Goal: Task Accomplishment & Management: Manage account settings

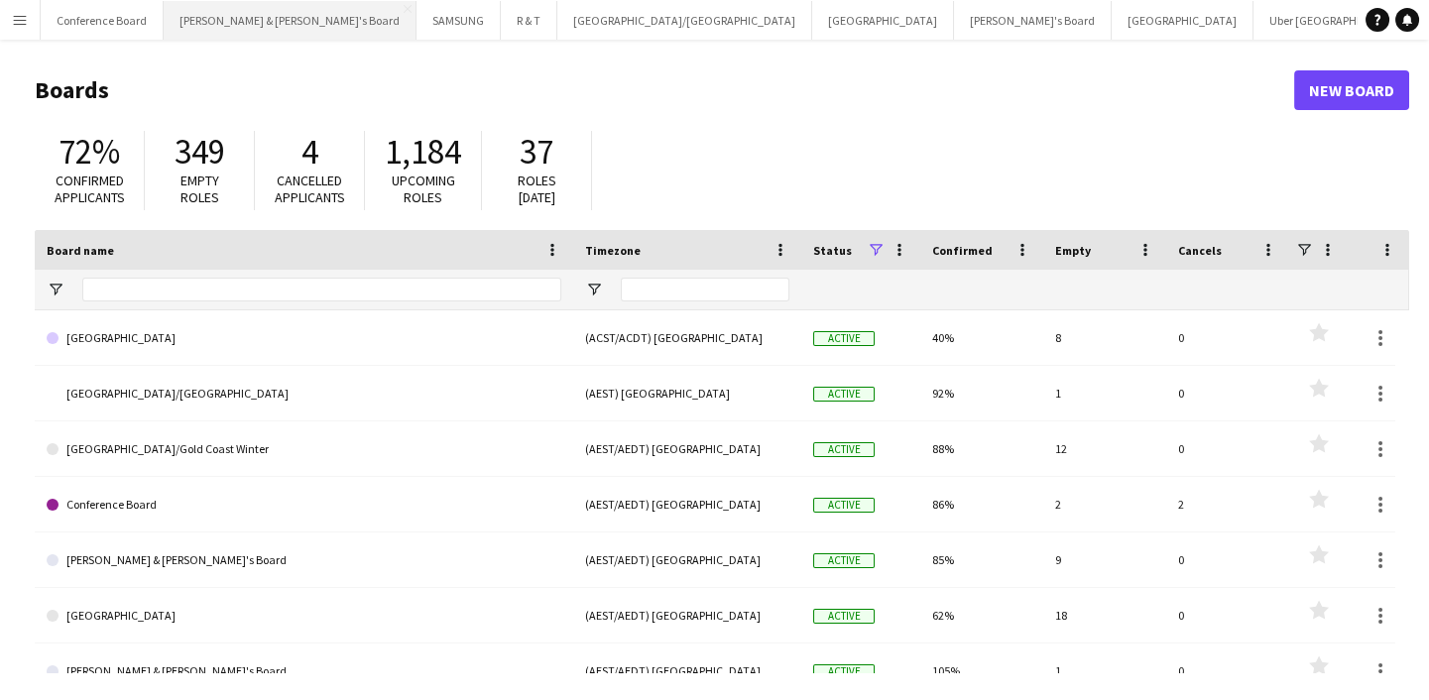
click at [228, 37] on button "Neil & Jenny's Board Close" at bounding box center [290, 20] width 253 height 39
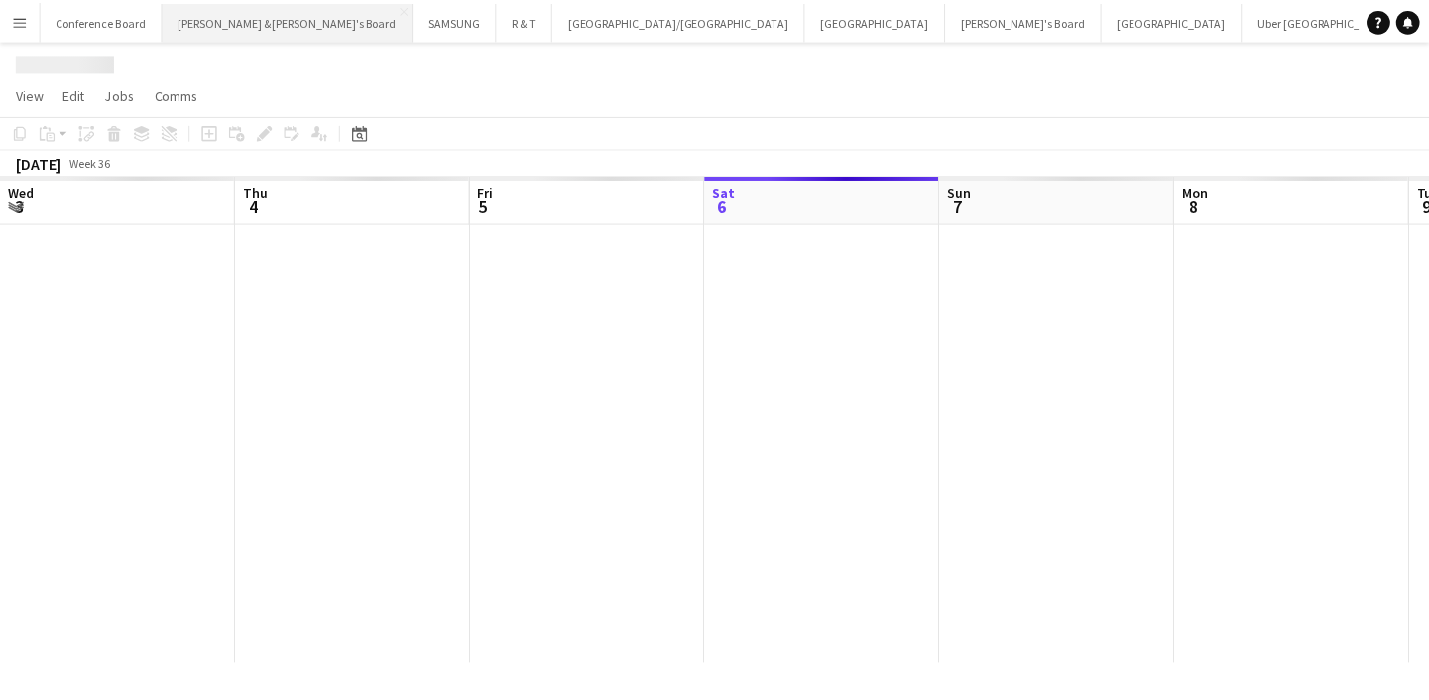
scroll to position [0, 474]
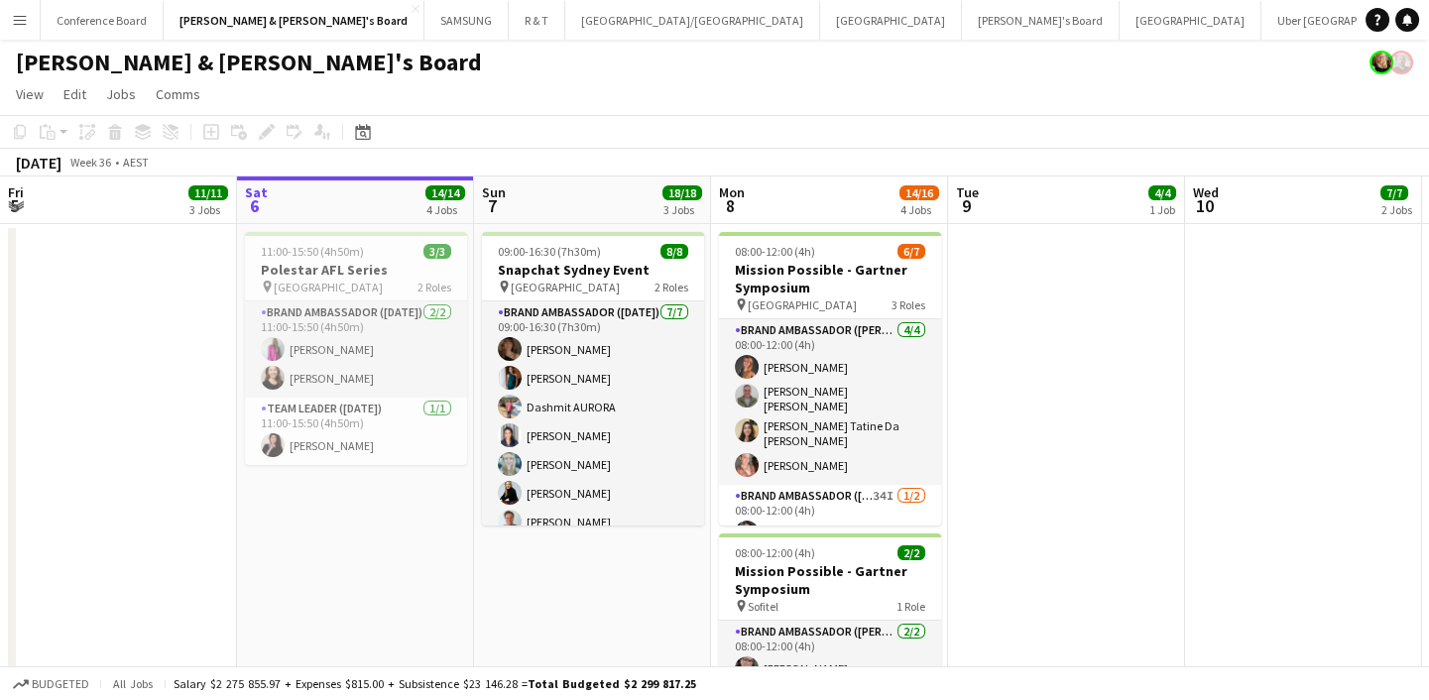
click at [1404, 59] on app-user-avatar at bounding box center [1401, 63] width 24 height 24
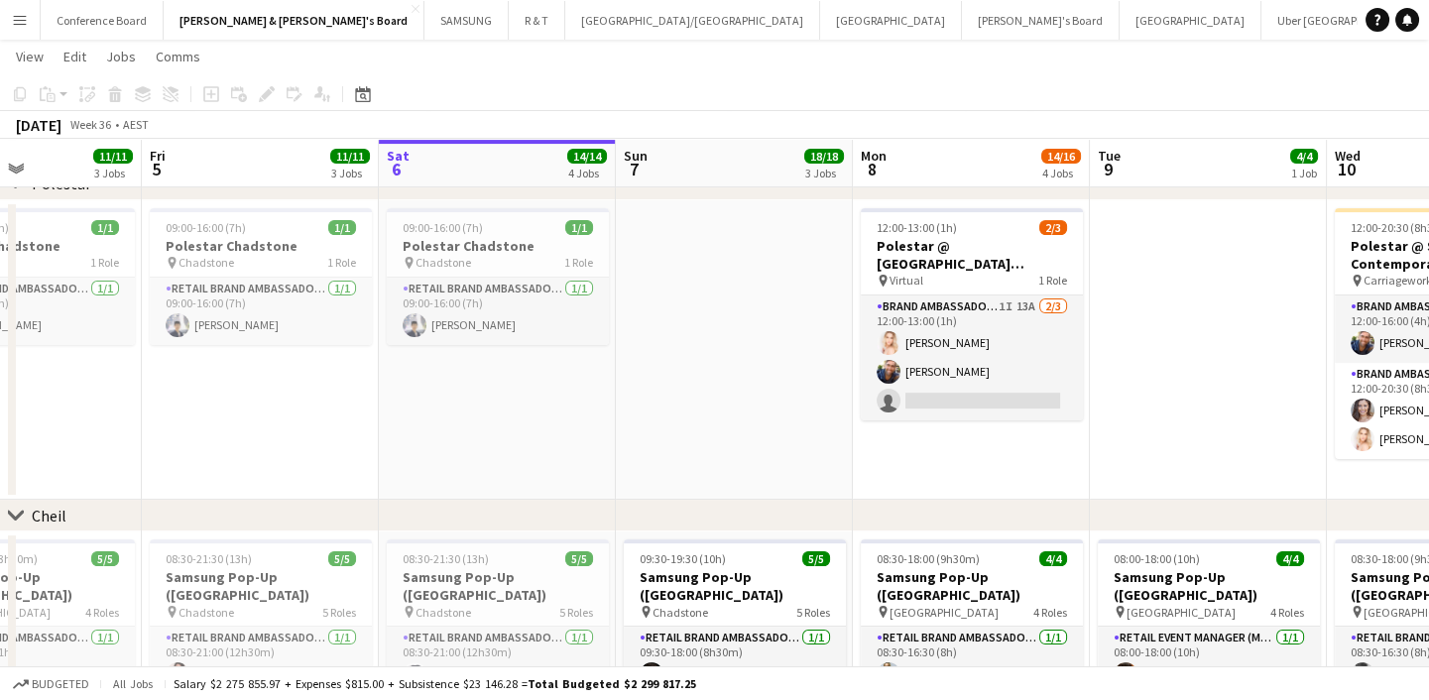
scroll to position [0, 576]
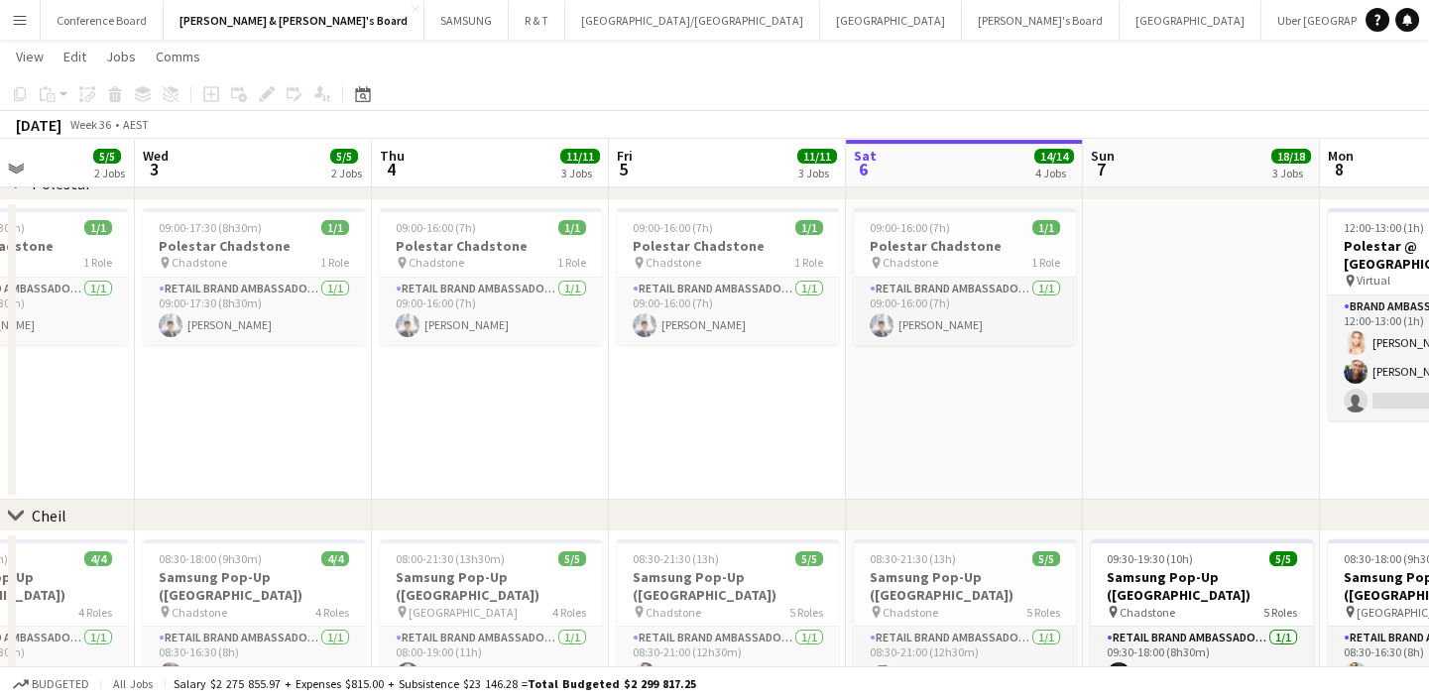
drag, startPoint x: 587, startPoint y: 476, endPoint x: 1192, endPoint y: 467, distance: 604.9
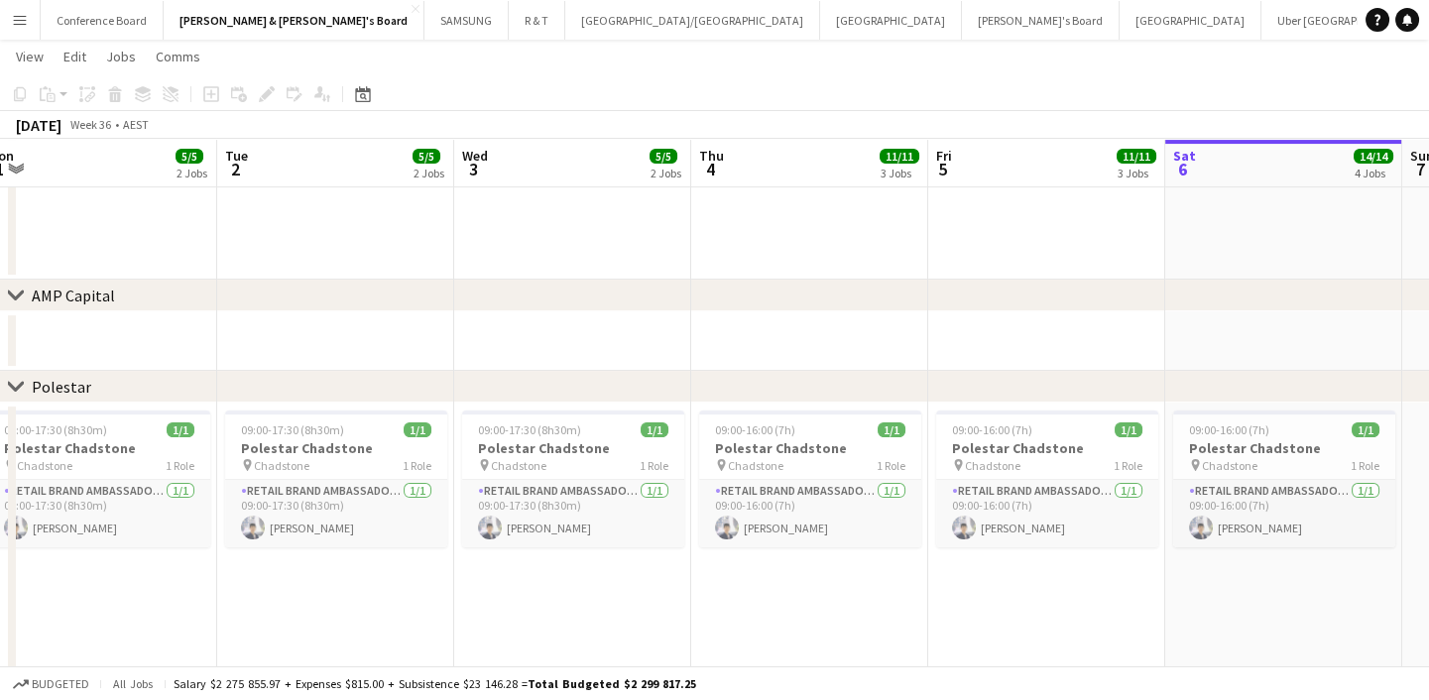
scroll to position [0, 619]
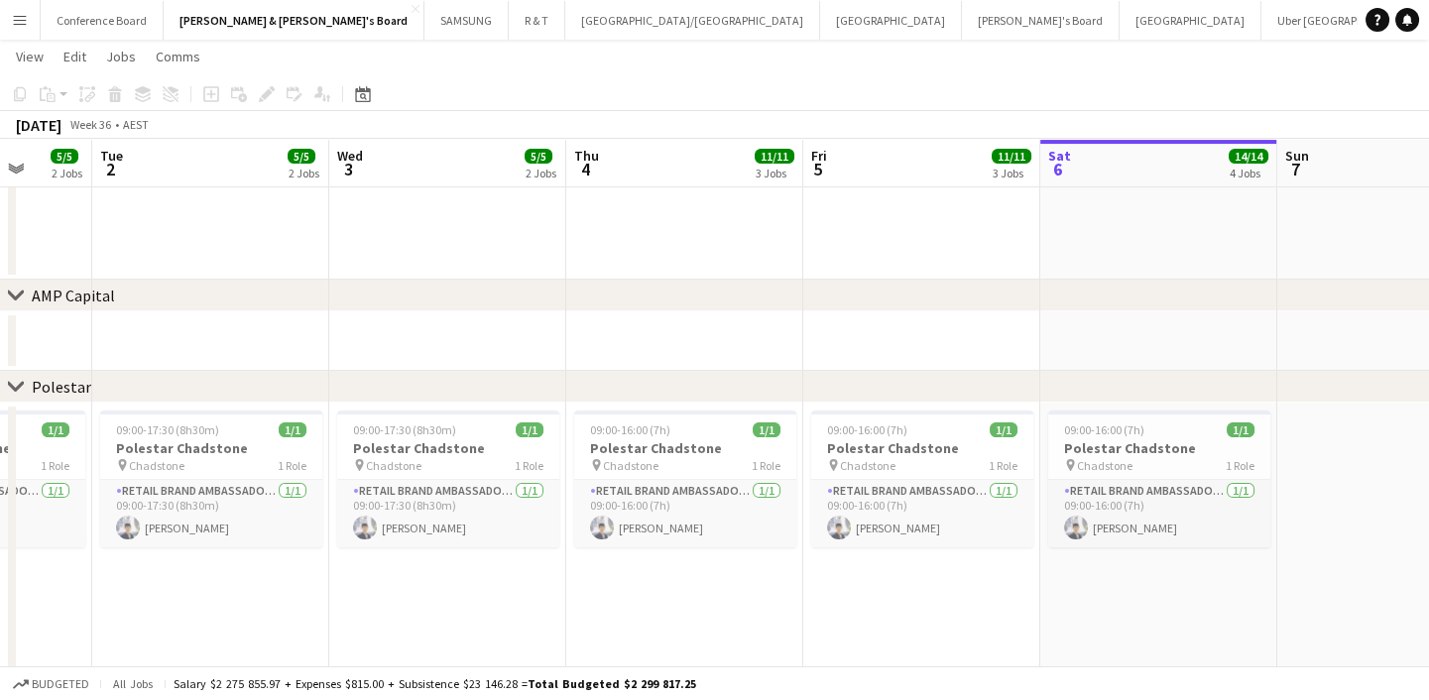
drag, startPoint x: 1083, startPoint y: 596, endPoint x: 1277, endPoint y: 516, distance: 210.3
click at [1277, 516] on app-calendar-viewport "Sat 30 Sun 31 21/21 5 Jobs Mon 1 5/5 2 Jobs Tue 2 5/5 2 Jobs Wed 3 5/5 2 Jobs T…" at bounding box center [714, 96] width 1429 height 2561
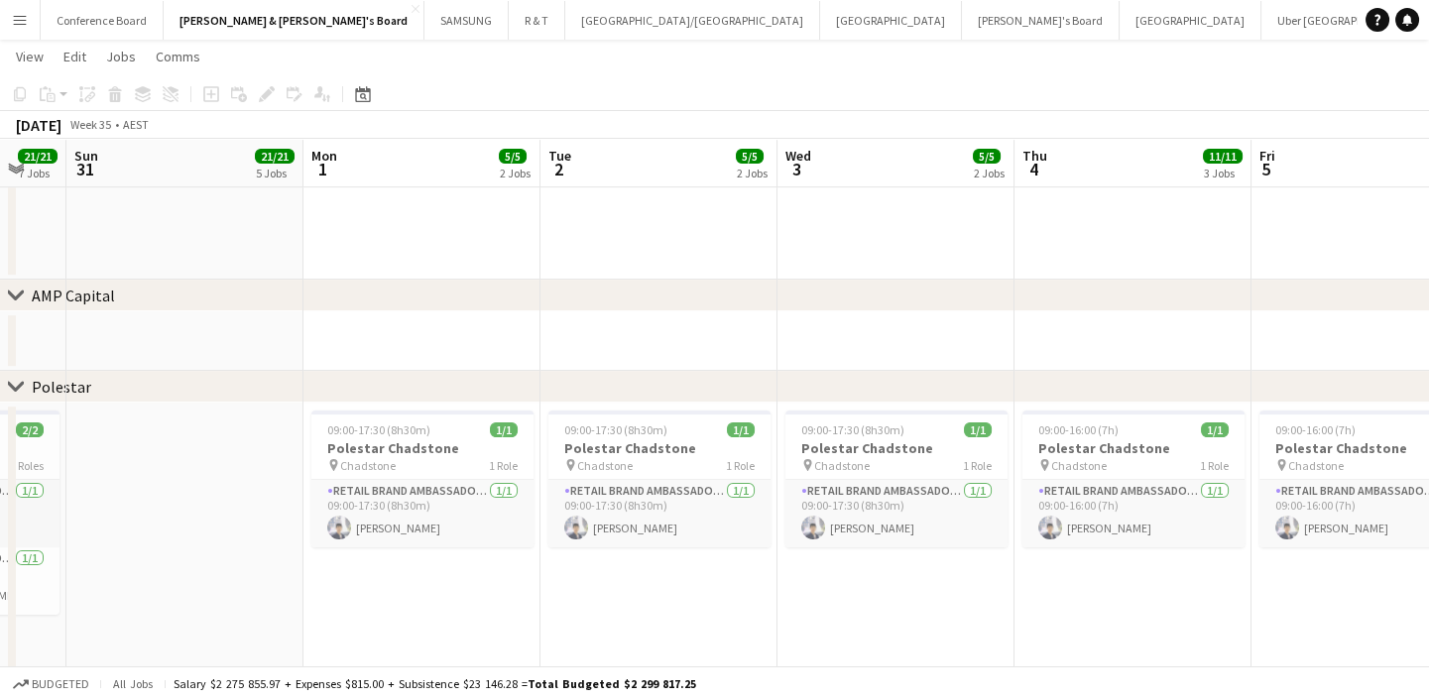
scroll to position [0, 610]
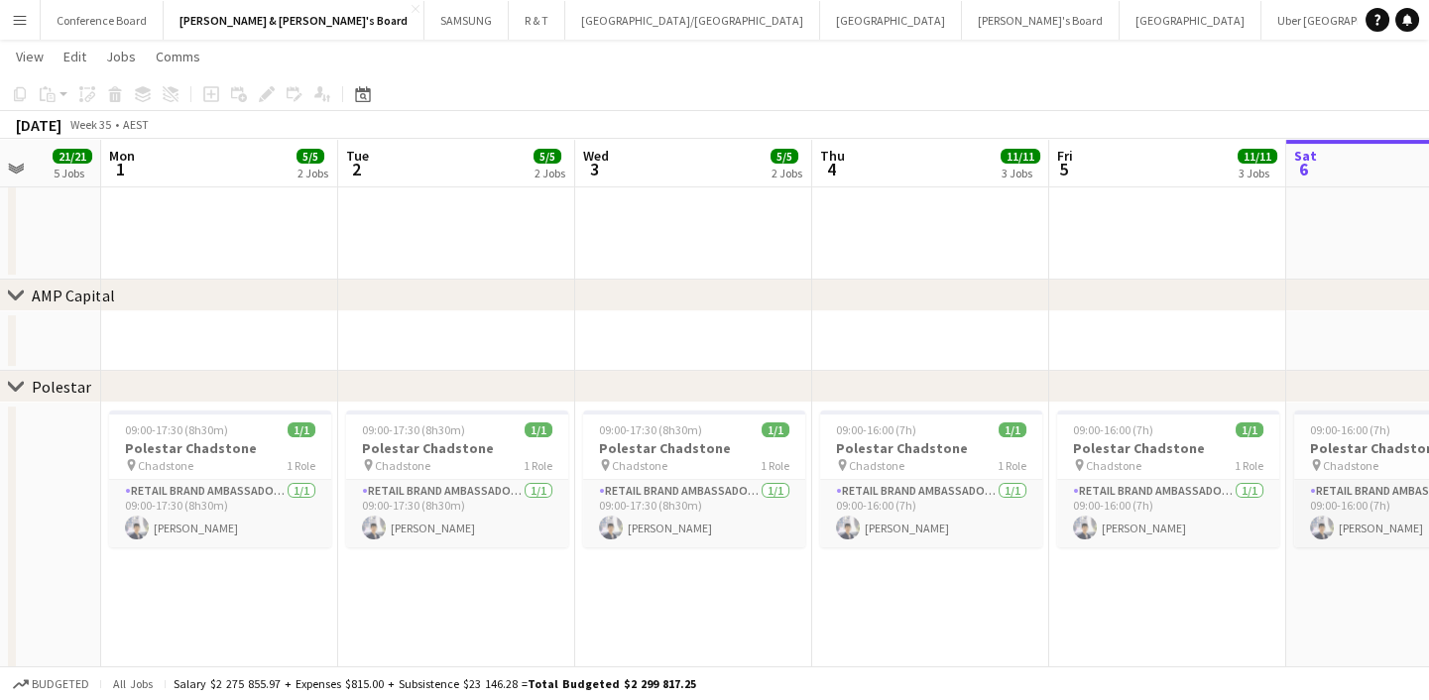
drag, startPoint x: 582, startPoint y: 605, endPoint x: 828, endPoint y: 585, distance: 246.7
click at [828, 585] on app-calendar-viewport "Fri 29 15/15 5 Jobs Sat 30 21/21 7 Jobs Sun 31 21/21 5 Jobs Mon 1 5/5 2 Jobs Tu…" at bounding box center [714, 96] width 1429 height 2561
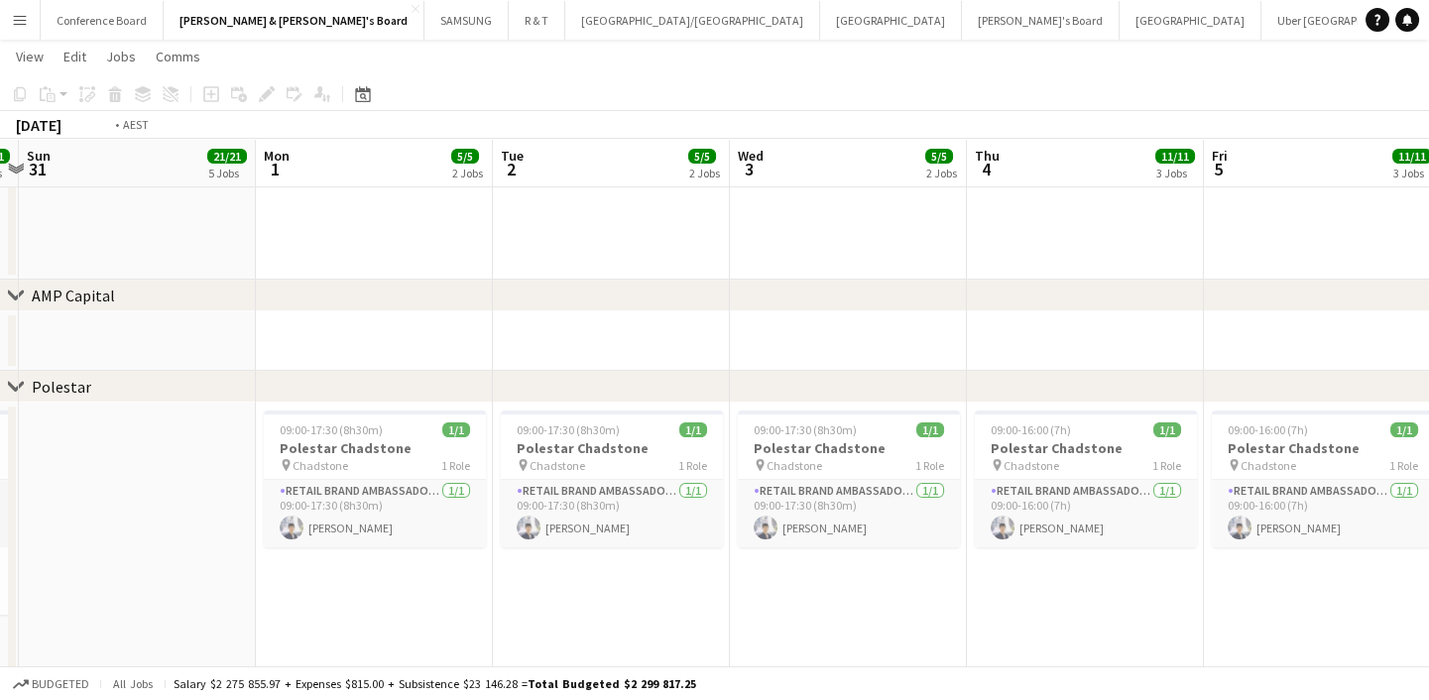
scroll to position [0, 615]
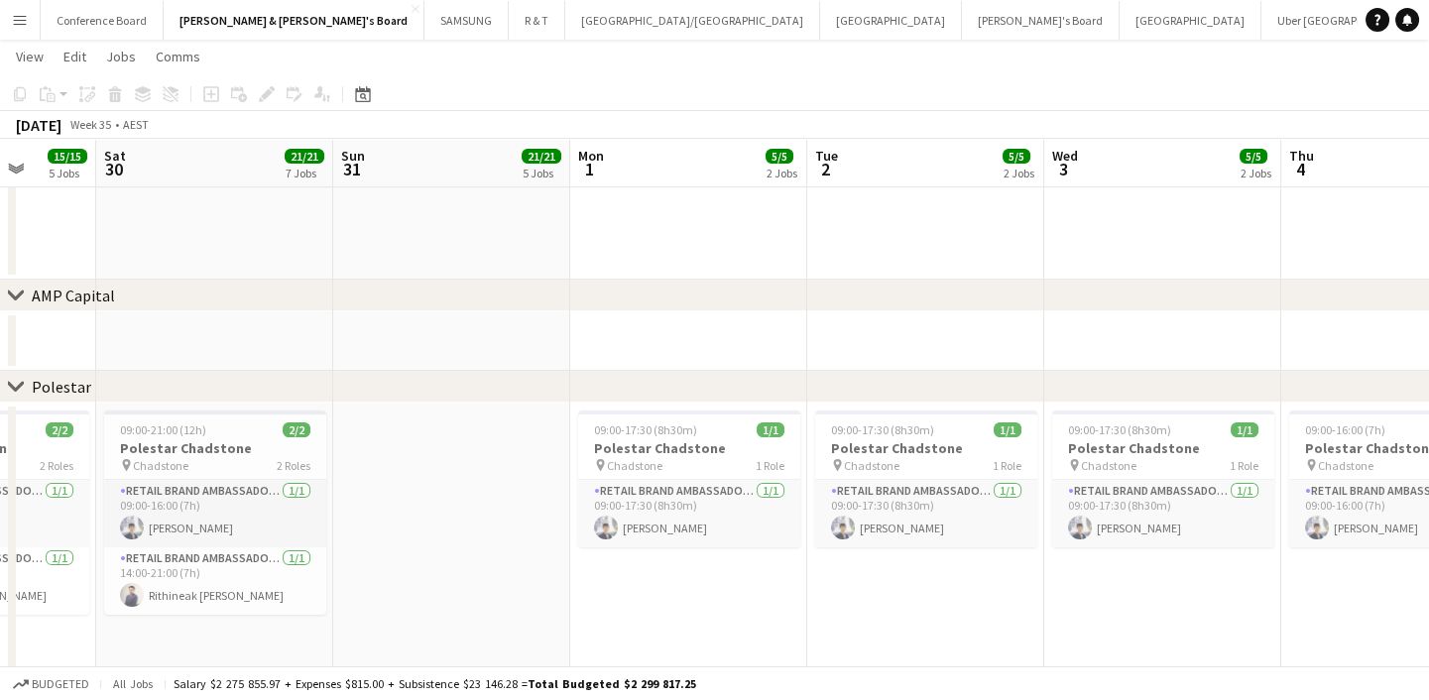
drag, startPoint x: 945, startPoint y: 582, endPoint x: 1441, endPoint y: 535, distance: 498.0
click at [1429, 535] on html "Menu Boards Boards Boards All jobs Status Workforce Workforce My Workforce Recr…" at bounding box center [714, 75] width 1429 height 2672
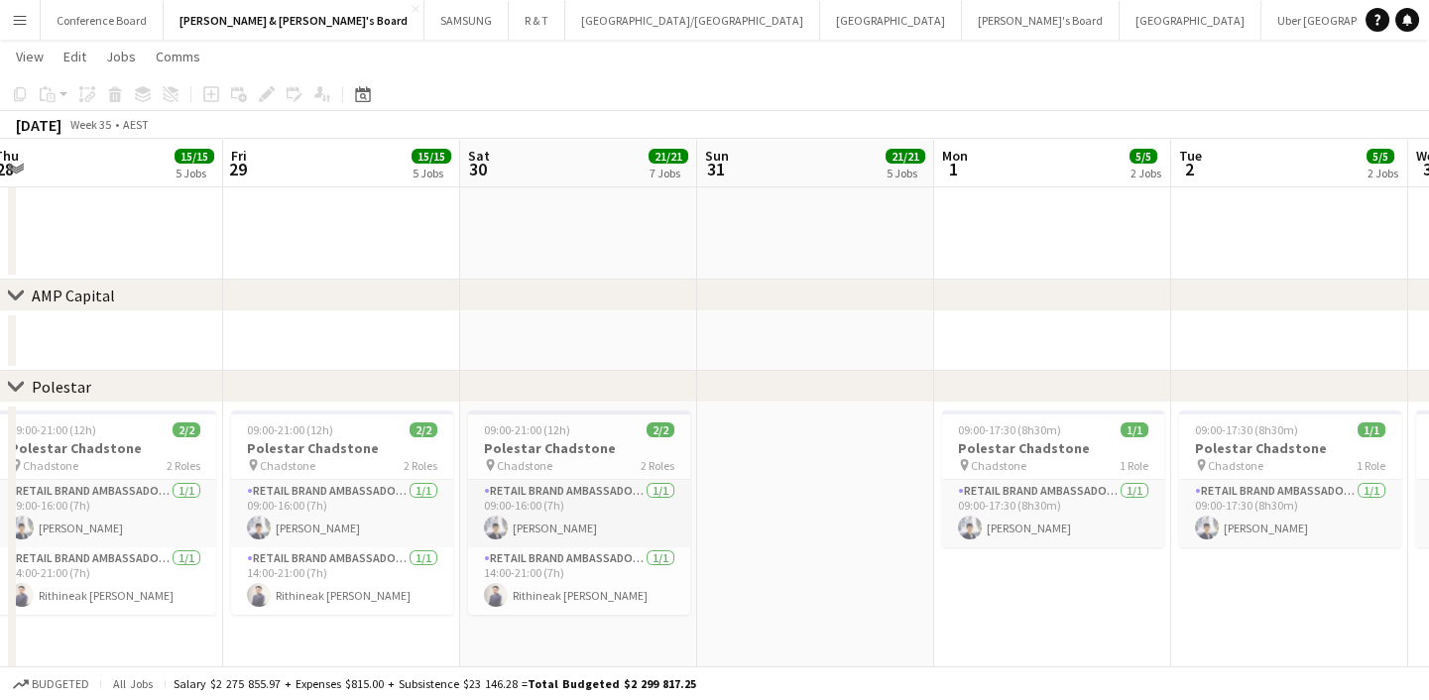
scroll to position [0, 486]
drag, startPoint x: 625, startPoint y: 580, endPoint x: 991, endPoint y: 551, distance: 367.0
click at [991, 551] on app-calendar-viewport "Tue 26 12/12 4 Jobs Wed 27 8/8 3 Jobs Thu 28 15/15 5 Jobs Fri 29 15/15 5 Jobs S…" at bounding box center [714, 96] width 1429 height 2561
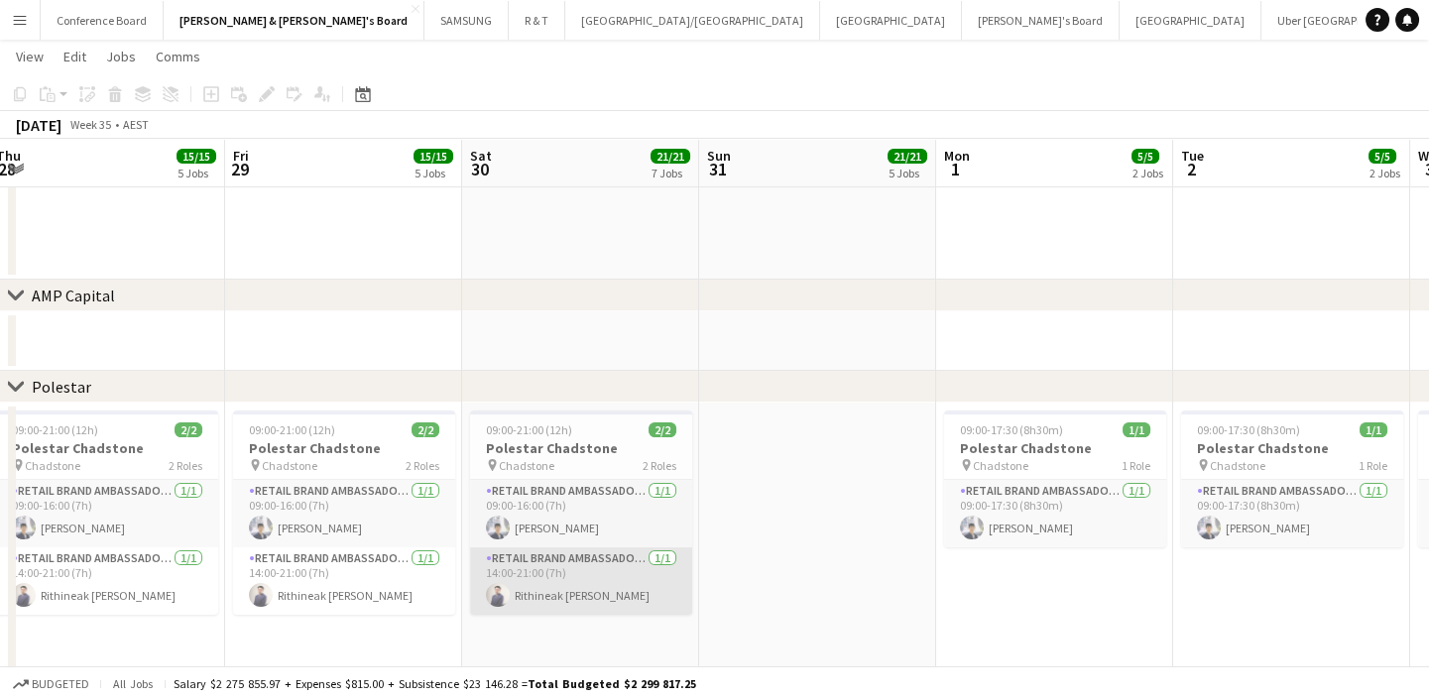
click at [522, 587] on app-card-role "RETAIL Brand Ambassador (Saturday) 1/1 14:00-21:00 (7h) Rithineak Vuthy" at bounding box center [581, 580] width 222 height 67
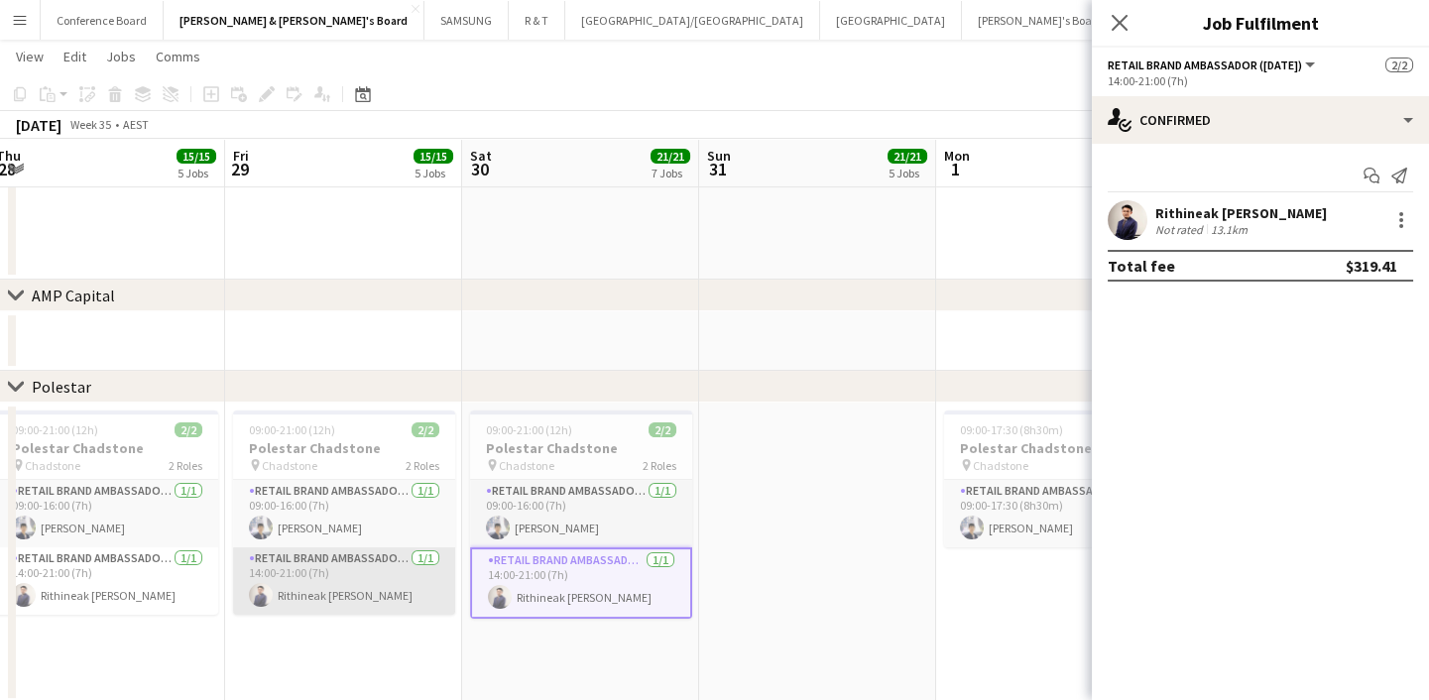
click at [356, 592] on app-card-role "RETAIL Brand Ambassador (Mon - Fri) 1/1 14:00-21:00 (7h) Rithineak Vuthy" at bounding box center [344, 580] width 222 height 67
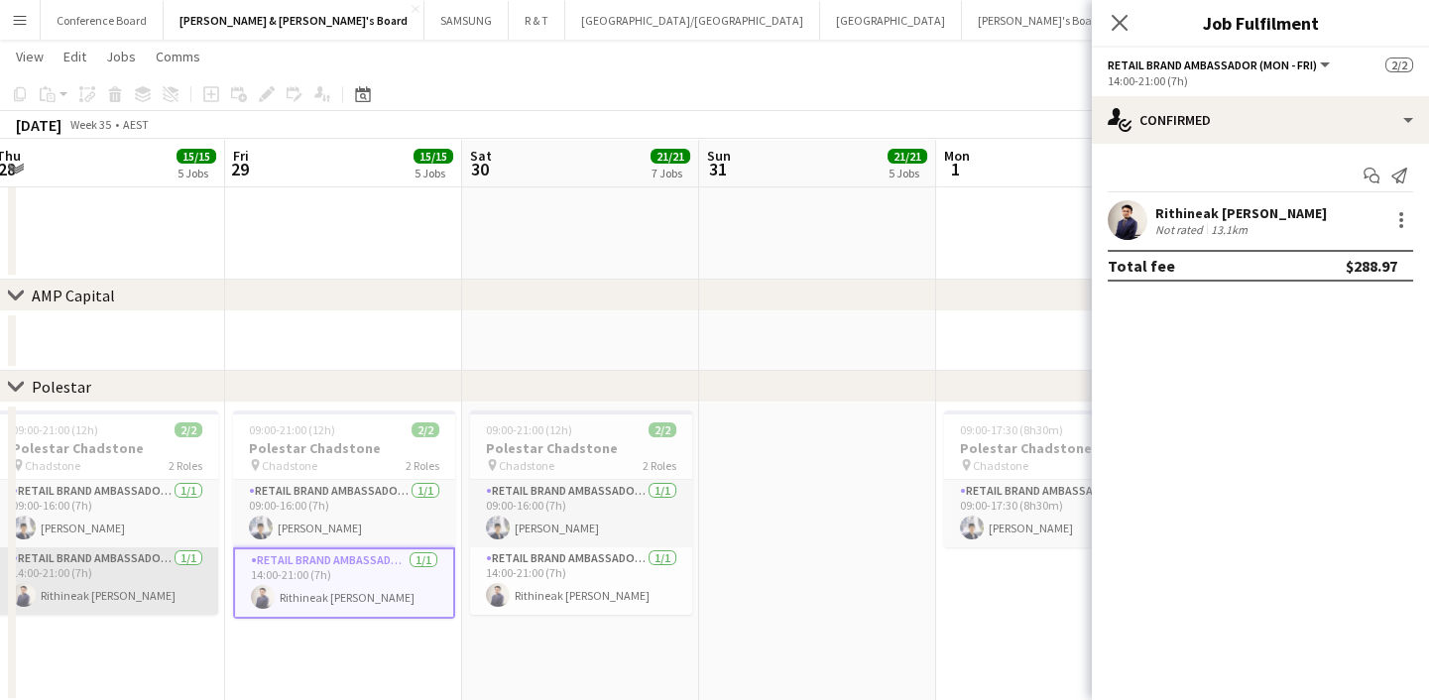
click at [141, 588] on app-card-role "RETAIL Brand Ambassador (Mon - Fri) 1/1 14:00-21:00 (7h) Rithineak Vuthy" at bounding box center [107, 580] width 222 height 67
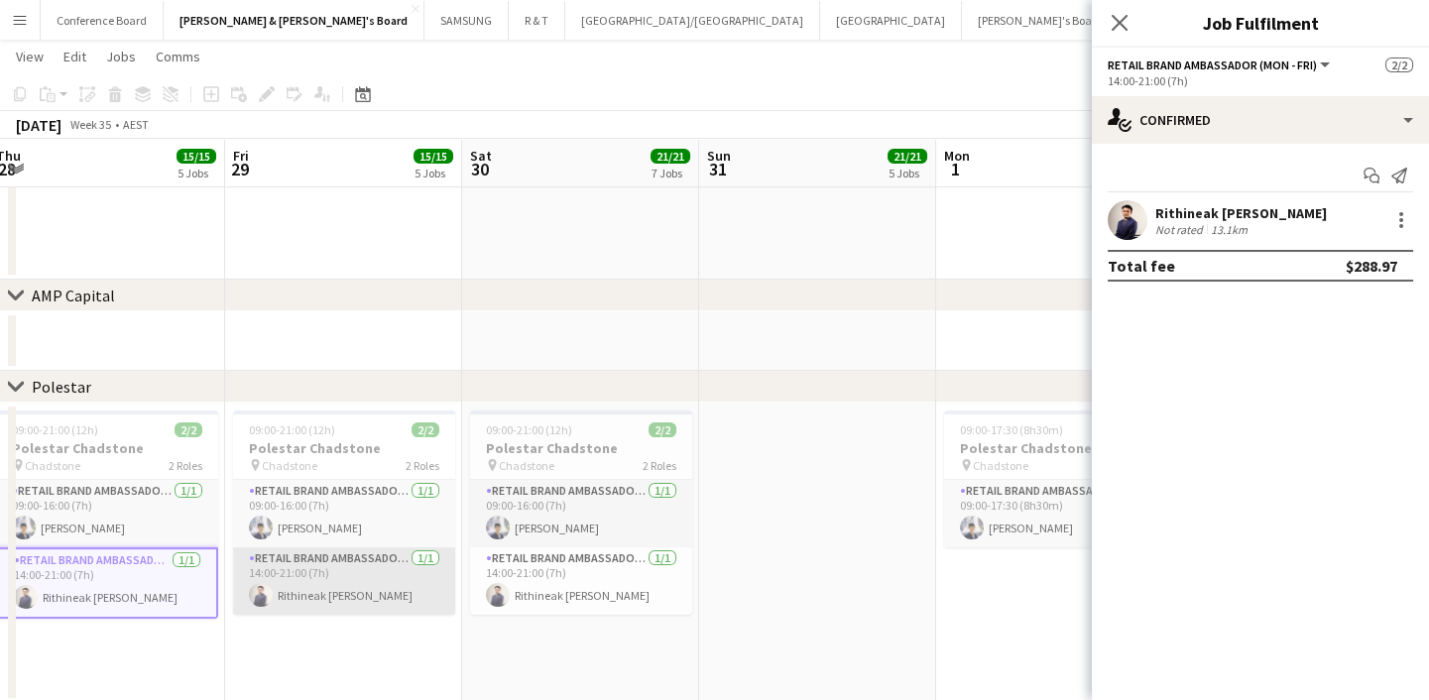
click at [308, 585] on app-card-role "RETAIL Brand Ambassador (Mon - Fri) 1/1 14:00-21:00 (7h) Rithineak Vuthy" at bounding box center [344, 580] width 222 height 67
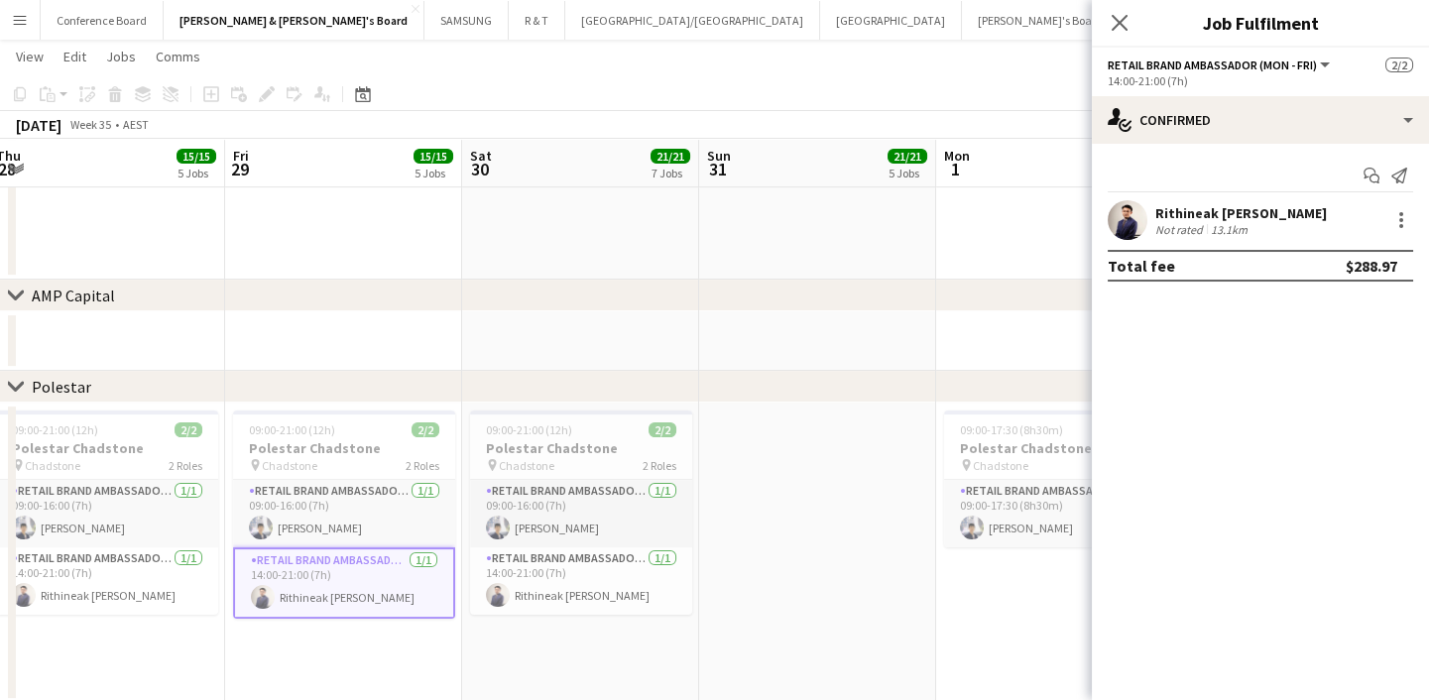
click at [811, 575] on app-date-cell at bounding box center [817, 553] width 237 height 300
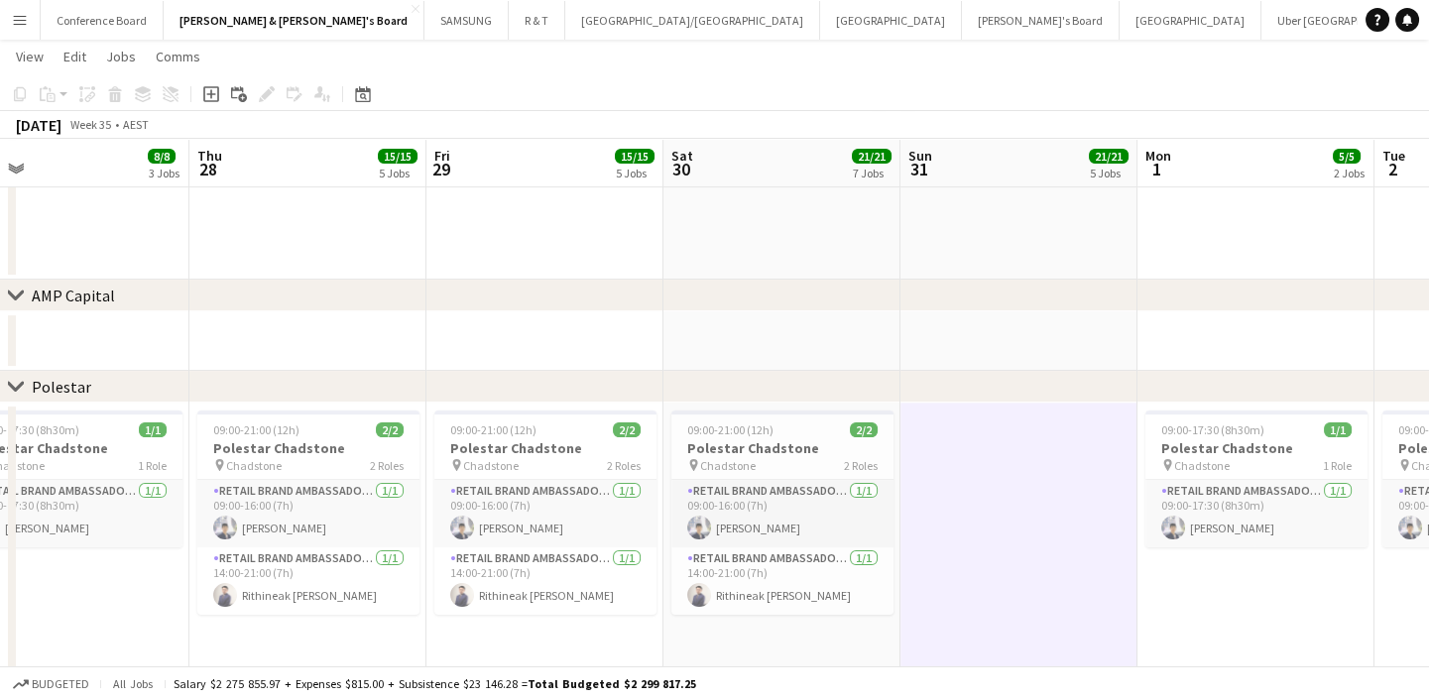
scroll to position [0, 760]
drag, startPoint x: 1075, startPoint y: 627, endPoint x: 1274, endPoint y: 585, distance: 203.6
click at [1274, 585] on app-calendar-viewport "Sun 24 10/10 2 Jobs Mon 25 7/7 3 Jobs Tue 26 12/12 4 Jobs Wed 27 8/8 3 Jobs Thu…" at bounding box center [714, 96] width 1429 height 2561
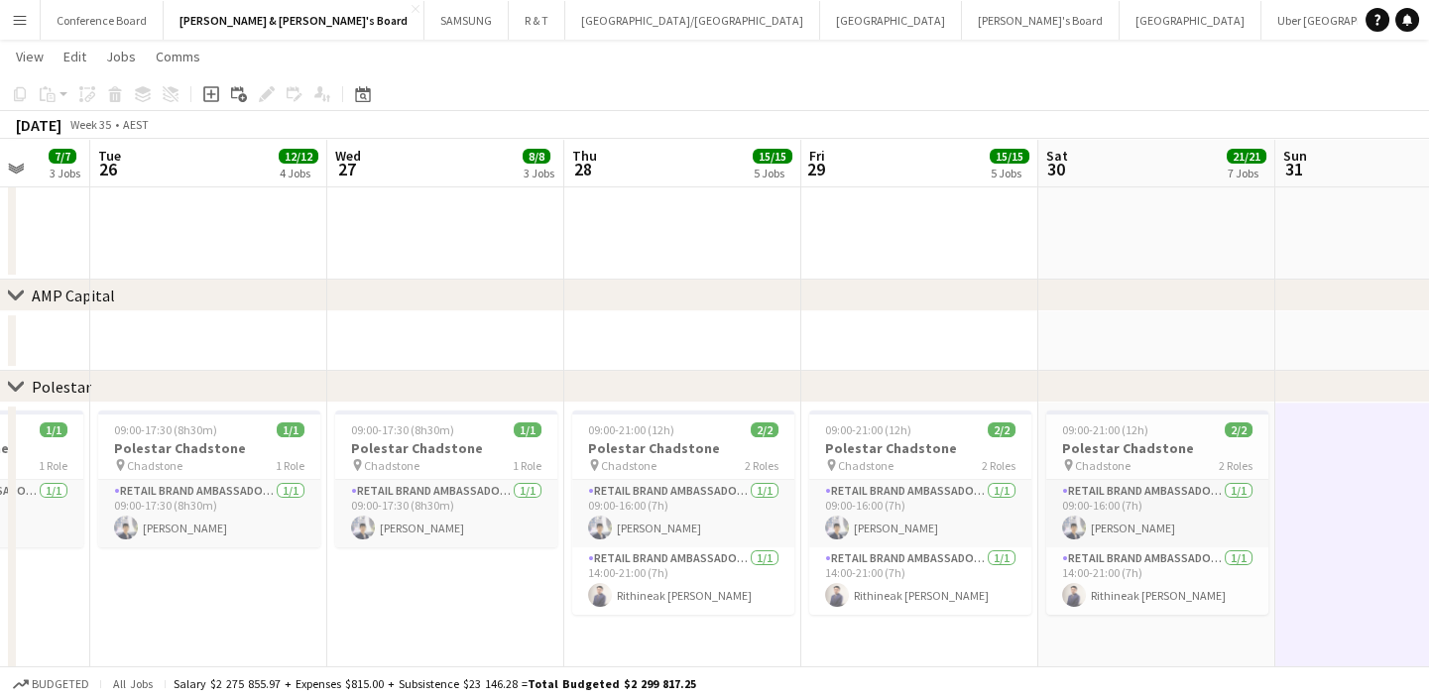
scroll to position [0, 619]
drag, startPoint x: 119, startPoint y: 595, endPoint x: 497, endPoint y: 555, distance: 379.9
click at [497, 555] on app-calendar-viewport "Sat 23 27/27 5 Jobs Sun 24 10/10 2 Jobs Mon 25 7/7 3 Jobs Tue 26 12/12 4 Jobs W…" at bounding box center [714, 96] width 1429 height 2561
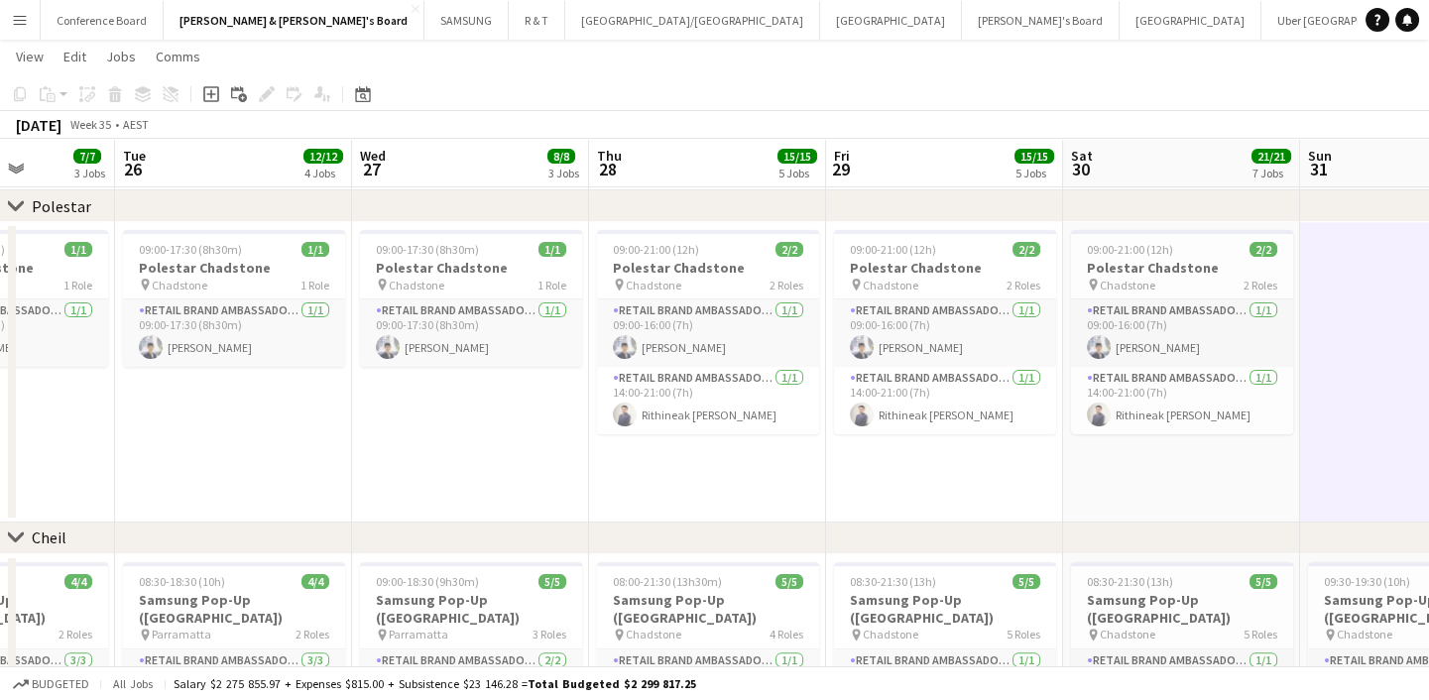
scroll to position [0, 595]
drag, startPoint x: 415, startPoint y: 506, endPoint x: 440, endPoint y: 502, distance: 25.1
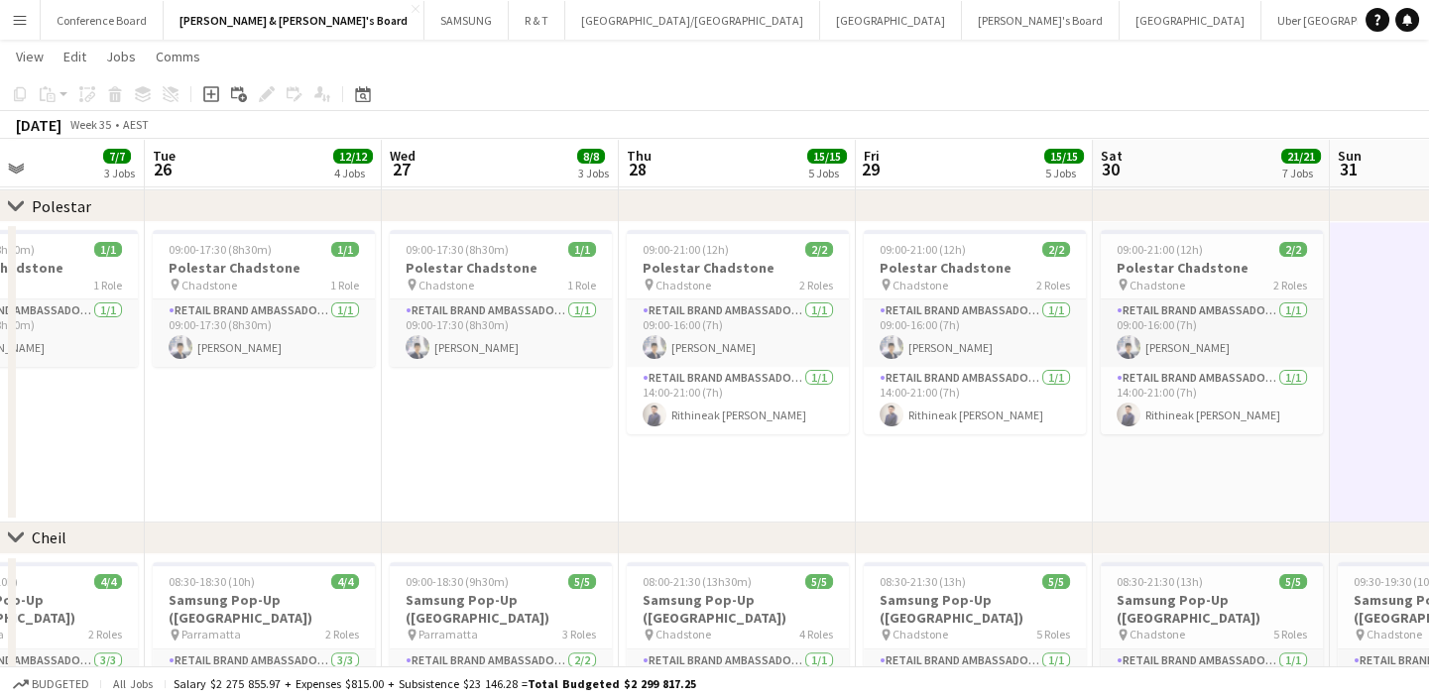
scroll to position [0, 565]
drag, startPoint x: 535, startPoint y: 495, endPoint x: 564, endPoint y: 490, distance: 29.2
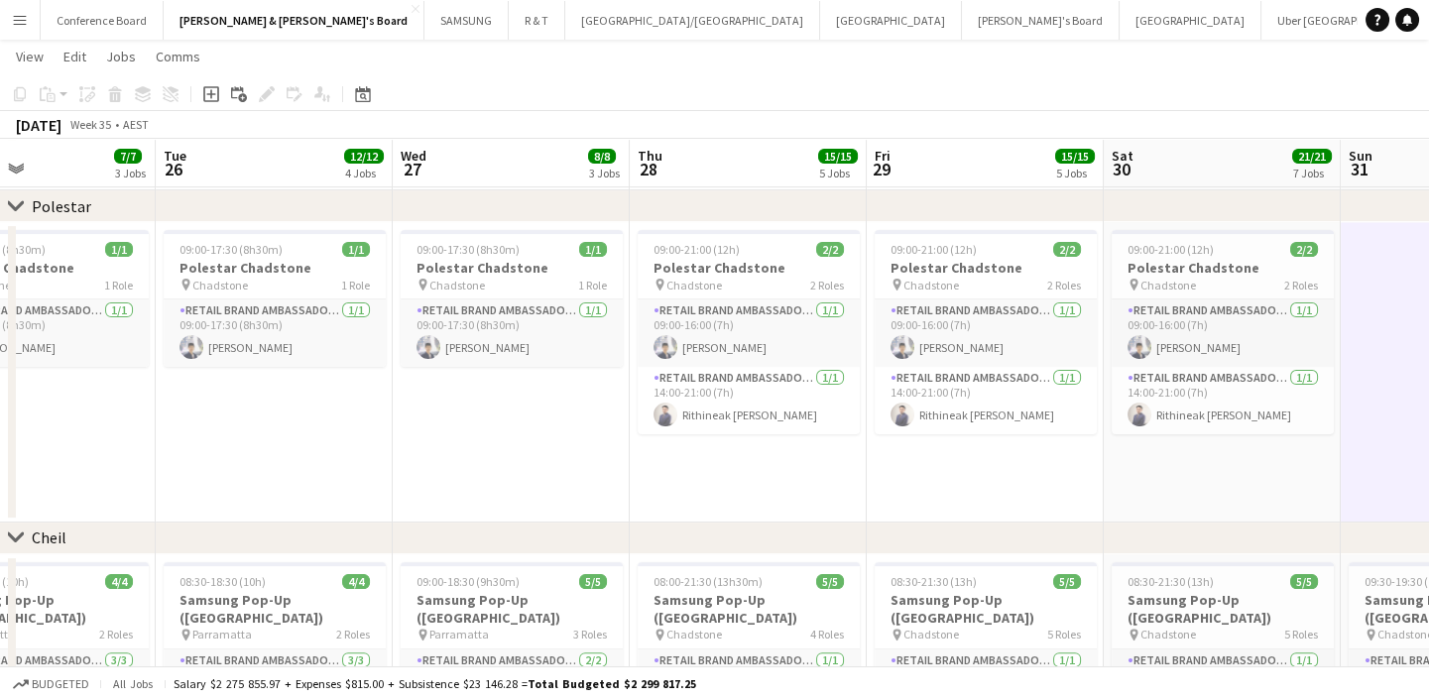
scroll to position [0, 534]
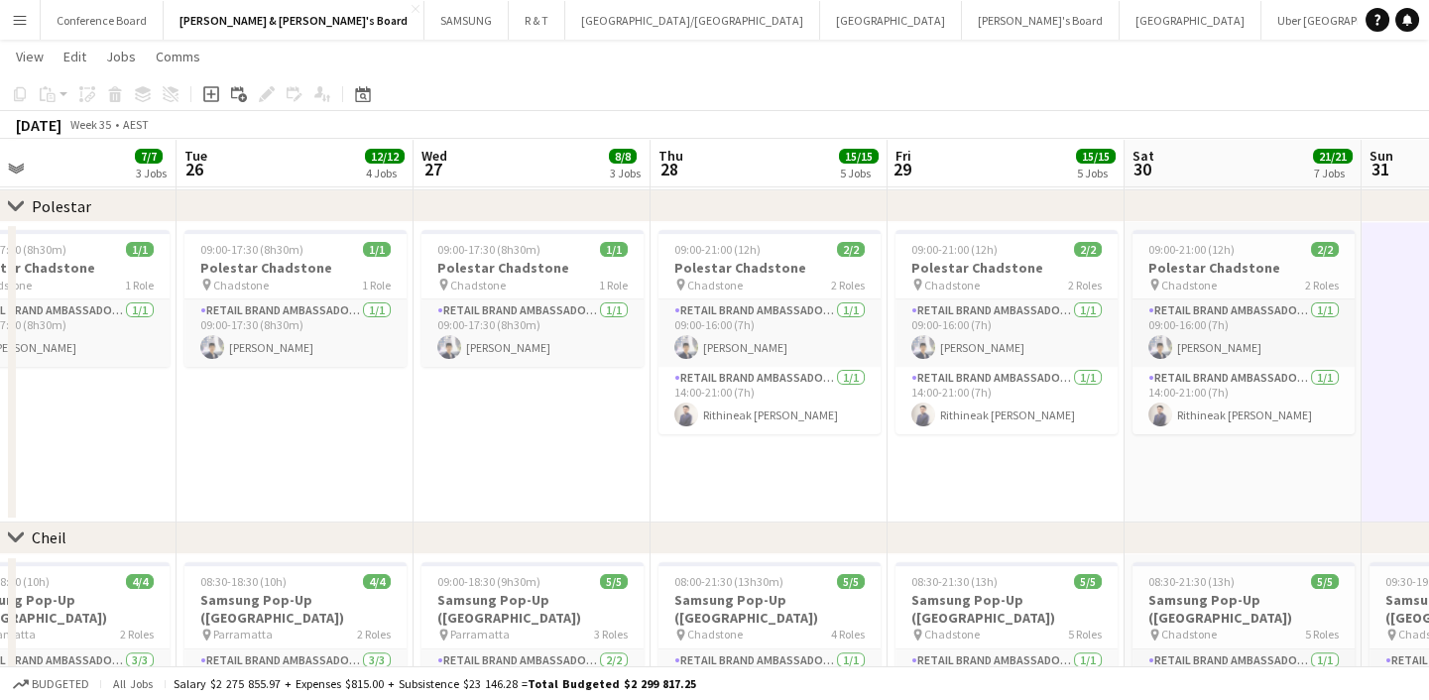
drag, startPoint x: 669, startPoint y: 479, endPoint x: 701, endPoint y: 487, distance: 32.7
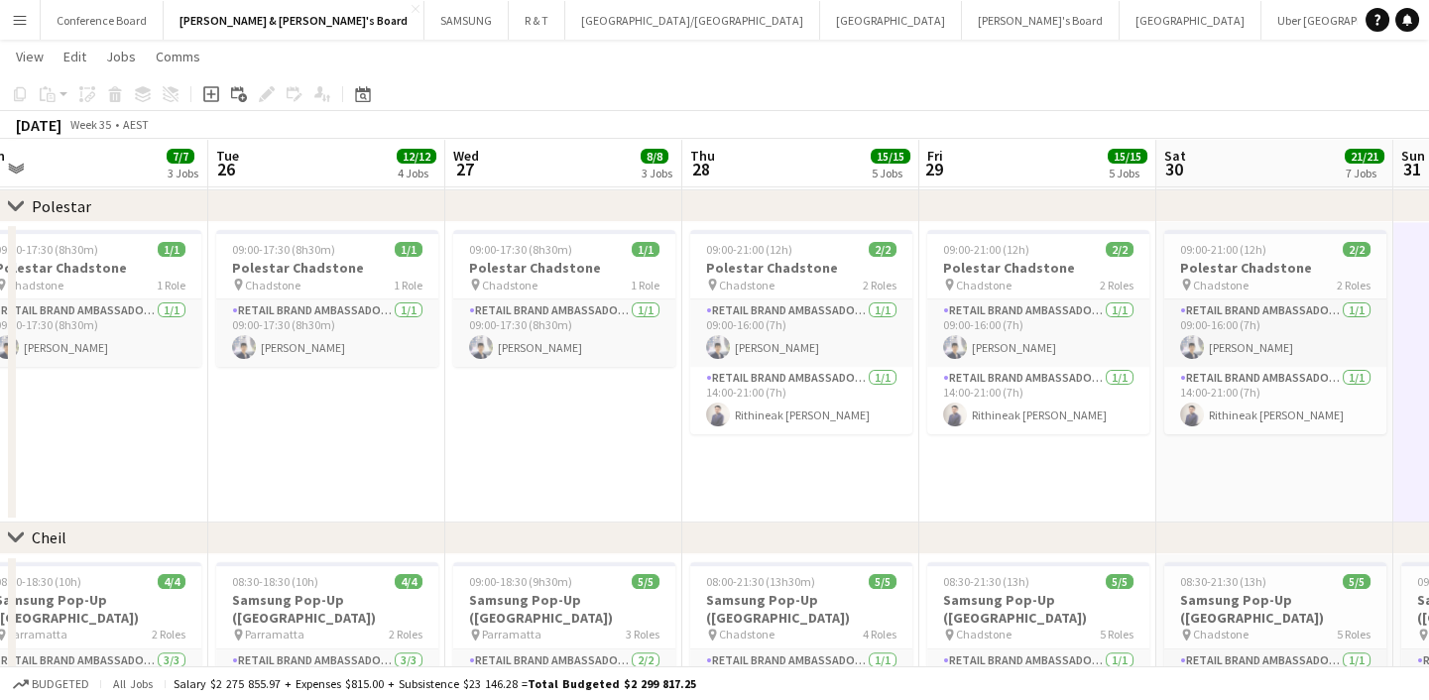
scroll to position [0, 501]
drag, startPoint x: 605, startPoint y: 435, endPoint x: 617, endPoint y: 435, distance: 11.9
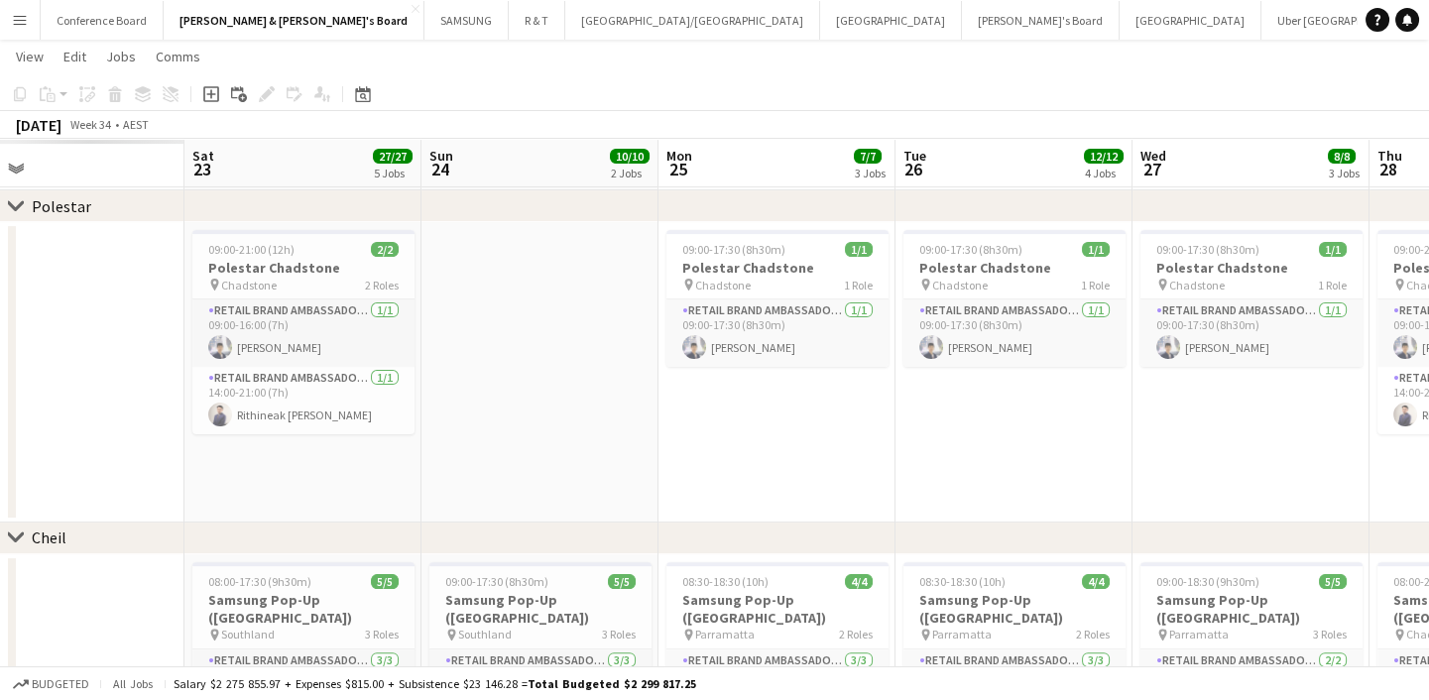
scroll to position [0, 525]
drag, startPoint x: 465, startPoint y: 471, endPoint x: 1152, endPoint y: 350, distance: 697.7
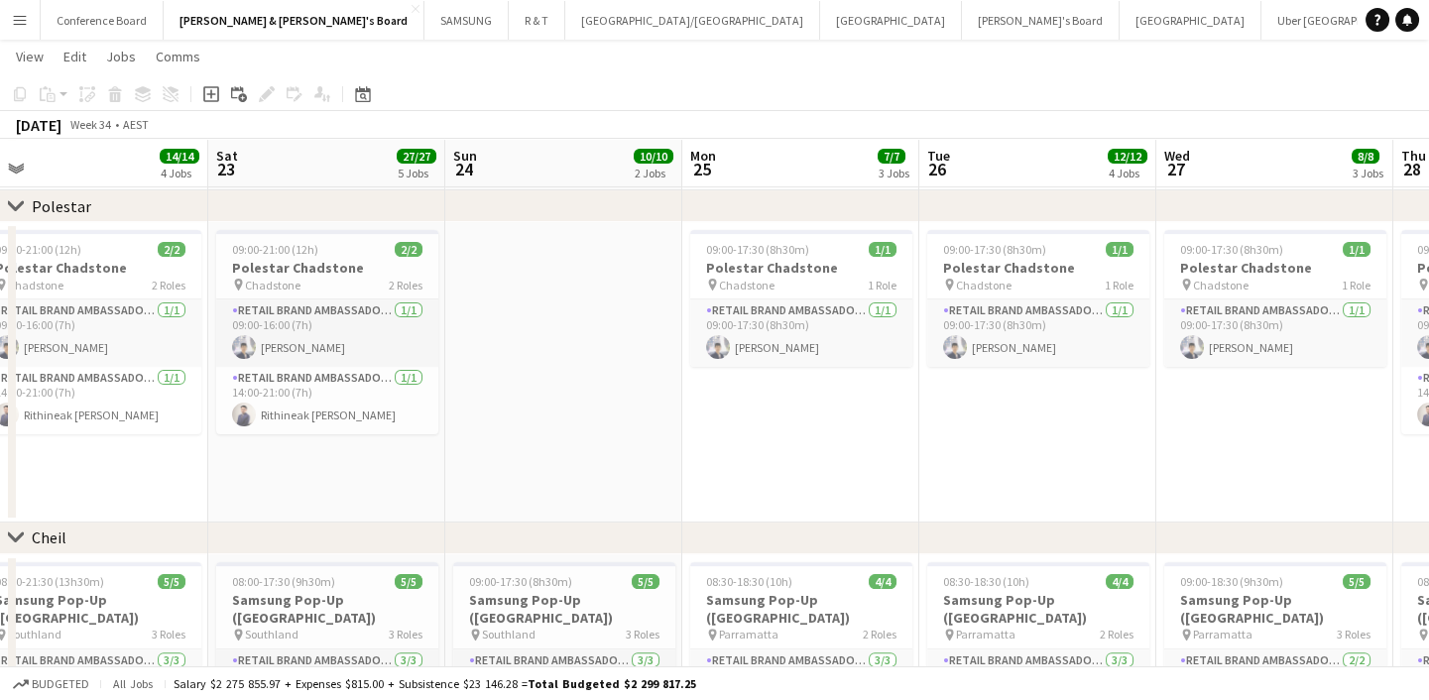
scroll to position [0, 502]
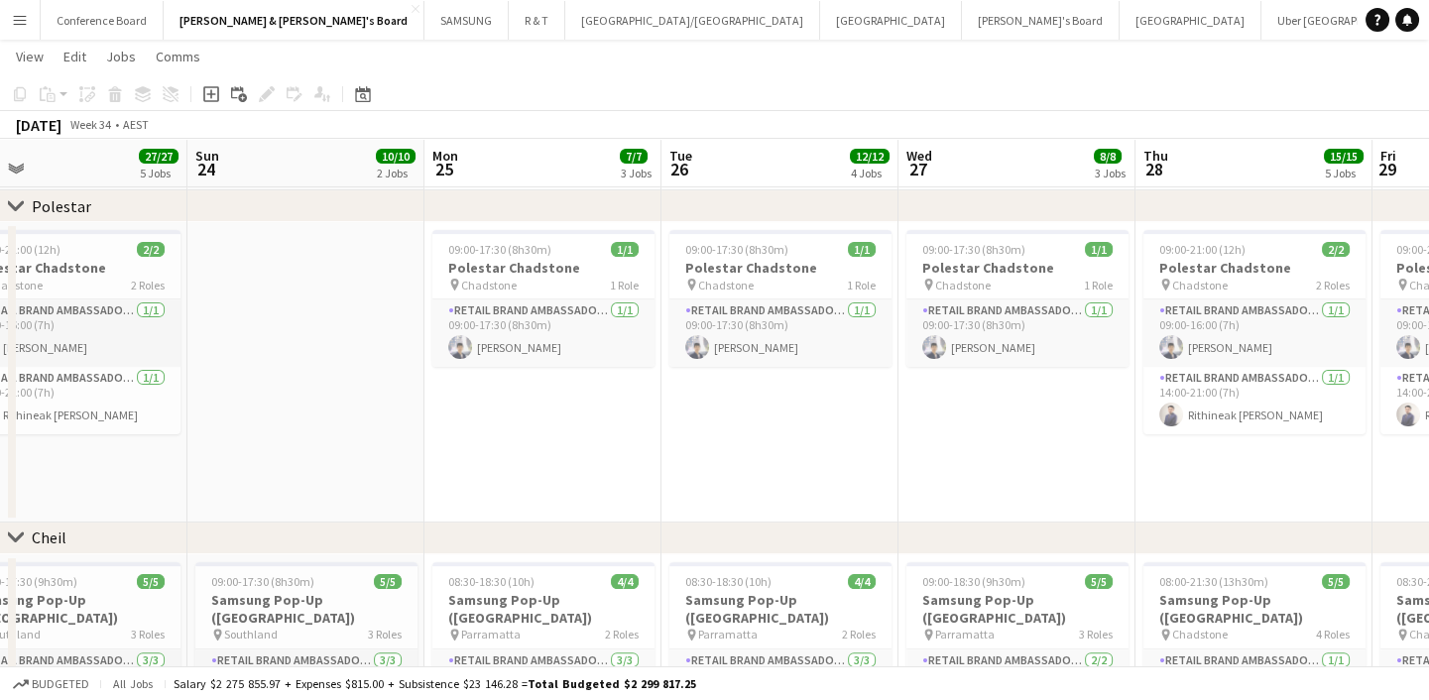
drag, startPoint x: 695, startPoint y: 439, endPoint x: 458, endPoint y: 444, distance: 237.0
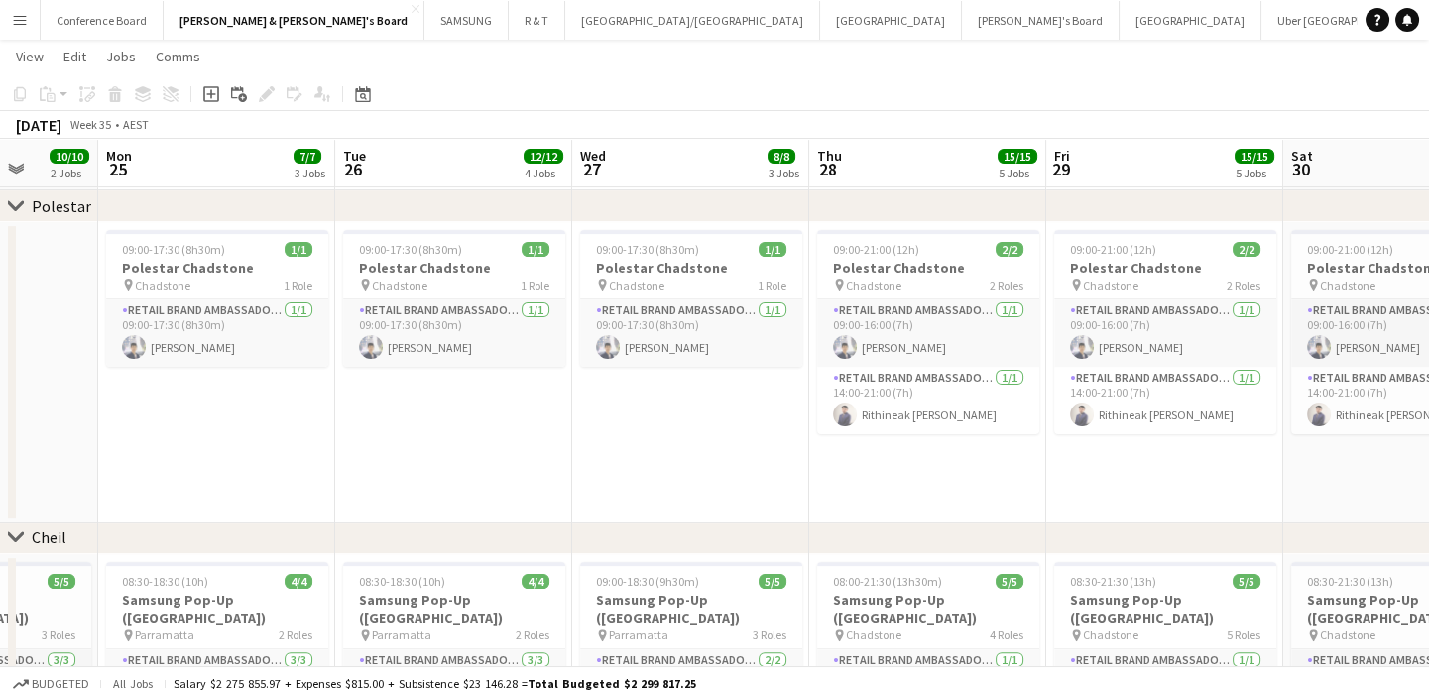
scroll to position [0, 651]
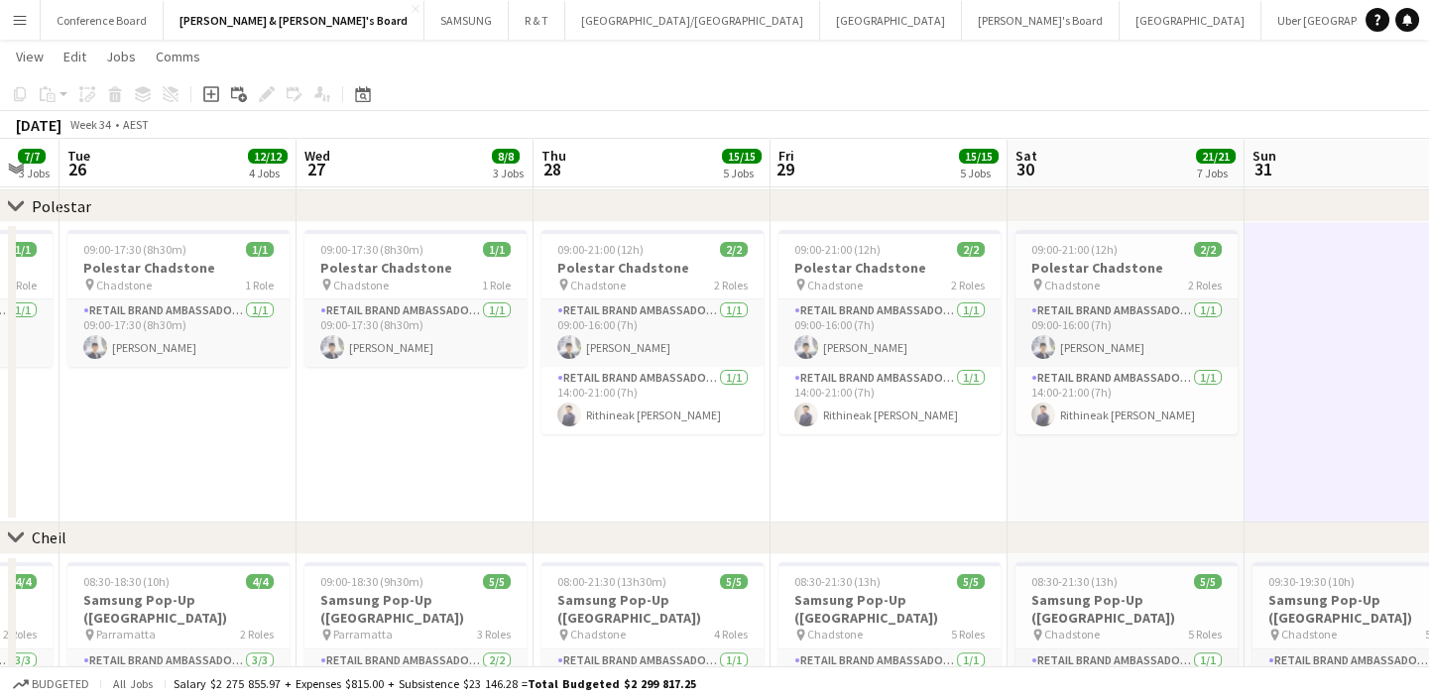
drag, startPoint x: 891, startPoint y: 416, endPoint x: 291, endPoint y: 472, distance: 603.5
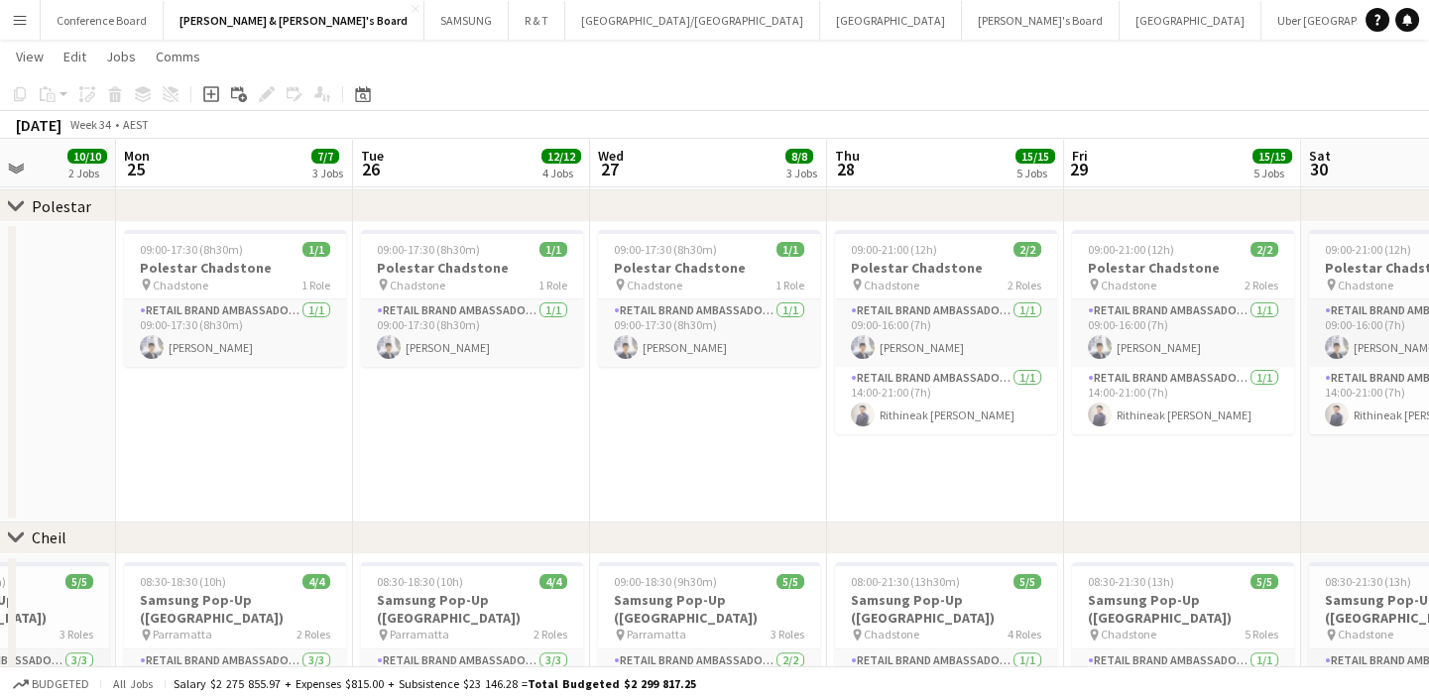
scroll to position [0, 597]
drag, startPoint x: 432, startPoint y: 465, endPoint x: 710, endPoint y: 498, distance: 279.6
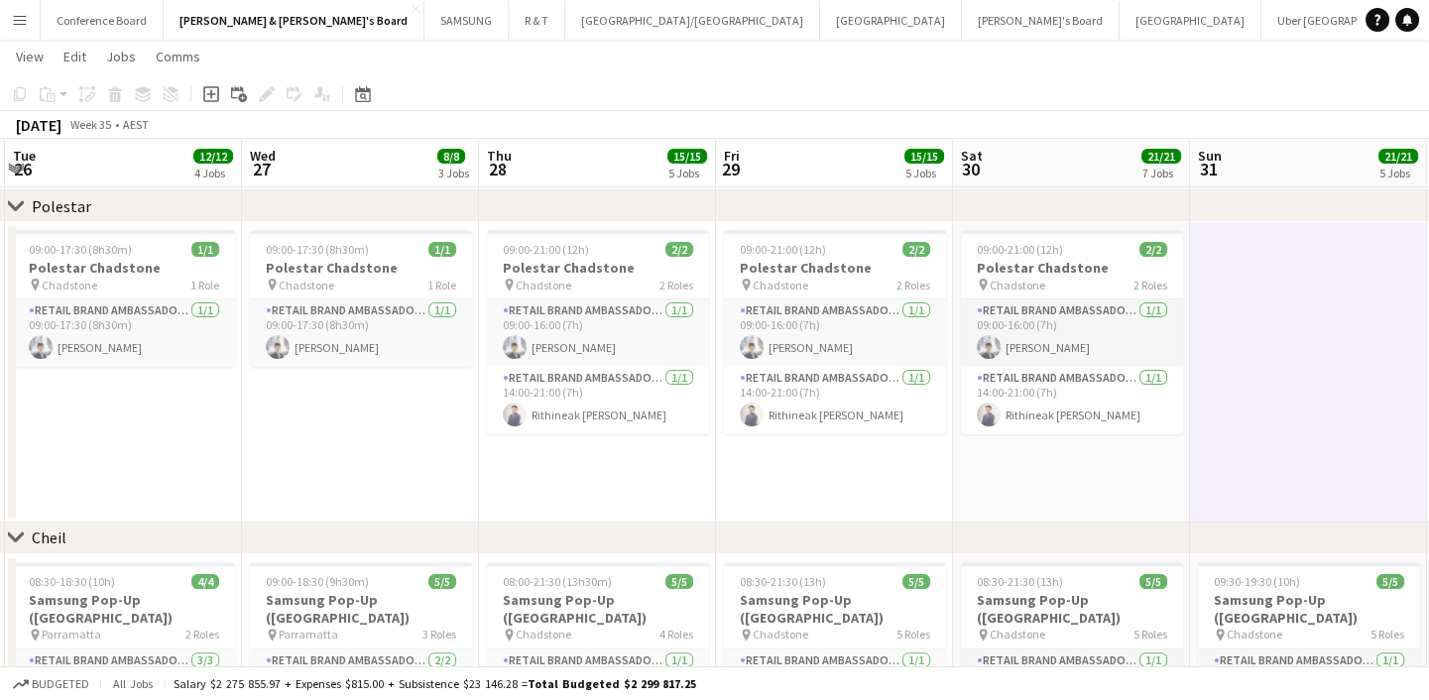
scroll to position [0, 945]
drag, startPoint x: 1097, startPoint y: 458, endPoint x: 749, endPoint y: 485, distance: 349.1
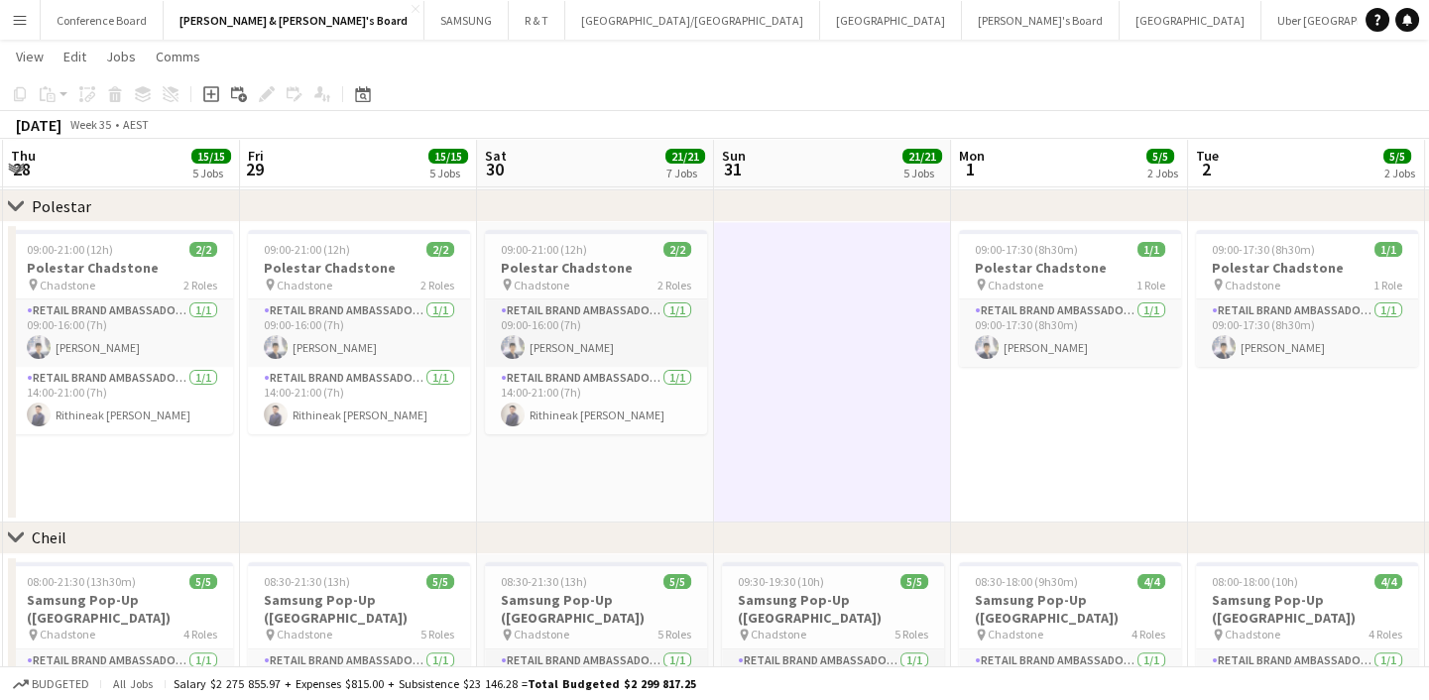
scroll to position [0, 689]
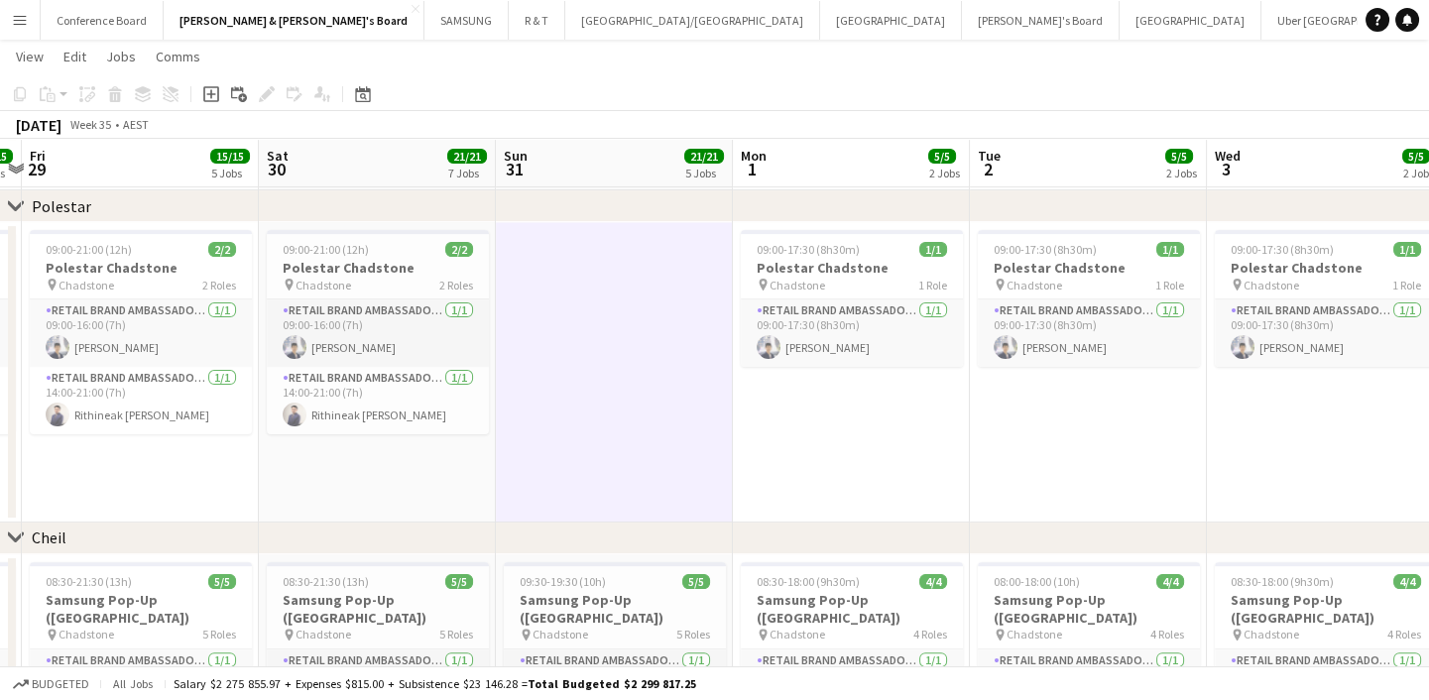
drag, startPoint x: 1238, startPoint y: 433, endPoint x: 546, endPoint y: 480, distance: 693.7
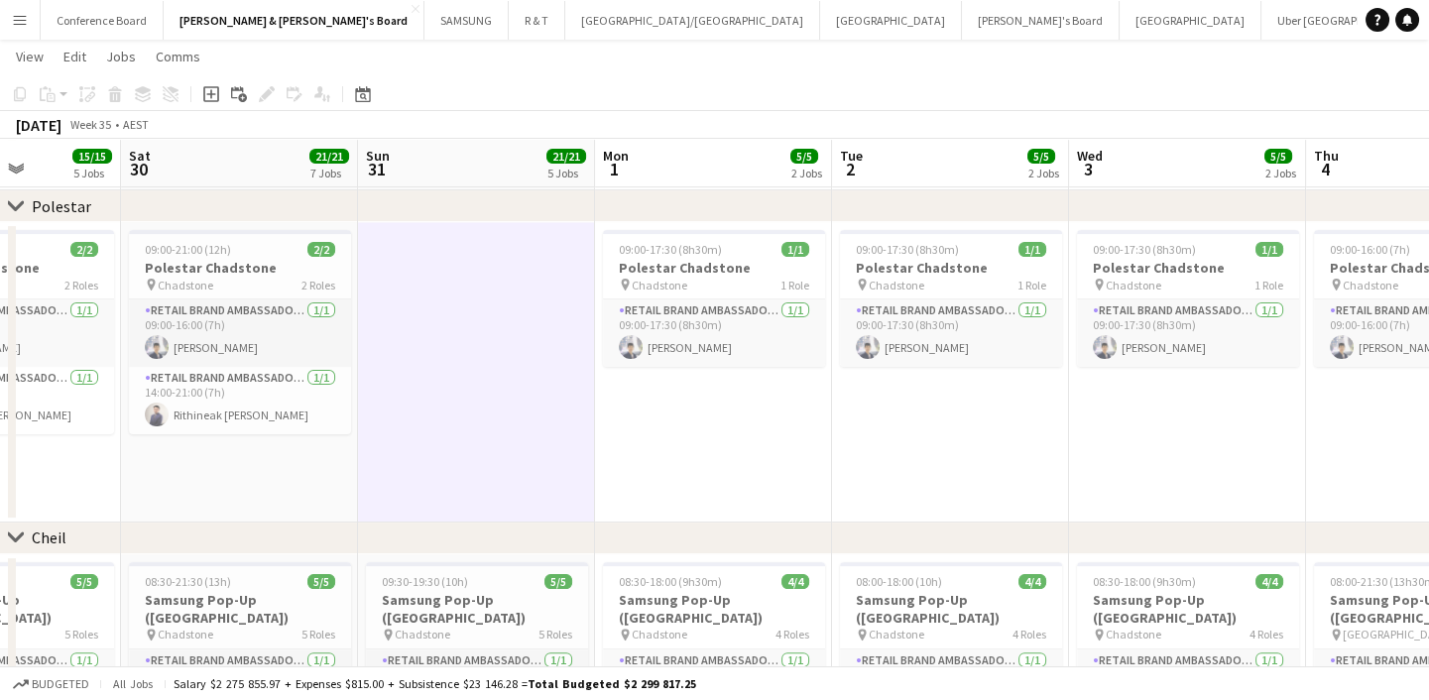
drag, startPoint x: 1009, startPoint y: 455, endPoint x: 870, endPoint y: 450, distance: 139.9
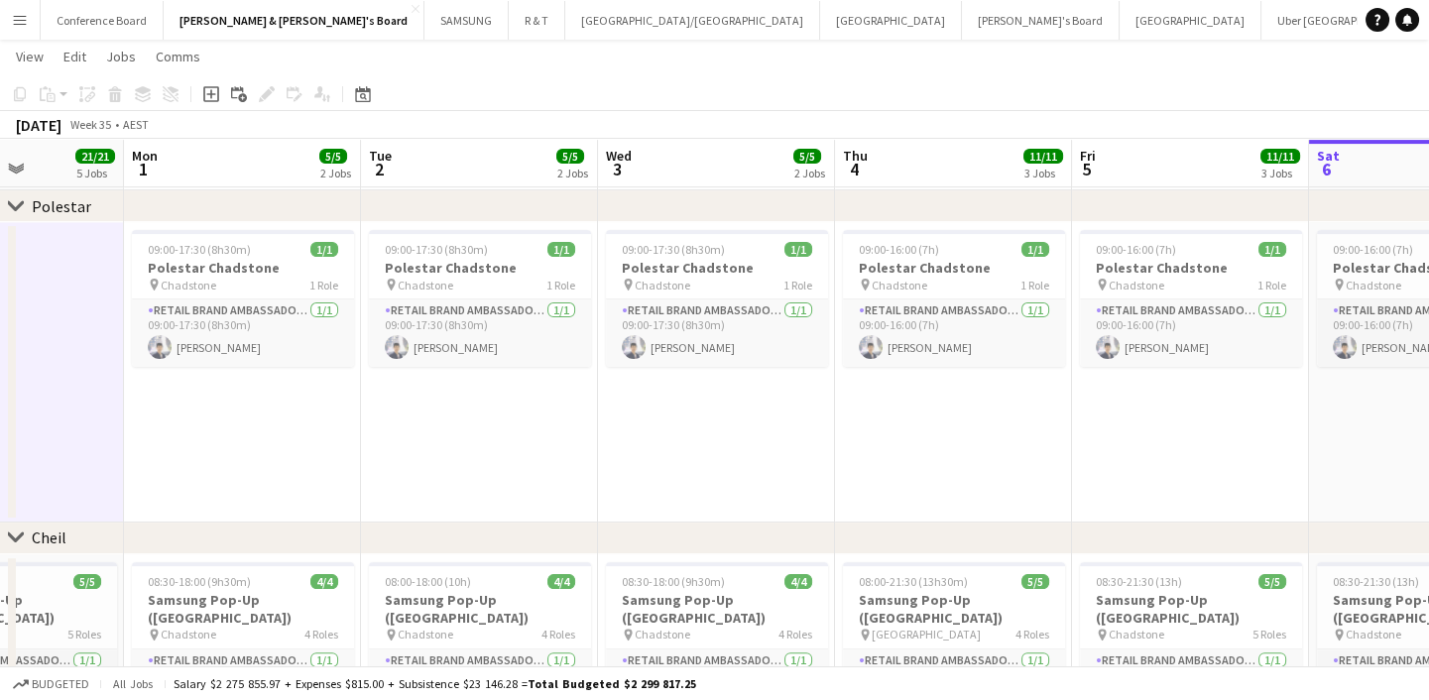
drag, startPoint x: 1071, startPoint y: 447, endPoint x: 602, endPoint y: 479, distance: 470.1
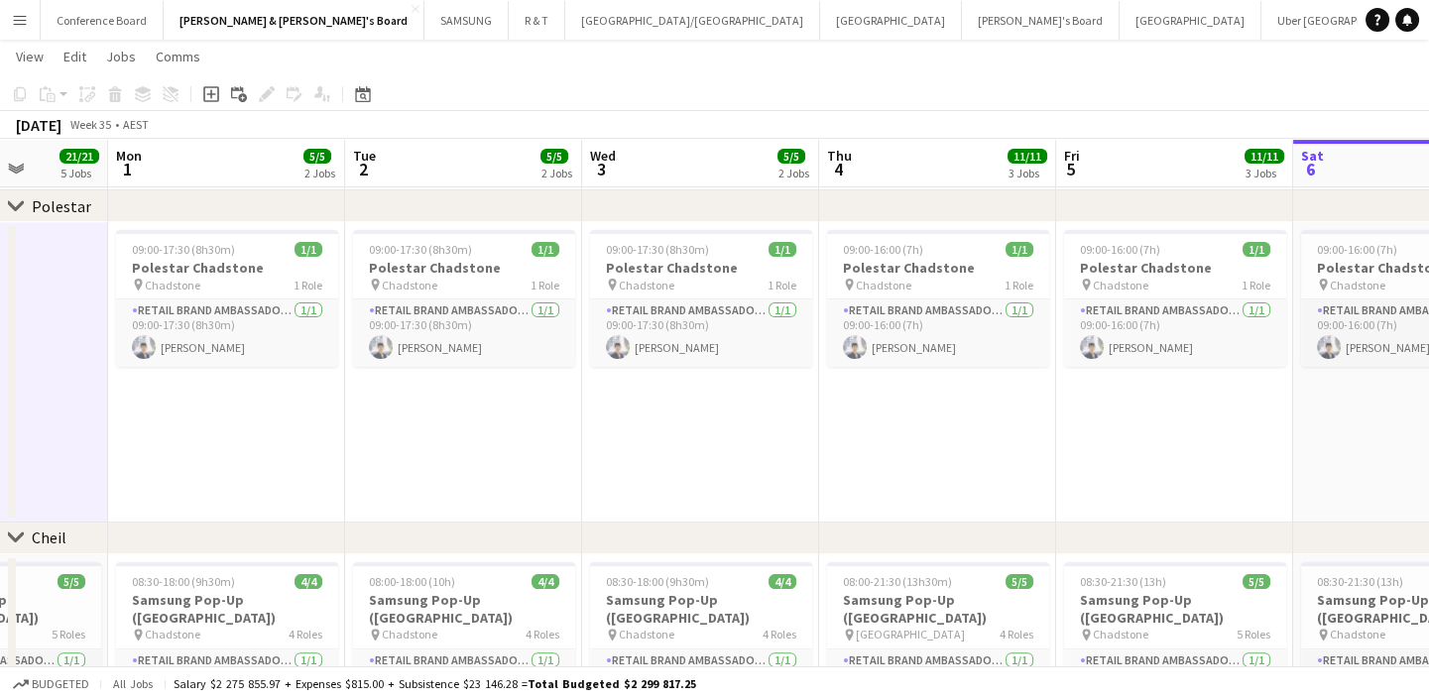
scroll to position [0, 842]
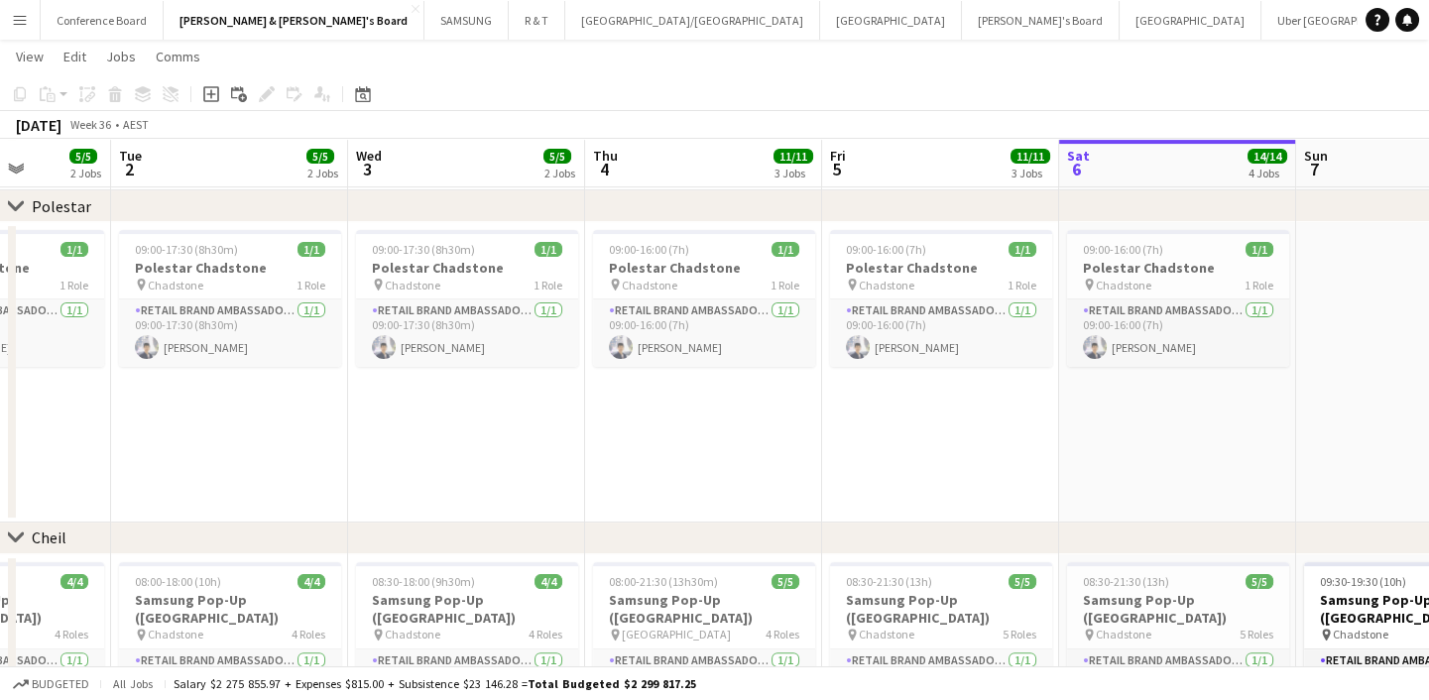
scroll to position [0, 605]
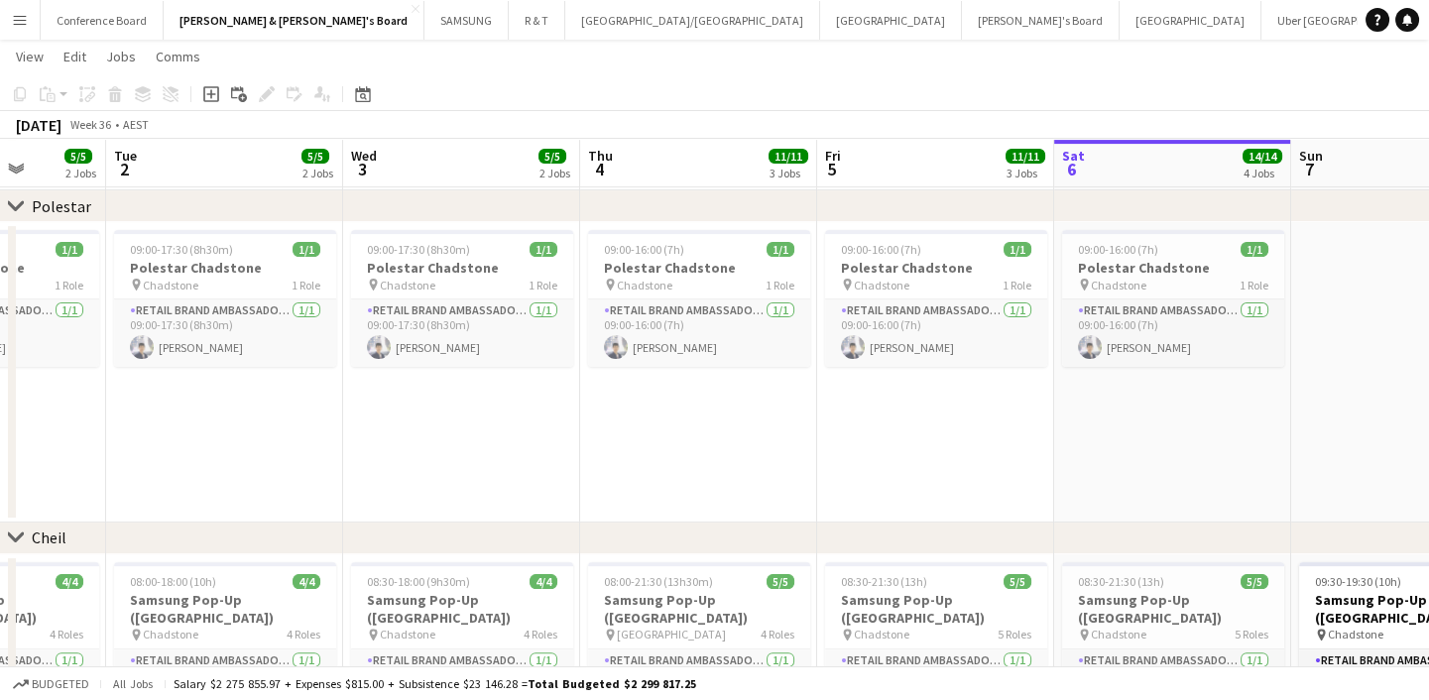
drag, startPoint x: 983, startPoint y: 453, endPoint x: 746, endPoint y: 485, distance: 239.1
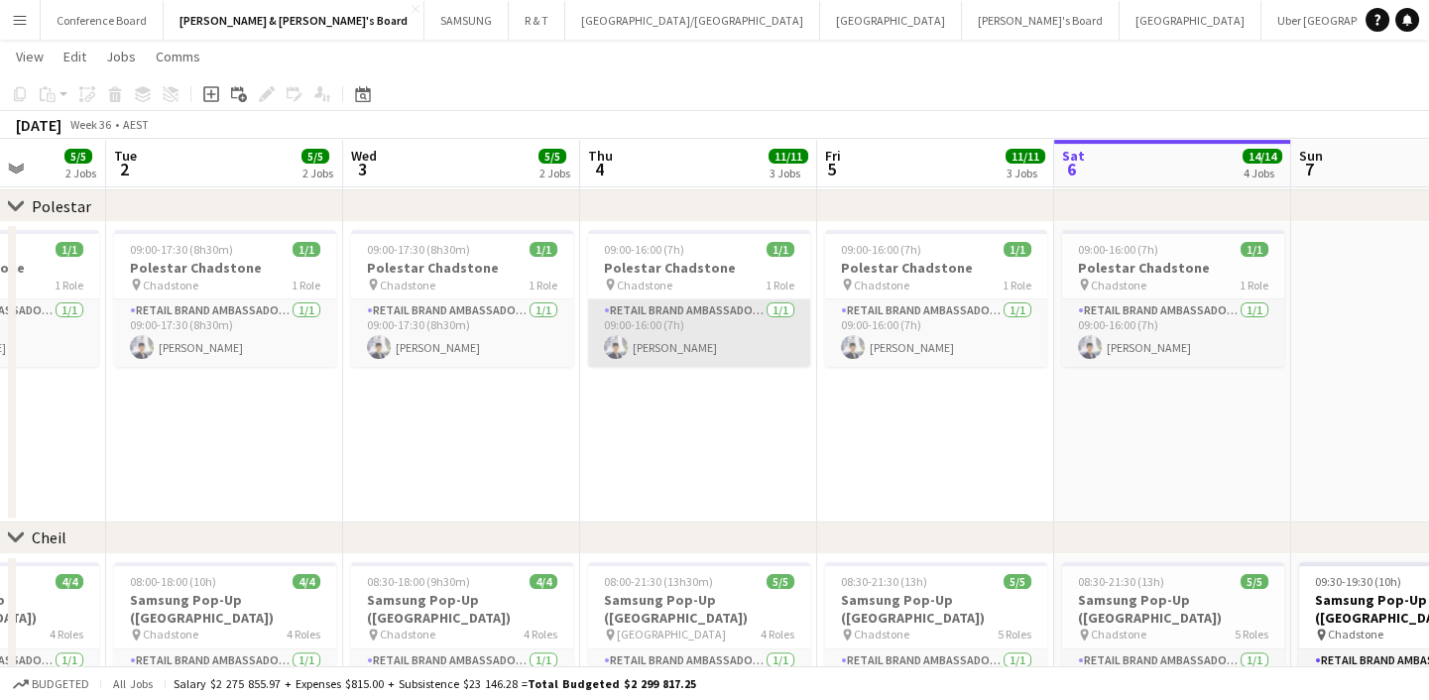
click at [717, 341] on app-card-role "RETAIL Brand Ambassador (Mon - Fri) 1/1 09:00-16:00 (7h) Aldy Putra" at bounding box center [699, 332] width 222 height 67
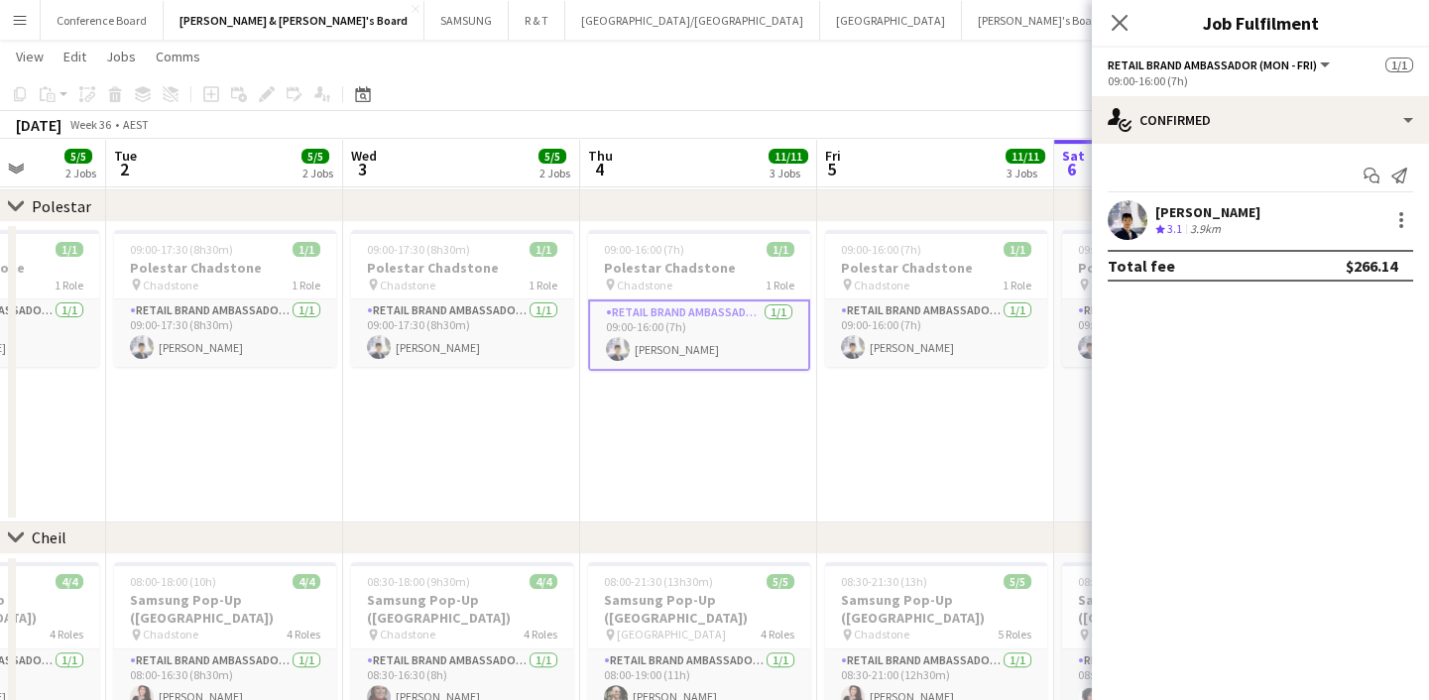
click at [825, 446] on app-date-cell "09:00-16:00 (7h) 1/1 Polestar Chadstone pin Chadstone 1 Role RETAIL Brand Ambas…" at bounding box center [935, 372] width 237 height 300
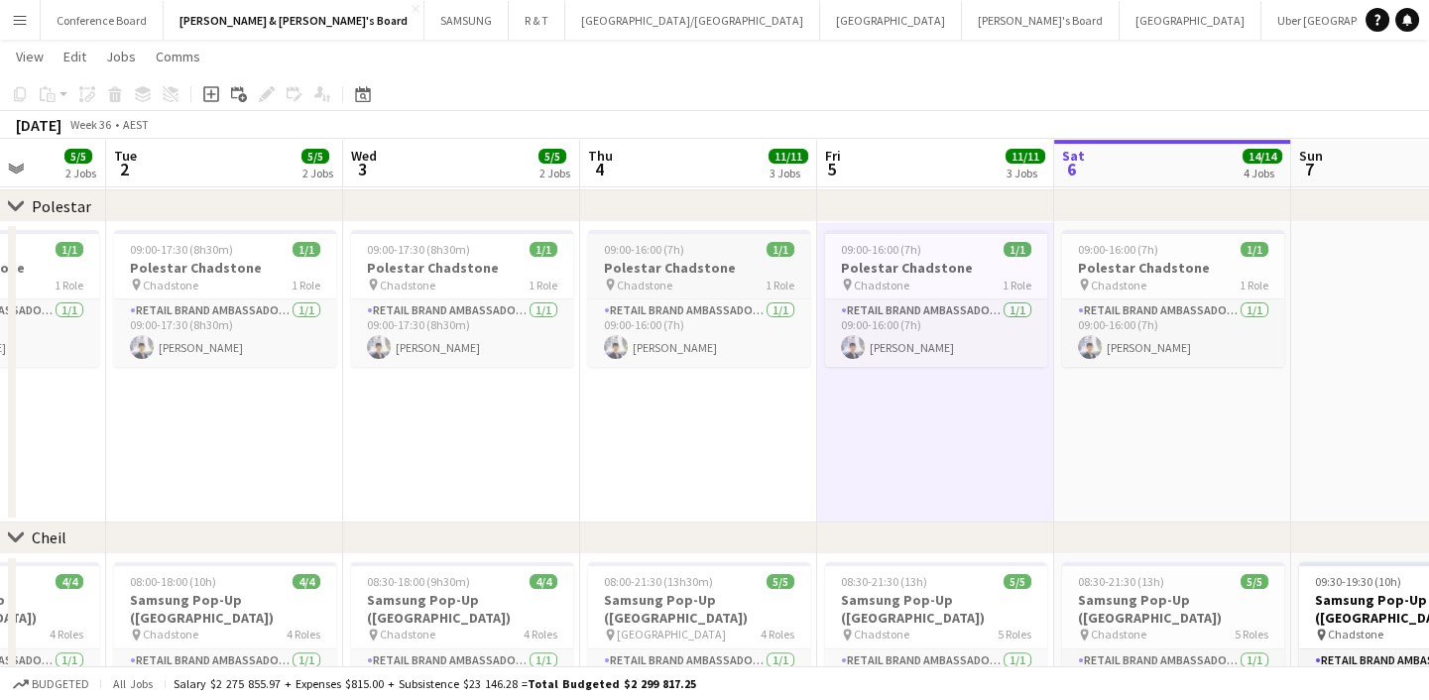
click at [714, 286] on div "pin Chadstone 1 Role" at bounding box center [699, 285] width 222 height 16
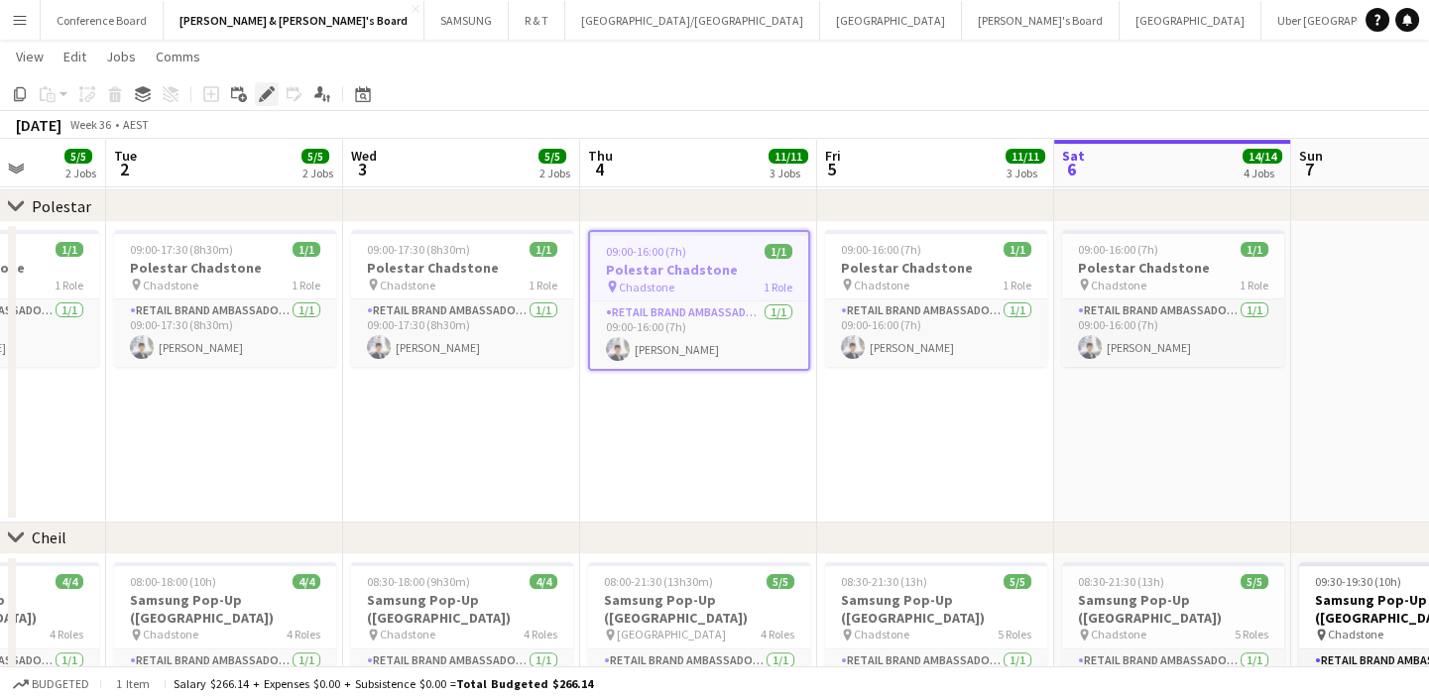
click at [266, 89] on icon "Edit" at bounding box center [267, 94] width 16 height 16
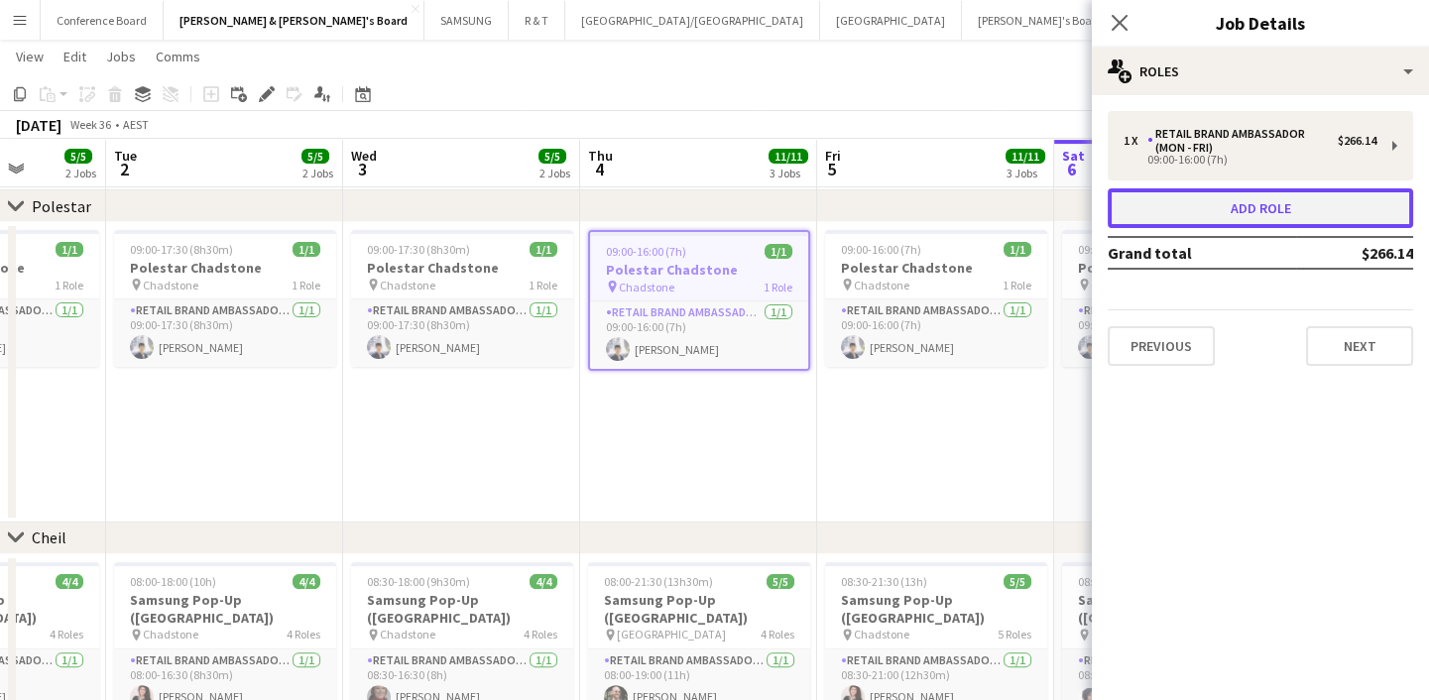
click at [1350, 209] on button "Add role" at bounding box center [1260, 208] width 305 height 40
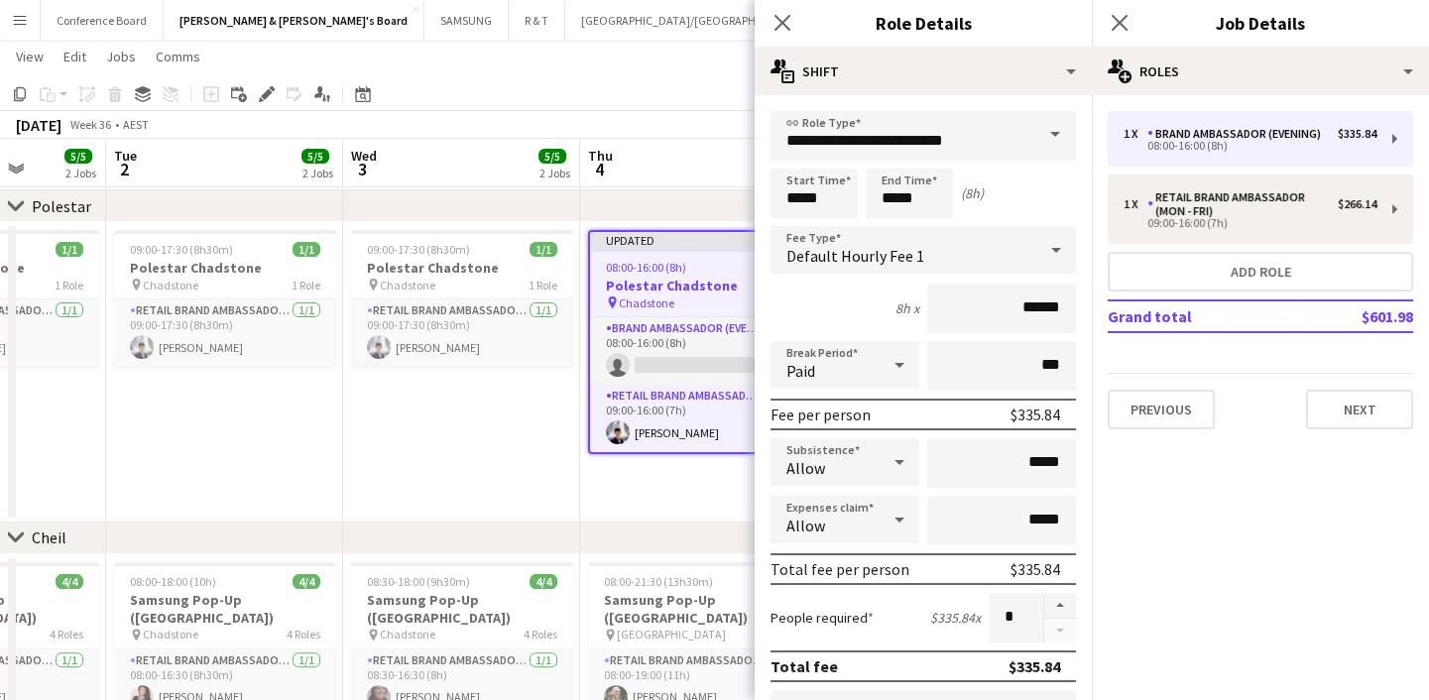
click at [1041, 135] on span at bounding box center [1055, 135] width 42 height 48
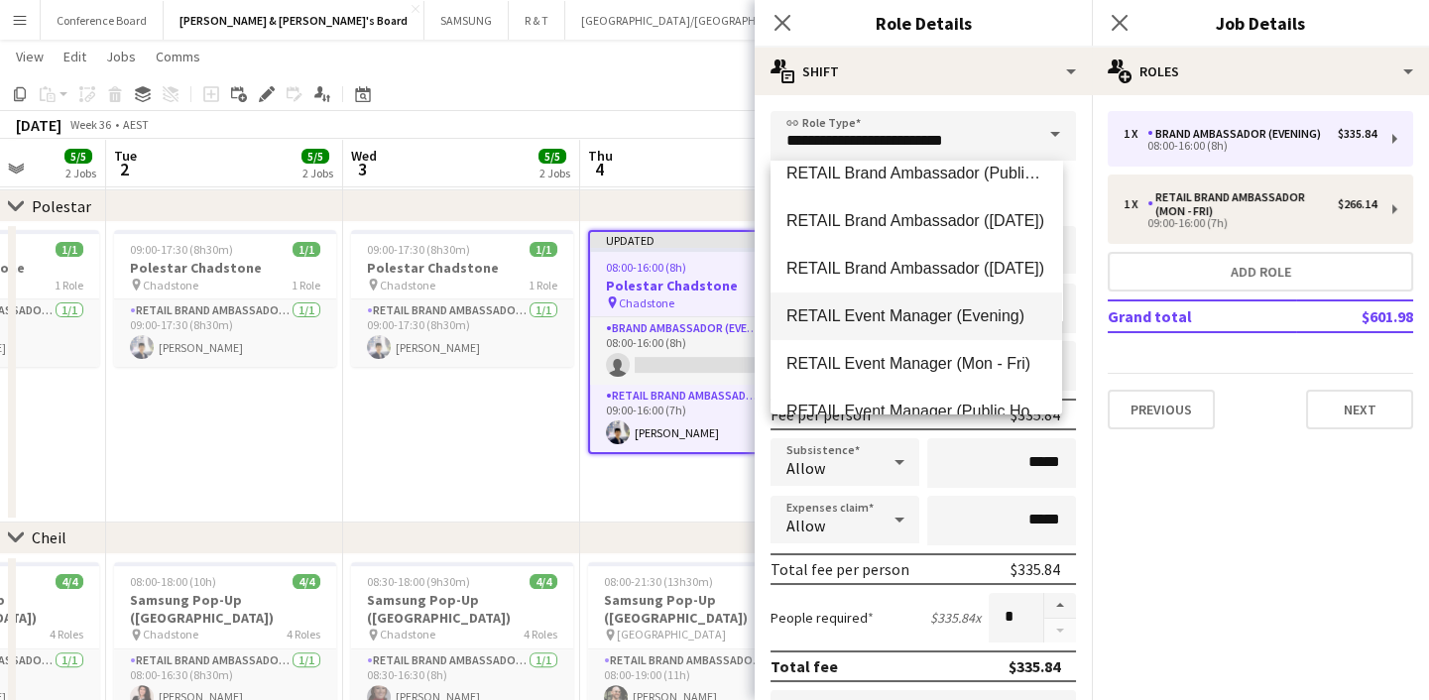
scroll to position [1261, 0]
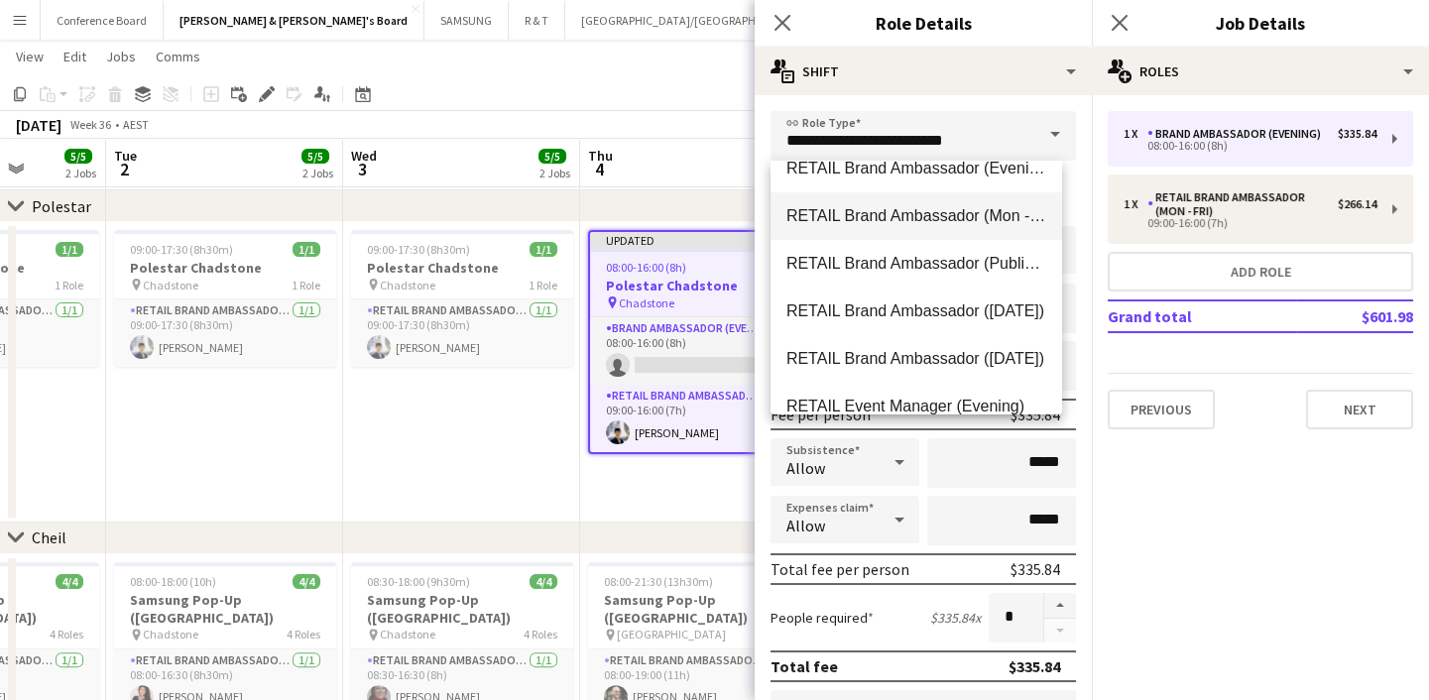
click at [1007, 225] on mat-option "RETAIL Brand Ambassador (Mon - Fri)" at bounding box center [916, 216] width 292 height 48
type input "**********"
type input "******"
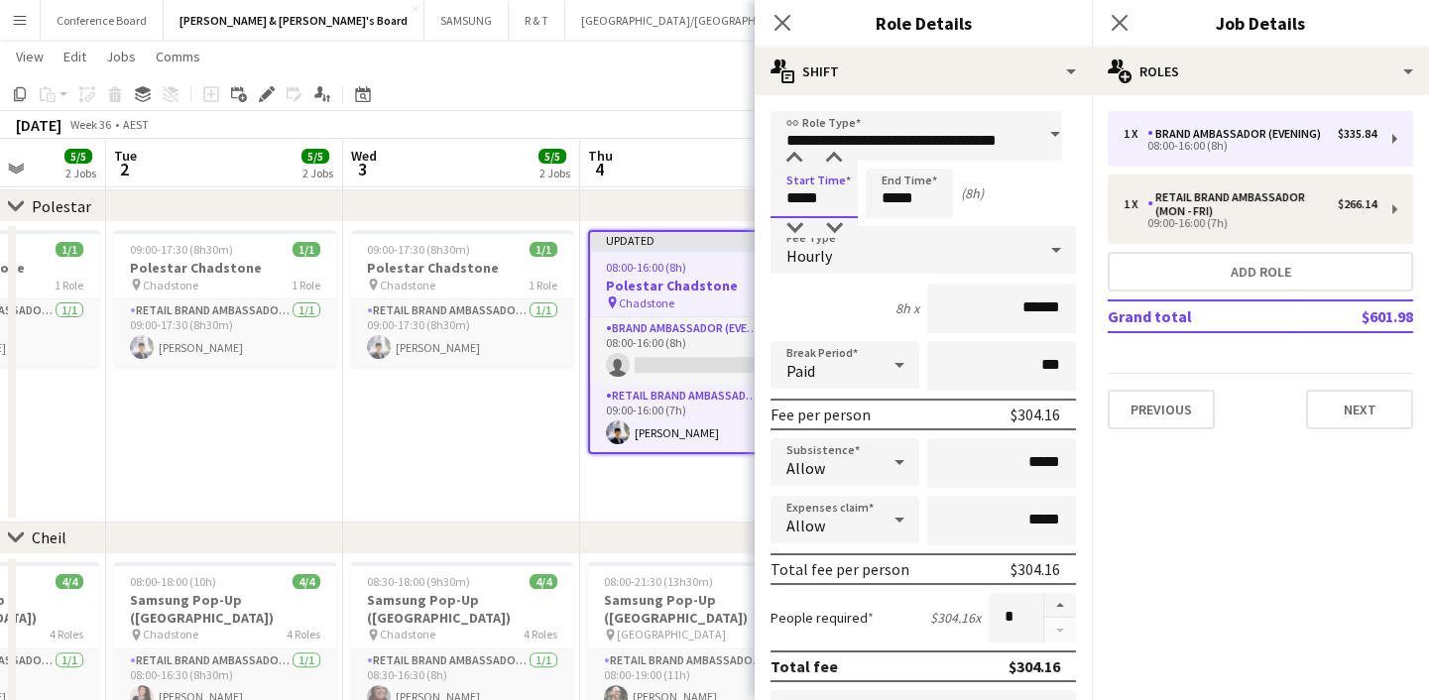
scroll to position [0, 0]
click at [798, 202] on input "*****" at bounding box center [813, 194] width 87 height 50
type input "*****"
drag, startPoint x: 894, startPoint y: 202, endPoint x: 881, endPoint y: 203, distance: 13.9
click at [881, 203] on input "*****" at bounding box center [909, 194] width 87 height 50
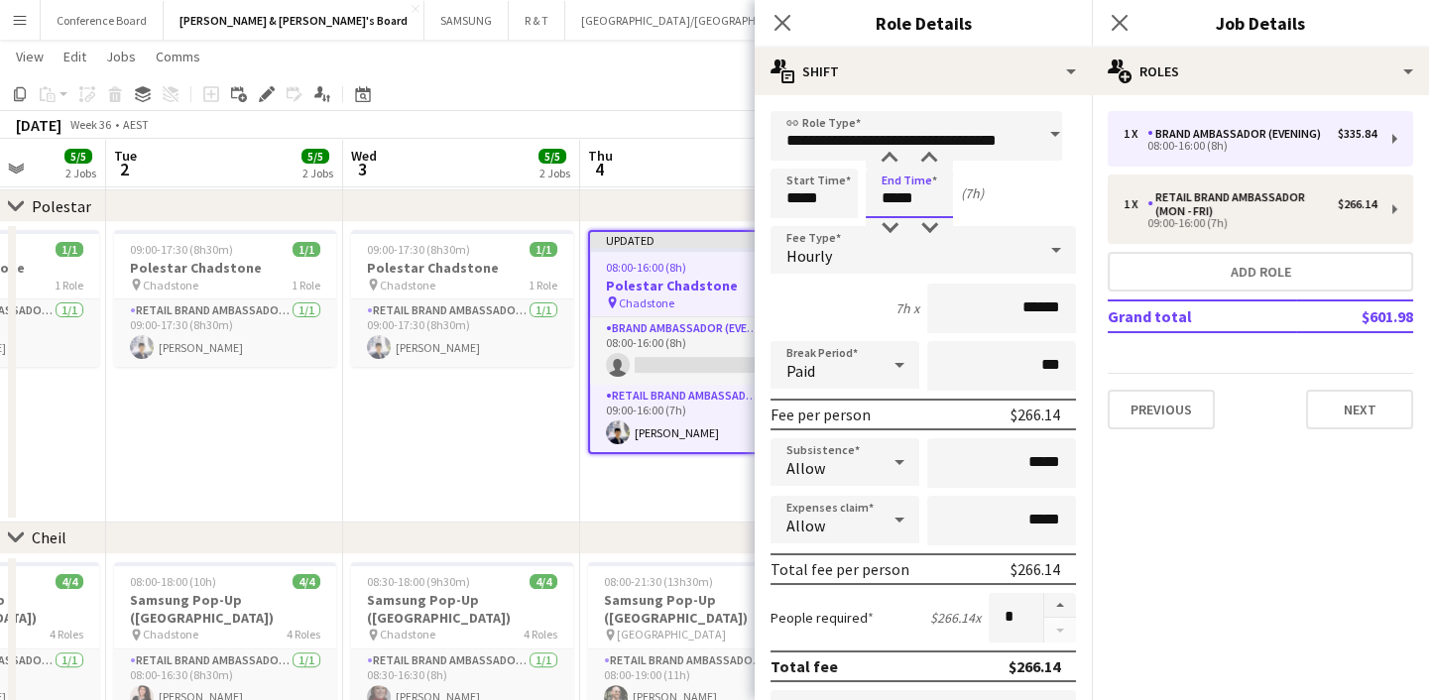
type input "*****"
click at [1214, 474] on mat-expansion-panel "pencil3 General details 1 x Brand Ambassador (Evening) $335.84 08:00-16:00 (8h)…" at bounding box center [1260, 397] width 337 height 605
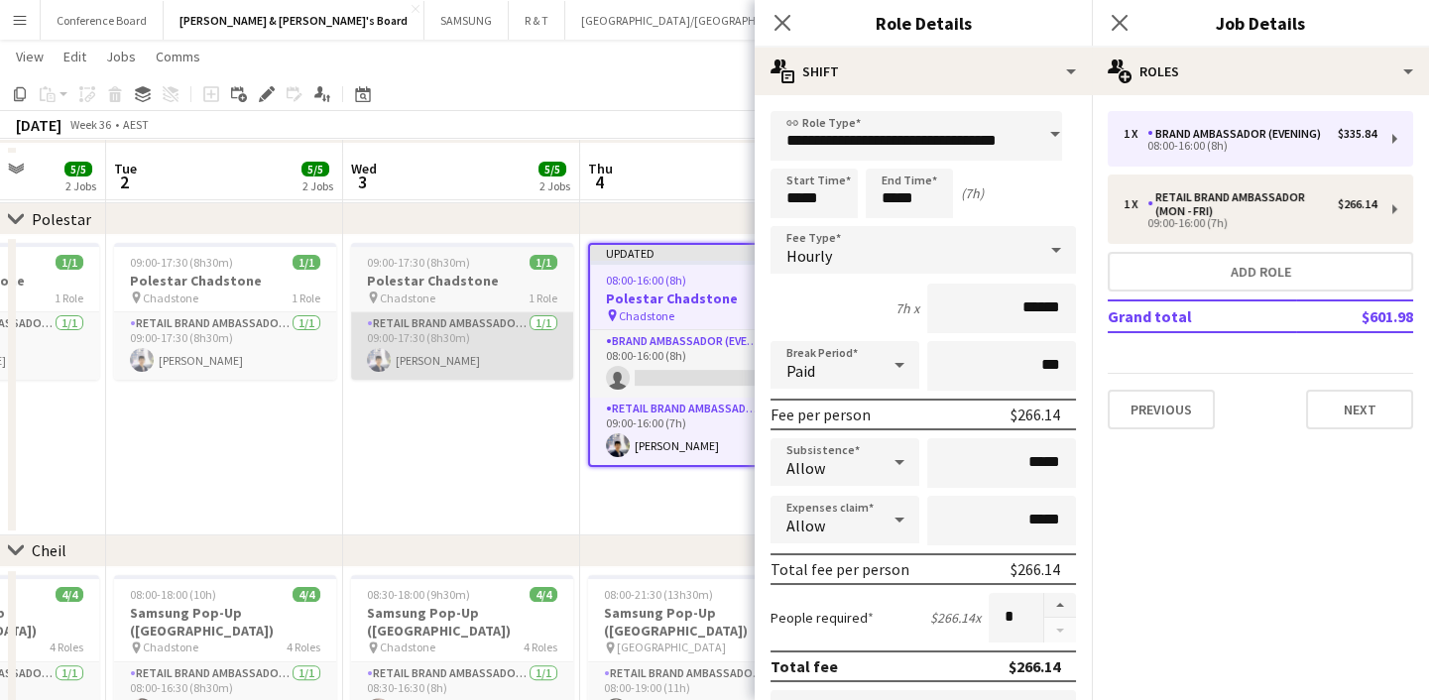
scroll to position [1442, 0]
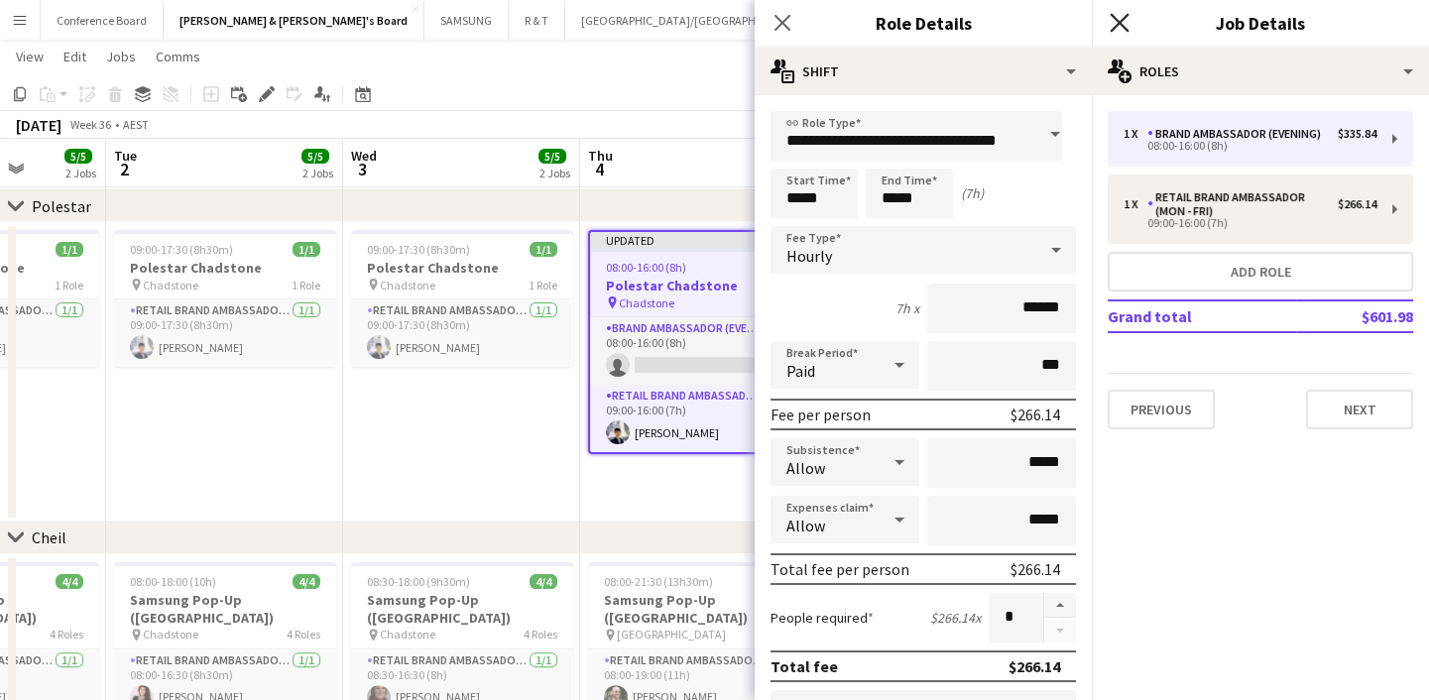
click at [1123, 16] on icon "Close pop-in" at bounding box center [1119, 22] width 19 height 19
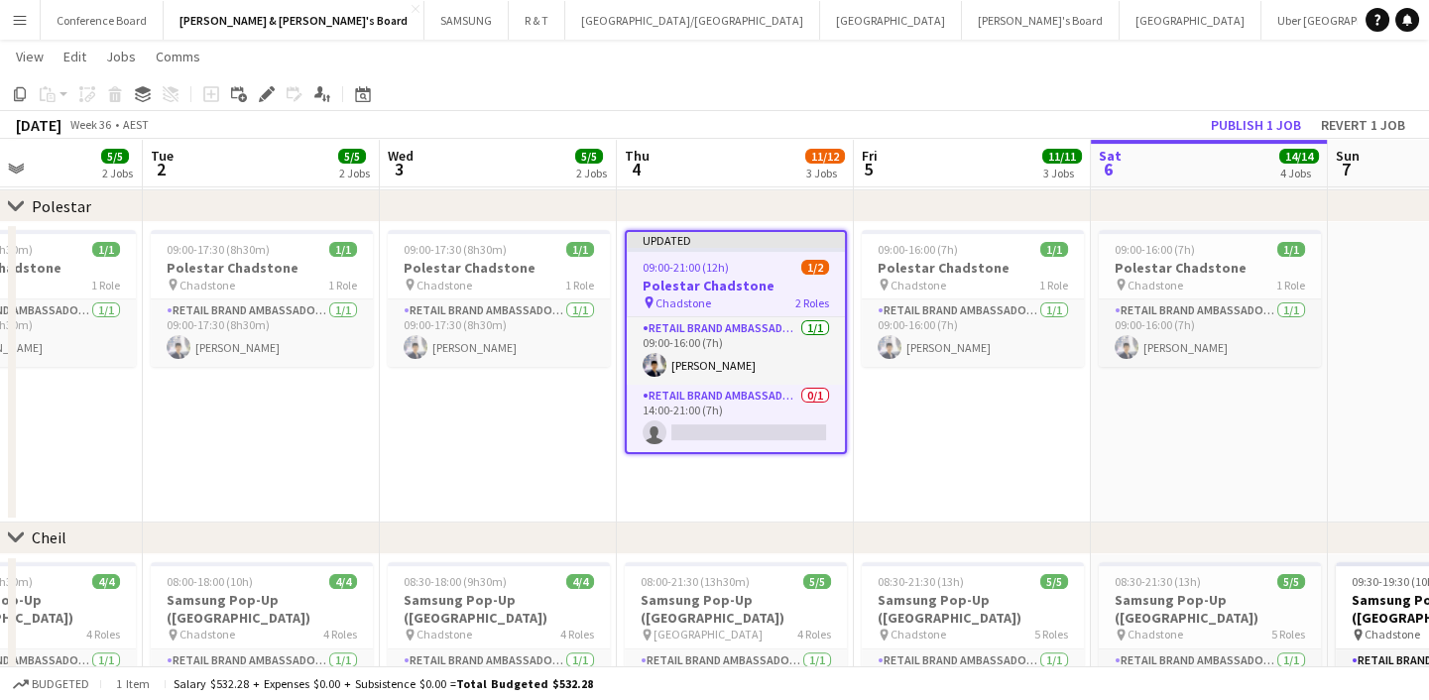
scroll to position [0, 566]
drag, startPoint x: 509, startPoint y: 462, endPoint x: 546, endPoint y: 456, distance: 38.1
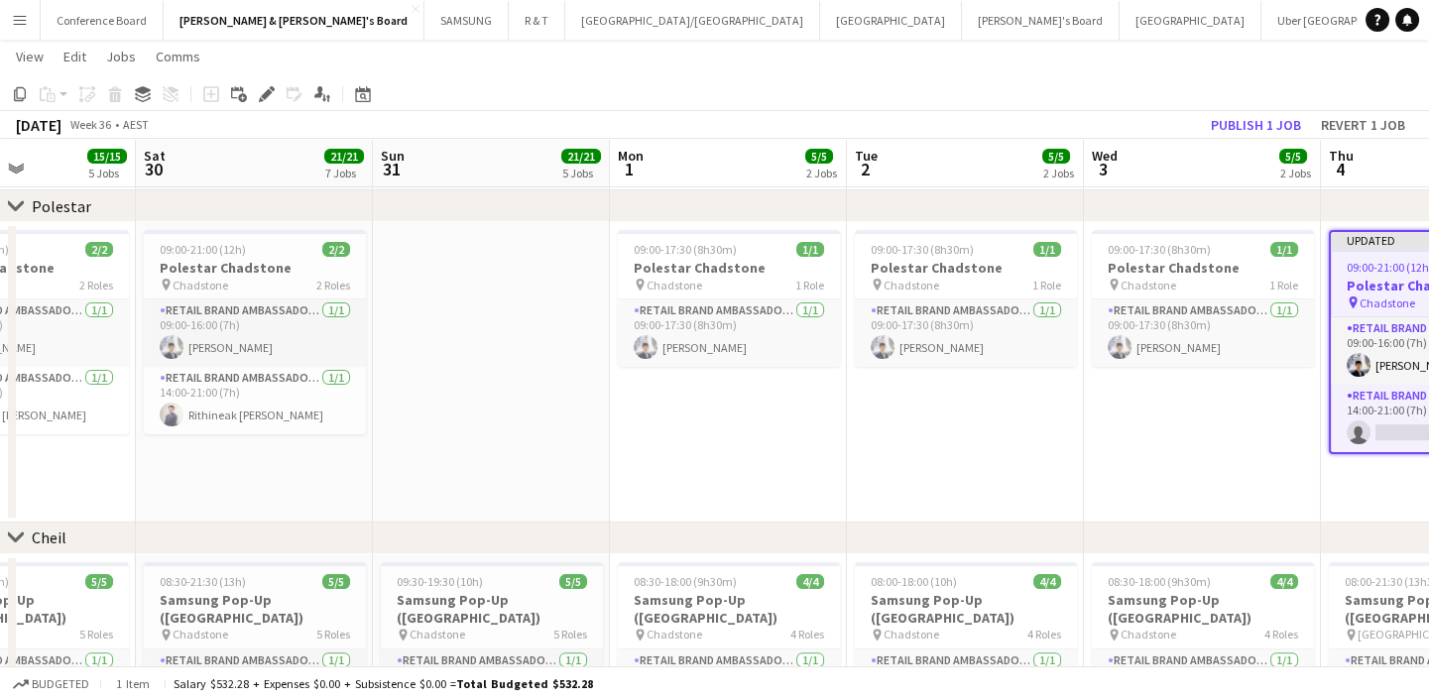
drag, startPoint x: 501, startPoint y: 439, endPoint x: 1203, endPoint y: 404, distance: 702.9
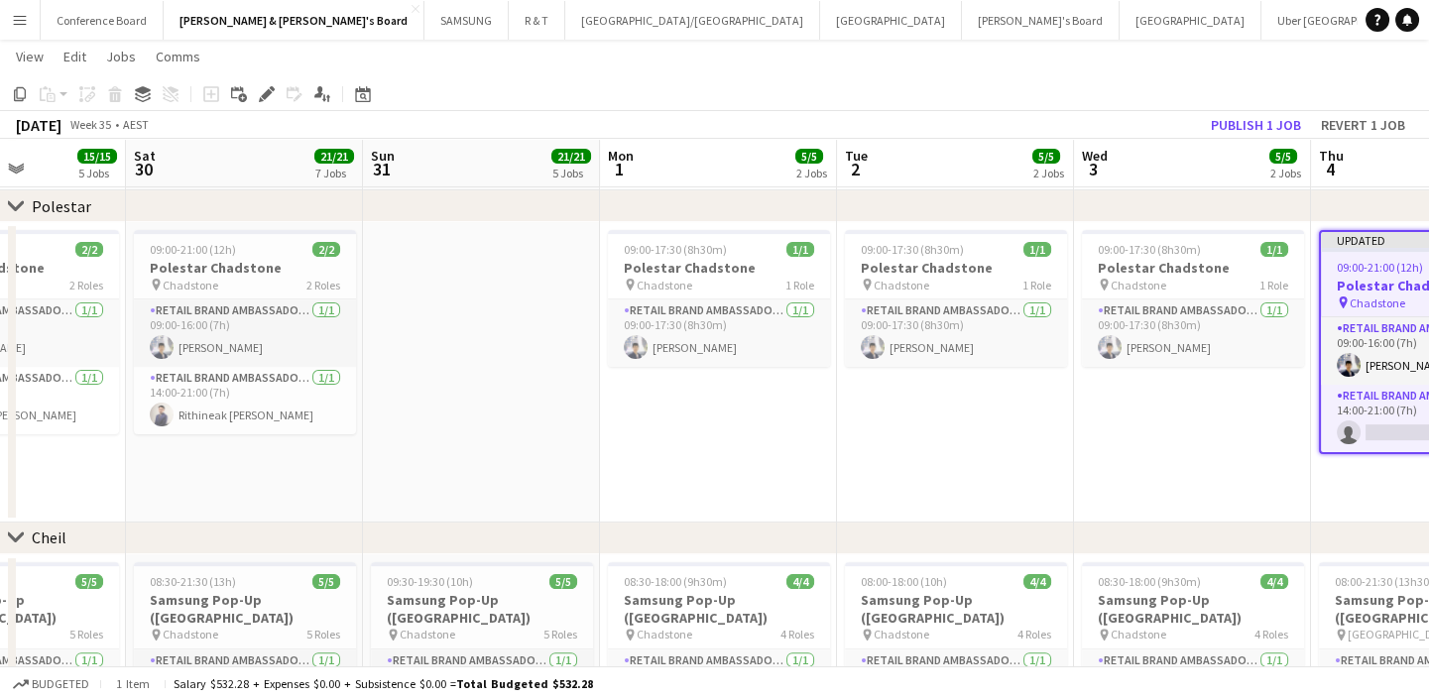
scroll to position [0, 583]
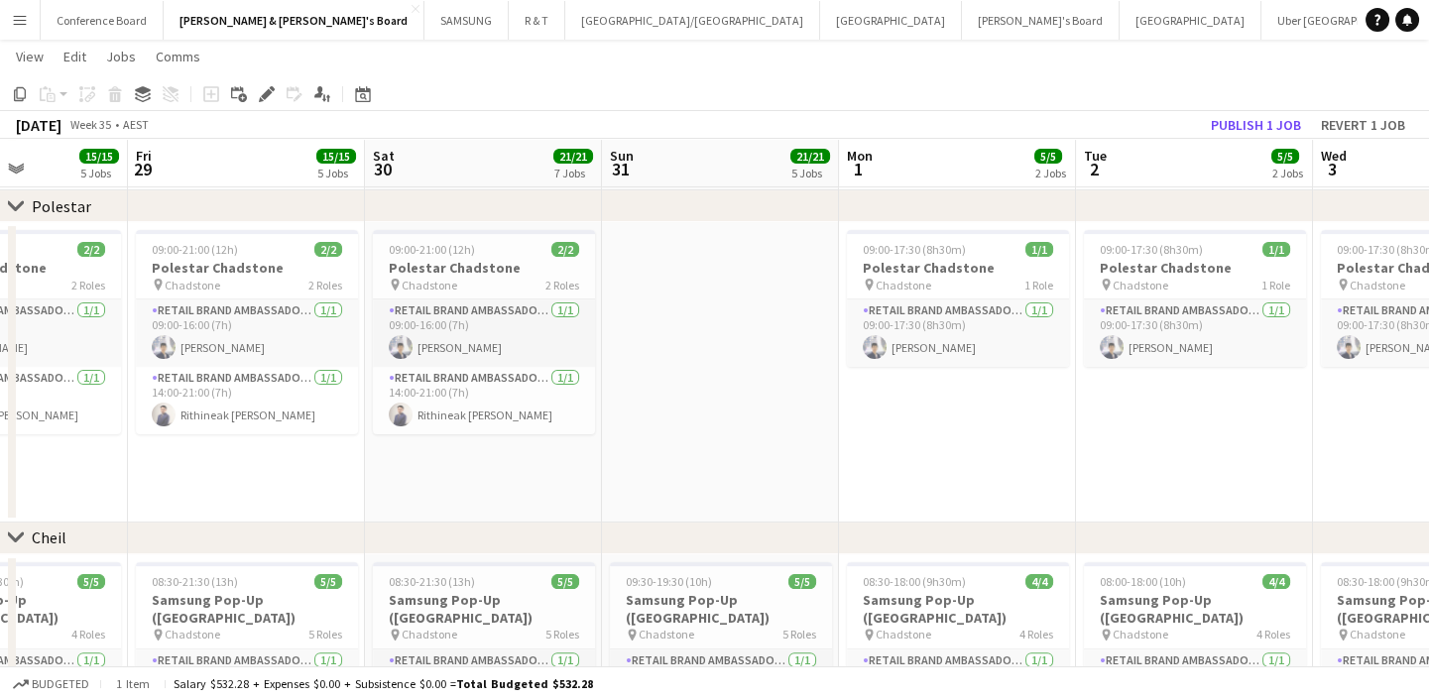
drag, startPoint x: 384, startPoint y: 436, endPoint x: 614, endPoint y: 407, distance: 232.0
click at [194, 446] on app-date-cell "09:00-21:00 (12h) 2/2 Polestar Chadstone pin Chadstone 2 Roles RETAIL Brand Amb…" at bounding box center [246, 372] width 237 height 300
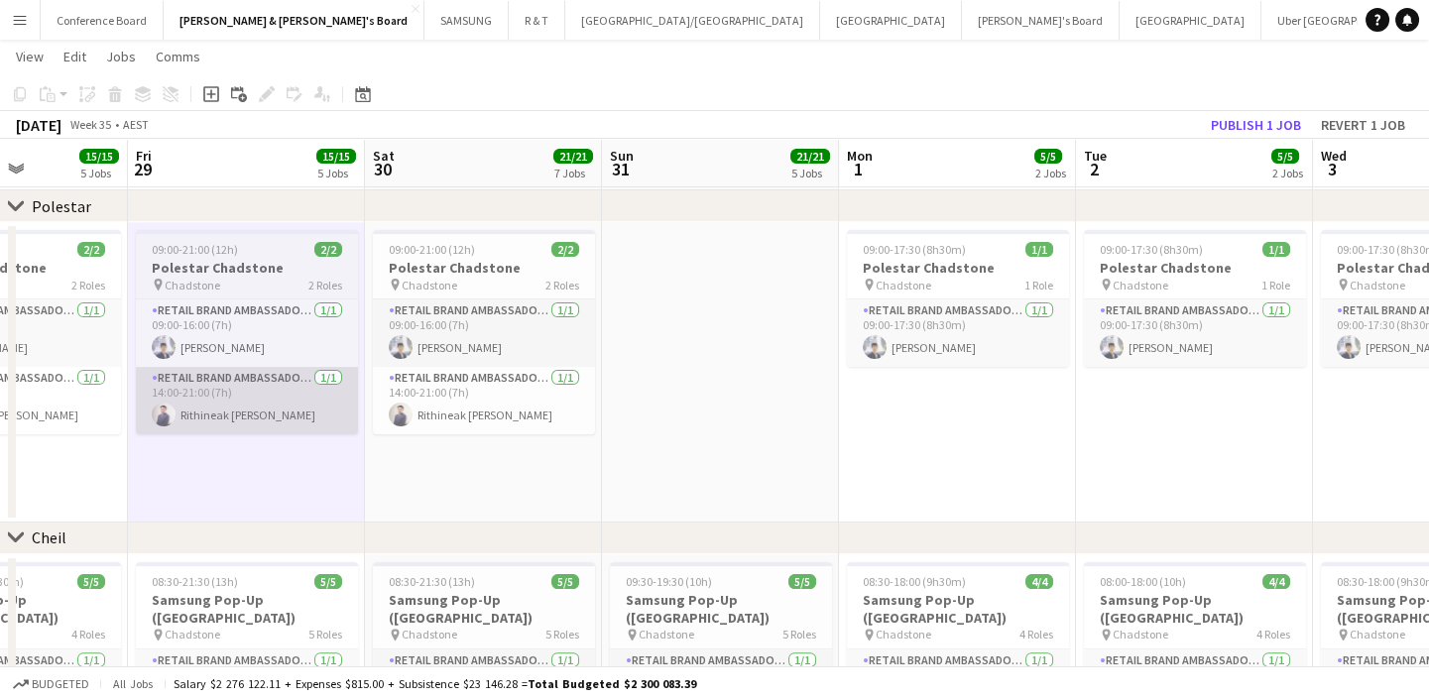
click at [210, 422] on app-card-role "RETAIL Brand Ambassador (Mon - Fri) 1/1 14:00-21:00 (7h) Rithineak Vuthy" at bounding box center [247, 400] width 222 height 67
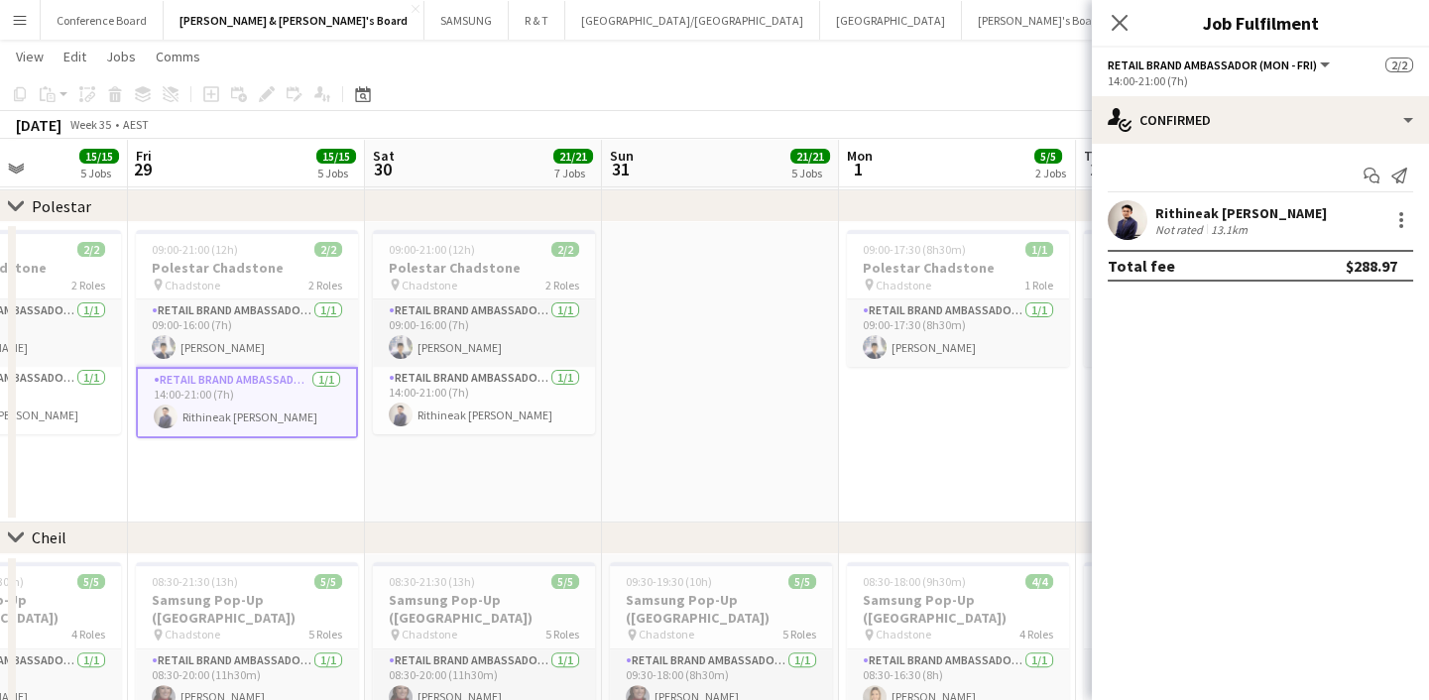
click at [1119, 227] on app-user-avatar at bounding box center [1128, 220] width 40 height 40
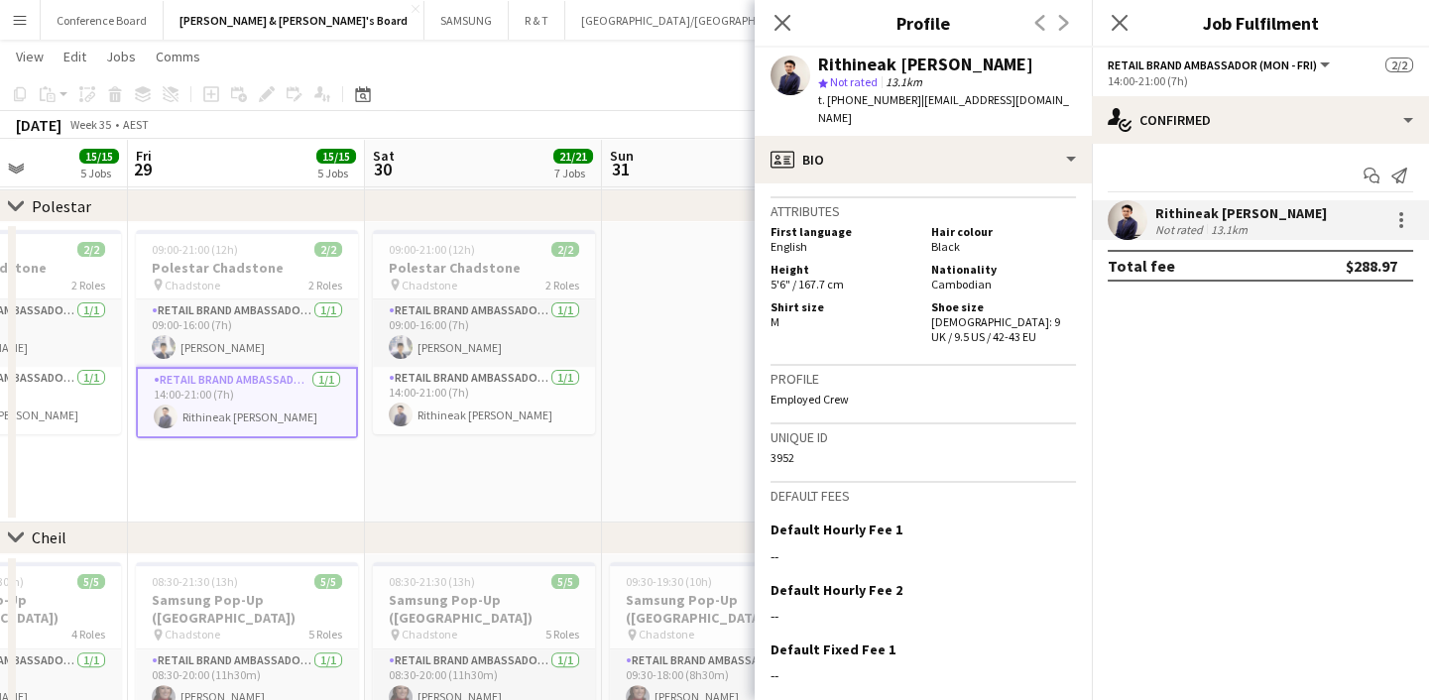
scroll to position [1291, 0]
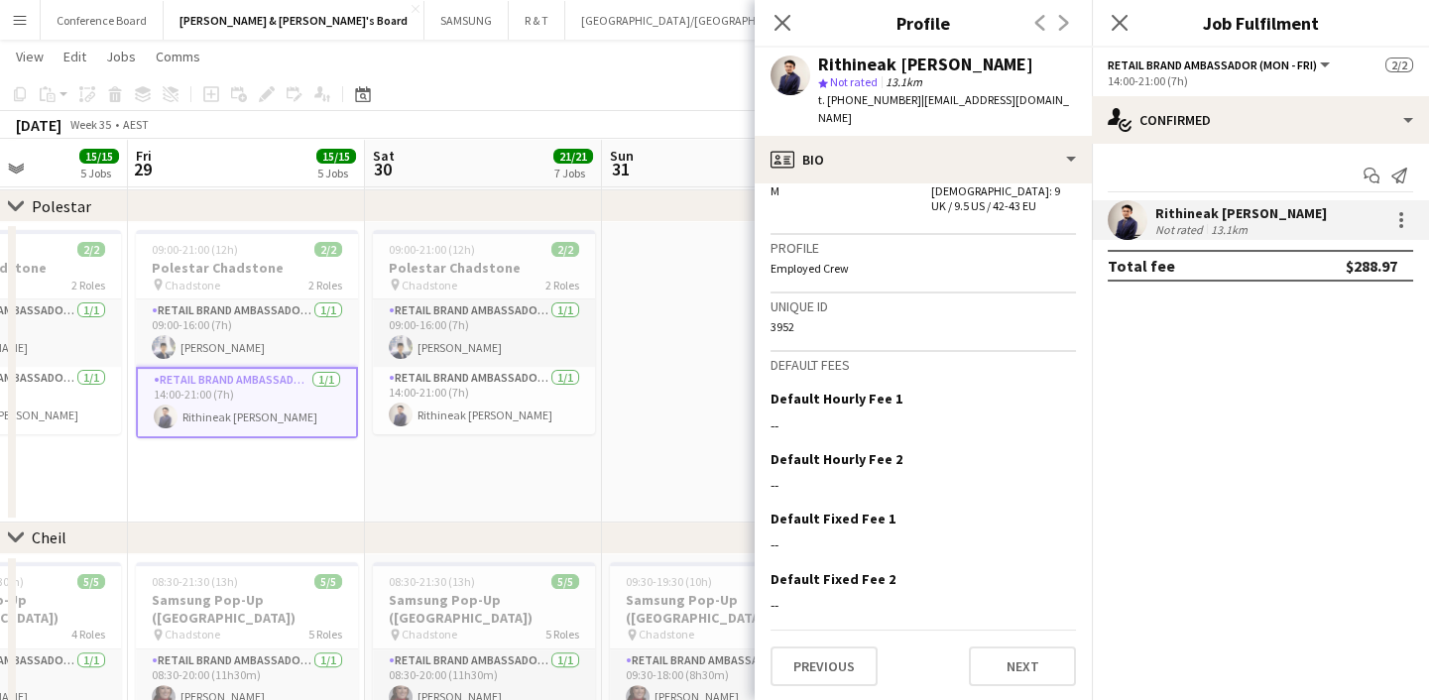
click at [1375, 258] on div "$288.97" at bounding box center [1372, 266] width 52 height 20
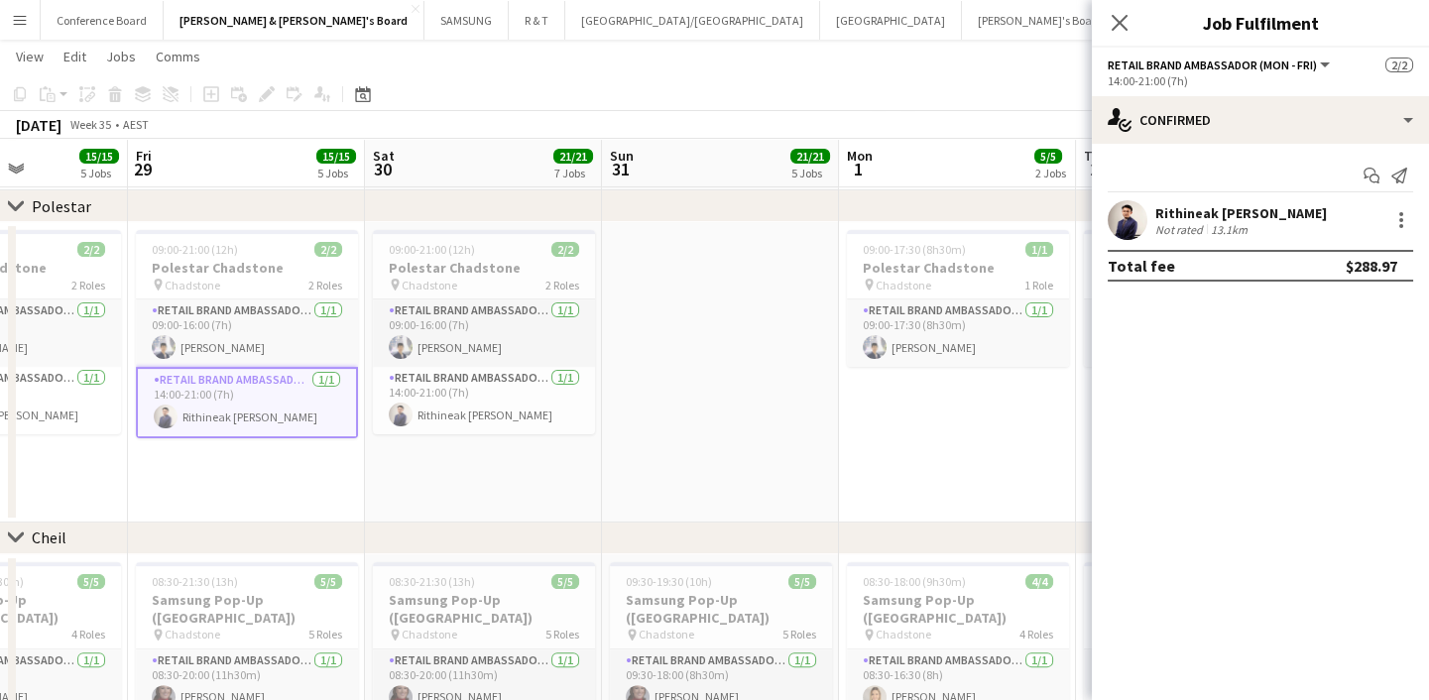
click at [1373, 261] on div "$288.97" at bounding box center [1372, 266] width 52 height 20
click at [1131, 282] on div "Start chat Send notification Rithineak Vuthy Not rated 13.1km Total fee $288.97" at bounding box center [1260, 221] width 337 height 154
click at [1119, 228] on app-user-avatar at bounding box center [1128, 220] width 40 height 40
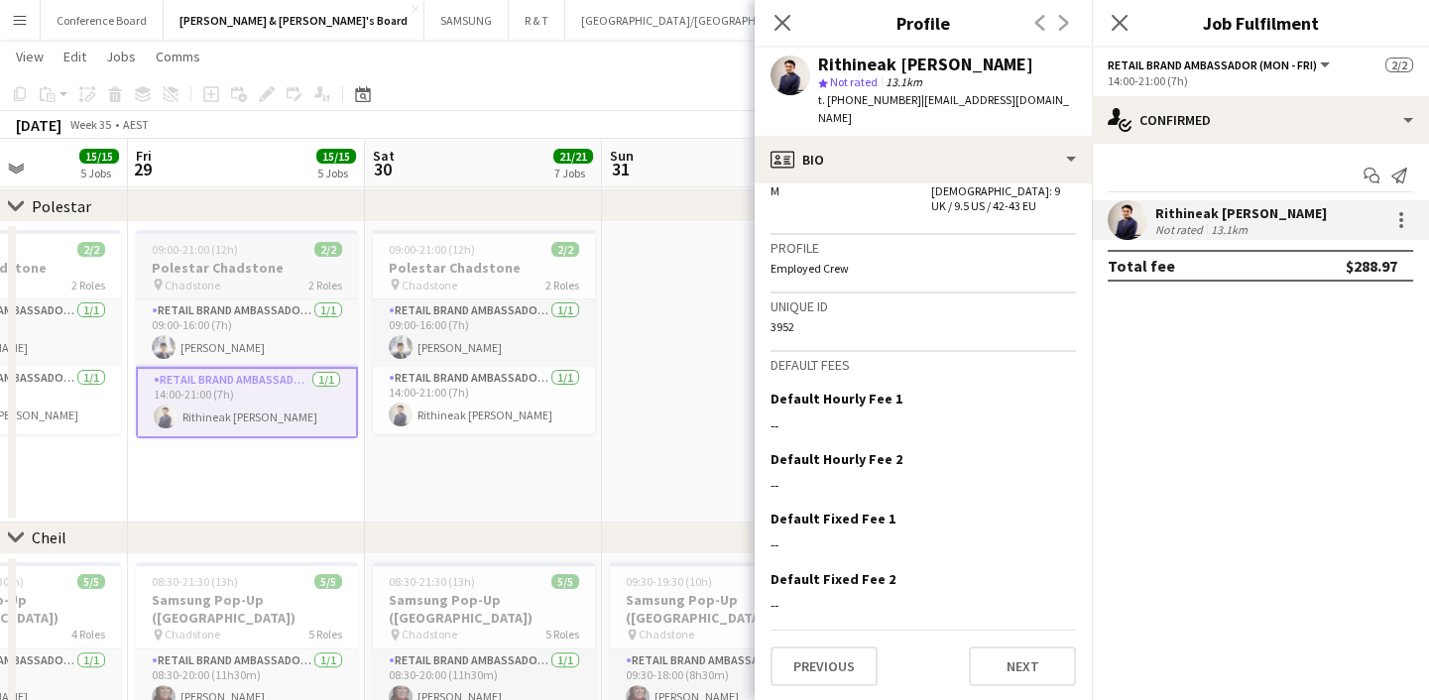
click at [248, 246] on div "09:00-21:00 (12h) 2/2" at bounding box center [247, 249] width 222 height 15
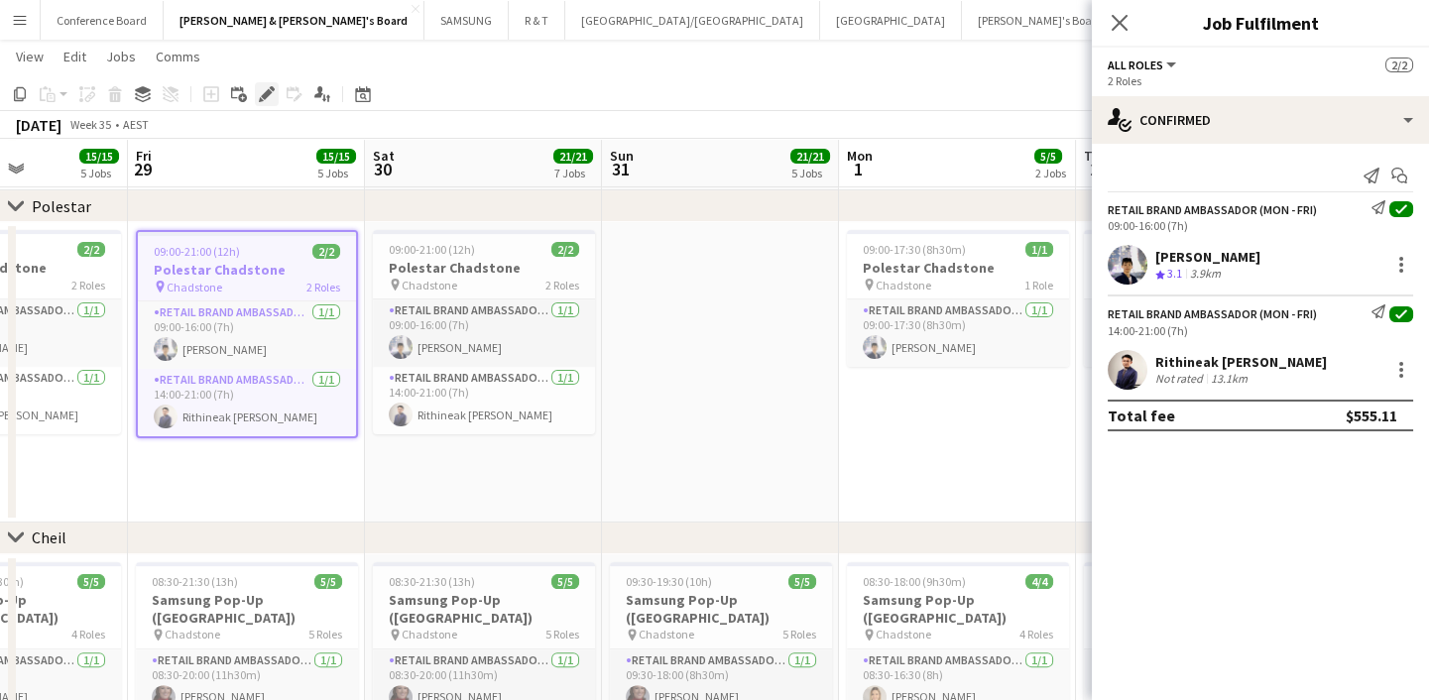
click at [271, 96] on icon "Edit" at bounding box center [267, 94] width 16 height 16
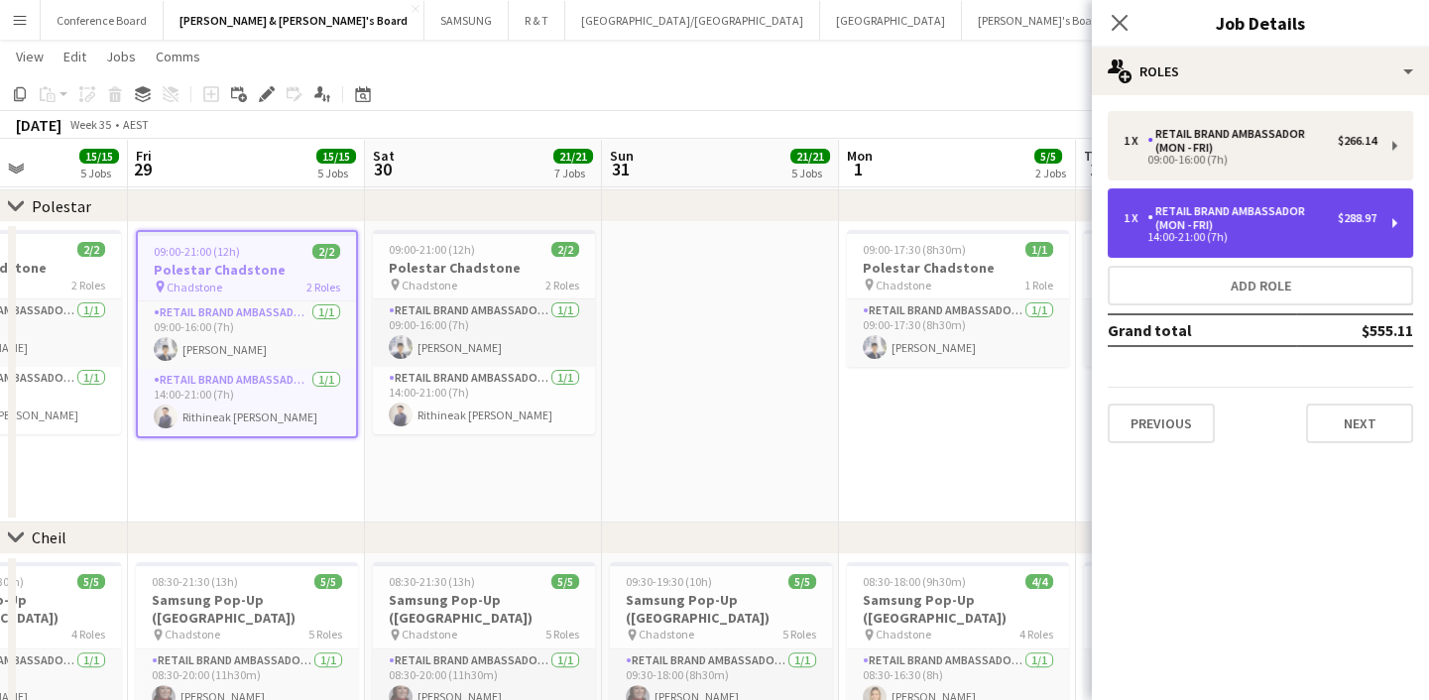
click at [1194, 230] on div "RETAIL Brand Ambassador (Mon - Fri)" at bounding box center [1242, 218] width 190 height 28
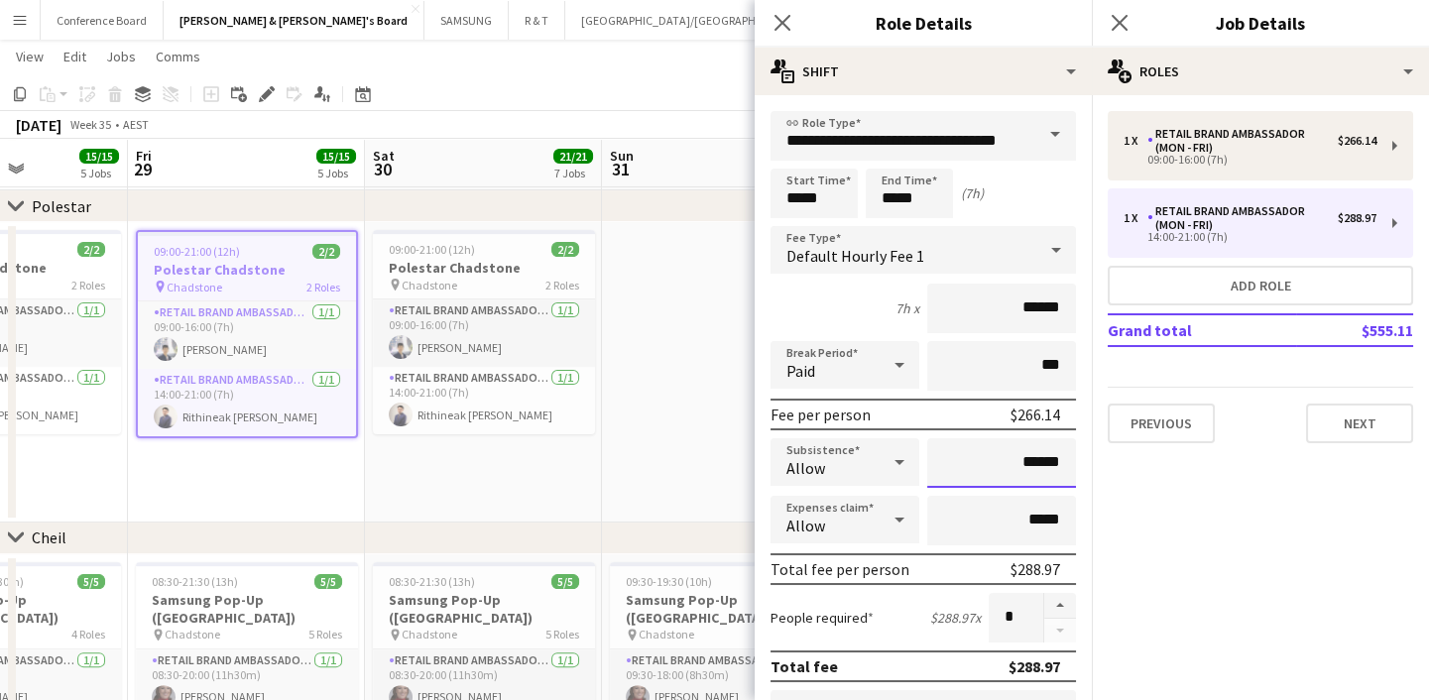
click at [1008, 469] on input "******" at bounding box center [1001, 463] width 149 height 50
click at [1118, 26] on icon at bounding box center [1119, 22] width 19 height 19
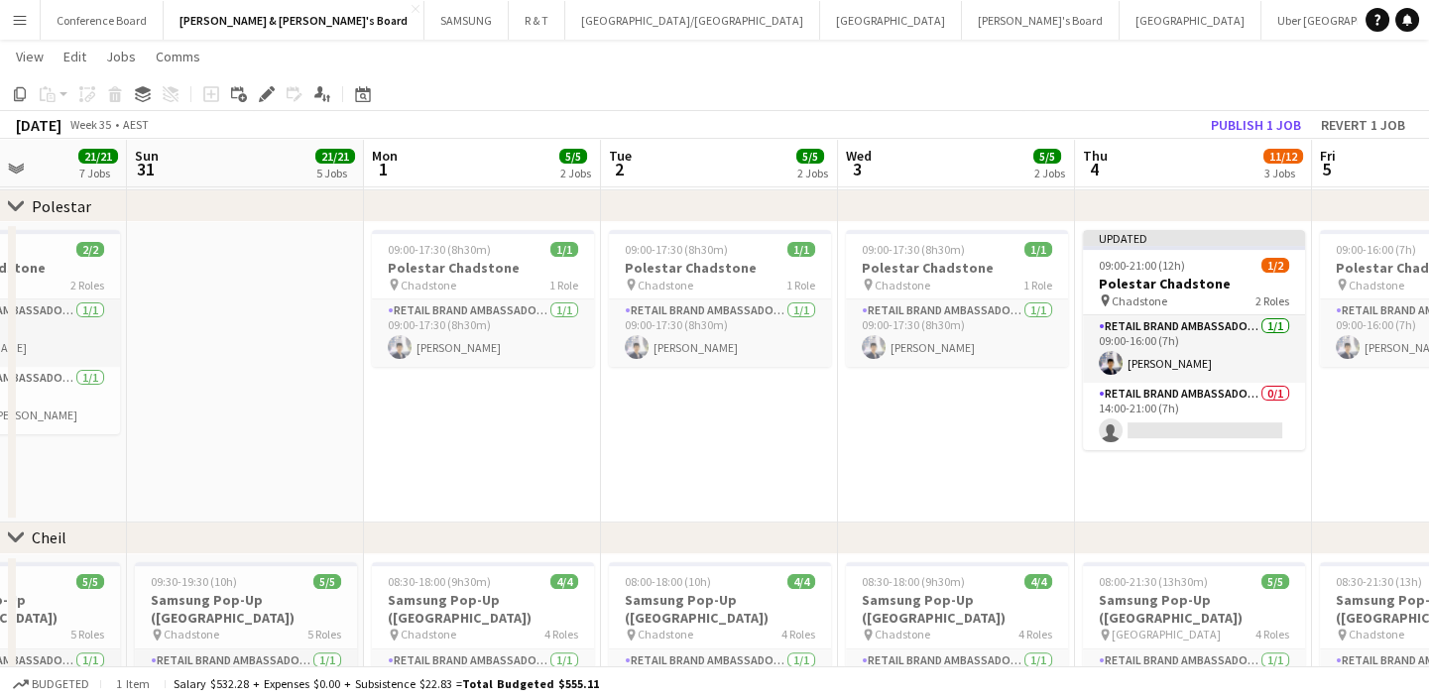
drag, startPoint x: 1170, startPoint y: 454, endPoint x: 567, endPoint y: 504, distance: 604.9
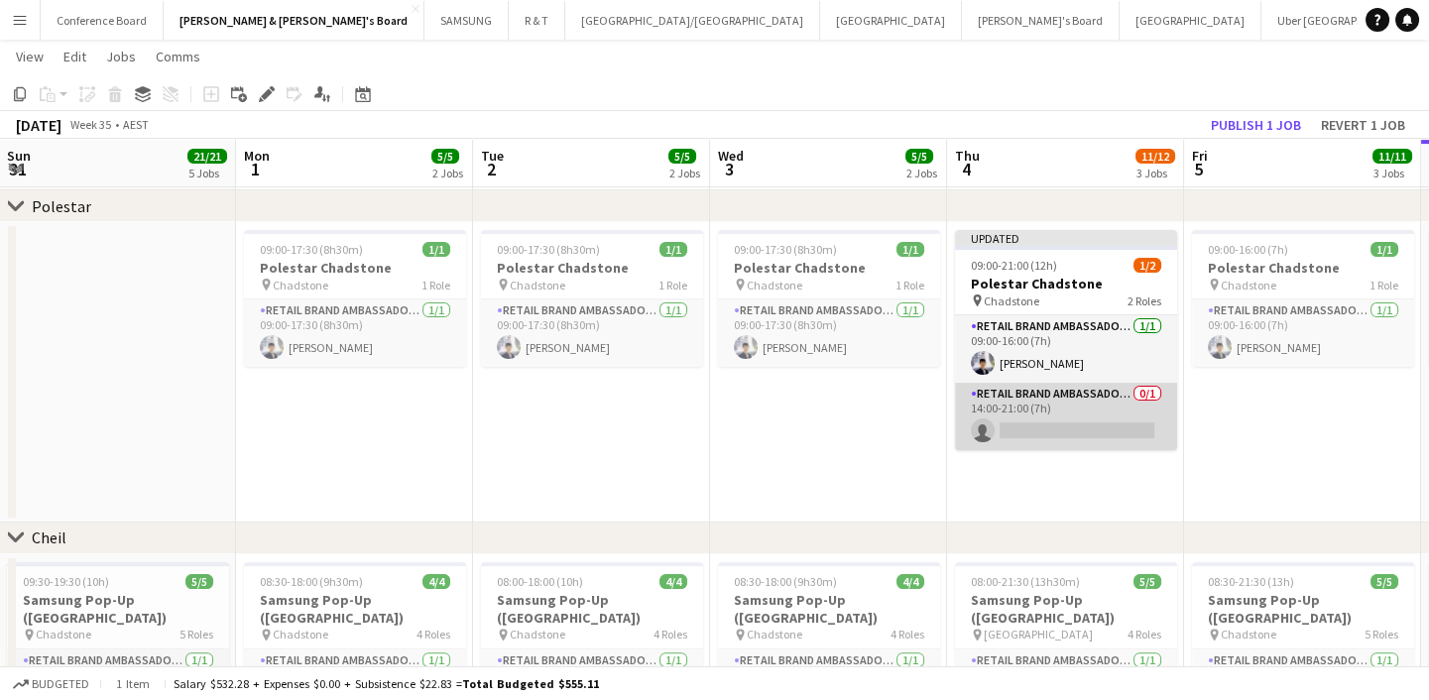
click at [1071, 397] on app-card-role "RETAIL Brand Ambassador (Mon - Fri) 0/1 14:00-21:00 (7h) single-neutral-actions" at bounding box center [1066, 416] width 222 height 67
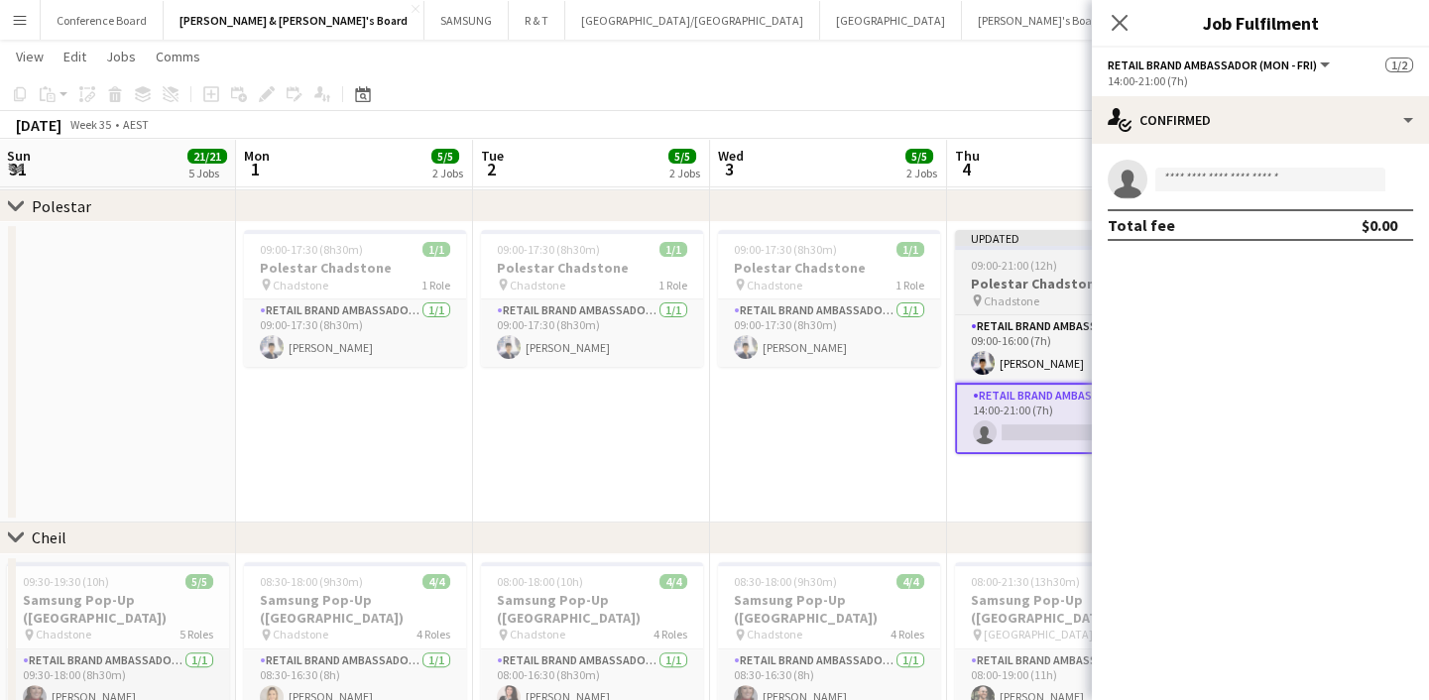
click at [1024, 271] on span "09:00-21:00 (12h)" at bounding box center [1014, 265] width 86 height 15
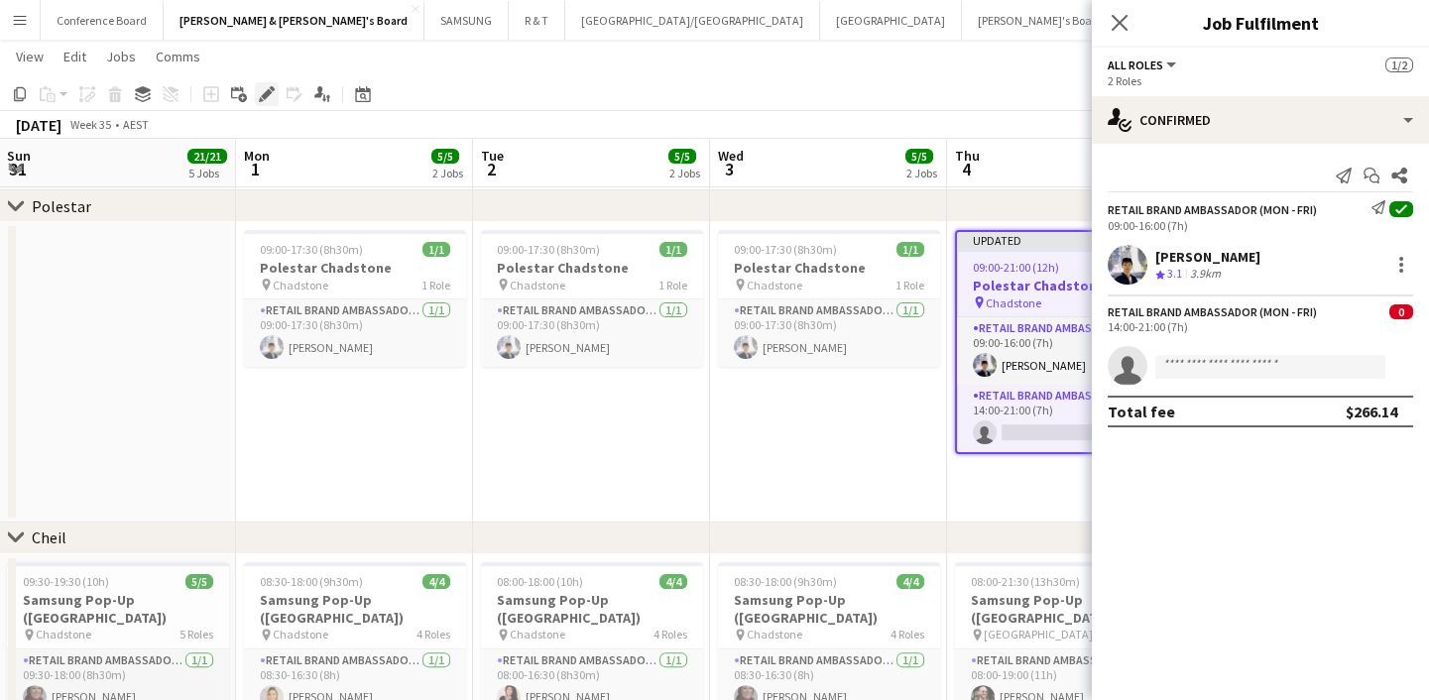
click at [259, 99] on icon at bounding box center [261, 99] width 5 height 5
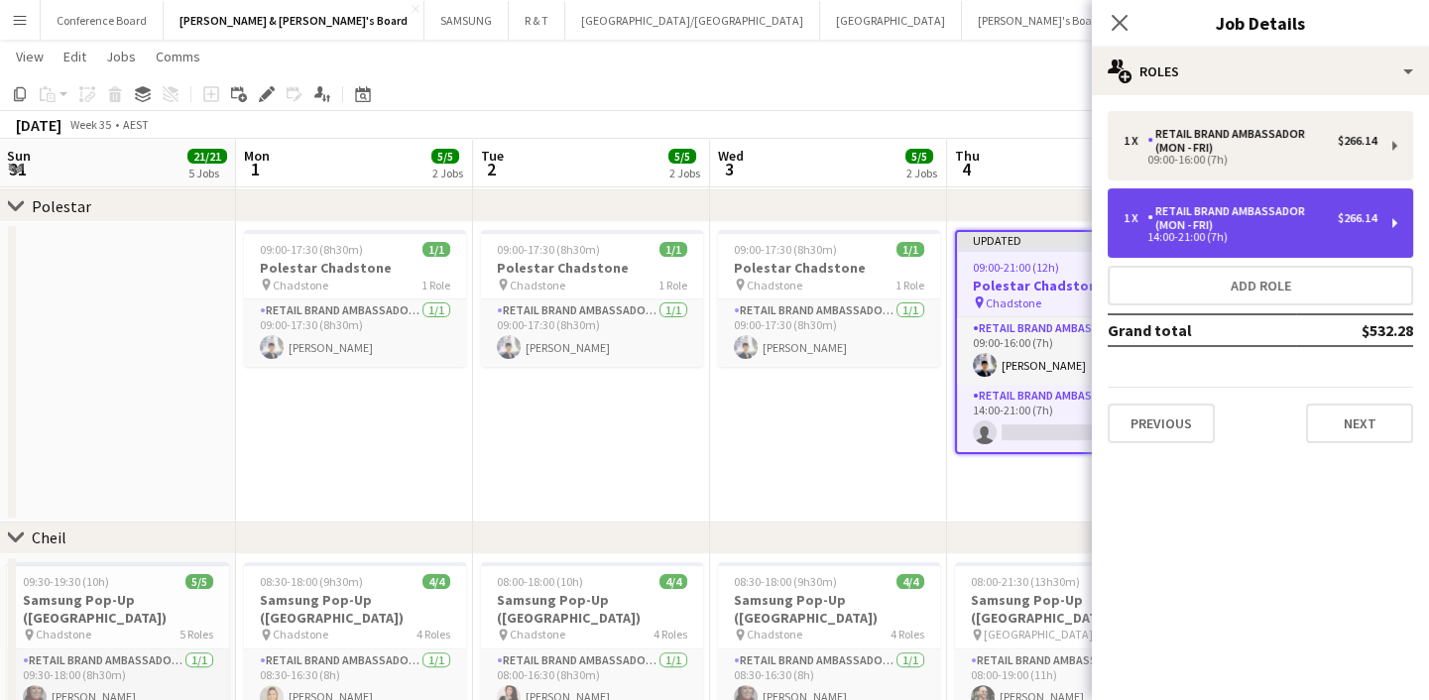
click at [1240, 227] on div "RETAIL Brand Ambassador (Mon - Fri)" at bounding box center [1242, 218] width 190 height 28
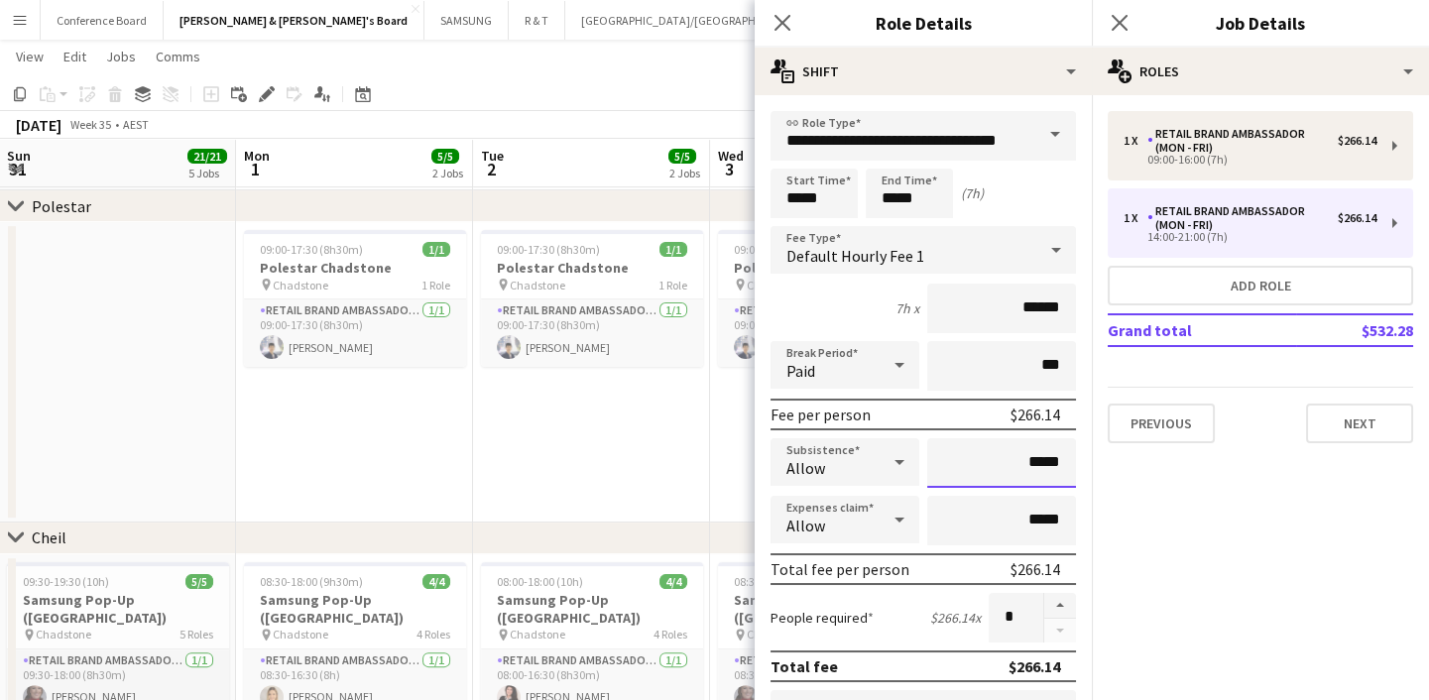
click at [1012, 470] on input "*****" at bounding box center [1001, 463] width 149 height 50
paste input "*"
type input "******"
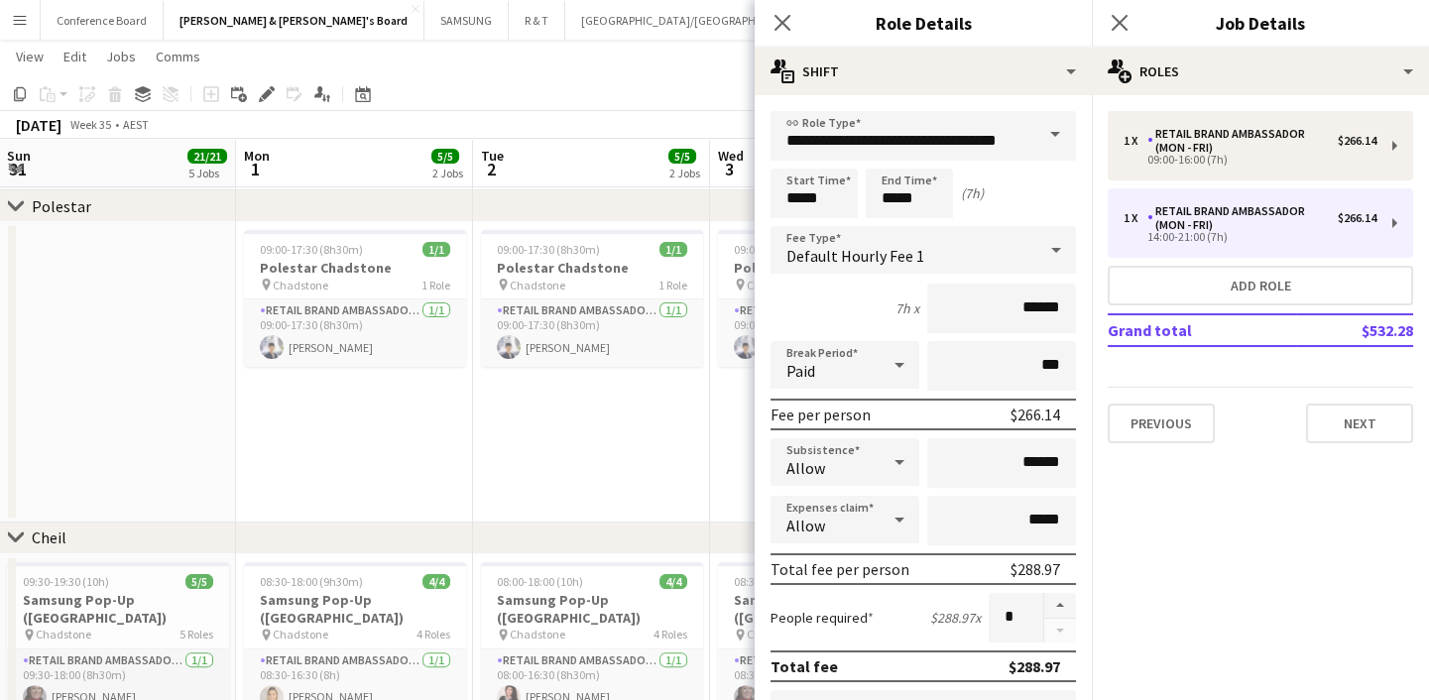
click at [1189, 540] on mat-expansion-panel "pencil3 General details 1 x RETAIL Brand Ambassador (Mon - Fri) $266.14 09:00-1…" at bounding box center [1260, 397] width 337 height 605
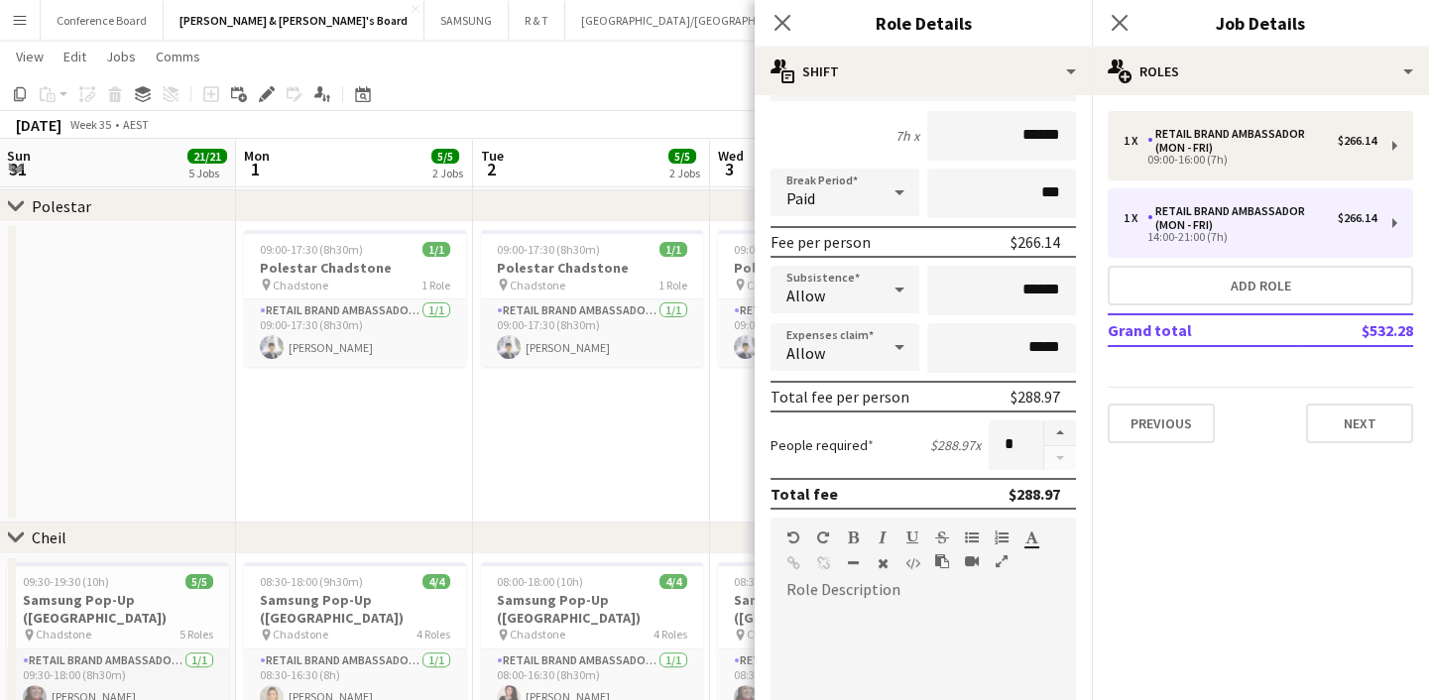
scroll to position [179, 0]
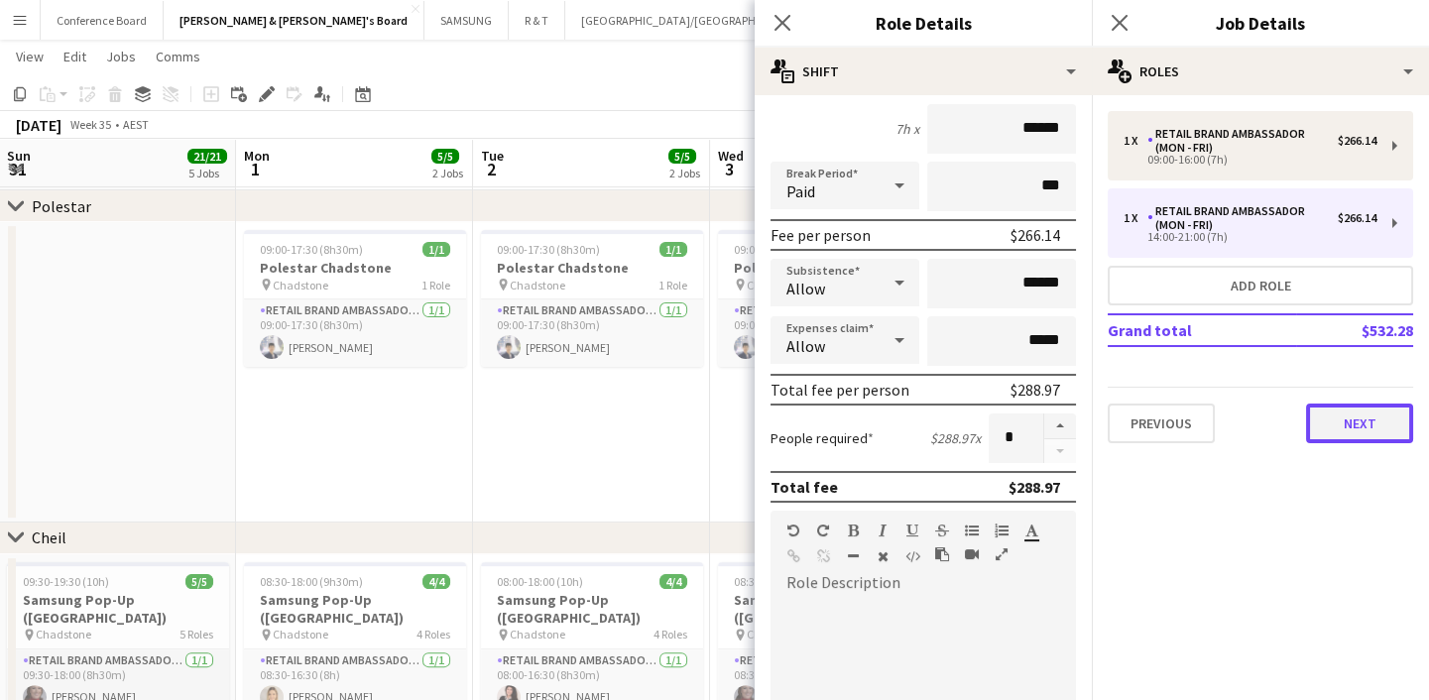
click at [1349, 420] on button "Next" at bounding box center [1359, 424] width 107 height 40
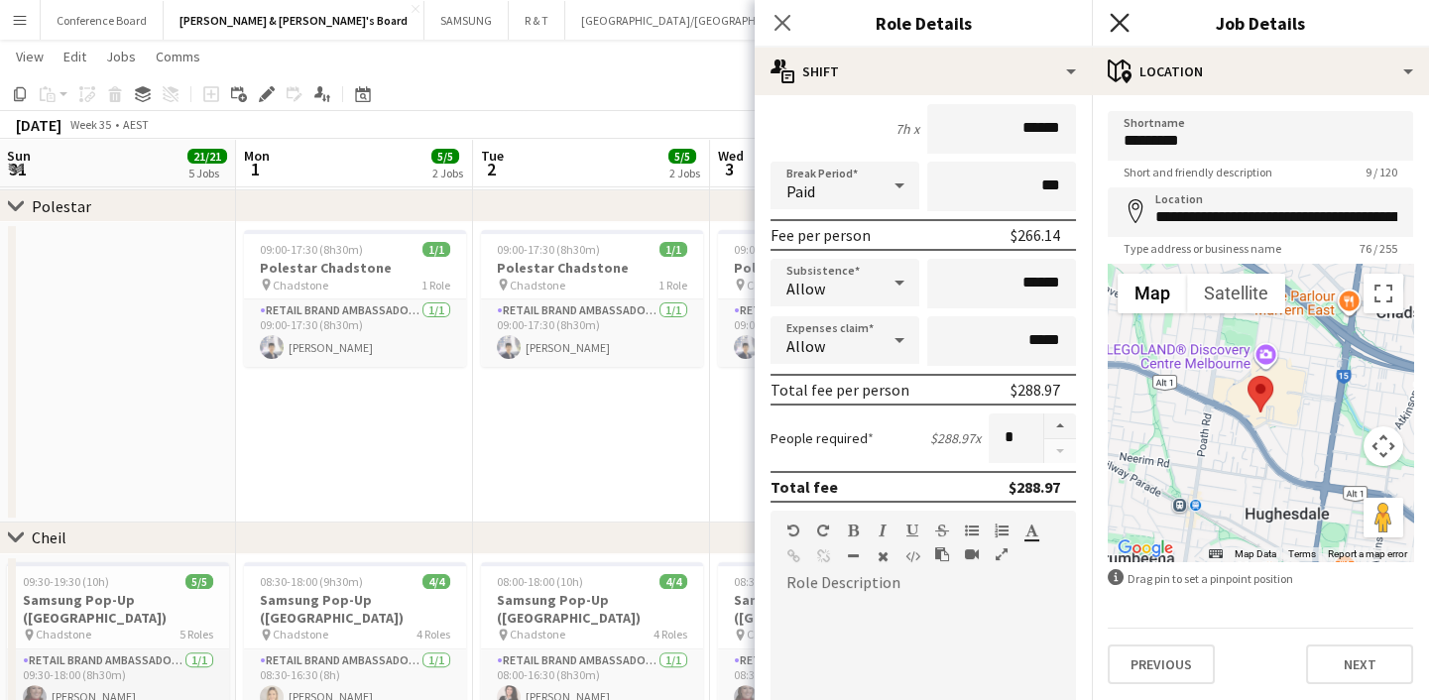
click at [1120, 17] on icon "Close pop-in" at bounding box center [1119, 22] width 19 height 19
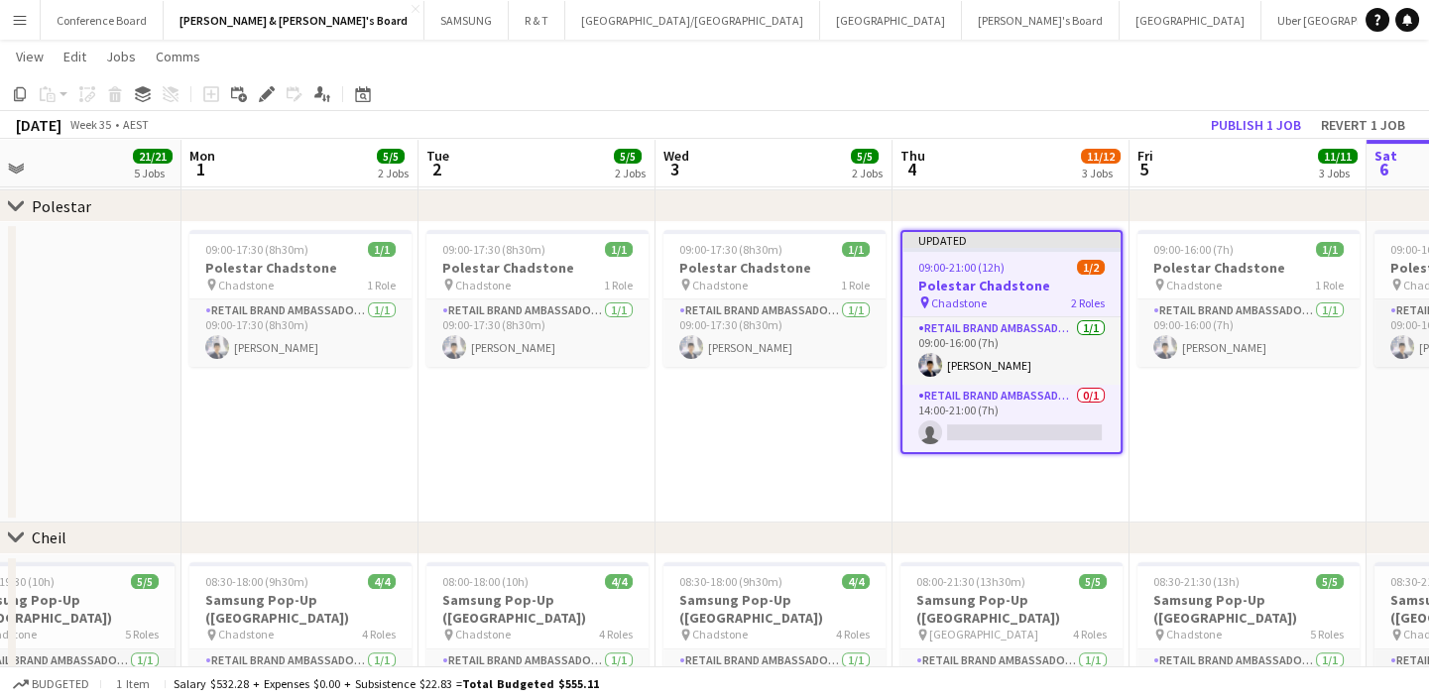
scroll to position [0, 819]
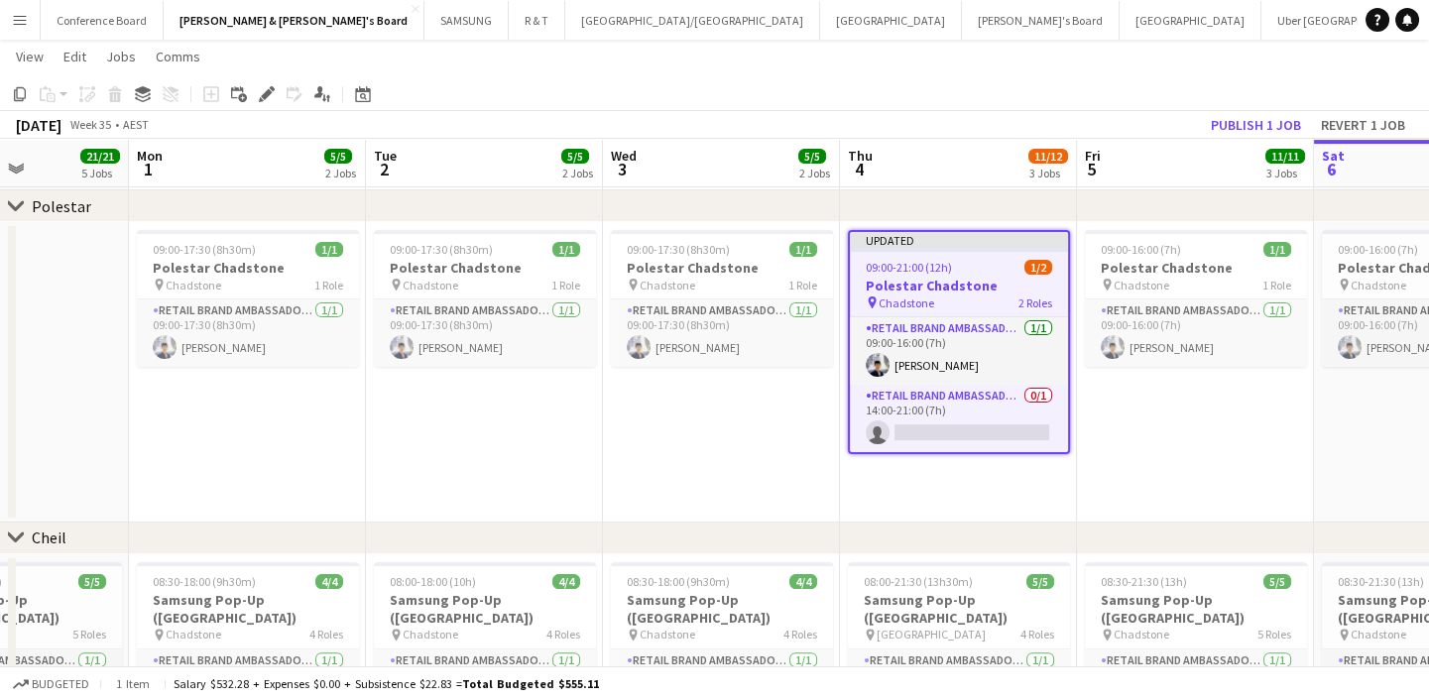
drag, startPoint x: 1197, startPoint y: 450, endPoint x: 1090, endPoint y: 473, distance: 109.5
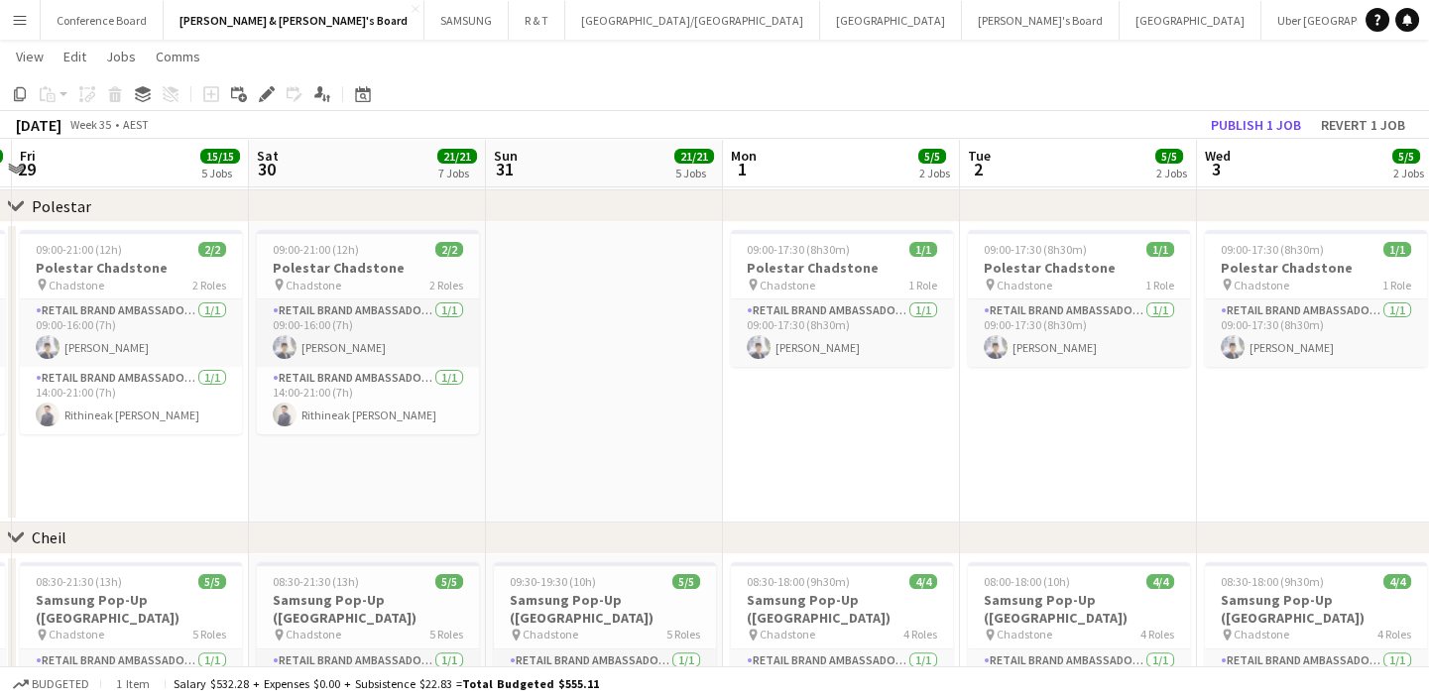
drag, startPoint x: 636, startPoint y: 477, endPoint x: 1226, endPoint y: 427, distance: 592.1
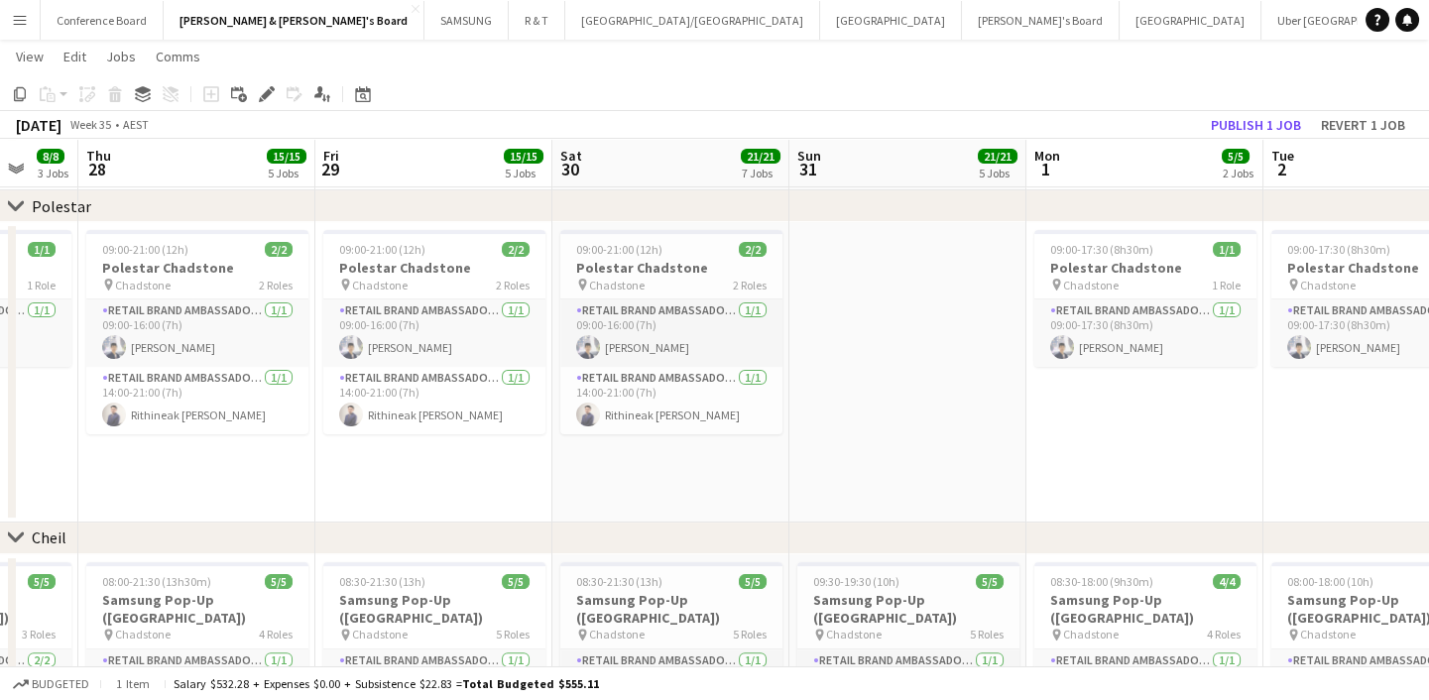
scroll to position [0, 624]
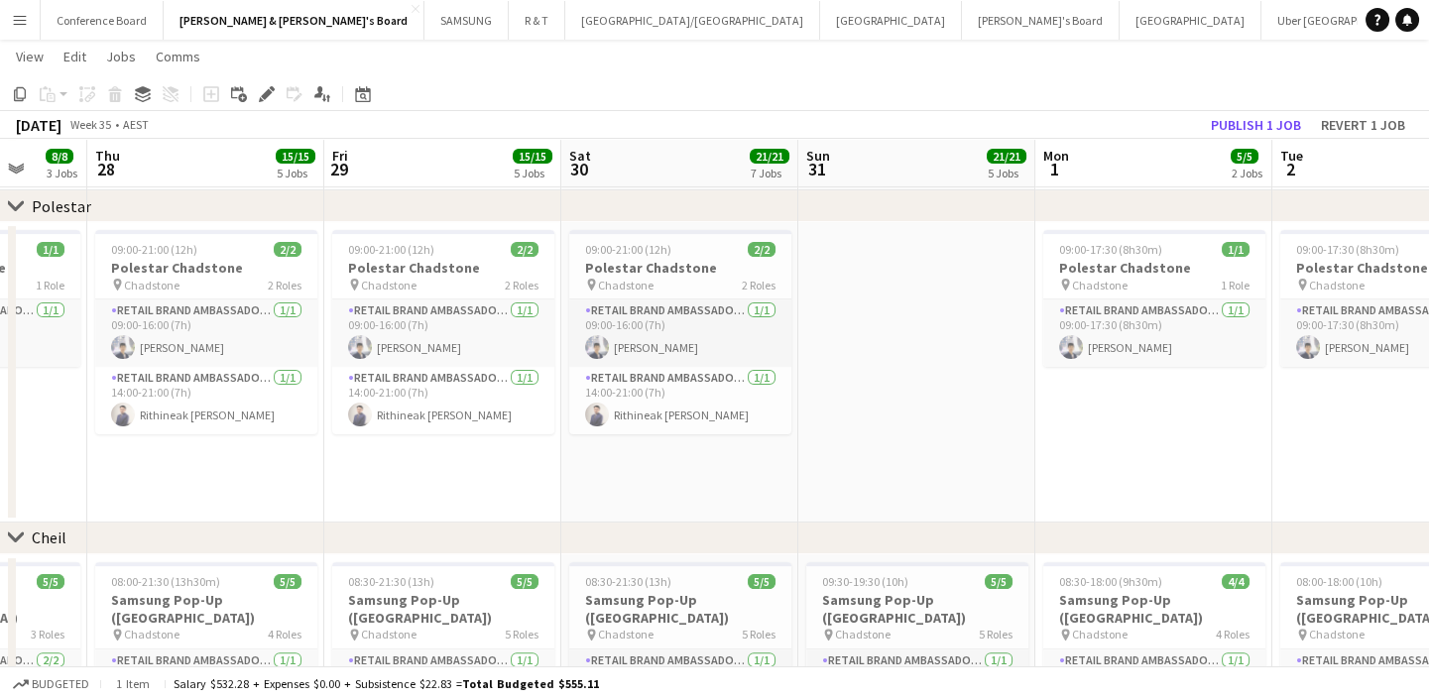
drag, startPoint x: 659, startPoint y: 455, endPoint x: 972, endPoint y: 451, distance: 312.4
click at [221, 425] on app-card-role "RETAIL Brand Ambassador (Mon - Fri) 1/1 14:00-21:00 (7h) Rithineak Vuthy" at bounding box center [206, 400] width 222 height 67
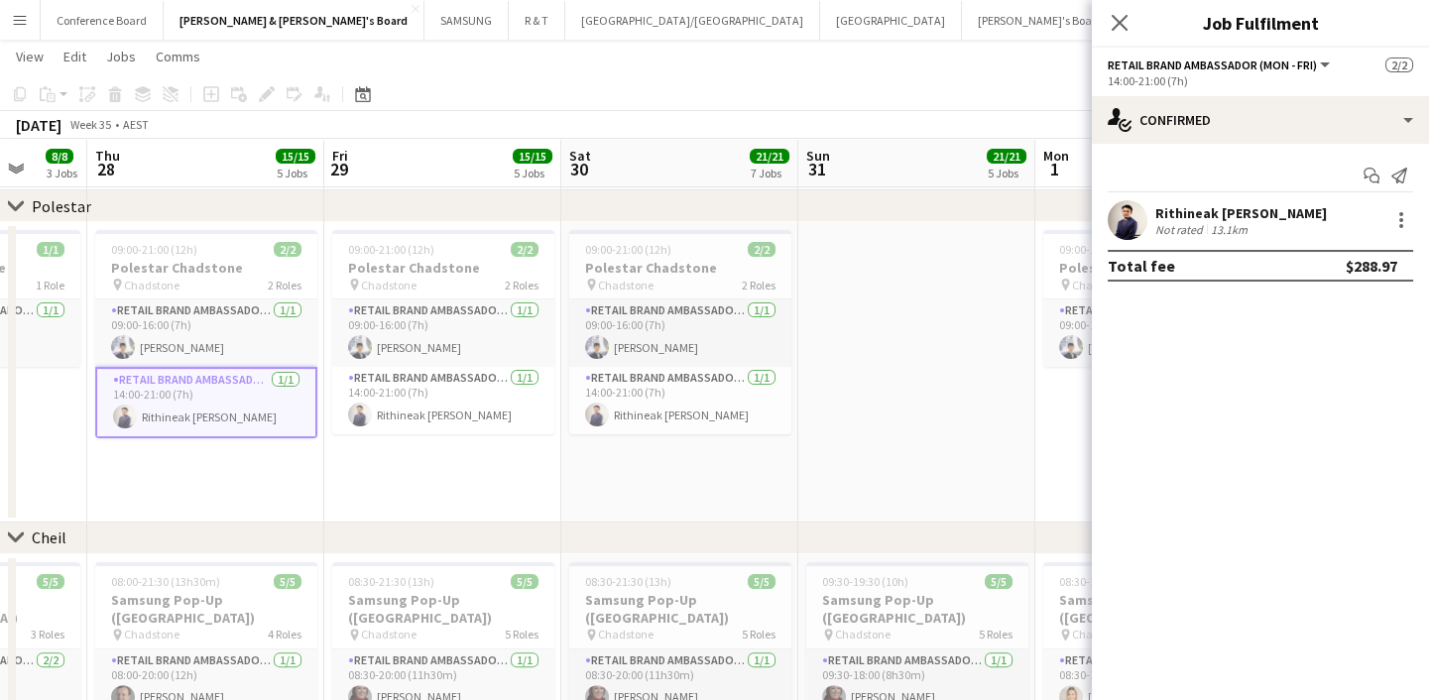
click at [950, 399] on app-date-cell at bounding box center [916, 372] width 237 height 300
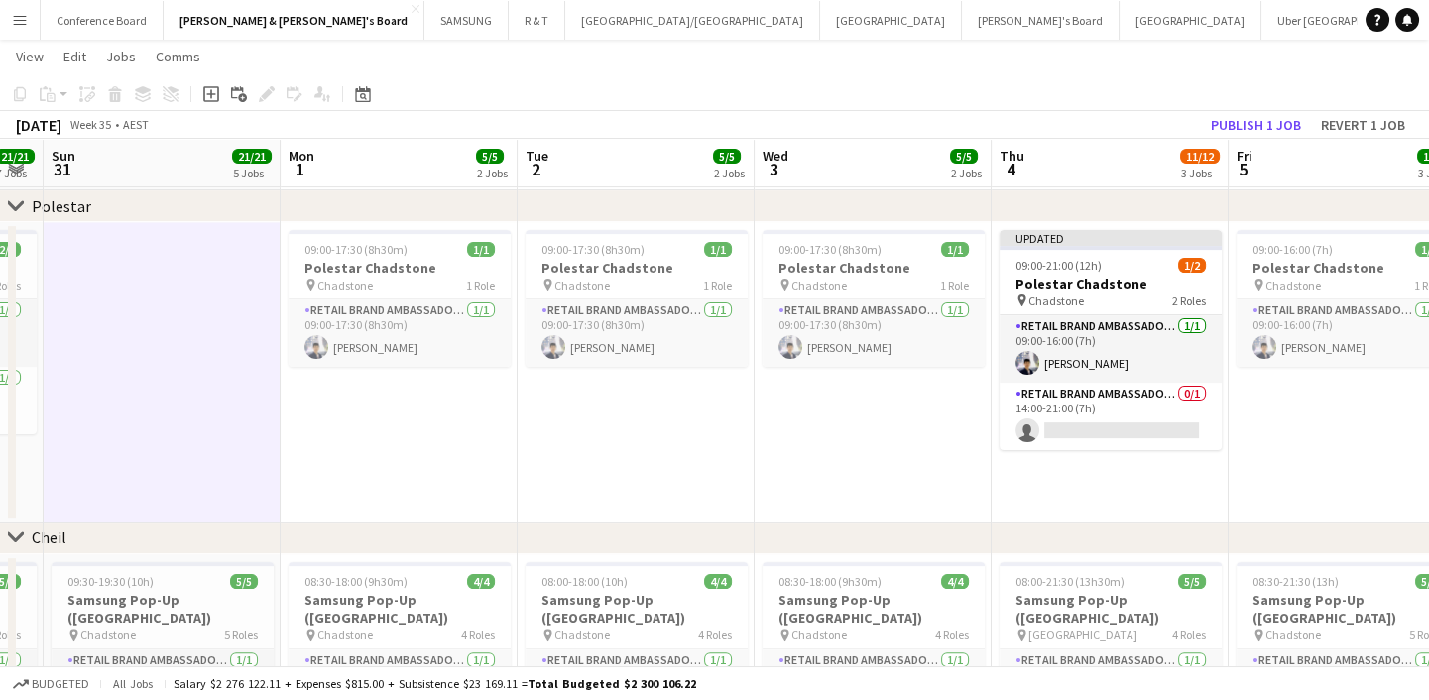
drag, startPoint x: 981, startPoint y: 421, endPoint x: 506, endPoint y: 422, distance: 475.0
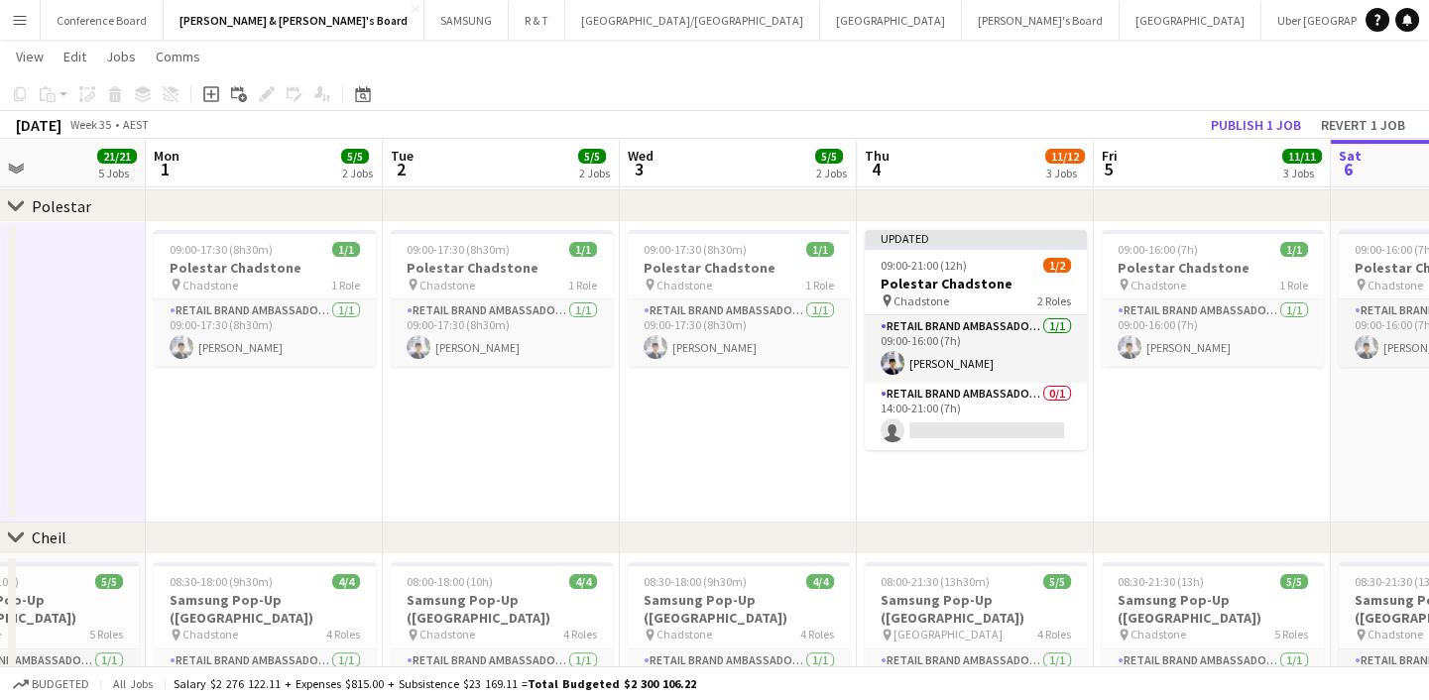
scroll to position [0, 625]
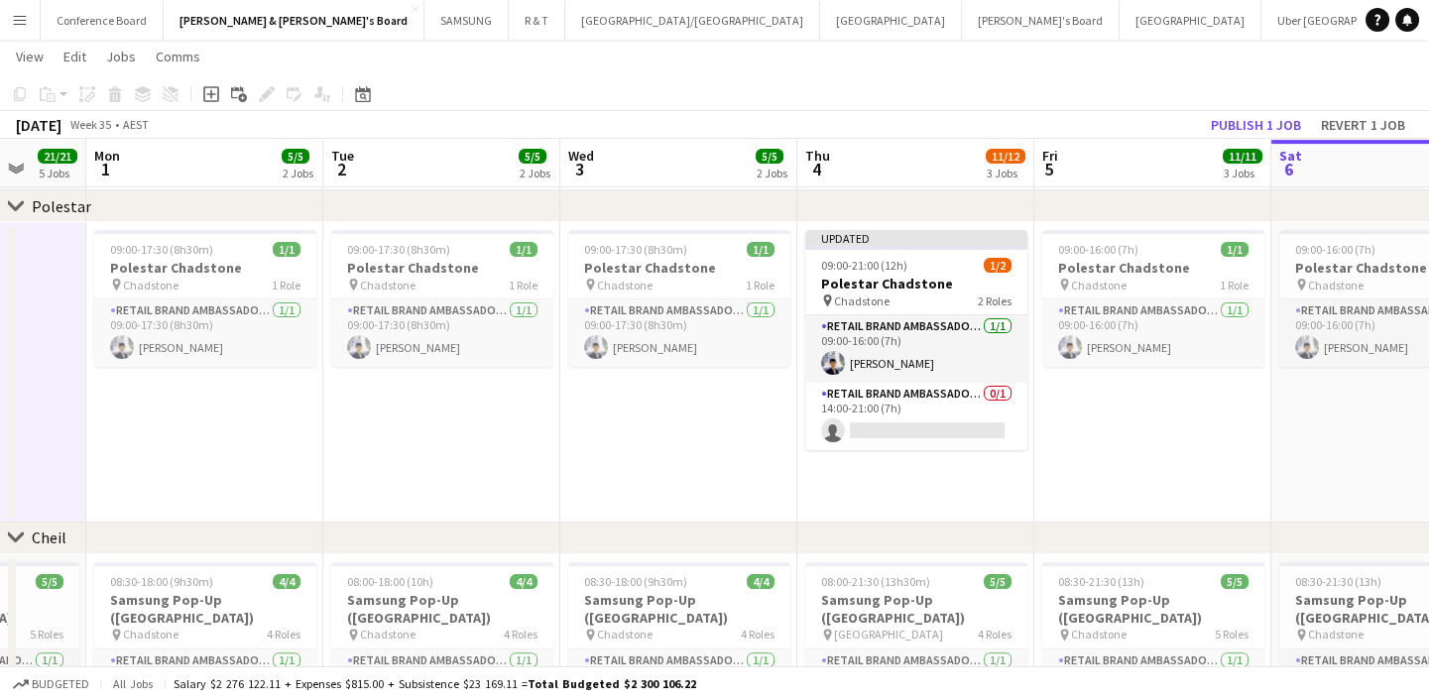
drag, startPoint x: 889, startPoint y: 446, endPoint x: 414, endPoint y: 460, distance: 475.2
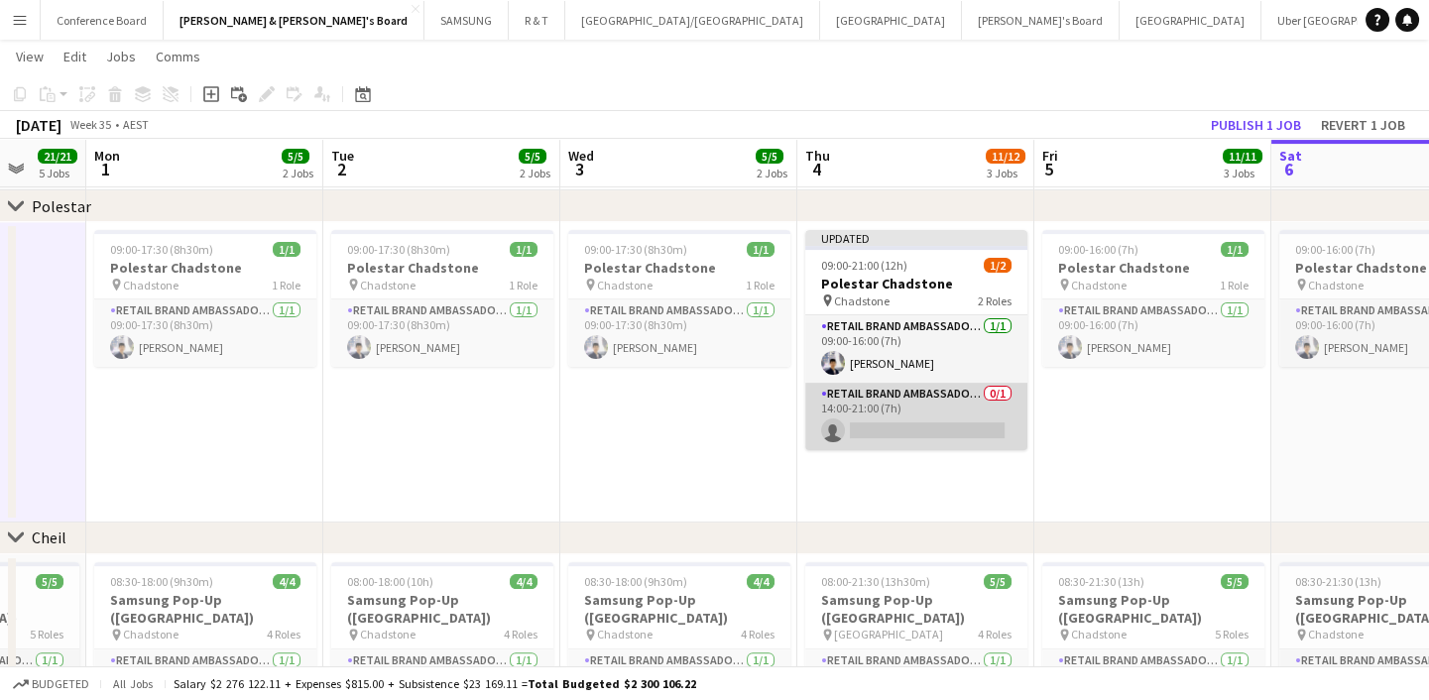
click at [904, 423] on app-card-role "RETAIL Brand Ambassador (Mon - Fri) 0/1 14:00-21:00 (7h) single-neutral-actions" at bounding box center [916, 416] width 222 height 67
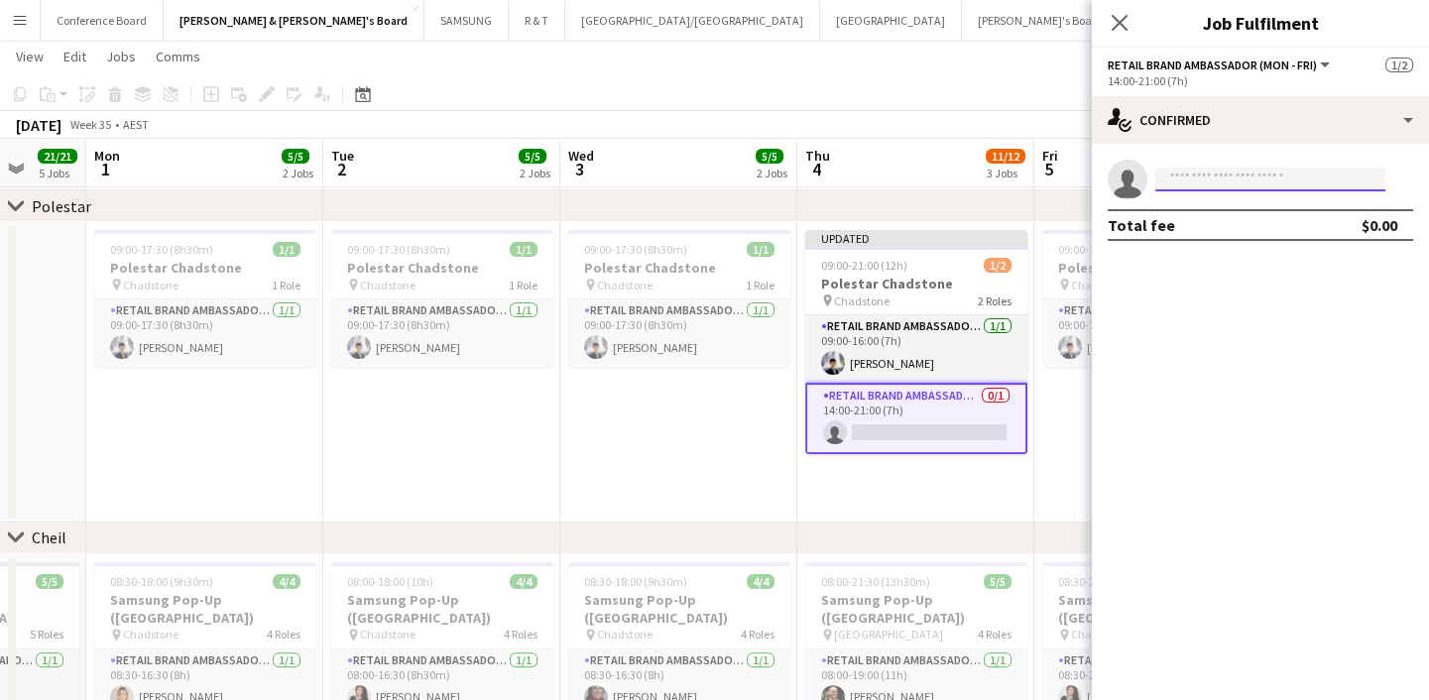
click at [1191, 177] on input at bounding box center [1270, 180] width 230 height 24
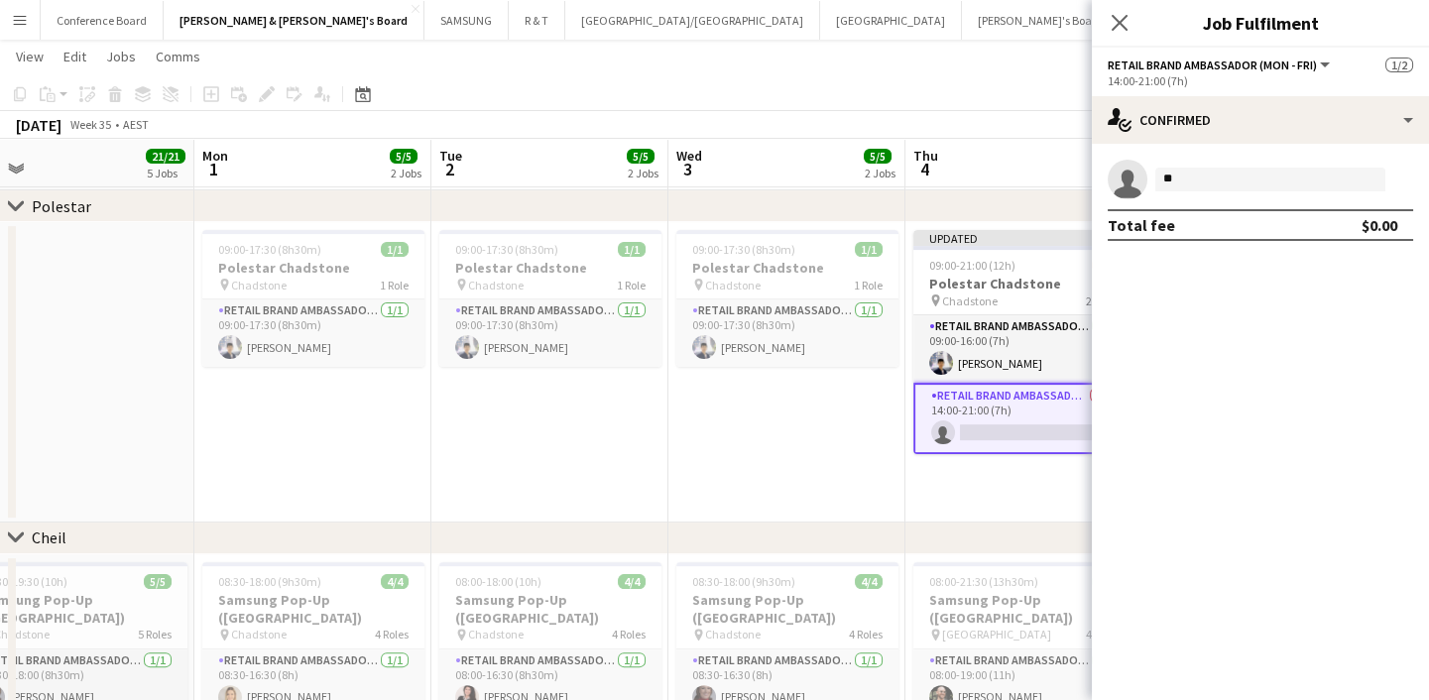
scroll to position [0, 508]
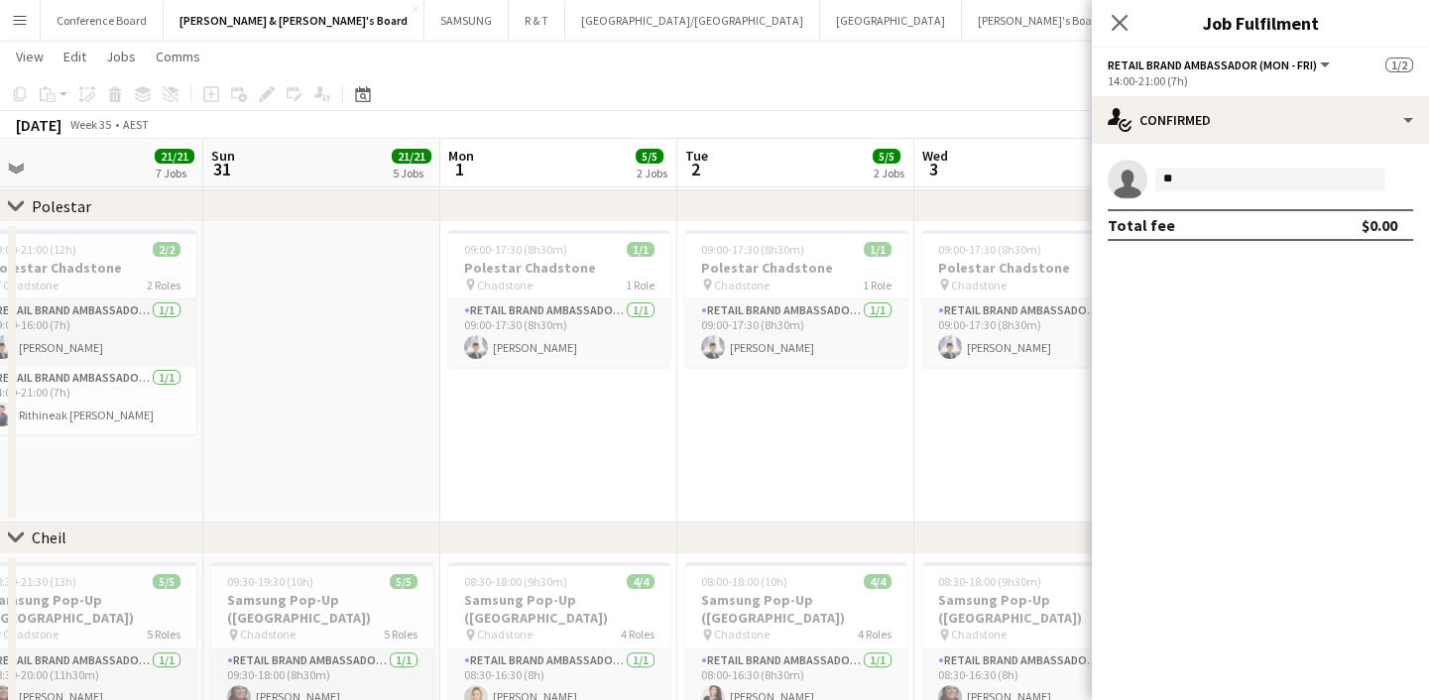
drag, startPoint x: 662, startPoint y: 388, endPoint x: 1016, endPoint y: 373, distance: 354.3
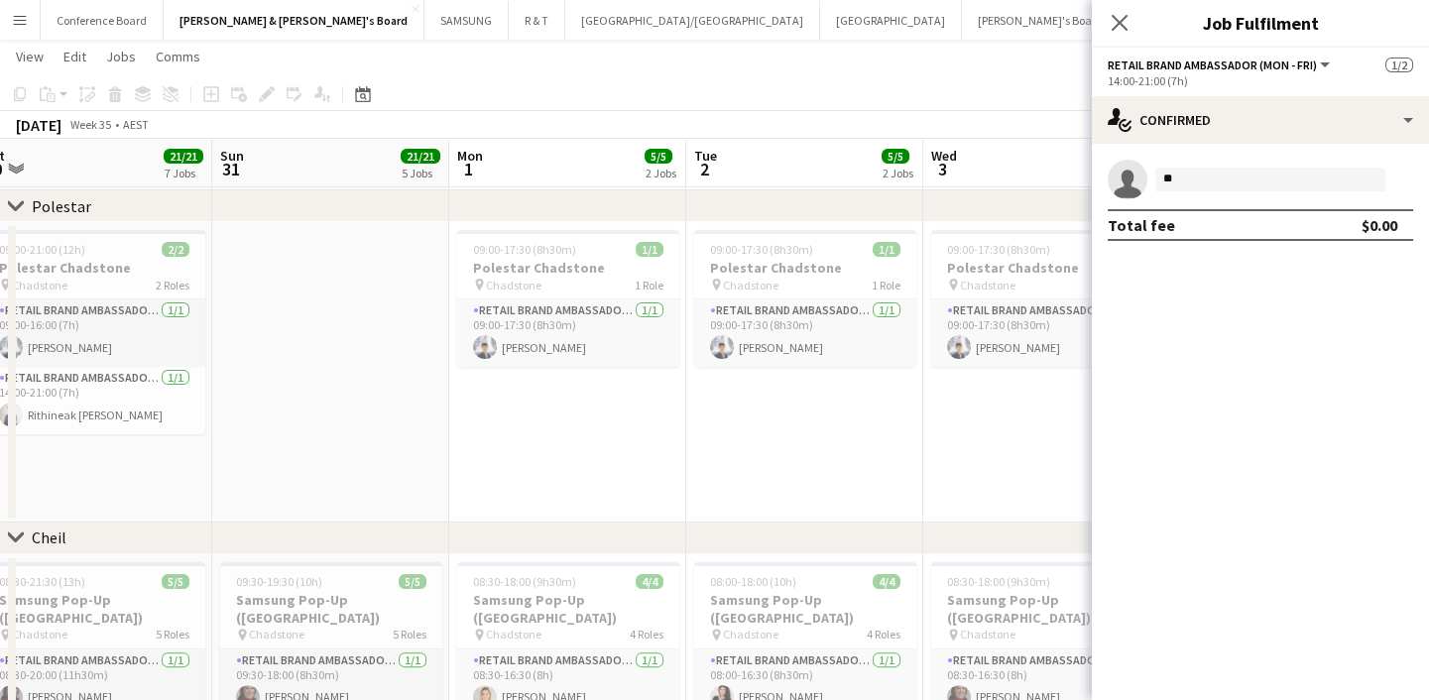
scroll to position [0, 496]
drag, startPoint x: 417, startPoint y: 461, endPoint x: 429, endPoint y: 458, distance: 12.3
click at [1274, 178] on input "**" at bounding box center [1270, 180] width 230 height 24
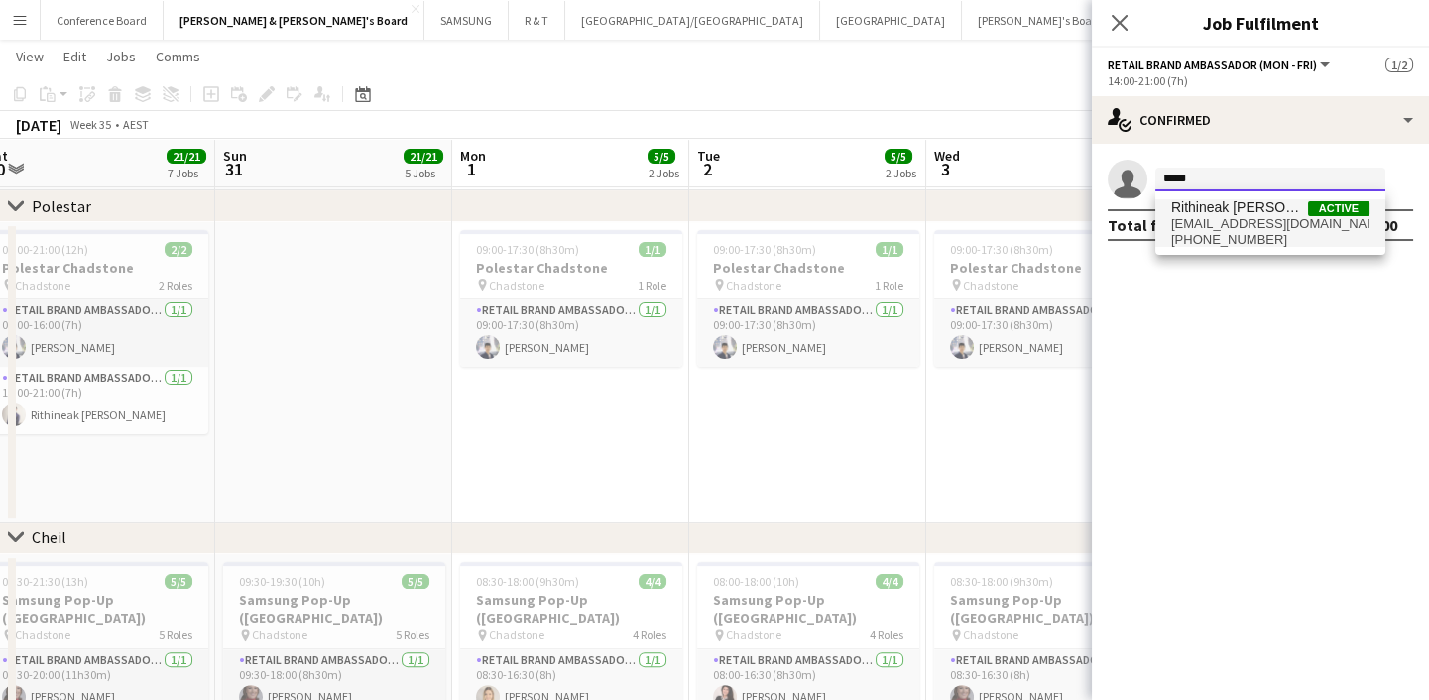
type input "*****"
click at [1261, 221] on span "rithineak@gmail.com" at bounding box center [1270, 224] width 198 height 16
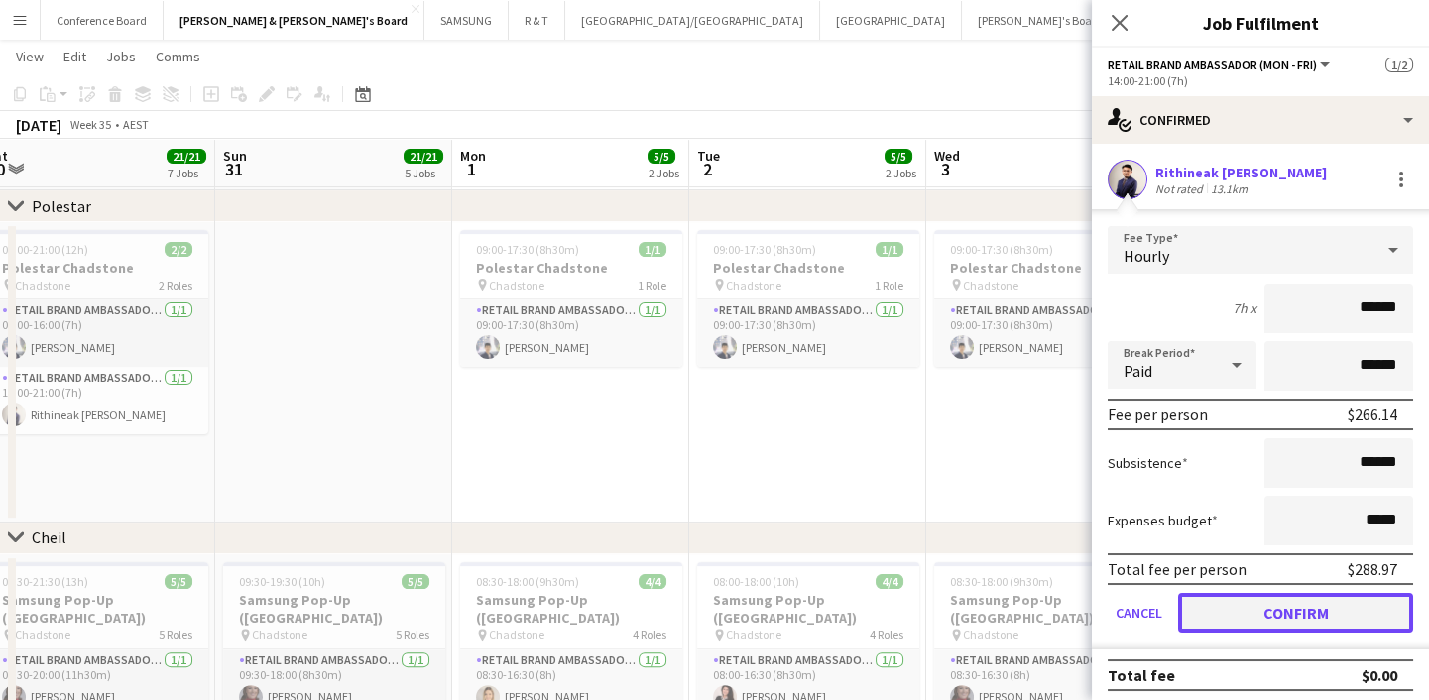
click at [1307, 616] on button "Confirm" at bounding box center [1295, 613] width 235 height 40
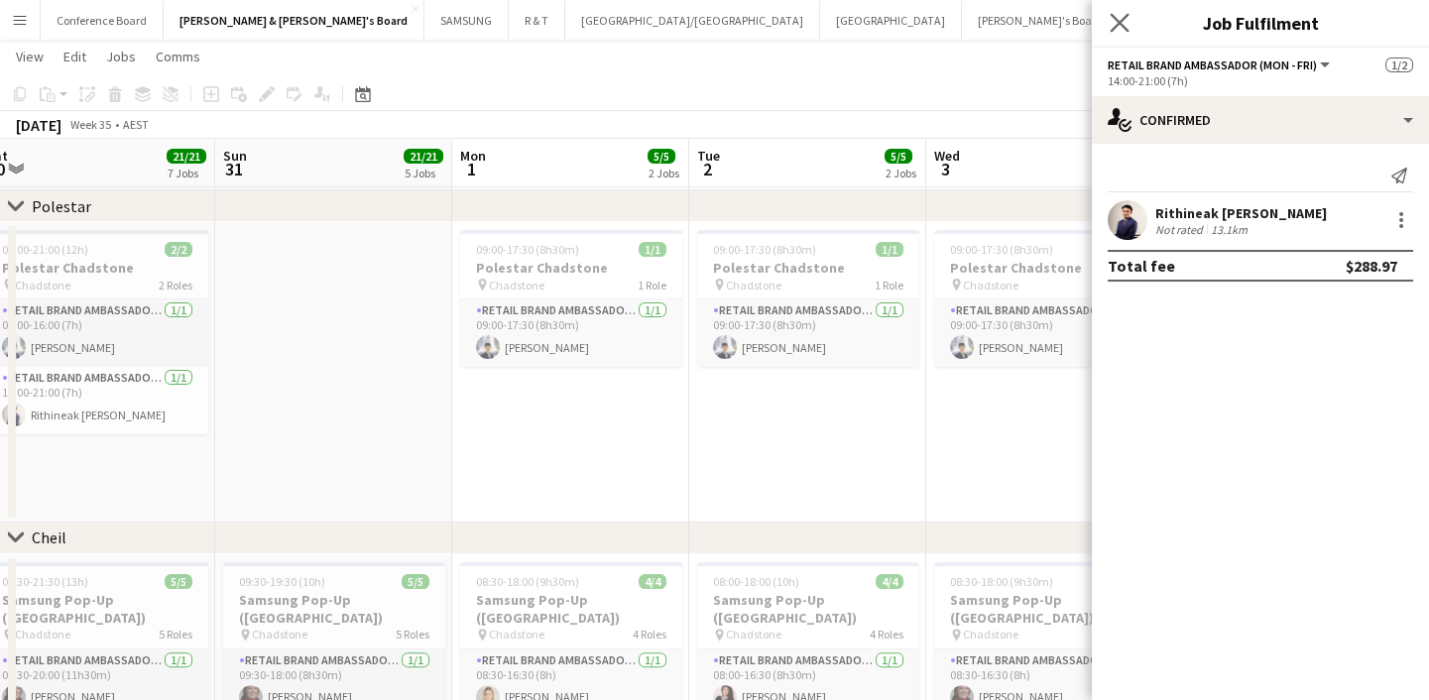
click at [1119, 9] on app-icon "Close pop-in" at bounding box center [1120, 23] width 29 height 29
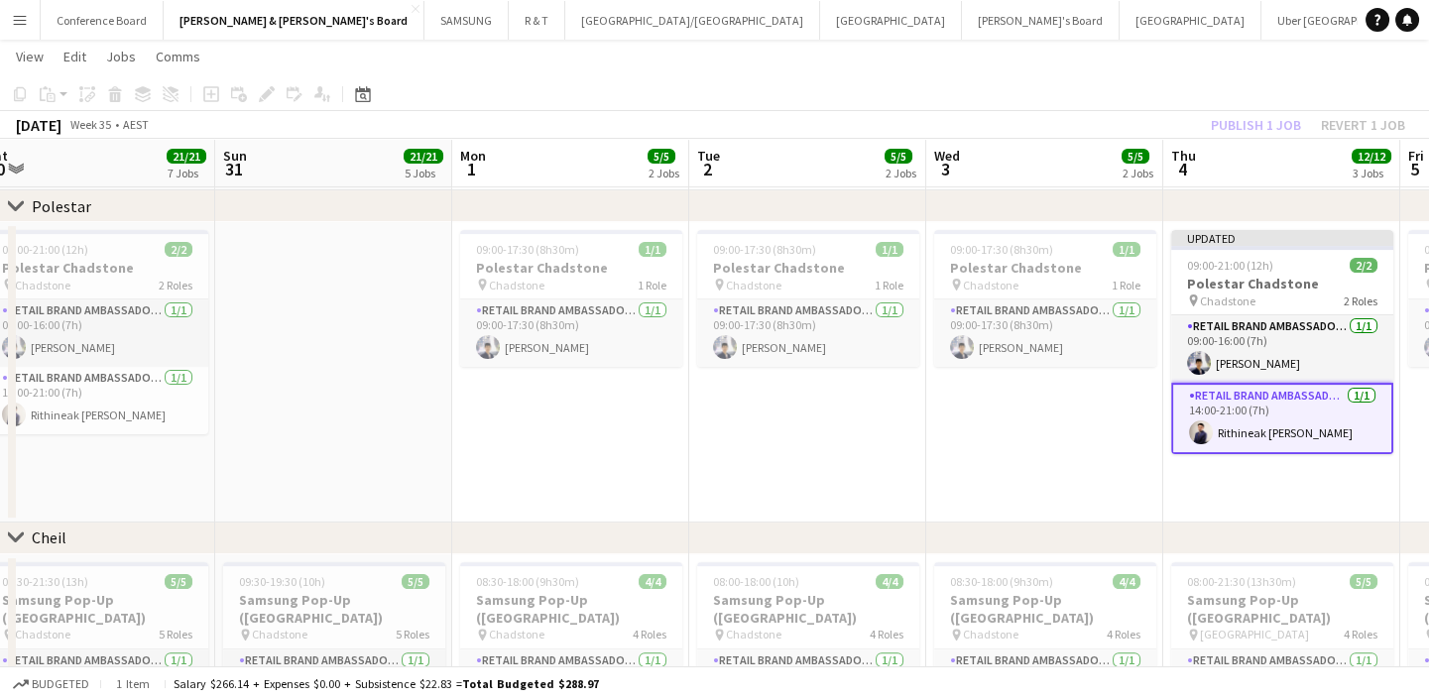
click at [1102, 487] on app-date-cell "09:00-17:30 (8h30m) 1/1 Polestar Chadstone pin Chadstone 1 Role RETAIL Brand Am…" at bounding box center [1044, 372] width 237 height 300
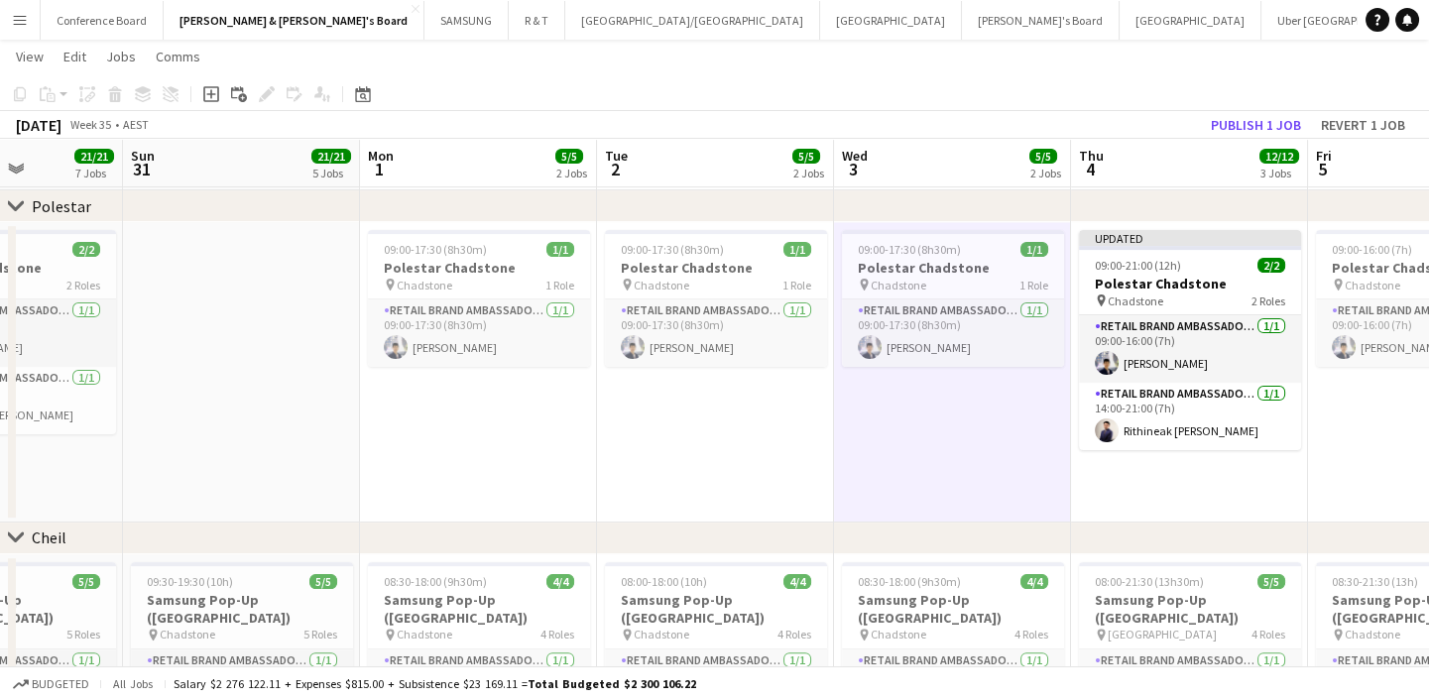
scroll to position [0, 589]
drag, startPoint x: 1103, startPoint y: 487, endPoint x: 1009, endPoint y: 480, distance: 93.5
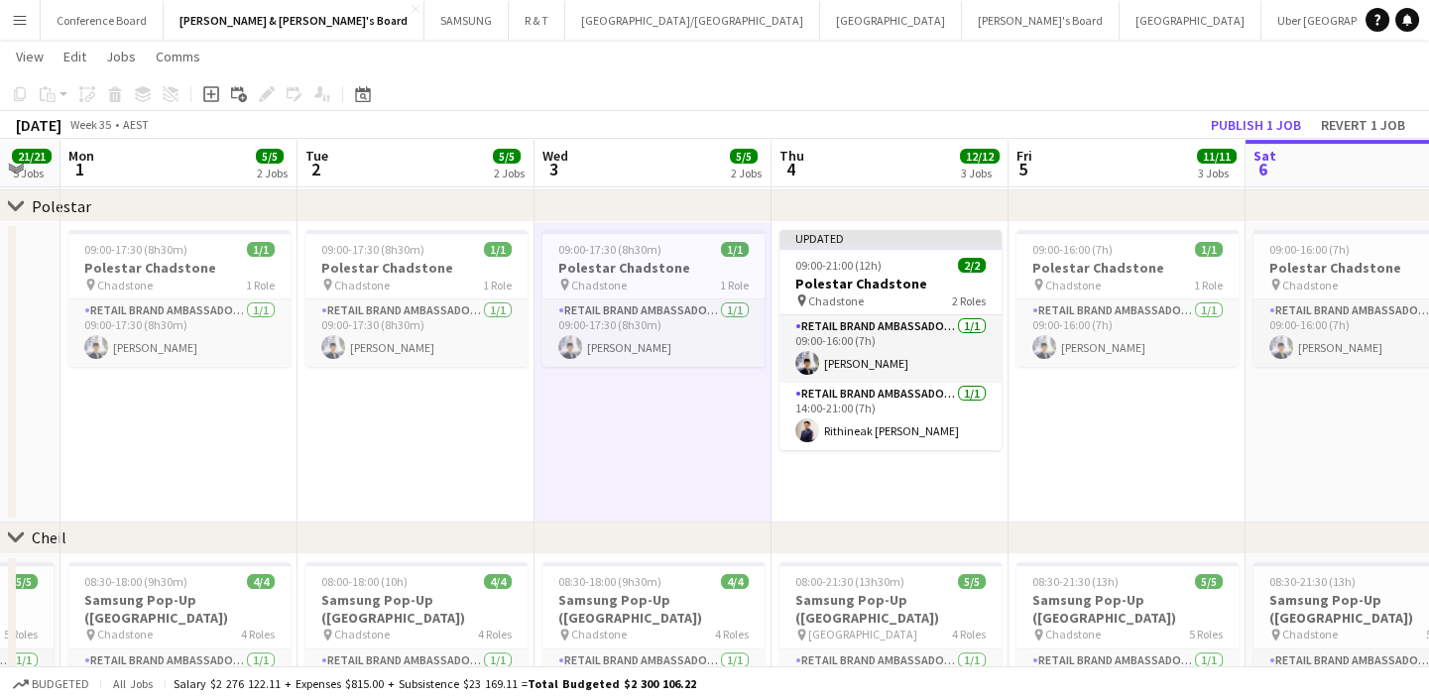
drag, startPoint x: 1193, startPoint y: 482, endPoint x: 856, endPoint y: 478, distance: 337.2
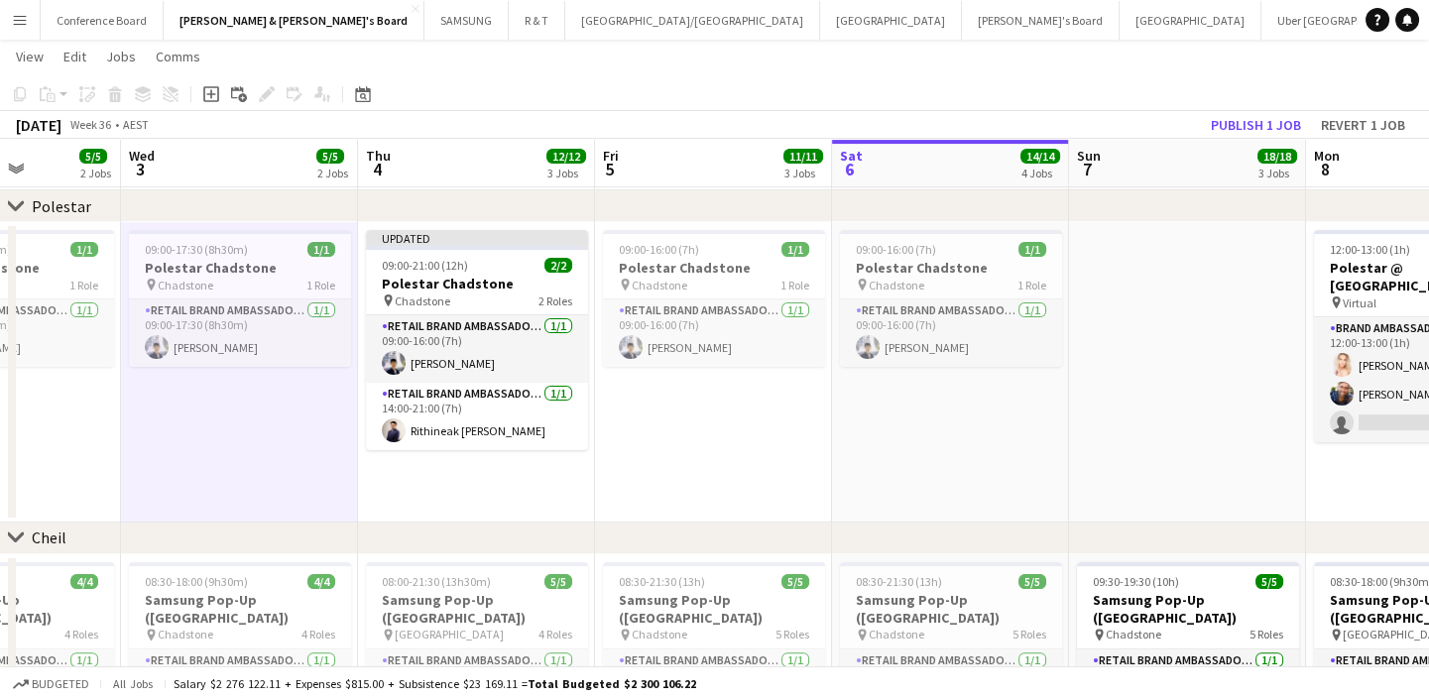
scroll to position [0, 830]
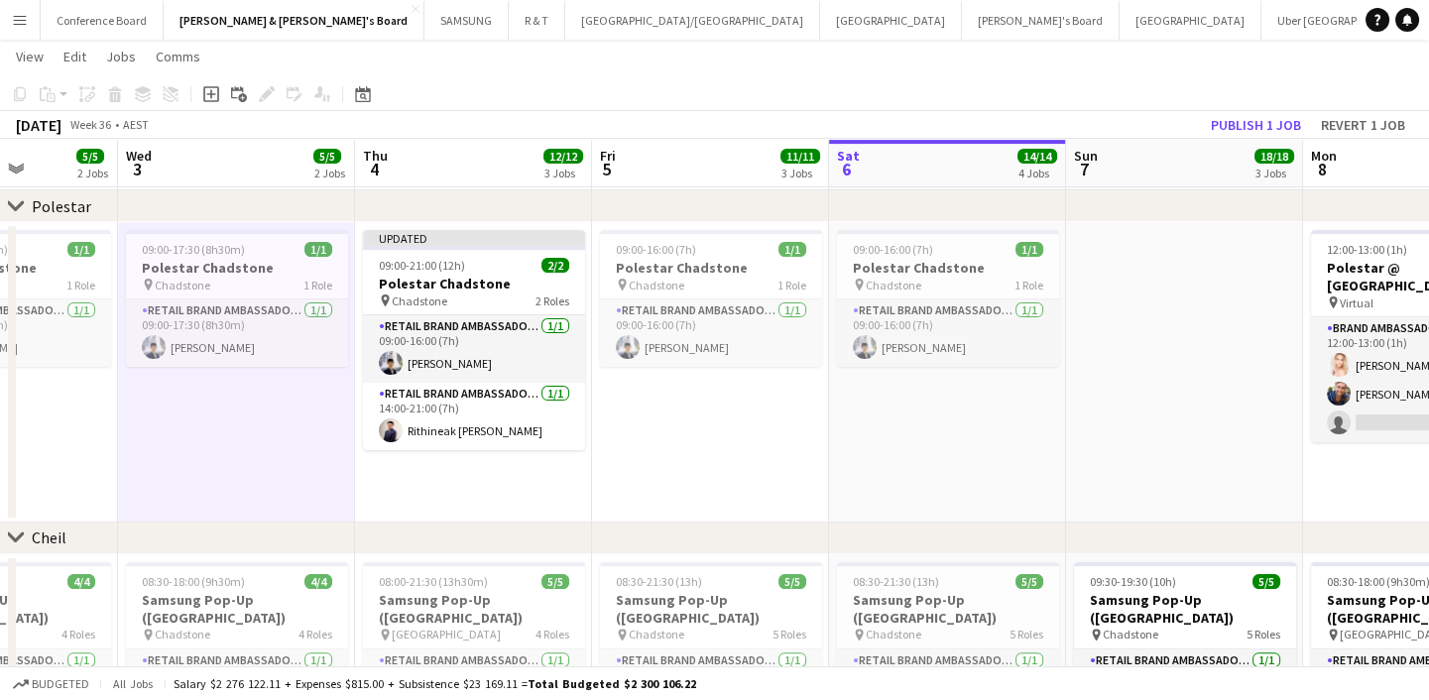
drag, startPoint x: 1162, startPoint y: 467, endPoint x: 822, endPoint y: 464, distance: 340.1
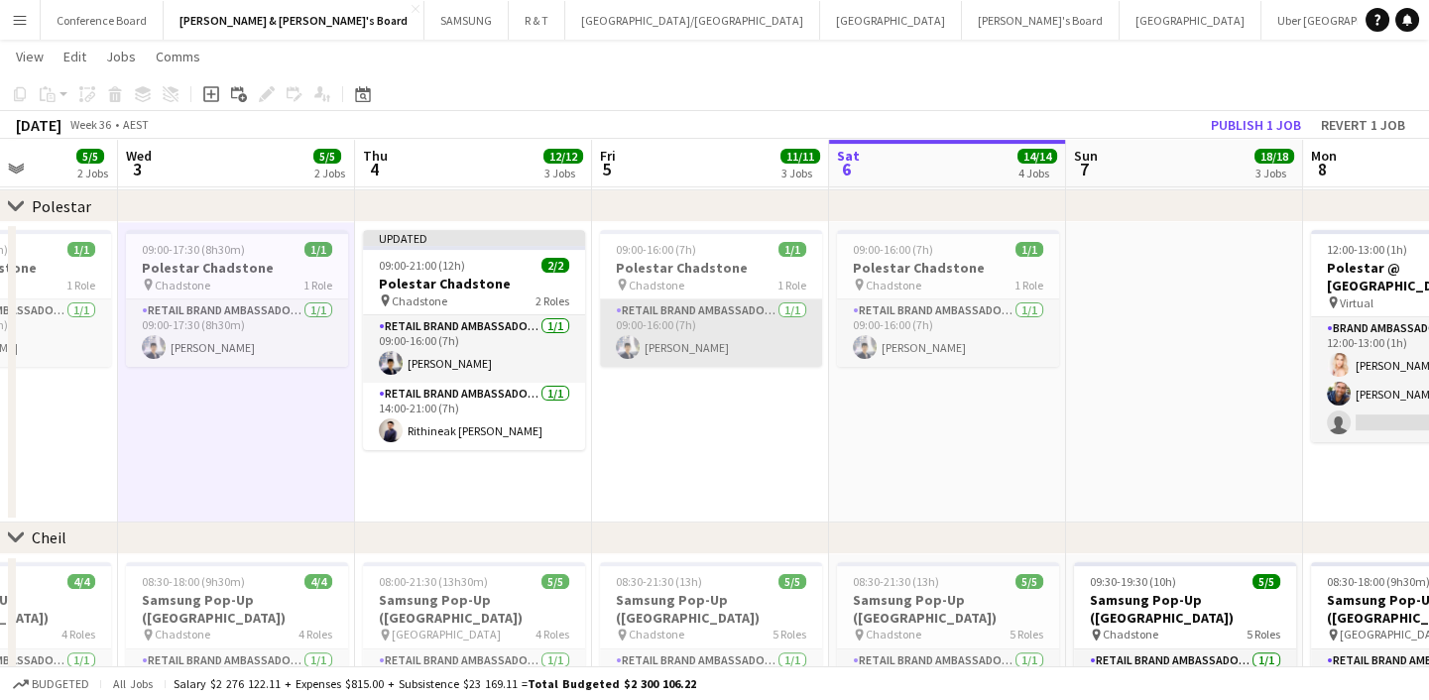
click at [730, 329] on app-card-role "RETAIL Brand Ambassador (Mon - Fri) 1/1 09:00-16:00 (7h) Aldy Putra" at bounding box center [711, 332] width 222 height 67
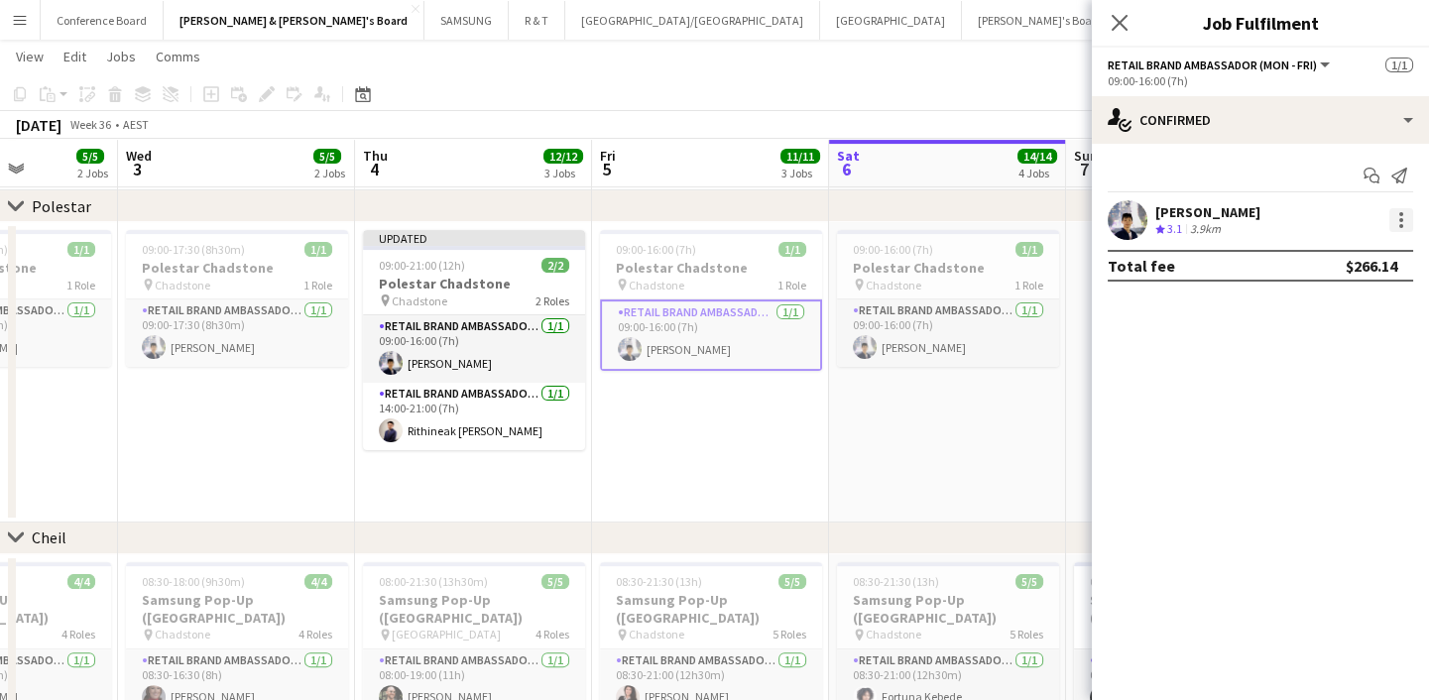
click at [1408, 210] on div at bounding box center [1401, 220] width 24 height 24
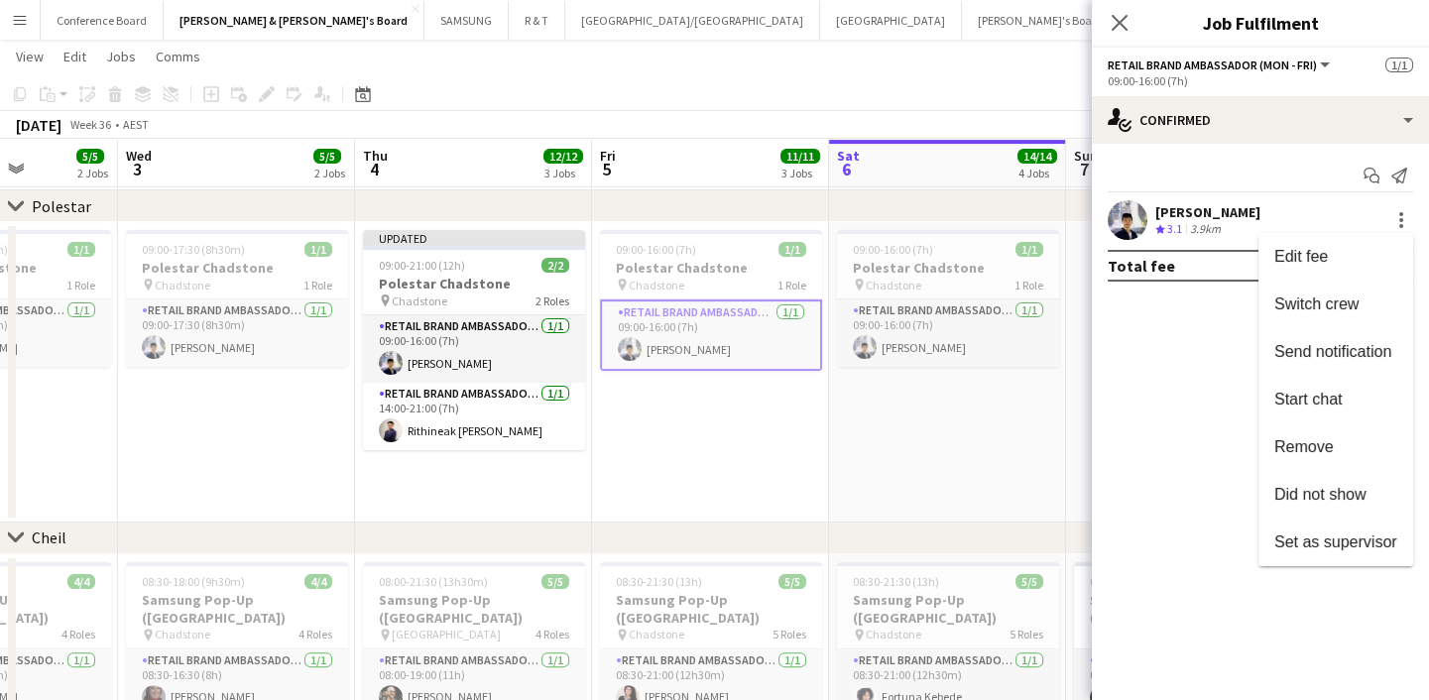
click at [1168, 425] on div at bounding box center [714, 350] width 1429 height 700
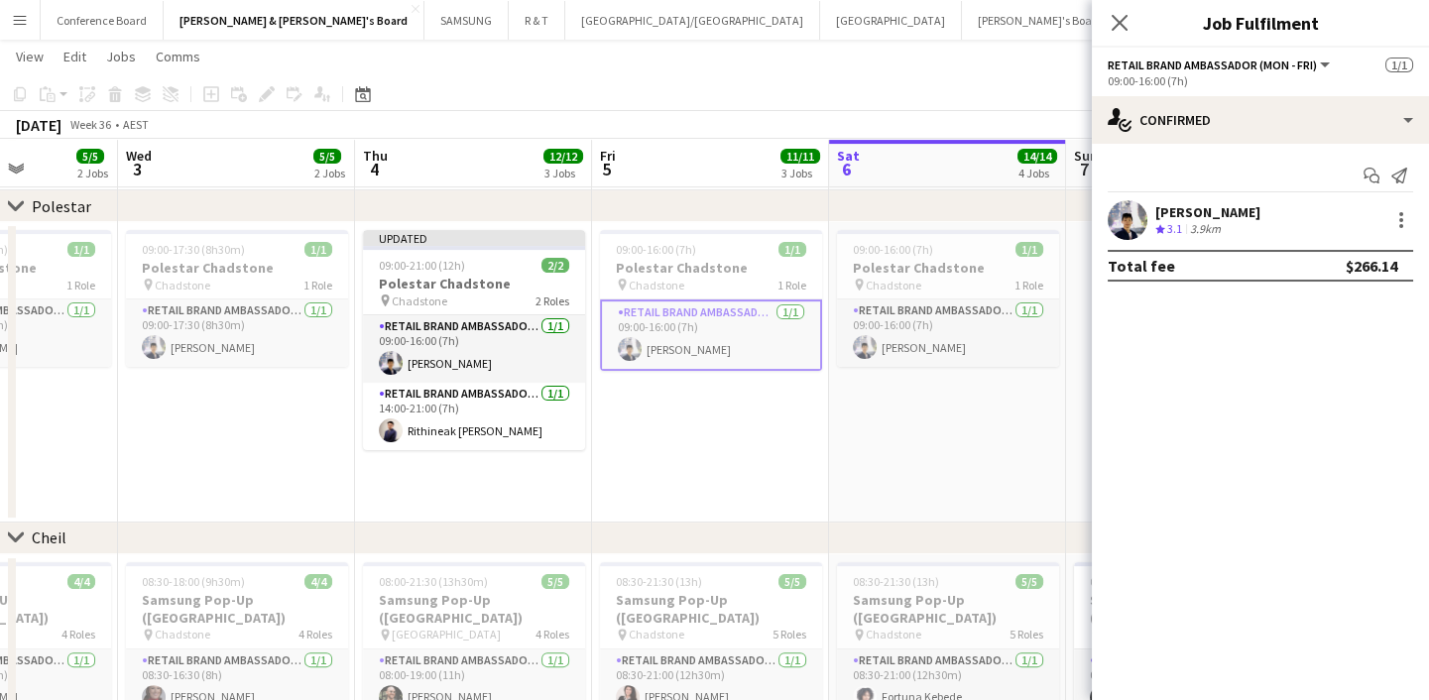
click at [720, 465] on app-date-cell "09:00-16:00 (7h) 1/1 Polestar Chadstone pin Chadstone 1 Role RETAIL Brand Ambas…" at bounding box center [710, 372] width 237 height 300
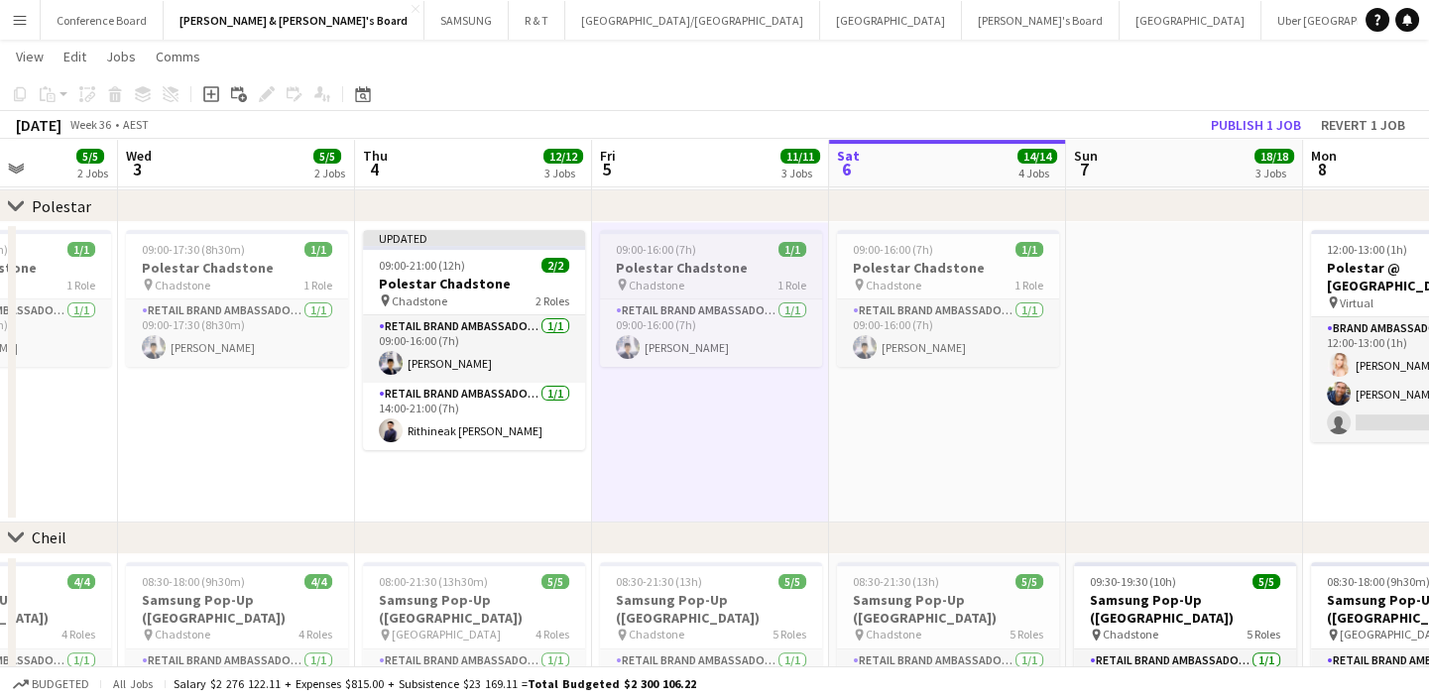
click at [720, 294] on app-job-card "09:00-16:00 (7h) 1/1 Polestar Chadstone pin Chadstone 1 Role RETAIL Brand Ambas…" at bounding box center [711, 298] width 222 height 137
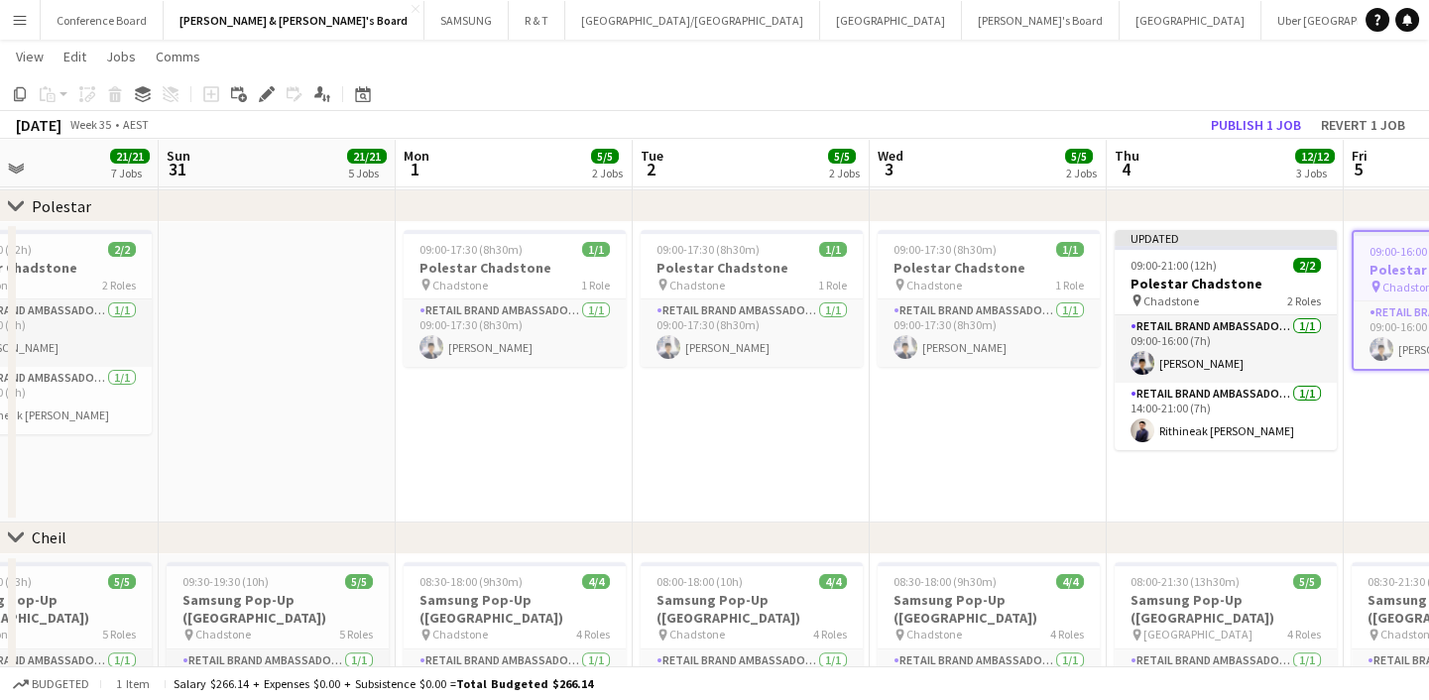
drag, startPoint x: 431, startPoint y: 466, endPoint x: 1216, endPoint y: 342, distance: 794.1
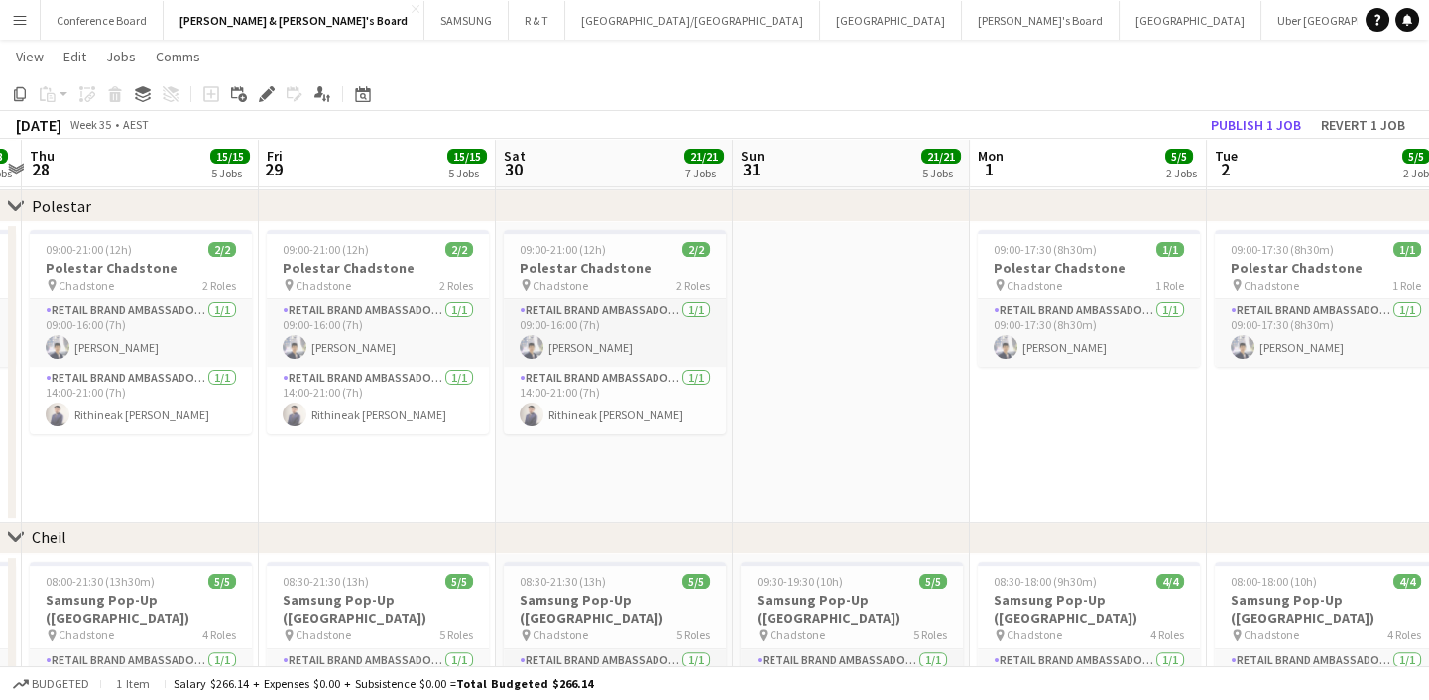
scroll to position [0, 446]
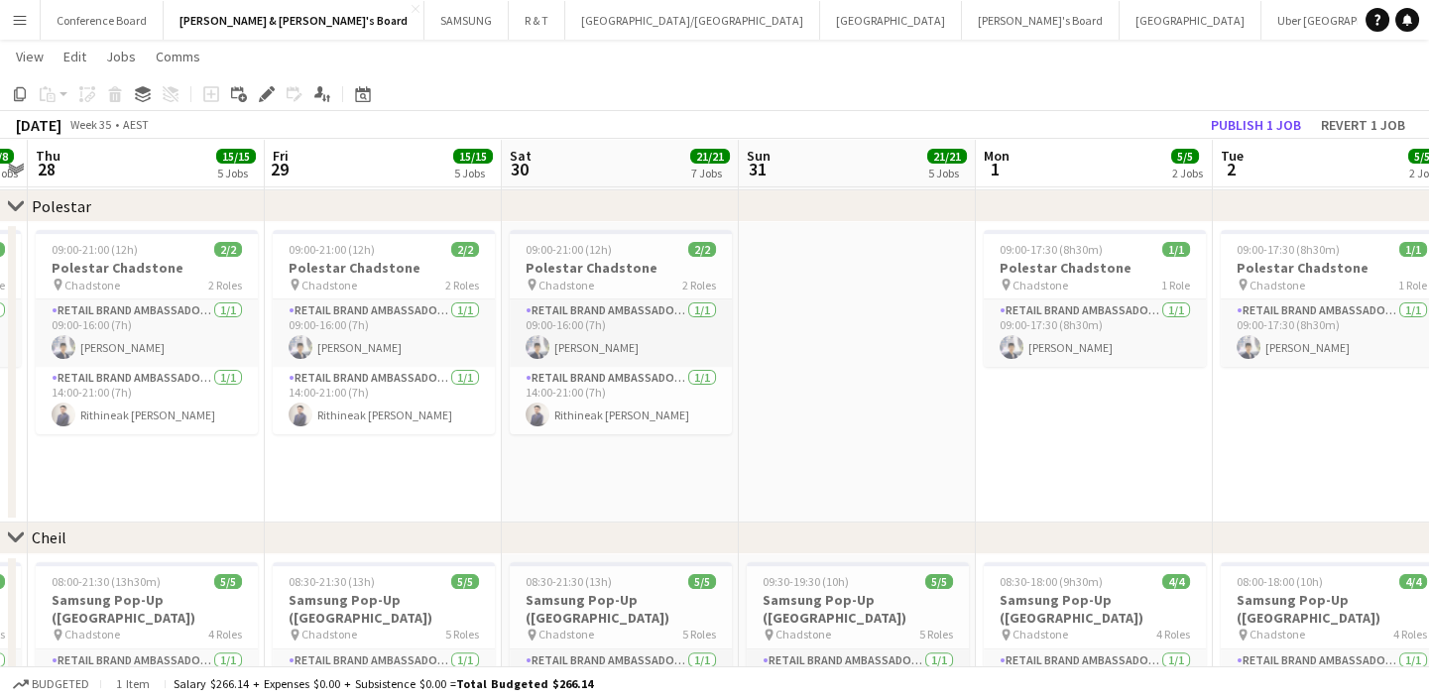
drag, startPoint x: 528, startPoint y: 405, endPoint x: 981, endPoint y: 356, distance: 455.7
click at [367, 390] on app-card-role "RETAIL Brand Ambassador (Mon - Fri) 1/1 14:00-21:00 (7h) Rithineak Vuthy" at bounding box center [384, 400] width 222 height 67
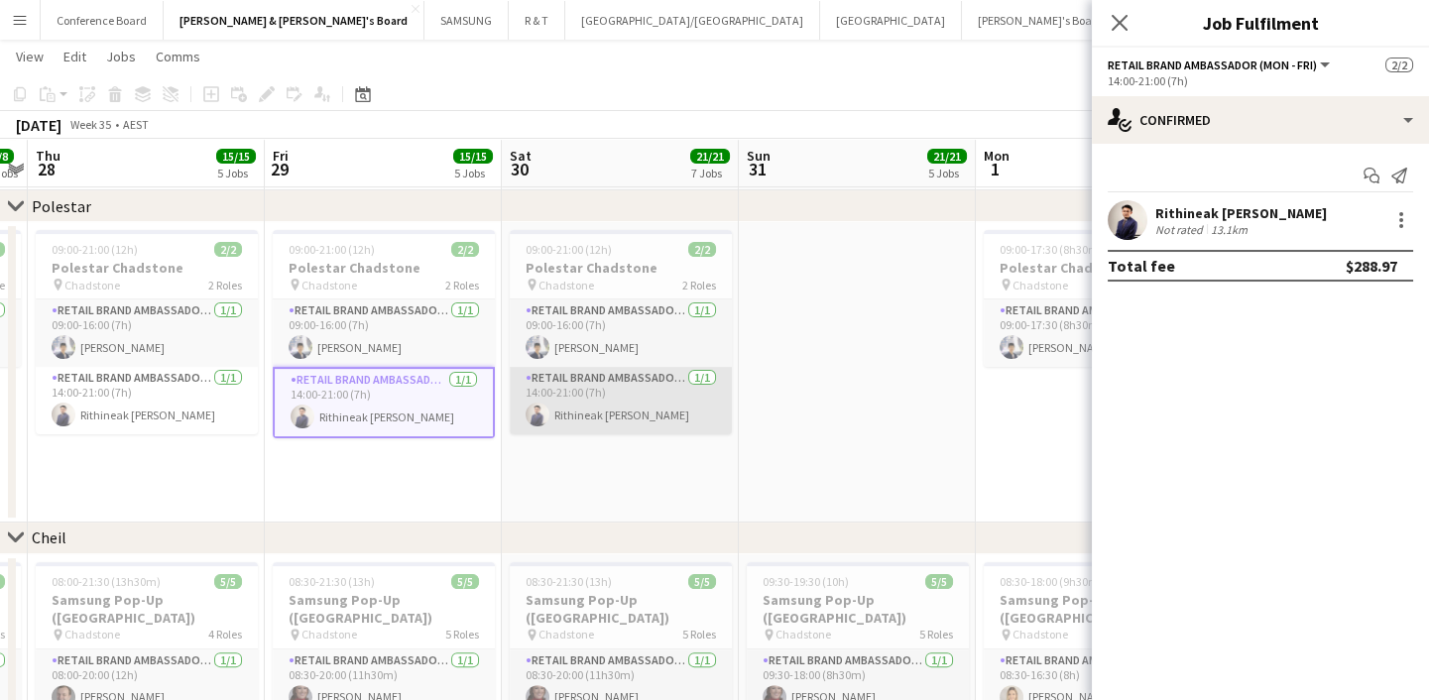
click at [555, 392] on app-card-role "RETAIL Brand Ambassador (Saturday) 1/1 14:00-21:00 (7h) Rithineak Vuthy" at bounding box center [621, 400] width 222 height 67
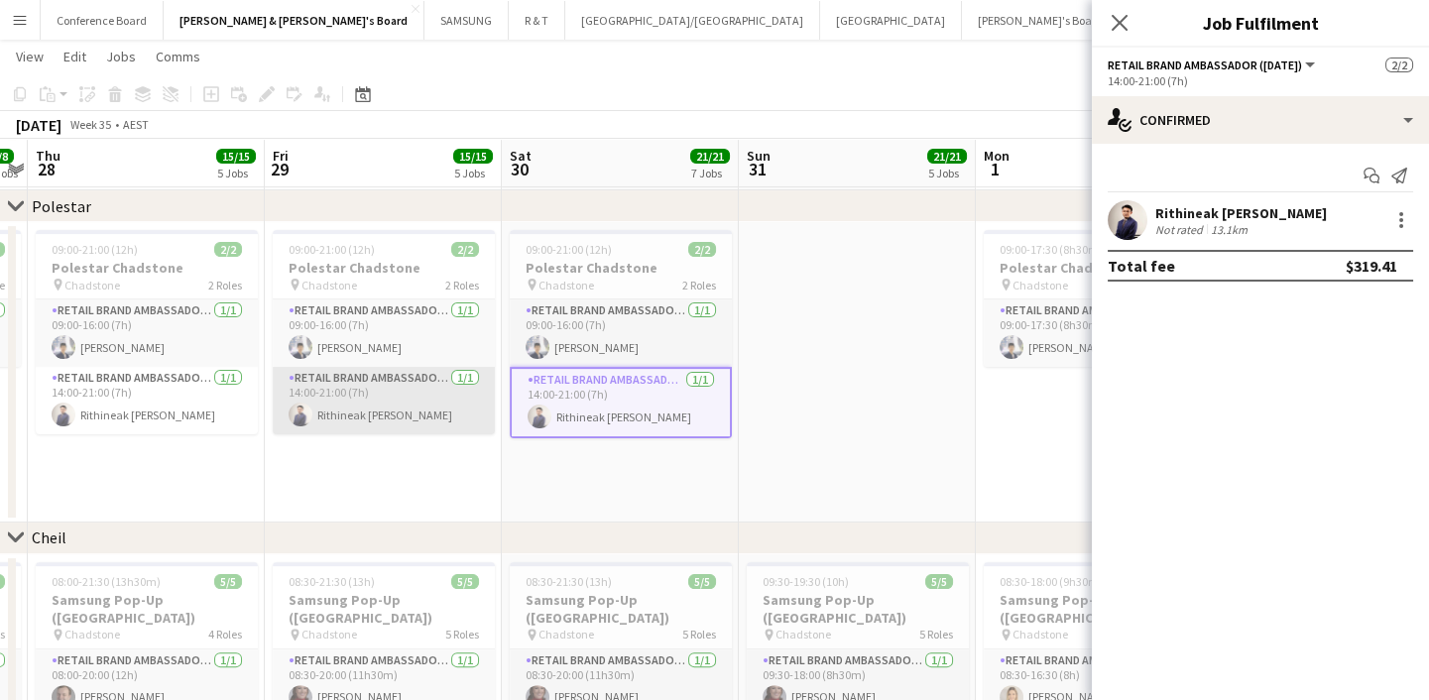
click at [378, 413] on app-card-role "RETAIL Brand Ambassador (Mon - Fri) 1/1 14:00-21:00 (7h) Rithineak Vuthy" at bounding box center [384, 400] width 222 height 67
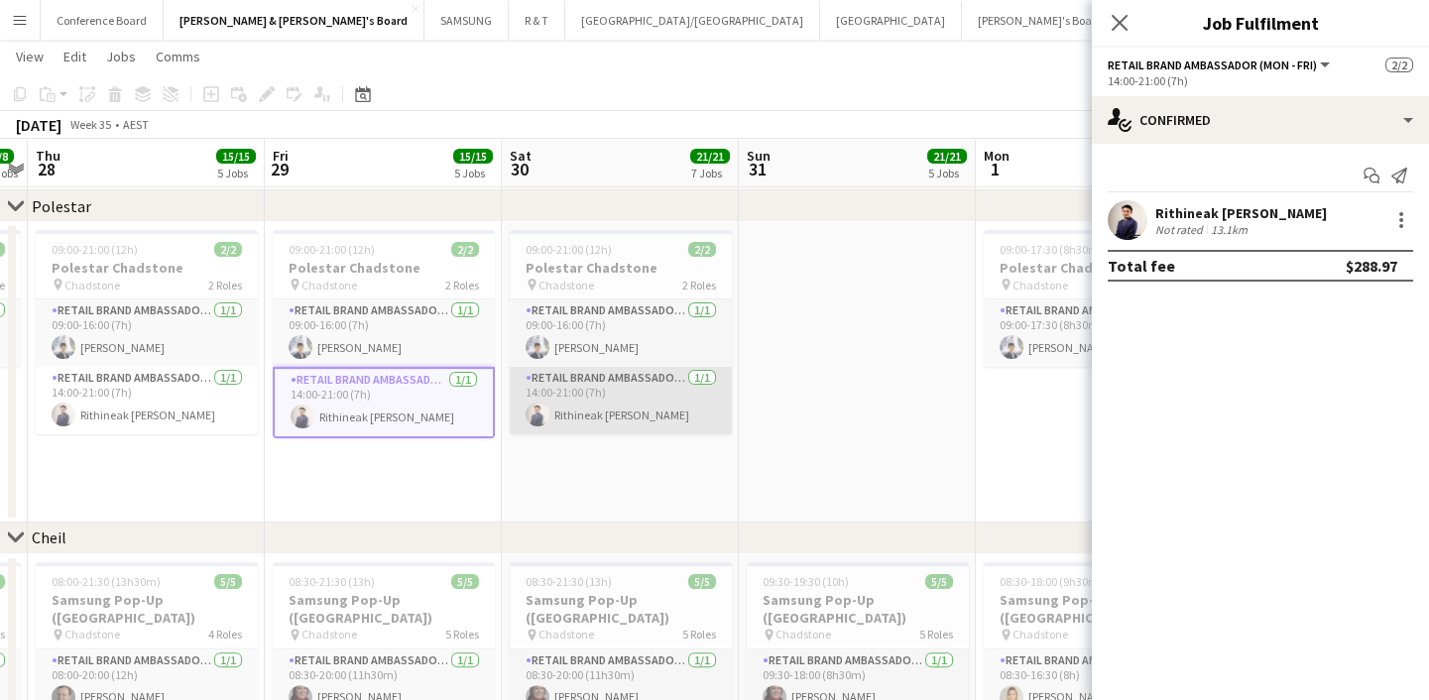
click at [585, 404] on app-card-role "RETAIL Brand Ambassador (Saturday) 1/1 14:00-21:00 (7h) Rithineak Vuthy" at bounding box center [621, 400] width 222 height 67
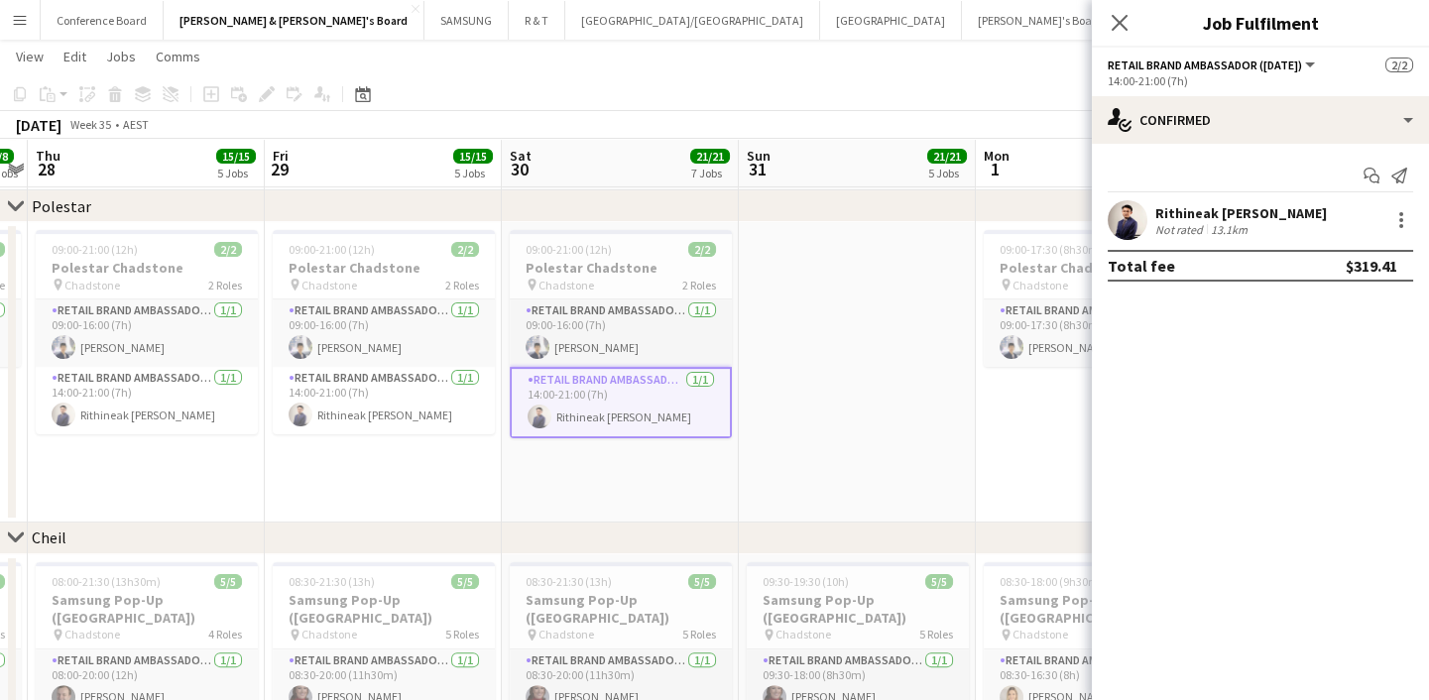
click at [820, 431] on app-date-cell at bounding box center [857, 372] width 237 height 300
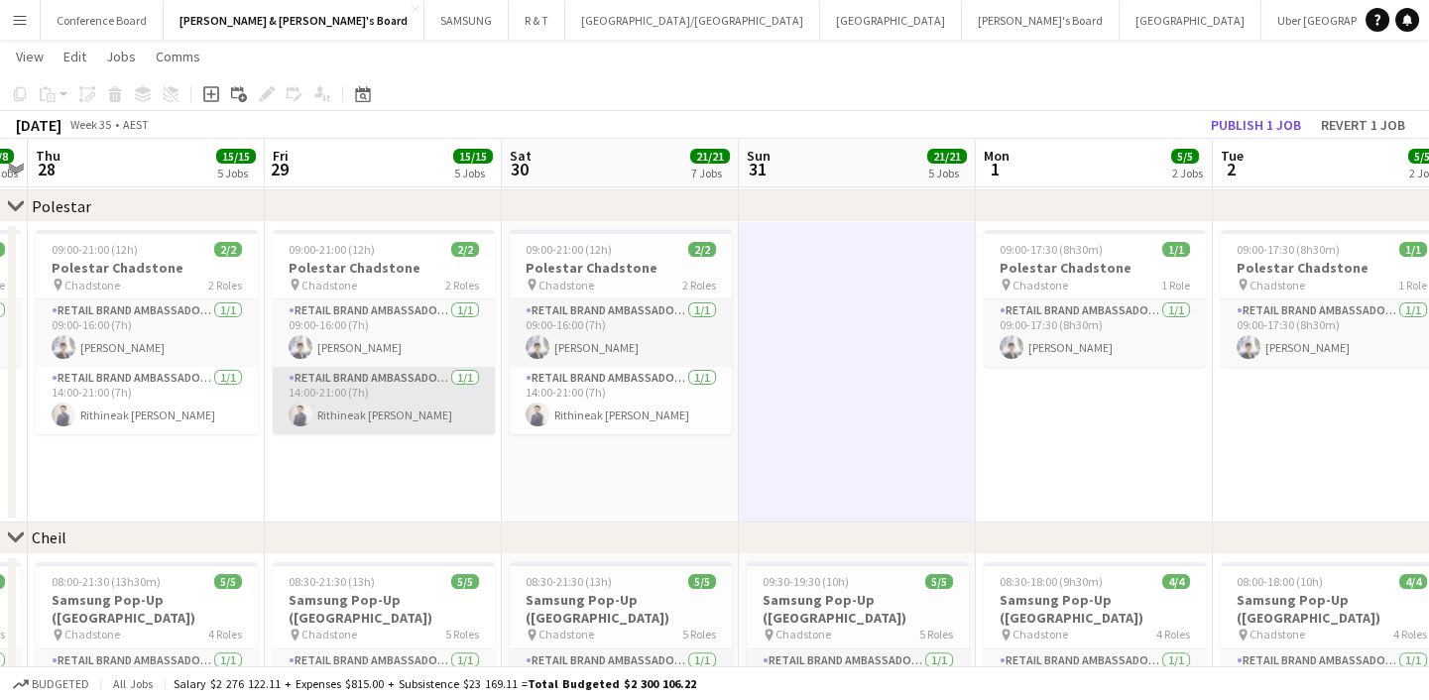
click at [429, 398] on app-card-role "RETAIL Brand Ambassador (Mon - Fri) 1/1 14:00-21:00 (7h) Rithineak Vuthy" at bounding box center [384, 400] width 222 height 67
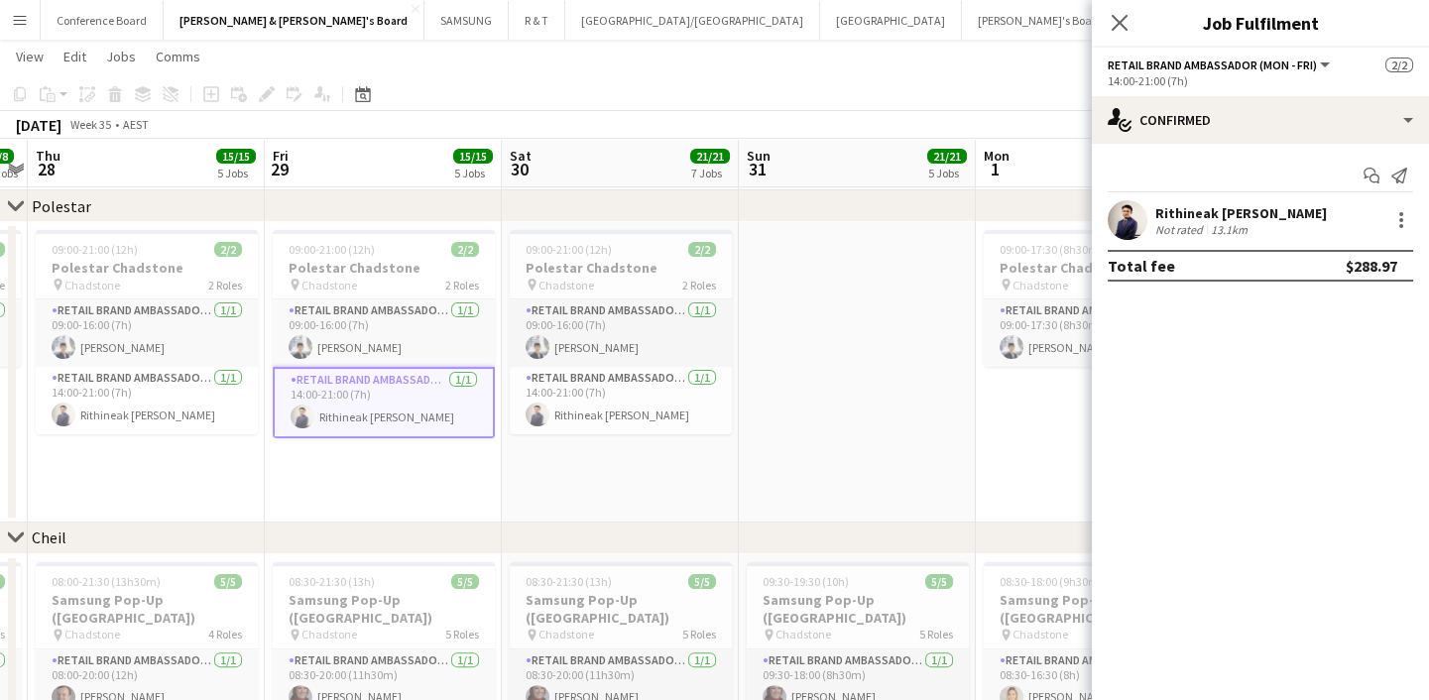
click at [844, 427] on app-date-cell at bounding box center [857, 372] width 237 height 300
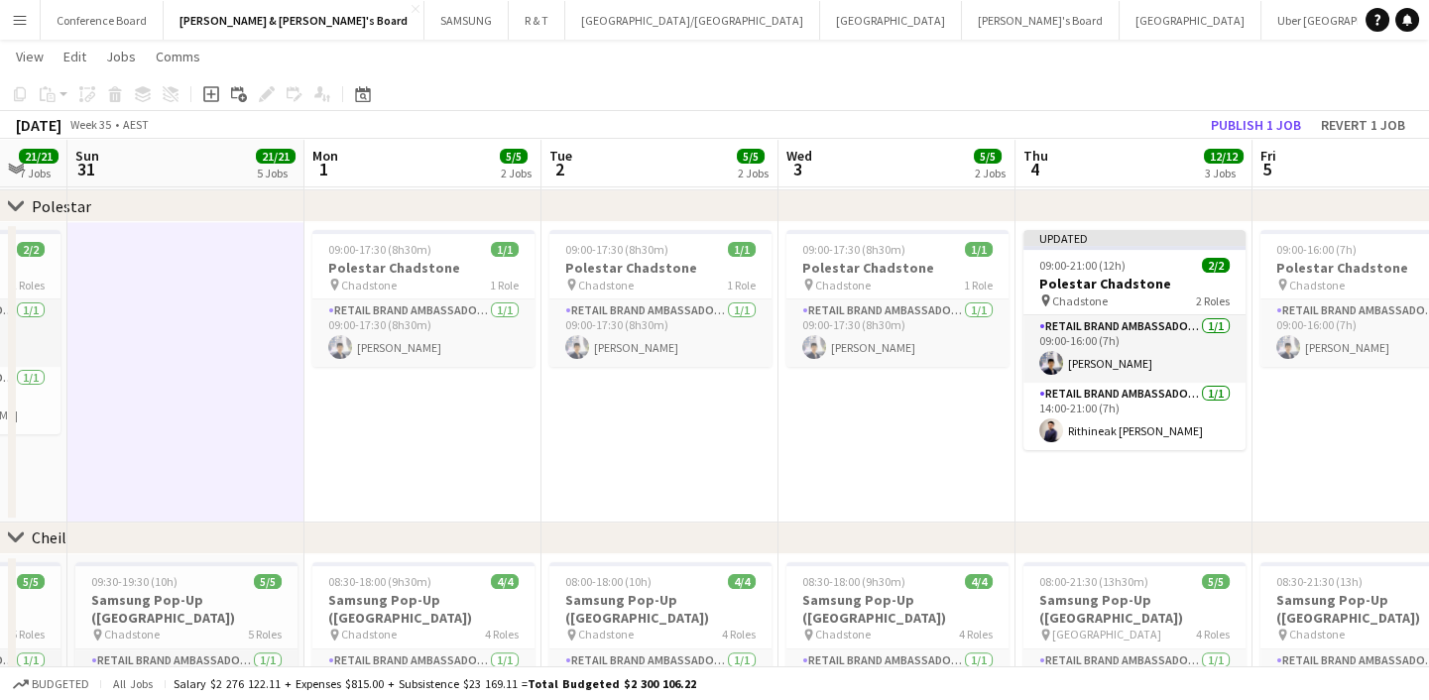
drag, startPoint x: 978, startPoint y: 454, endPoint x: 390, endPoint y: 496, distance: 589.5
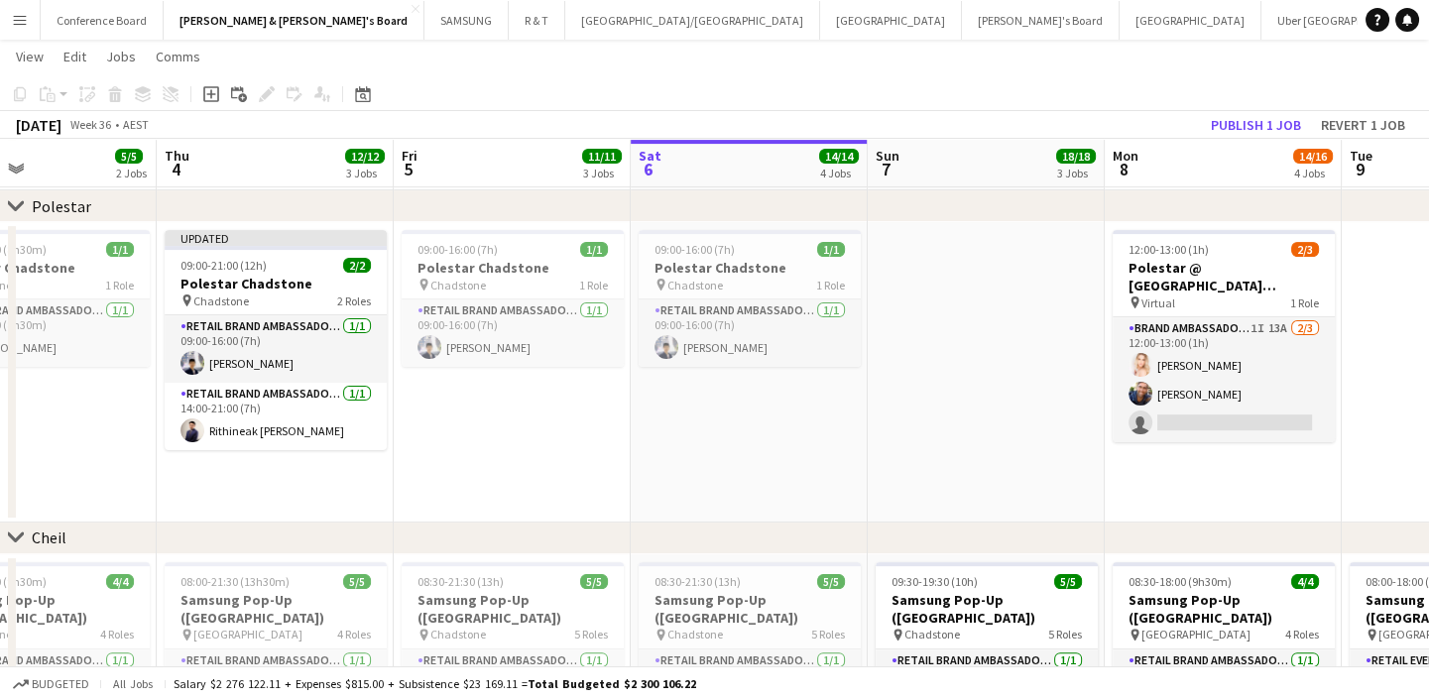
scroll to position [0, 571]
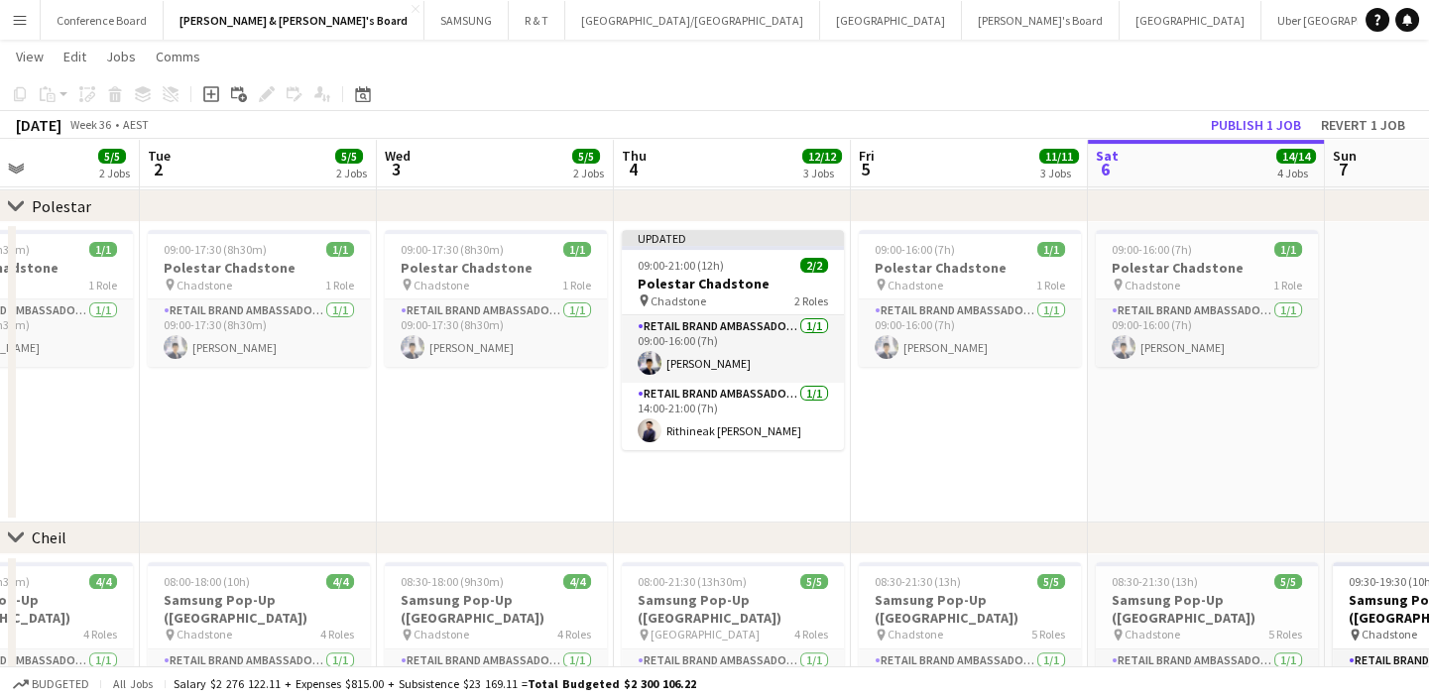
drag, startPoint x: 783, startPoint y: 471, endPoint x: 451, endPoint y: 495, distance: 333.0
click at [976, 272] on h3 "Polestar Chadstone" at bounding box center [970, 268] width 222 height 18
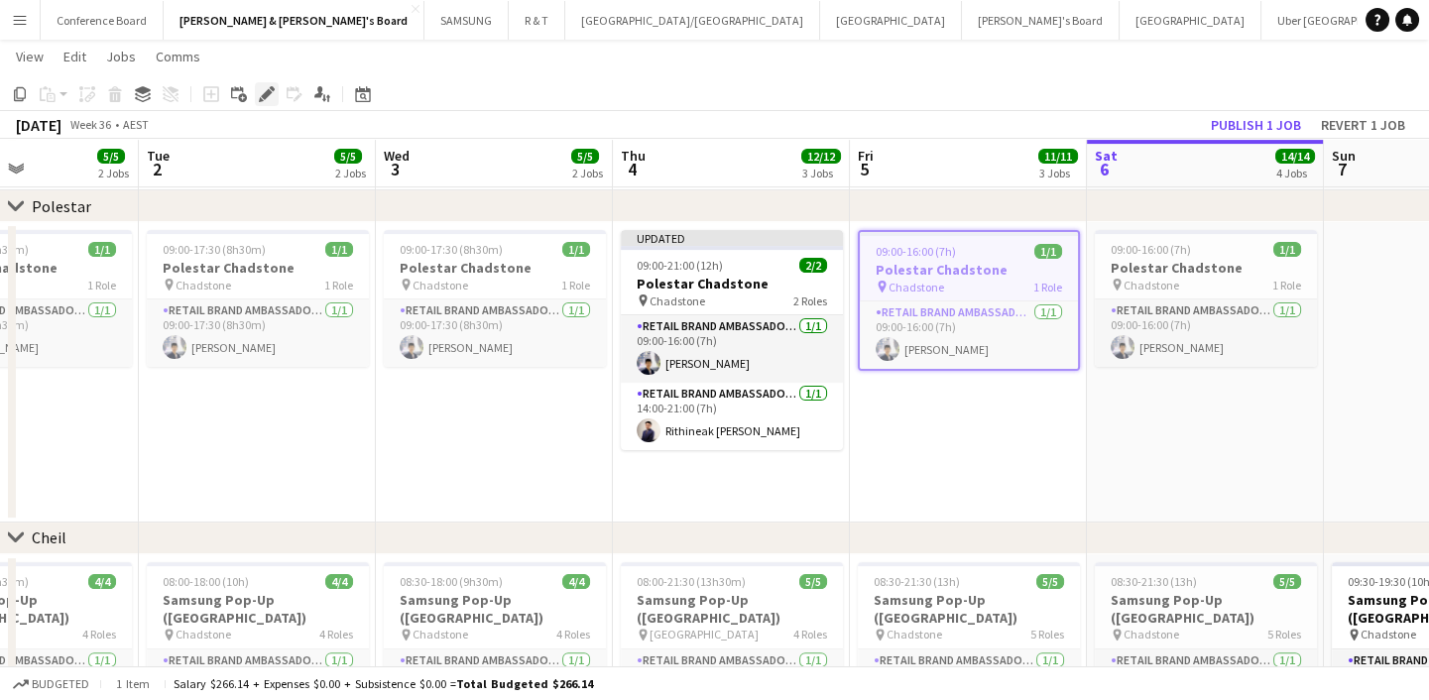
click at [259, 89] on icon "Edit" at bounding box center [267, 94] width 16 height 16
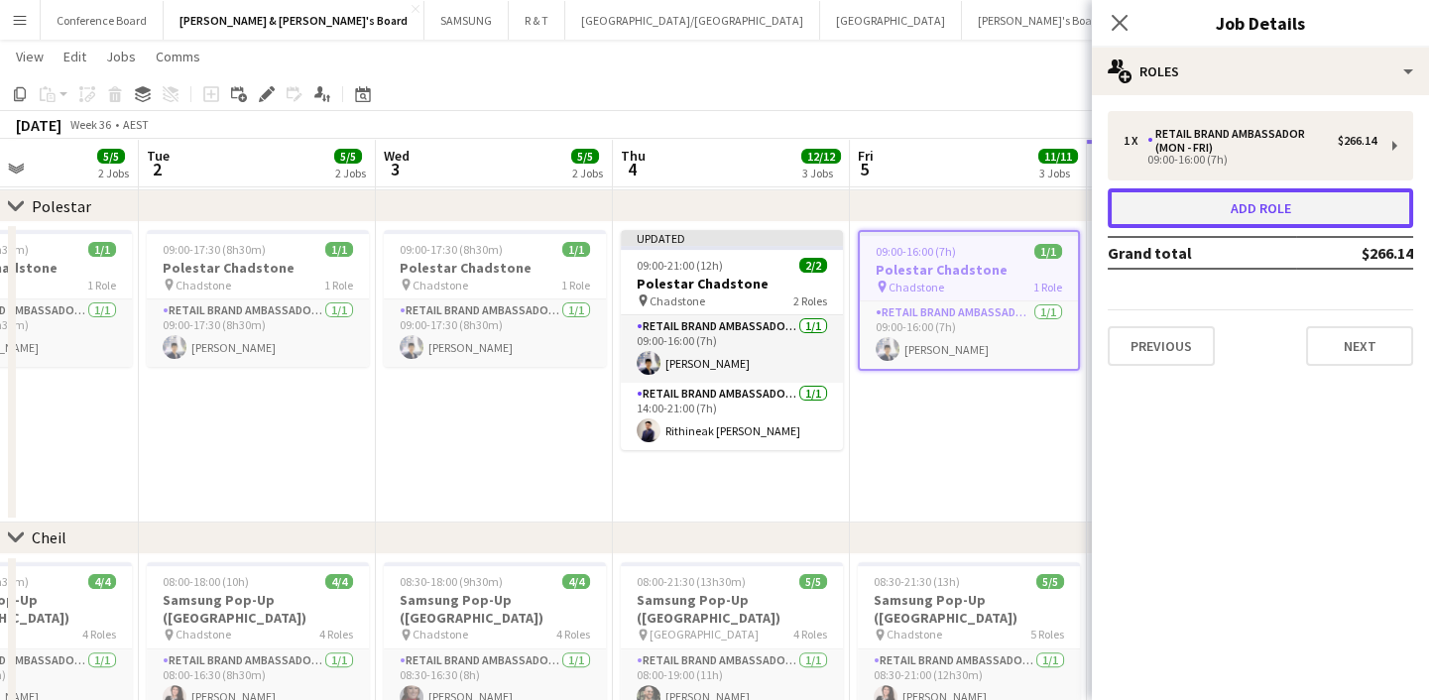
click at [1245, 217] on button "Add role" at bounding box center [1260, 208] width 305 height 40
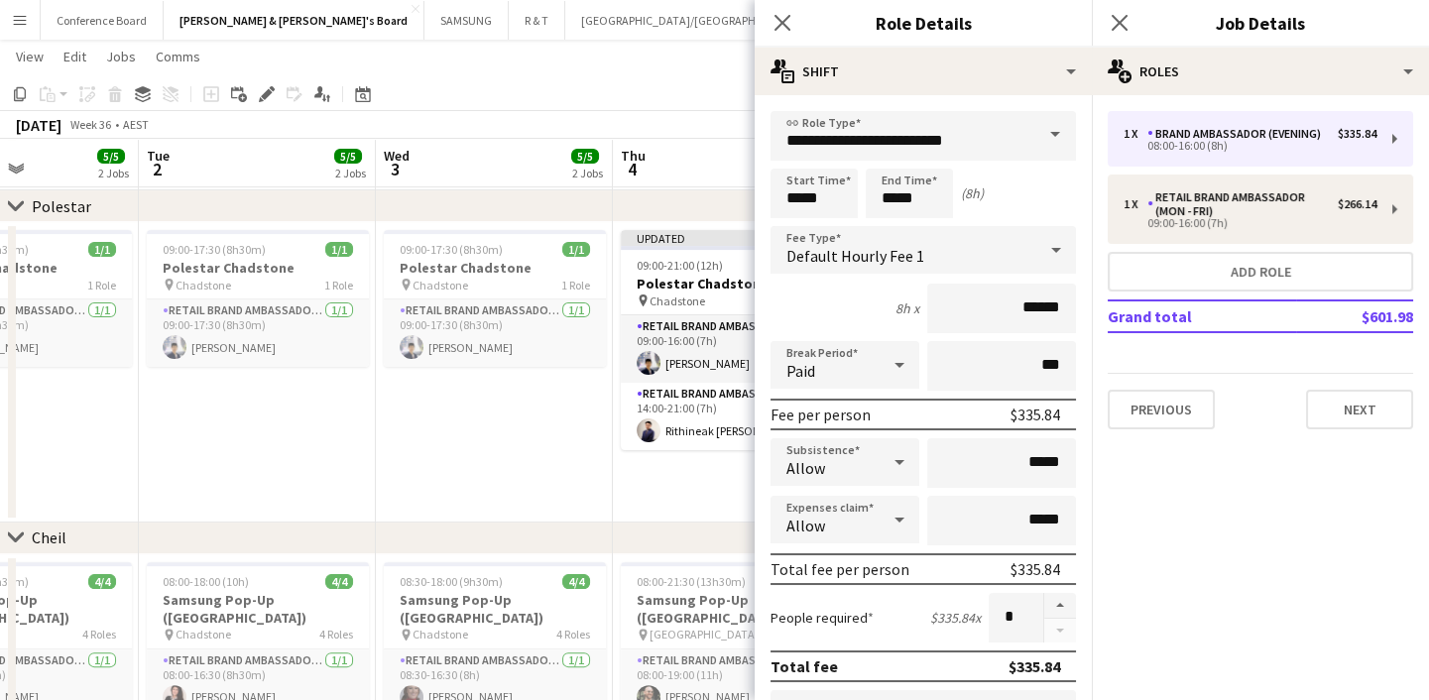
click at [1043, 129] on span at bounding box center [1055, 135] width 42 height 48
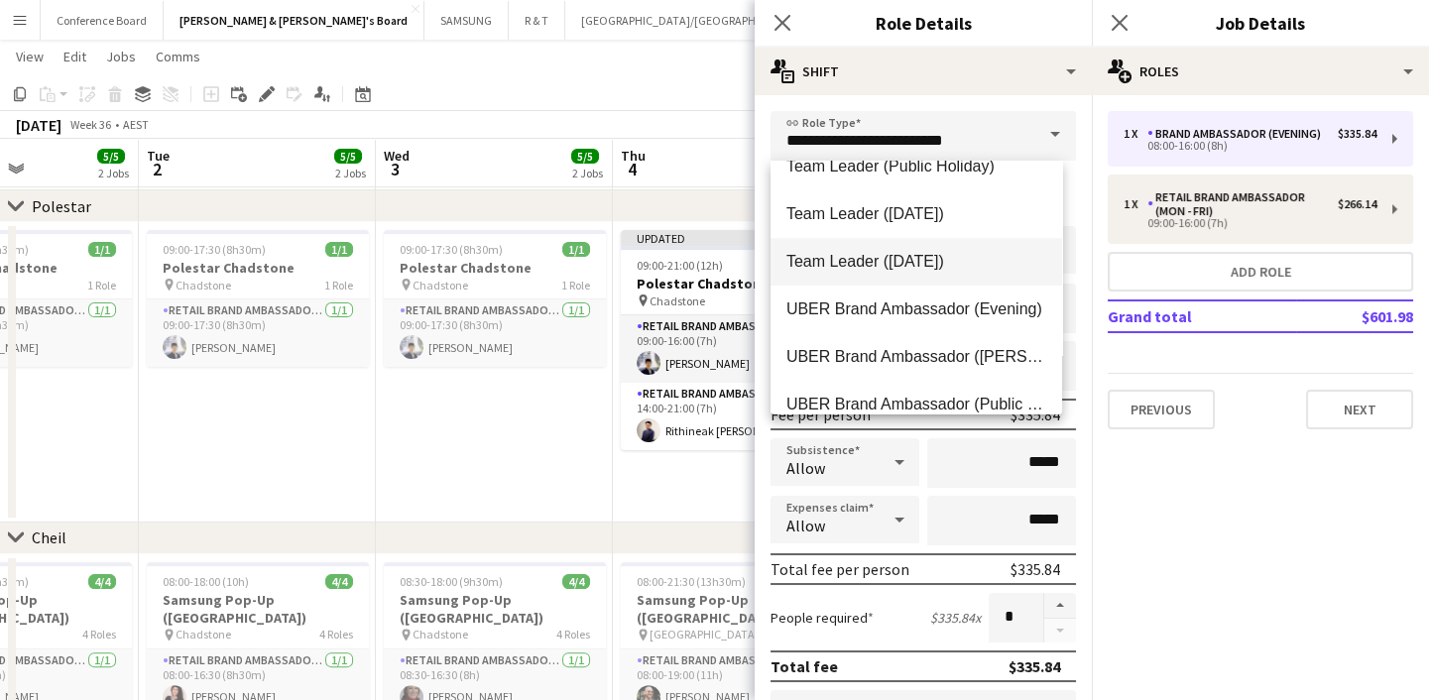
scroll to position [2163, 0]
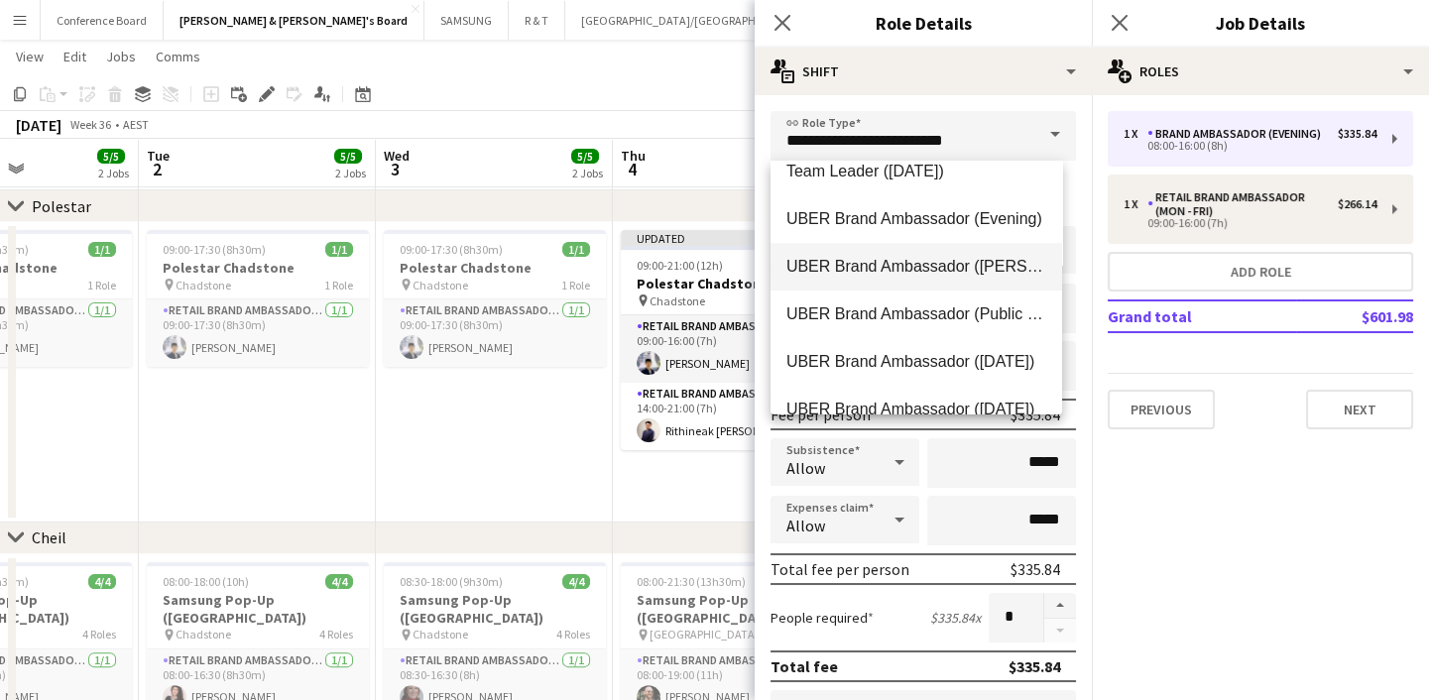
click at [979, 265] on span "UBER Brand Ambassador (Mon - Fri)" at bounding box center [916, 266] width 260 height 19
type input "**********"
type input "******"
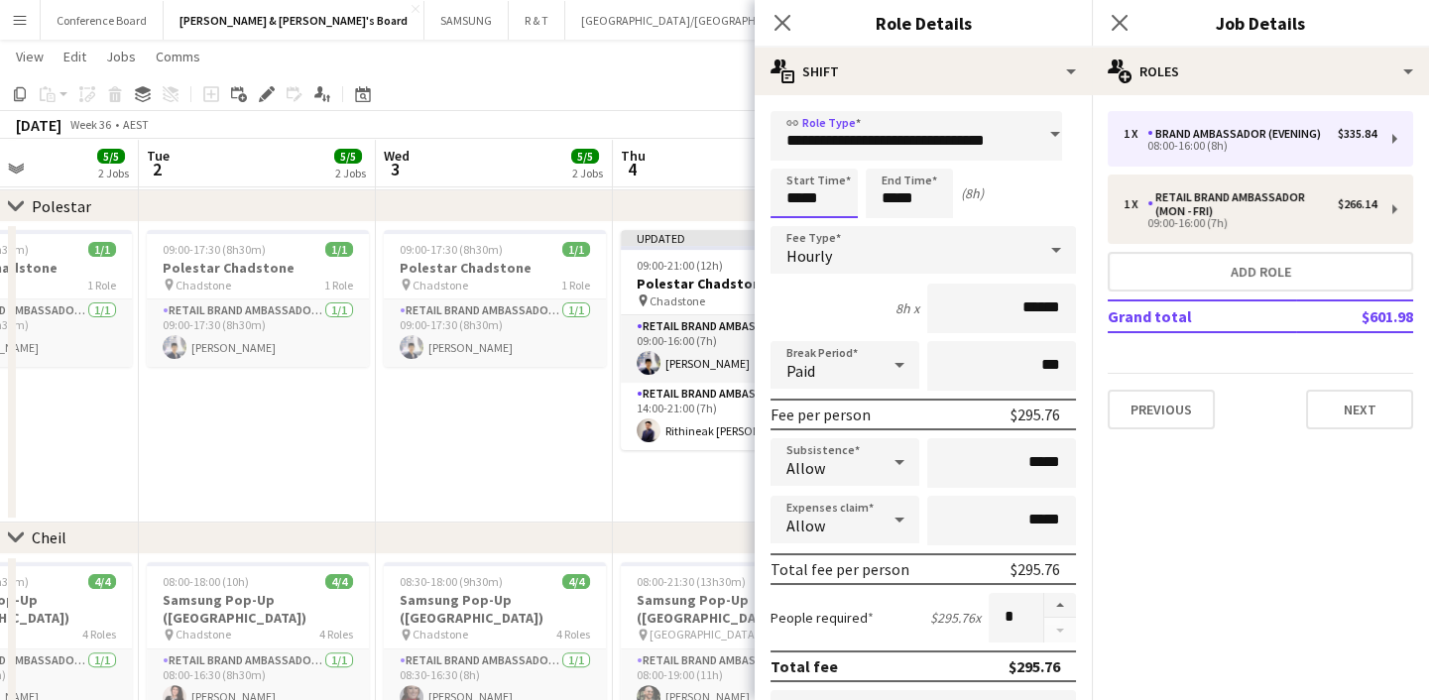
scroll to position [0, 0]
drag, startPoint x: 797, startPoint y: 194, endPoint x: 773, endPoint y: 195, distance: 23.8
click at [773, 195] on input "*****" at bounding box center [813, 194] width 87 height 50
drag, startPoint x: 791, startPoint y: 201, endPoint x: 765, endPoint y: 198, distance: 26.9
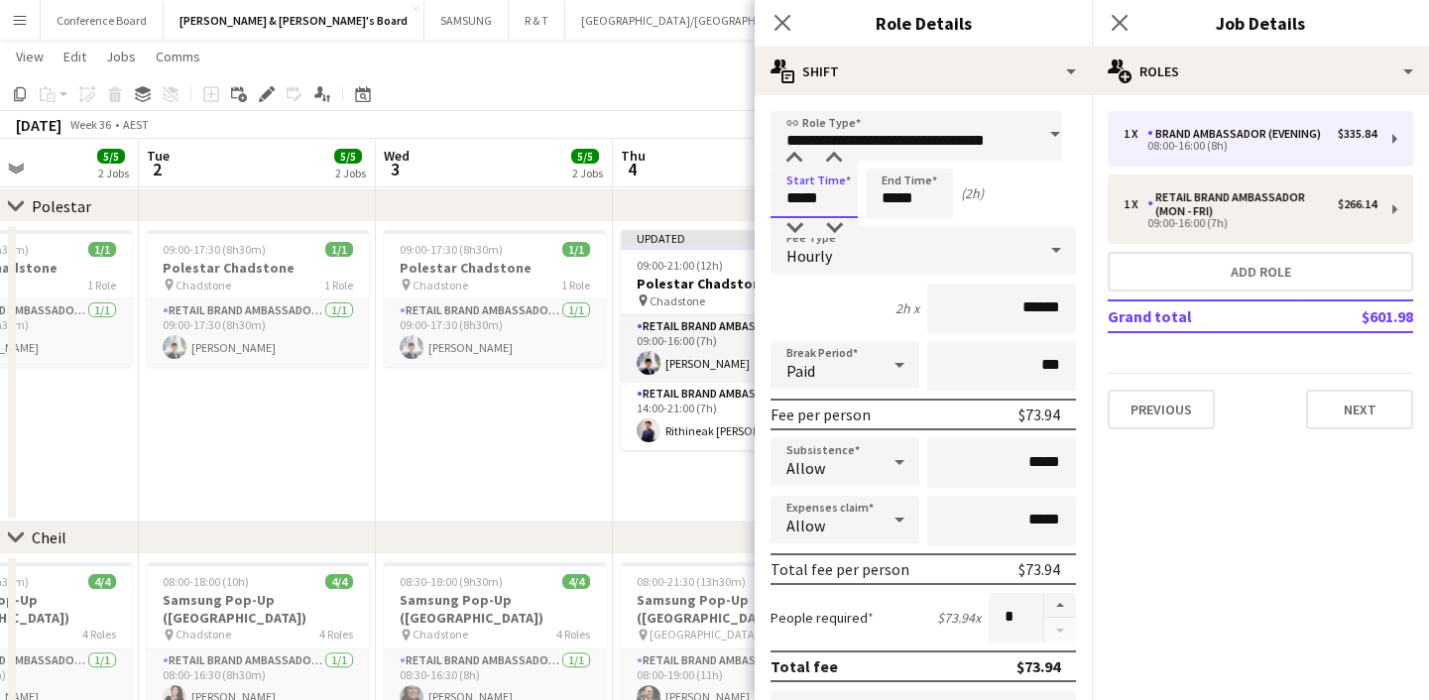
type input "*****"
click at [896, 196] on input "*****" at bounding box center [909, 194] width 87 height 50
type input "*****"
click at [1031, 460] on input "*****" at bounding box center [1001, 463] width 149 height 50
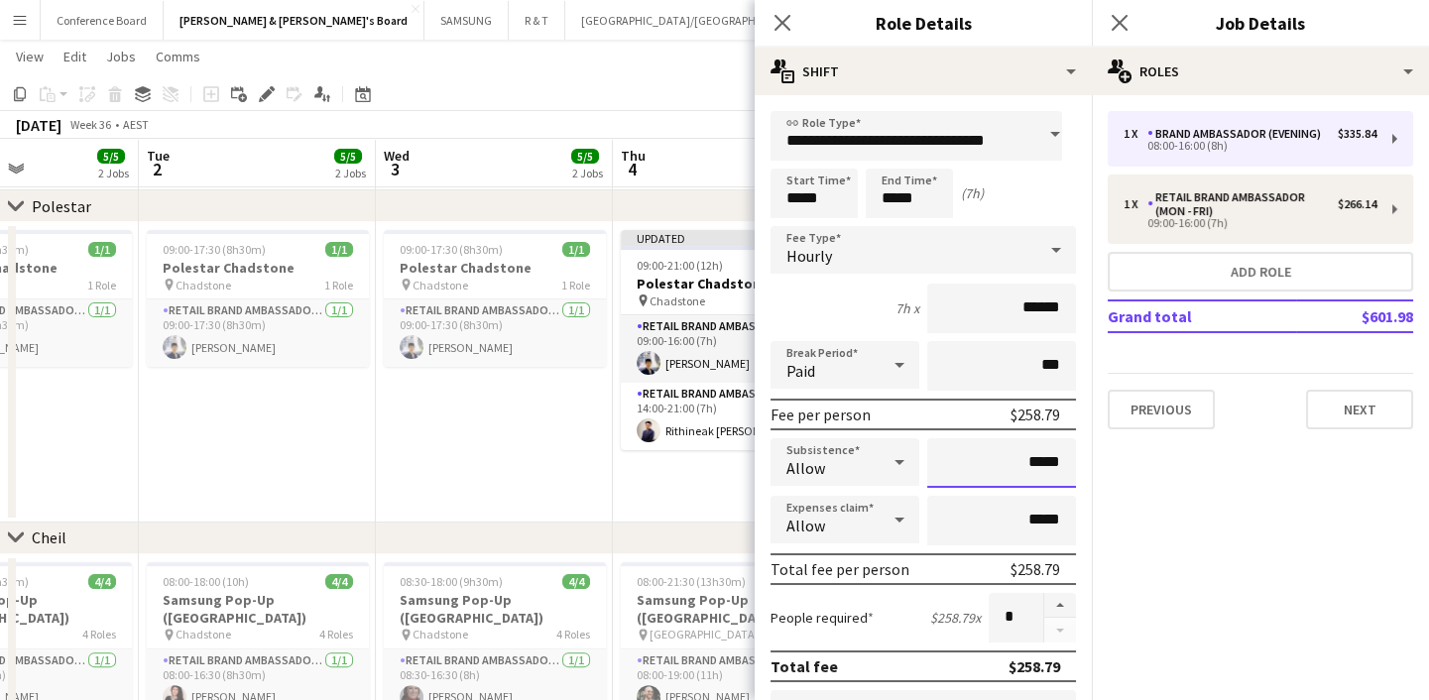
click at [1031, 460] on input "*****" at bounding box center [1001, 463] width 149 height 50
paste input "*"
type input "******"
click at [1201, 515] on mat-expansion-panel "pencil3 General details 1 x Brand Ambassador (Evening) $335.84 08:00-16:00 (8h)…" at bounding box center [1260, 397] width 337 height 605
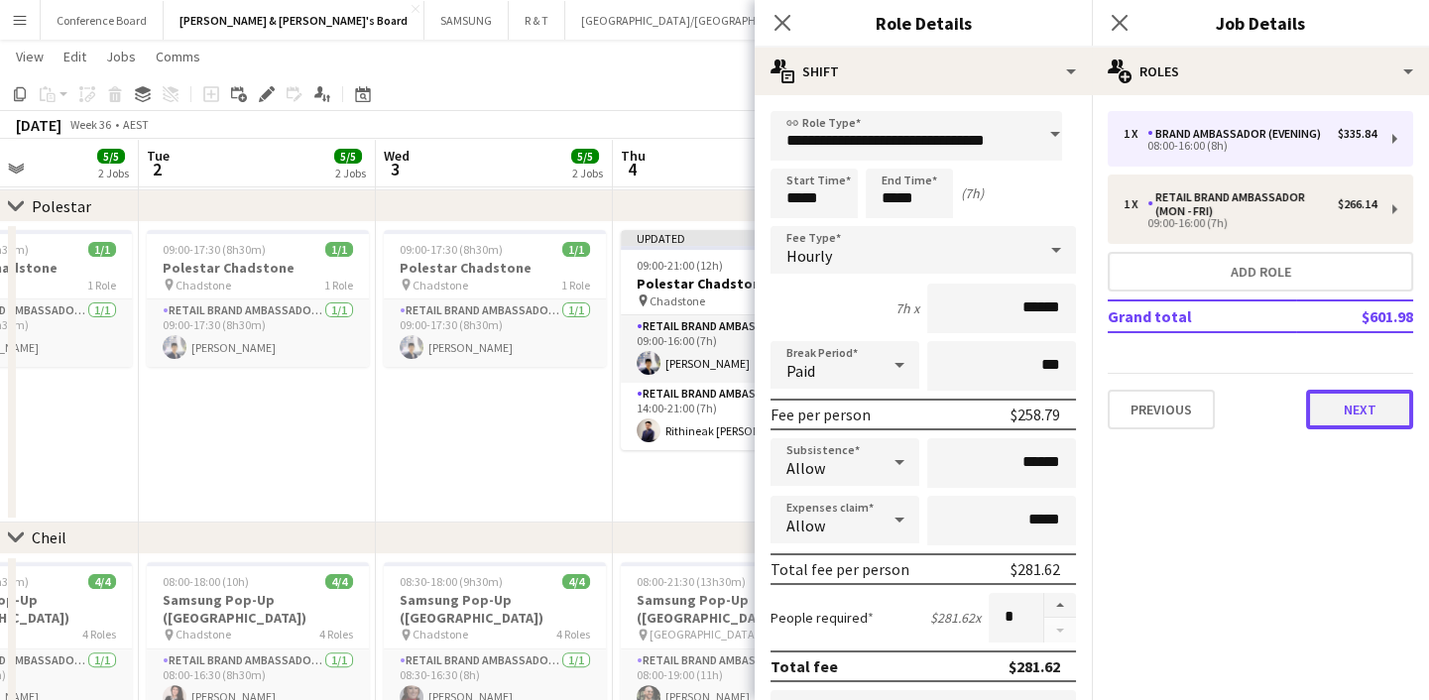
click at [1333, 406] on button "Next" at bounding box center [1359, 410] width 107 height 40
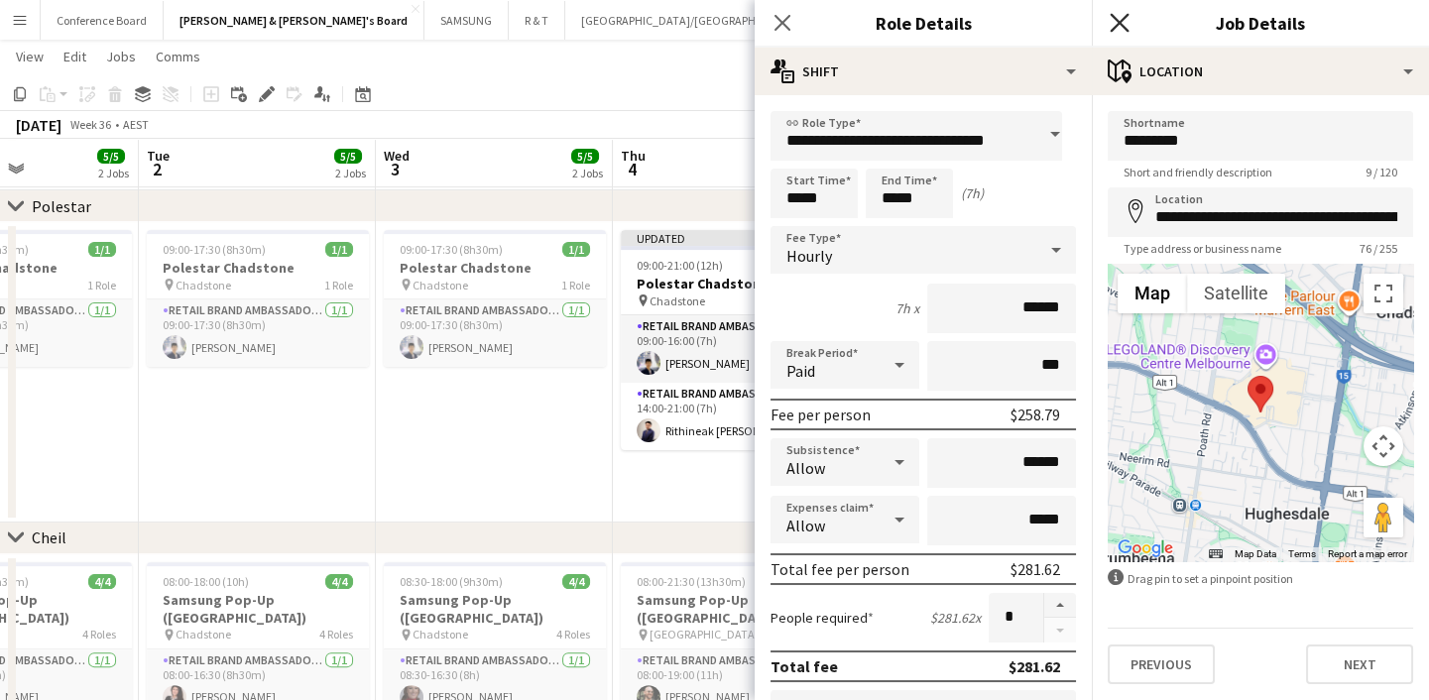
click at [1126, 16] on icon at bounding box center [1119, 22] width 19 height 19
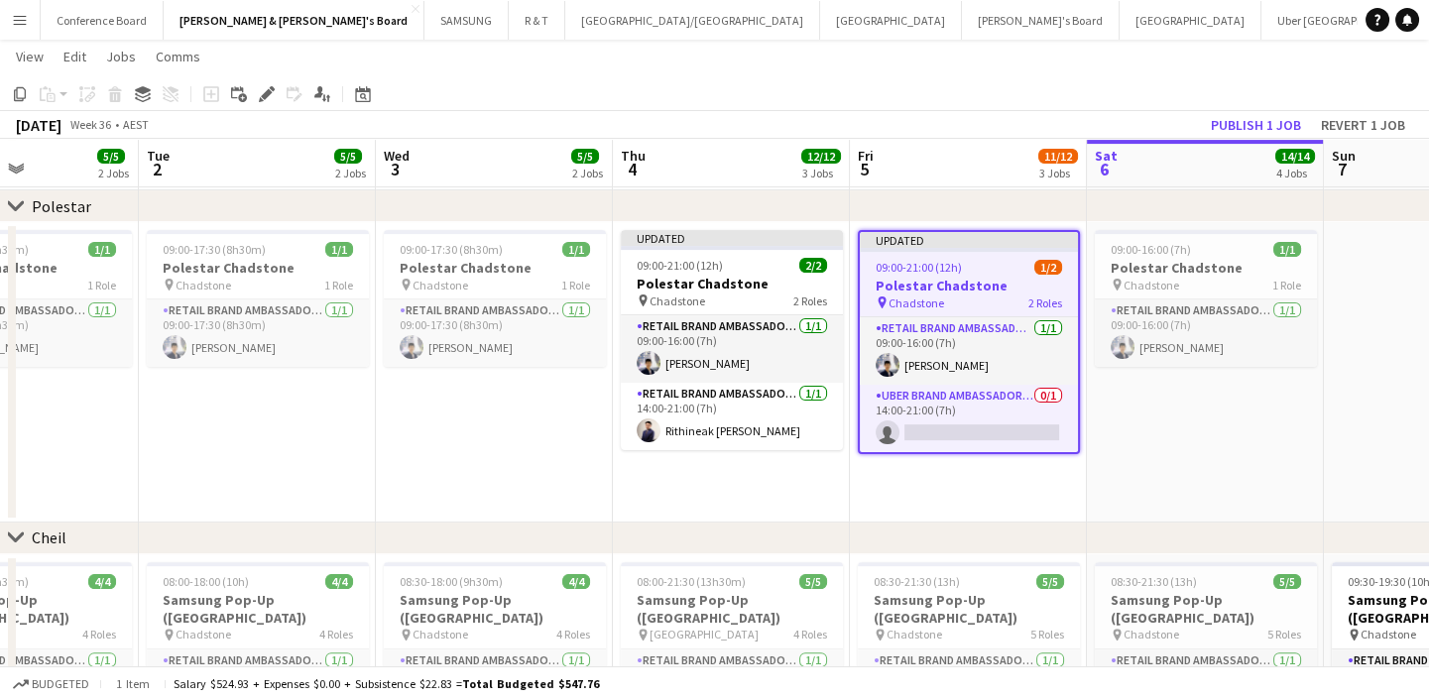
click at [1207, 430] on app-date-cell "09:00-16:00 (7h) 1/1 Polestar Chadstone pin Chadstone 1 Role RETAIL Brand Ambas…" at bounding box center [1205, 372] width 237 height 300
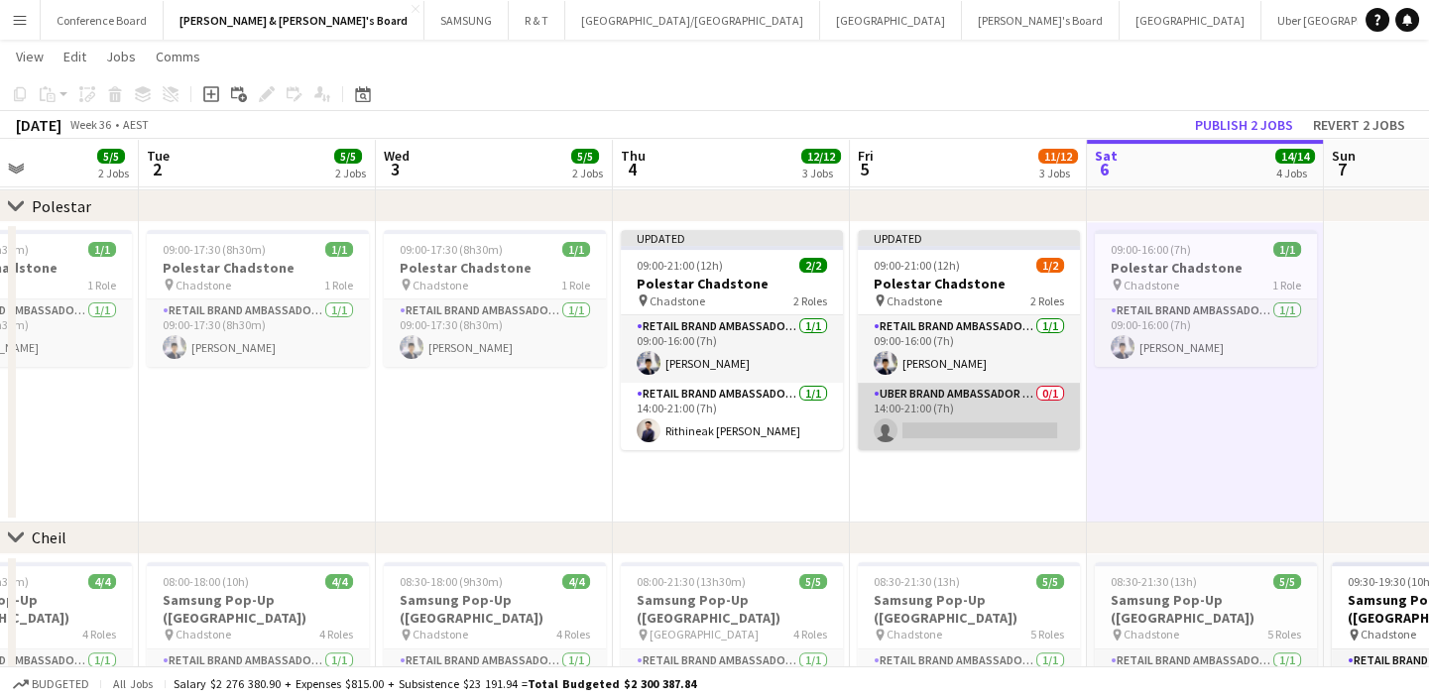
click at [980, 399] on app-card-role "UBER Brand Ambassador (Mon - Fri) 0/1 14:00-21:00 (7h) single-neutral-actions" at bounding box center [969, 416] width 222 height 67
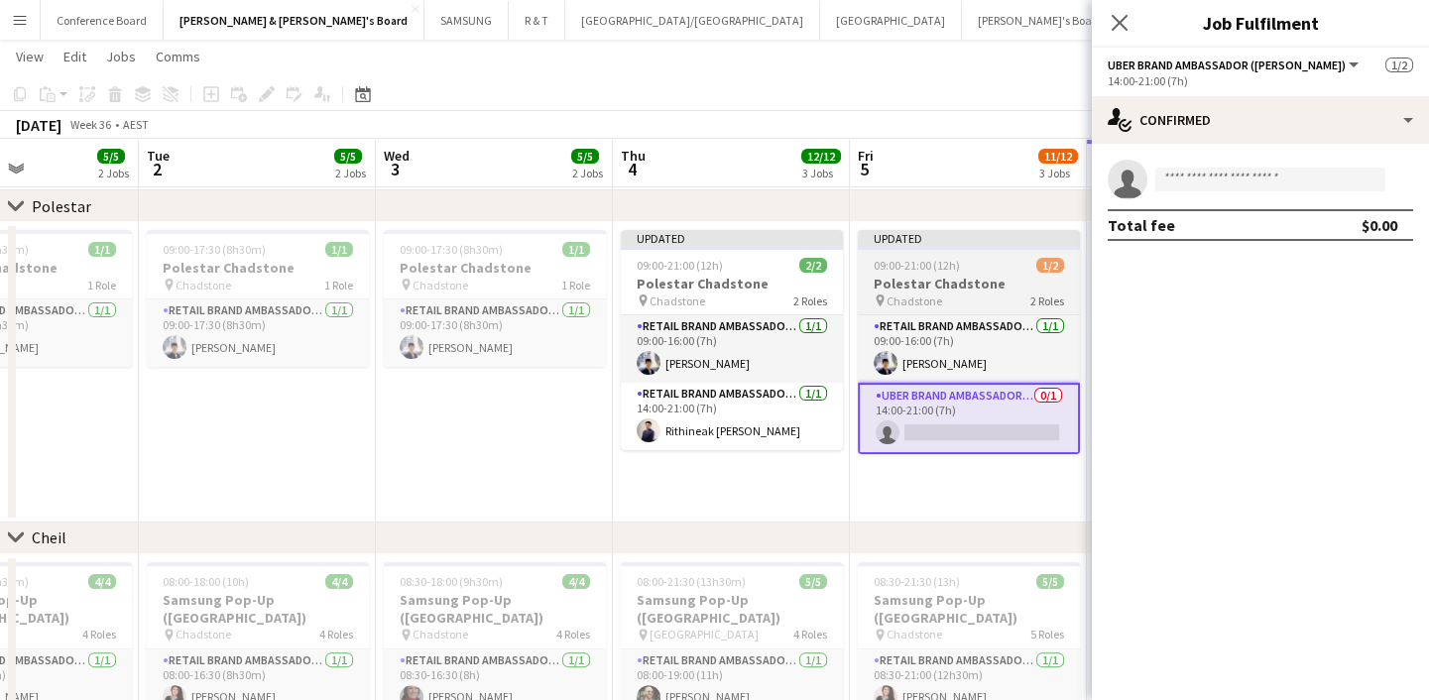
click at [945, 275] on h3 "Polestar Chadstone" at bounding box center [969, 284] width 222 height 18
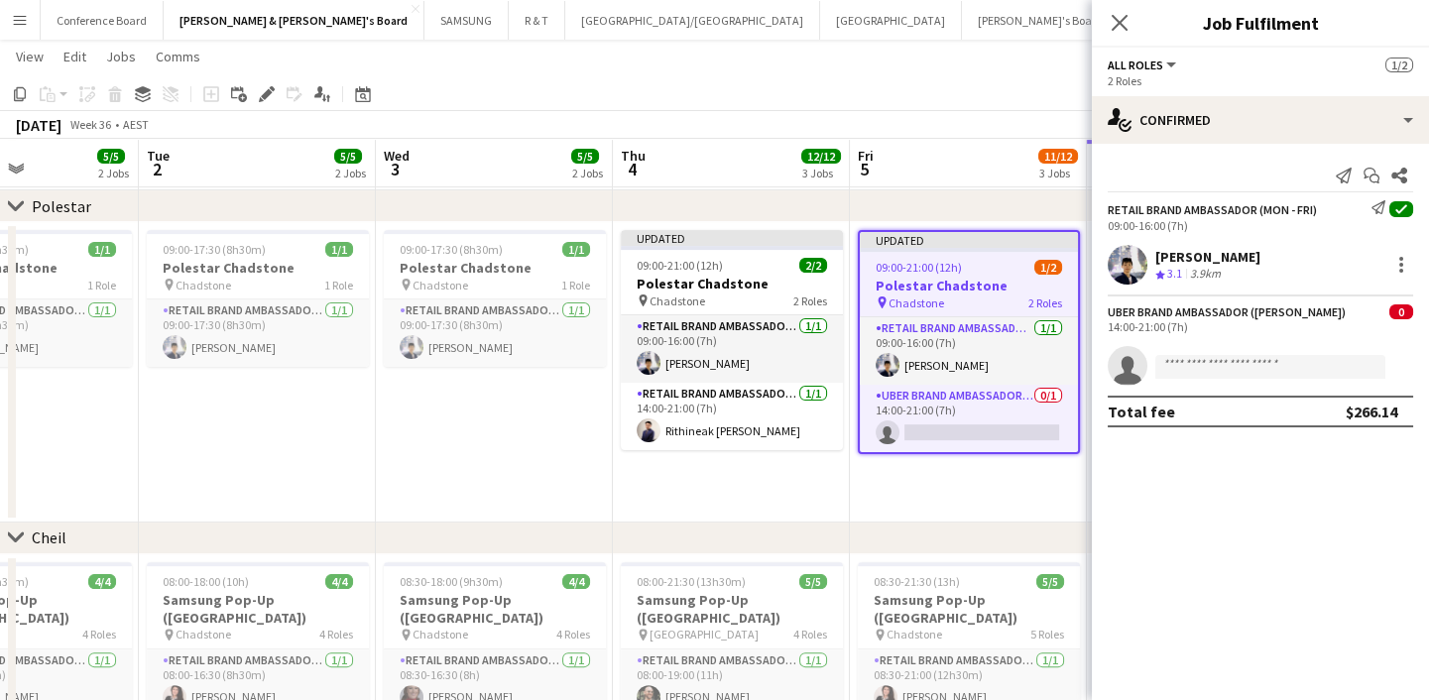
click at [263, 95] on icon at bounding box center [266, 94] width 11 height 11
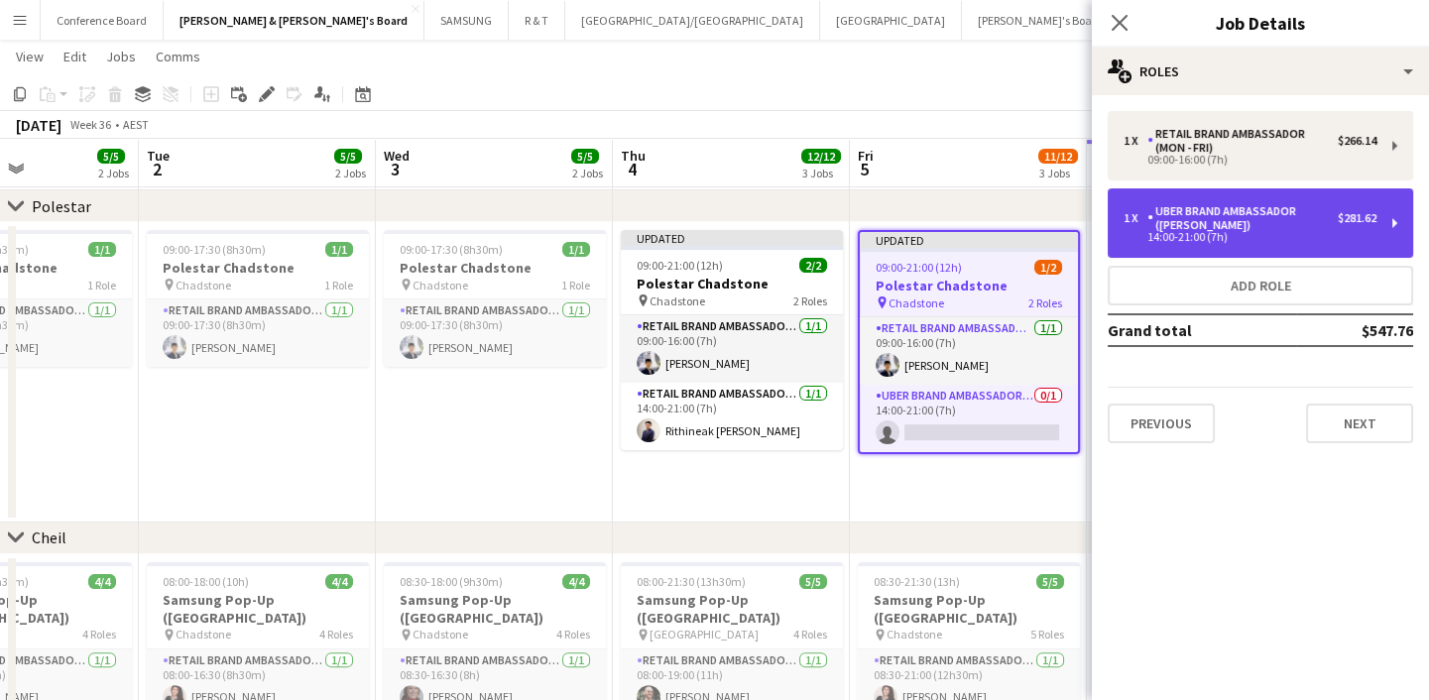
click at [1255, 213] on div "UBER Brand Ambassador (Mon - Fri)" at bounding box center [1242, 218] width 190 height 28
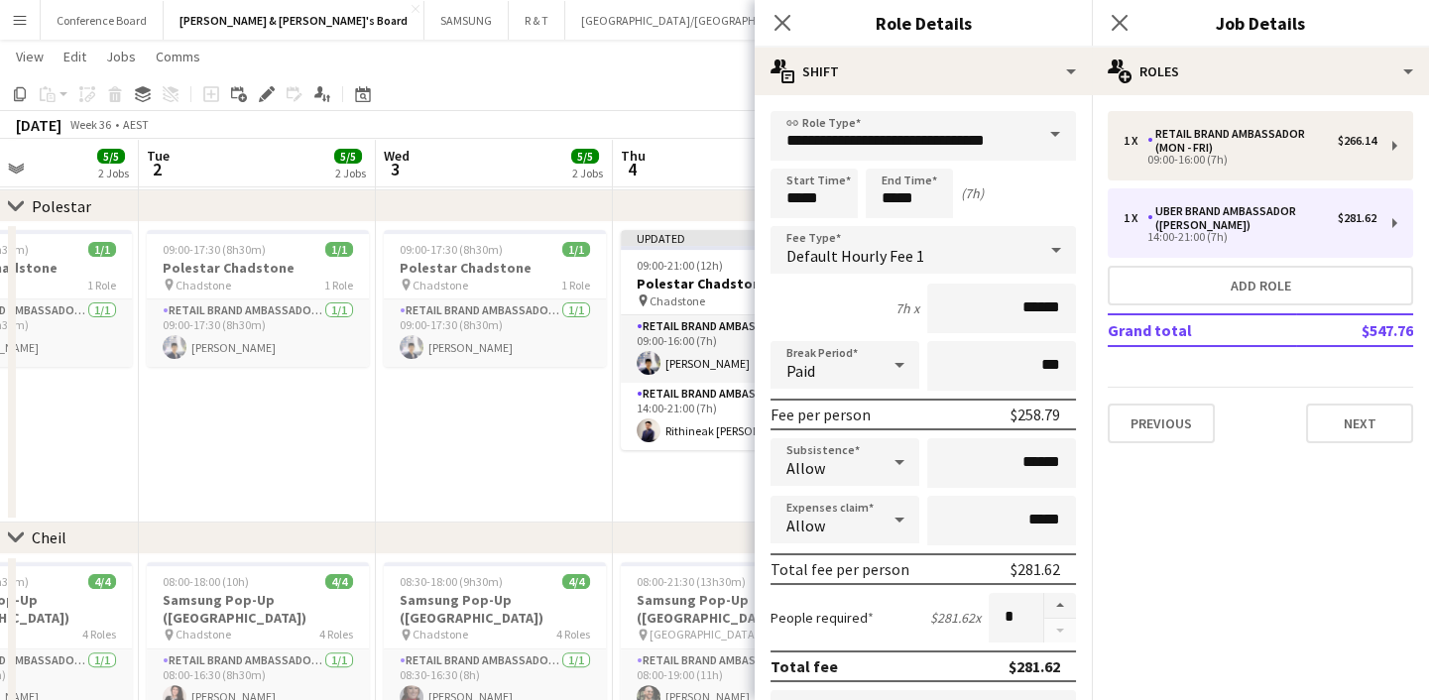
drag, startPoint x: 1045, startPoint y: 127, endPoint x: 1040, endPoint y: 136, distance: 10.2
click at [1045, 128] on span at bounding box center [1055, 135] width 42 height 48
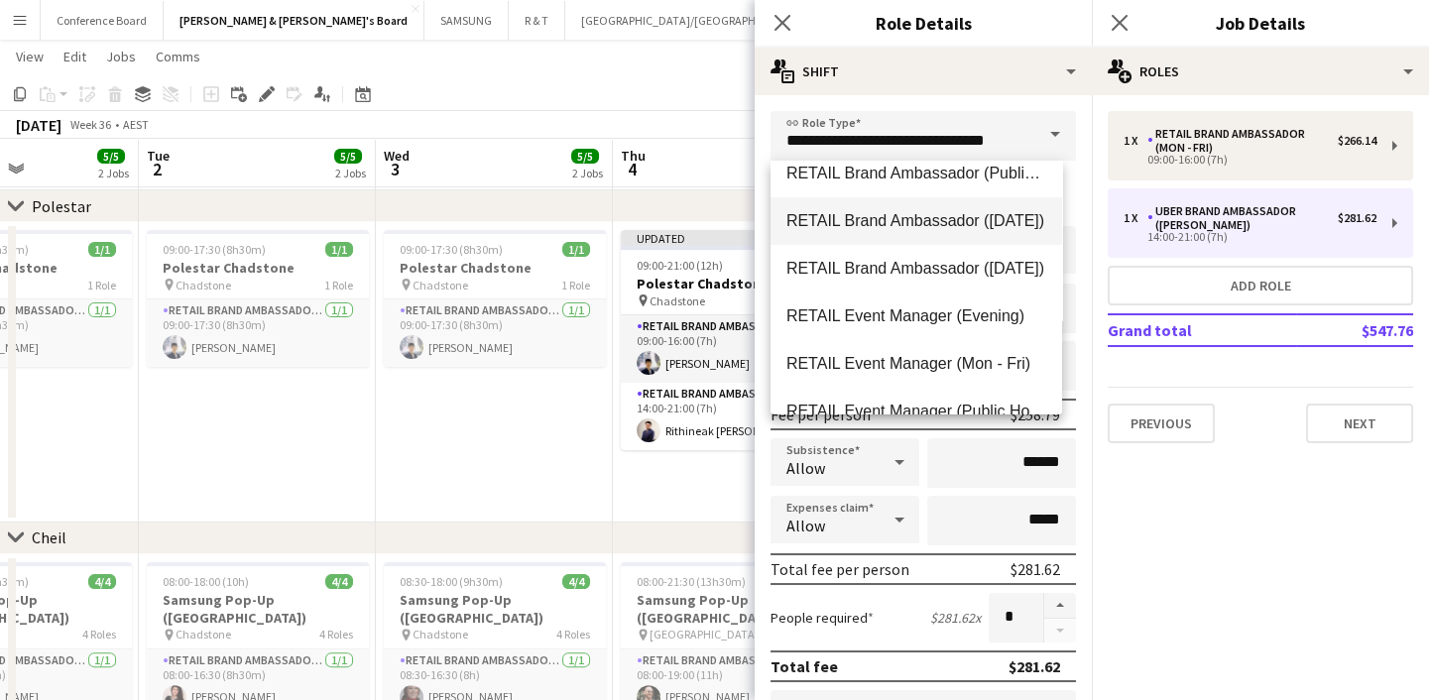
scroll to position [1261, 0]
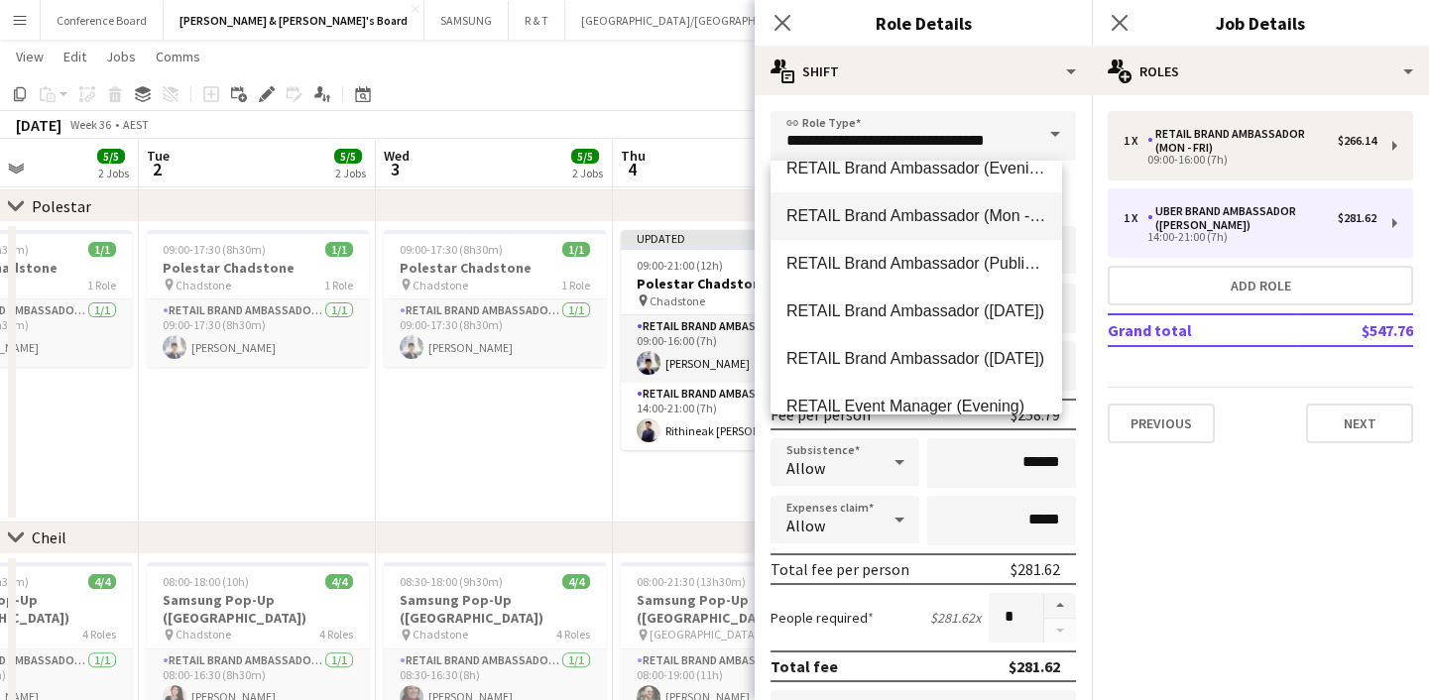
click at [981, 222] on span "RETAIL Brand Ambassador (Mon - Fri)" at bounding box center [916, 215] width 260 height 19
type input "**********"
type input "******"
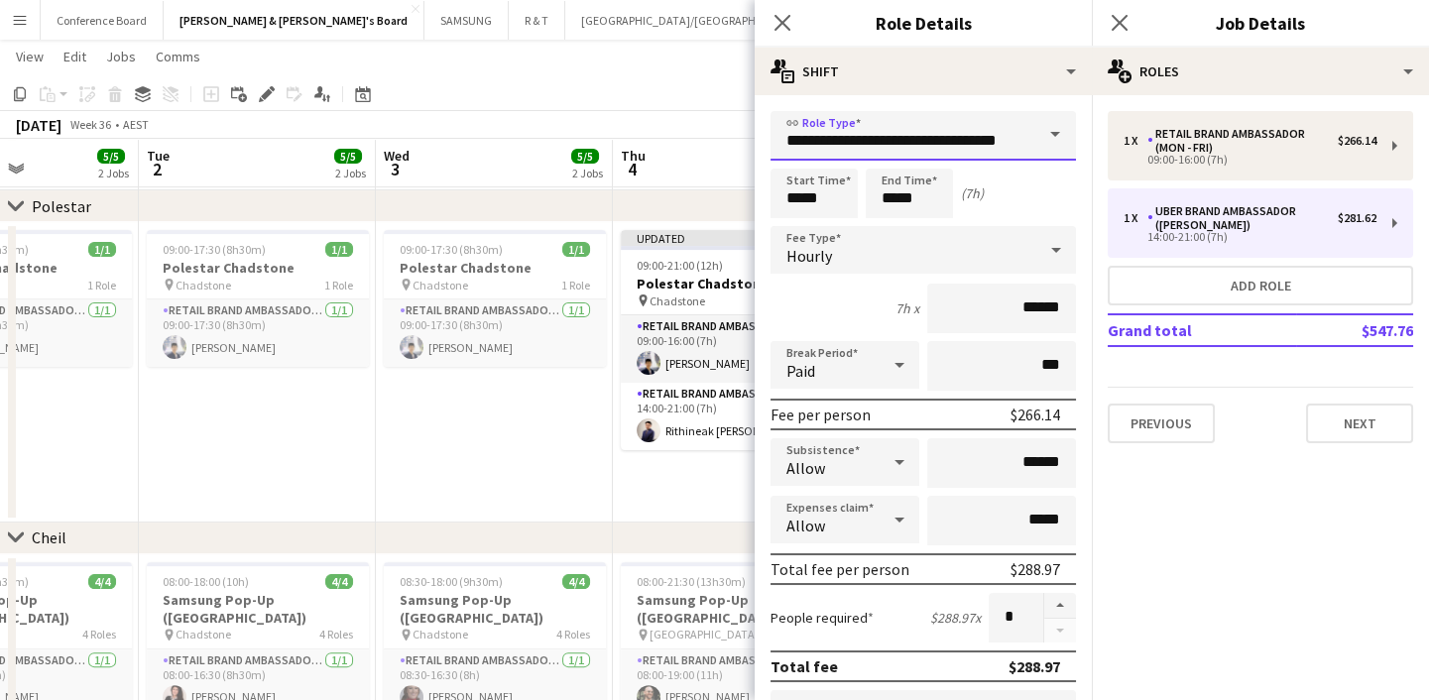
scroll to position [0, 10]
click at [1351, 416] on button "Next" at bounding box center [1359, 424] width 107 height 40
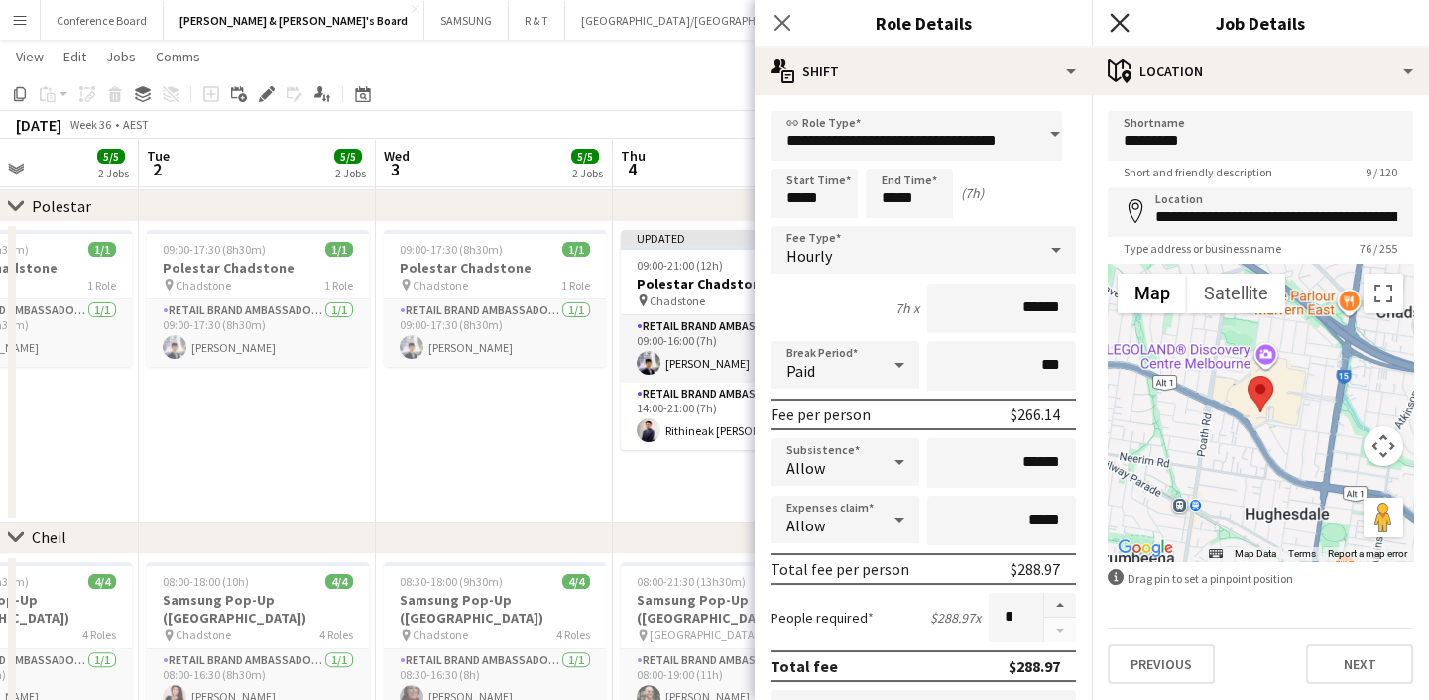
click at [1120, 15] on icon "Close pop-in" at bounding box center [1119, 22] width 19 height 19
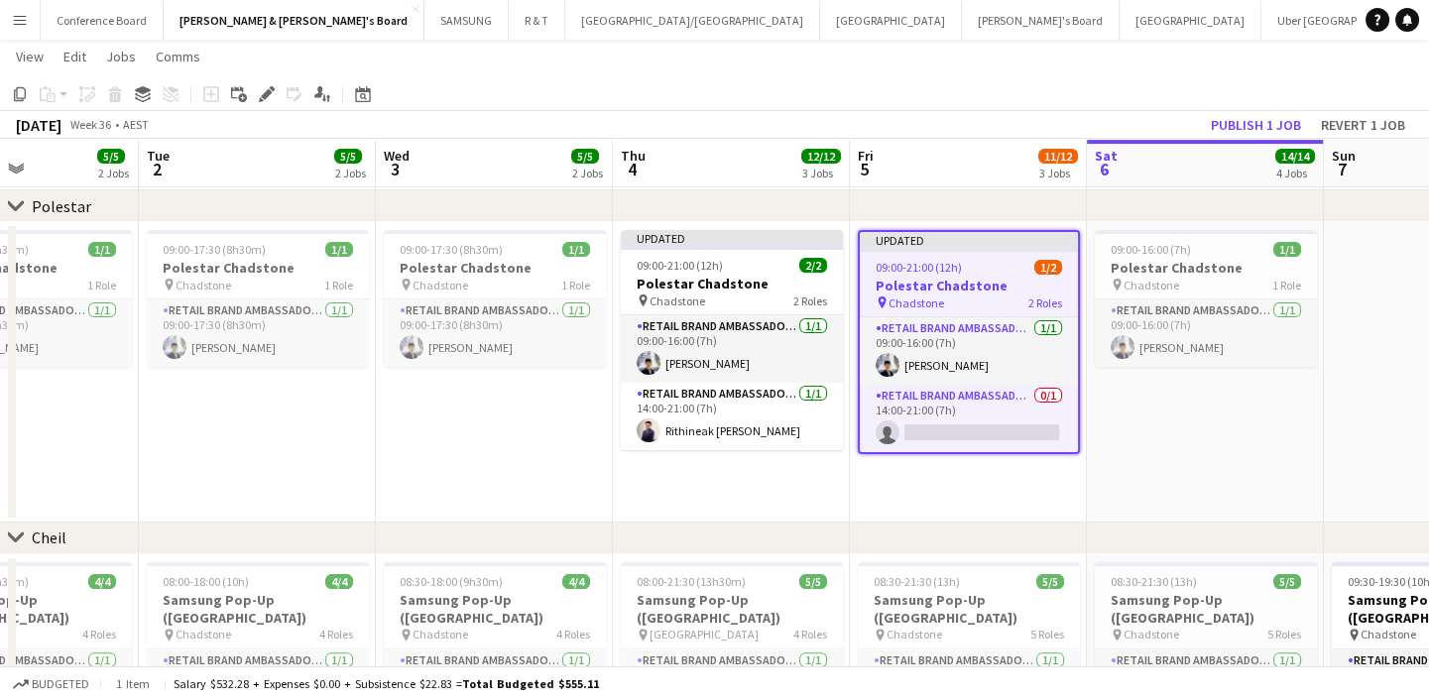
click at [1238, 425] on app-date-cell "09:00-16:00 (7h) 1/1 Polestar Chadstone pin Chadstone 1 Role RETAIL Brand Ambas…" at bounding box center [1205, 372] width 237 height 300
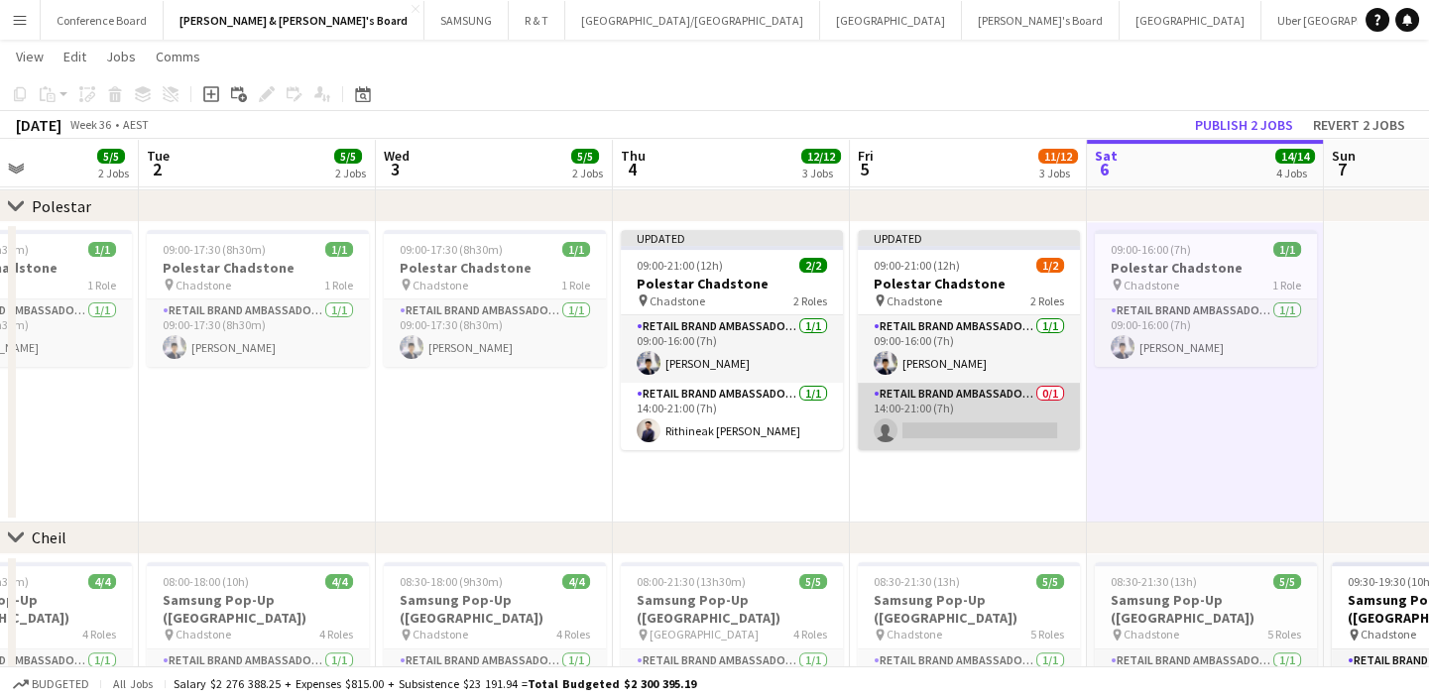
click at [977, 425] on app-card-role "RETAIL Brand Ambassador (Mon - Fri) 0/1 14:00-21:00 (7h) single-neutral-actions" at bounding box center [969, 416] width 222 height 67
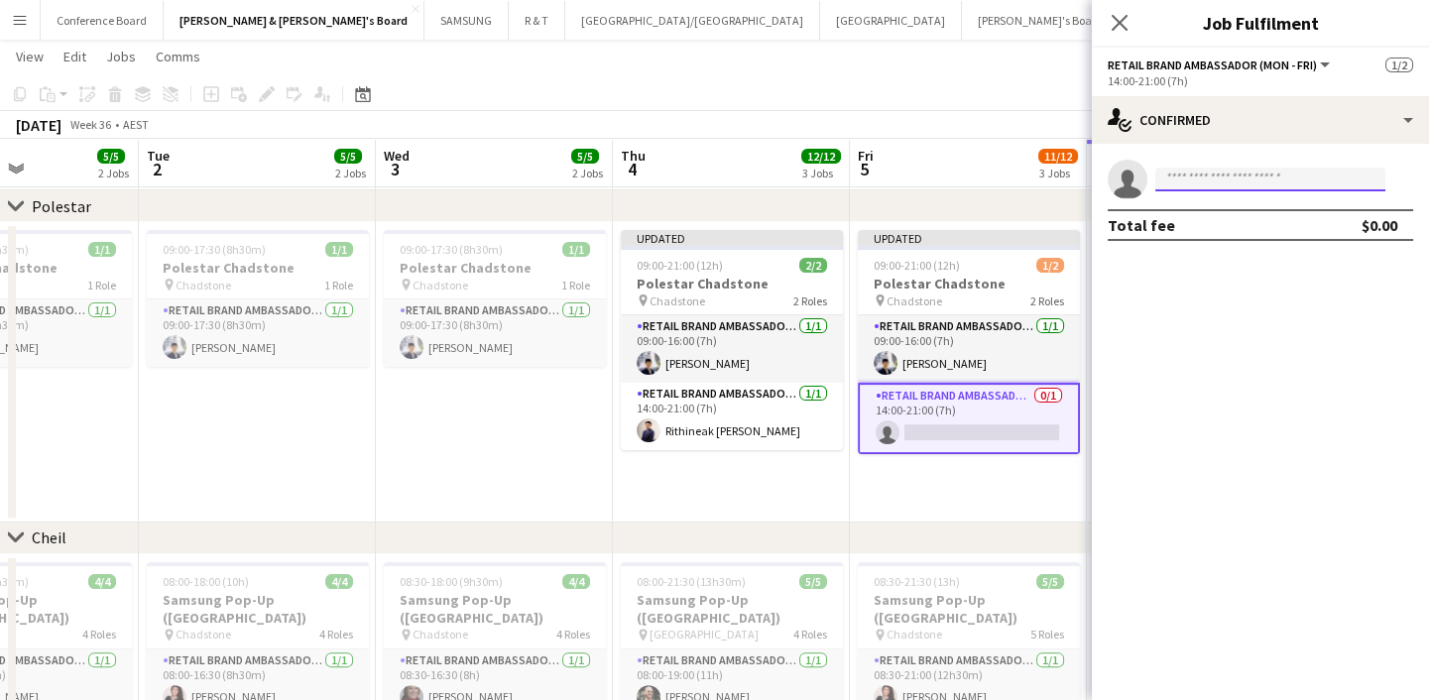
click at [1200, 173] on input at bounding box center [1270, 180] width 230 height 24
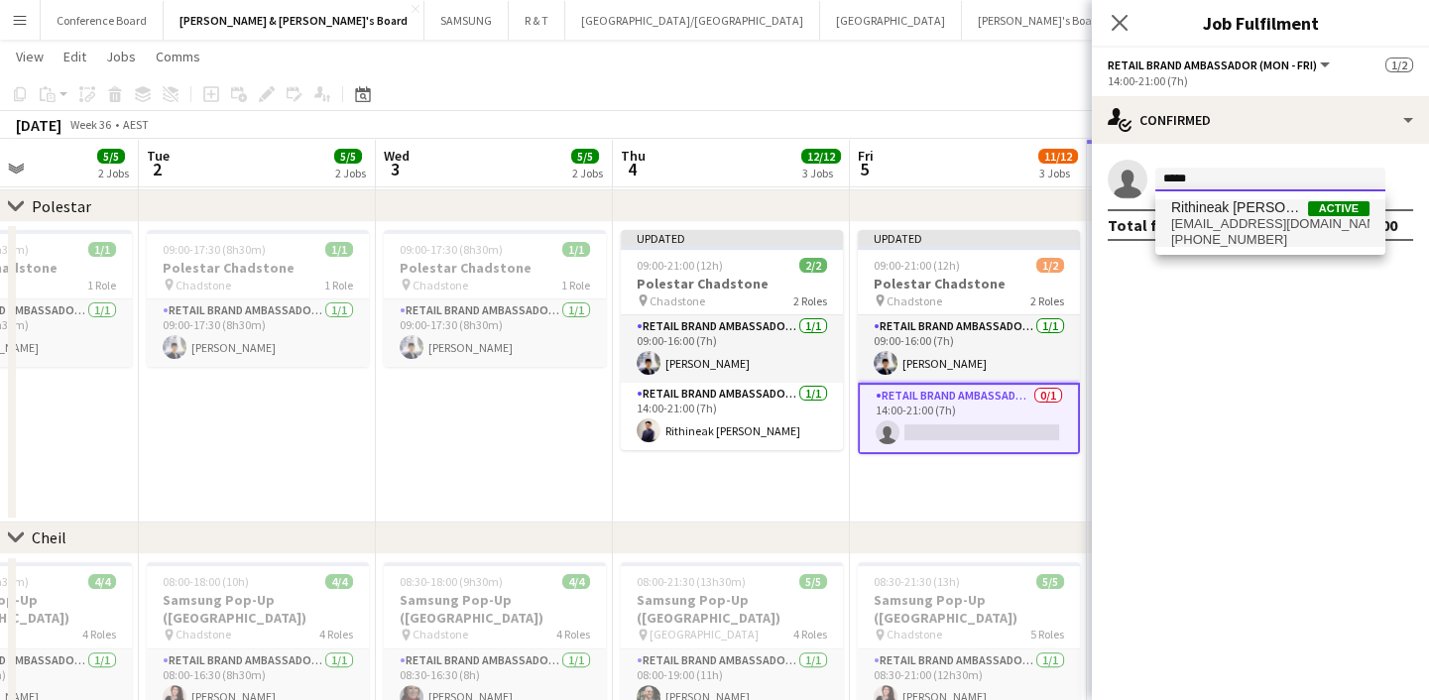
type input "*****"
click at [1220, 211] on span "Rithineak [PERSON_NAME]" at bounding box center [1239, 207] width 137 height 17
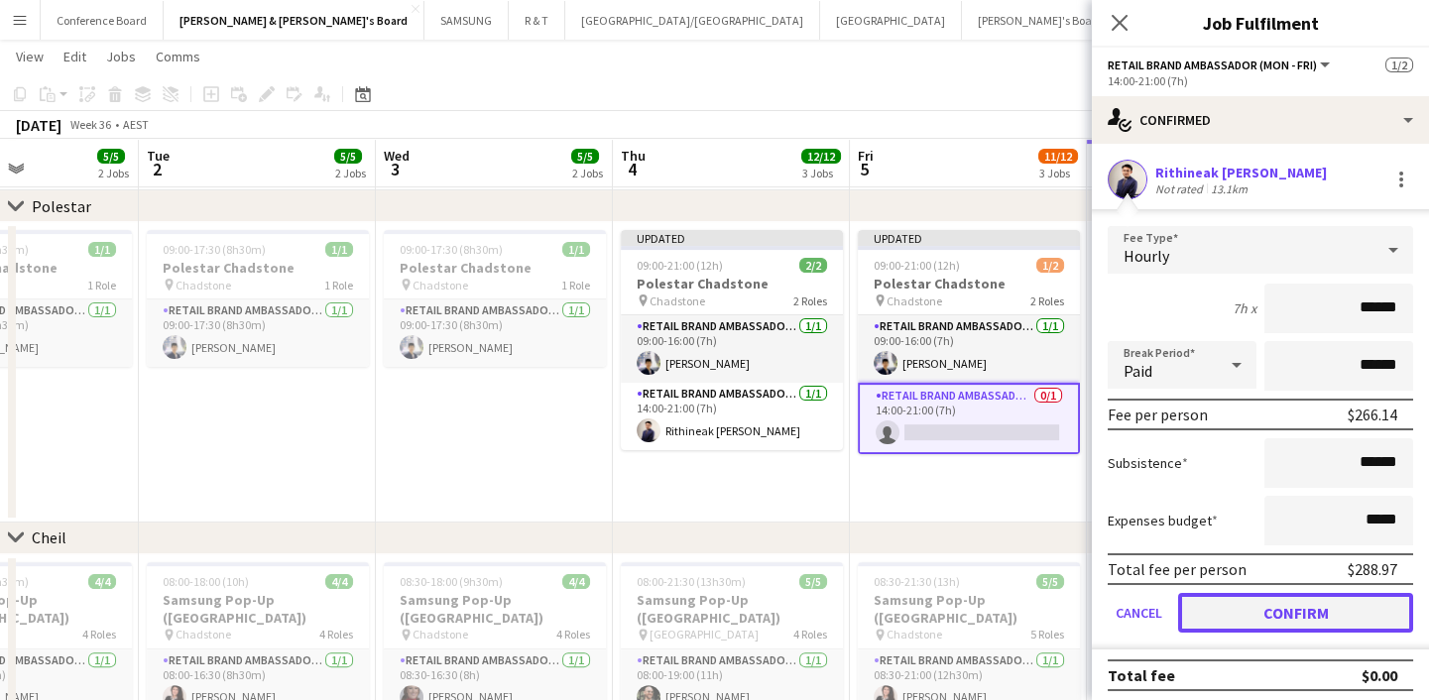
click at [1269, 616] on button "Confirm" at bounding box center [1295, 613] width 235 height 40
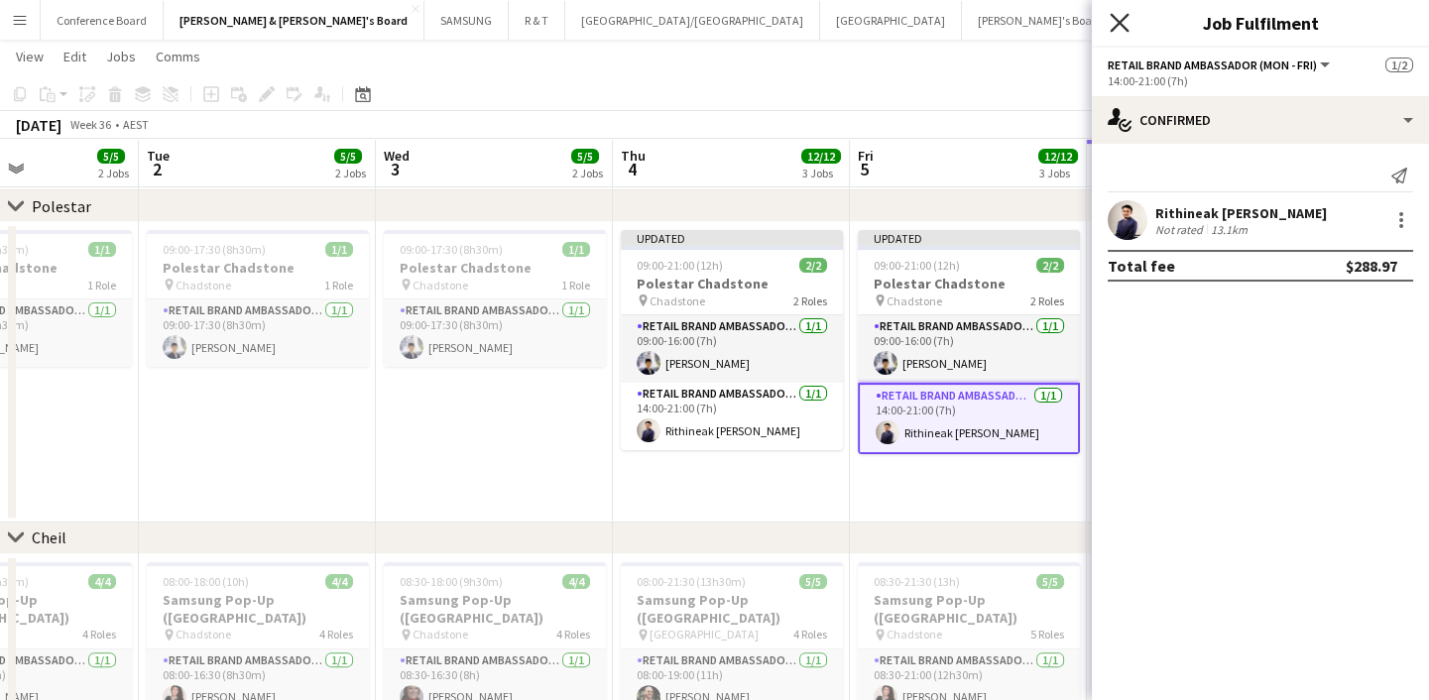
click at [1118, 13] on icon "Close pop-in" at bounding box center [1119, 22] width 19 height 19
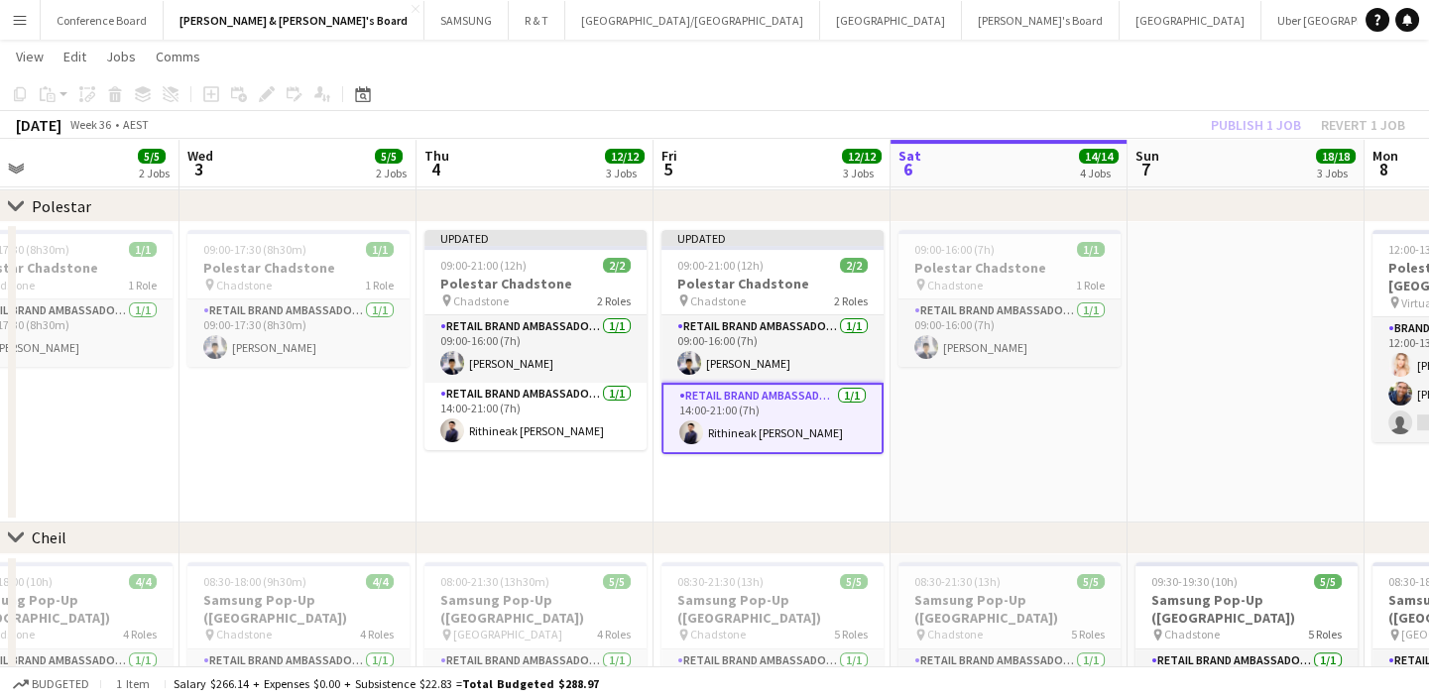
scroll to position [0, 832]
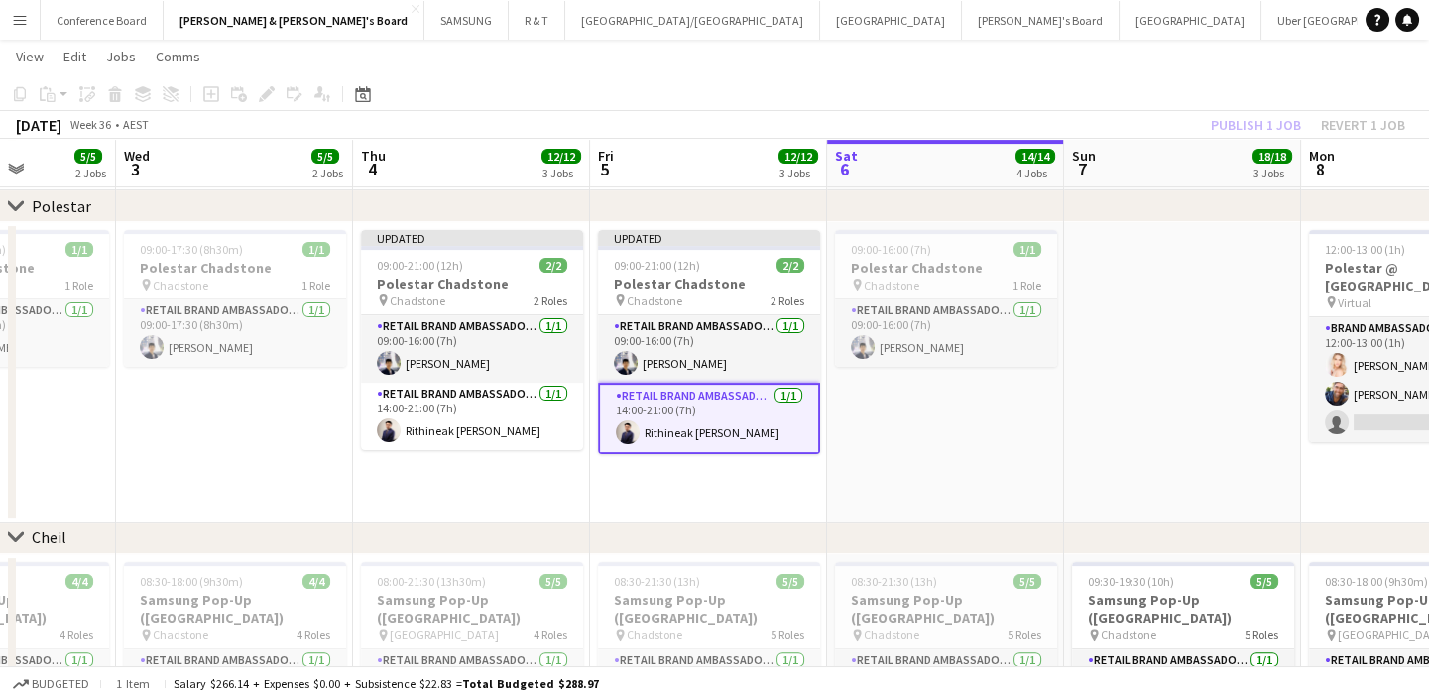
drag, startPoint x: 1173, startPoint y: 470, endPoint x: 913, endPoint y: 486, distance: 260.3
click at [966, 278] on div "pin Chadstone 1 Role" at bounding box center [946, 285] width 222 height 16
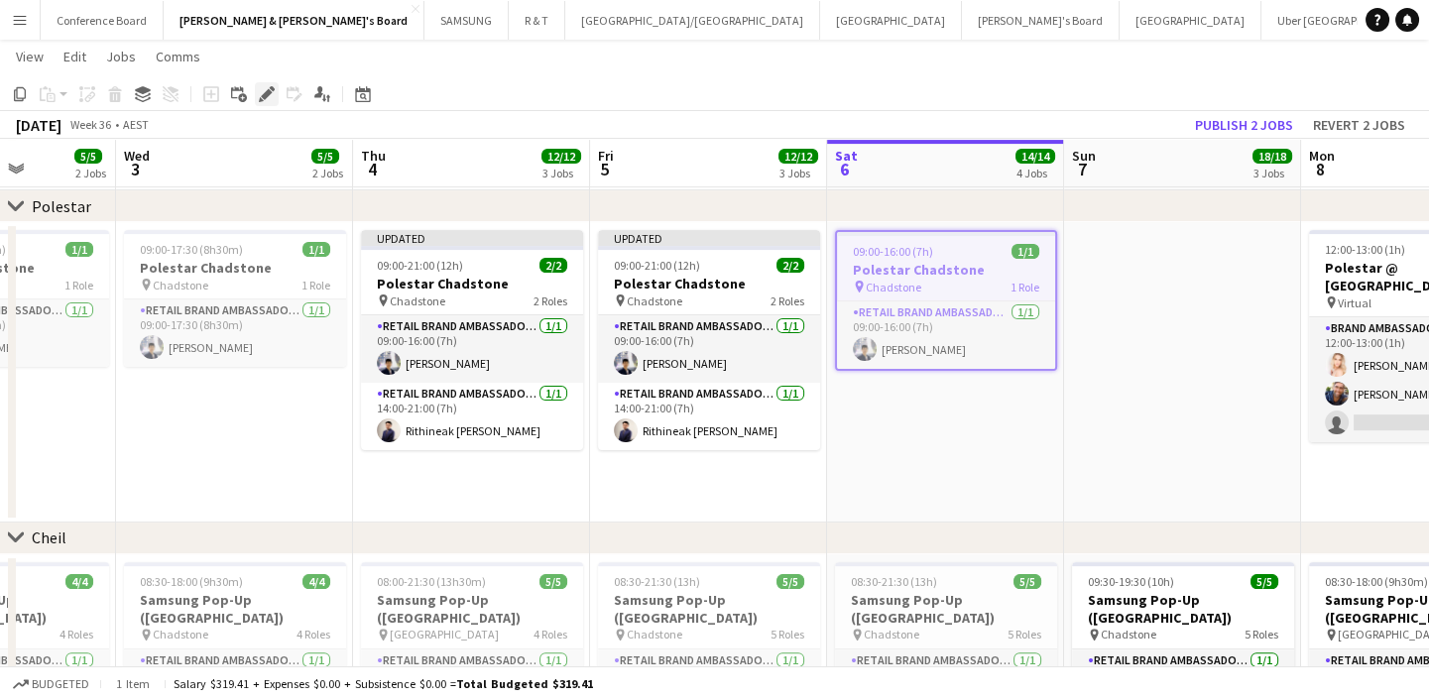
click at [261, 97] on icon at bounding box center [266, 94] width 11 height 11
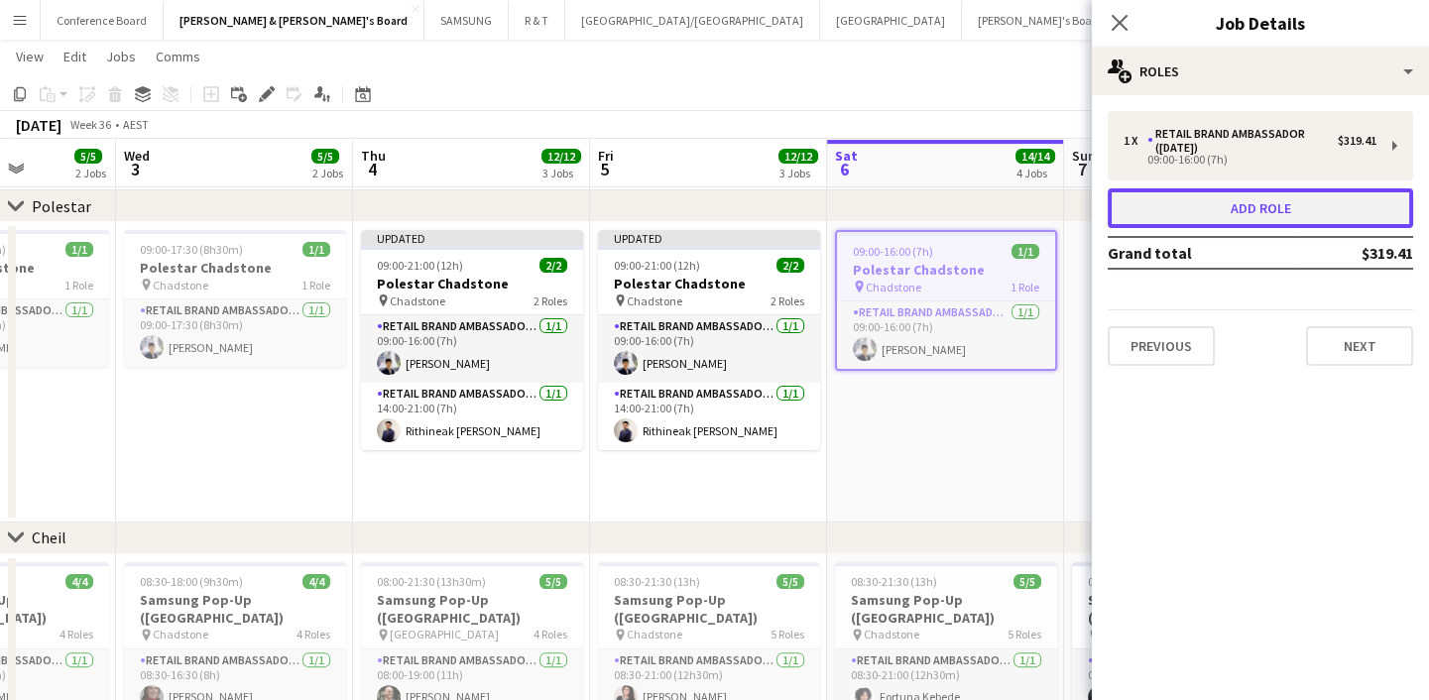
click at [1234, 206] on button "Add role" at bounding box center [1260, 208] width 305 height 40
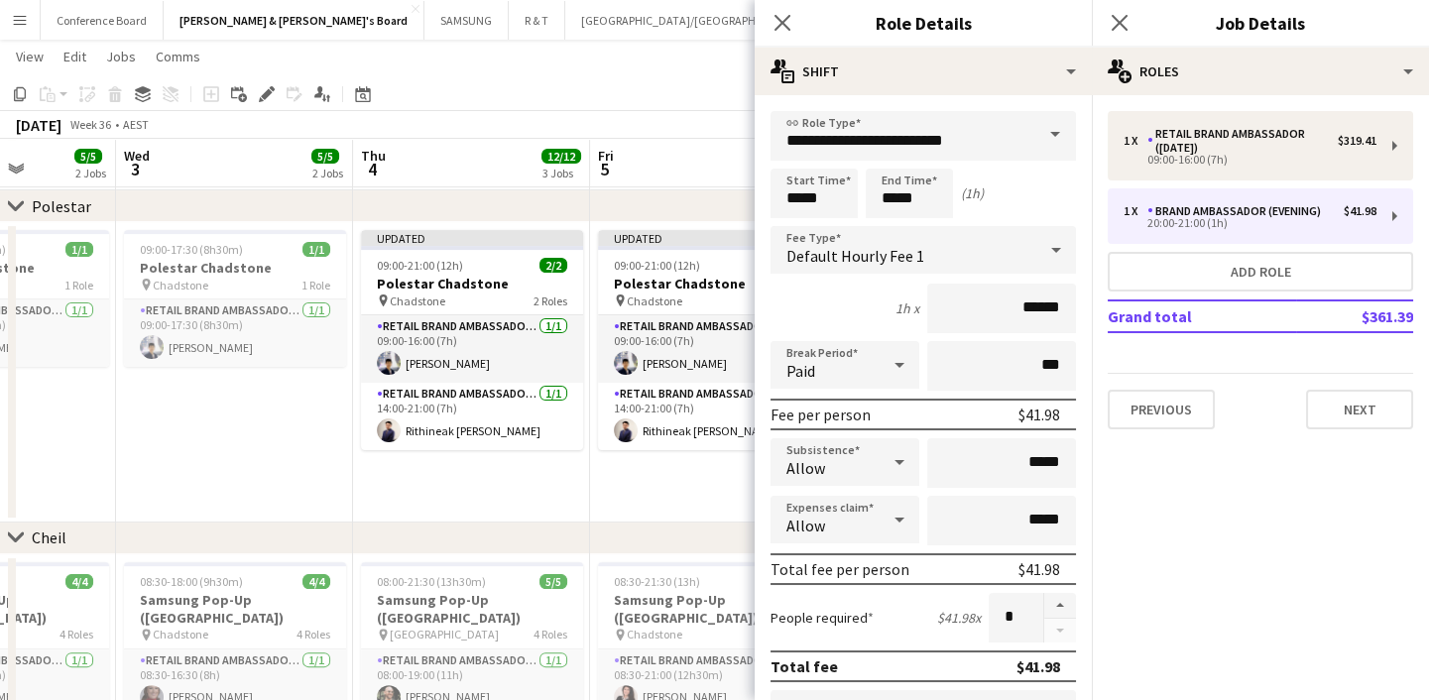
click at [1039, 121] on span at bounding box center [1055, 135] width 42 height 48
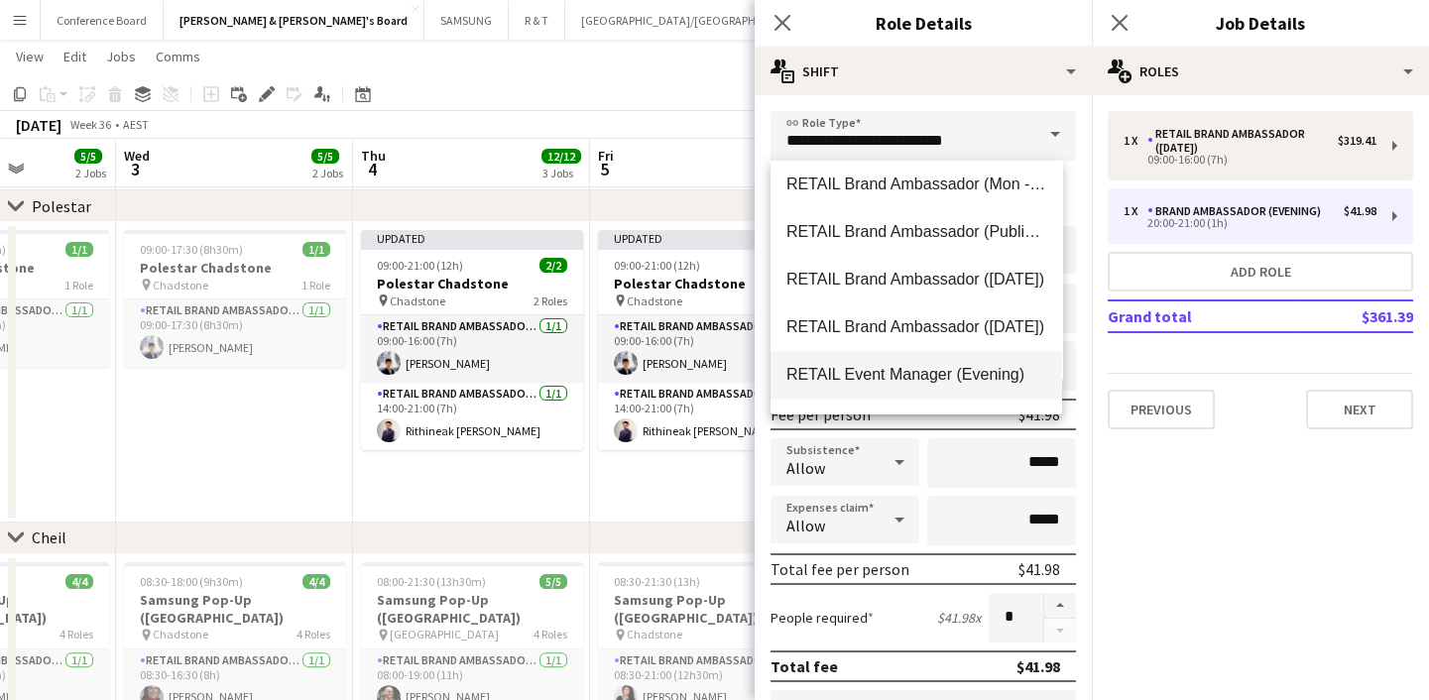
scroll to position [1261, 0]
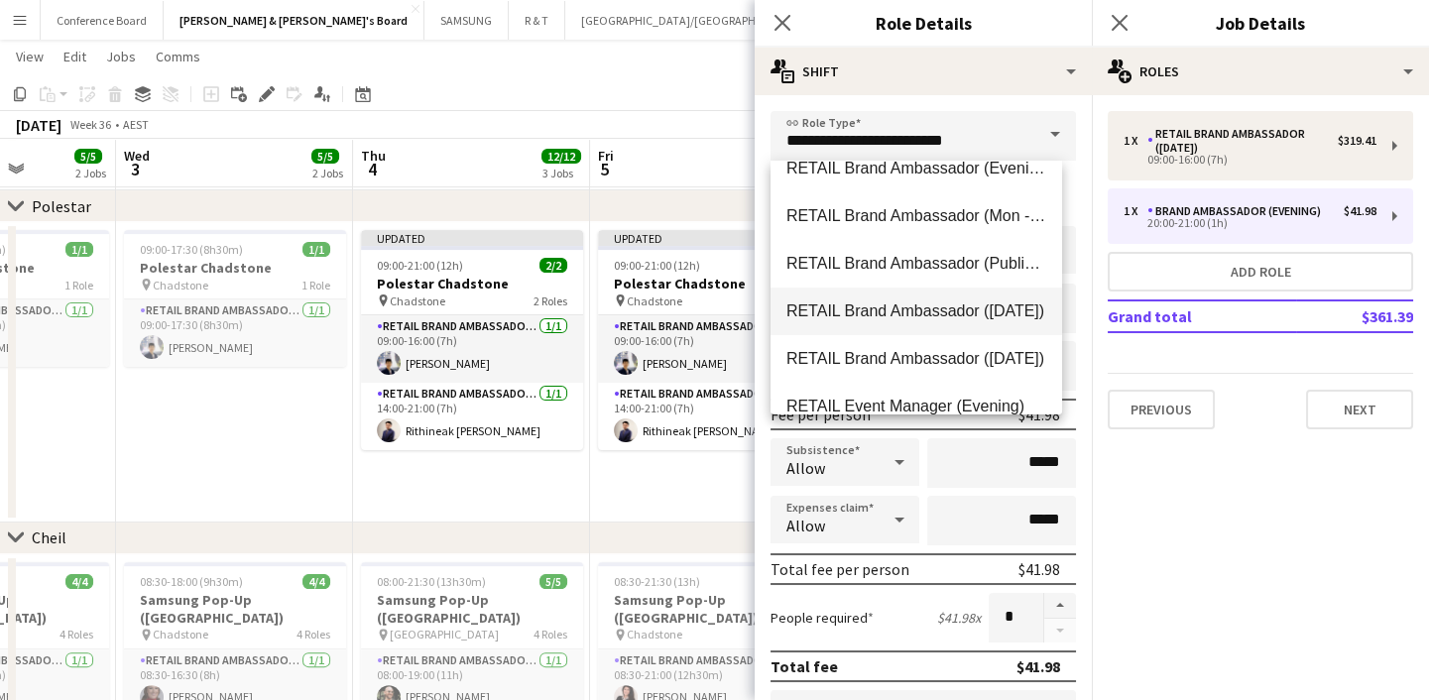
click at [983, 310] on span "RETAIL Brand Ambassador ([DATE])" at bounding box center [916, 310] width 260 height 19
type input "**********"
type input "******"
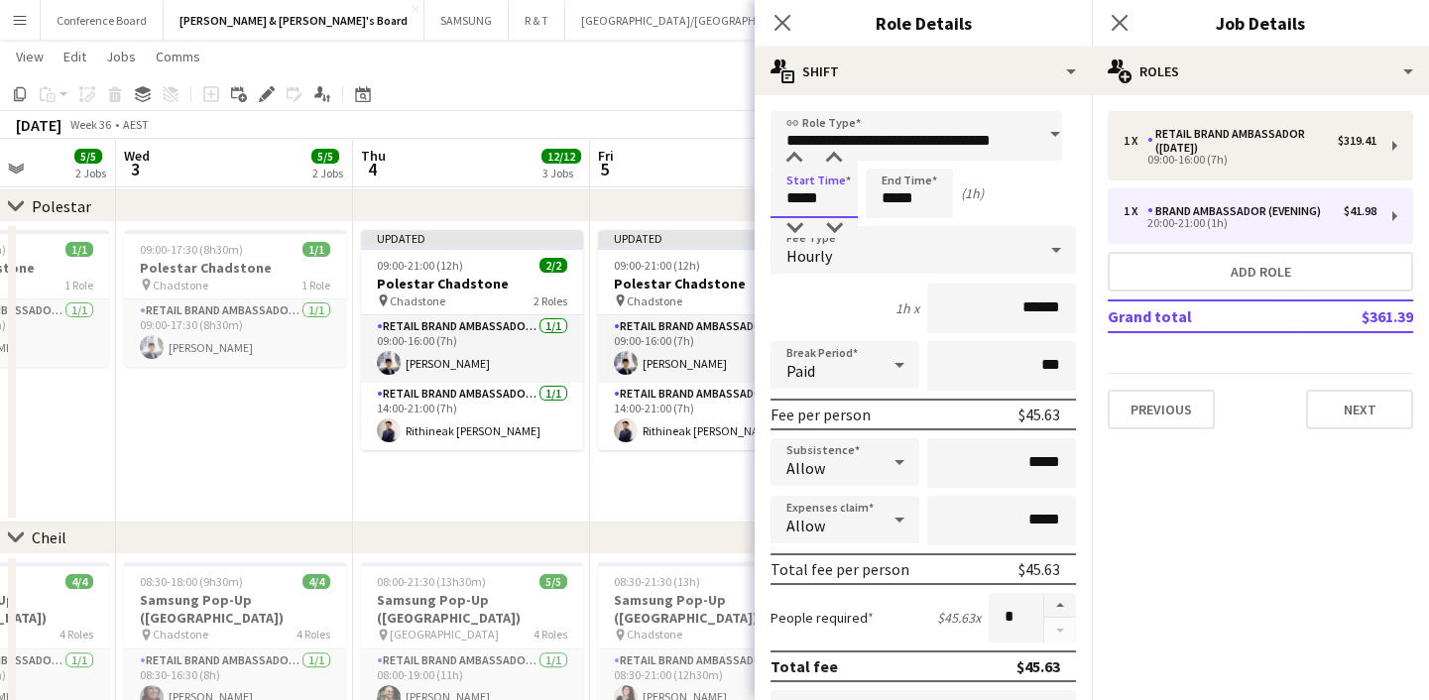
scroll to position [0, 0]
drag, startPoint x: 802, startPoint y: 200, endPoint x: 765, endPoint y: 208, distance: 38.5
type input "*****"
click at [1272, 458] on mat-expansion-panel "pencil3 General details 1 x RETAIL Brand Ambassador (Saturday) $319.41 09:00-16…" at bounding box center [1260, 397] width 337 height 605
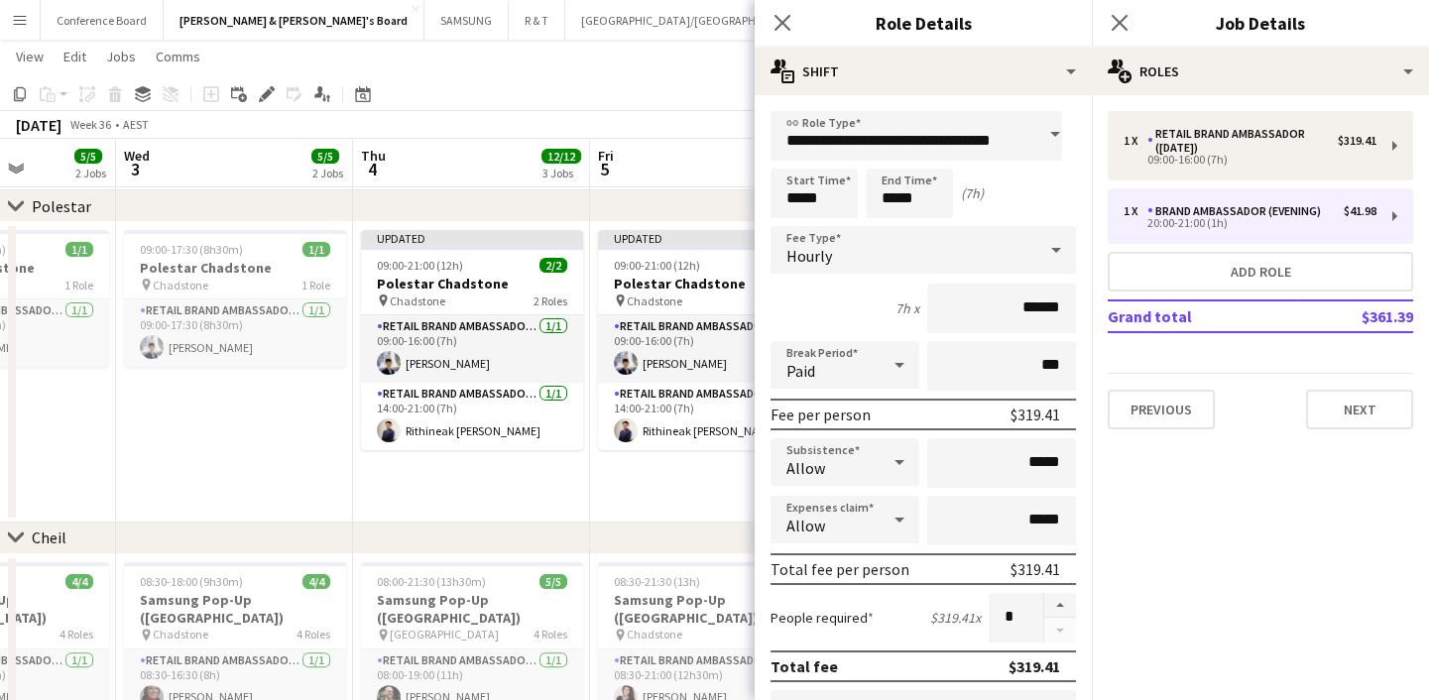
click at [1367, 531] on mat-expansion-panel "pencil3 General details 1 x RETAIL Brand Ambassador (Saturday) $319.41 09:00-16…" at bounding box center [1260, 397] width 337 height 605
click at [1376, 391] on button "Next" at bounding box center [1359, 410] width 107 height 40
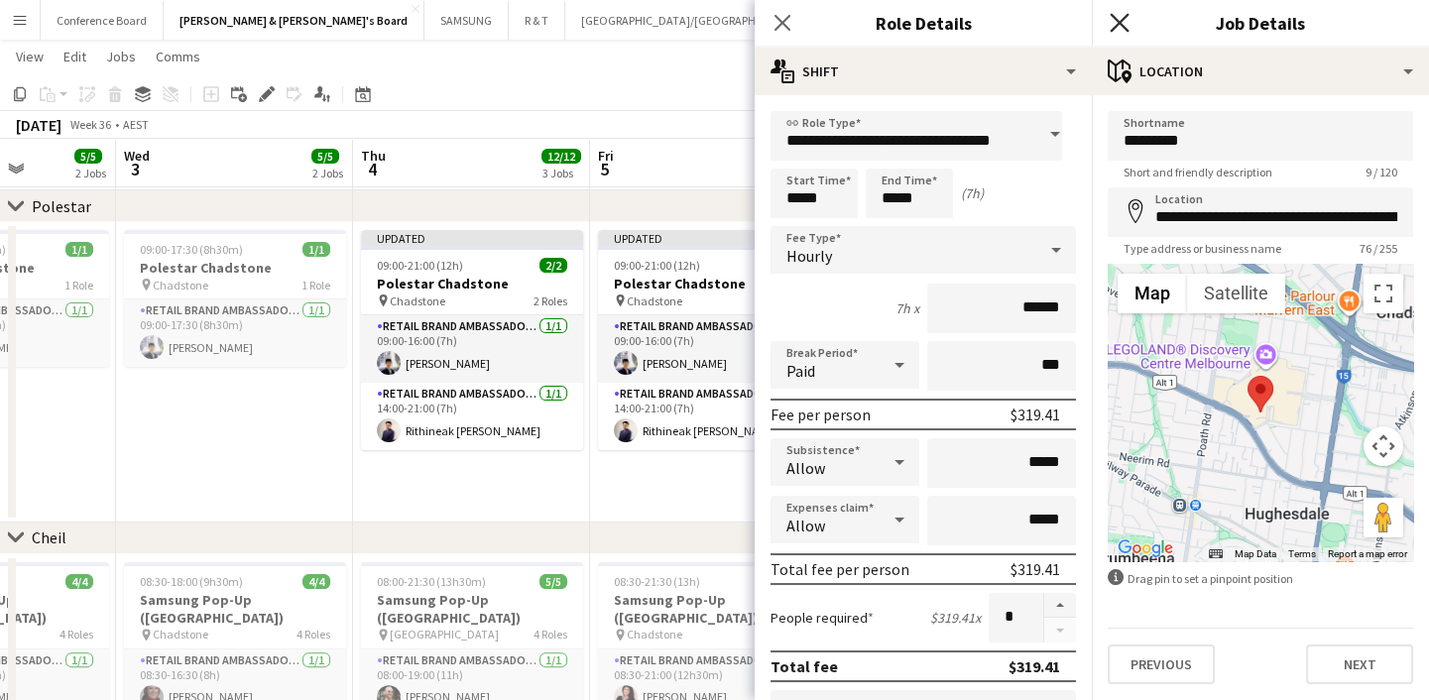
click at [1114, 22] on icon "Close pop-in" at bounding box center [1119, 22] width 19 height 19
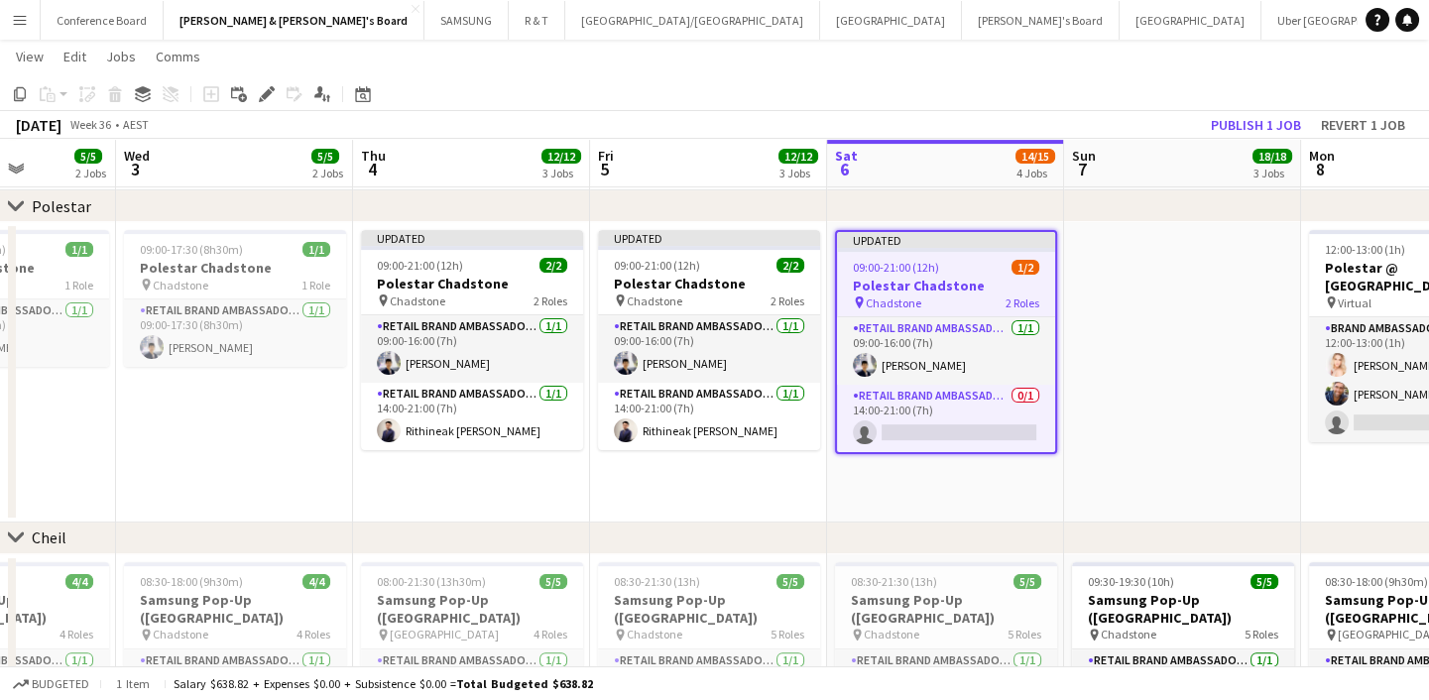
click at [1126, 441] on app-date-cell at bounding box center [1182, 372] width 237 height 300
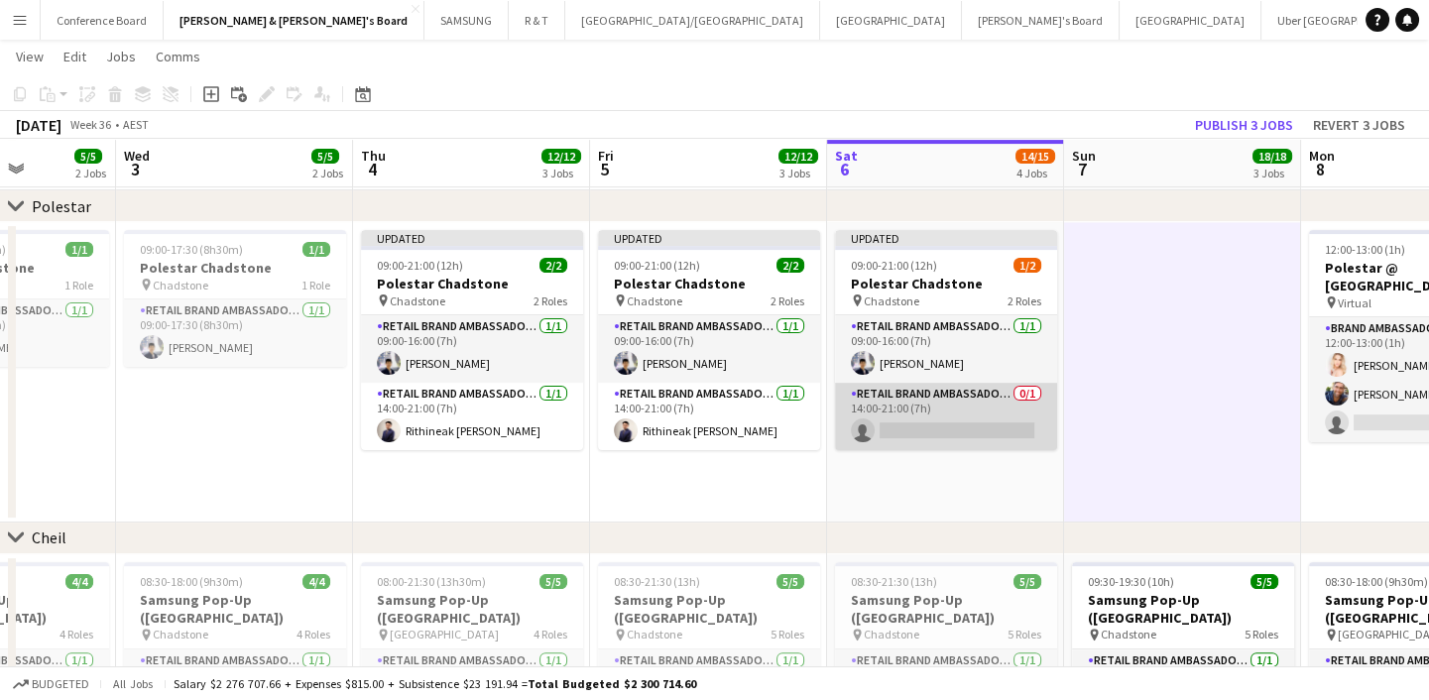
click at [963, 429] on app-card-role "RETAIL Brand Ambassador (Saturday) 0/1 14:00-21:00 (7h) single-neutral-actions" at bounding box center [946, 416] width 222 height 67
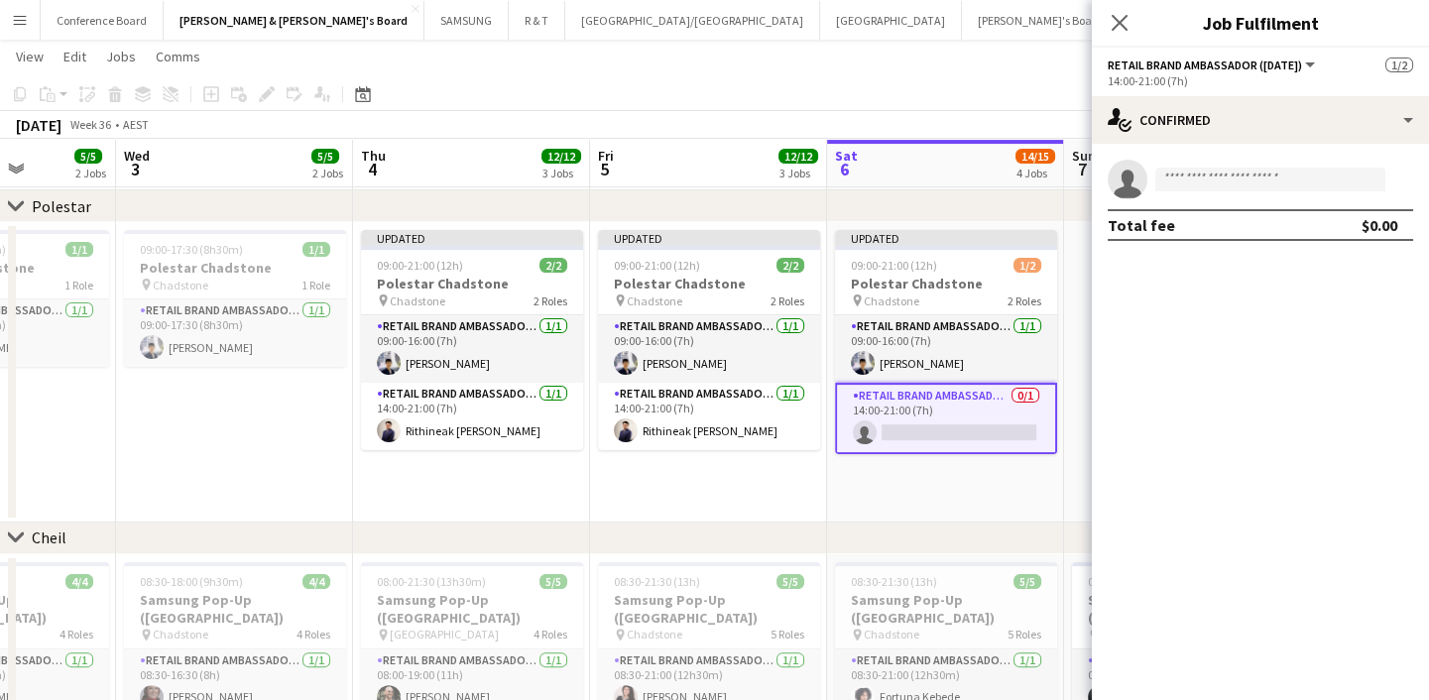
click at [1181, 195] on app-invite-slot "single-neutral-actions" at bounding box center [1260, 180] width 337 height 40
click at [1185, 179] on input at bounding box center [1270, 180] width 230 height 24
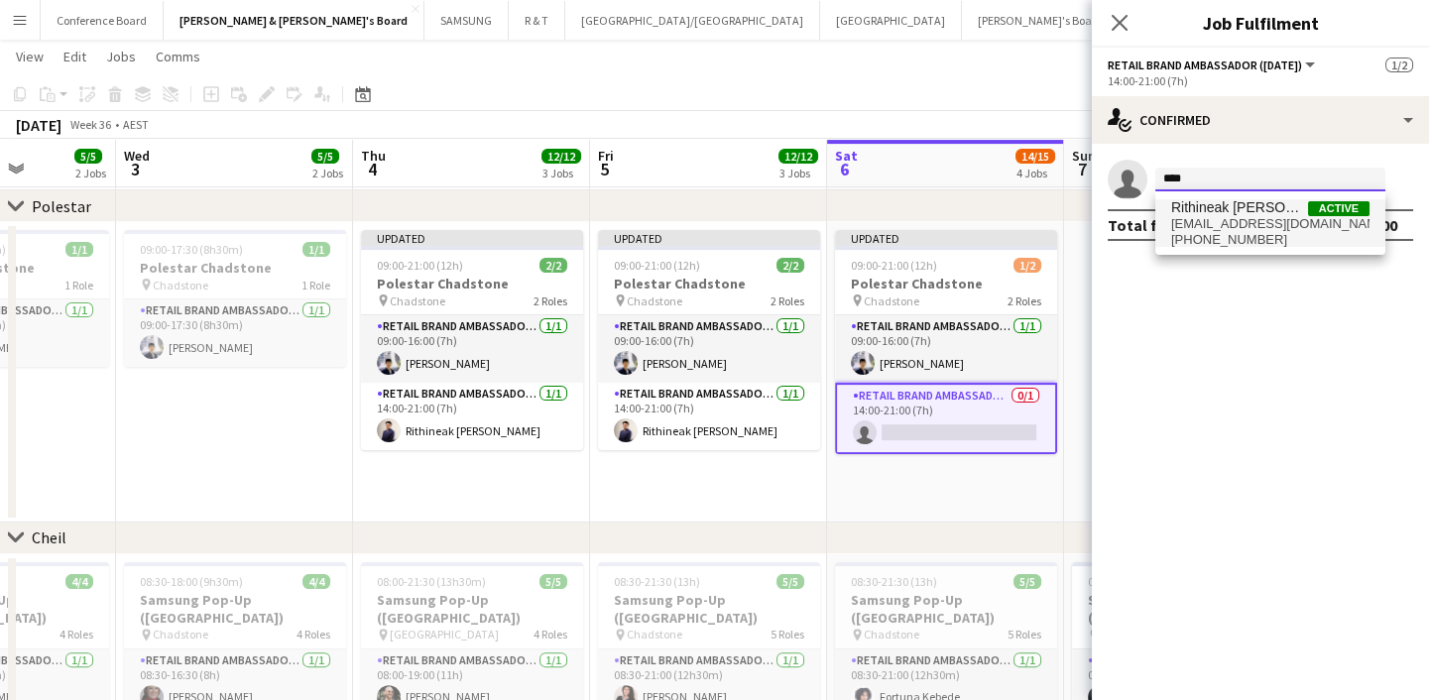
type input "****"
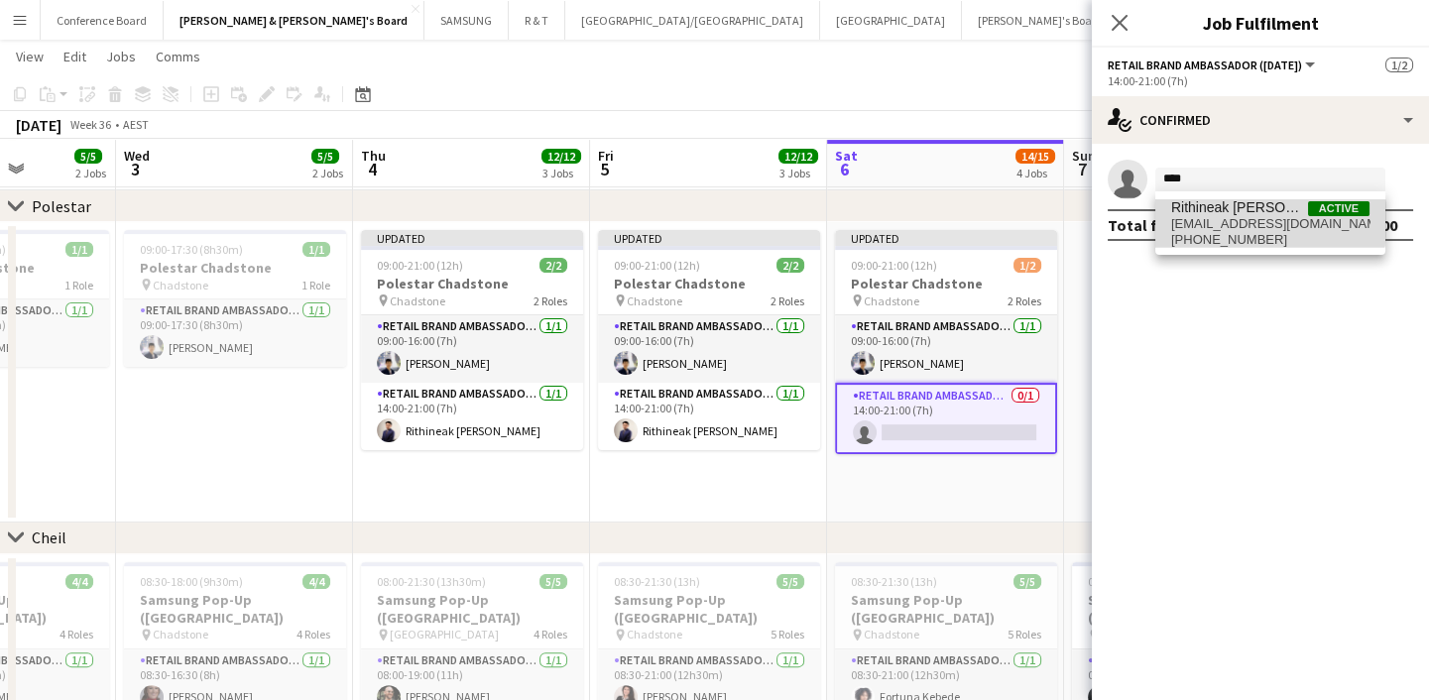
click at [1235, 221] on span "rithineak@gmail.com" at bounding box center [1270, 224] width 198 height 16
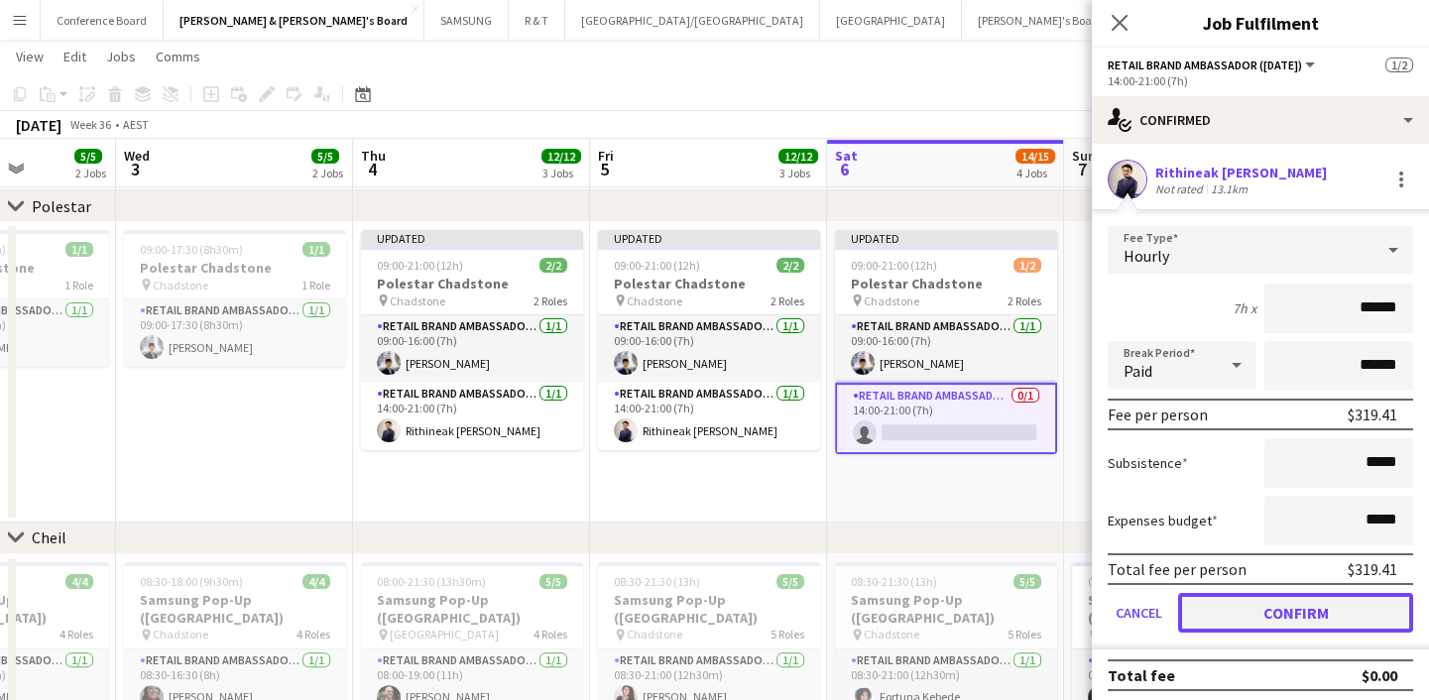
click at [1314, 605] on button "Confirm" at bounding box center [1295, 613] width 235 height 40
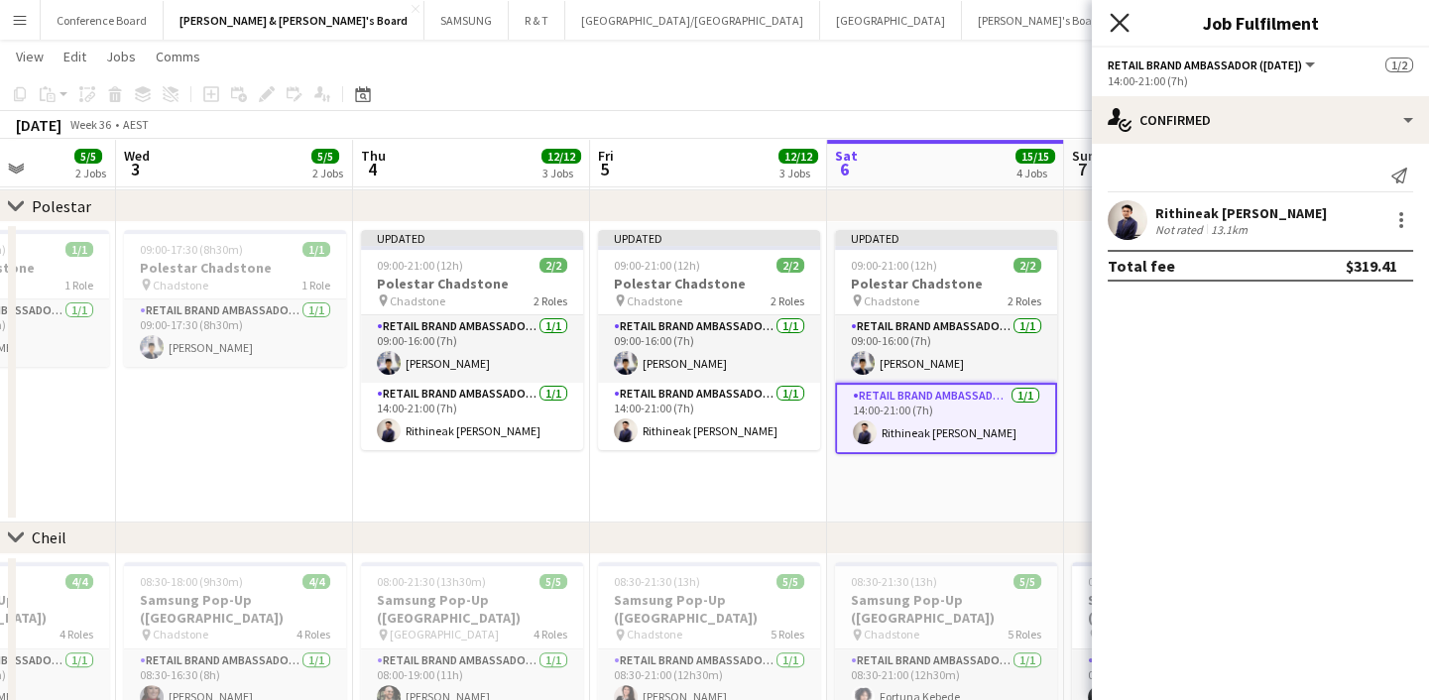
click at [1114, 15] on icon "Close pop-in" at bounding box center [1119, 22] width 19 height 19
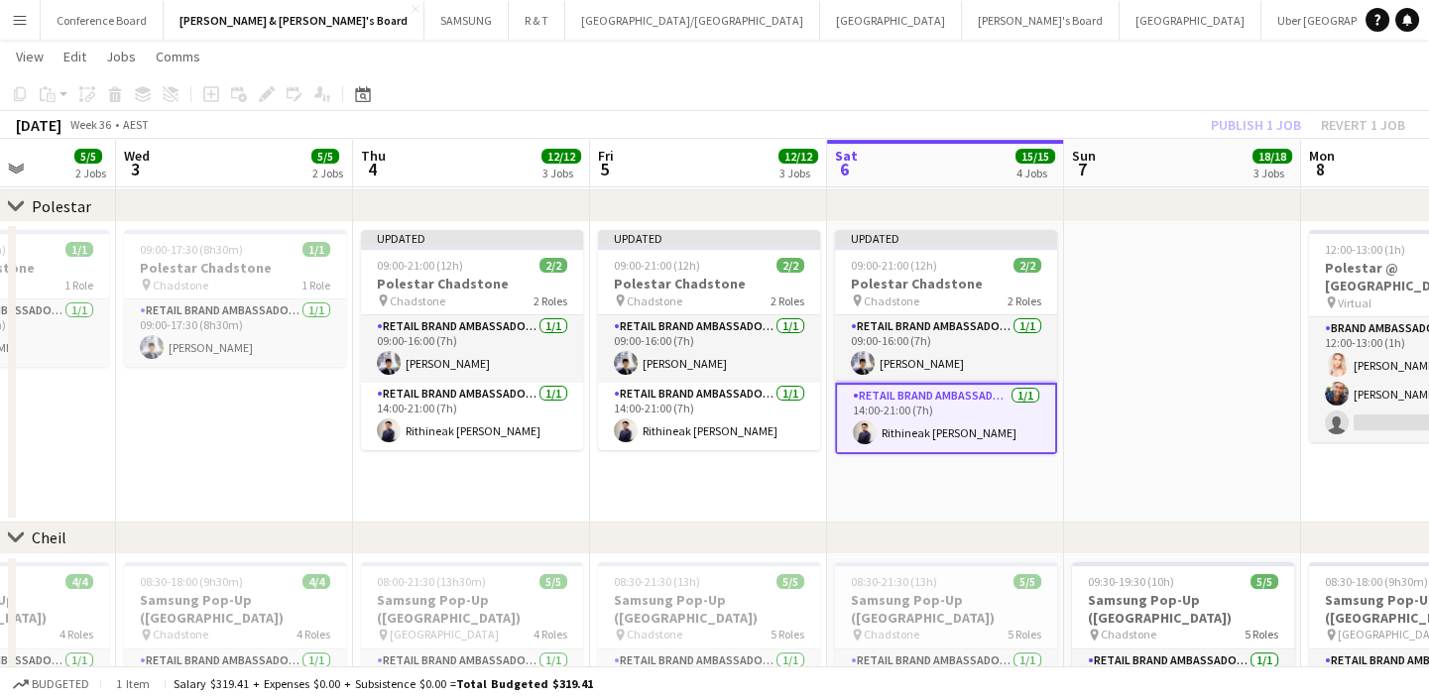
drag, startPoint x: 1206, startPoint y: 424, endPoint x: 1190, endPoint y: 434, distance: 18.7
click at [1206, 425] on app-date-cell at bounding box center [1182, 372] width 237 height 300
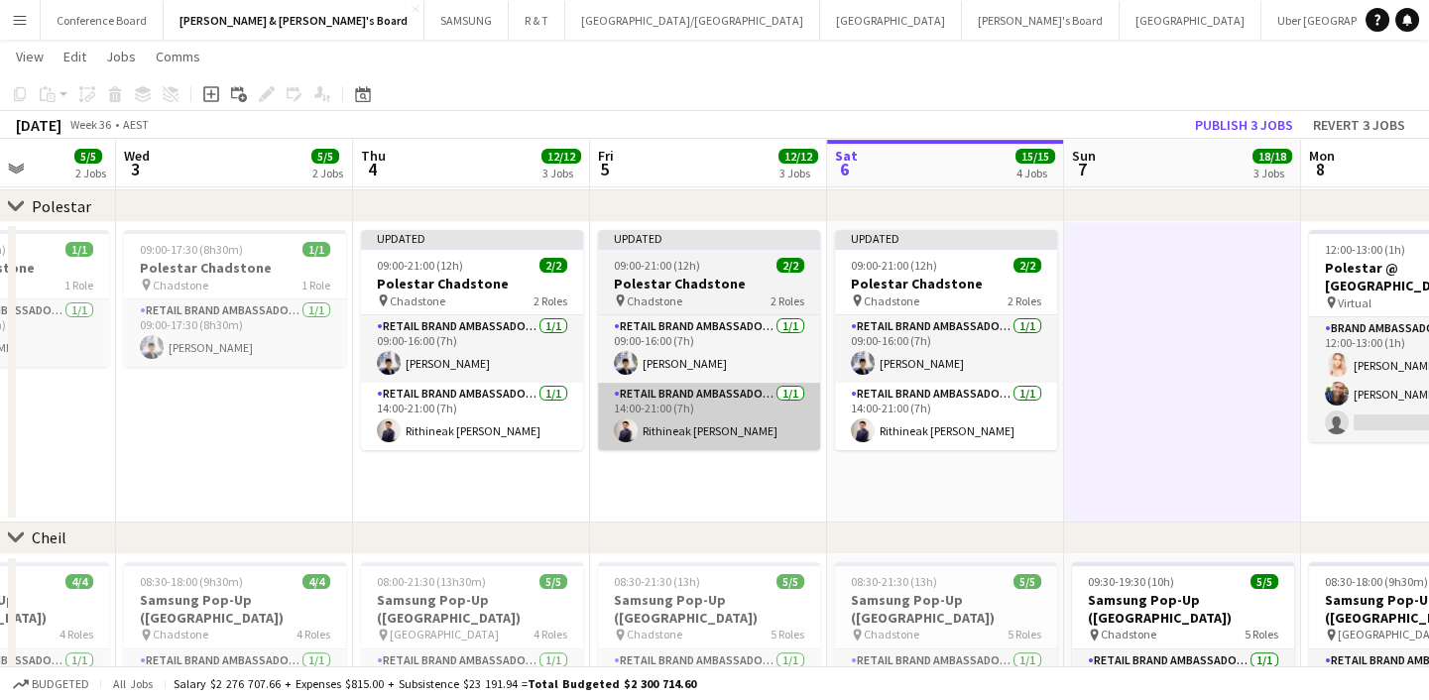
click at [679, 445] on app-card-role "RETAIL Brand Ambassador (Mon - Fri) 1/1 14:00-21:00 (7h) Rithineak Vuthy" at bounding box center [709, 416] width 222 height 67
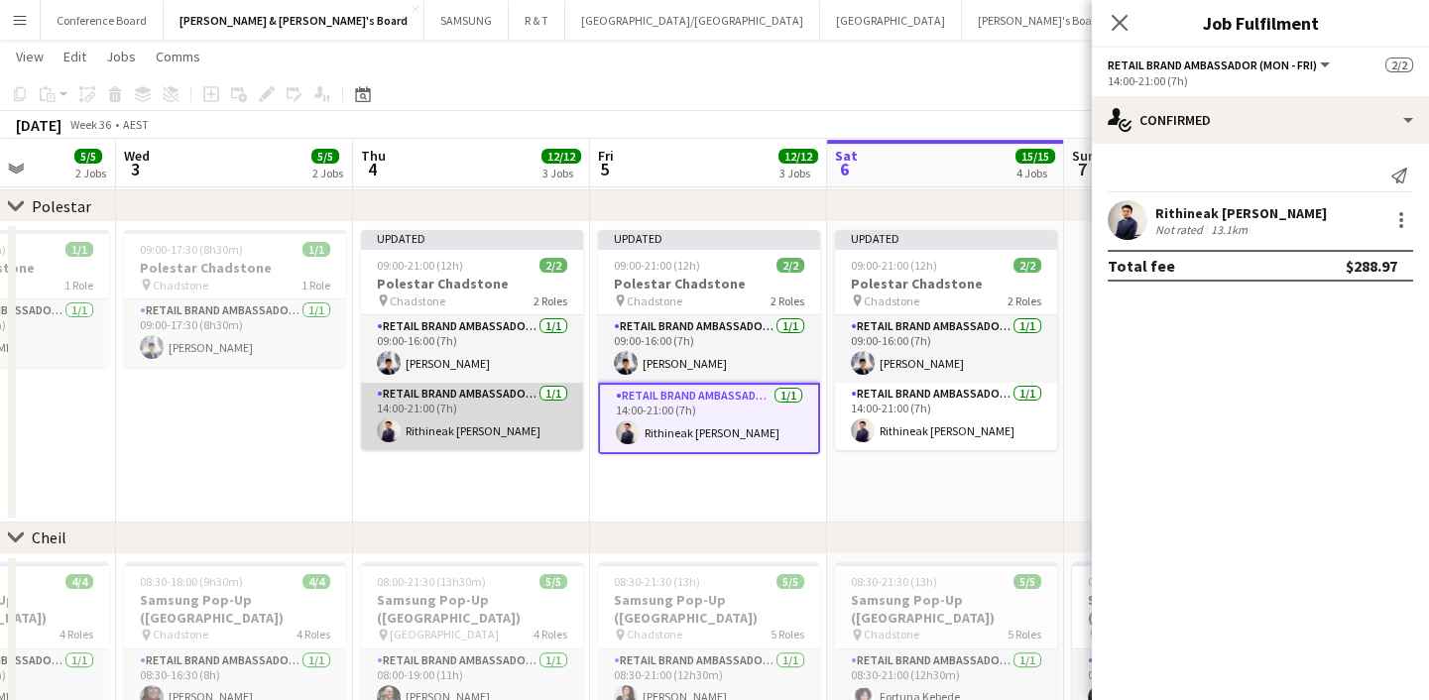
click at [515, 422] on app-card-role "RETAIL Brand Ambassador (Mon - Fri) 1/1 14:00-21:00 (7h) Rithineak Vuthy" at bounding box center [472, 416] width 222 height 67
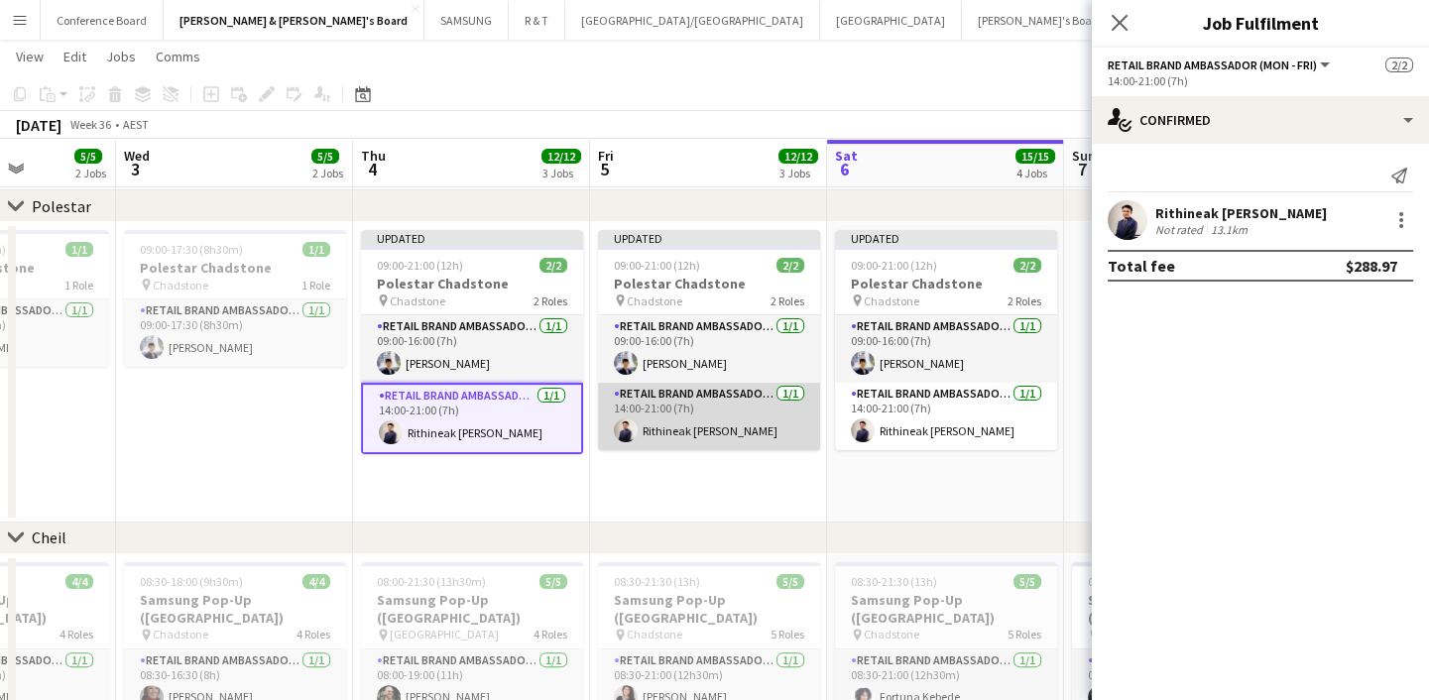
click at [701, 443] on app-card-role "RETAIL Brand Ambassador (Mon - Fri) 1/1 14:00-21:00 (7h) Rithineak Vuthy" at bounding box center [709, 416] width 222 height 67
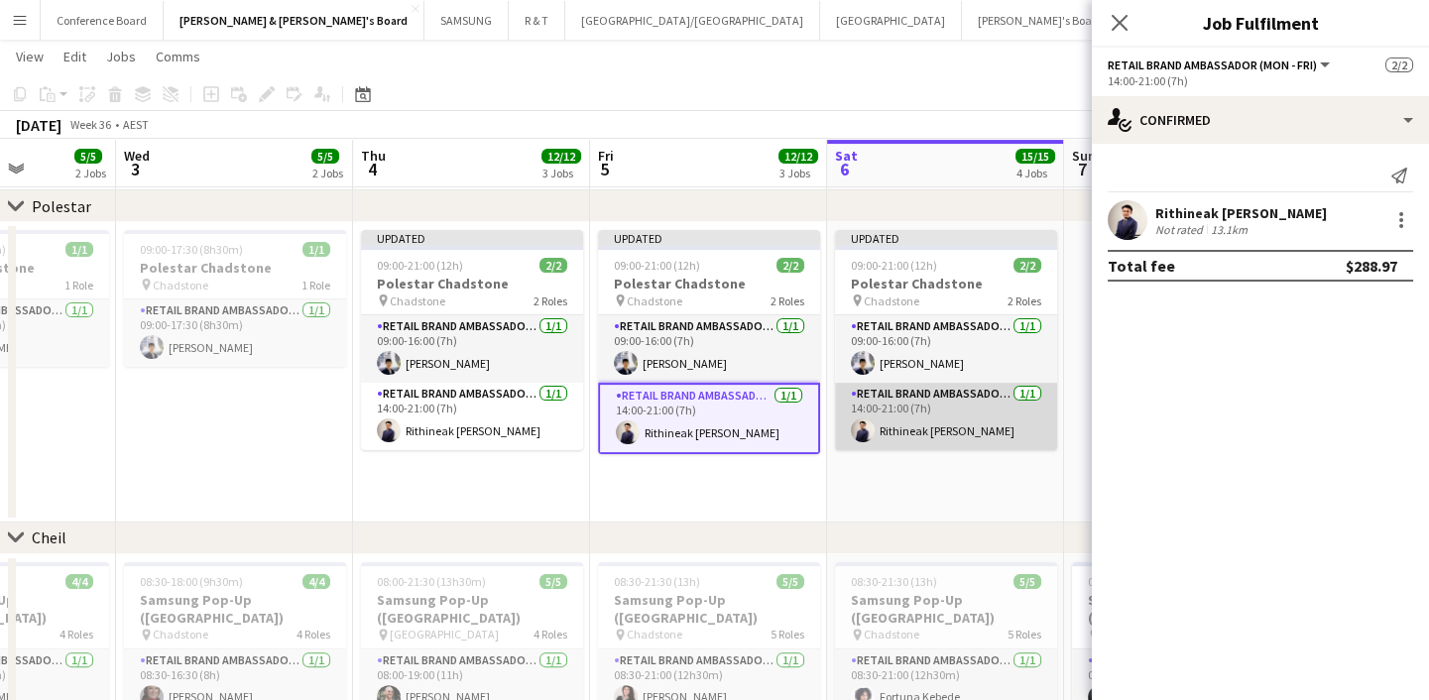
click at [925, 416] on app-card-role "RETAIL Brand Ambassador (Saturday) 1/1 14:00-21:00 (7h) Rithineak Vuthy" at bounding box center [946, 416] width 222 height 67
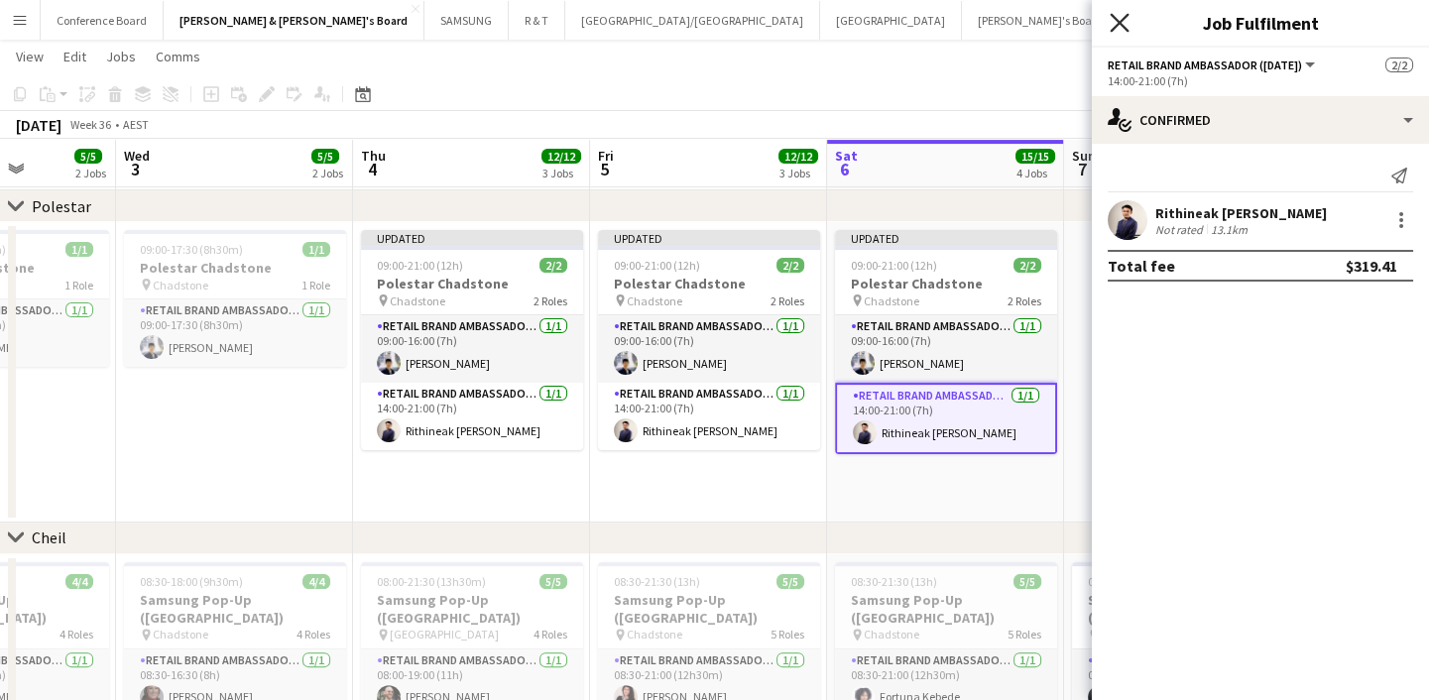
click at [1112, 17] on icon "Close pop-in" at bounding box center [1119, 22] width 19 height 19
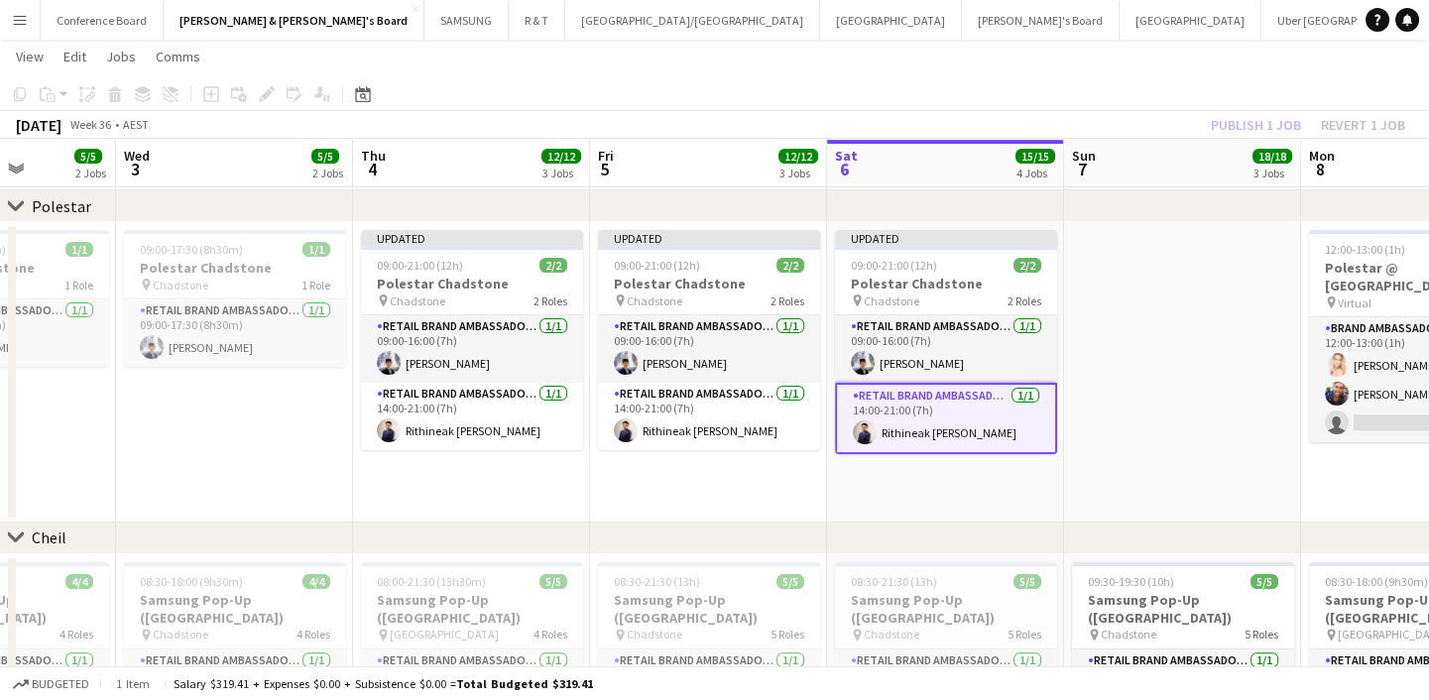
click at [1154, 338] on app-date-cell at bounding box center [1182, 372] width 237 height 300
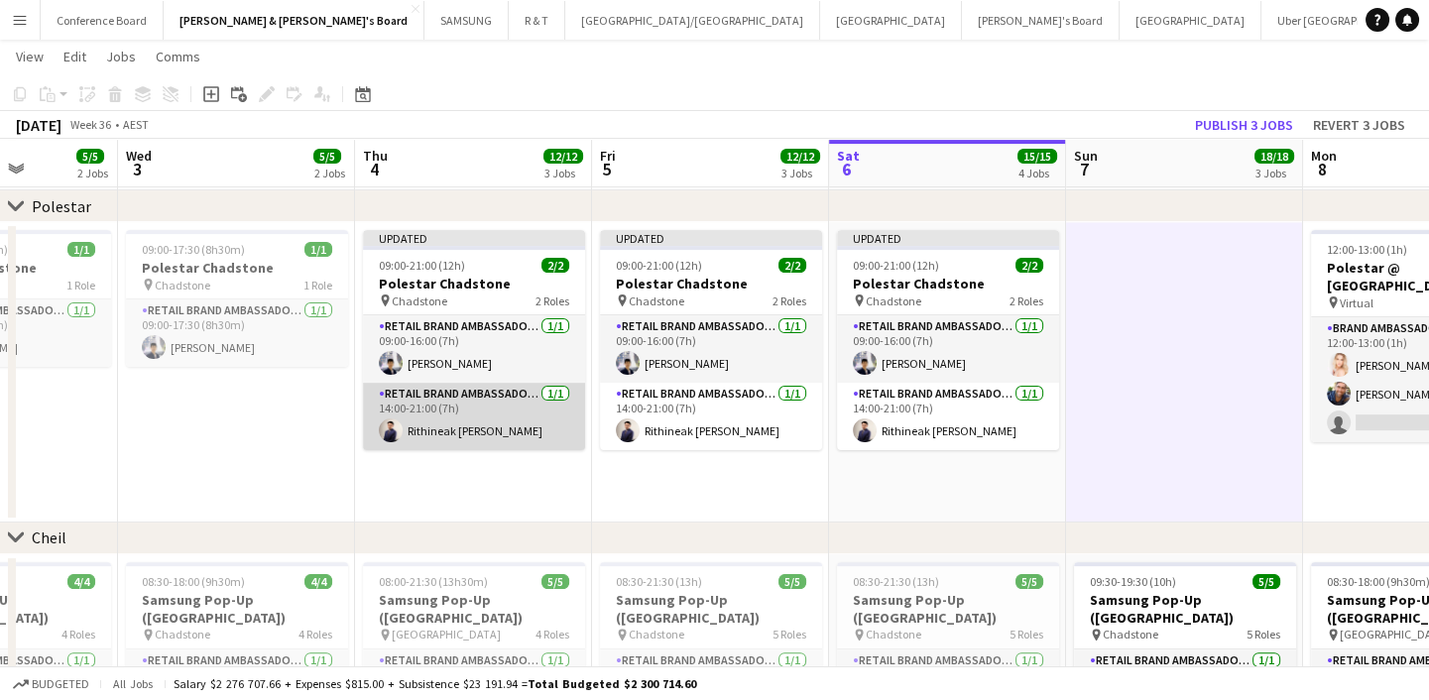
click at [532, 430] on app-card-role "RETAIL Brand Ambassador (Mon - Fri) 1/1 14:00-21:00 (7h) Rithineak Vuthy" at bounding box center [474, 416] width 222 height 67
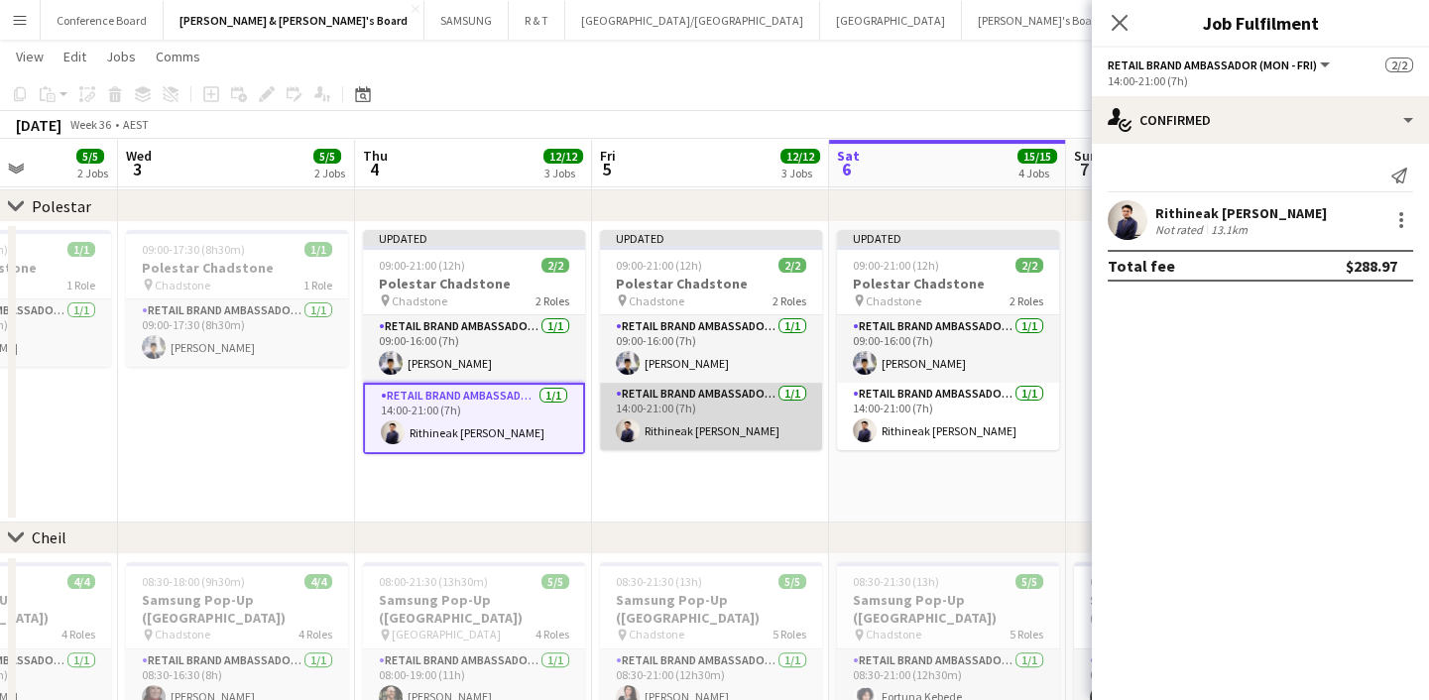
click at [667, 410] on app-card-role "RETAIL Brand Ambassador (Mon - Fri) 1/1 14:00-21:00 (7h) Rithineak Vuthy" at bounding box center [711, 416] width 222 height 67
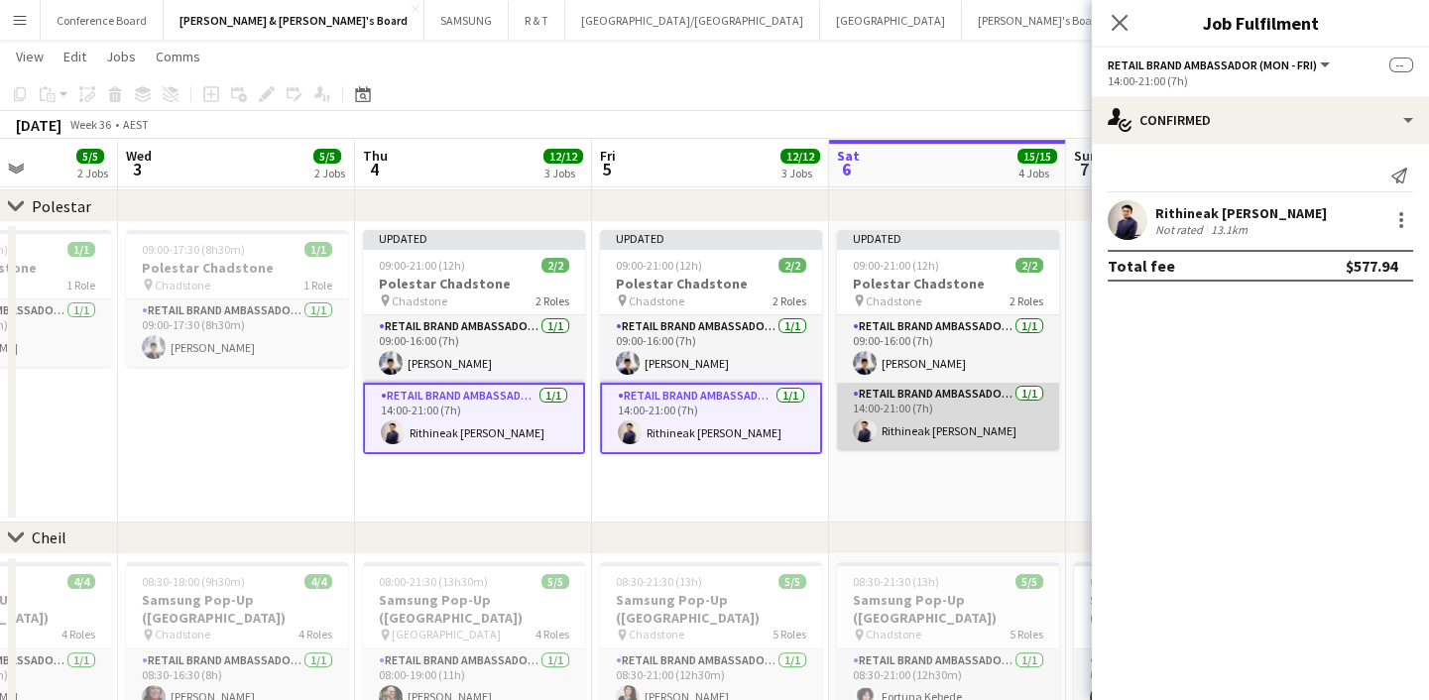
click at [918, 387] on app-card-role "RETAIL Brand Ambassador (Saturday) 1/1 14:00-21:00 (7h) Rithineak Vuthy" at bounding box center [948, 416] width 222 height 67
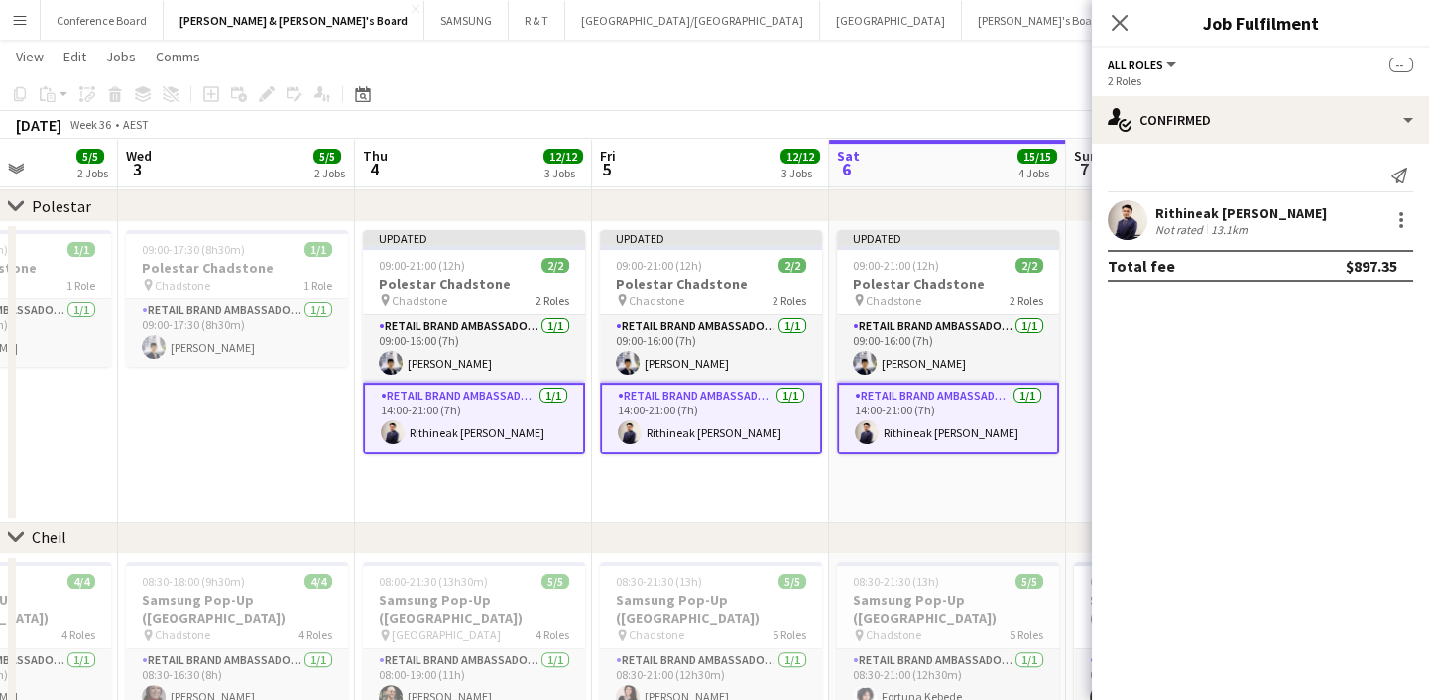
drag, startPoint x: 1005, startPoint y: 91, endPoint x: 843, endPoint y: 84, distance: 162.8
click at [843, 83] on app-toolbar "Copy Paste Paste Ctrl+V Paste with crew Ctrl+Shift+V Paste linked Job Delete Gr…" at bounding box center [714, 94] width 1429 height 34
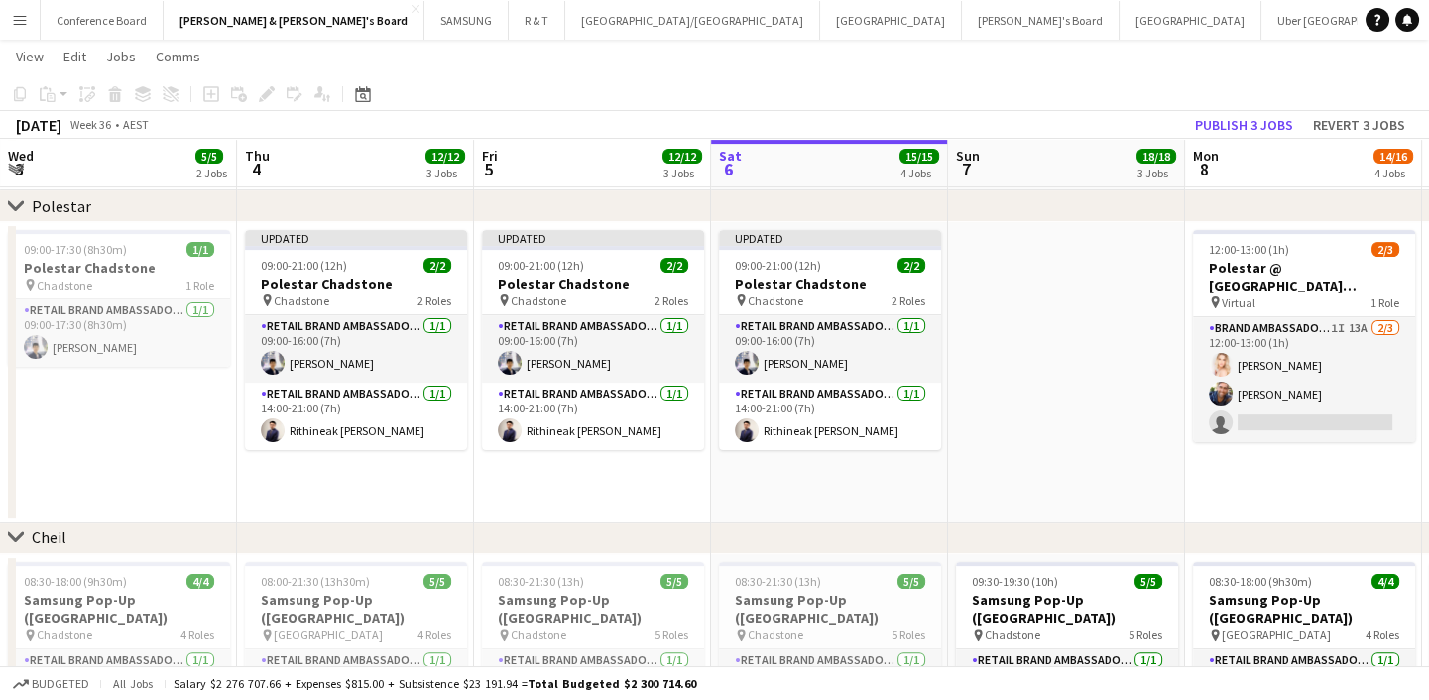
scroll to position [0, 565]
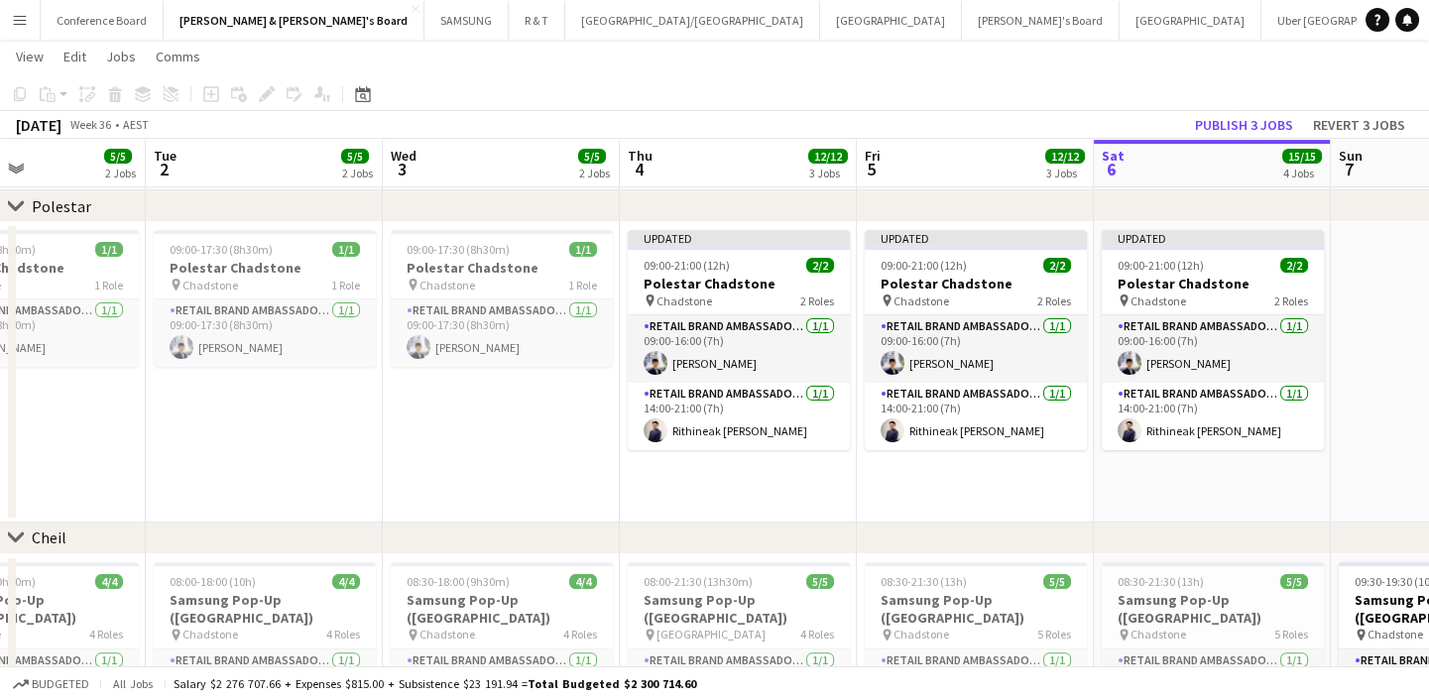
drag, startPoint x: 1164, startPoint y: 463, endPoint x: 955, endPoint y: 486, distance: 210.5
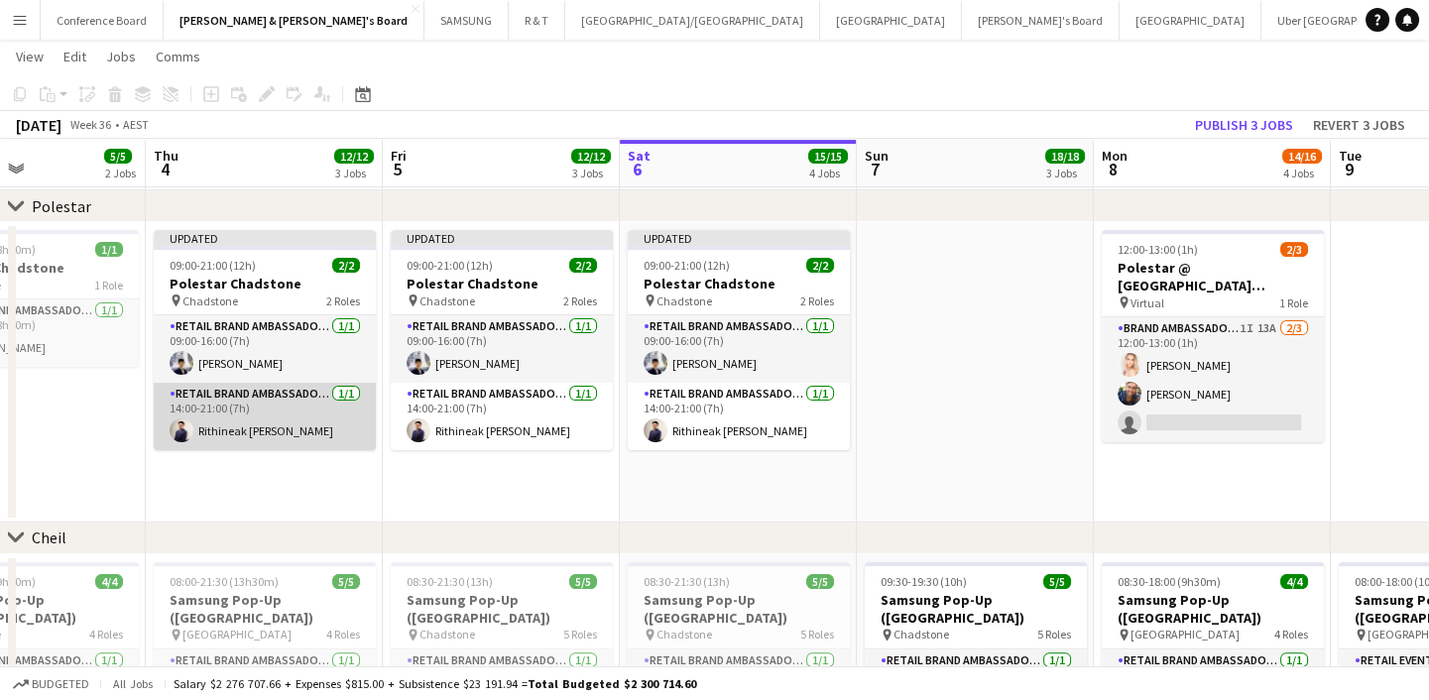
click at [295, 413] on app-card-role "RETAIL Brand Ambassador (Mon - Fri) 1/1 14:00-21:00 (7h) Rithineak Vuthy" at bounding box center [265, 416] width 222 height 67
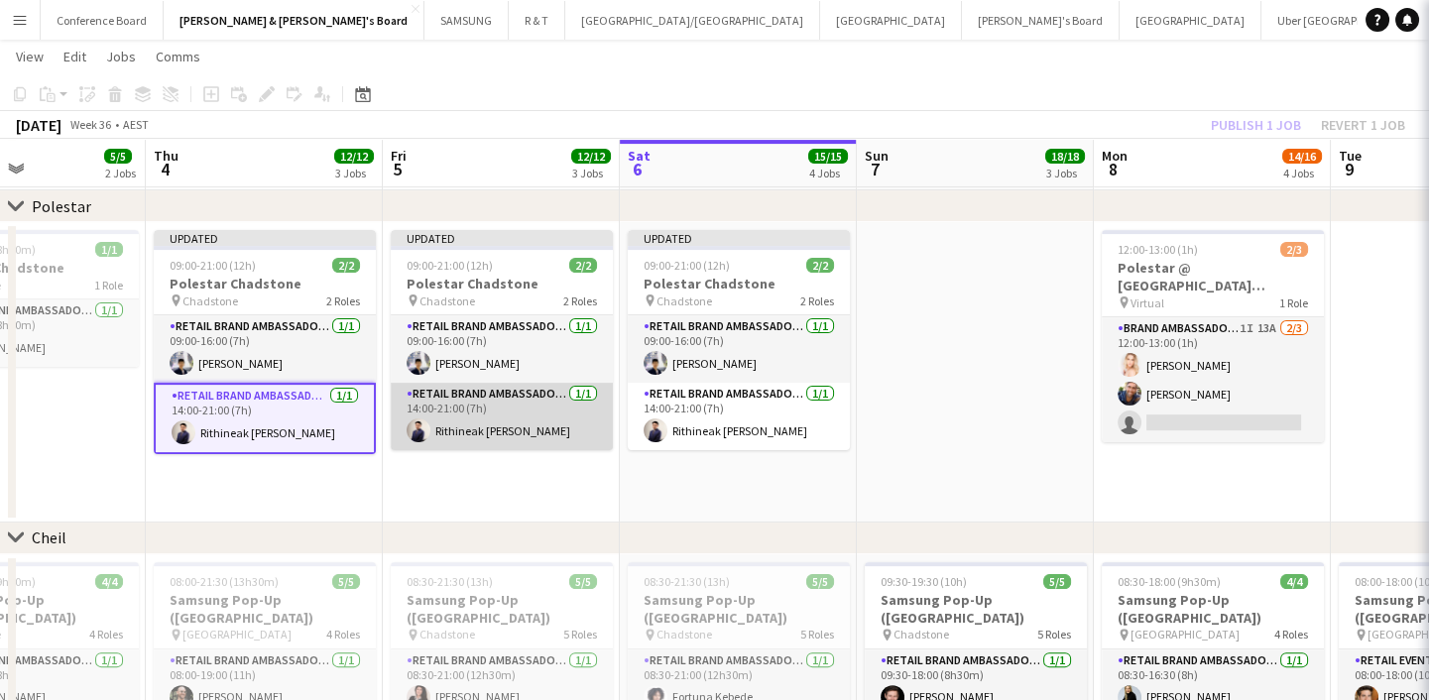
click at [451, 412] on app-card-role "RETAIL Brand Ambassador (Mon - Fri) 1/1 14:00-21:00 (7h) Rithineak Vuthy" at bounding box center [502, 416] width 222 height 67
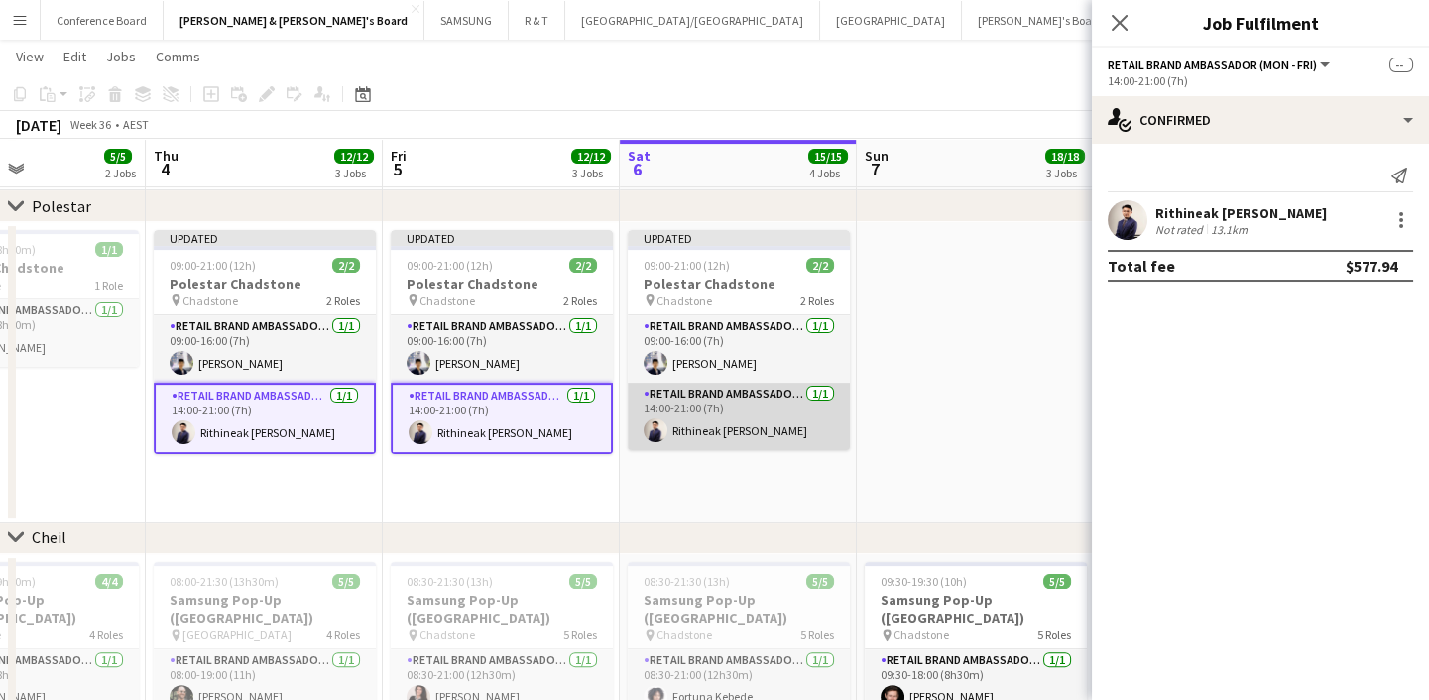
click at [711, 426] on app-card-role "RETAIL Brand Ambassador (Saturday) 1/1 14:00-21:00 (7h) Rithineak Vuthy" at bounding box center [739, 416] width 222 height 67
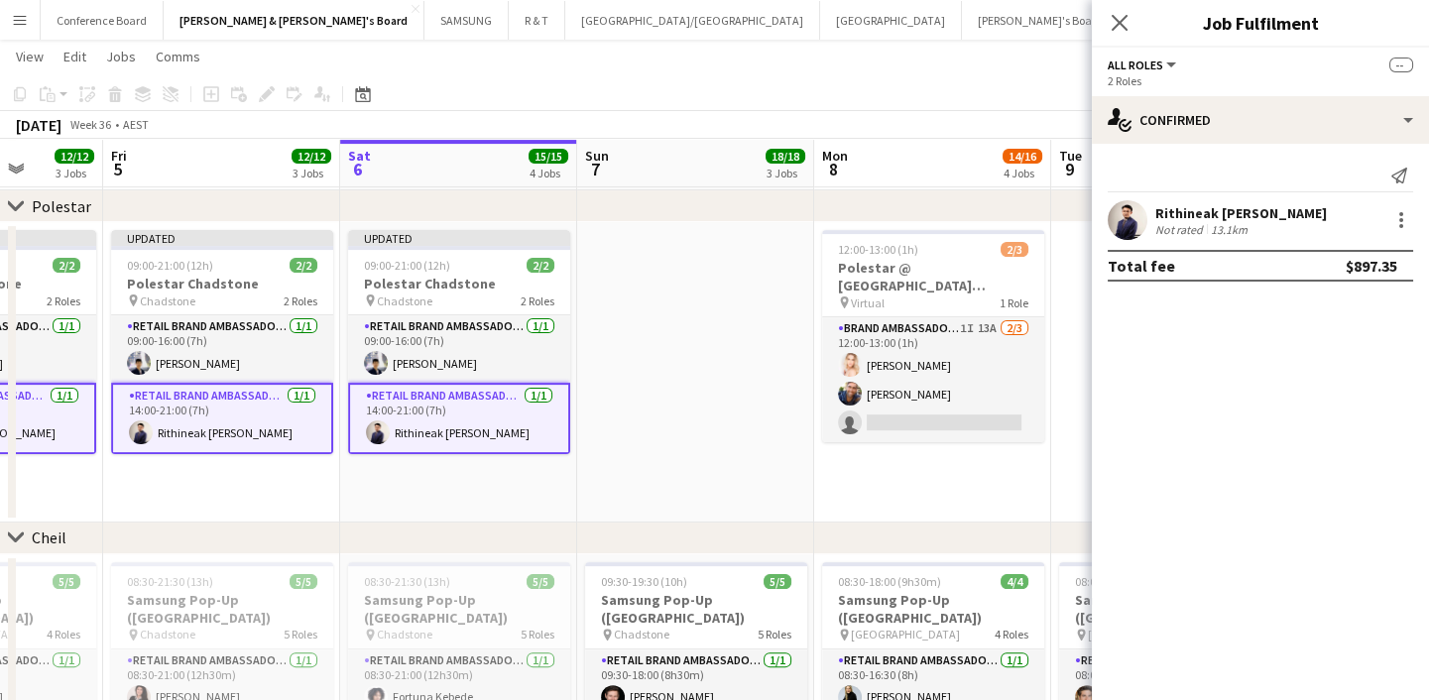
drag, startPoint x: 1010, startPoint y: 339, endPoint x: 722, endPoint y: 330, distance: 288.7
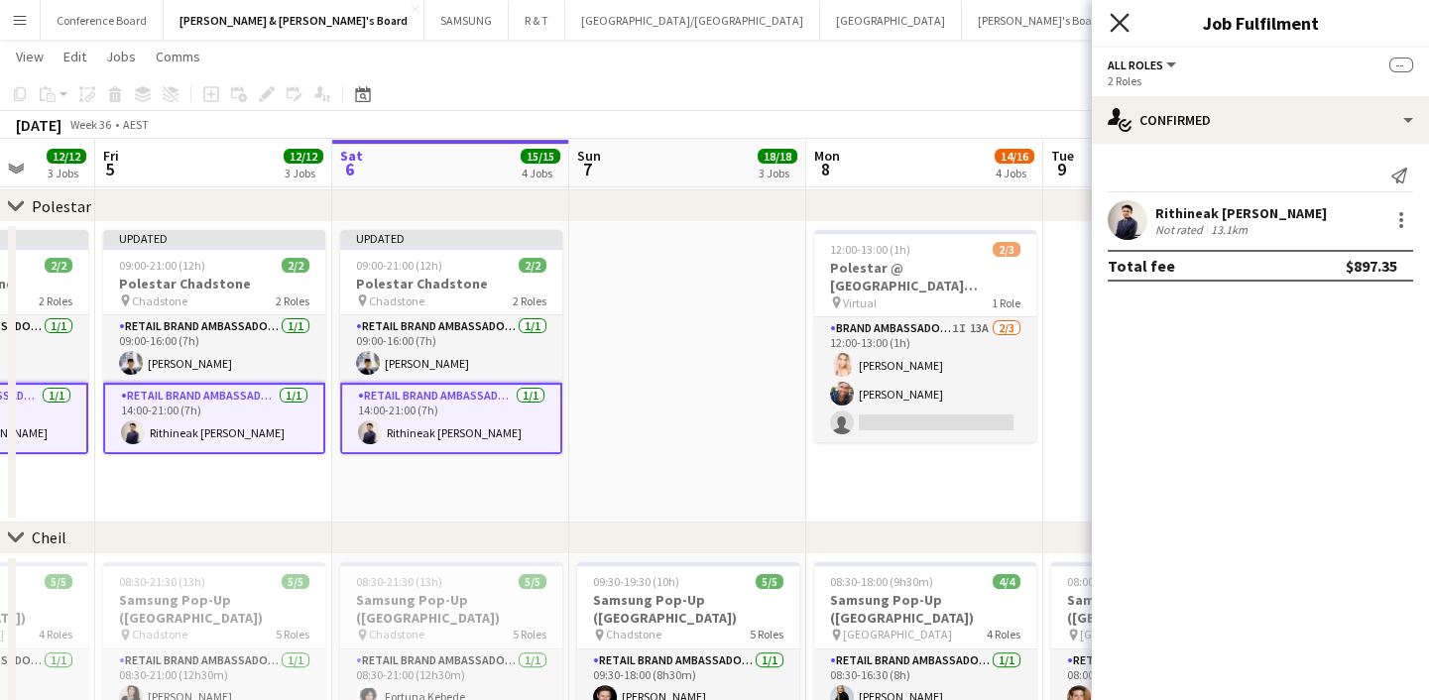
click at [1122, 19] on icon at bounding box center [1119, 22] width 19 height 19
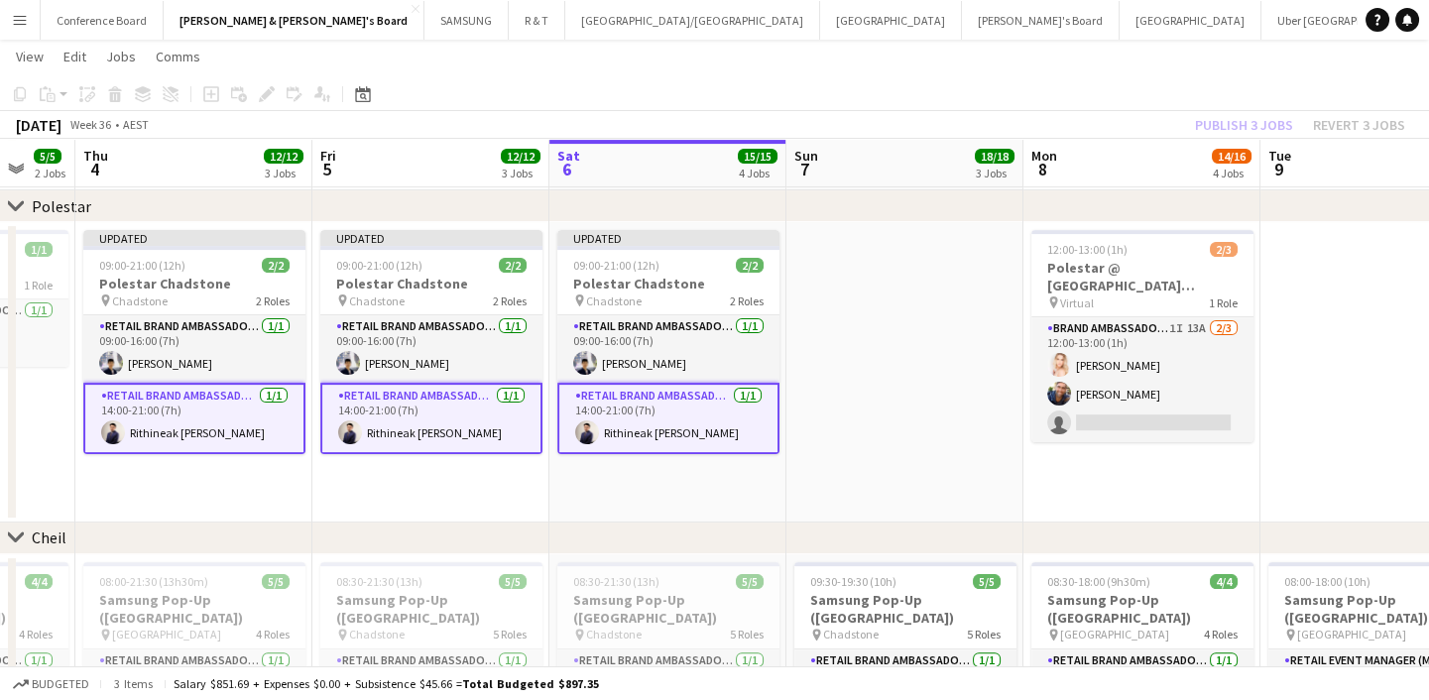
scroll to position [0, 458]
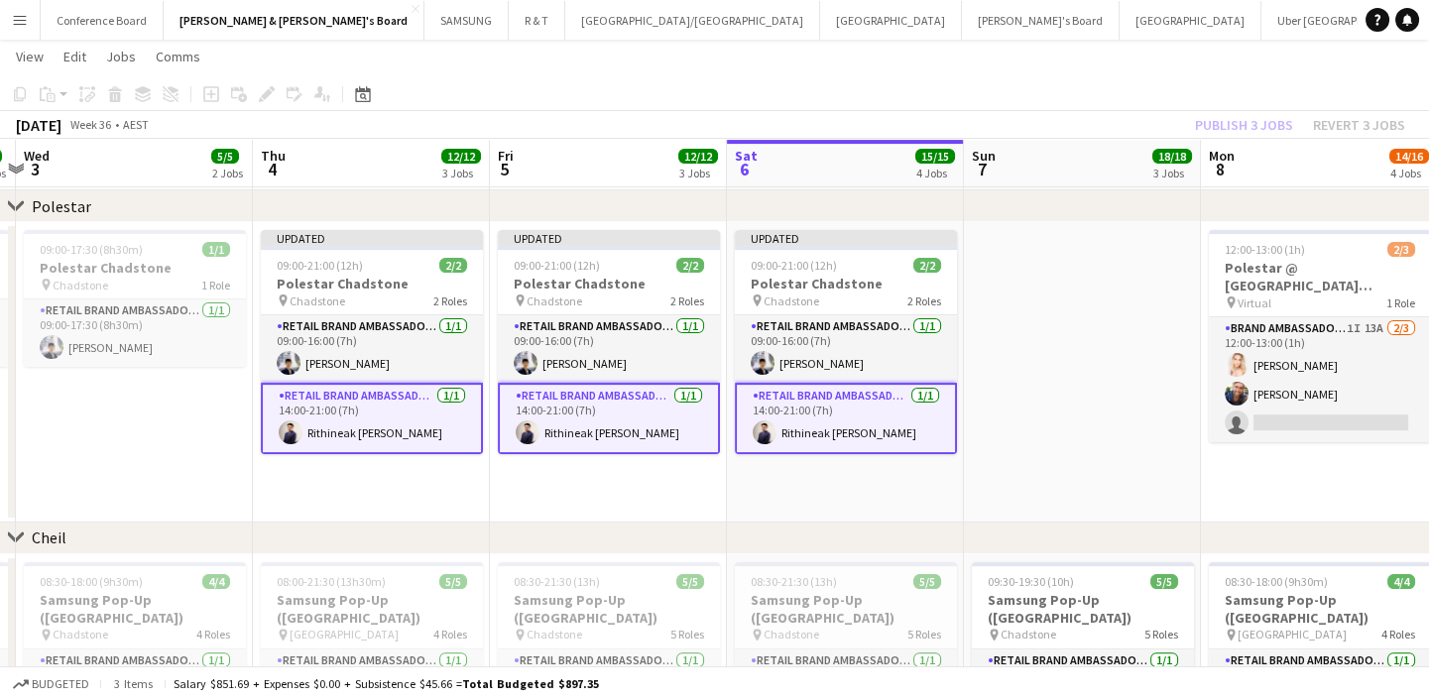
drag, startPoint x: 709, startPoint y: 435, endPoint x: 1104, endPoint y: 416, distance: 395.1
click at [1105, 414] on app-date-cell at bounding box center [1082, 372] width 237 height 300
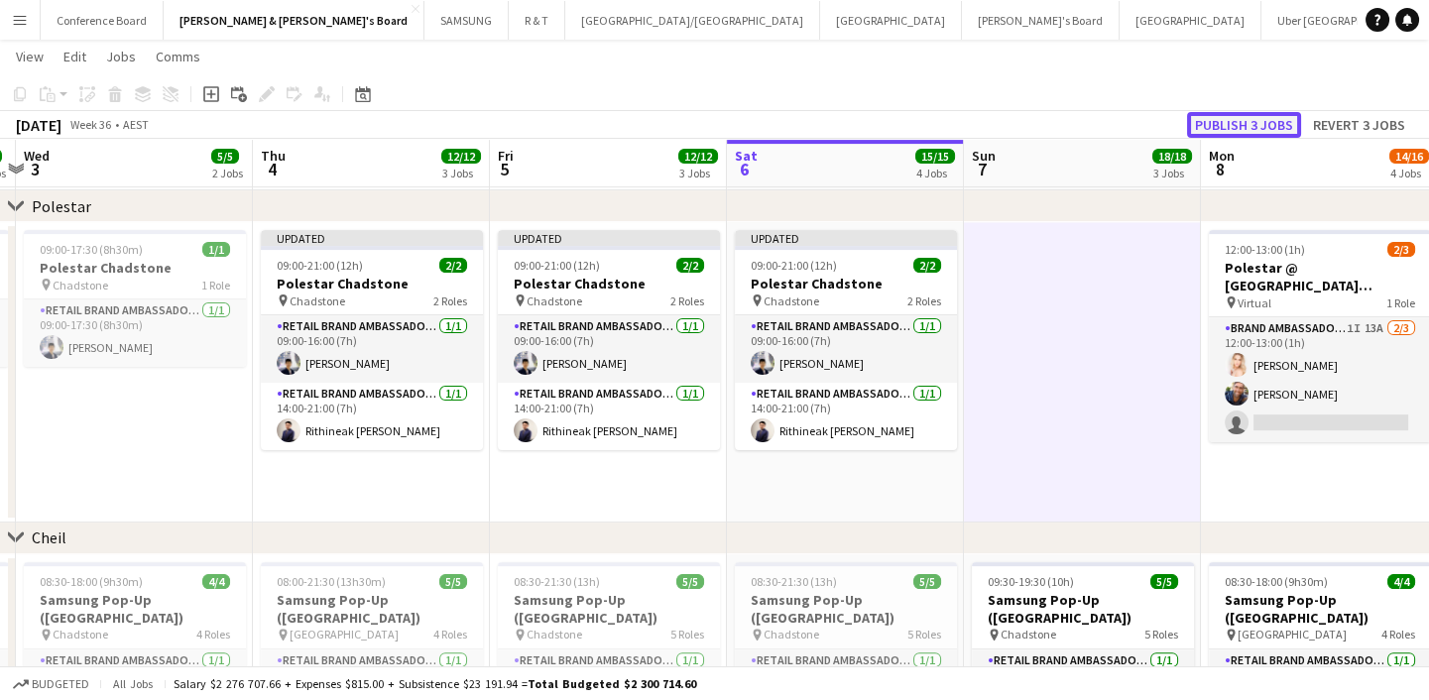
click at [1217, 115] on button "Publish 3 jobs" at bounding box center [1244, 125] width 114 height 26
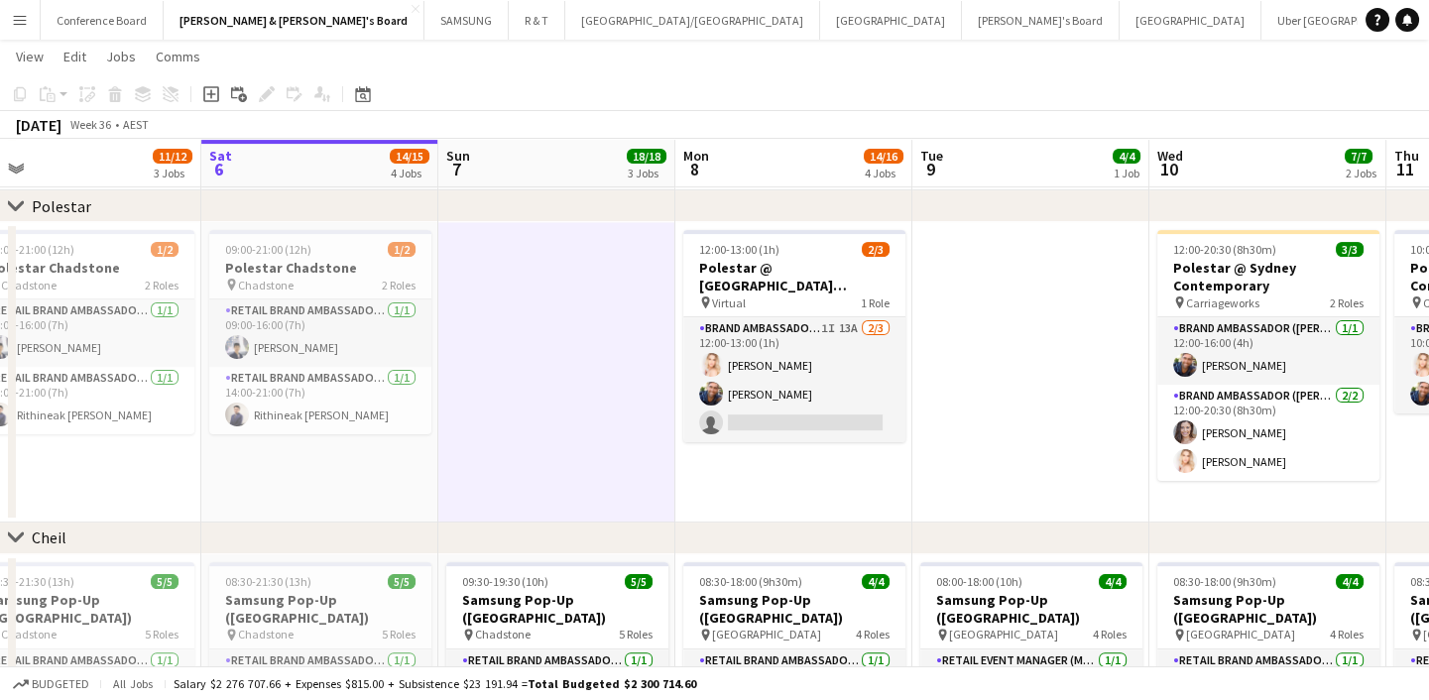
scroll to position [0, 1004]
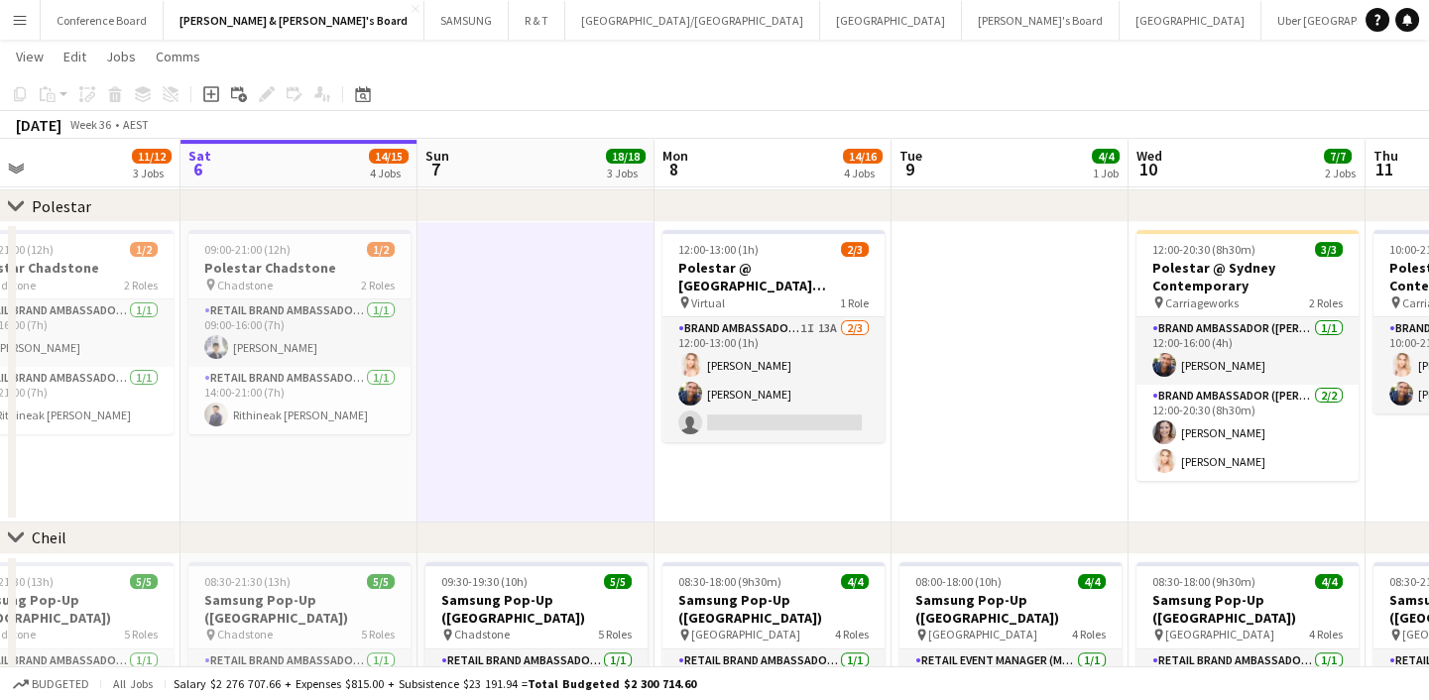
drag, startPoint x: 1077, startPoint y: 447, endPoint x: 530, endPoint y: 485, distance: 547.7
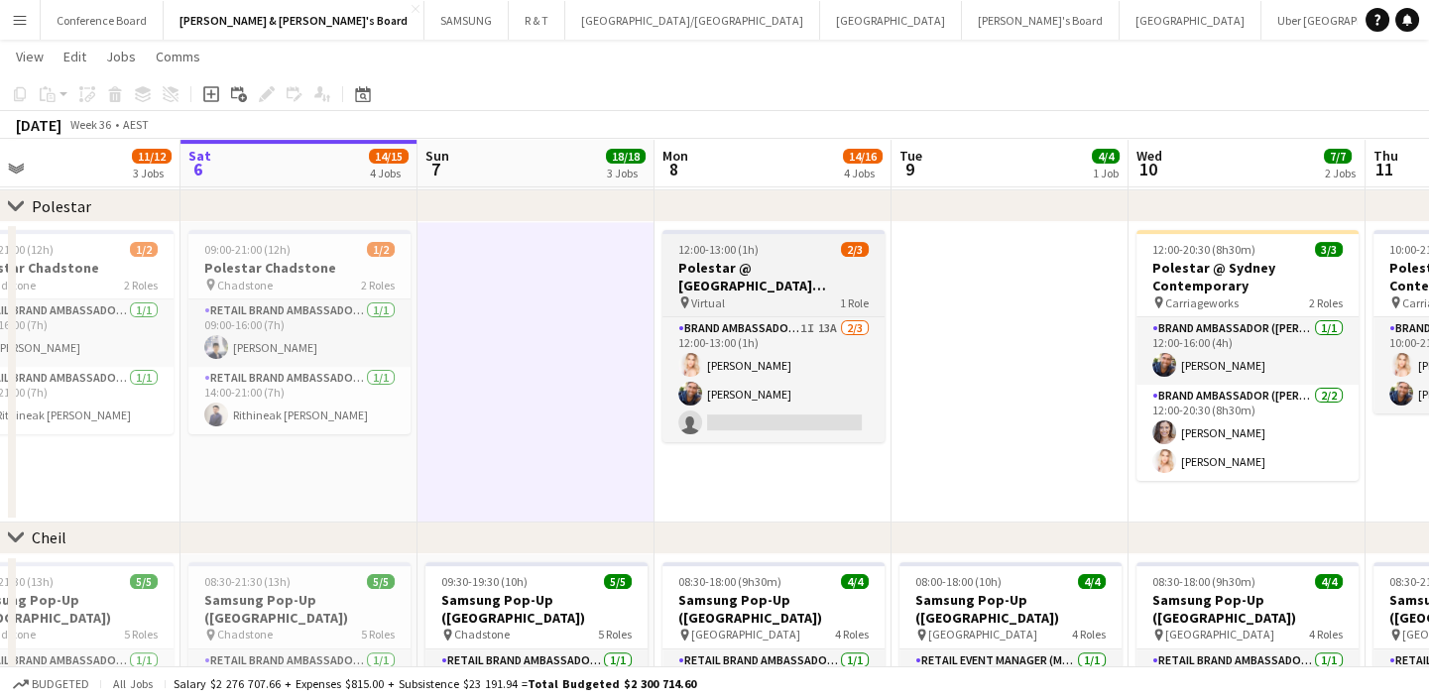
click at [714, 261] on h3 "Polestar @ [GEOGRAPHIC_DATA] Contemporary - BRIEFING CALL" at bounding box center [773, 277] width 222 height 36
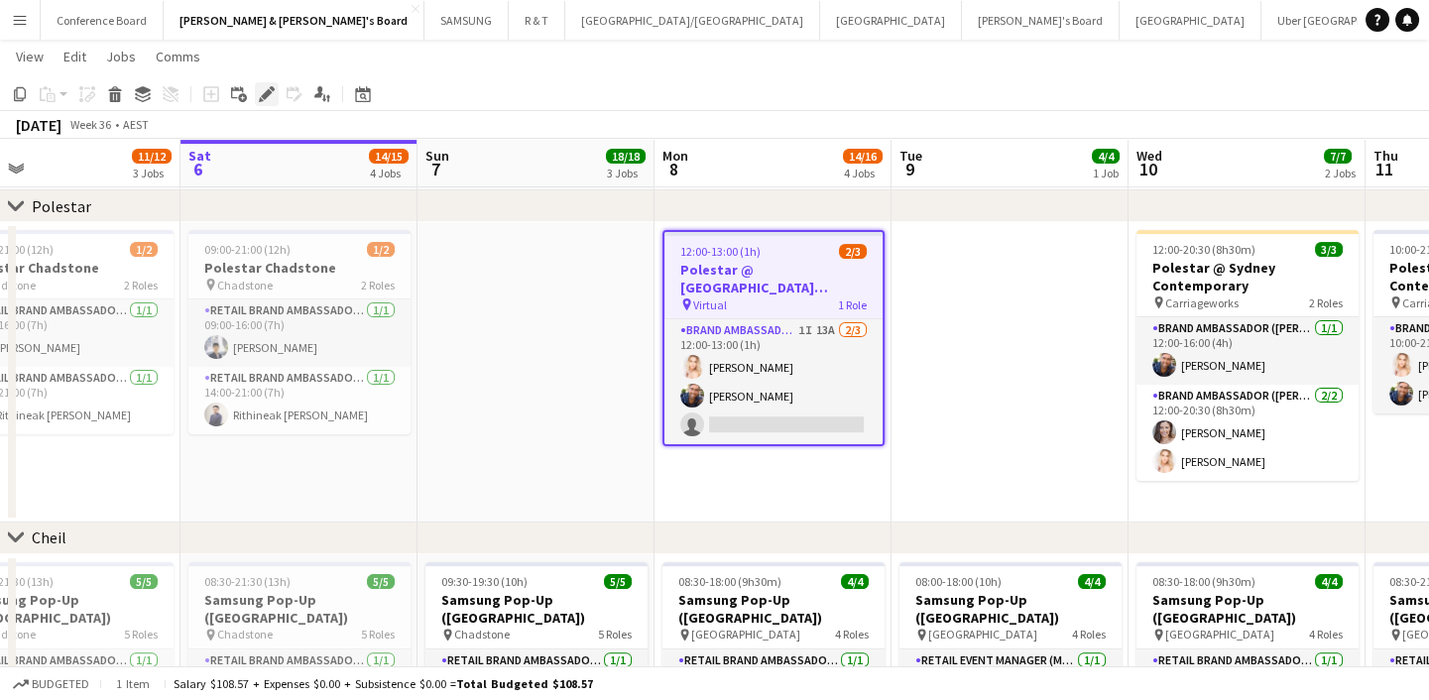
click at [255, 83] on div "Edit" at bounding box center [267, 94] width 24 height 24
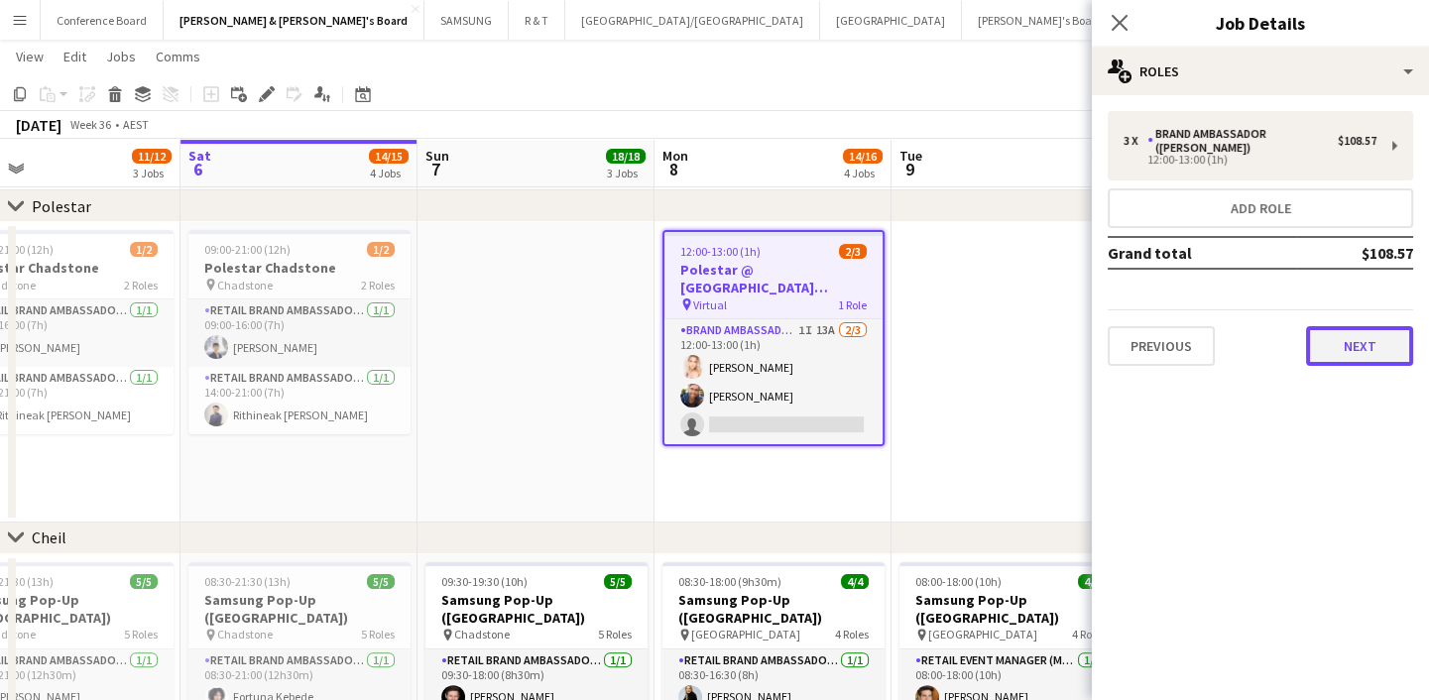
click at [1372, 326] on button "Next" at bounding box center [1359, 346] width 107 height 40
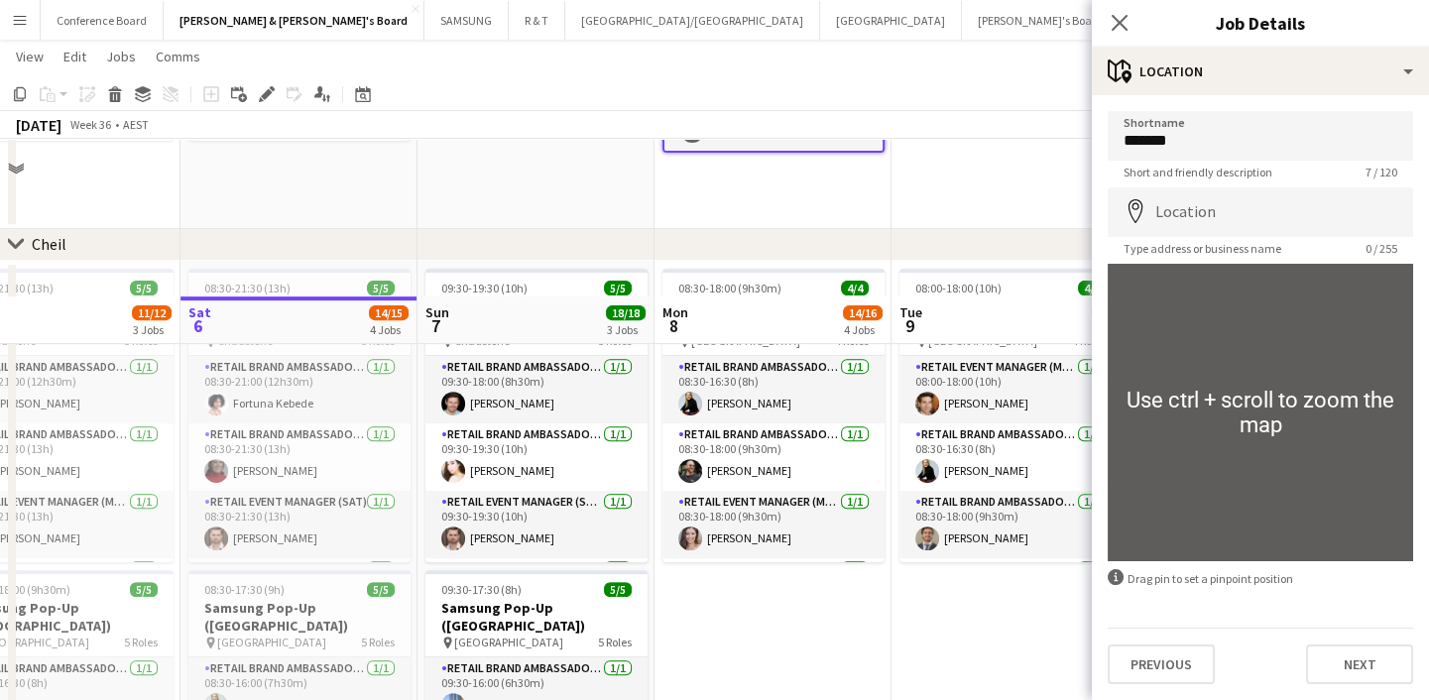
scroll to position [1893, 0]
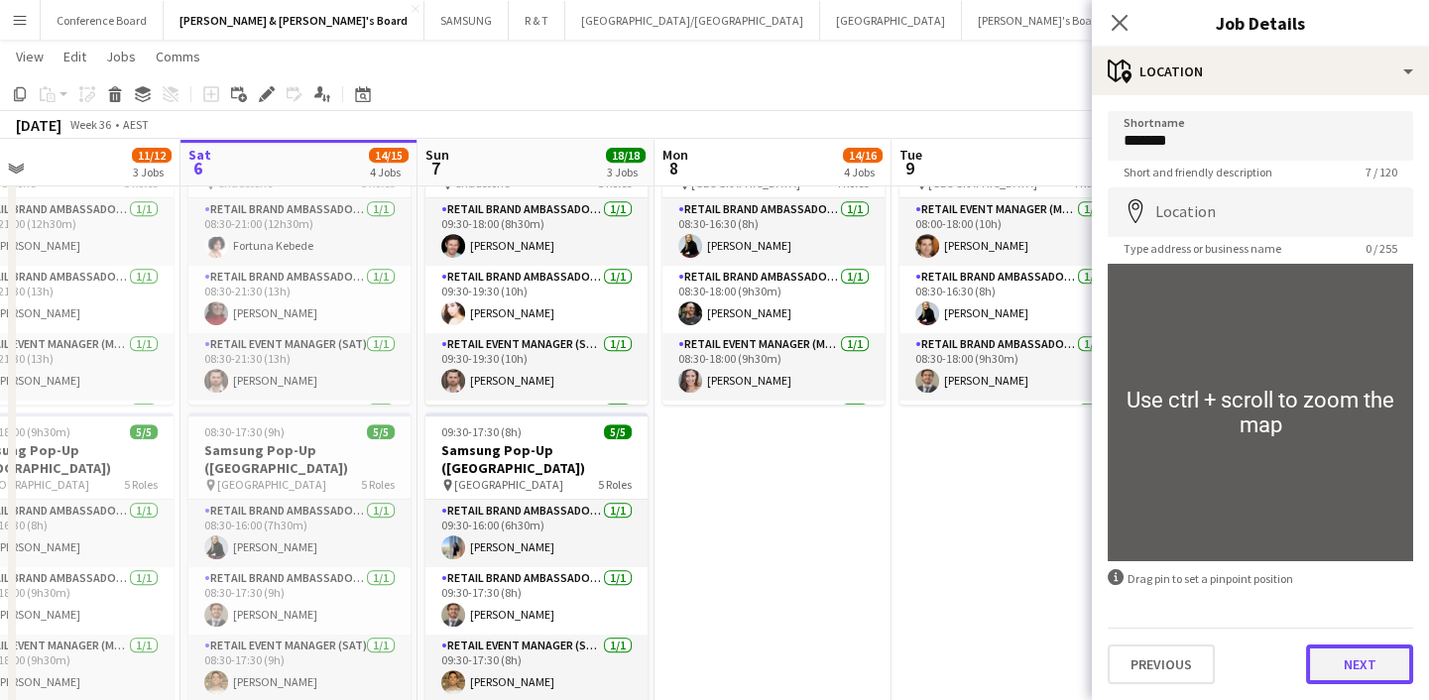
click at [1357, 673] on button "Next" at bounding box center [1359, 665] width 107 height 40
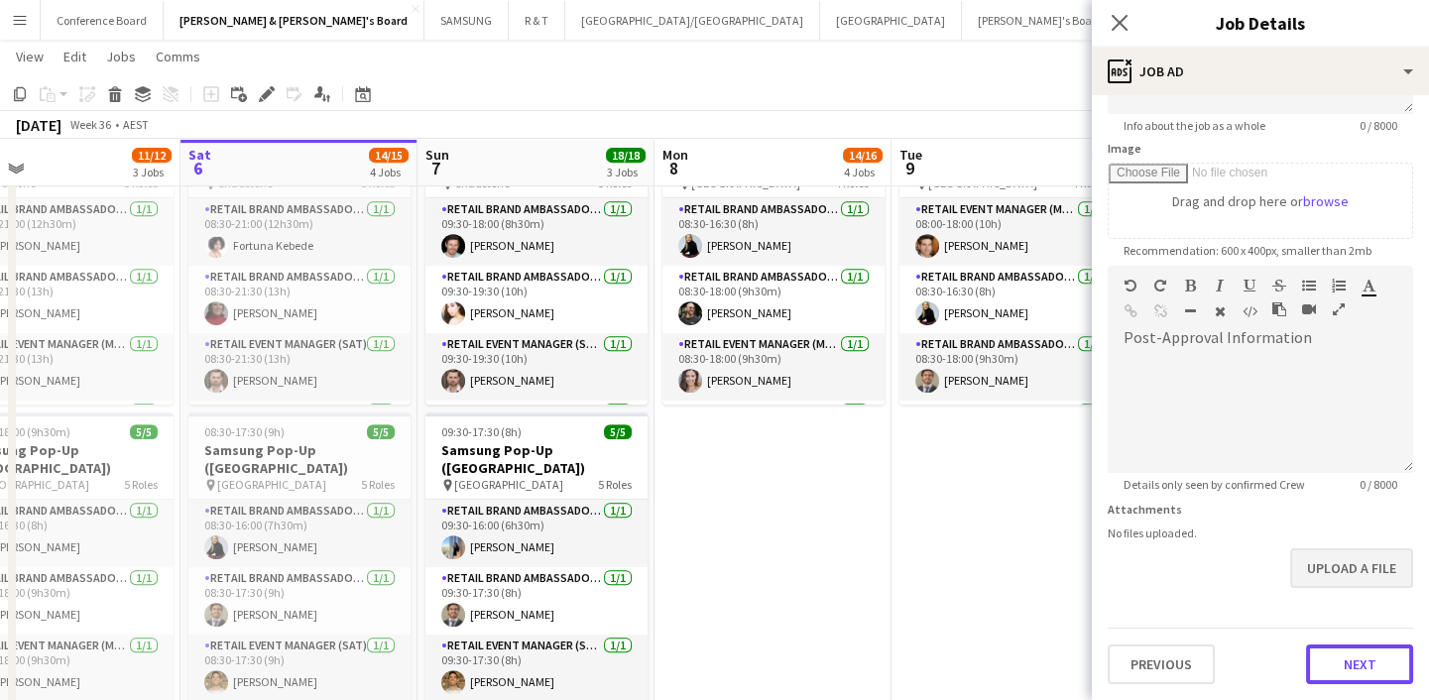
click at [1365, 585] on form "**********" at bounding box center [1260, 257] width 337 height 854
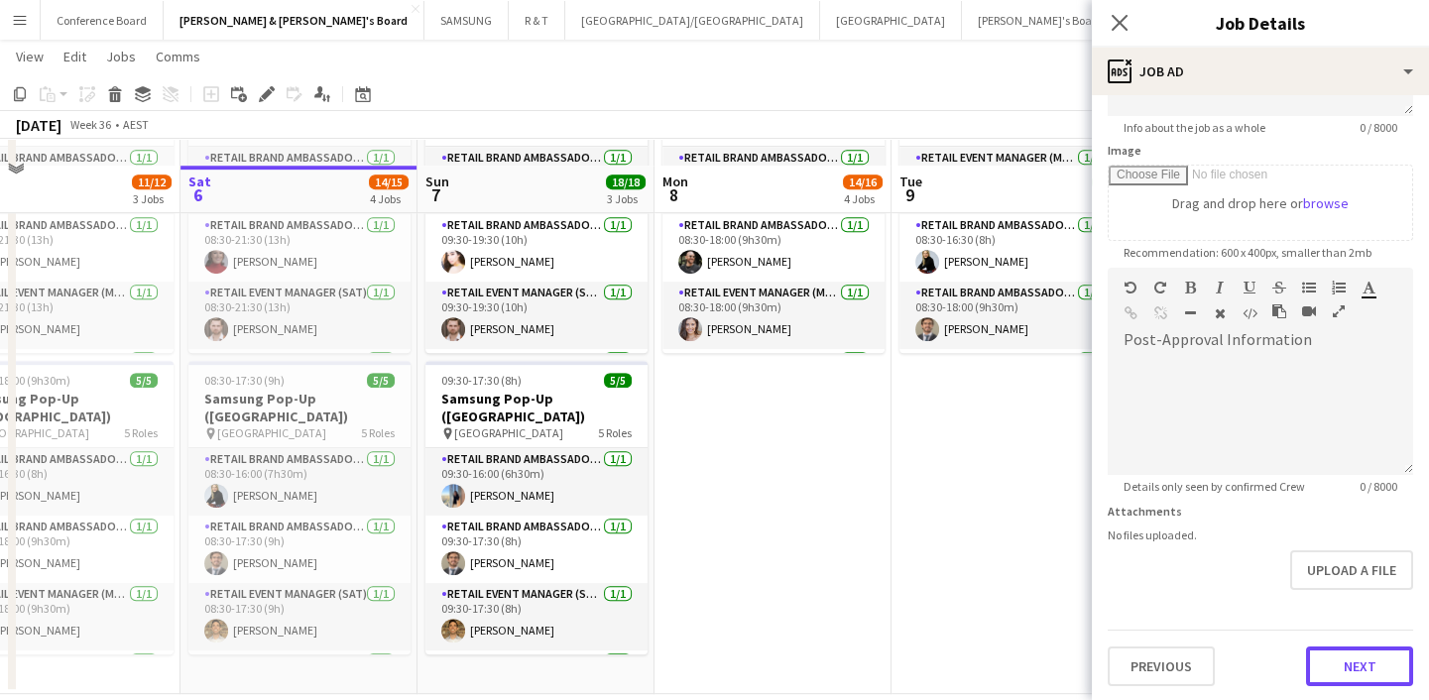
scroll to position [1971, 0]
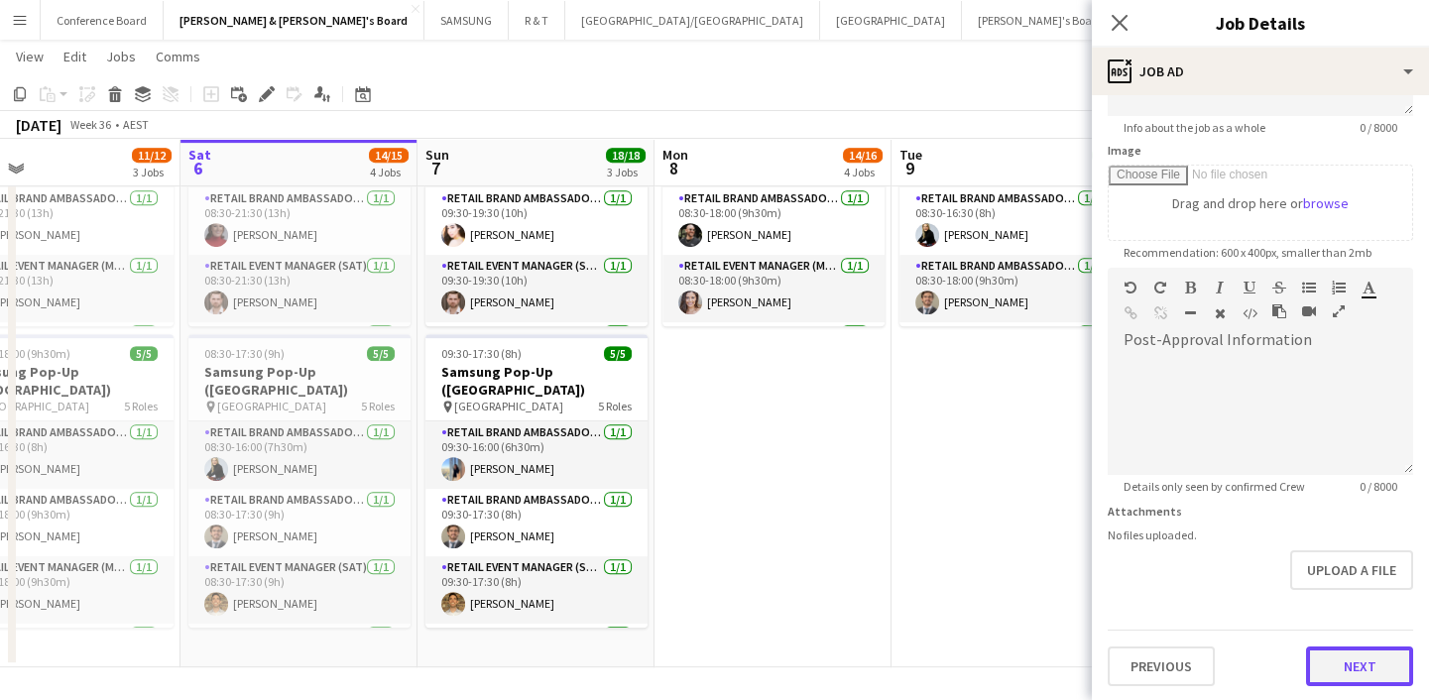
click at [1341, 652] on button "Next" at bounding box center [1359, 667] width 107 height 40
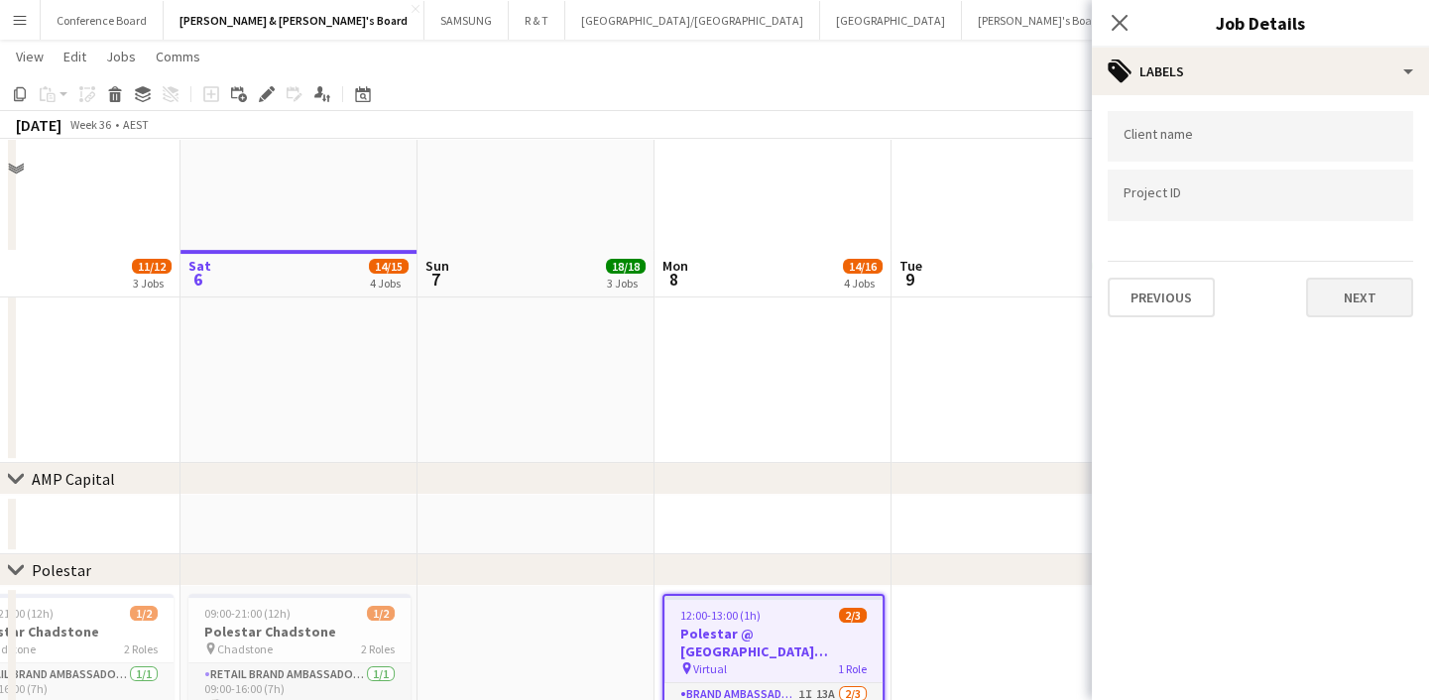
scroll to position [1070, 0]
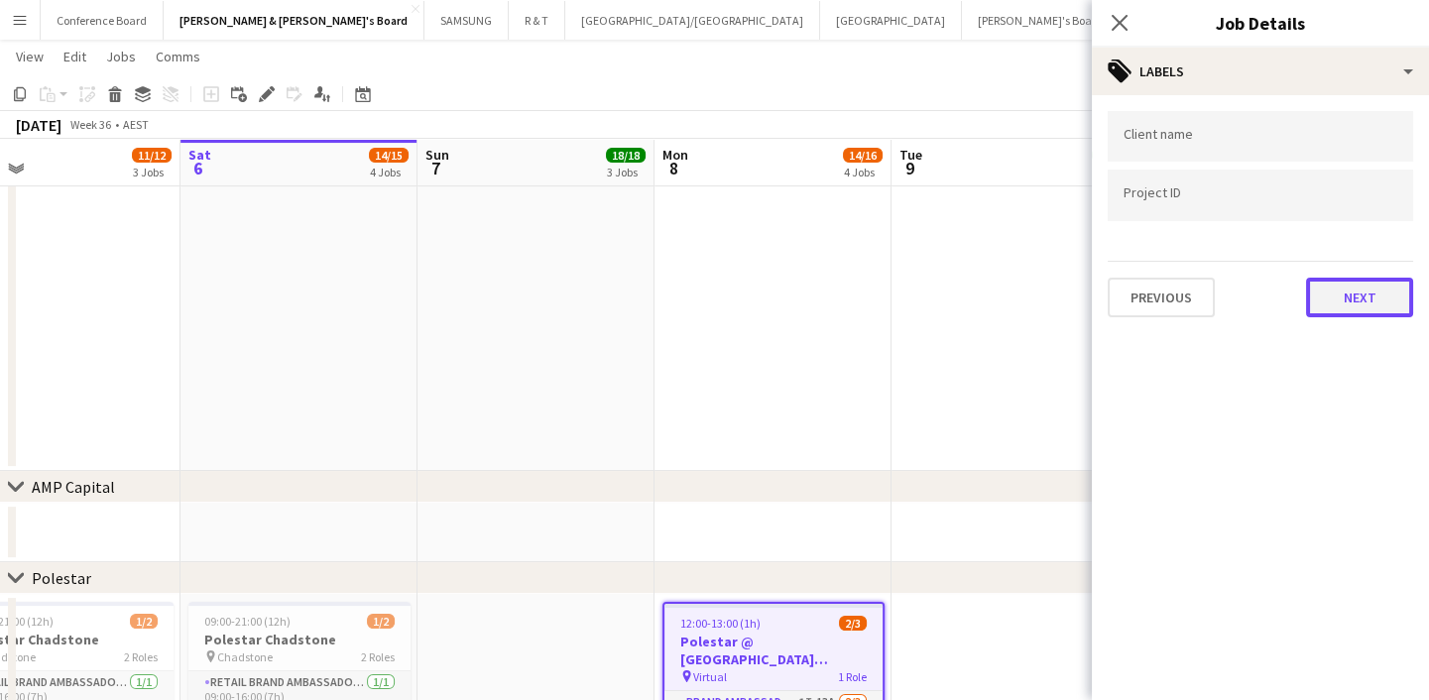
click at [1351, 301] on button "Next" at bounding box center [1359, 298] width 107 height 40
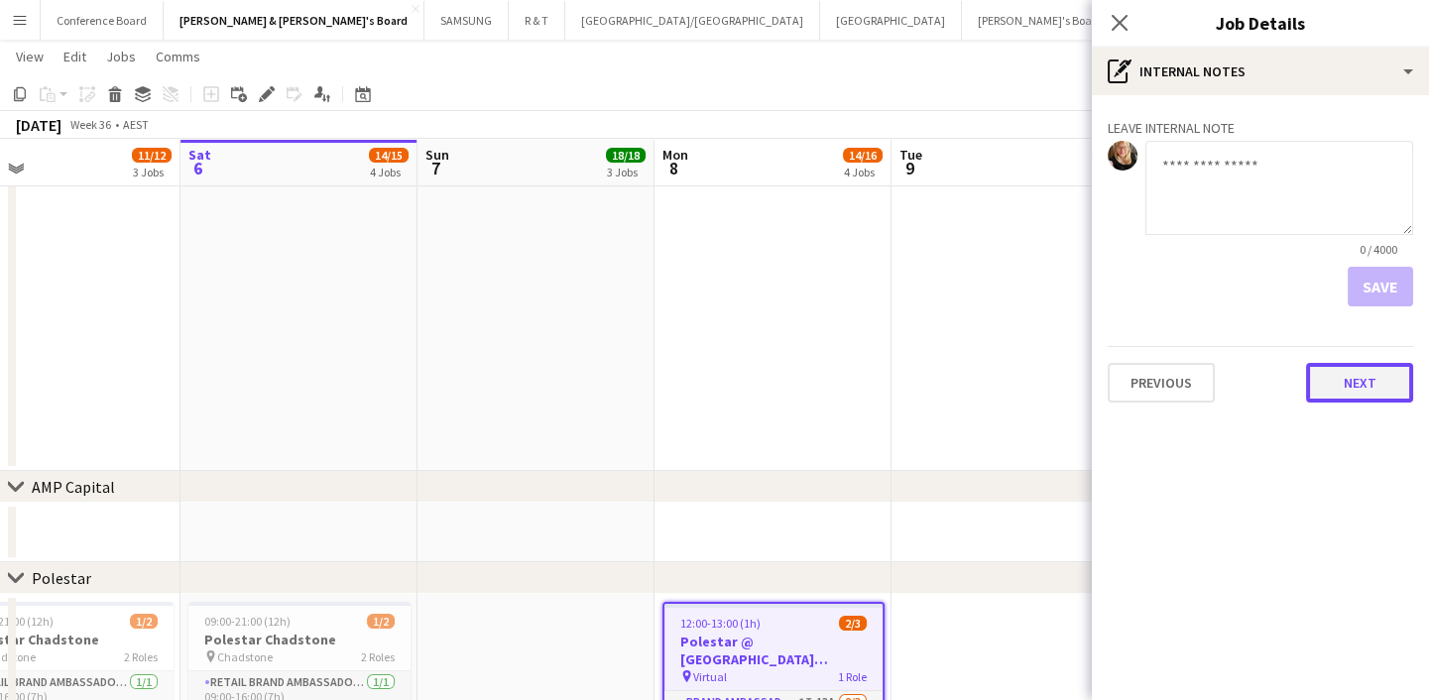
click at [1355, 386] on button "Next" at bounding box center [1359, 383] width 107 height 40
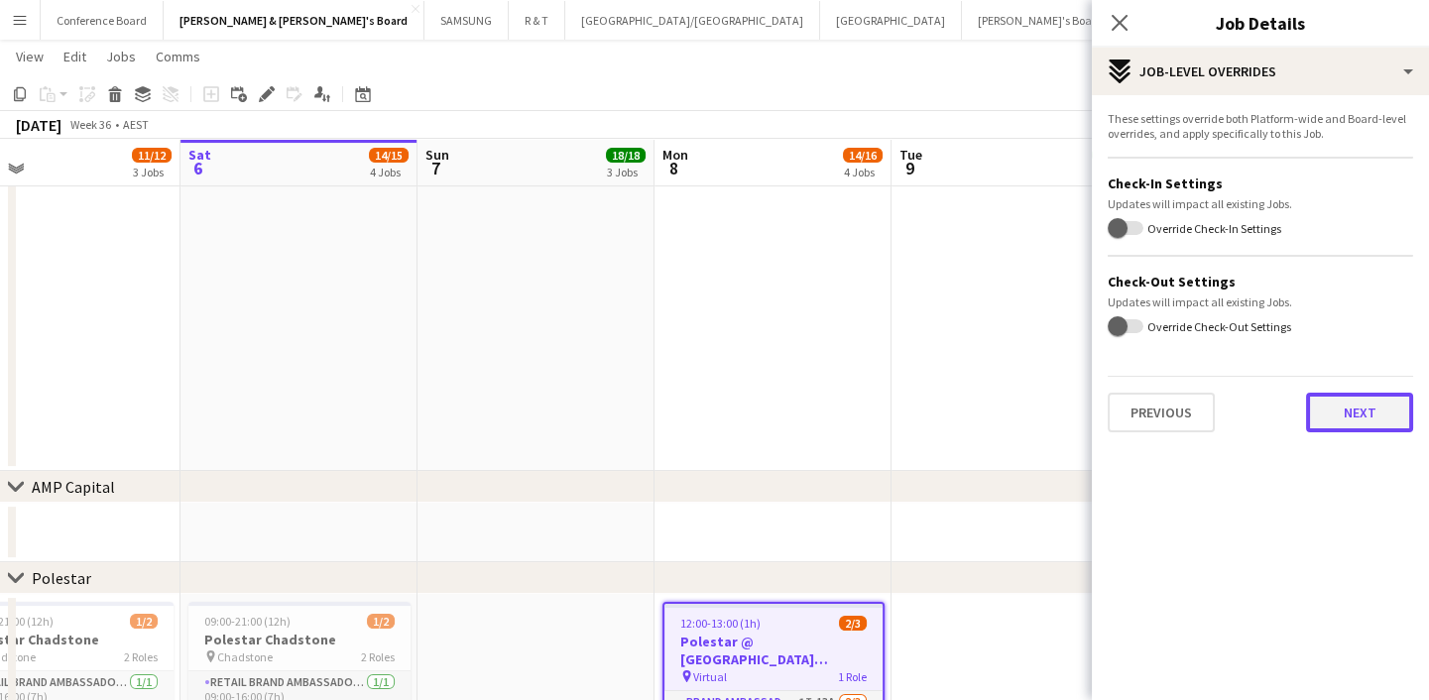
click at [1359, 415] on button "Next" at bounding box center [1359, 413] width 107 height 40
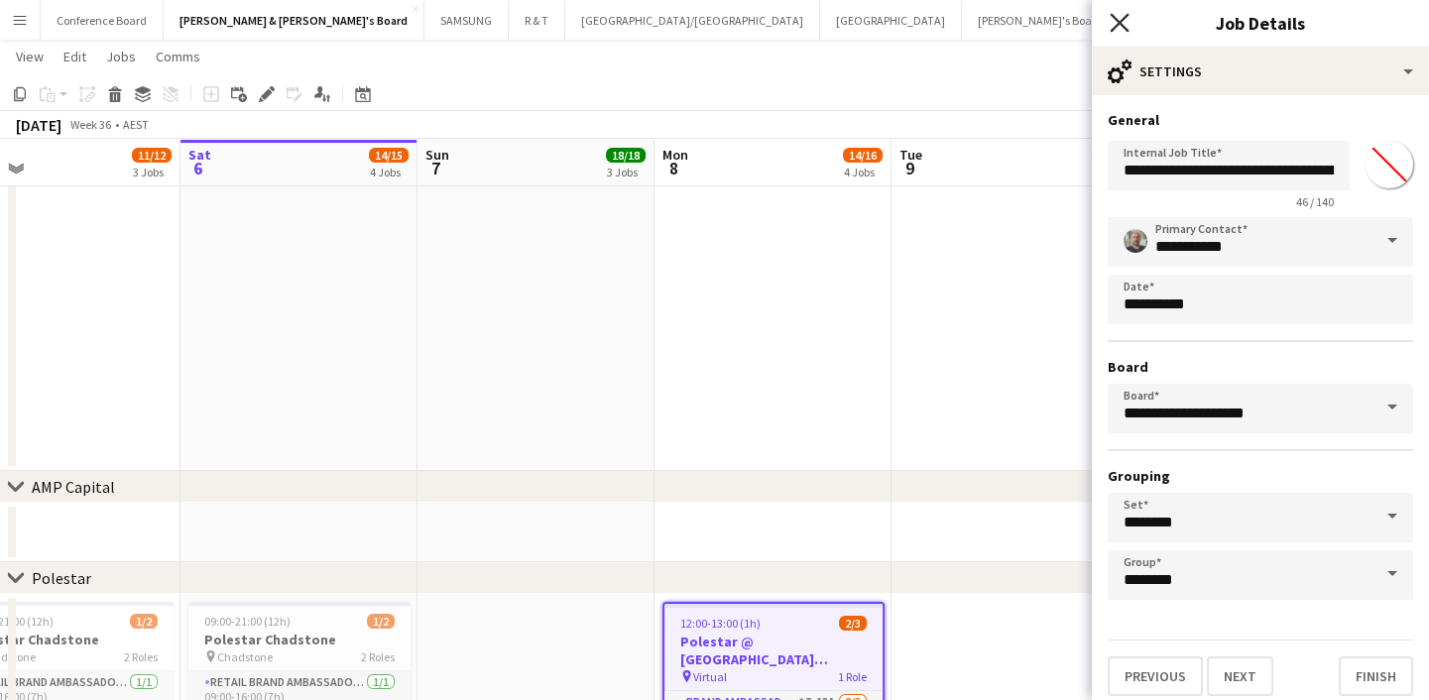
click at [1112, 15] on icon at bounding box center [1119, 22] width 19 height 19
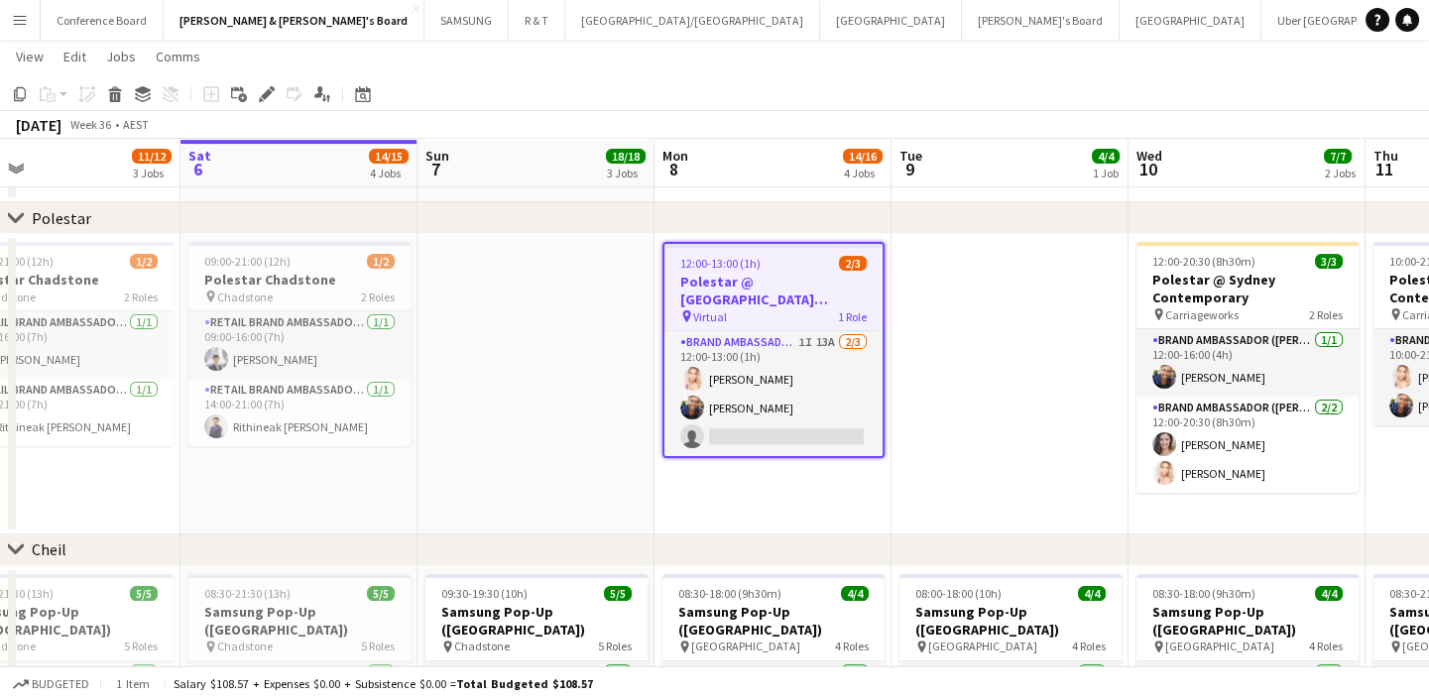
scroll to position [0, 696]
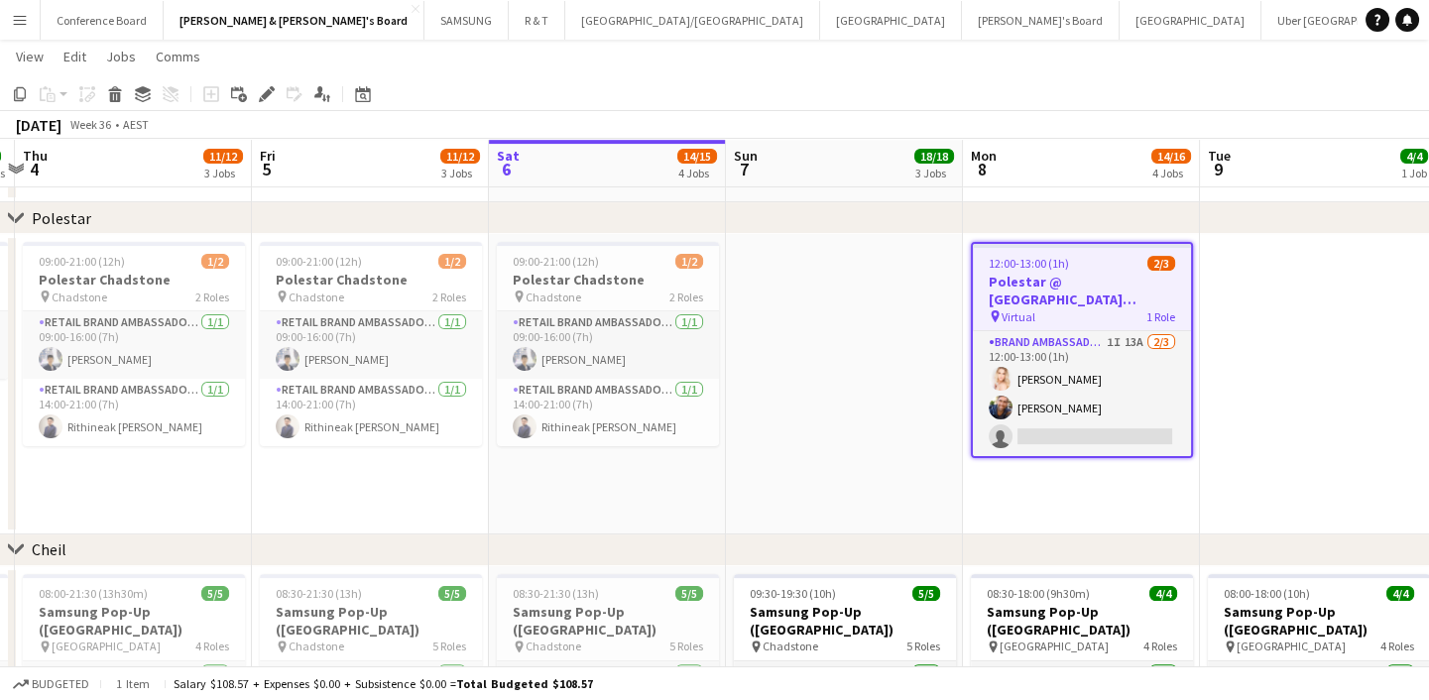
drag, startPoint x: 575, startPoint y: 468, endPoint x: 849, endPoint y: 437, distance: 275.4
click at [634, 284] on h3 "Polestar Chadstone" at bounding box center [608, 280] width 222 height 18
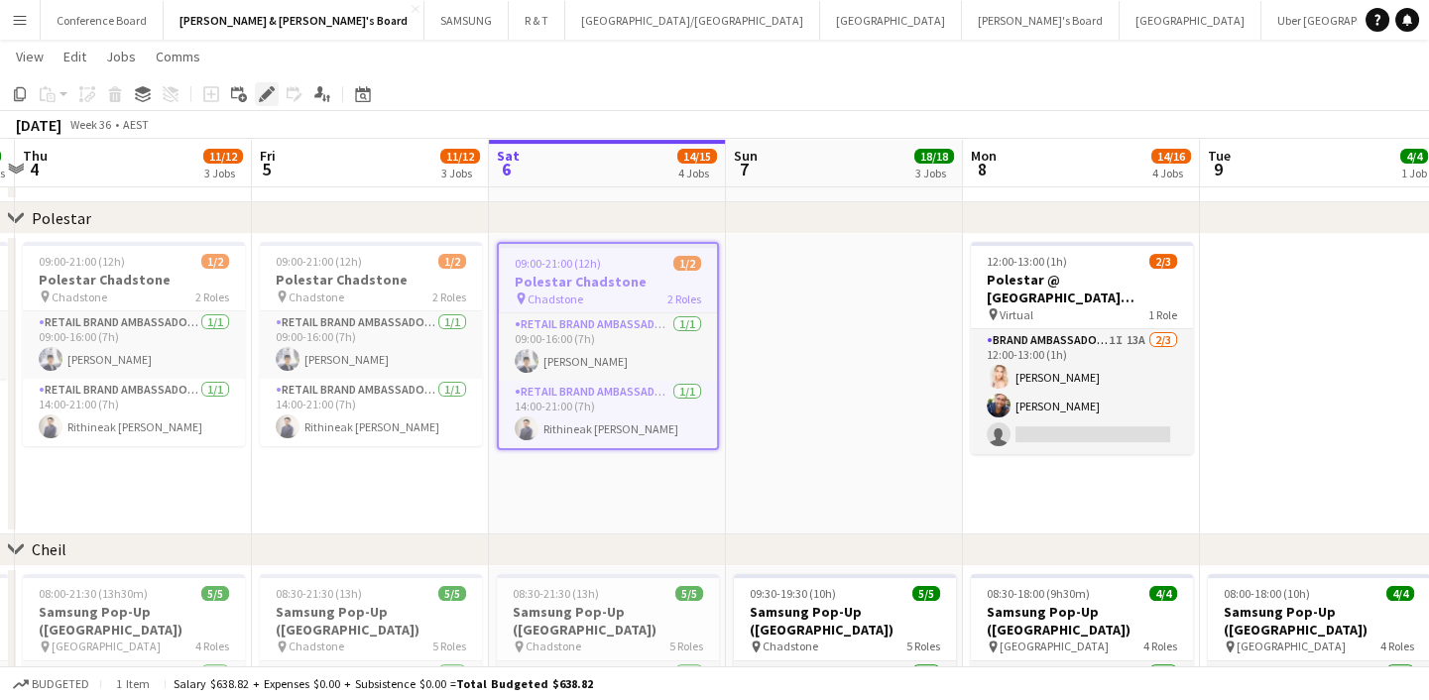
click at [264, 93] on icon at bounding box center [266, 94] width 11 height 11
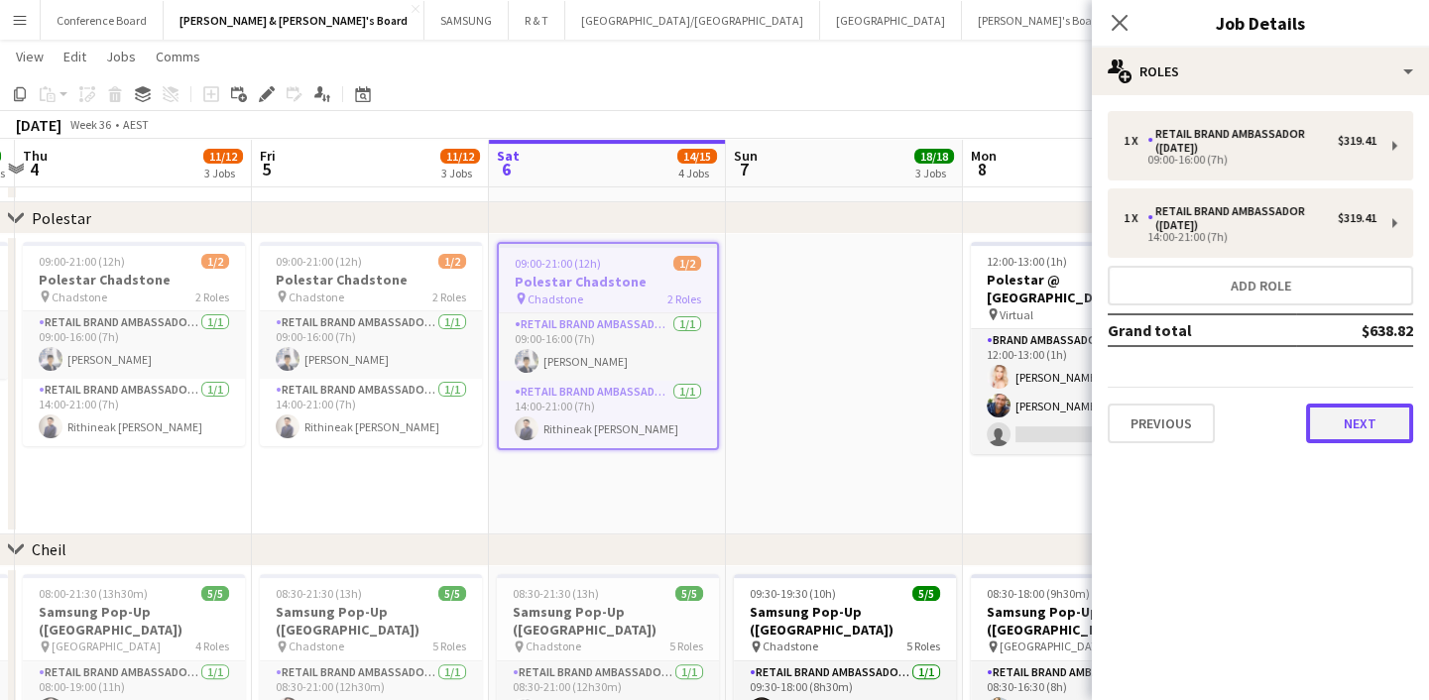
click at [1368, 423] on button "Next" at bounding box center [1359, 424] width 107 height 40
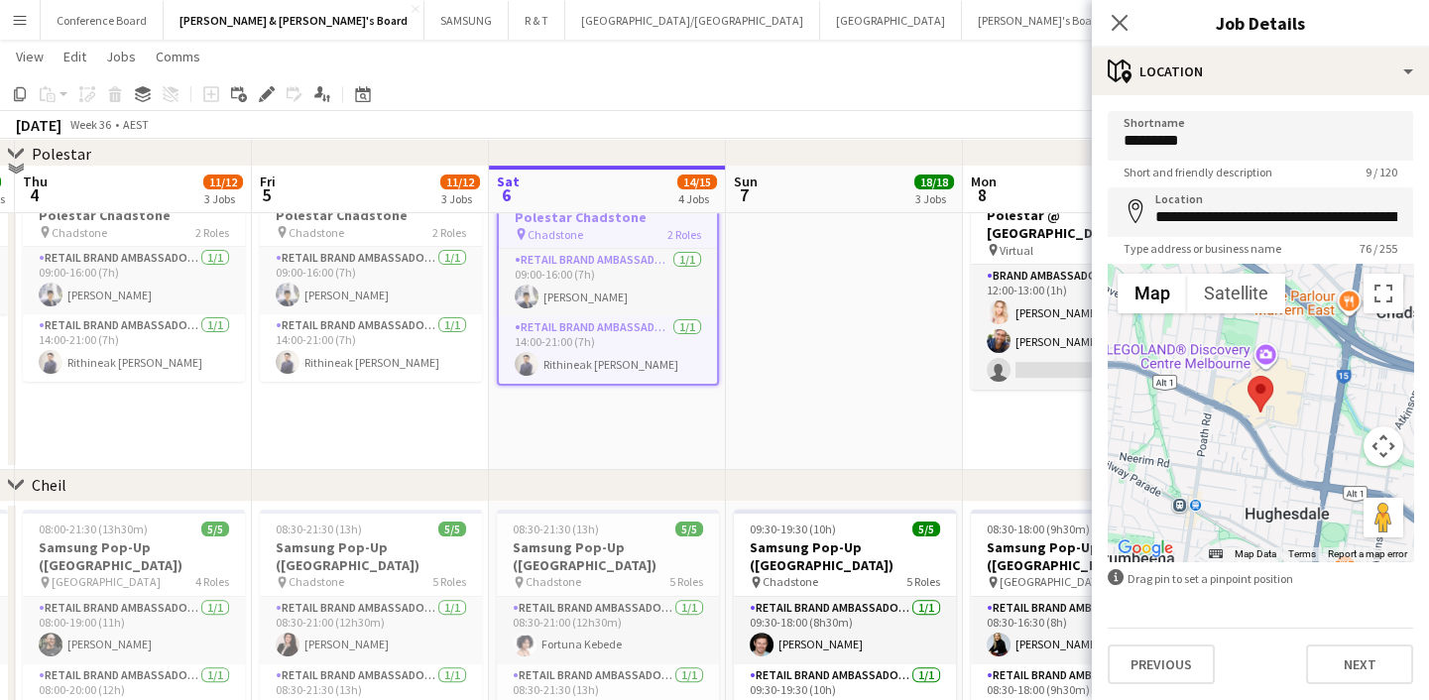
scroll to position [1520, 0]
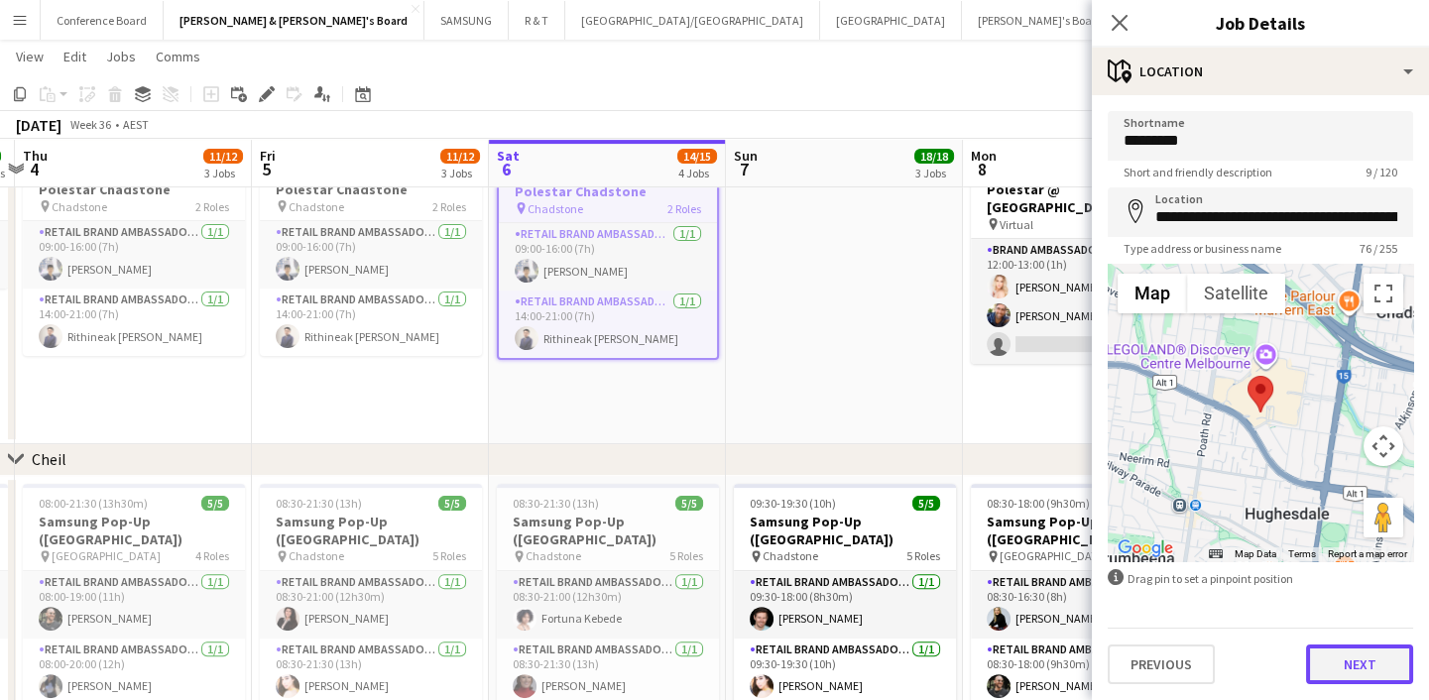
click at [1382, 664] on button "Next" at bounding box center [1359, 665] width 107 height 40
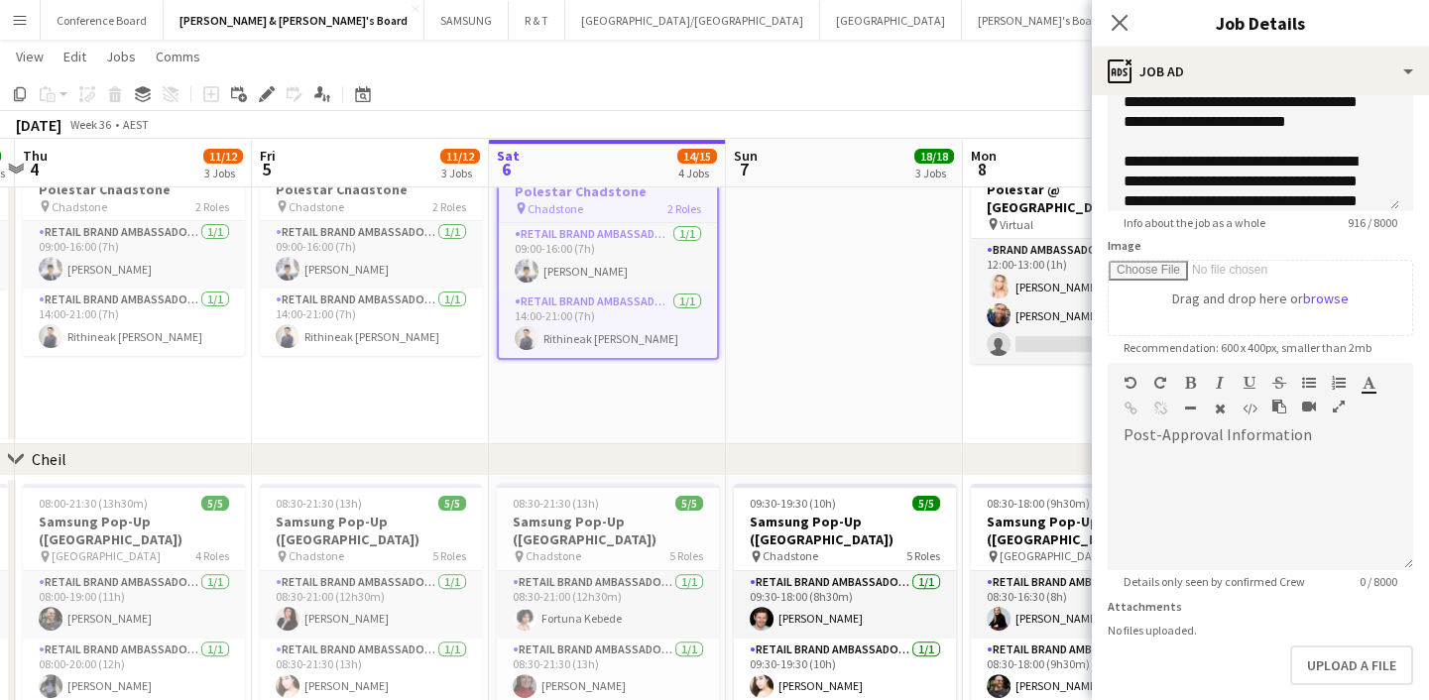
scroll to position [279, 0]
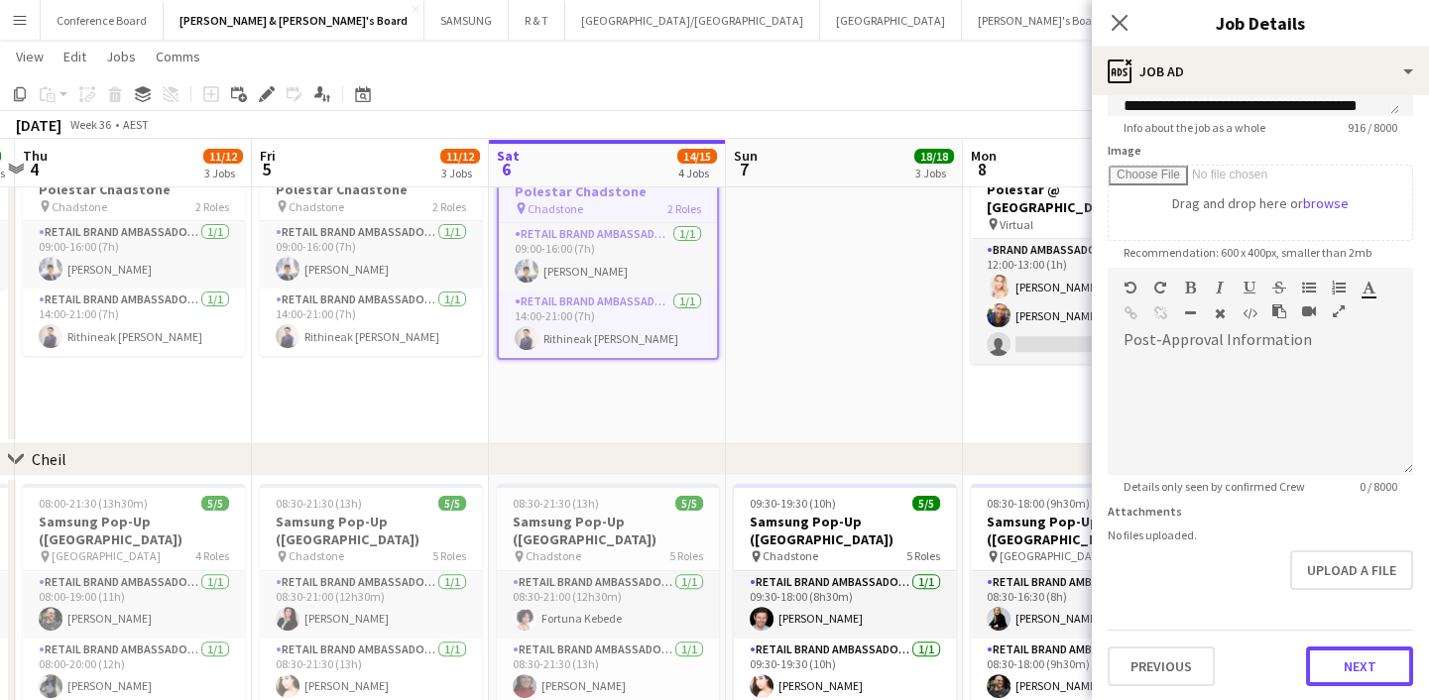
click at [1341, 661] on button "Next" at bounding box center [1359, 667] width 107 height 40
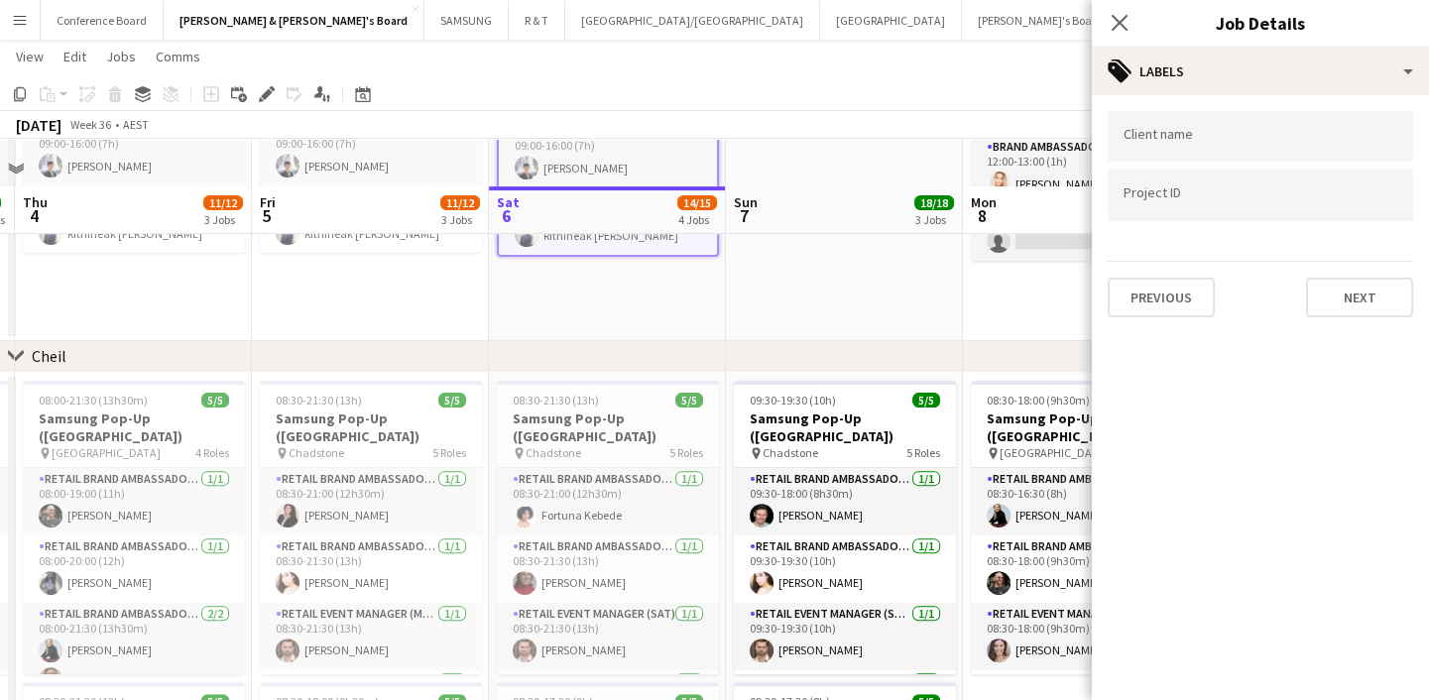
scroll to position [1701, 0]
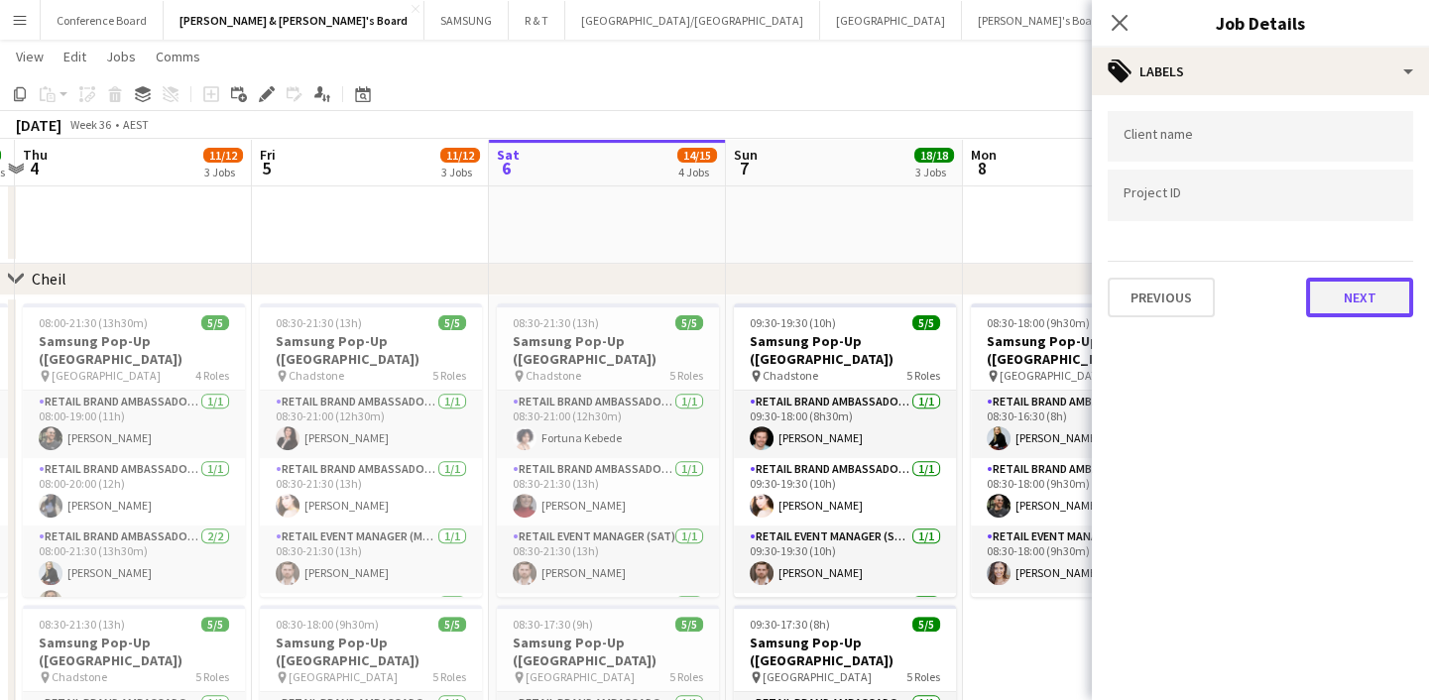
click at [1366, 297] on button "Next" at bounding box center [1359, 298] width 107 height 40
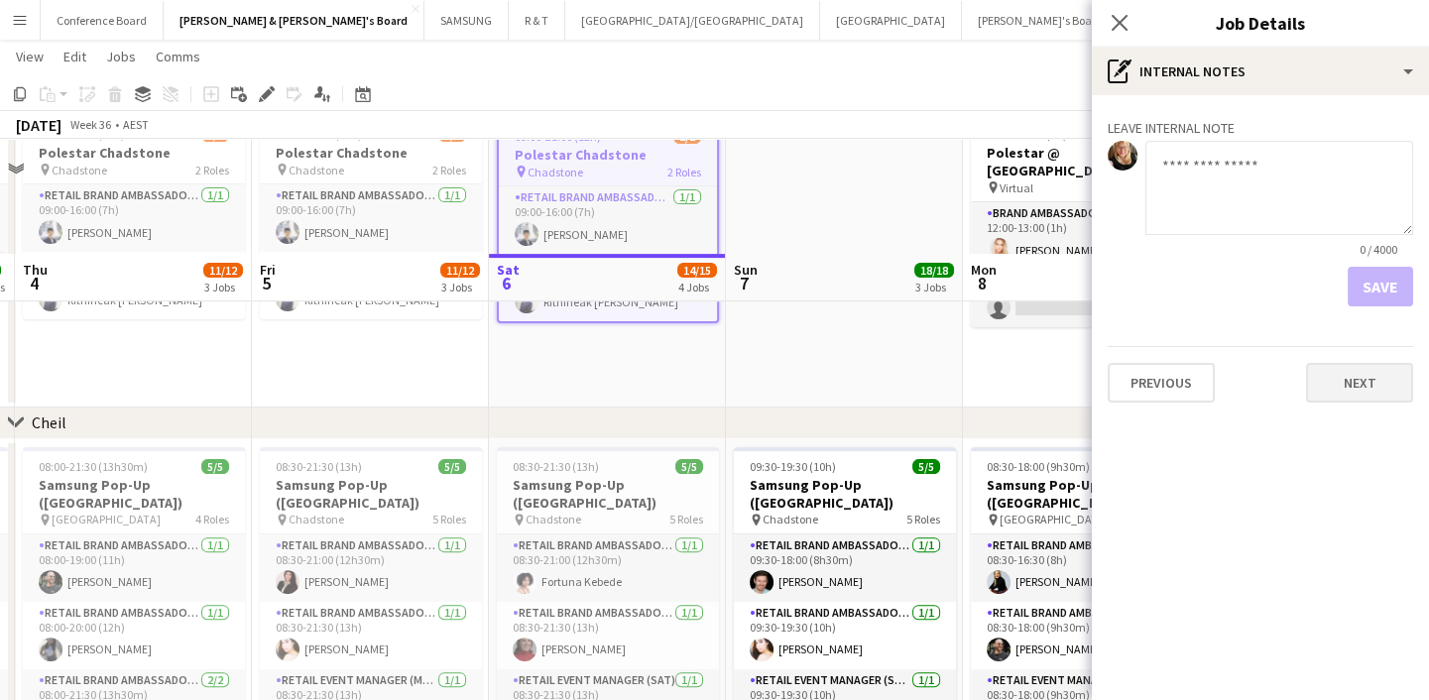
scroll to position [1430, 0]
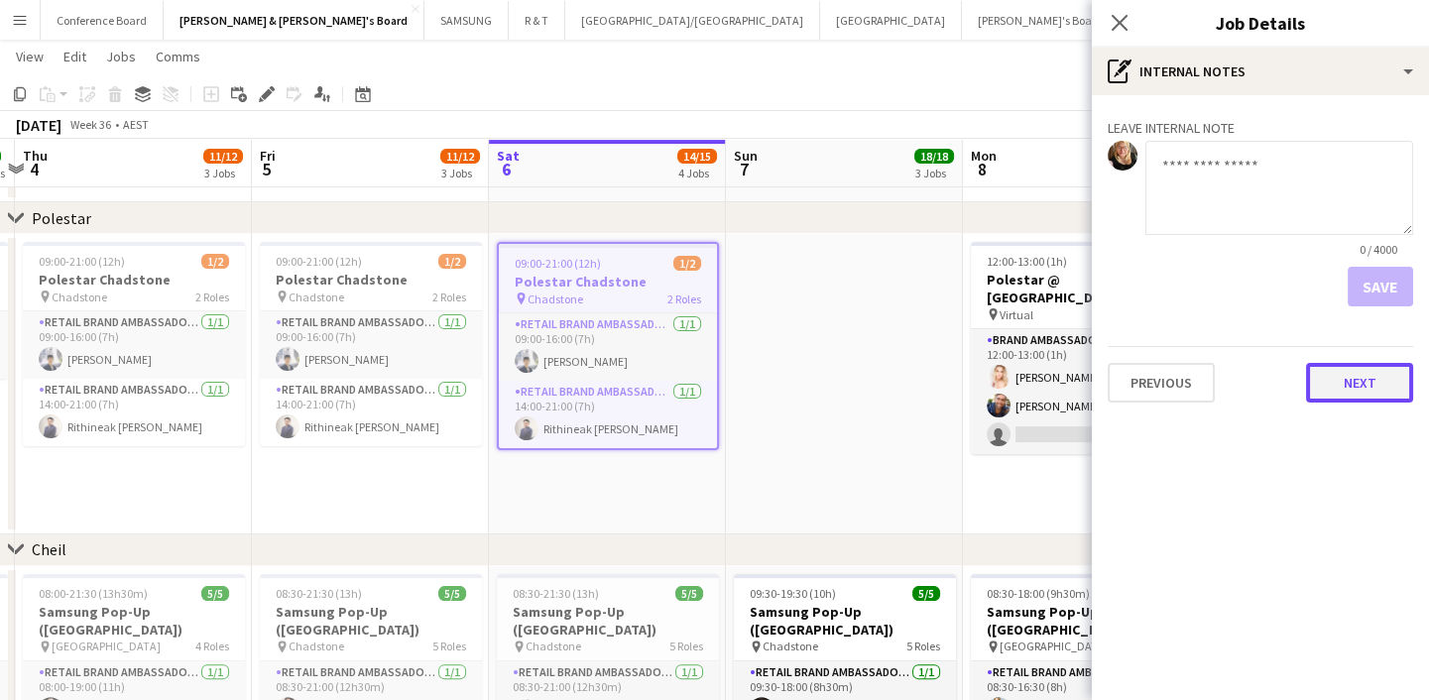
click at [1376, 376] on button "Next" at bounding box center [1359, 383] width 107 height 40
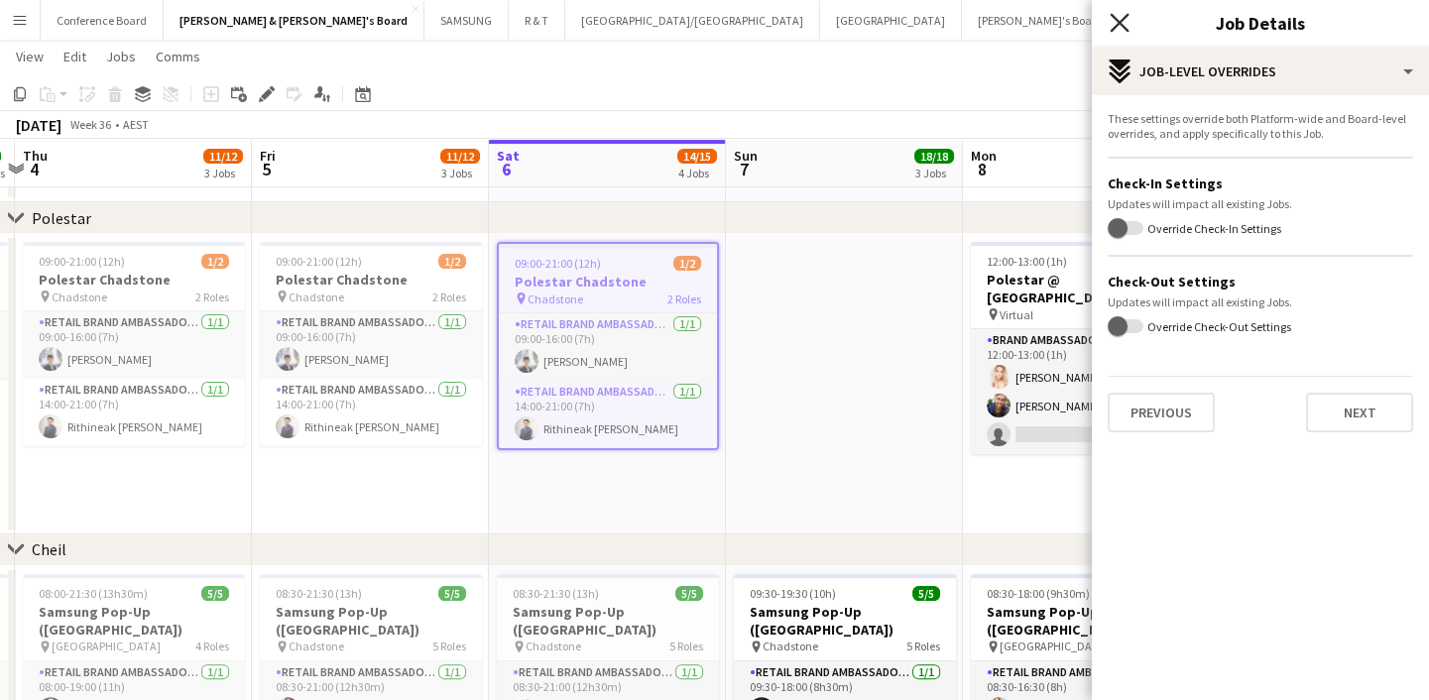
click at [1119, 17] on icon "Close pop-in" at bounding box center [1119, 22] width 19 height 19
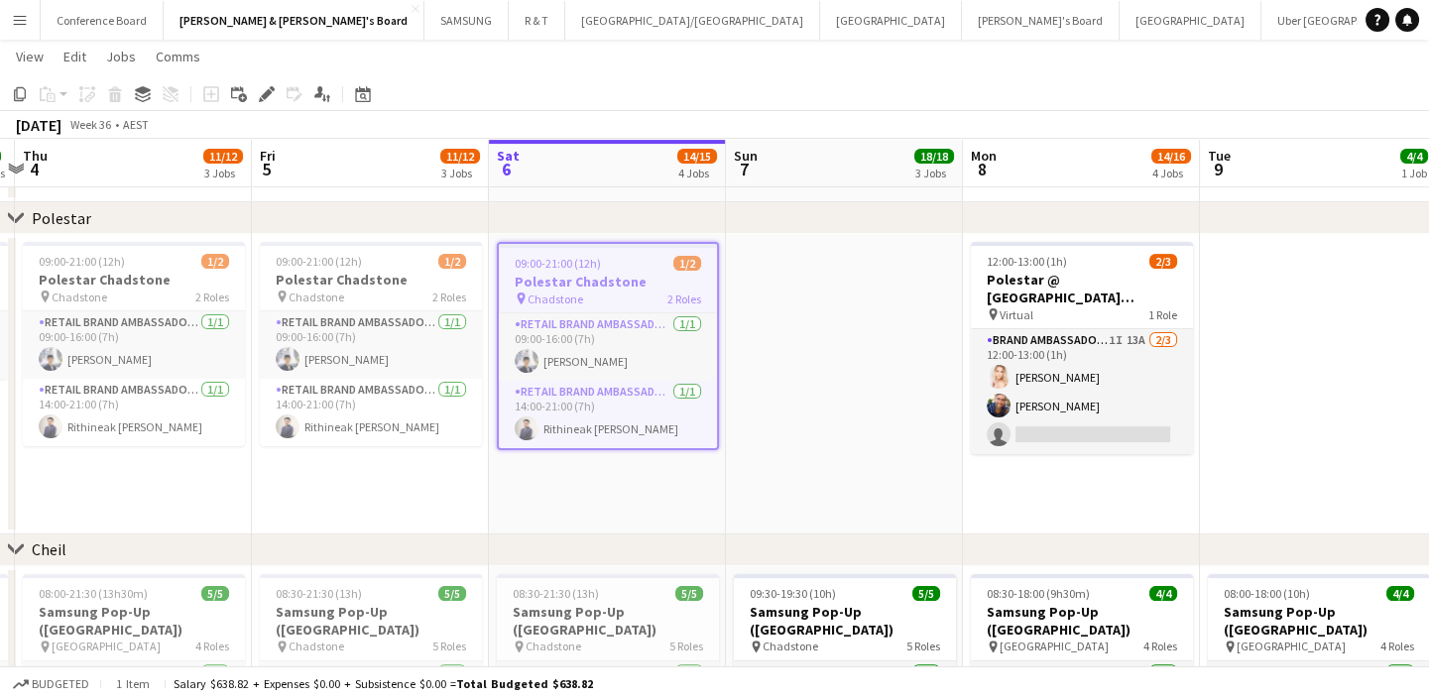
click at [805, 427] on app-date-cell at bounding box center [844, 384] width 237 height 300
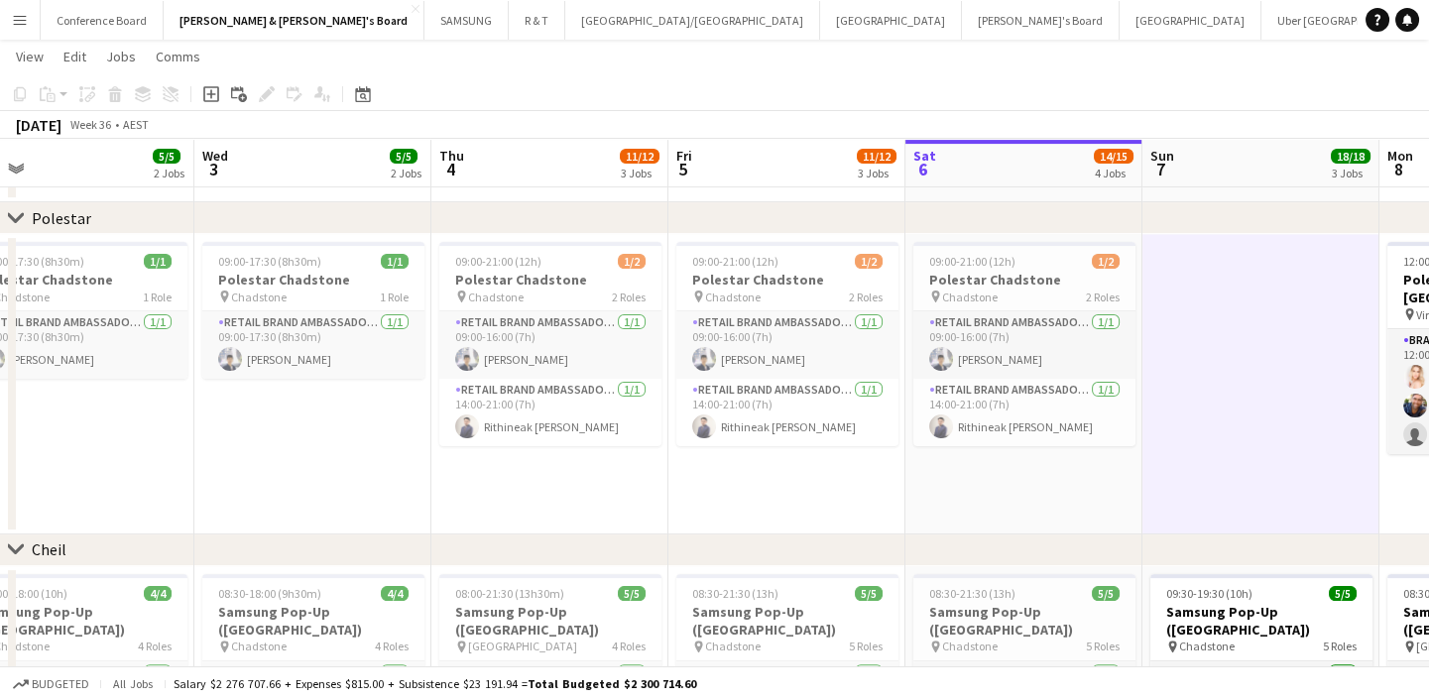
scroll to position [0, 607]
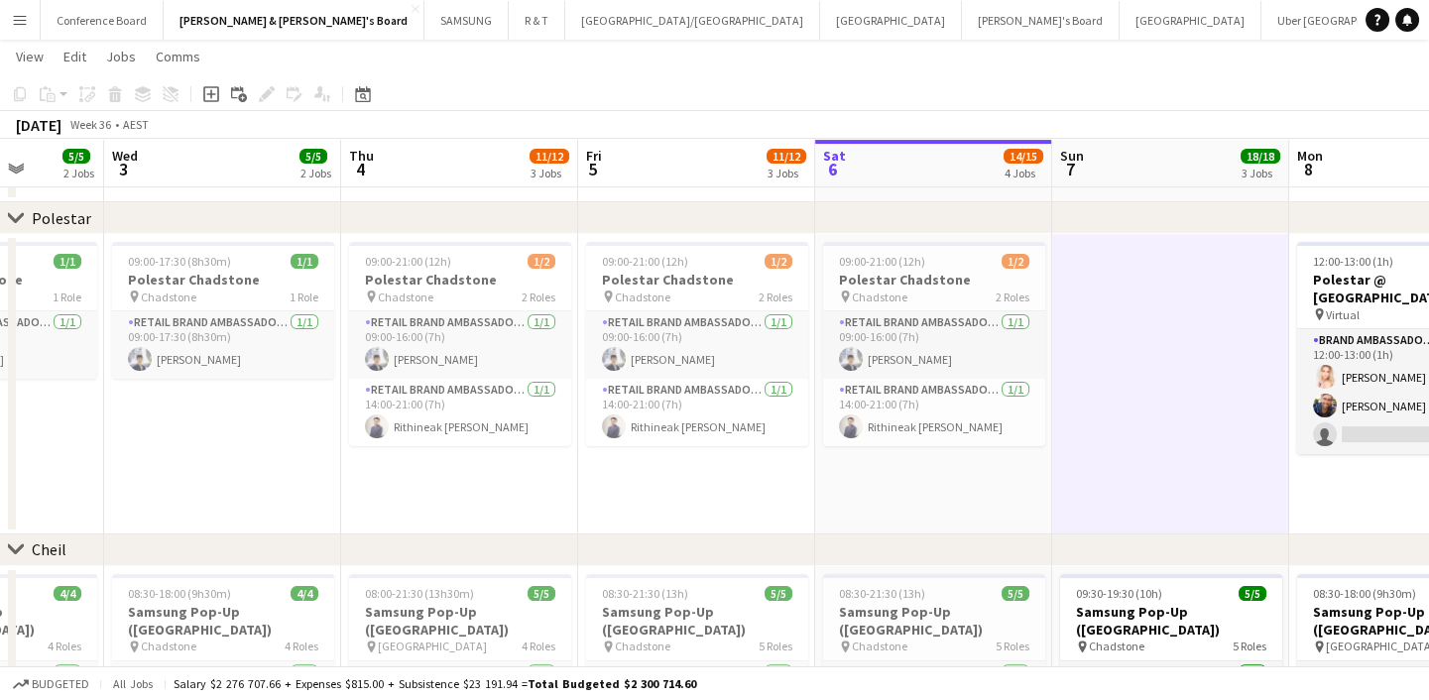
drag, startPoint x: 809, startPoint y: 423, endPoint x: 1133, endPoint y: 386, distance: 326.4
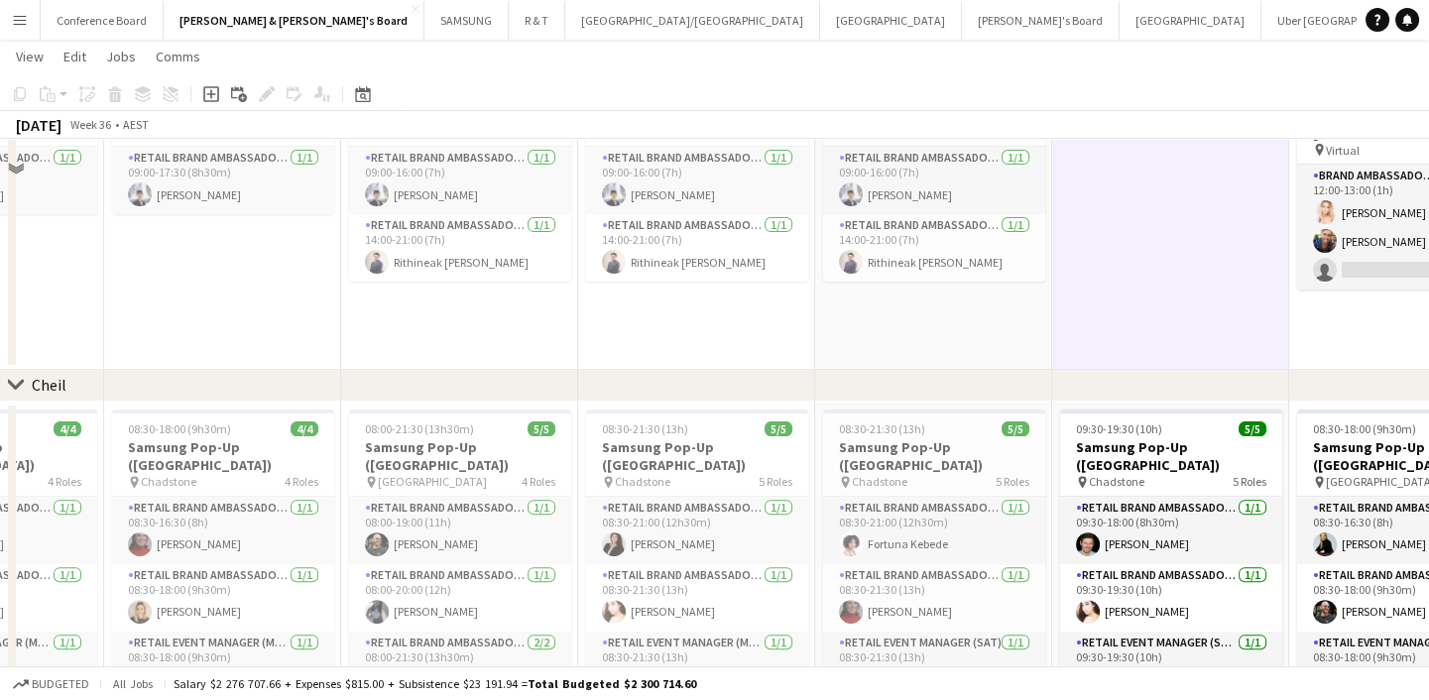
scroll to position [1442, 0]
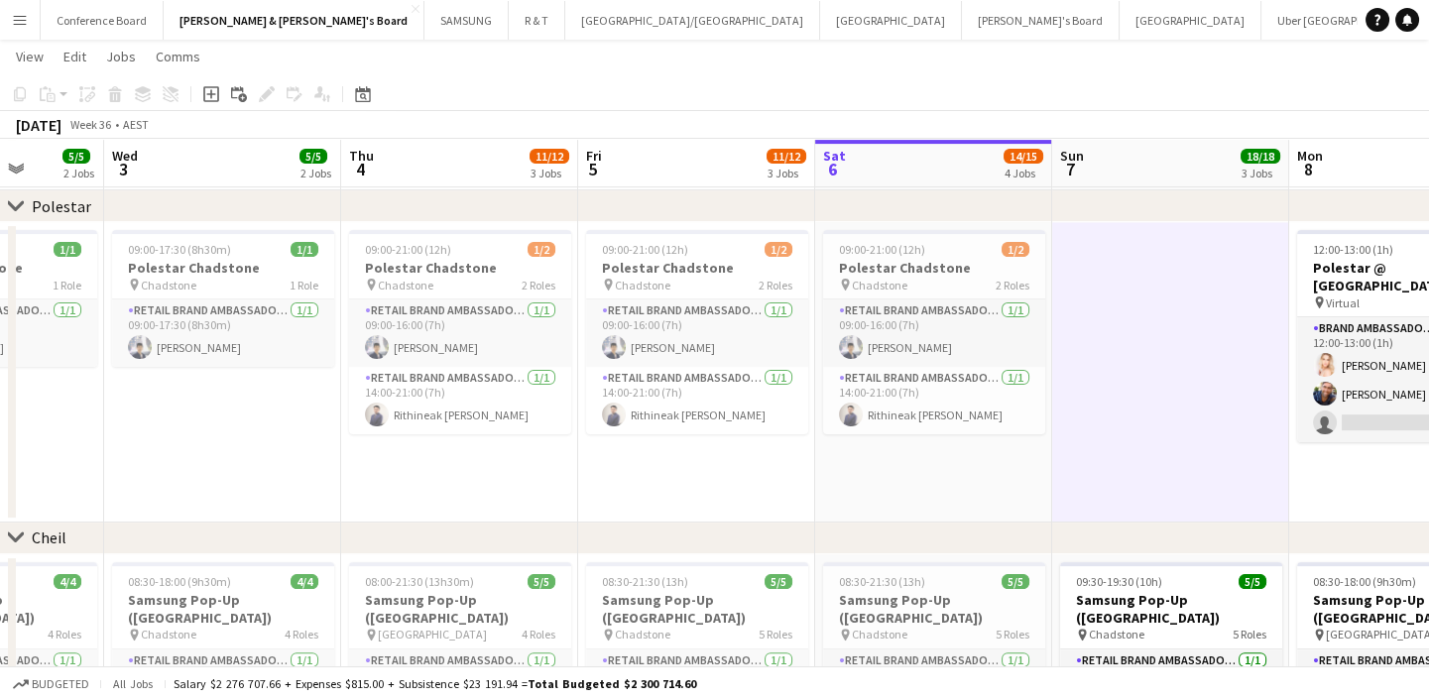
click at [1166, 236] on app-date-cell at bounding box center [1170, 372] width 237 height 300
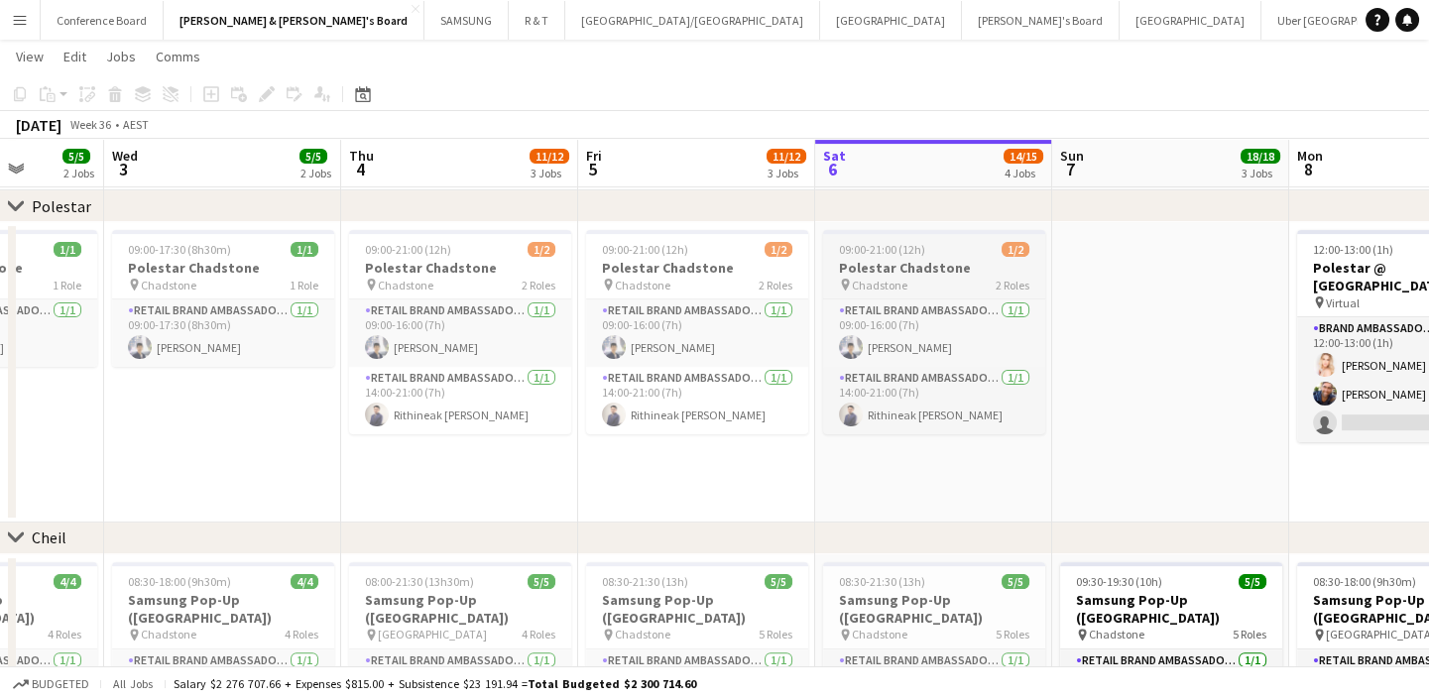
click at [945, 267] on h3 "Polestar Chadstone" at bounding box center [934, 268] width 222 height 18
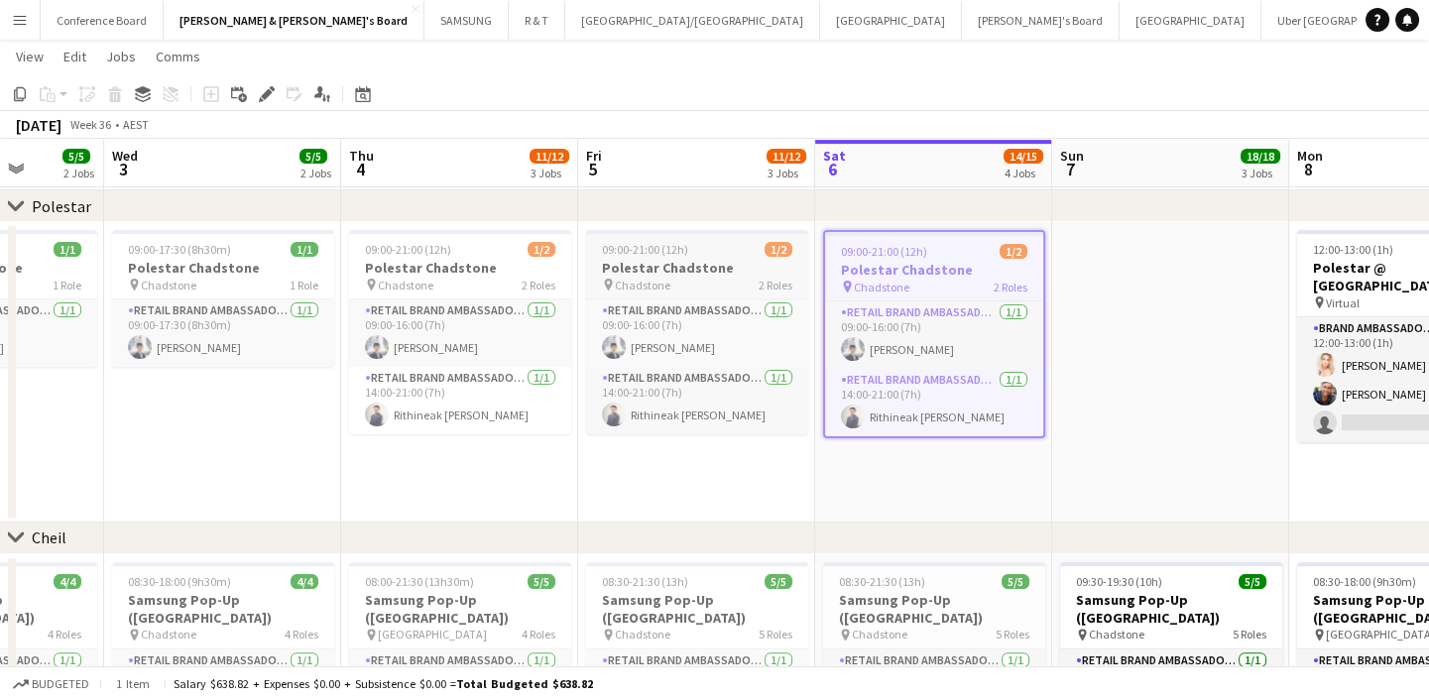
click at [754, 270] on h3 "Polestar Chadstone" at bounding box center [697, 268] width 222 height 18
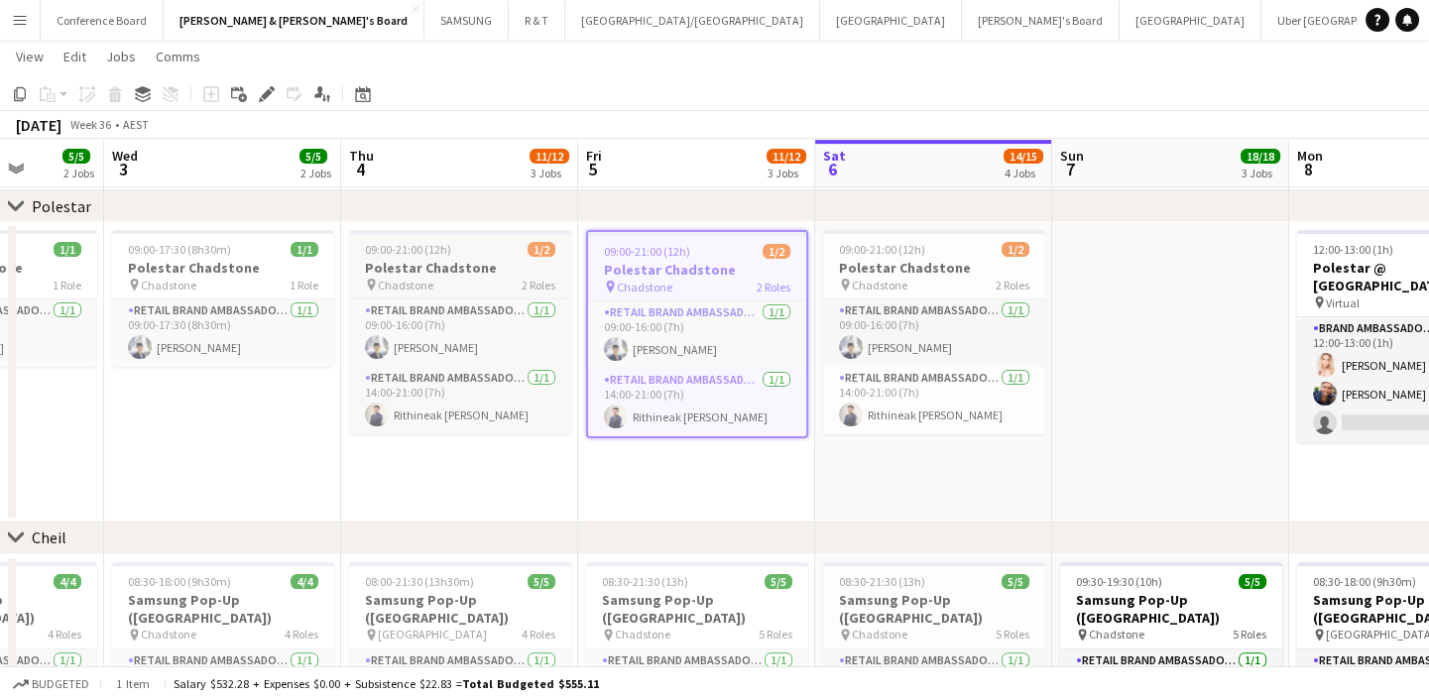
click at [445, 292] on app-job-card "09:00-21:00 (12h) 1/2 Polestar Chadstone pin Chadstone 2 Roles RETAIL Brand Amb…" at bounding box center [460, 332] width 222 height 204
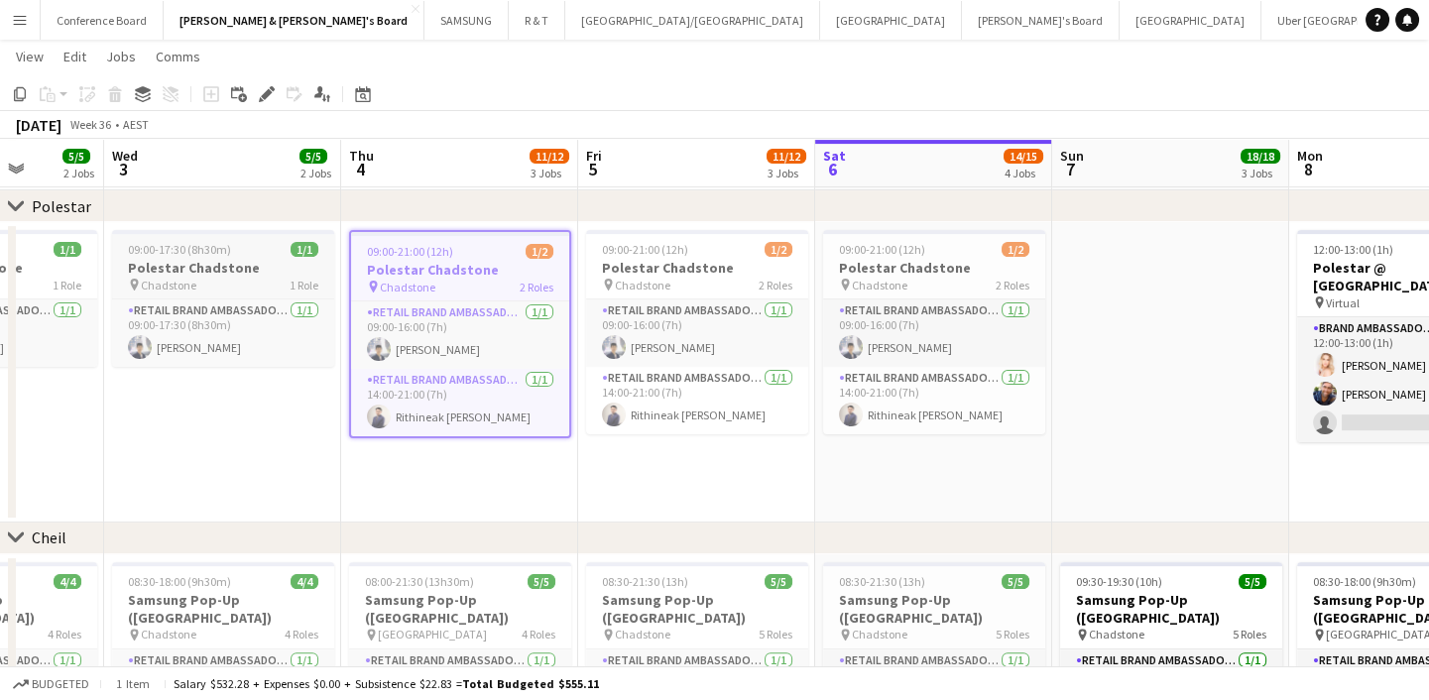
click at [193, 273] on h3 "Polestar Chadstone" at bounding box center [223, 268] width 222 height 18
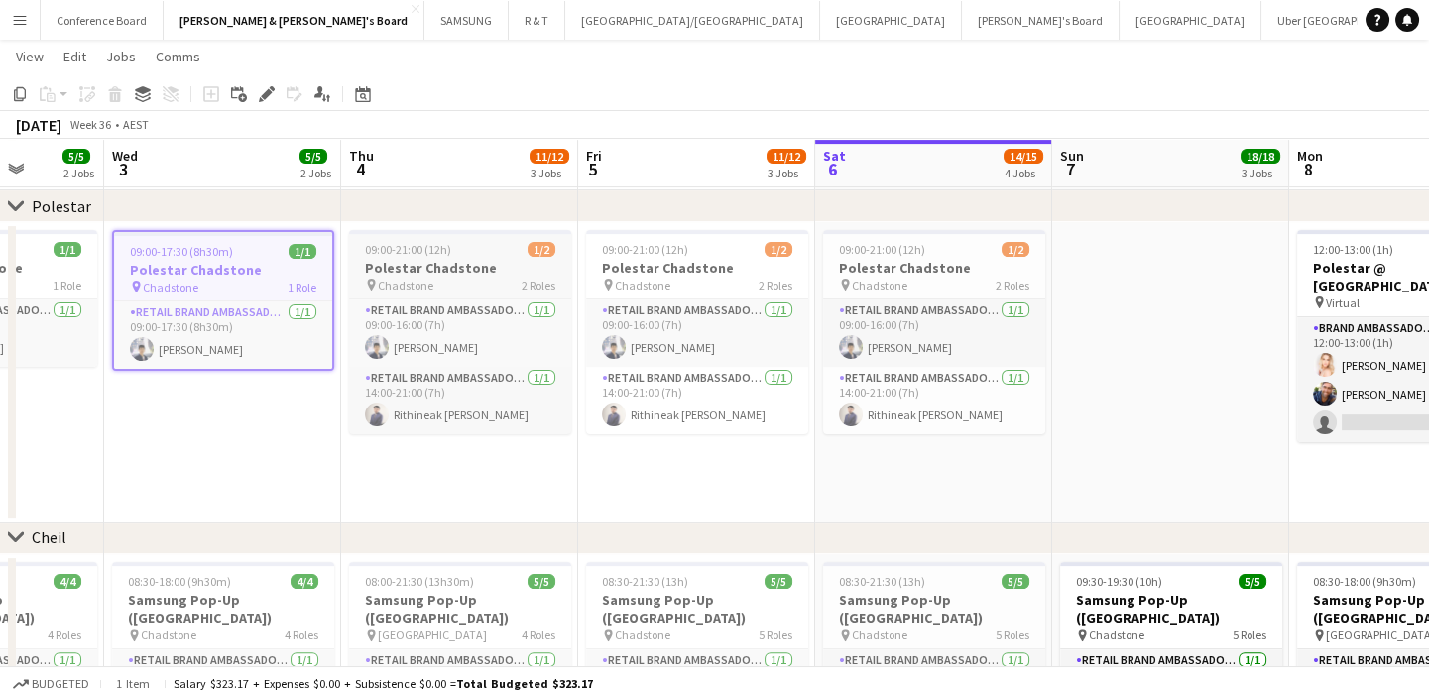
click at [442, 261] on h3 "Polestar Chadstone" at bounding box center [460, 268] width 222 height 18
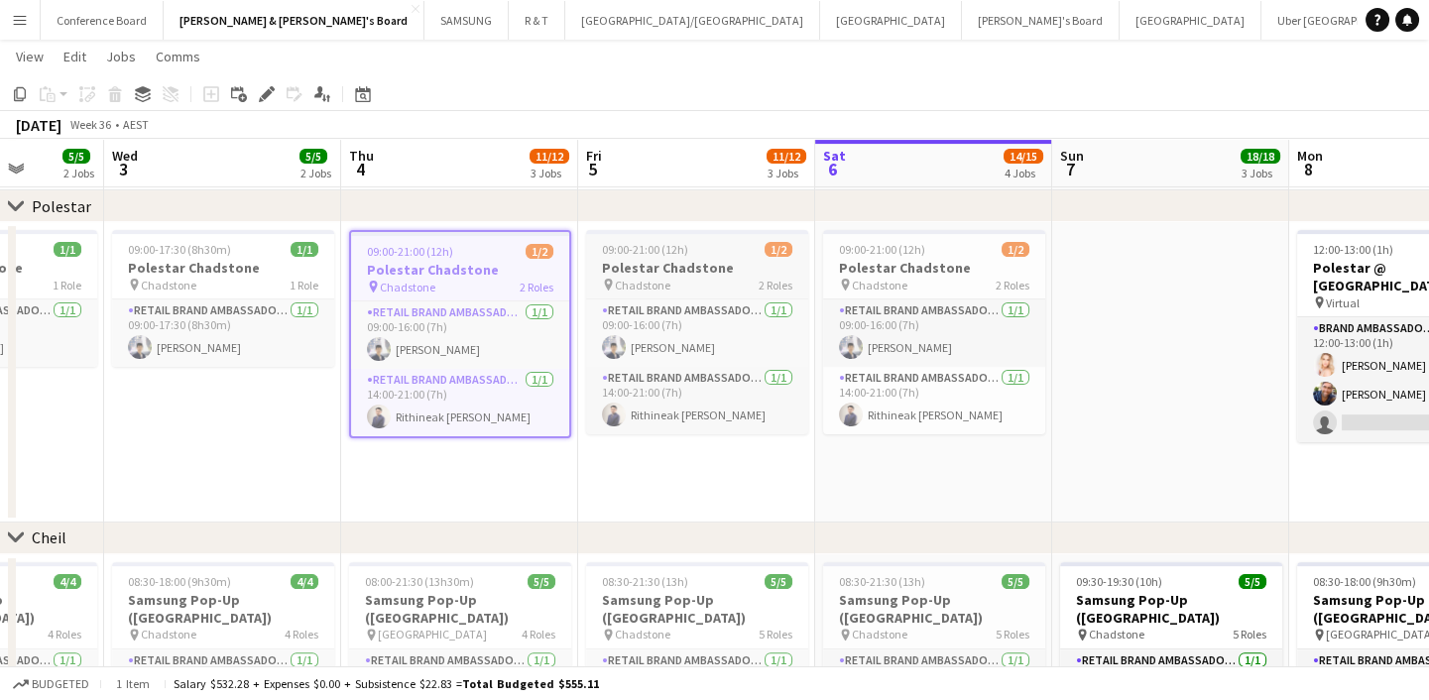
click at [657, 251] on span "09:00-21:00 (12h)" at bounding box center [645, 249] width 86 height 15
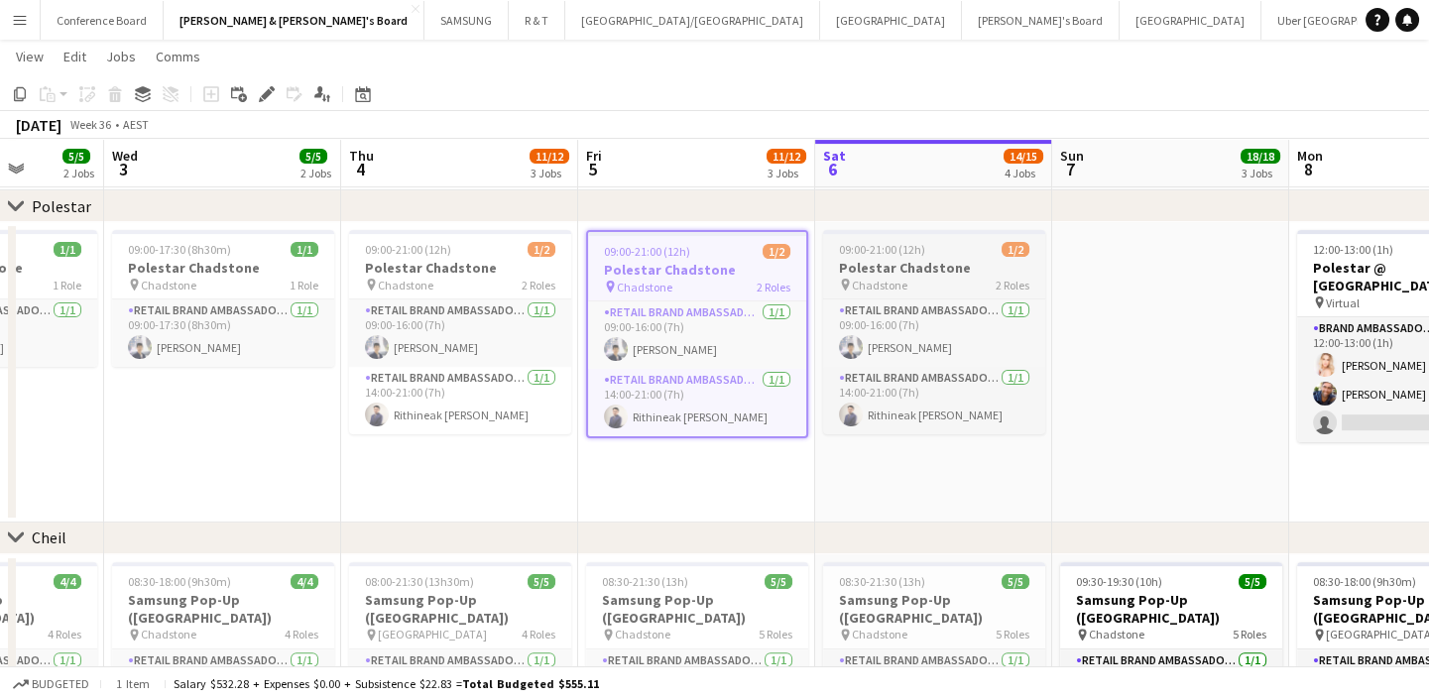
click at [972, 238] on app-job-card "09:00-21:00 (12h) 1/2 Polestar Chadstone pin Chadstone 2 Roles RETAIL Brand Amb…" at bounding box center [934, 332] width 222 height 204
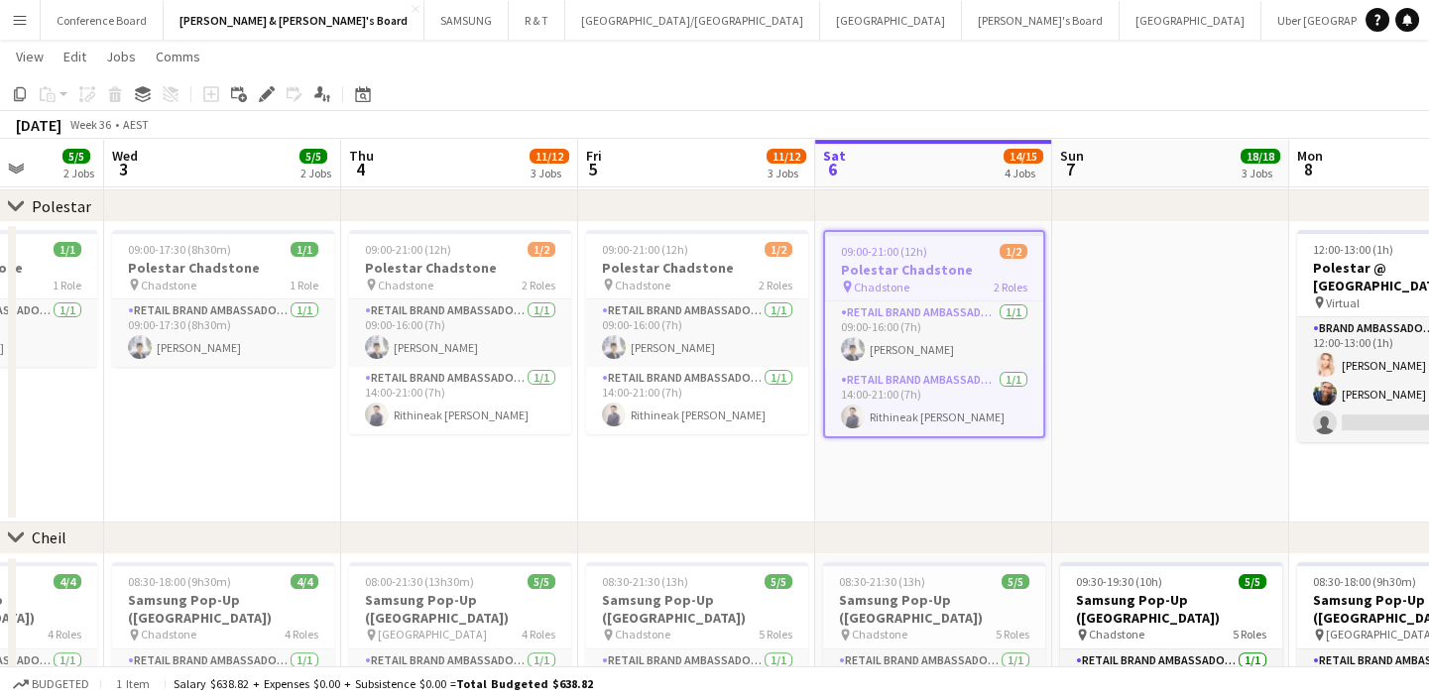
click at [1143, 288] on app-date-cell at bounding box center [1170, 372] width 237 height 300
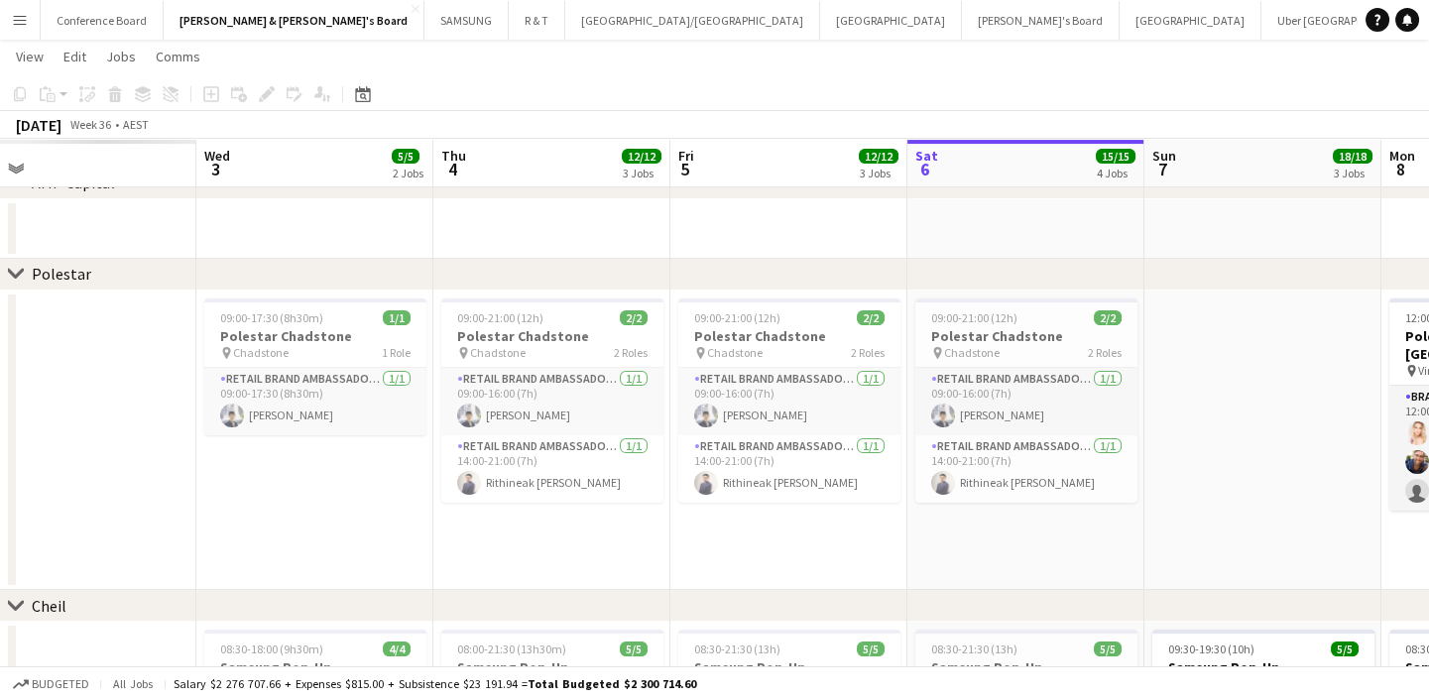
scroll to position [0, 528]
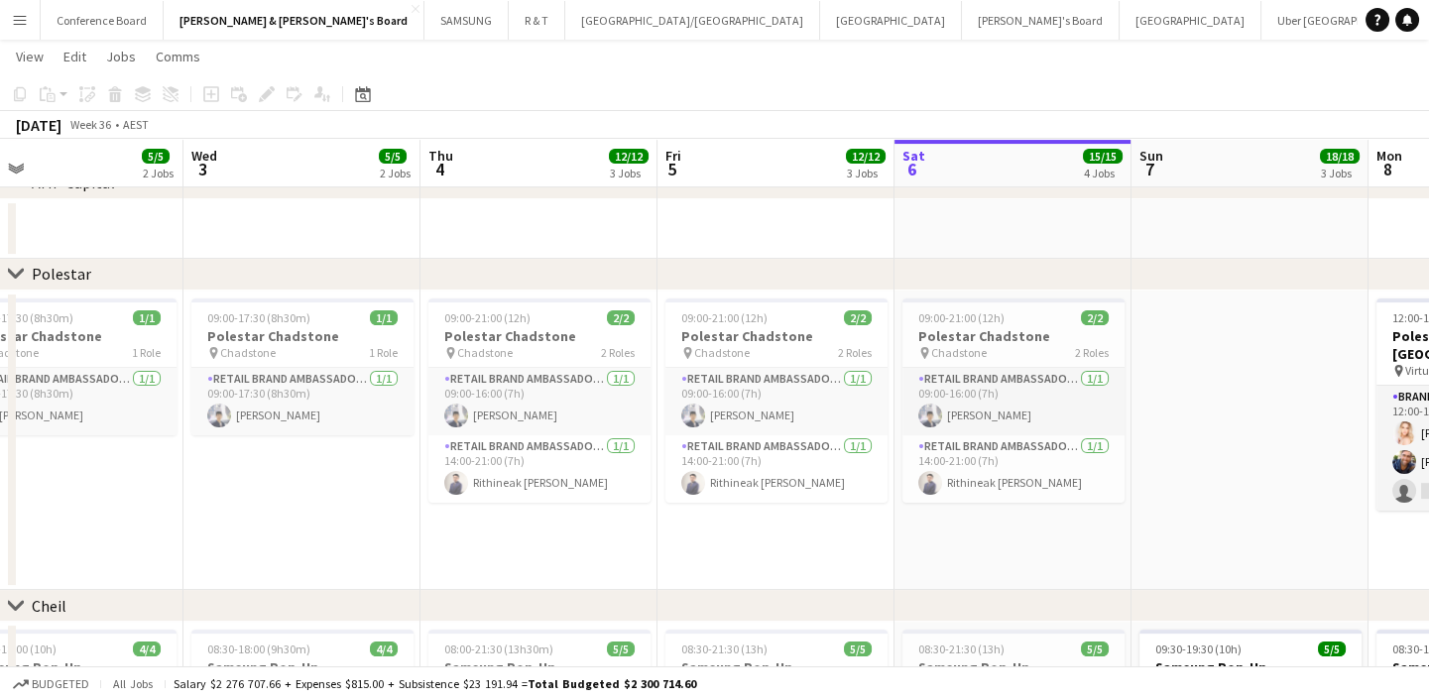
drag, startPoint x: 461, startPoint y: 574, endPoint x: 1118, endPoint y: 485, distance: 662.5
click at [1118, 485] on app-calendar-viewport "Sun 31 Mon 1 Tue 2 5/5 2 Jobs Wed 3 5/5 2 Jobs Thu 4 12/12 3 Jobs Fri 5 12/12 3…" at bounding box center [714, 85] width 1429 height 2358
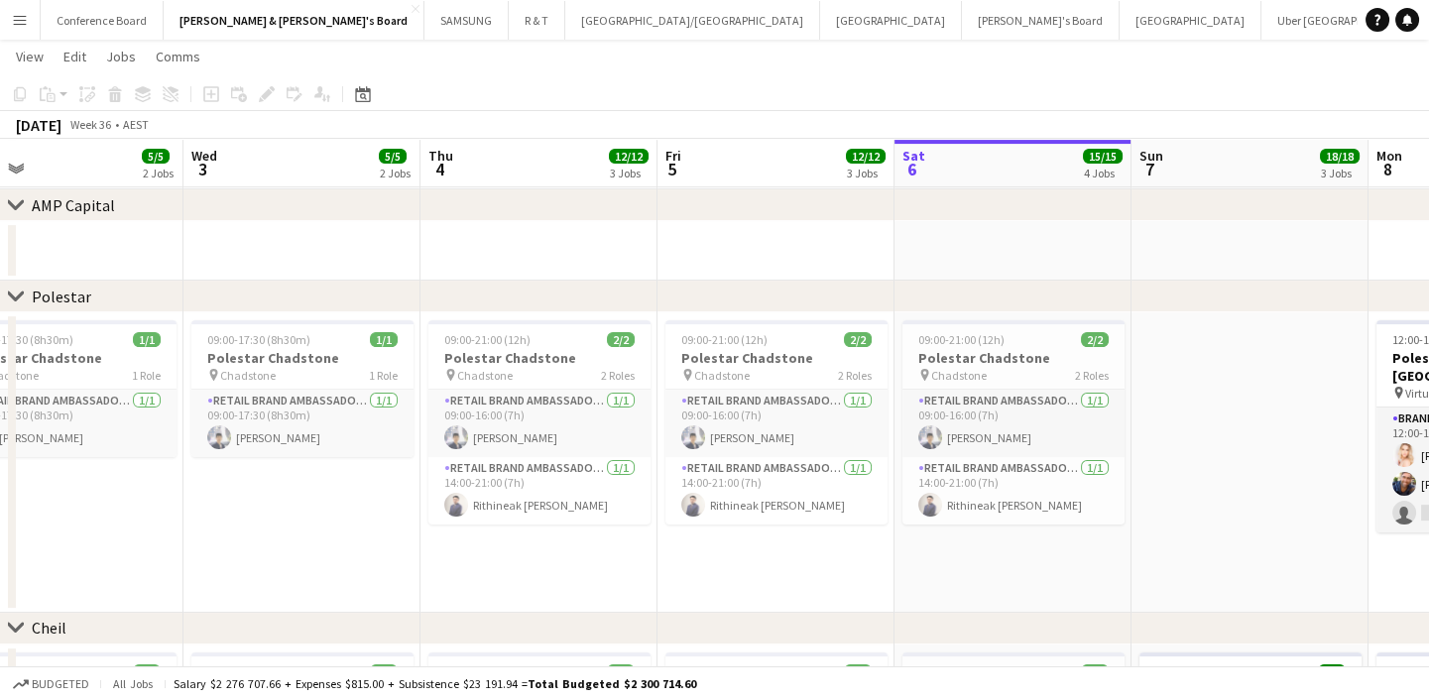
scroll to position [0, 543]
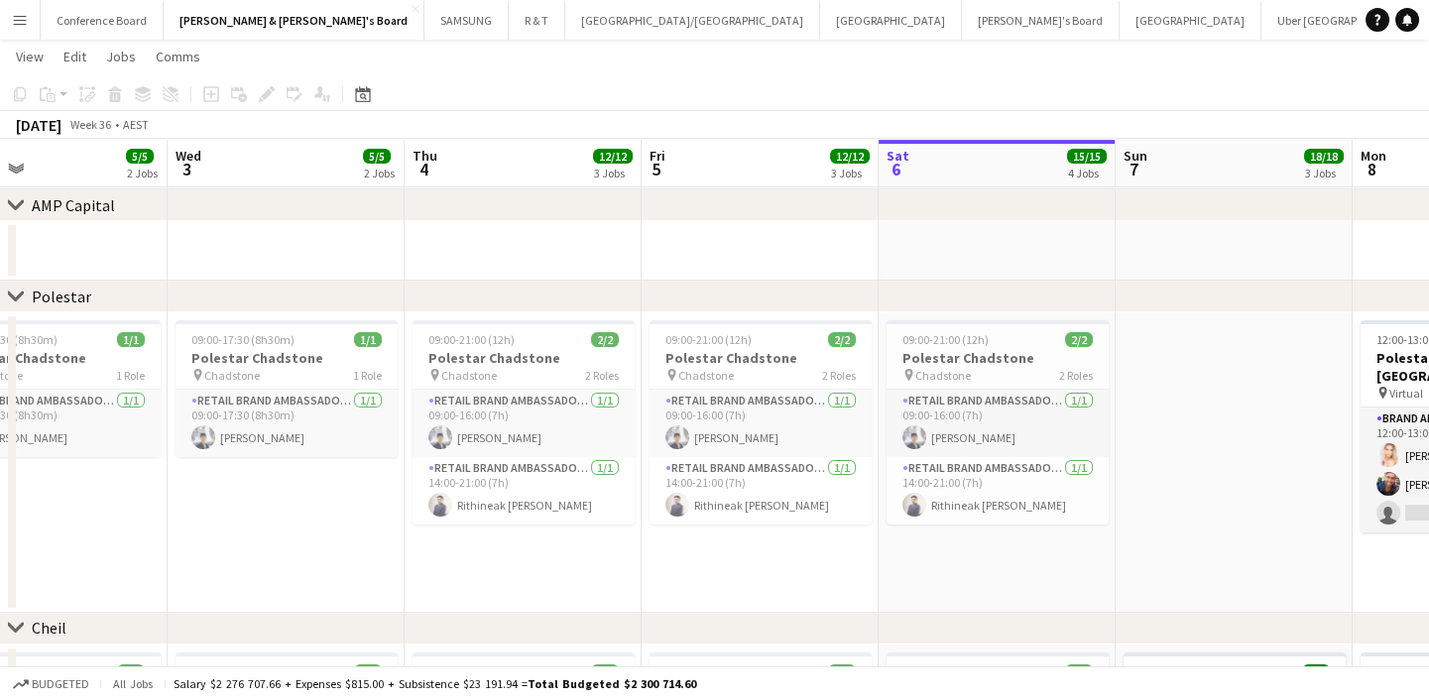
drag, startPoint x: 1208, startPoint y: 517, endPoint x: 1193, endPoint y: 515, distance: 15.0
click at [1193, 515] on app-calendar-viewport "Sun 31 21/21 5 Jobs Mon 1 5/5 2 Jobs Tue 2 5/5 2 Jobs Wed 3 5/5 2 Jobs Thu 4 12…" at bounding box center [714, 6] width 1429 height 2561
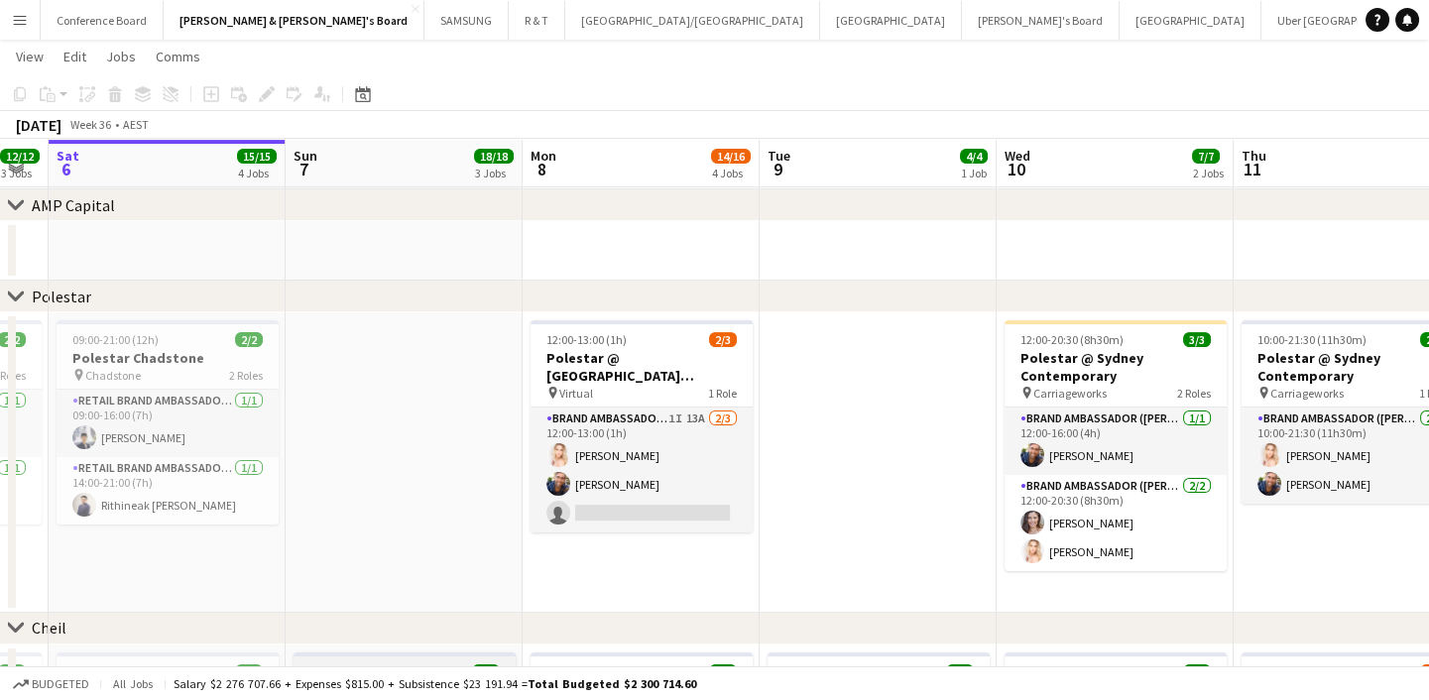
scroll to position [0, 794]
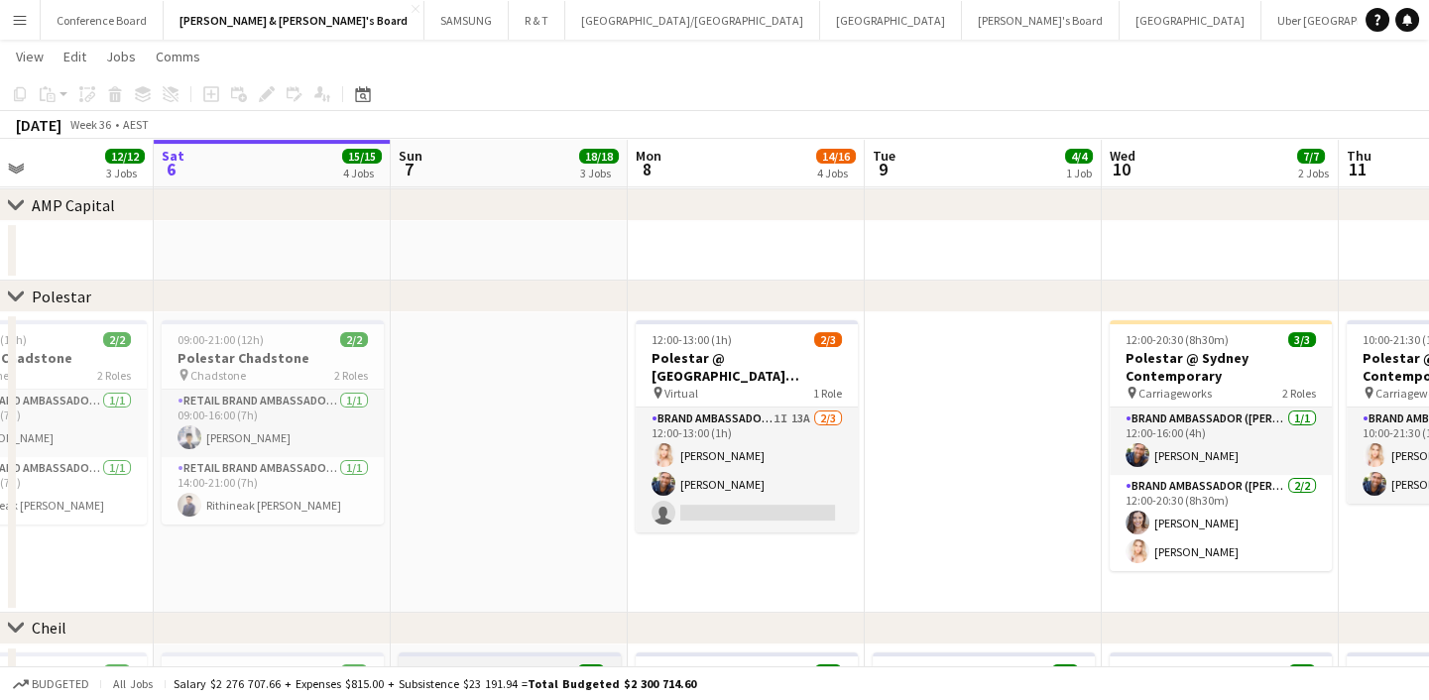
drag, startPoint x: 1201, startPoint y: 522, endPoint x: 479, endPoint y: 654, distance: 734.0
click at [475, 659] on app-calendar-viewport "Tue 2 5/5 2 Jobs Wed 3 5/5 2 Jobs Thu 4 12/12 3 Jobs Fri 5 12/12 3 Jobs Sat 6 1…" at bounding box center [714, 6] width 1429 height 2561
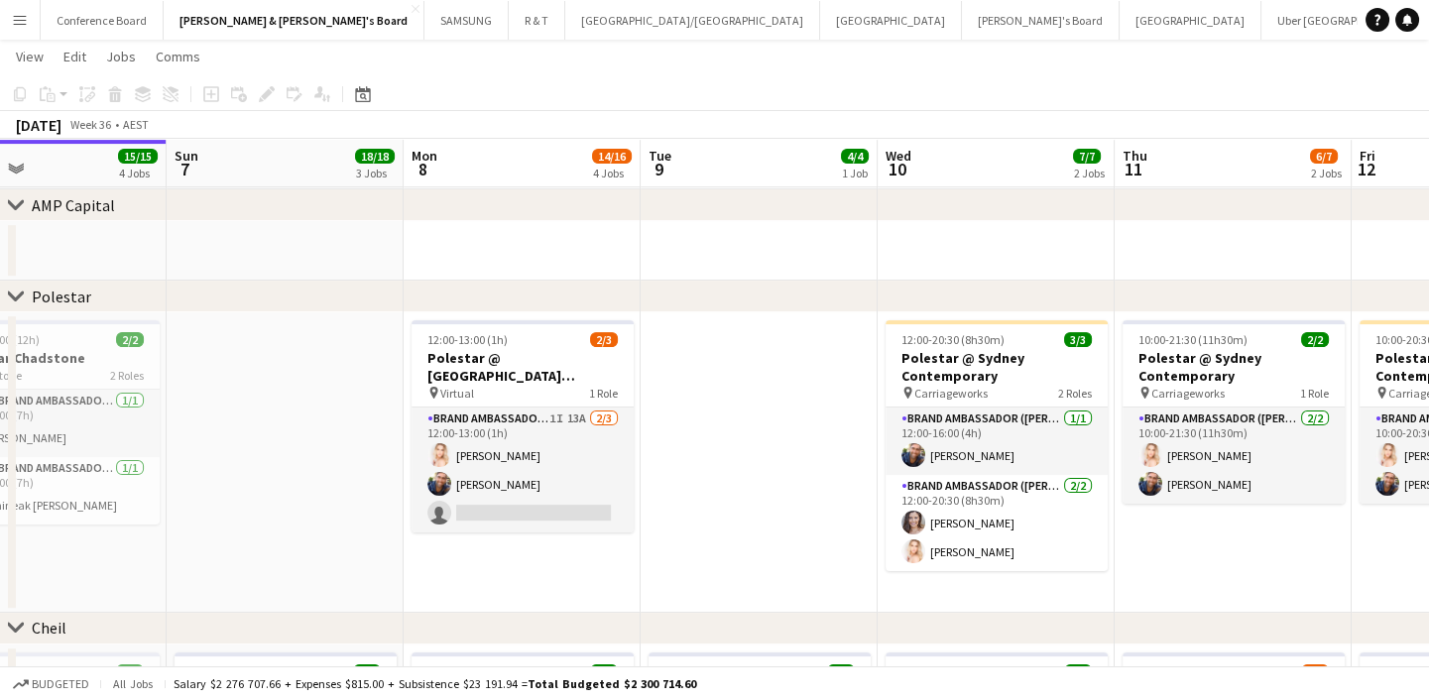
scroll to position [0, 645]
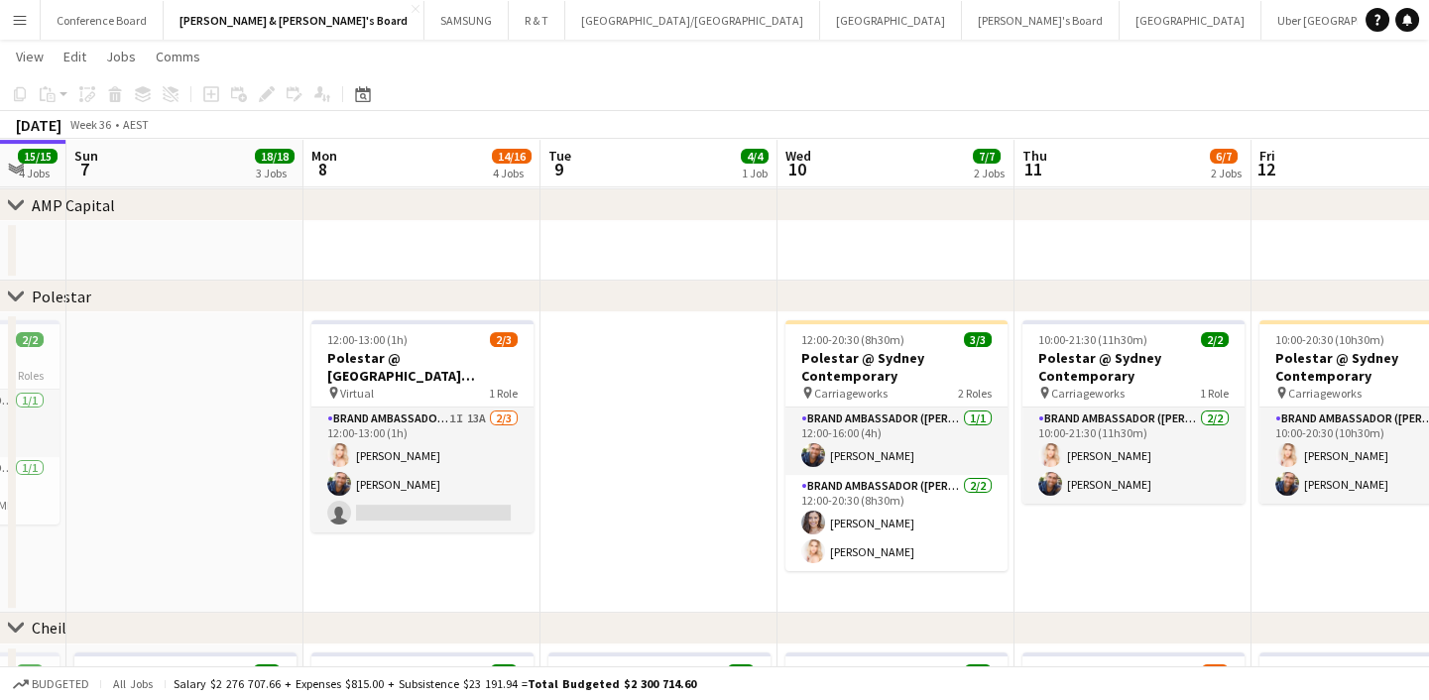
drag, startPoint x: 1001, startPoint y: 575, endPoint x: 678, endPoint y: 597, distance: 324.0
click at [678, 597] on app-calendar-viewport "Thu 4 12/12 3 Jobs Fri 5 12/12 3 Jobs Sat 6 15/15 4 Jobs Sun 7 18/18 3 Jobs Mon…" at bounding box center [714, 6] width 1429 height 2561
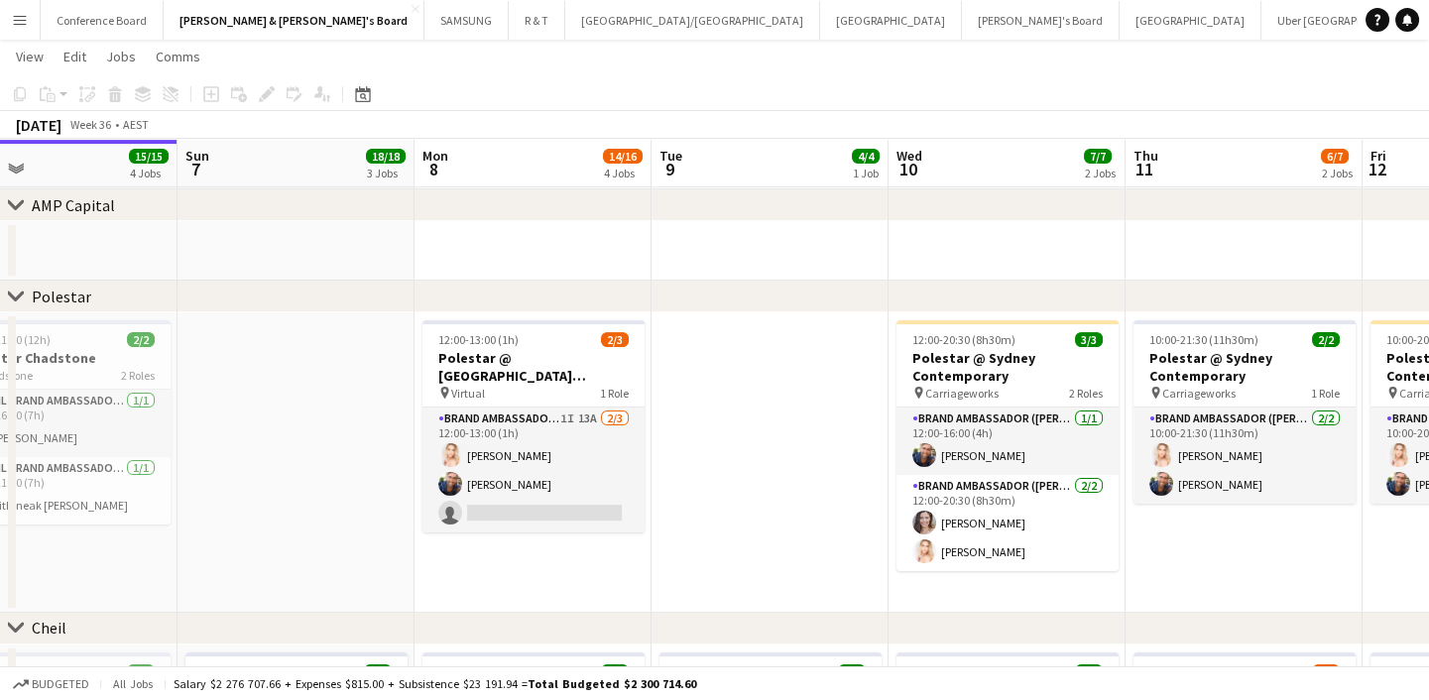
scroll to position [0, 537]
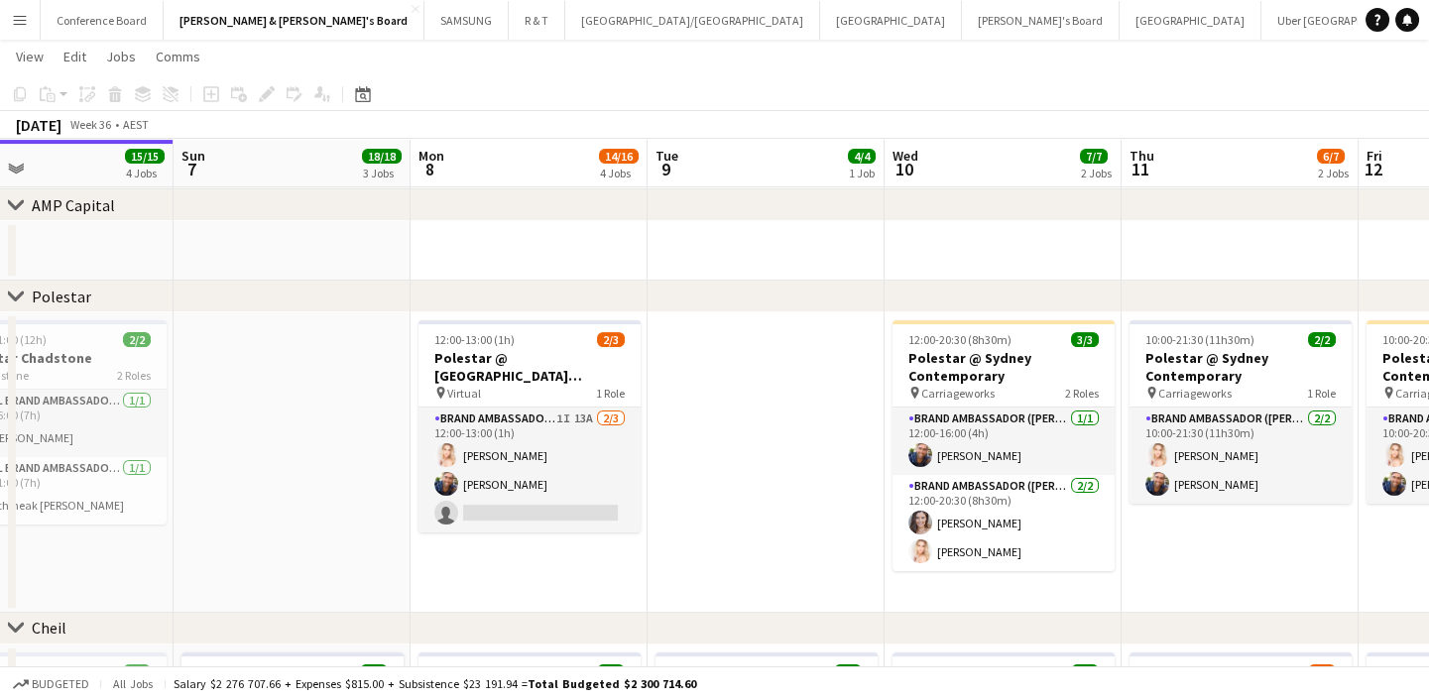
drag, startPoint x: 694, startPoint y: 499, endPoint x: 1037, endPoint y: 555, distance: 347.7
click at [1037, 553] on app-calendar-viewport "Thu 4 12/12 3 Jobs Fri 5 12/12 3 Jobs Sat 6 15/15 4 Jobs Sun 7 18/18 3 Jobs Mon…" at bounding box center [714, 6] width 1429 height 2561
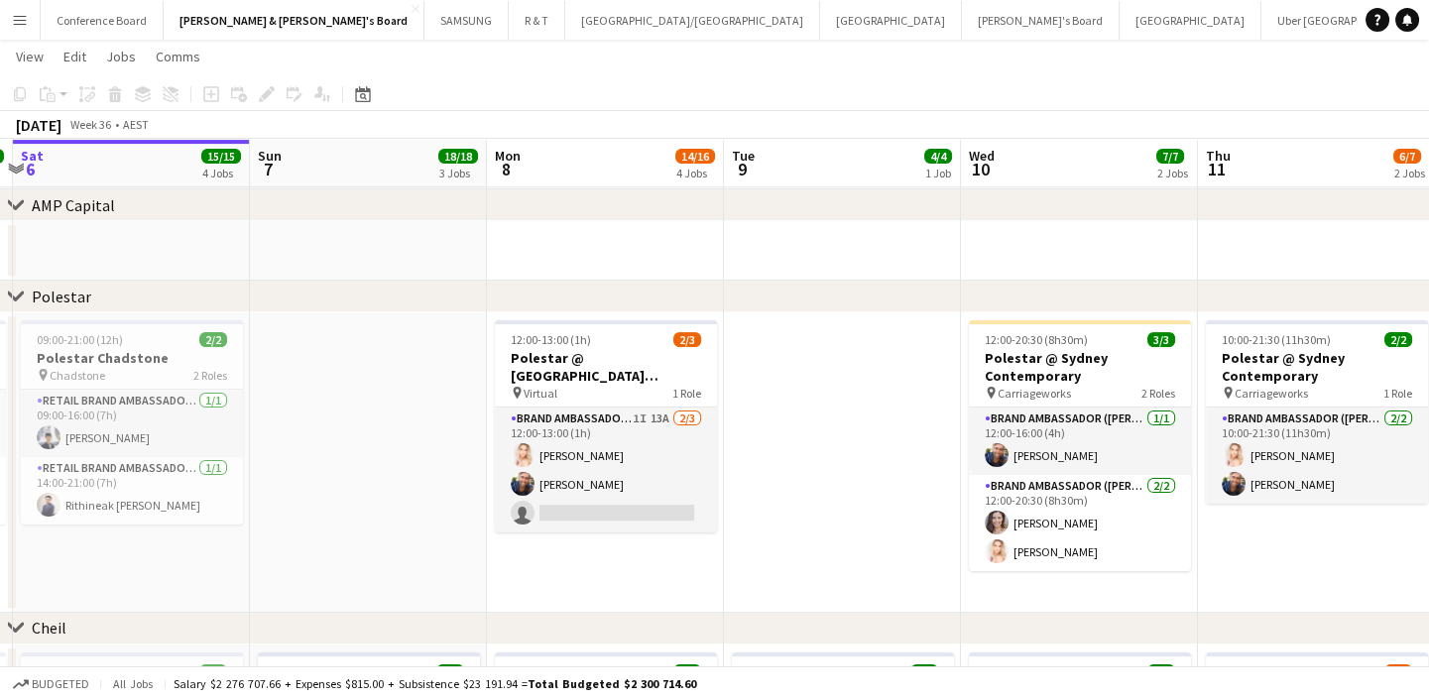
scroll to position [0, 712]
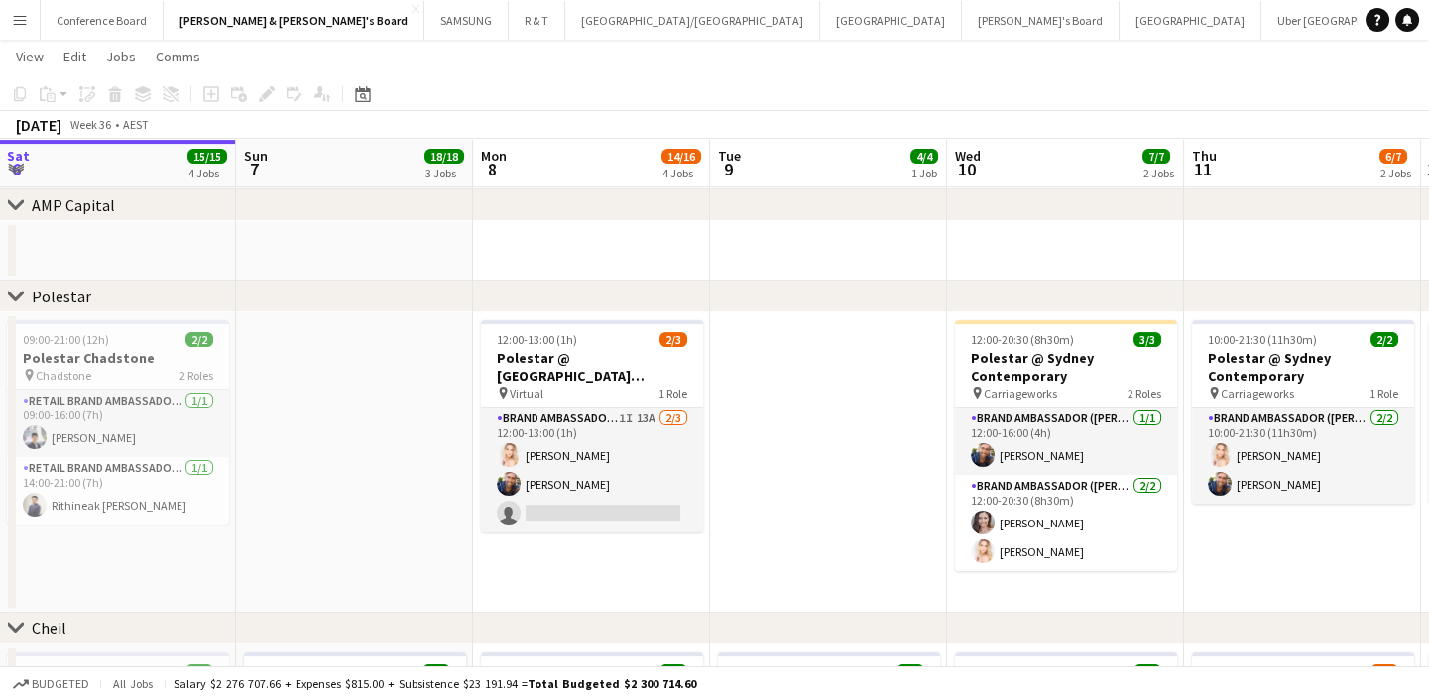
drag, startPoint x: 974, startPoint y: 556, endPoint x: 800, endPoint y: 594, distance: 177.6
click at [800, 594] on app-calendar-viewport "Wed 3 5/5 2 Jobs Thu 4 12/12 3 Jobs Fri 5 12/12 3 Jobs Sat 6 15/15 4 Jobs Sun 7…" at bounding box center [714, 6] width 1429 height 2561
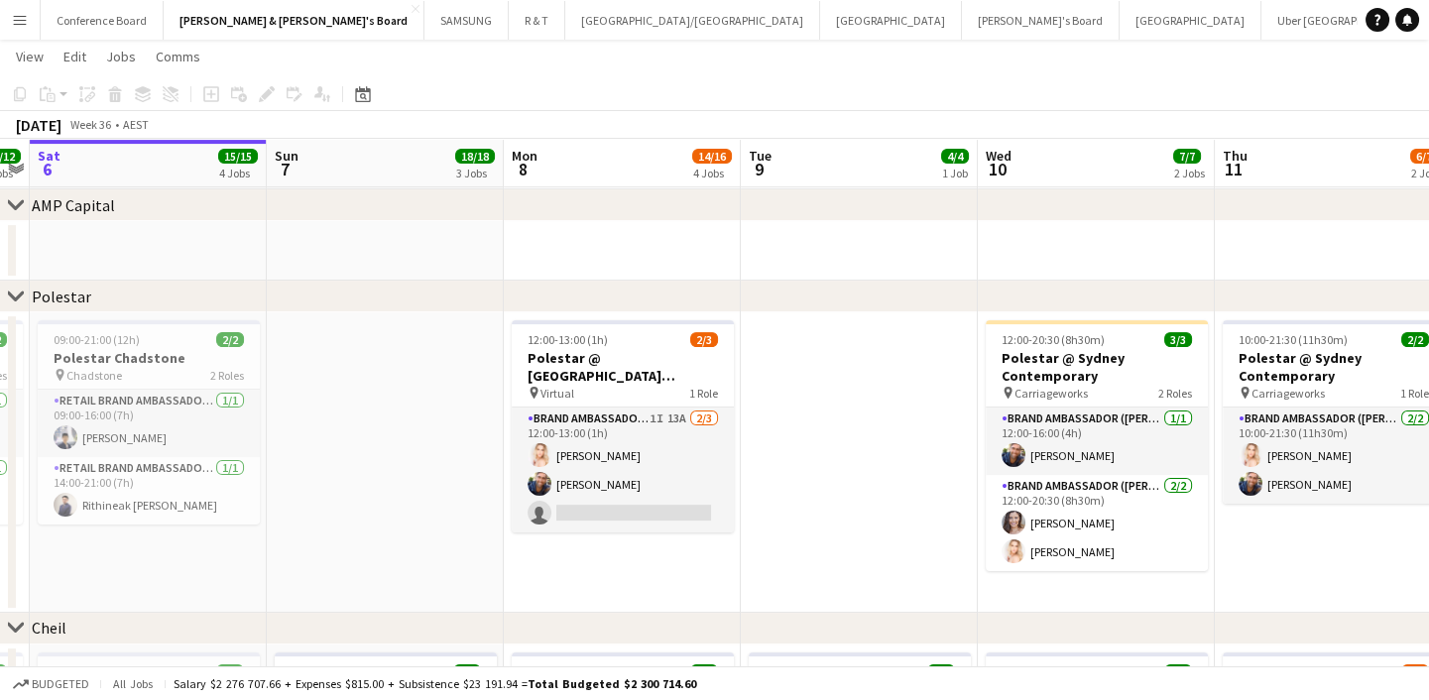
scroll to position [0, 646]
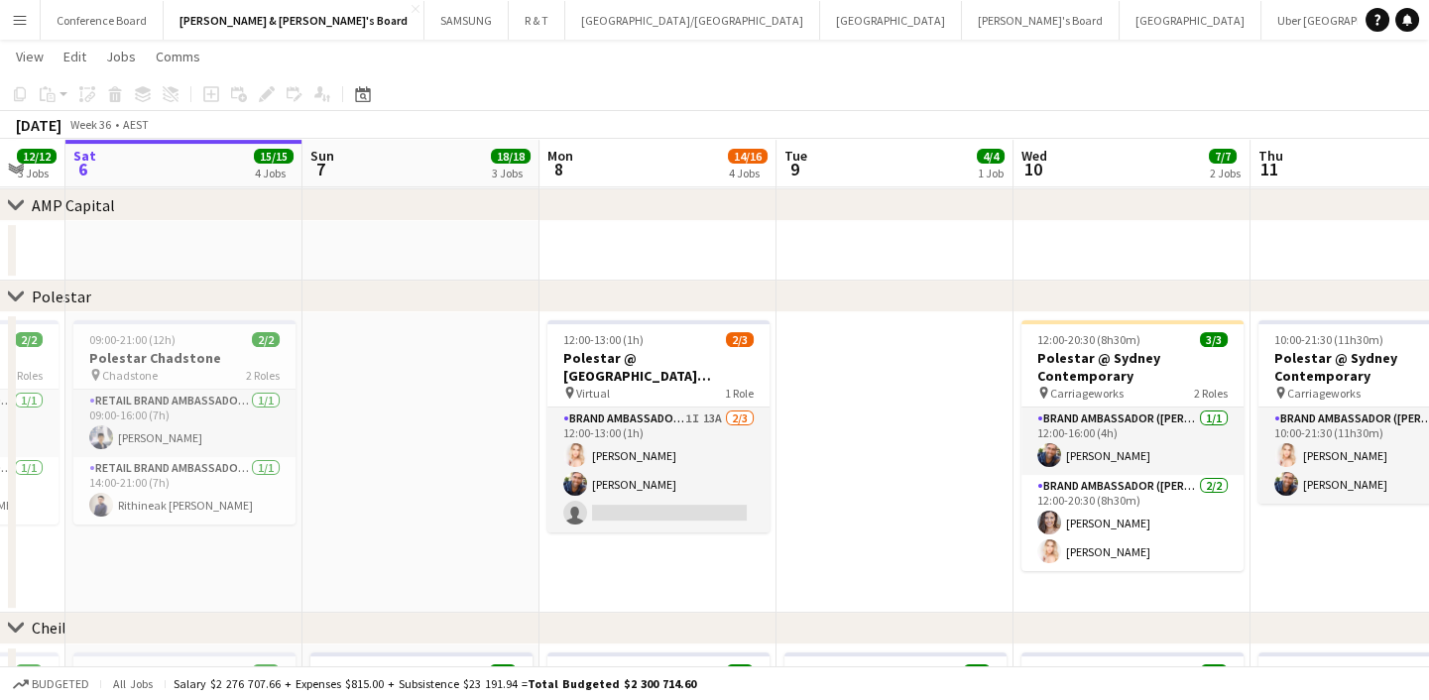
drag, startPoint x: 604, startPoint y: 577, endPoint x: 669, endPoint y: 565, distance: 66.5
click at [669, 565] on app-calendar-viewport "Wed 3 5/5 2 Jobs Thu 4 12/12 3 Jobs Fri 5 12/12 3 Jobs Sat 6 15/15 4 Jobs Sun 7…" at bounding box center [714, 6] width 1429 height 2561
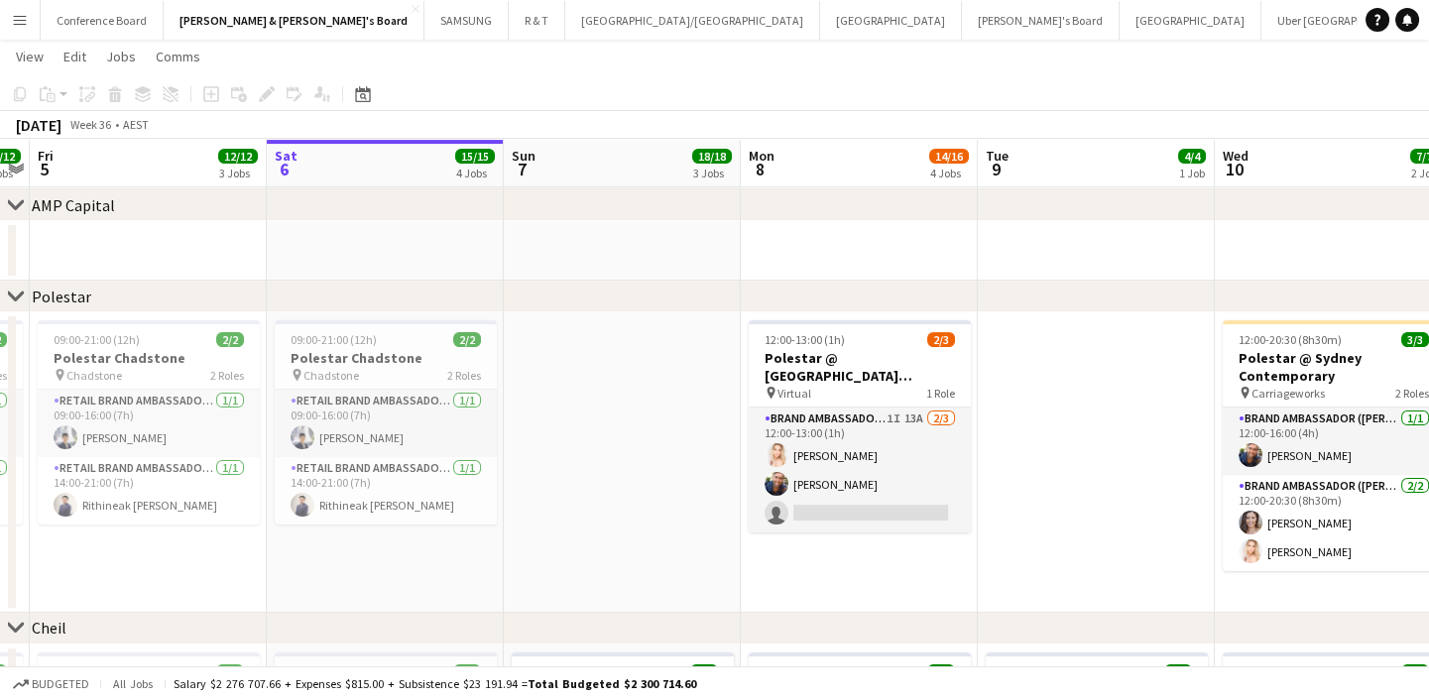
drag, startPoint x: 669, startPoint y: 568, endPoint x: 1127, endPoint y: 518, distance: 460.9
click at [1127, 519] on app-calendar-viewport "Wed 3 5/5 2 Jobs Thu 4 12/12 3 Jobs Fri 5 12/12 3 Jobs Sat 6 15/15 4 Jobs Sun 7…" at bounding box center [714, 6] width 1429 height 2561
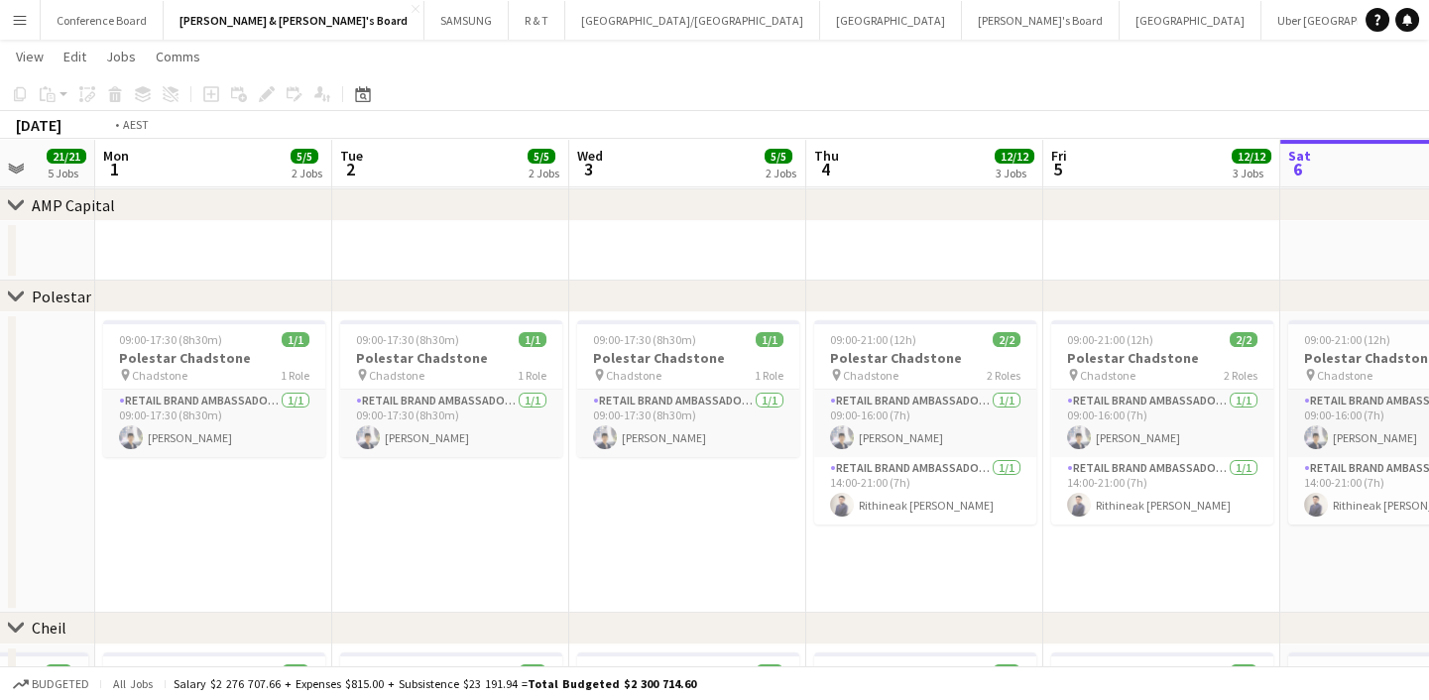
drag, startPoint x: 409, startPoint y: 584, endPoint x: 1166, endPoint y: 560, distance: 757.9
click at [1166, 560] on app-calendar-viewport "Sat 30 Sun 31 21/21 5 Jobs Mon 1 5/5 2 Jobs Tue 2 5/5 2 Jobs Wed 3 5/5 2 Jobs T…" at bounding box center [714, 6] width 1429 height 2561
click at [434, 329] on app-job-card "09:00-17:30 (8h30m) 1/1 Polestar Chadstone pin Chadstone 1 Role RETAIL Brand Am…" at bounding box center [452, 388] width 222 height 137
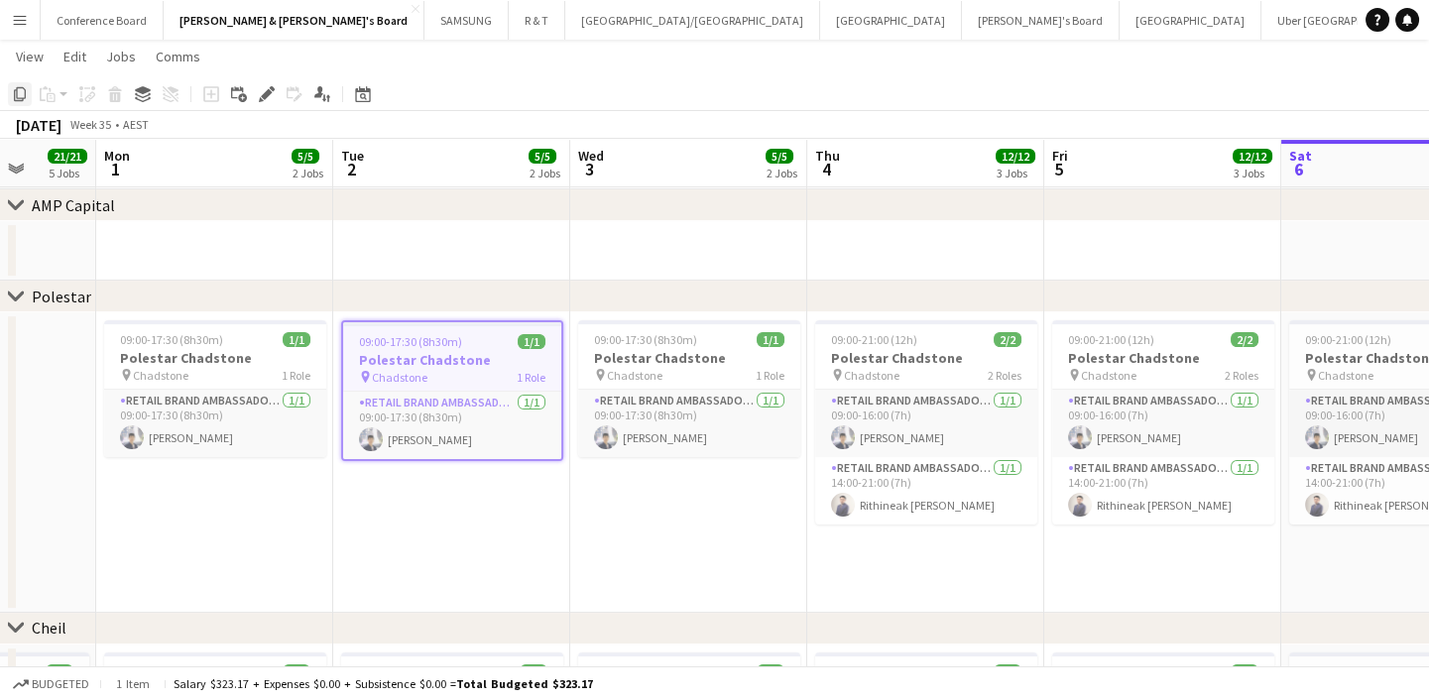
click at [14, 94] on icon at bounding box center [20, 94] width 12 height 14
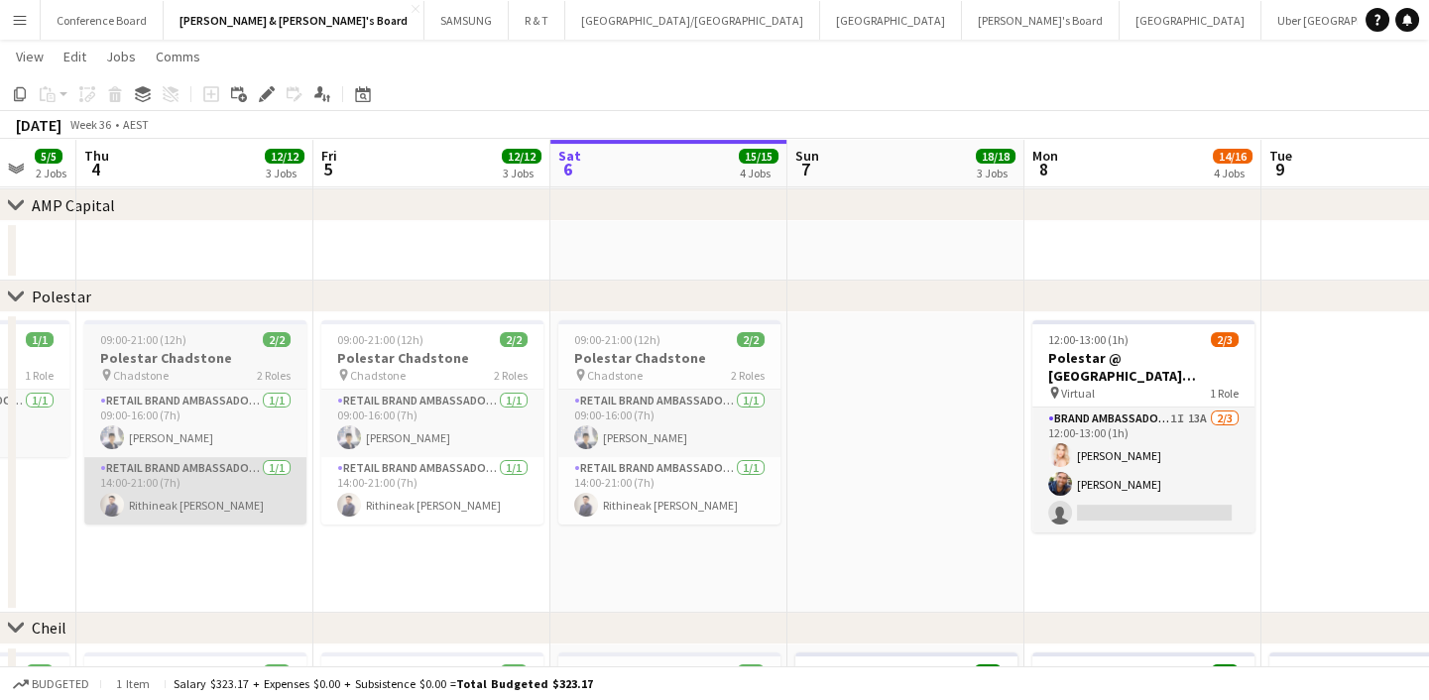
drag, startPoint x: 783, startPoint y: 529, endPoint x: 275, endPoint y: 519, distance: 508.8
click at [275, 519] on app-calendar-viewport "Sun 31 21/21 5 Jobs Mon 1 5/5 2 Jobs Tue 2 5/5 2 Jobs Wed 3 5/5 2 Jobs Thu 4 12…" at bounding box center [714, 6] width 1429 height 2561
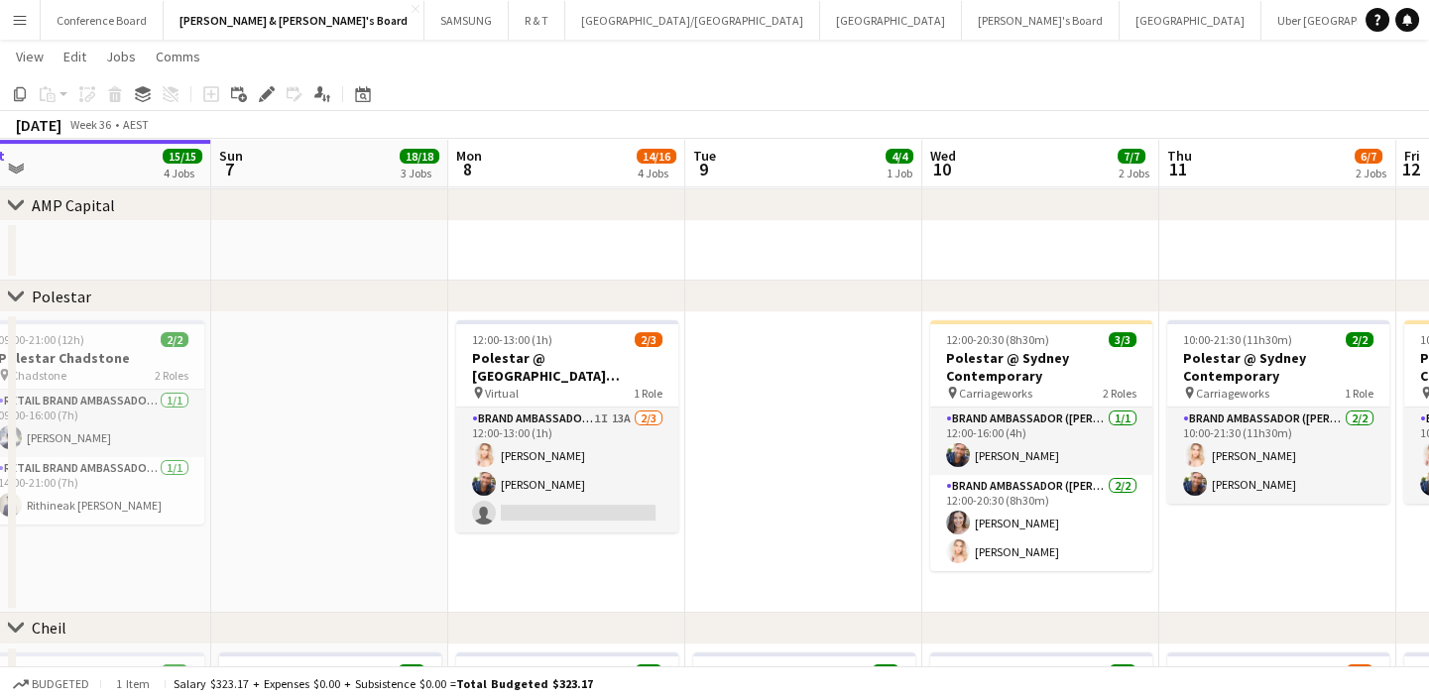
scroll to position [0, 976]
drag, startPoint x: 879, startPoint y: 549, endPoint x: 314, endPoint y: 560, distance: 564.3
click at [314, 560] on app-calendar-viewport "Tue 2 5/5 2 Jobs Wed 3 5/5 2 Jobs Thu 4 12/12 3 Jobs Fri 5 12/12 3 Jobs Sat 6 1…" at bounding box center [714, 6] width 1429 height 2561
click at [785, 404] on app-date-cell at bounding box center [801, 462] width 237 height 300
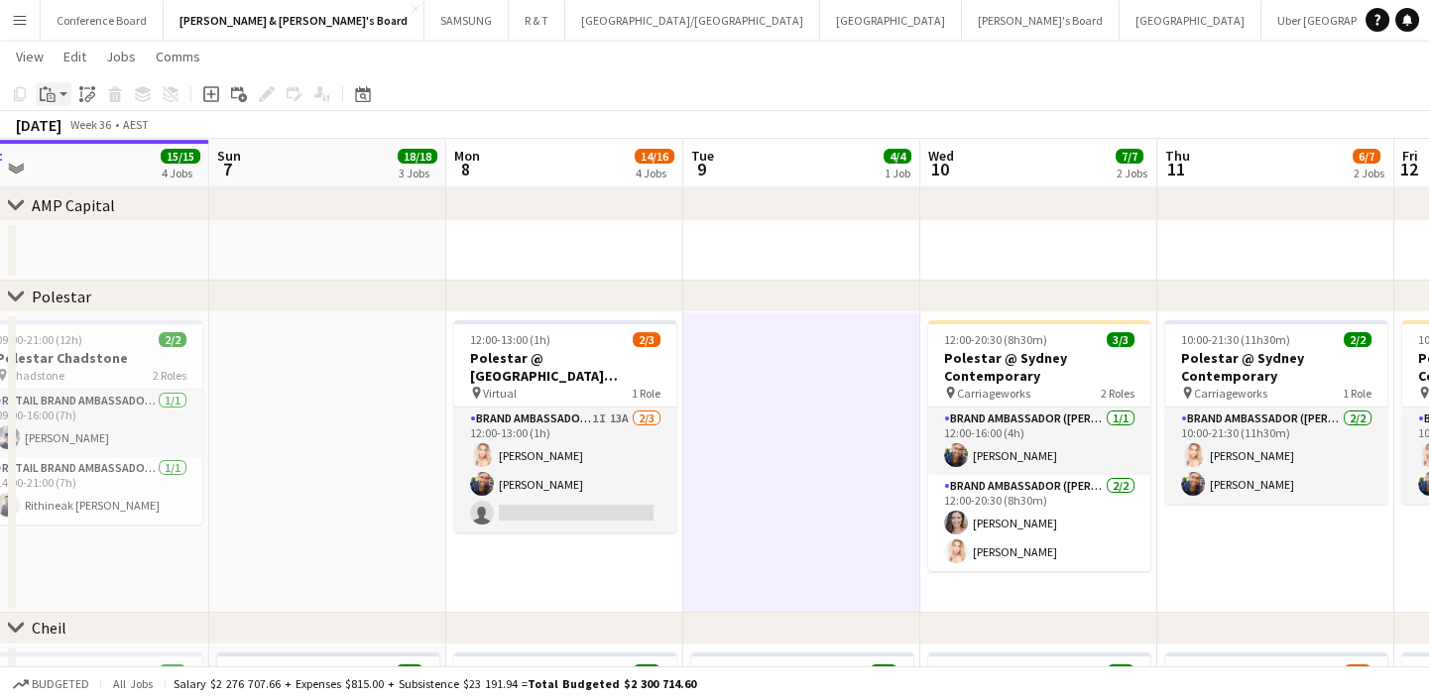
click at [60, 99] on app-action-btn "Paste" at bounding box center [54, 94] width 36 height 24
click at [78, 165] on link "Paste with crew Ctrl+Shift+V" at bounding box center [146, 166] width 186 height 18
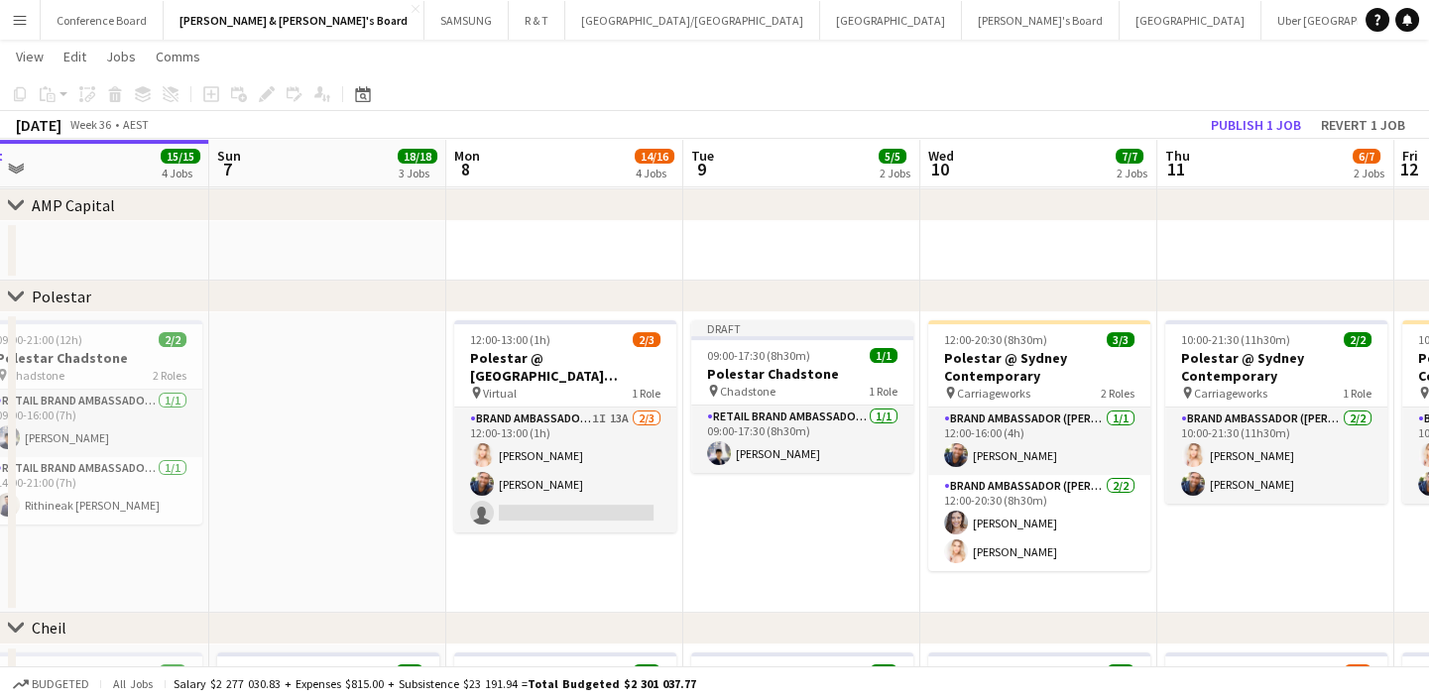
click at [839, 535] on app-date-cell "Draft 09:00-17:30 (8h30m) 1/1 Polestar Chadstone pin Chadstone 1 Role RETAIL Br…" at bounding box center [801, 462] width 237 height 300
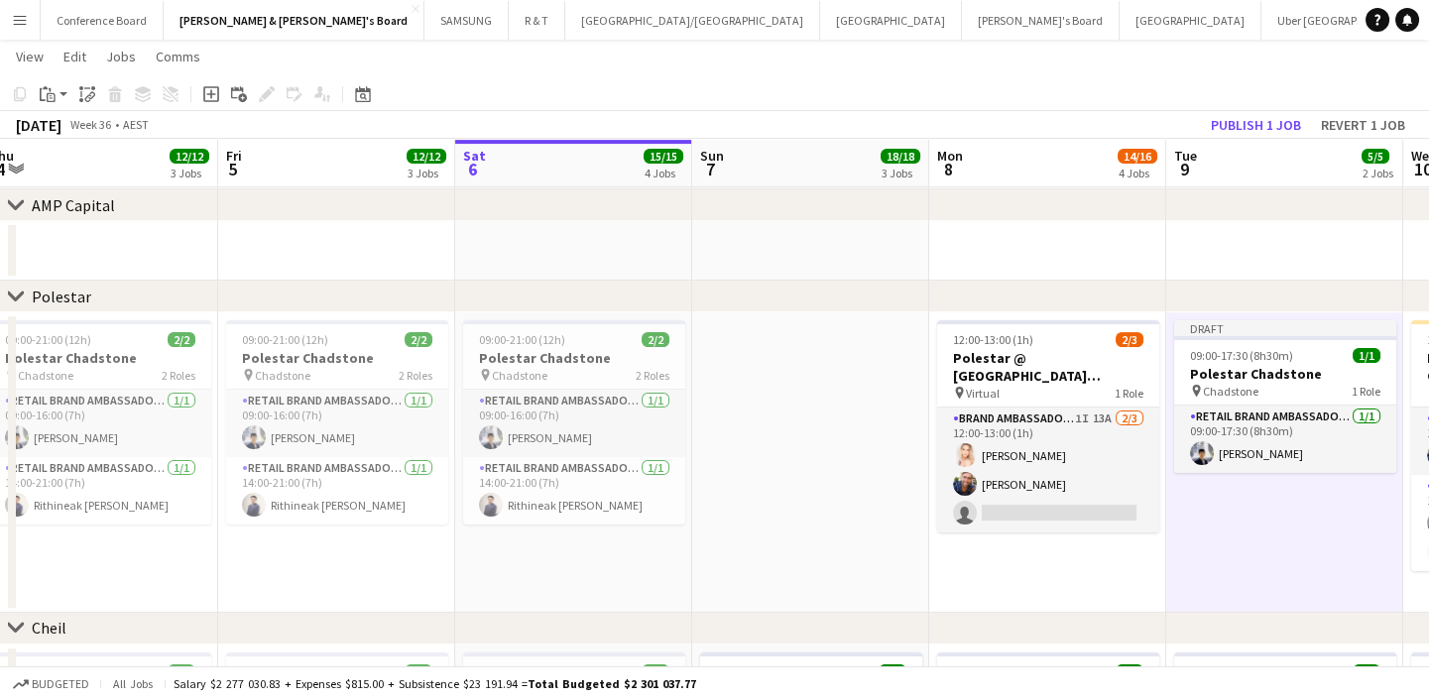
drag, startPoint x: 791, startPoint y: 545, endPoint x: 1271, endPoint y: 515, distance: 480.9
click at [1274, 515] on app-calendar-viewport "Tue 2 5/5 2 Jobs Wed 3 5/5 2 Jobs Thu 4 12/12 3 Jobs Fri 5 12/12 3 Jobs Sat 6 1…" at bounding box center [714, 6] width 1429 height 2561
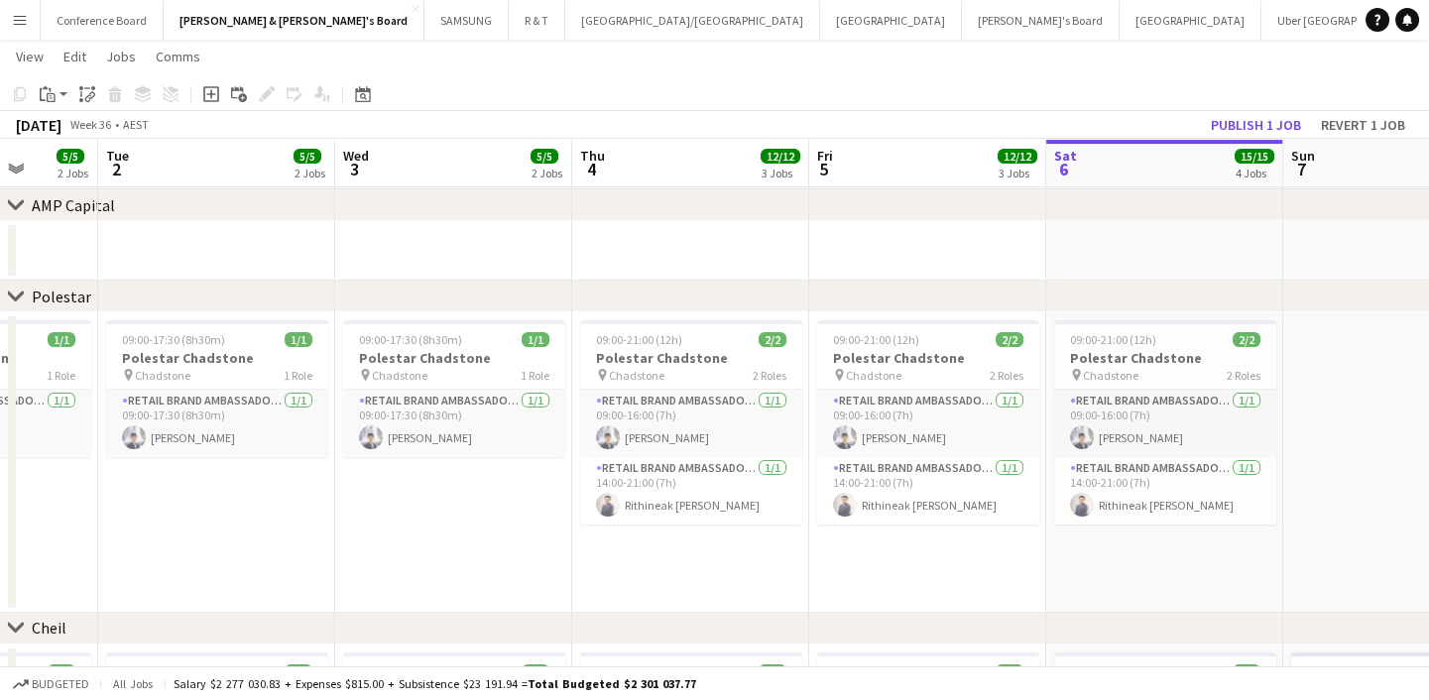
scroll to position [0, 407]
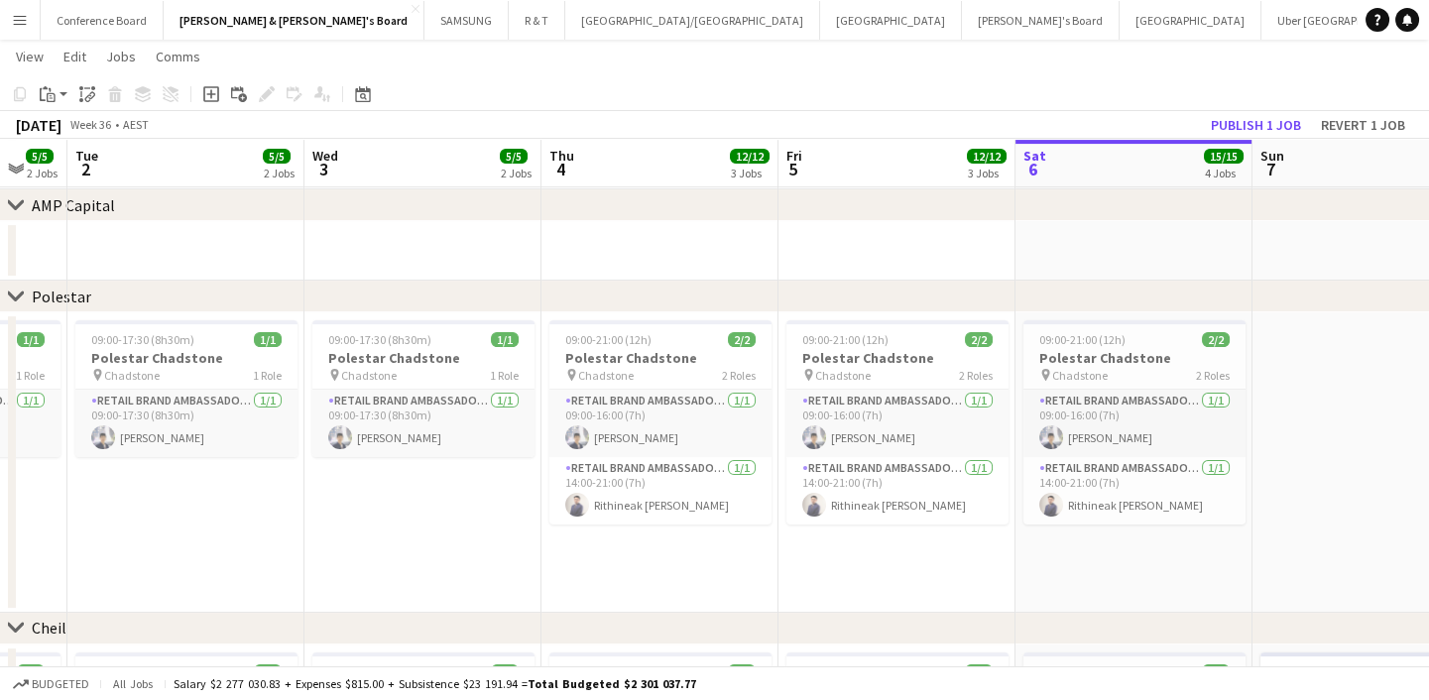
drag, startPoint x: 493, startPoint y: 574, endPoint x: 1051, endPoint y: 537, distance: 559.5
click at [1051, 537] on app-calendar-viewport "Sun 31 21/21 5 Jobs Mon 1 5/5 2 Jobs Tue 2 5/5 2 Jobs Wed 3 5/5 2 Jobs Thu 4 12…" at bounding box center [714, 6] width 1429 height 2561
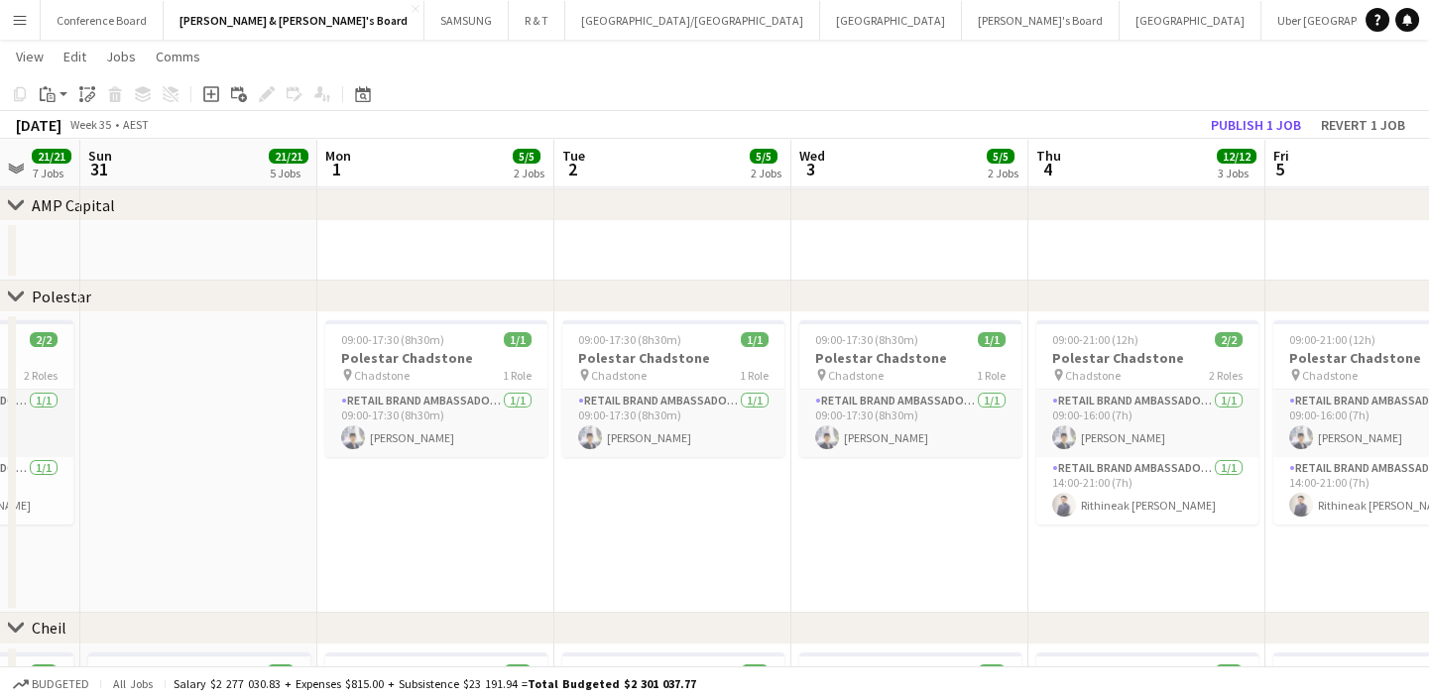
drag, startPoint x: 411, startPoint y: 555, endPoint x: 1135, endPoint y: 520, distance: 725.7
click at [1135, 520] on app-calendar-viewport "Thu 28 Fri 29 15/15 5 Jobs Sat 30 21/21 7 Jobs Sun 31 21/21 5 Jobs Mon 1 5/5 2 …" at bounding box center [714, 6] width 1429 height 2561
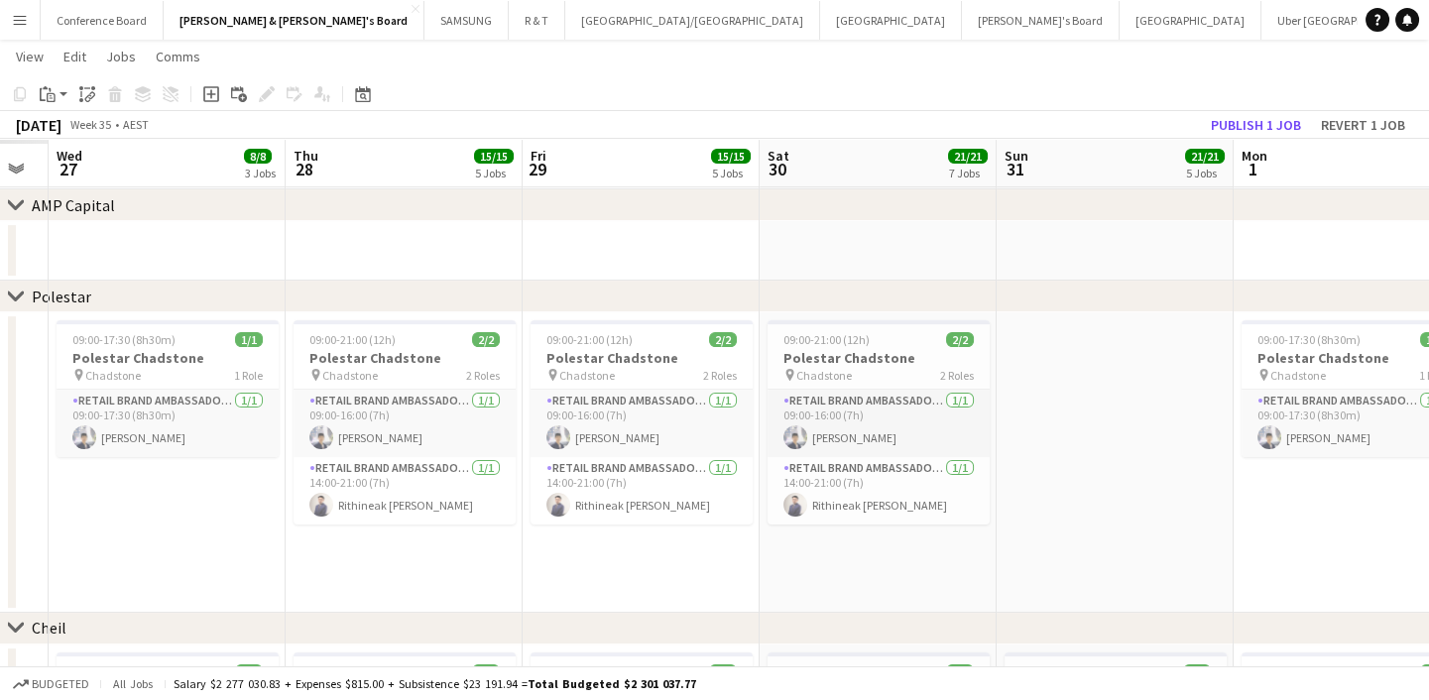
drag, startPoint x: 587, startPoint y: 567, endPoint x: 1196, endPoint y: 521, distance: 610.6
click at [1196, 521] on app-calendar-viewport "Mon 25 Tue 26 Wed 27 8/8 3 Jobs Thu 28 15/15 5 Jobs Fri 29 15/15 5 Jobs Sat 30 …" at bounding box center [714, 6] width 1429 height 2561
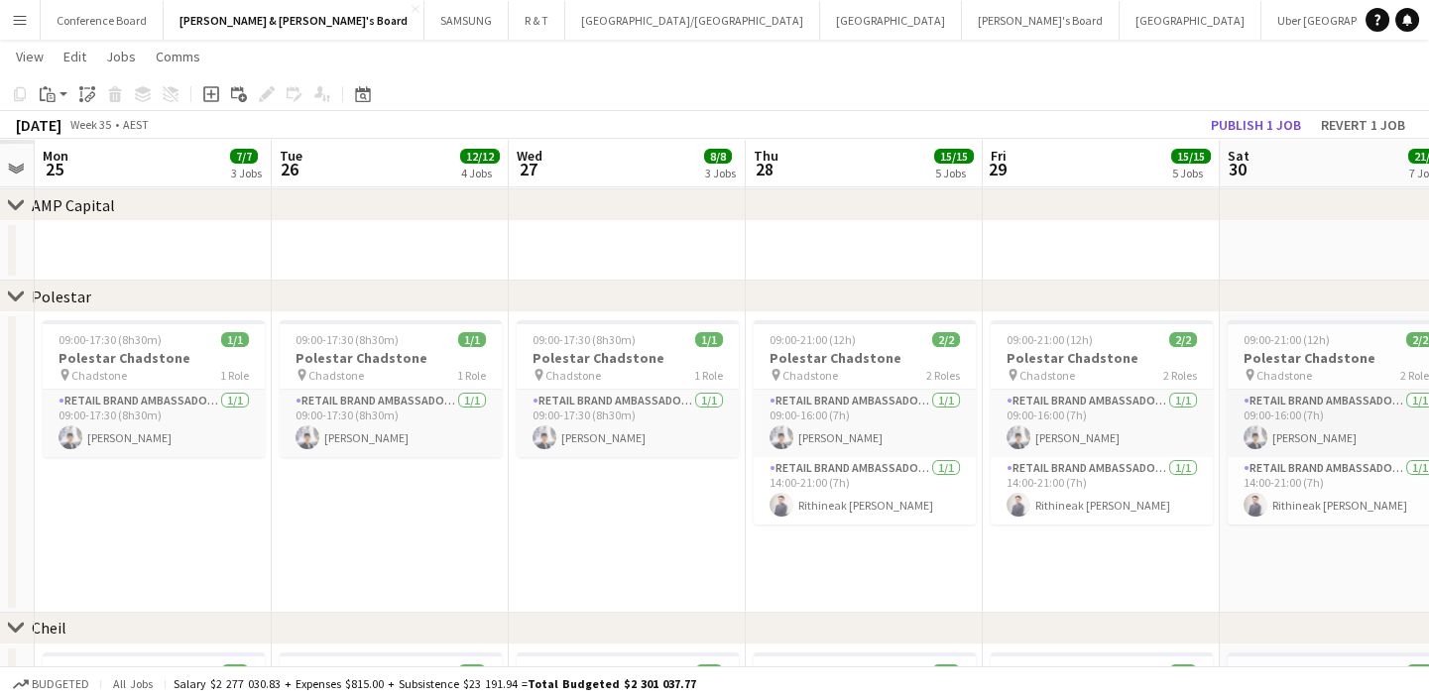
scroll to position [0, 555]
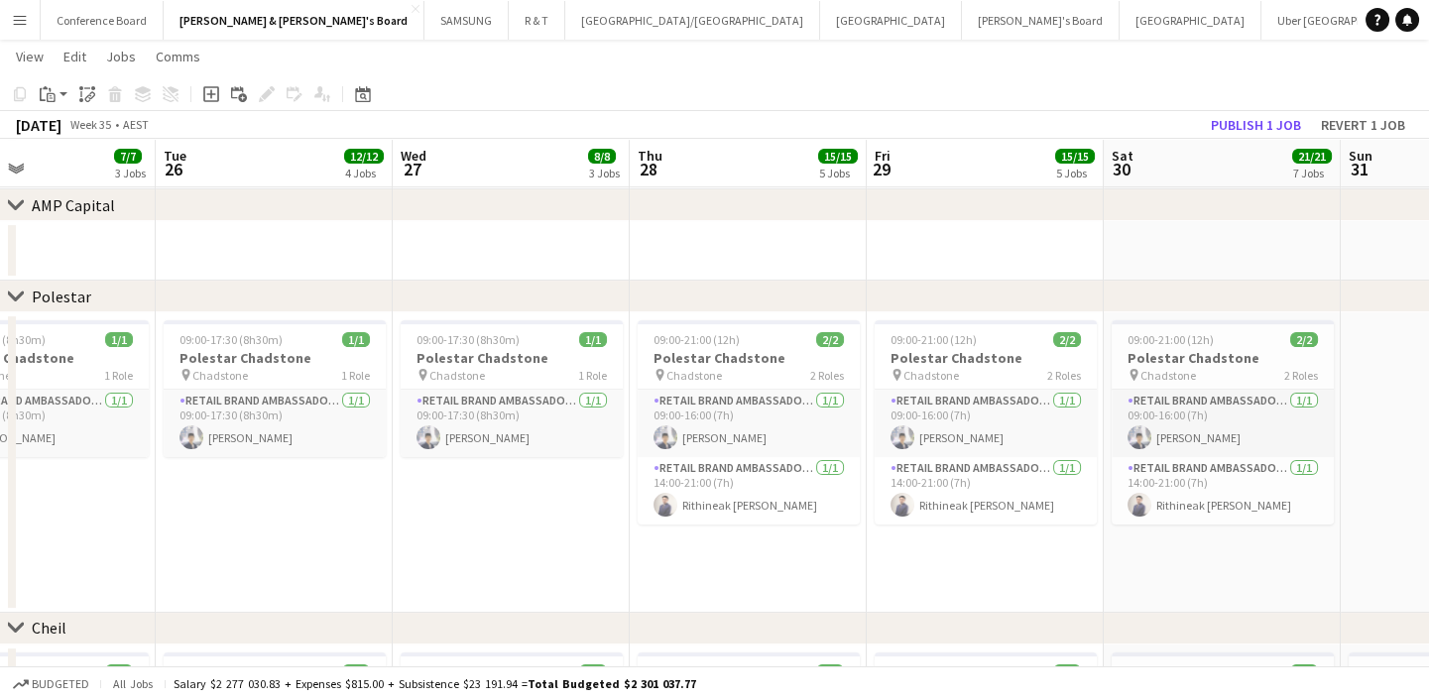
drag, startPoint x: 635, startPoint y: 578, endPoint x: 978, endPoint y: 571, distance: 343.2
click at [978, 571] on app-calendar-viewport "Sat 23 Sun 24 Mon 25 7/7 3 Jobs Tue 26 12/12 4 Jobs Wed 27 8/8 3 Jobs Thu 28 15…" at bounding box center [714, 6] width 1429 height 2561
click at [515, 365] on h3 "Polestar Chadstone" at bounding box center [512, 358] width 222 height 18
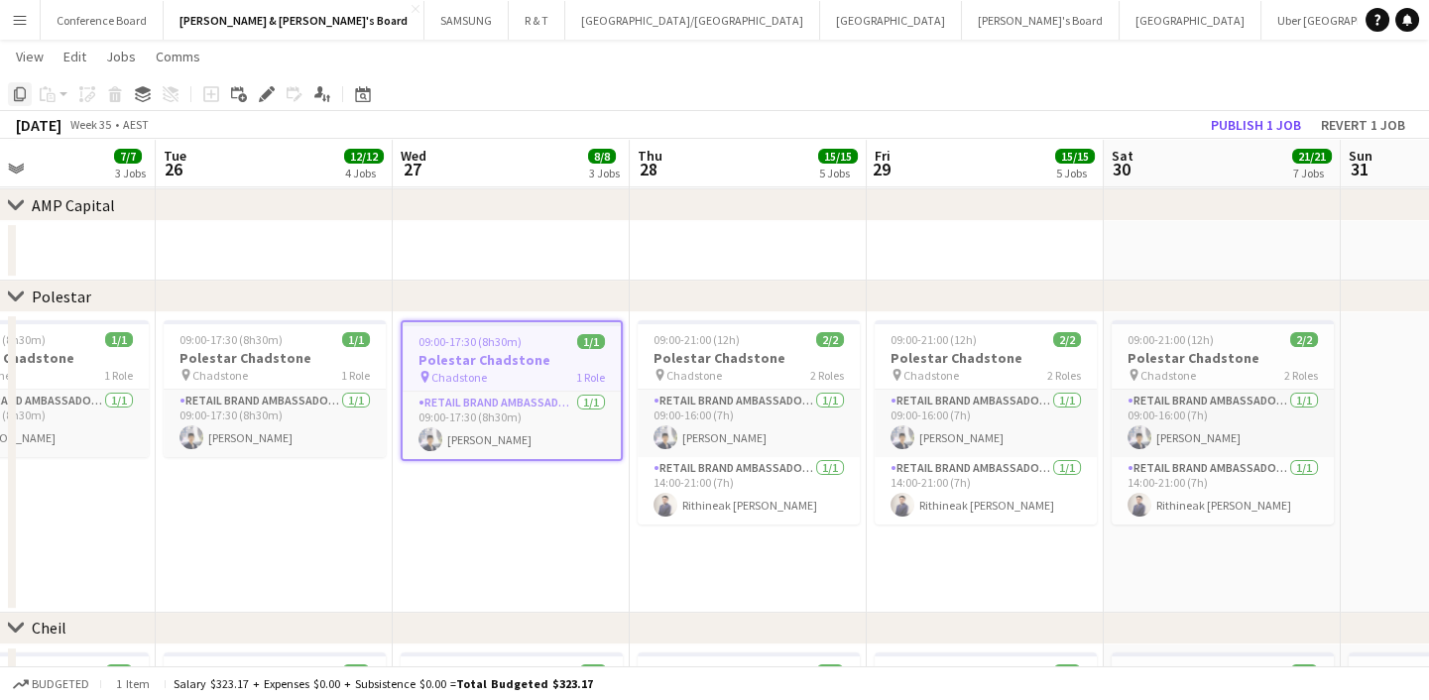
click at [22, 96] on icon "Copy" at bounding box center [20, 94] width 16 height 16
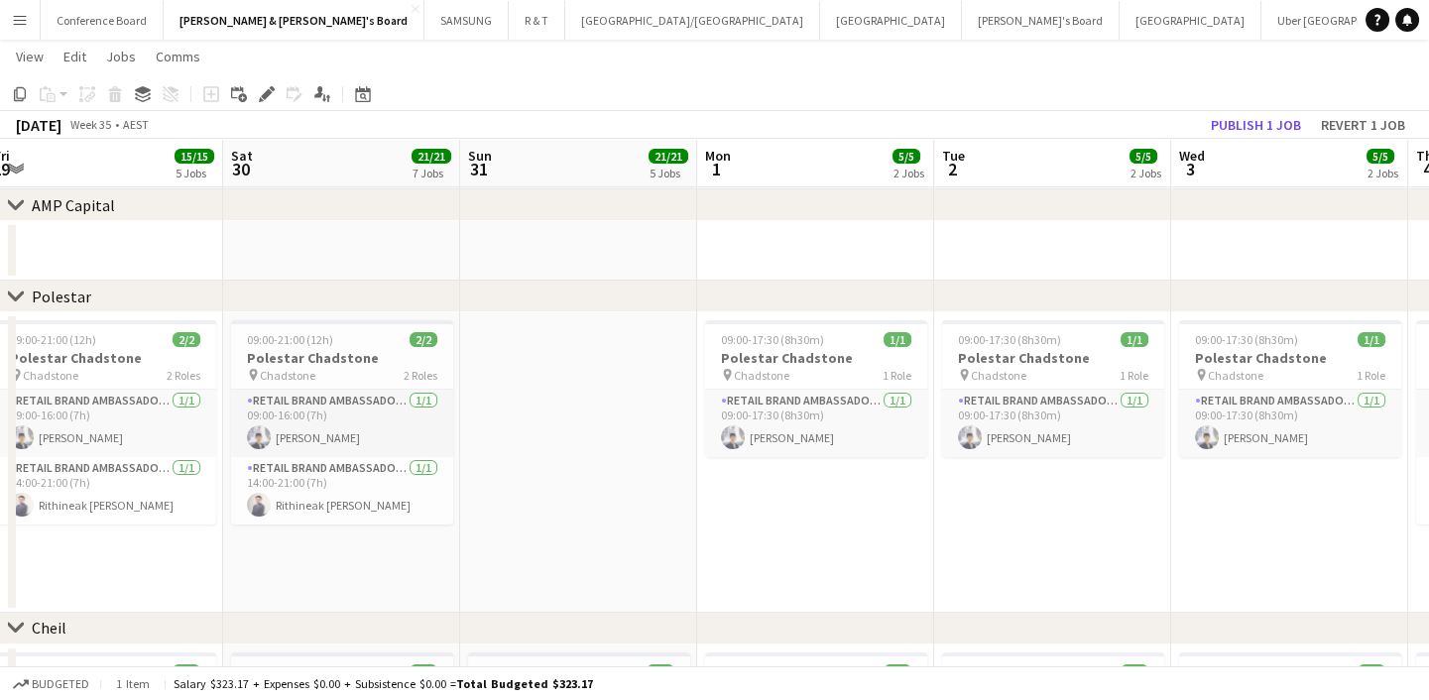
drag, startPoint x: 1416, startPoint y: 568, endPoint x: 505, endPoint y: 596, distance: 911.7
click at [505, 596] on app-calendar-viewport "Mon 25 7/7 3 Jobs Tue 26 12/12 4 Jobs Wed 27 8/8 3 Jobs Thu 28 15/15 5 Jobs Fri…" at bounding box center [714, 6] width 1429 height 2561
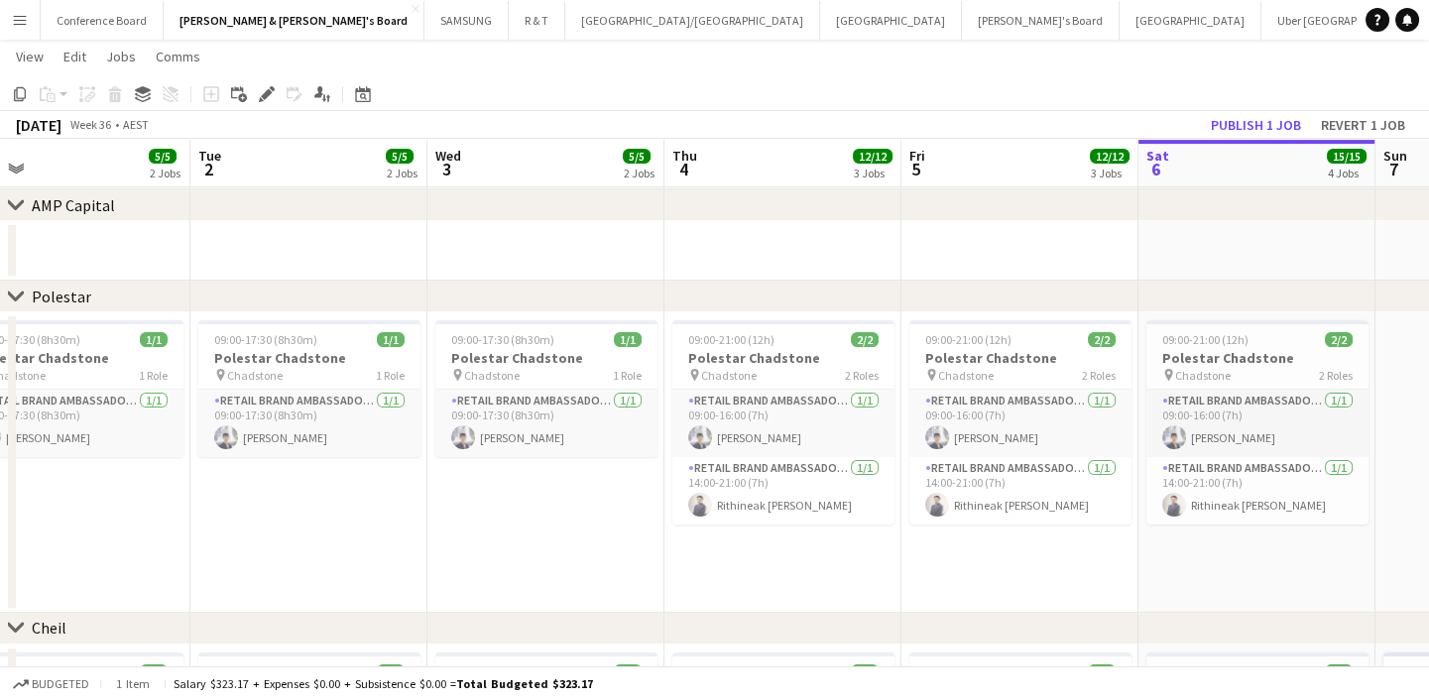
drag, startPoint x: 1016, startPoint y: 561, endPoint x: 338, endPoint y: 549, distance: 678.3
click at [337, 548] on app-calendar-viewport "Fri 29 15/15 5 Jobs Sat 30 21/21 7 Jobs Sun 31 21/21 5 Jobs Mon 1 5/5 2 Jobs Tu…" at bounding box center [714, 6] width 1429 height 2561
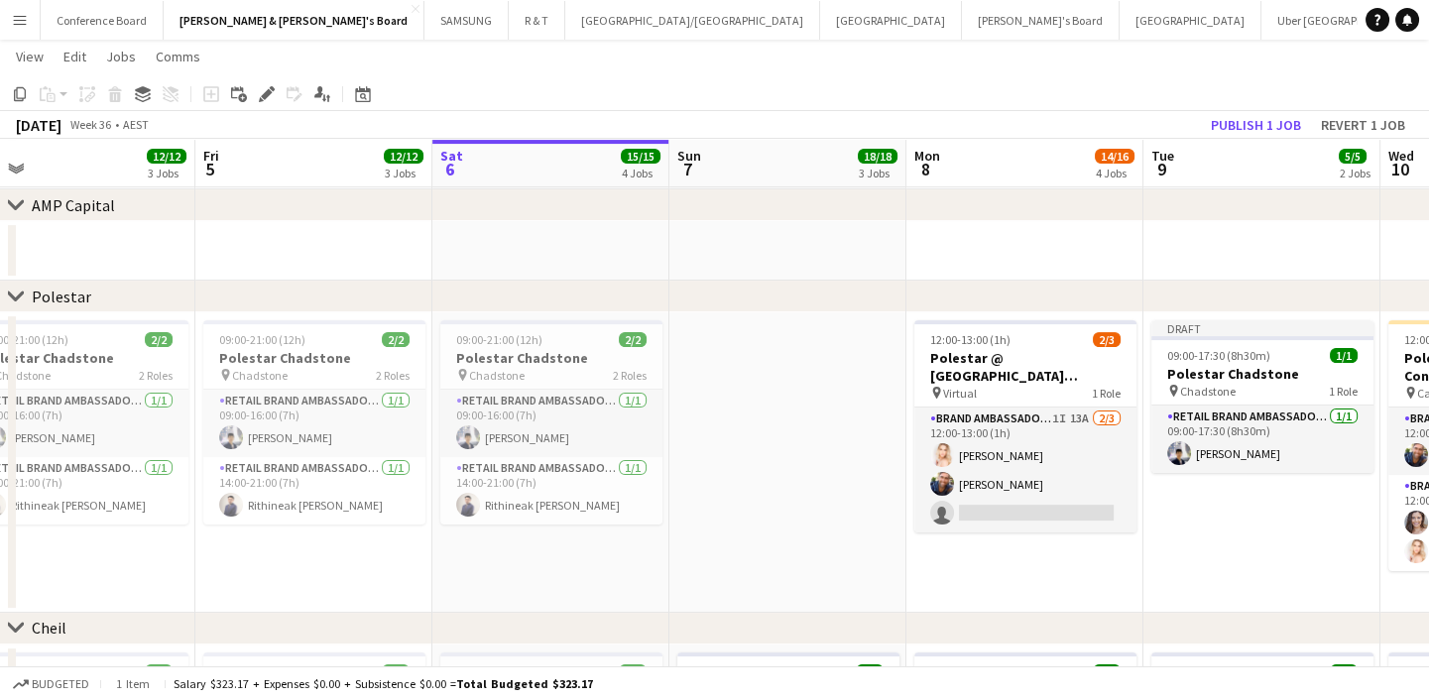
drag, startPoint x: 902, startPoint y: 533, endPoint x: 308, endPoint y: 536, distance: 594.0
click at [308, 536] on app-calendar-viewport "Sun 31 21/21 5 Jobs Mon 1 5/5 2 Jobs Tue 2 5/5 2 Jobs Wed 3 5/5 2 Jobs Thu 4 12…" at bounding box center [714, 6] width 1429 height 2561
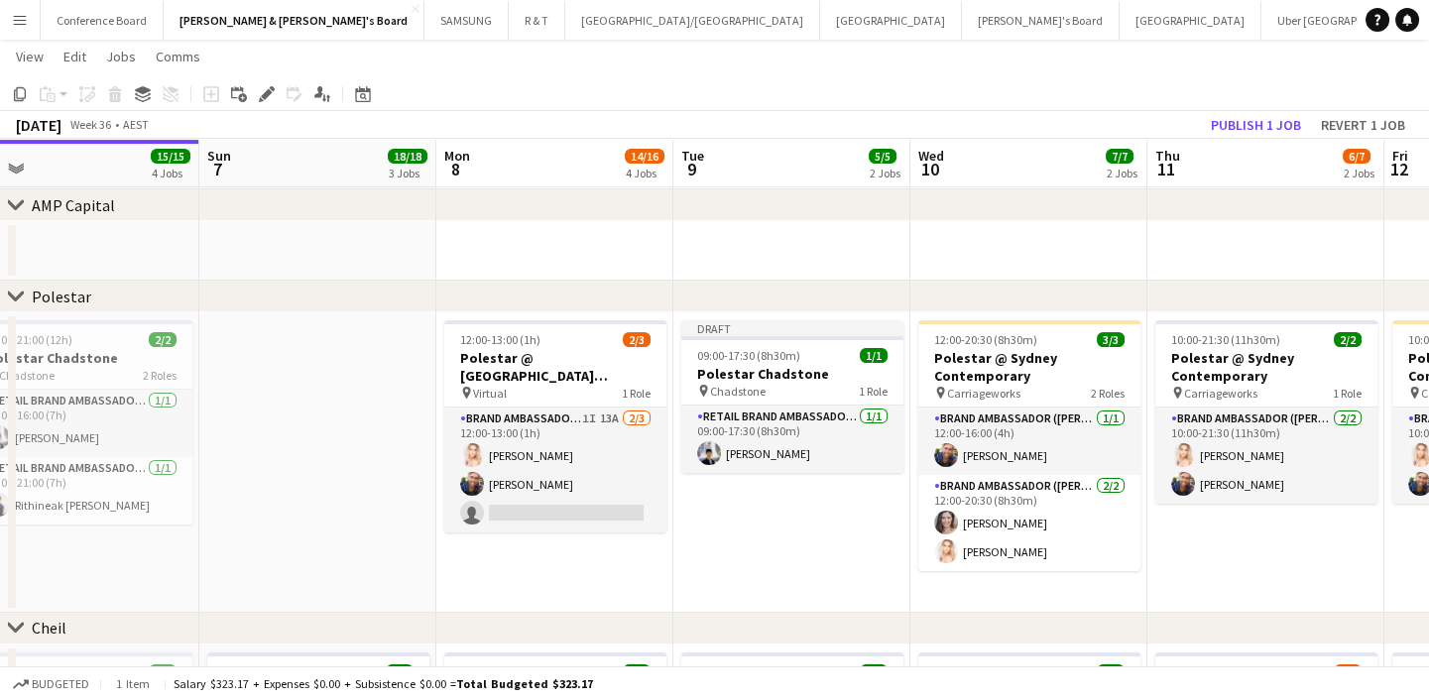
drag, startPoint x: 642, startPoint y: 568, endPoint x: 337, endPoint y: 561, distance: 304.5
click at [337, 561] on app-calendar-viewport "Tue 2 5/5 2 Jobs Wed 3 5/5 2 Jobs Thu 4 12/12 3 Jobs Fri 5 12/12 3 Jobs Sat 6 1…" at bounding box center [714, 6] width 1429 height 2561
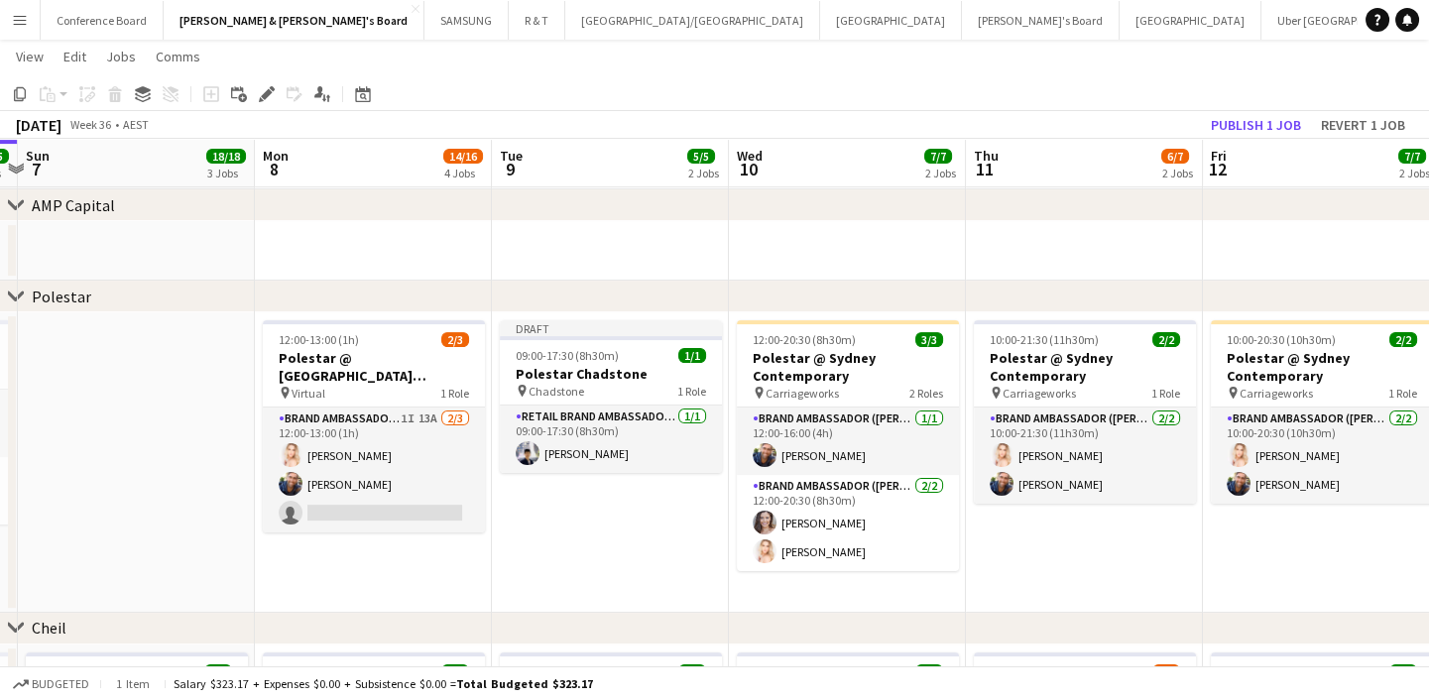
drag, startPoint x: 719, startPoint y: 551, endPoint x: 538, endPoint y: 553, distance: 180.5
click at [538, 553] on app-calendar-viewport "Thu 4 12/12 3 Jobs Fri 5 12/12 3 Jobs Sat 6 15/15 4 Jobs Sun 7 18/18 3 Jobs Mon…" at bounding box center [714, 6] width 1429 height 2561
click at [832, 585] on app-date-cell "12:00-20:30 (8h30m) 3/3 Polestar @ Sydney Contemporary pin Carriageworks 2 Role…" at bounding box center [846, 462] width 237 height 300
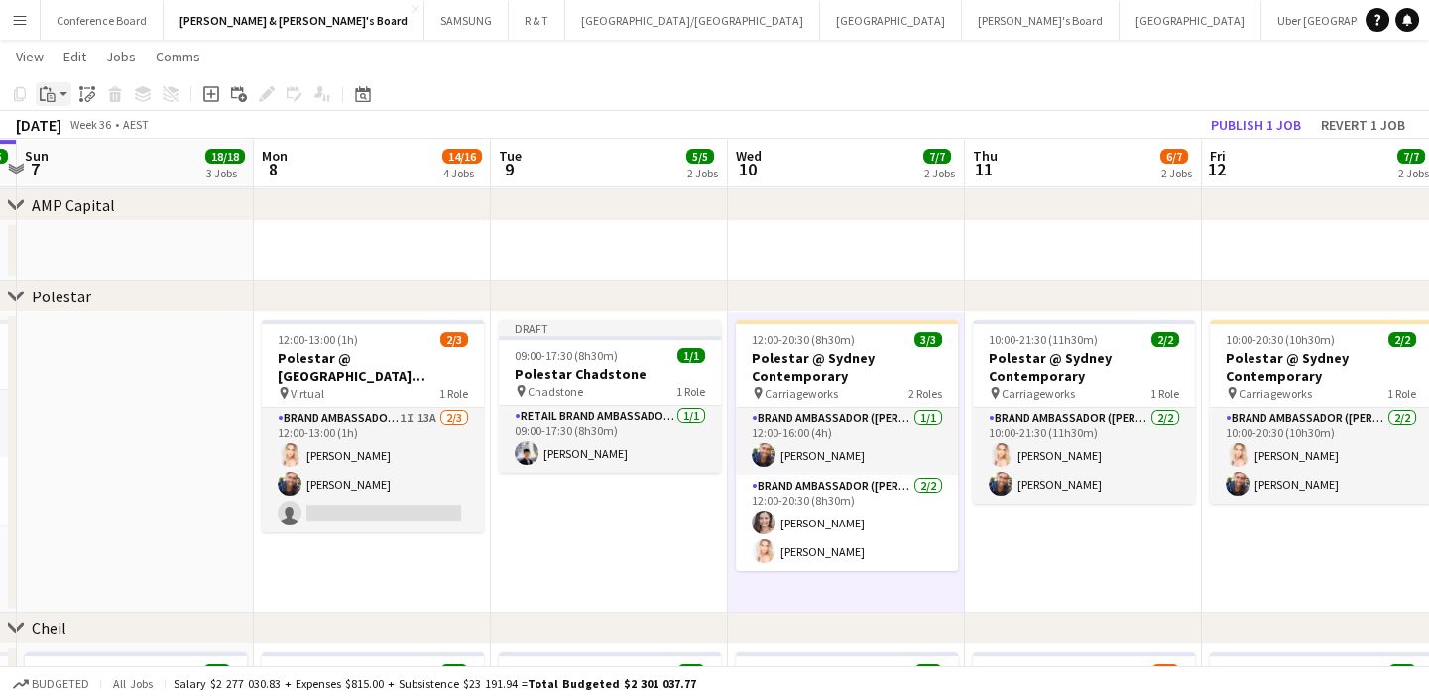
click at [59, 89] on app-action-btn "Paste" at bounding box center [54, 94] width 36 height 24
click at [105, 173] on link "Paste with crew Ctrl+Shift+V" at bounding box center [146, 166] width 186 height 18
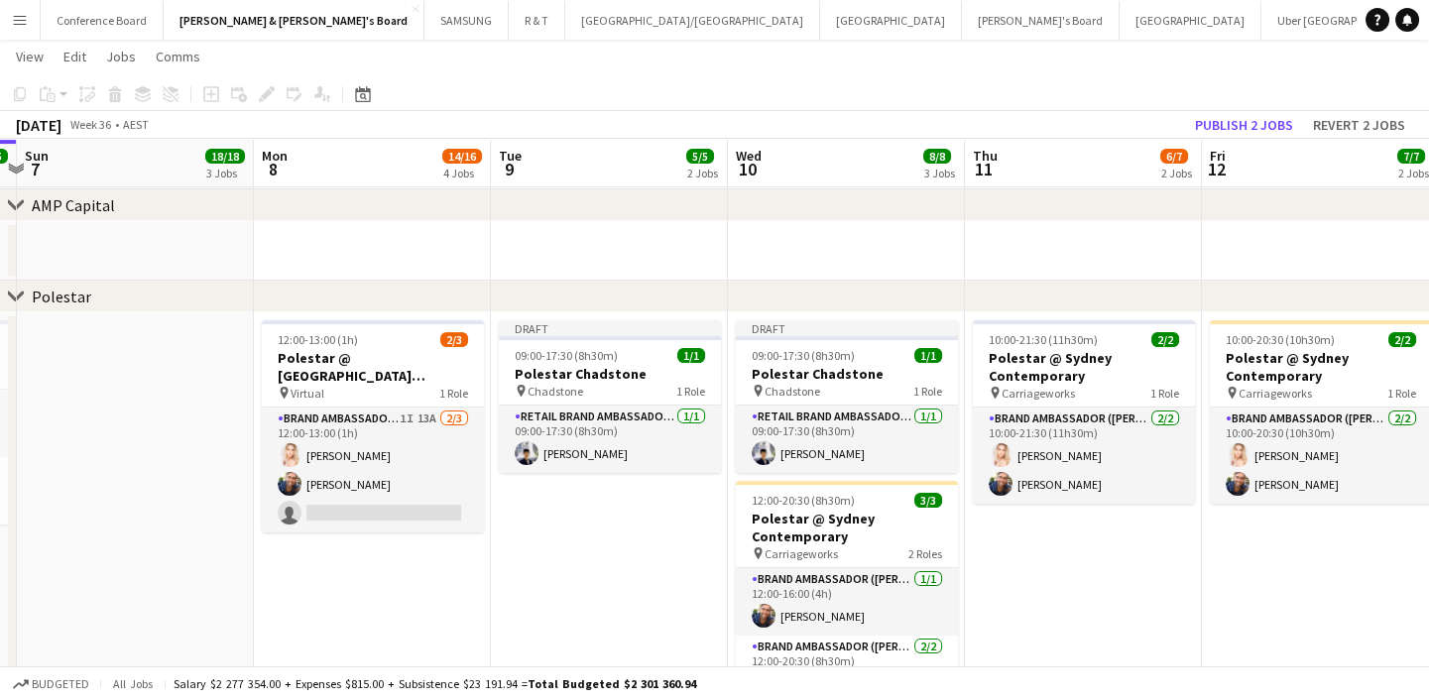
click at [1173, 613] on app-date-cell "10:00-21:30 (11h30m) 2/2 Polestar @ Sydney Contemporary pin Carriageworks 1 Rol…" at bounding box center [1083, 543] width 237 height 462
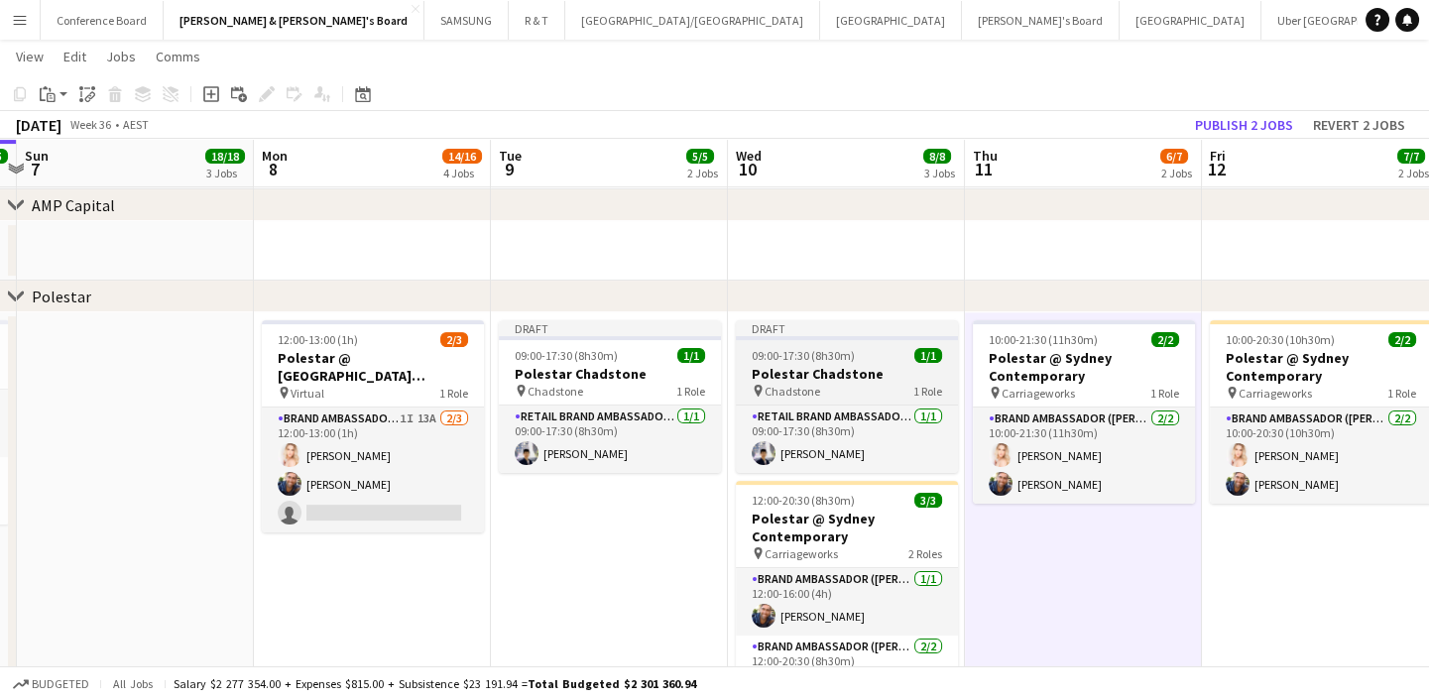
click at [895, 355] on div "09:00-17:30 (8h30m) 1/1" at bounding box center [847, 355] width 222 height 15
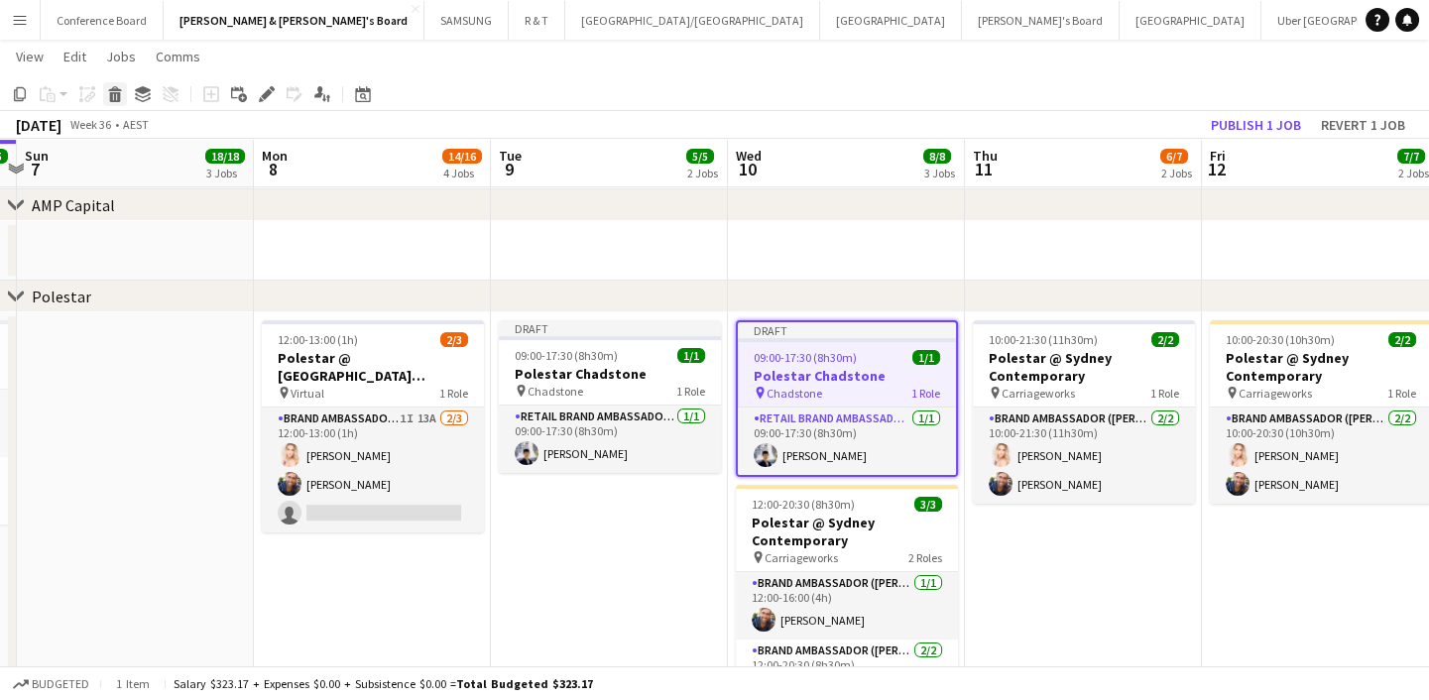
click at [110, 90] on icon at bounding box center [114, 88] width 13 height 5
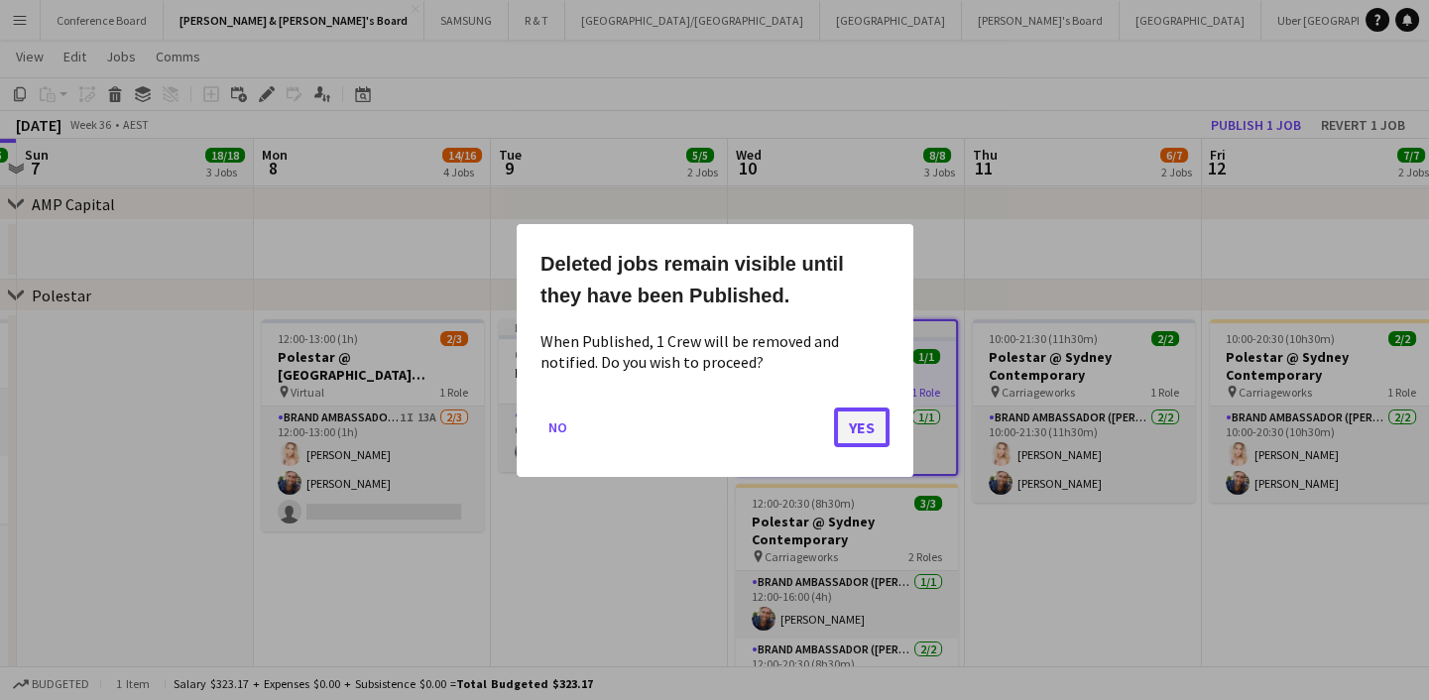
click at [857, 426] on button "Yes" at bounding box center [862, 427] width 56 height 40
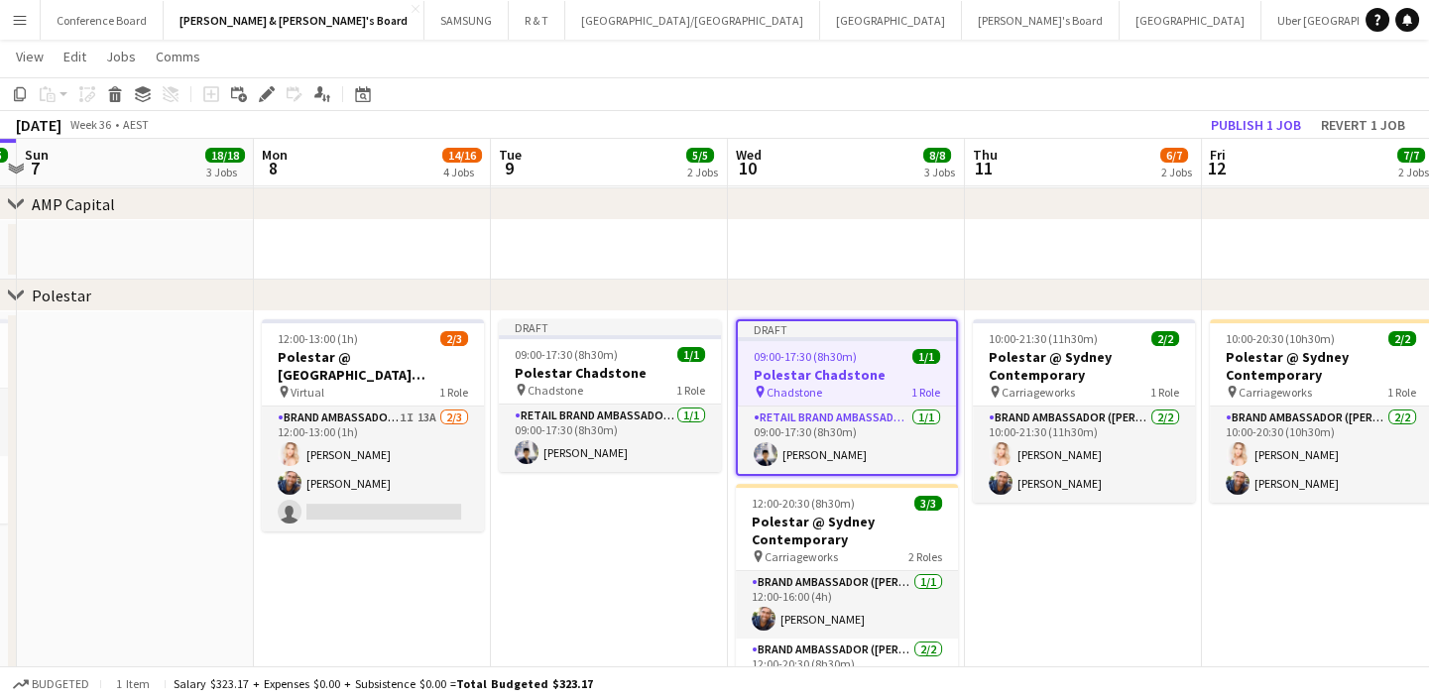
scroll to position [1352, 0]
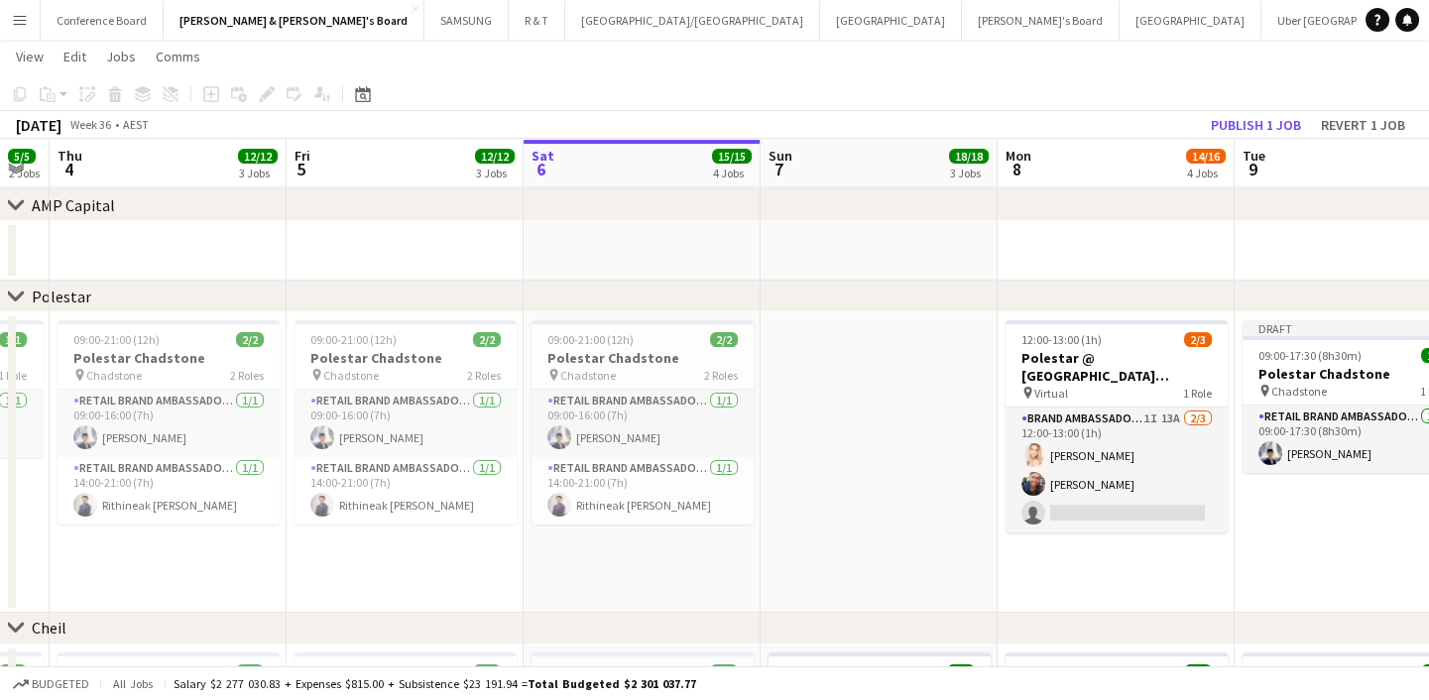
drag, startPoint x: 654, startPoint y: 543, endPoint x: 1441, endPoint y: 521, distance: 786.7
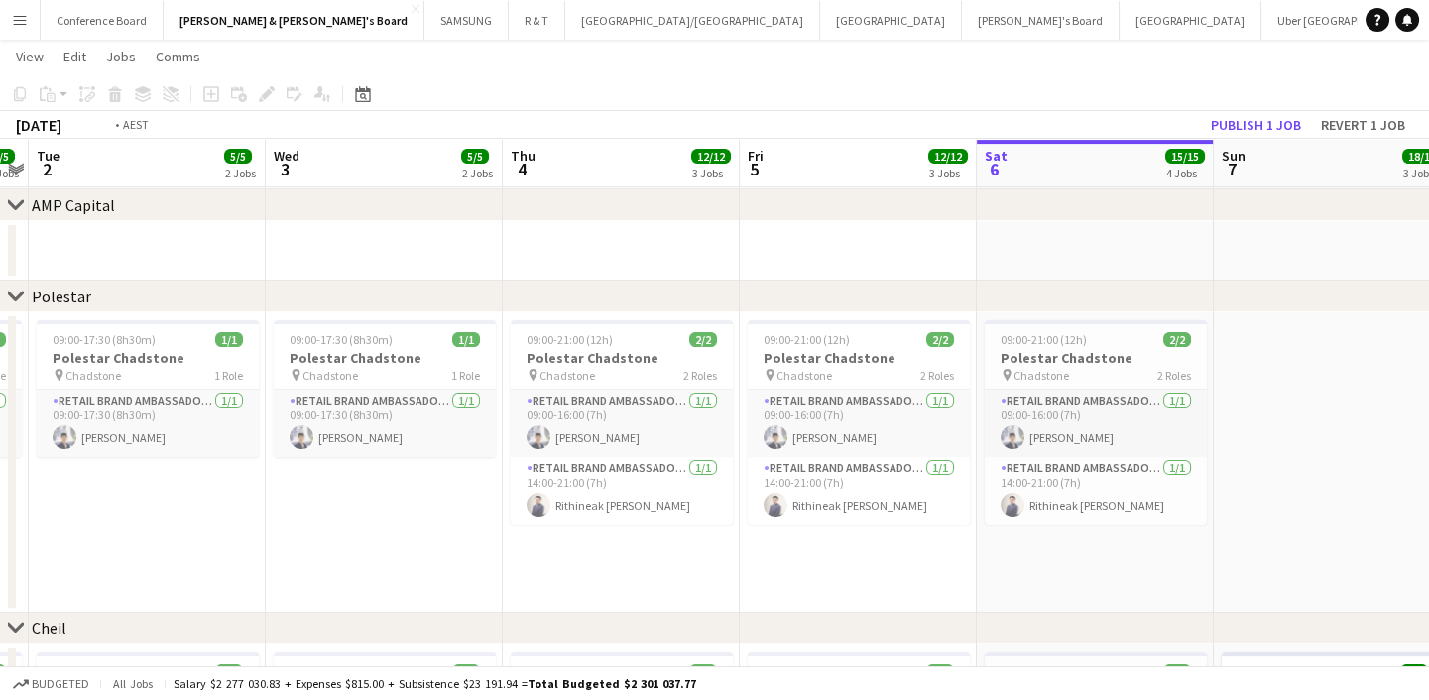
drag, startPoint x: 263, startPoint y: 585, endPoint x: 953, endPoint y: 569, distance: 690.3
click at [953, 569] on app-calendar-viewport "Sun 31 21/21 5 Jobs Mon 1 5/5 2 Jobs Tue 2 5/5 2 Jobs Wed 3 5/5 2 Jobs Thu 4 12…" at bounding box center [714, 6] width 1429 height 2561
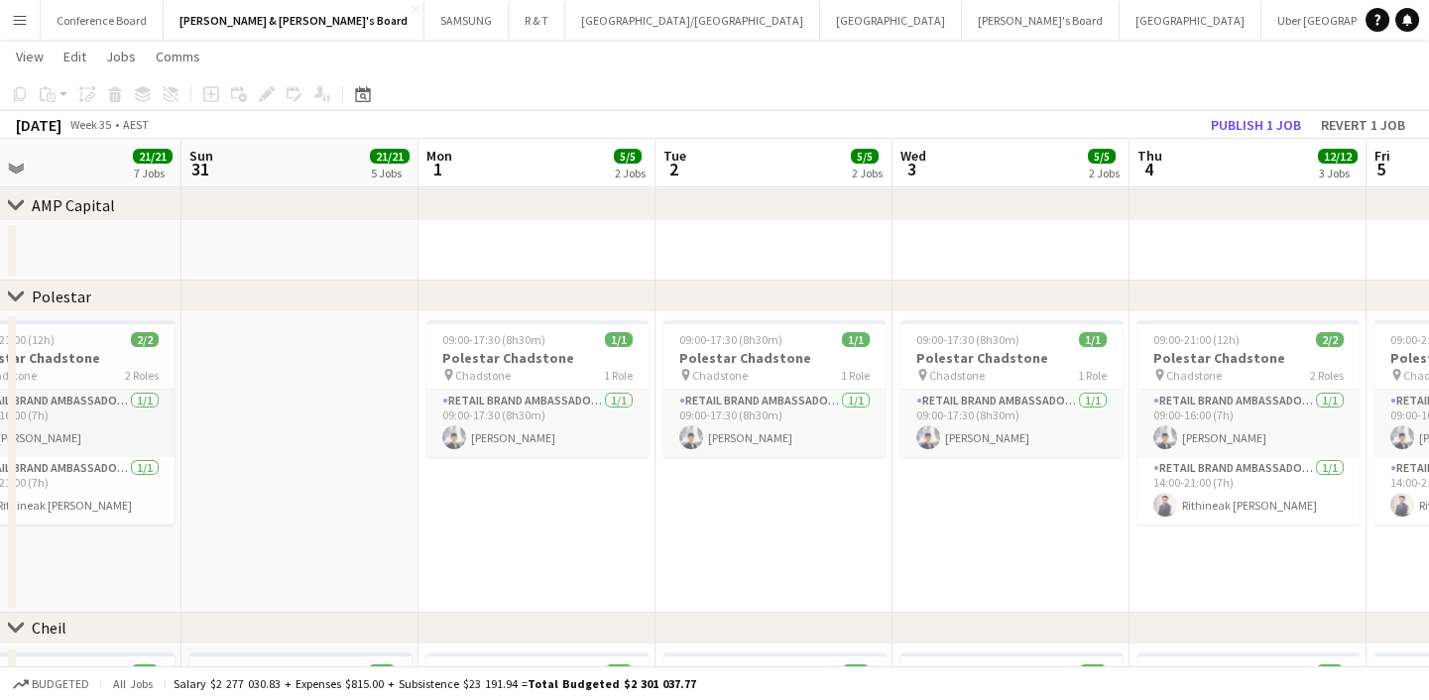
drag, startPoint x: 500, startPoint y: 594, endPoint x: 1198, endPoint y: 564, distance: 698.7
click at [1202, 564] on app-calendar-viewport "Fri 29 15/15 5 Jobs Sat 30 21/21 7 Jobs Sun 31 21/21 5 Jobs Mon 1 5/5 2 Jobs Tu…" at bounding box center [714, 6] width 1429 height 2561
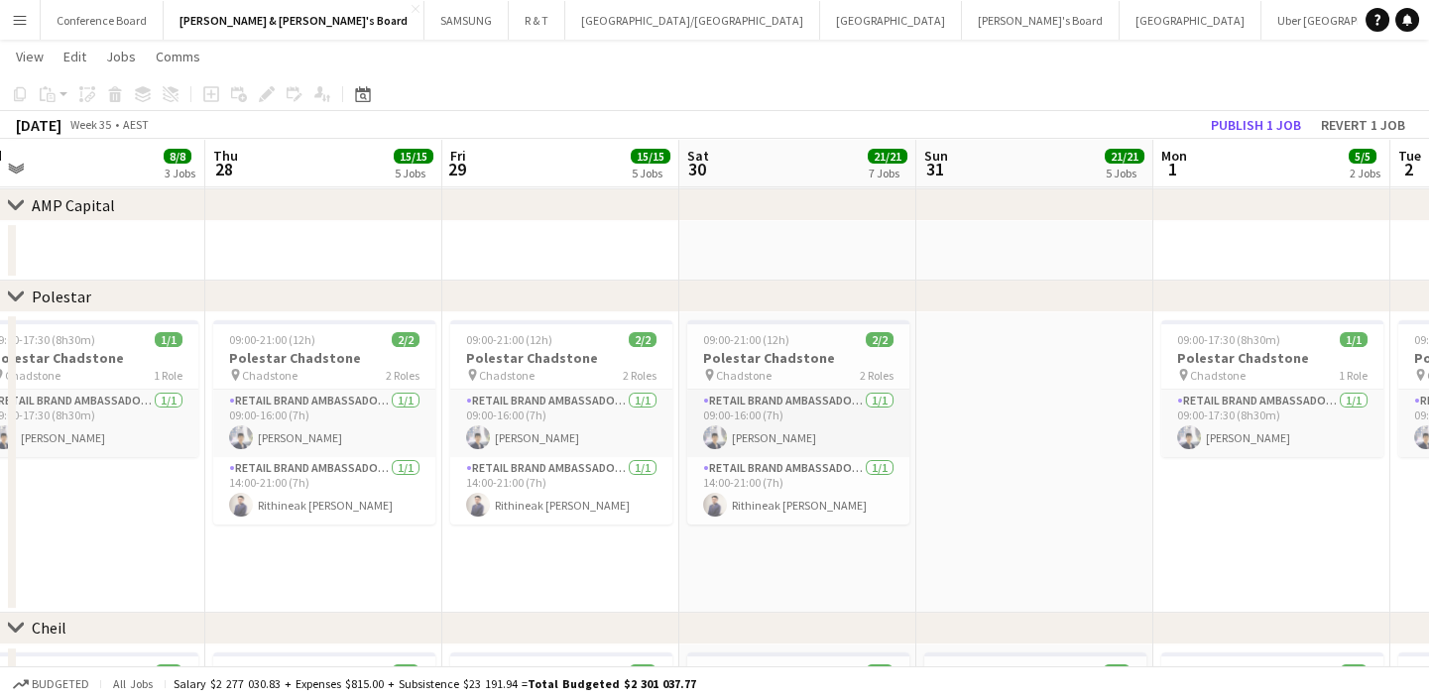
scroll to position [0, 458]
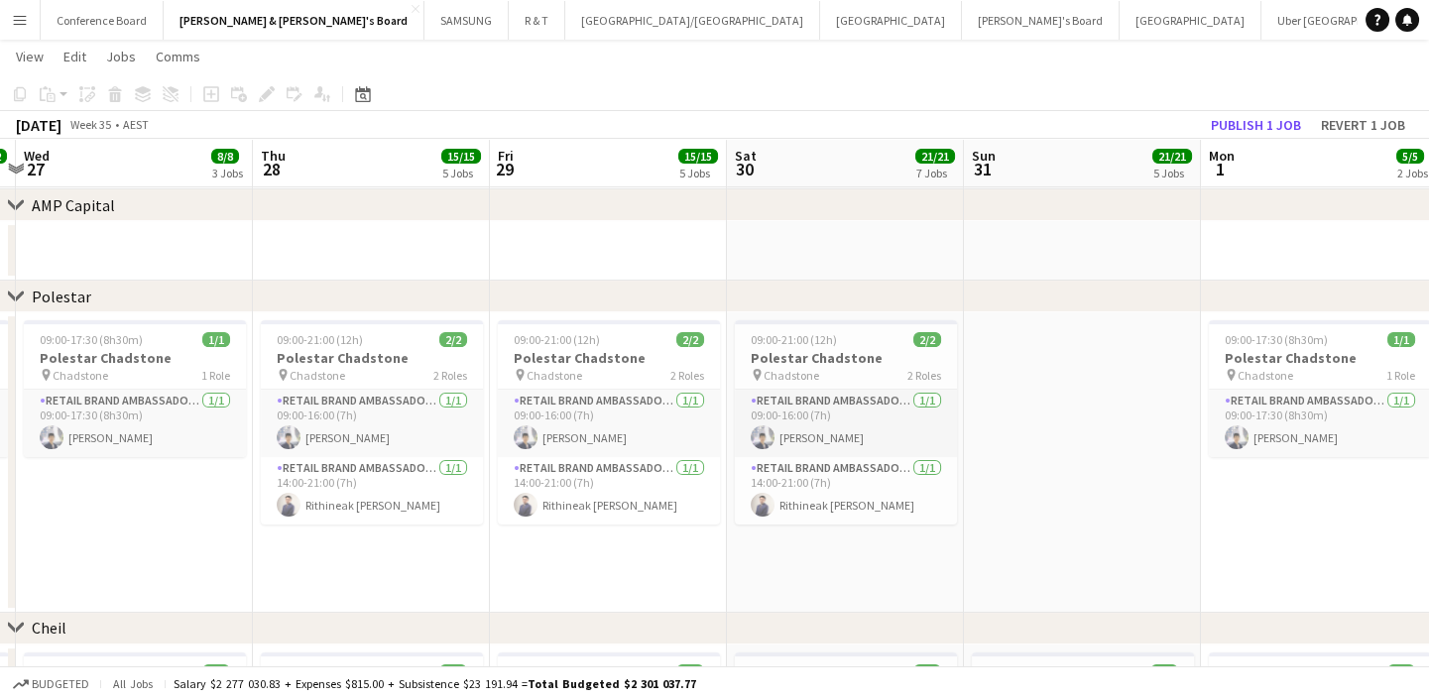
drag, startPoint x: 678, startPoint y: 565, endPoint x: 1135, endPoint y: 563, distance: 457.1
click at [1135, 563] on app-calendar-viewport "Mon 25 7/7 3 Jobs Tue 26 12/12 4 Jobs Wed 27 8/8 3 Jobs Thu 28 15/15 5 Jobs Fri…" at bounding box center [714, 6] width 1429 height 2561
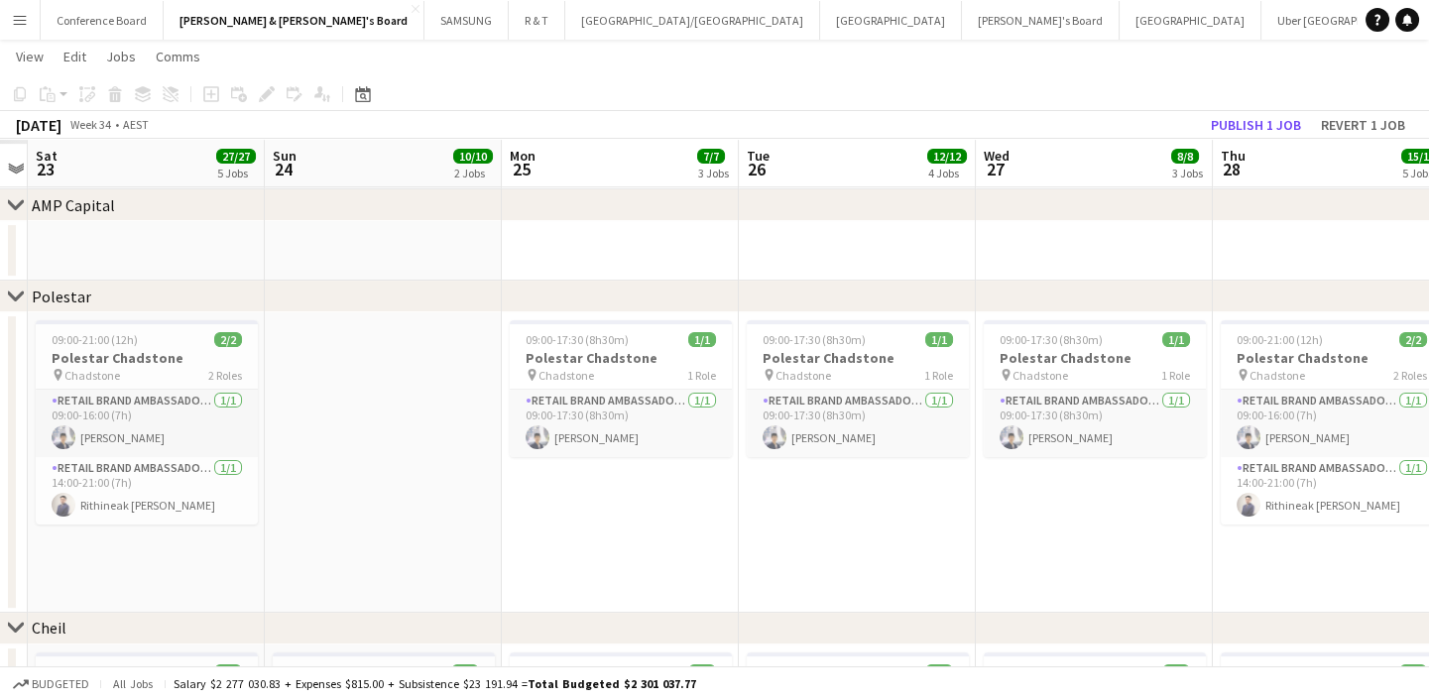
drag, startPoint x: 670, startPoint y: 565, endPoint x: 1250, endPoint y: 535, distance: 580.8
click at [1250, 535] on app-calendar-viewport "Thu 21 Fri 22 Sat 23 27/27 5 Jobs Sun 24 10/10 2 Jobs Mon 25 7/7 3 Jobs Tue 26 …" at bounding box center [714, 6] width 1429 height 2561
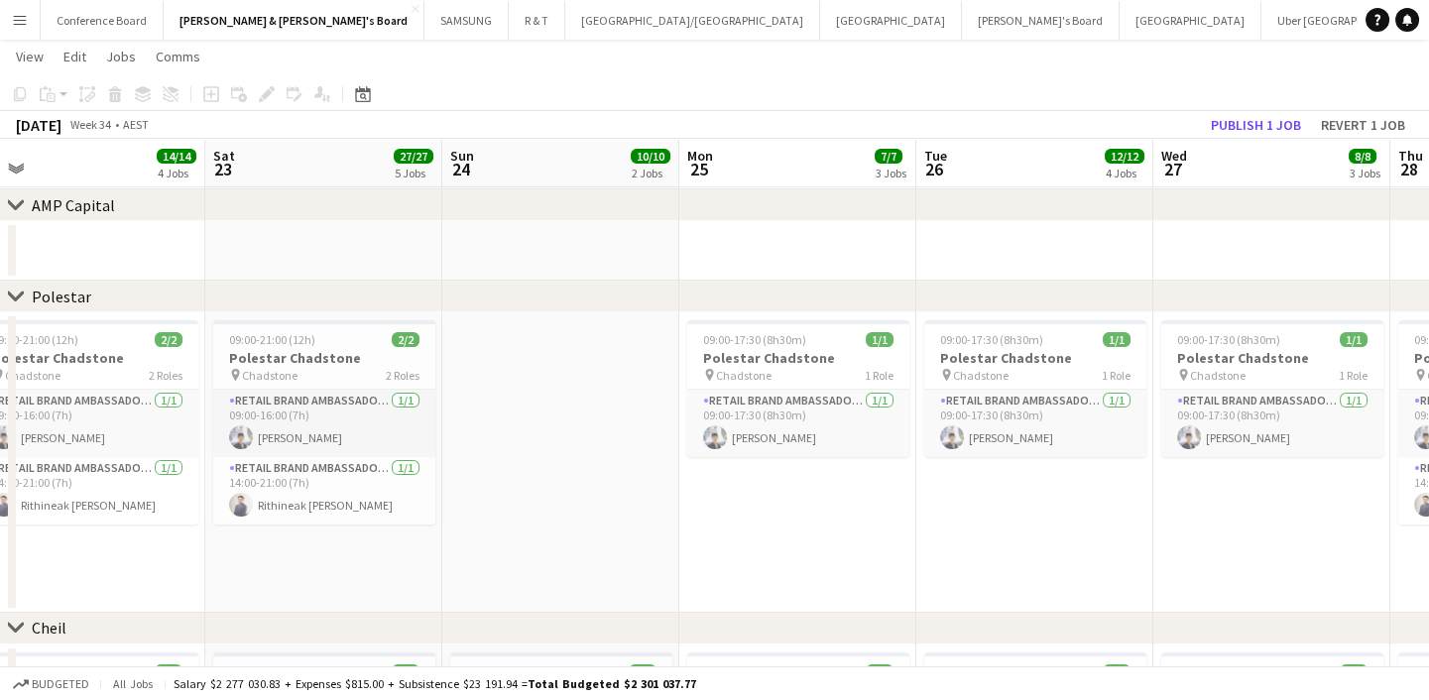
drag, startPoint x: 276, startPoint y: 554, endPoint x: 837, endPoint y: 508, distance: 563.2
click at [837, 508] on app-calendar-viewport "Wed 20 Thu 21 15/15 5 Jobs Fri 22 14/14 4 Jobs Sat 23 27/27 5 Jobs Sun 24 10/10…" at bounding box center [714, 6] width 1429 height 2561
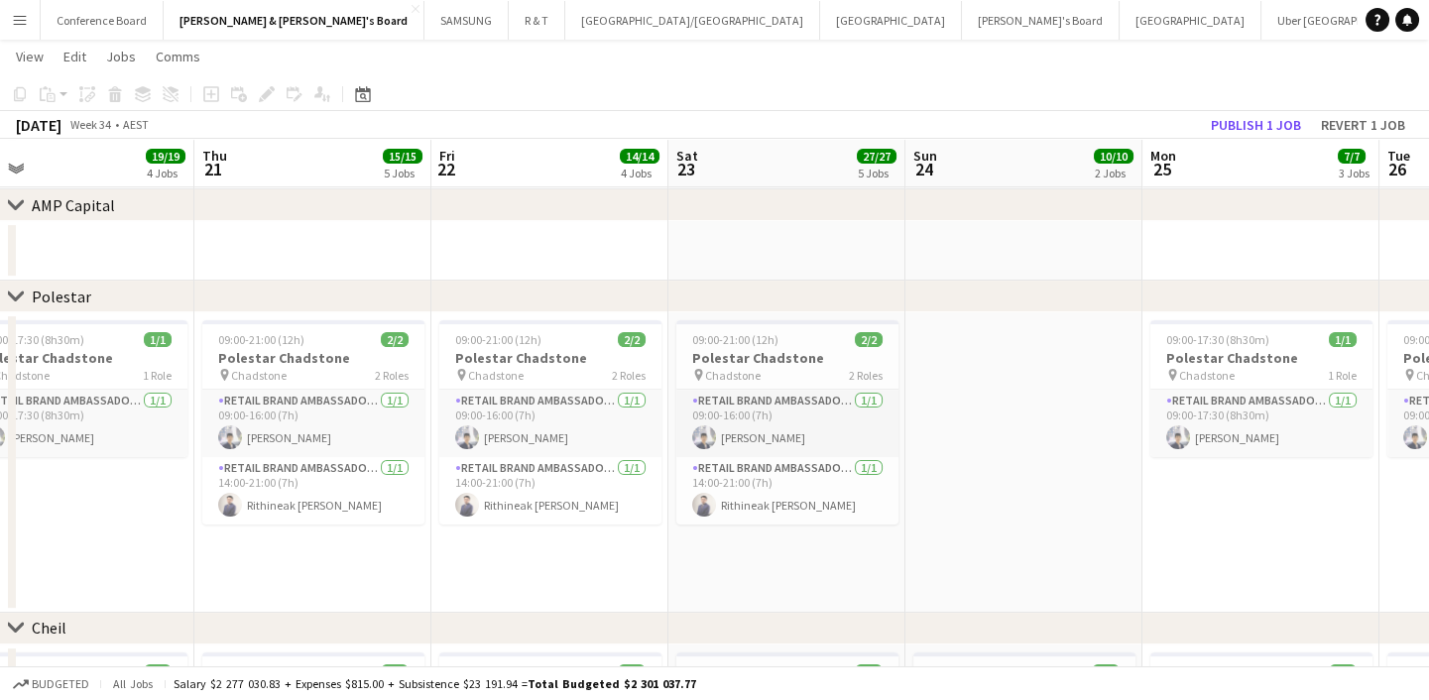
drag, startPoint x: 686, startPoint y: 552, endPoint x: 1146, endPoint y: 522, distance: 461.1
click at [1146, 522] on app-calendar-viewport "Mon 18 Tue 19 16/16 3 Jobs Wed 20 19/19 4 Jobs Thu 21 15/15 5 Jobs Fri 22 14/14…" at bounding box center [714, 6] width 1429 height 2561
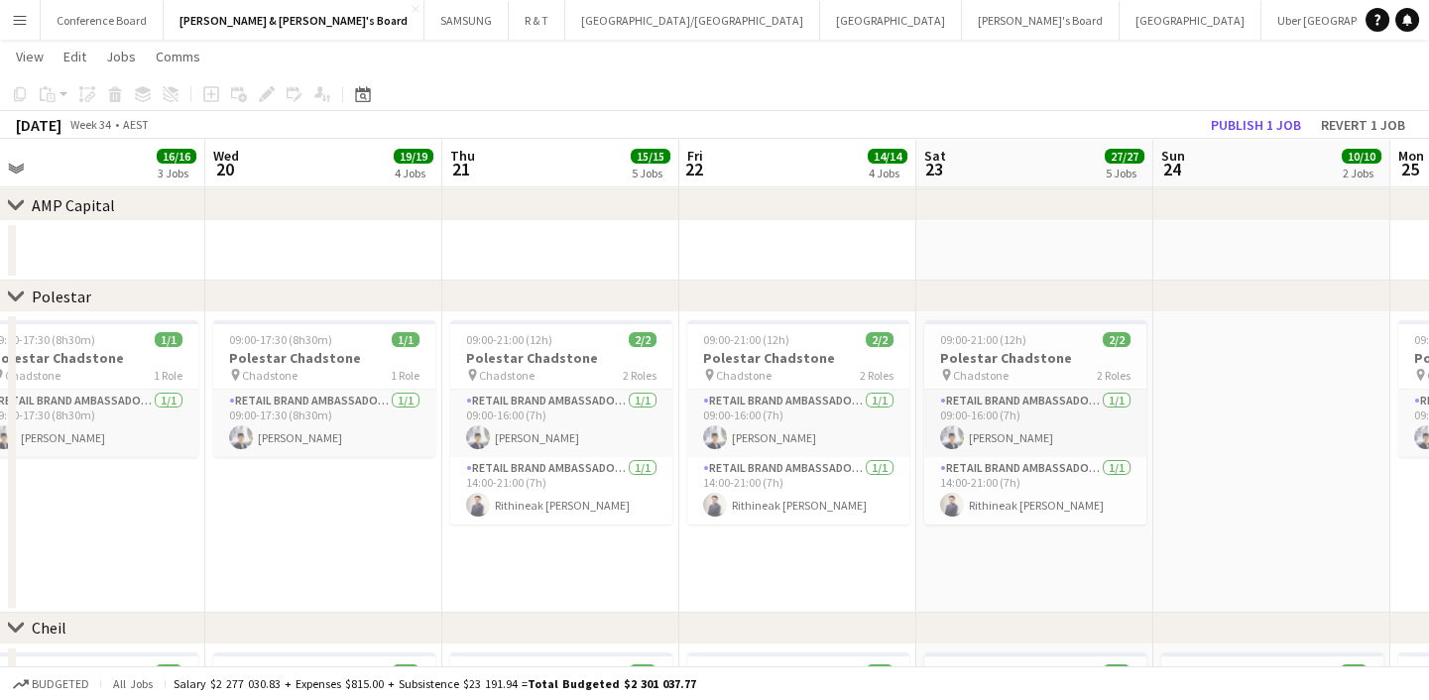
scroll to position [0, 502]
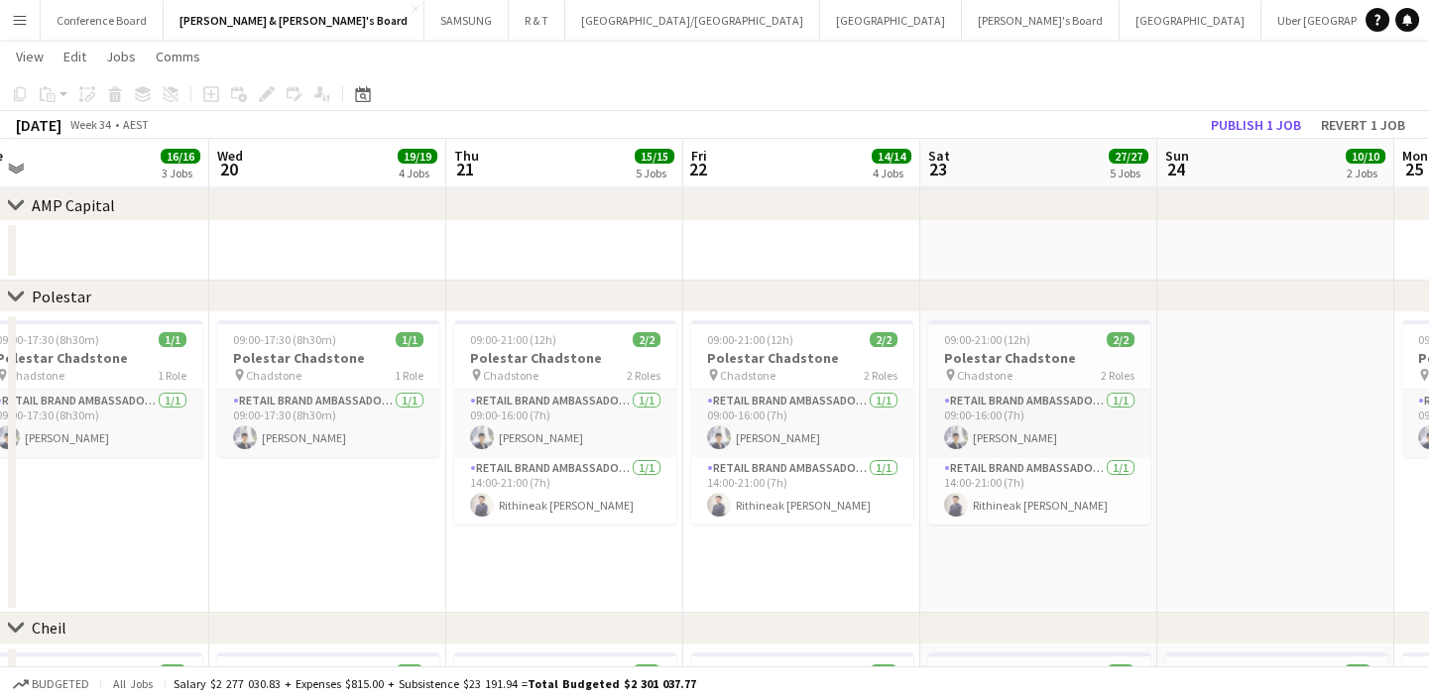
drag, startPoint x: 543, startPoint y: 564, endPoint x: 556, endPoint y: 557, distance: 14.6
click at [556, 557] on app-calendar-viewport "Sun 17 12/12 7 Jobs Mon 18 15/15 3 Jobs Tue 19 16/16 3 Jobs Wed 20 19/19 4 Jobs…" at bounding box center [714, 266] width 1429 height 3080
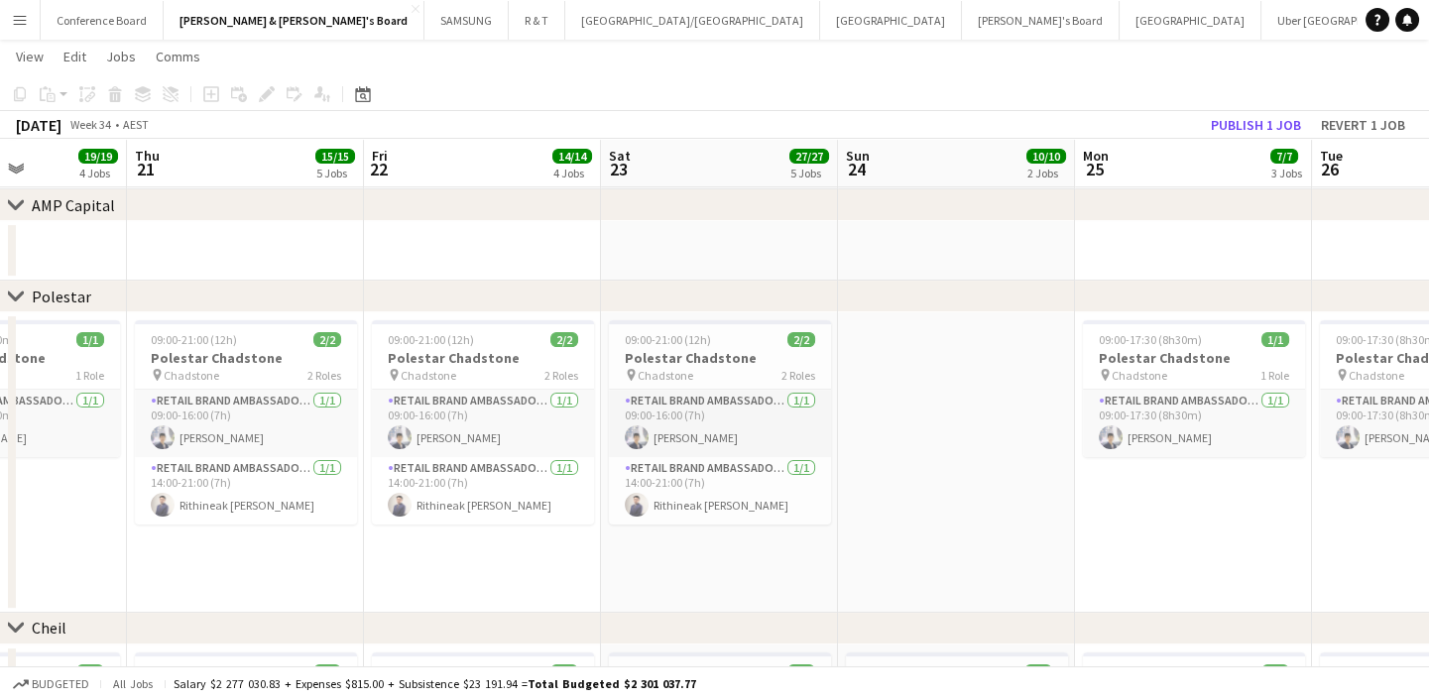
drag, startPoint x: 527, startPoint y: 551, endPoint x: -161, endPoint y: 537, distance: 687.3
click at [0, 537] on html "Menu Boards Boards Boards All jobs Status Workforce Workforce My Workforce Recr…" at bounding box center [714, 243] width 1429 height 3191
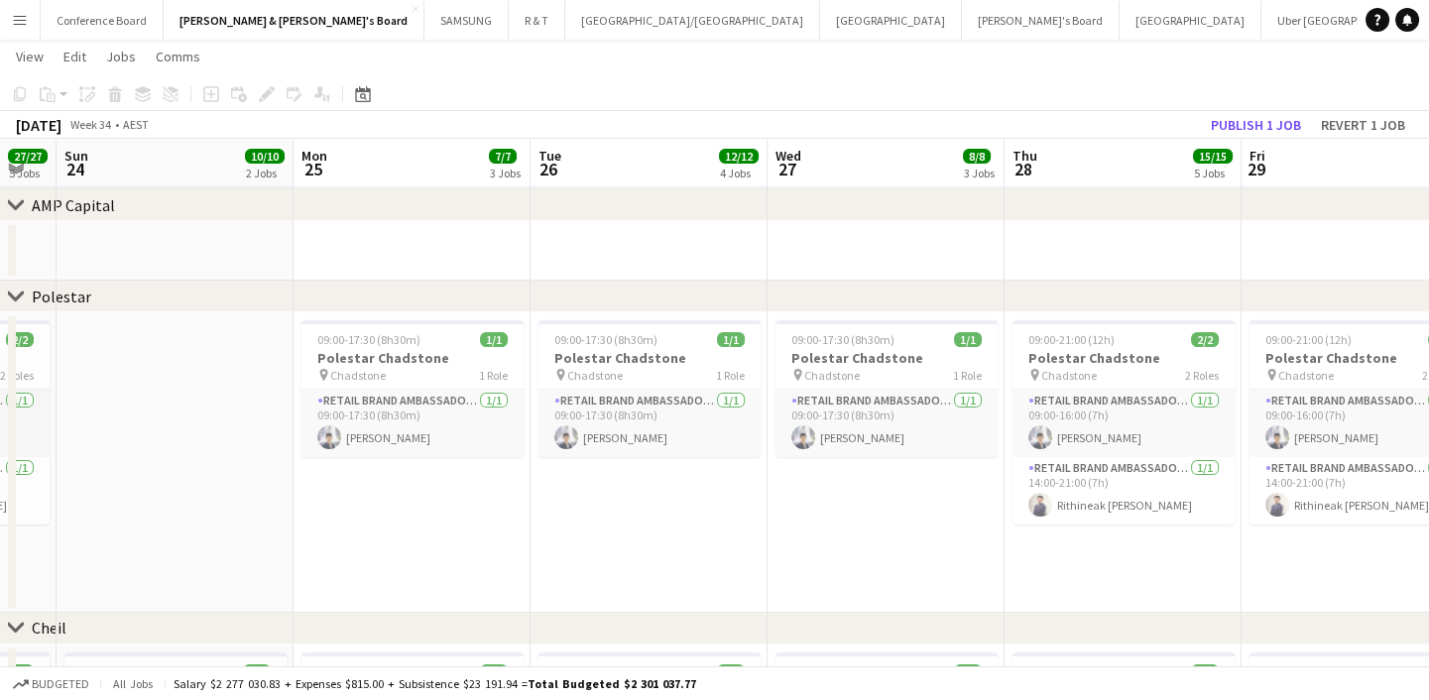
drag, startPoint x: 692, startPoint y: 524, endPoint x: 222, endPoint y: 513, distance: 470.1
click at [222, 513] on app-calendar-viewport "Wed 20 19/19 4 Jobs Thu 21 15/15 5 Jobs Fri 22 14/14 4 Jobs Sat 23 27/27 5 Jobs…" at bounding box center [714, 266] width 1429 height 3080
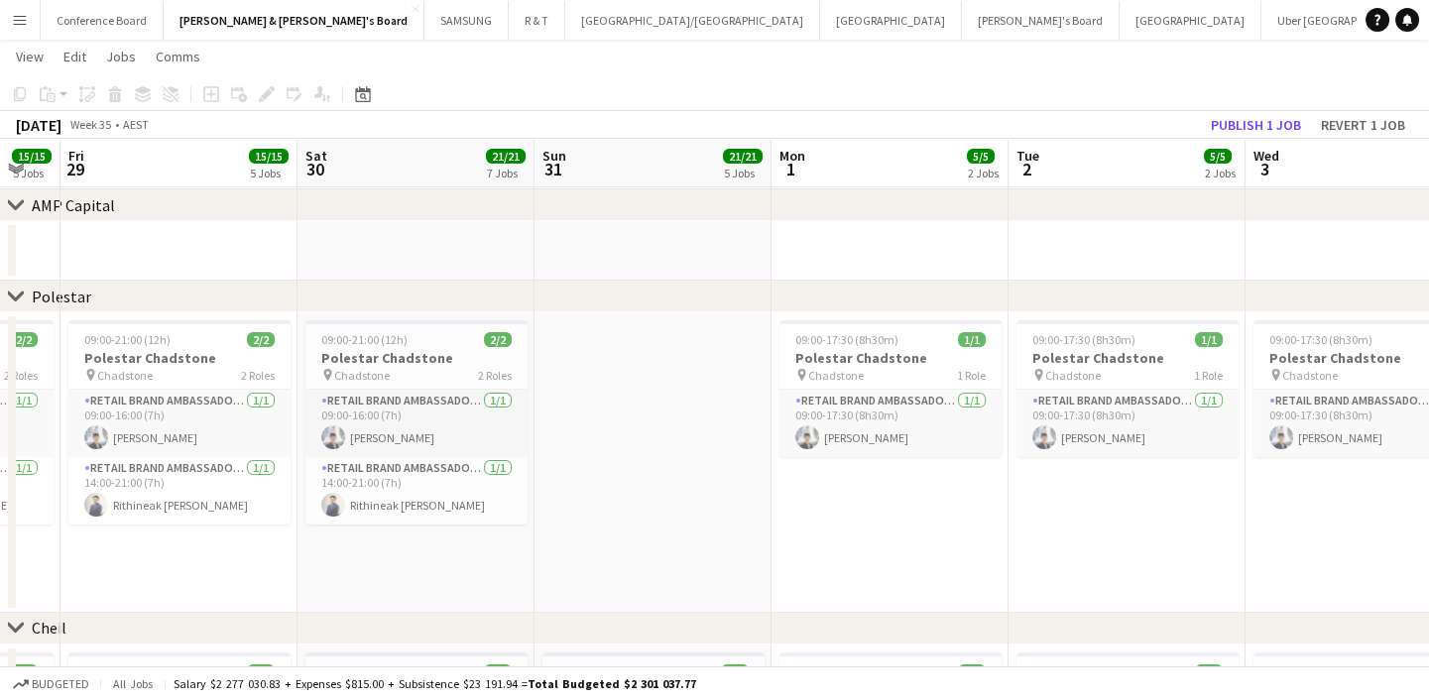
drag, startPoint x: 859, startPoint y: 533, endPoint x: 2, endPoint y: 555, distance: 857.0
click at [2, 555] on app-calendar-viewport "Mon 25 7/7 3 Jobs Tue 26 12/12 4 Jobs Wed 27 8/8 3 Jobs Thu 28 15/15 5 Jobs Fri…" at bounding box center [714, 266] width 1429 height 3080
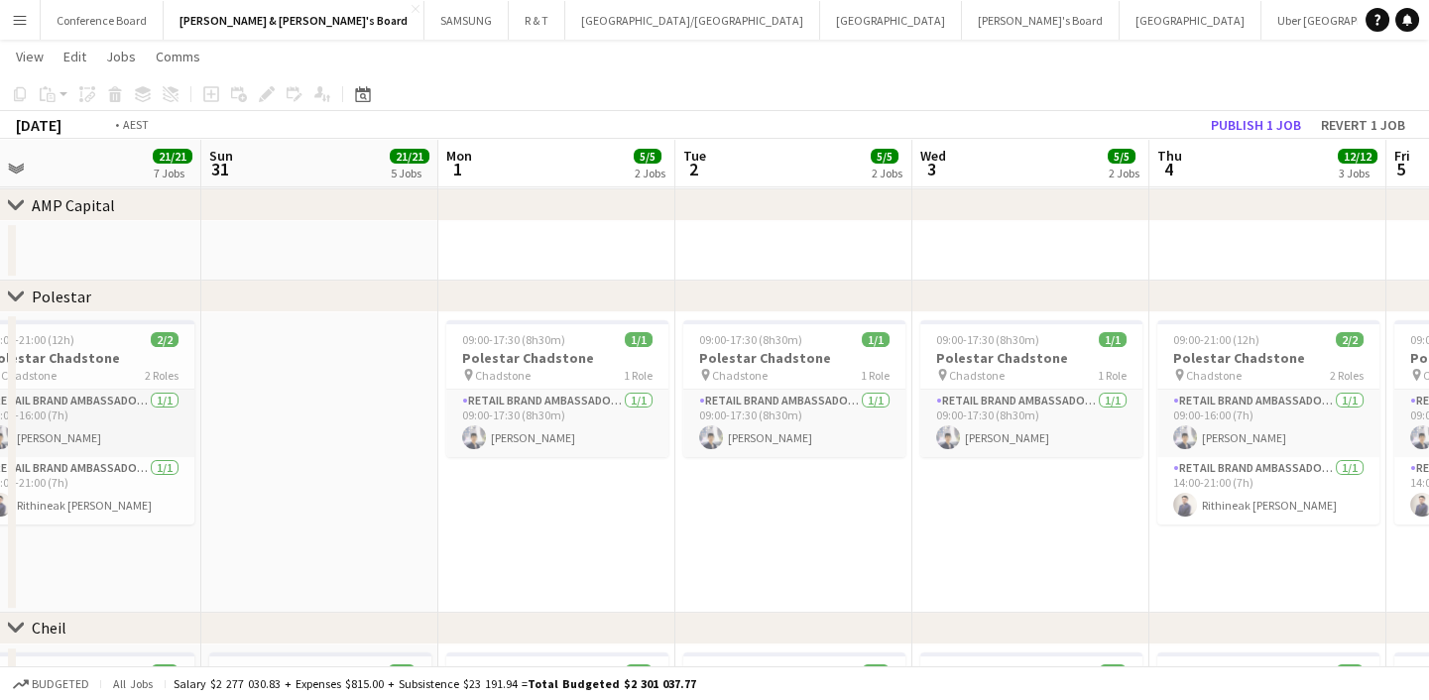
drag, startPoint x: 1041, startPoint y: 527, endPoint x: 148, endPoint y: 568, distance: 894.4
click at [148, 568] on app-calendar-viewport "Wed 27 8/8 3 Jobs Thu 28 15/15 5 Jobs Fri 29 15/15 5 Jobs Sat 30 21/21 7 Jobs S…" at bounding box center [714, 266] width 1429 height 3080
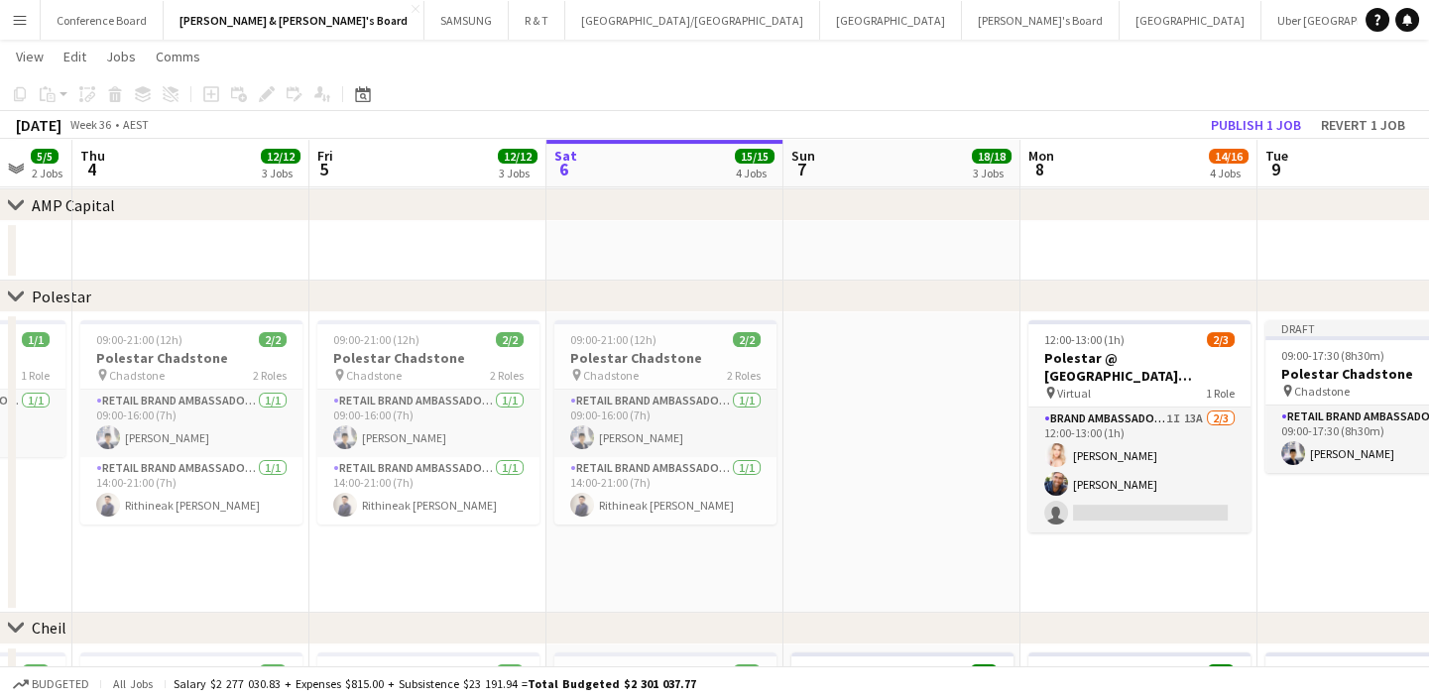
drag, startPoint x: 865, startPoint y: 526, endPoint x: 297, endPoint y: 539, distance: 567.4
click at [297, 539] on app-calendar-viewport "Sun 31 21/21 5 Jobs Mon 1 5/5 2 Jobs Tue 2 5/5 2 Jobs Wed 3 5/5 2 Jobs Thu 4 12…" at bounding box center [714, 266] width 1429 height 3080
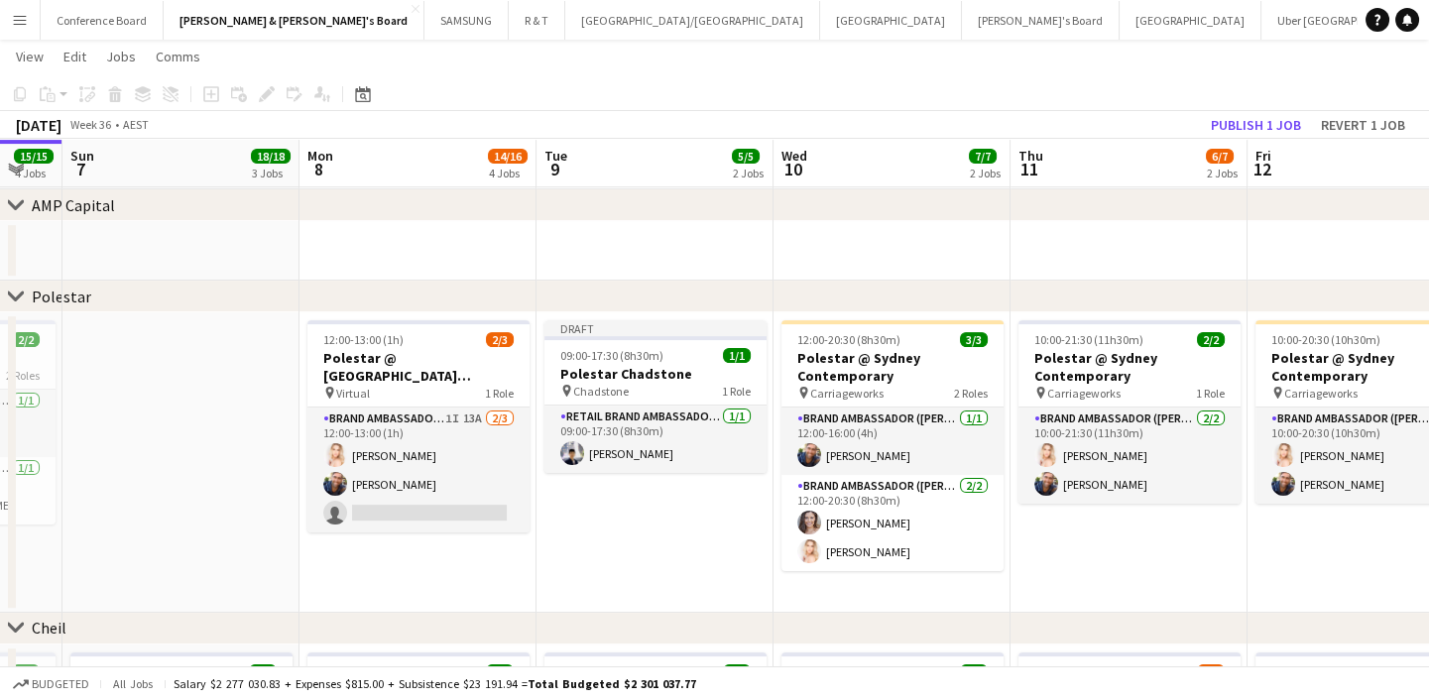
drag, startPoint x: 994, startPoint y: 549, endPoint x: 289, endPoint y: 580, distance: 705.7
click at [289, 579] on app-calendar-viewport "Thu 4 12/12 3 Jobs Fri 5 12/12 3 Jobs Sat 6 15/15 4 Jobs Sun 7 18/18 3 Jobs Mon…" at bounding box center [714, 266] width 1429 height 3080
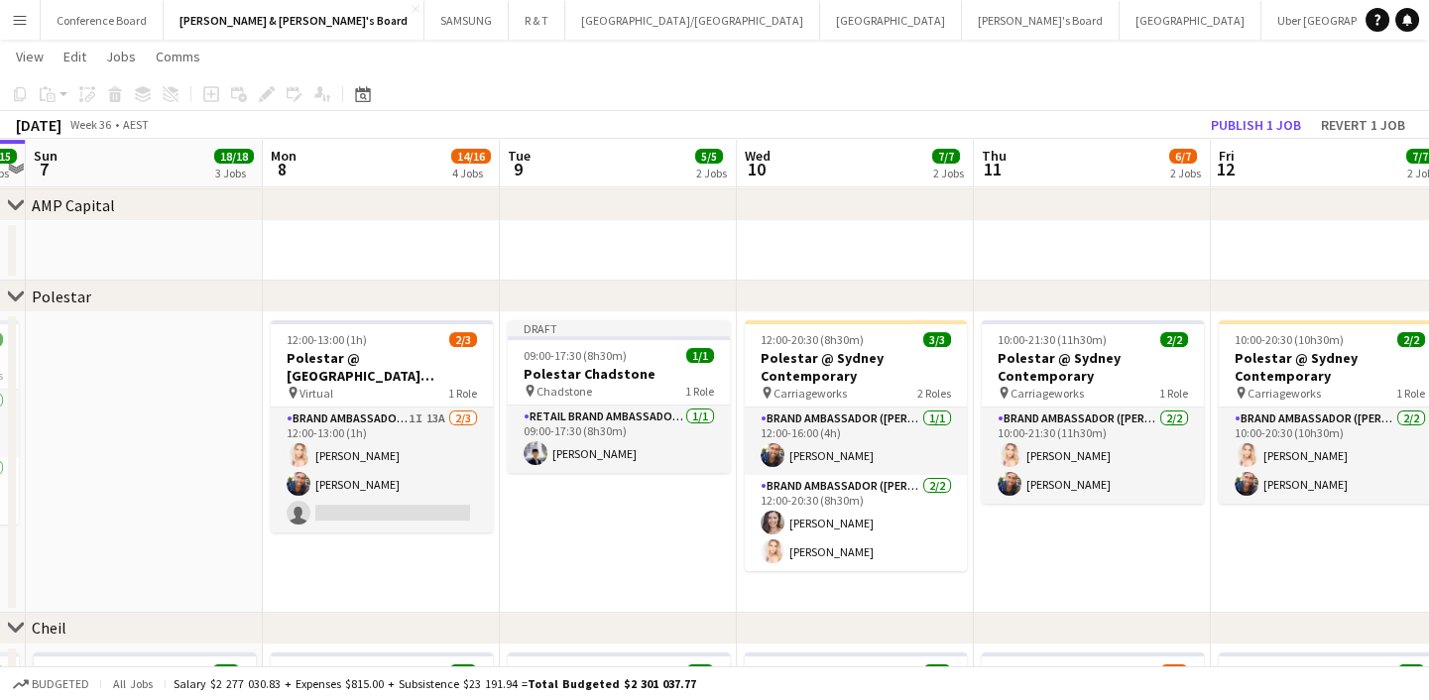
drag, startPoint x: 597, startPoint y: 601, endPoint x: 565, endPoint y: 598, distance: 31.9
click at [565, 598] on app-calendar-viewport "Thu 4 12/12 3 Jobs Fri 5 12/12 3 Jobs Sat 6 15/15 4 Jobs Sun 7 18/18 3 Jobs Mon…" at bounding box center [714, 266] width 1429 height 3080
click at [881, 592] on app-date-cell "12:00-20:30 (8h30m) 3/3 Polestar @ Sydney Contemporary pin Carriageworks 2 Role…" at bounding box center [854, 462] width 237 height 300
click at [44, 91] on icon "Paste" at bounding box center [48, 94] width 16 height 16
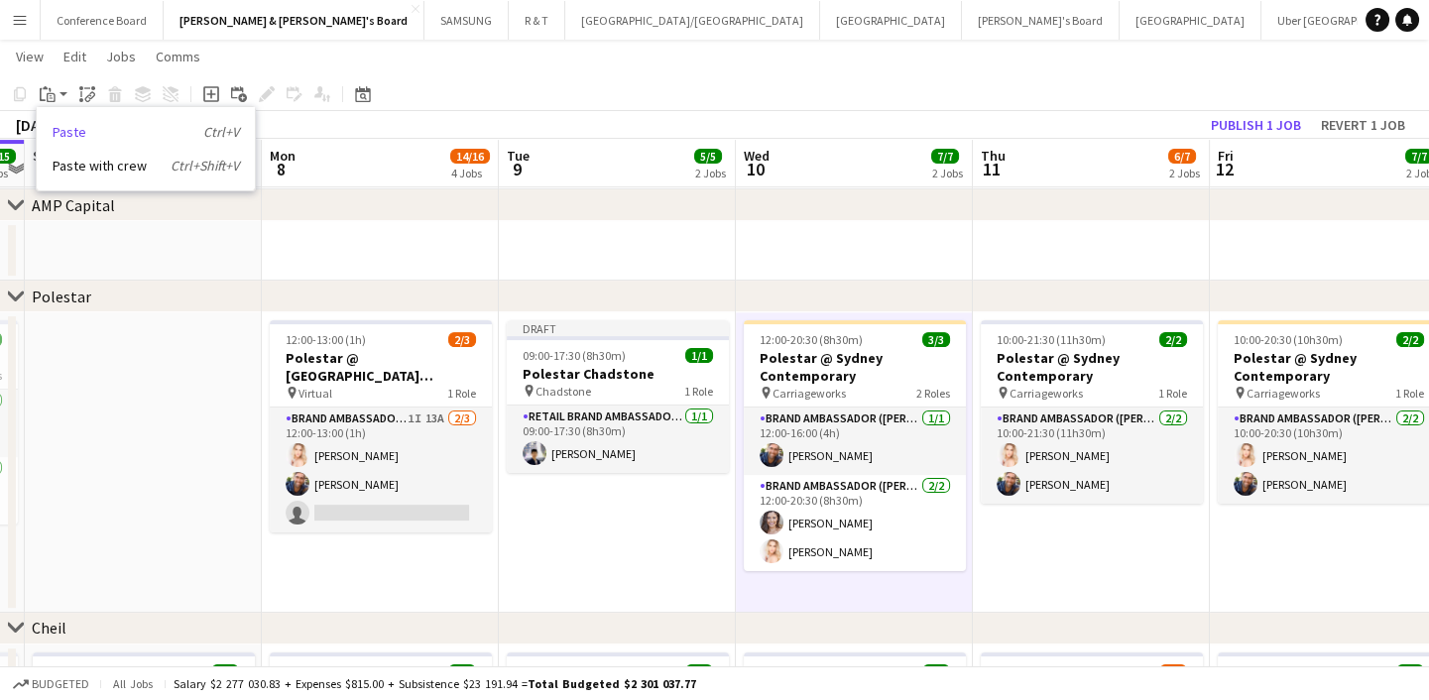
click at [94, 129] on link "Paste Ctrl+V" at bounding box center [146, 132] width 186 height 18
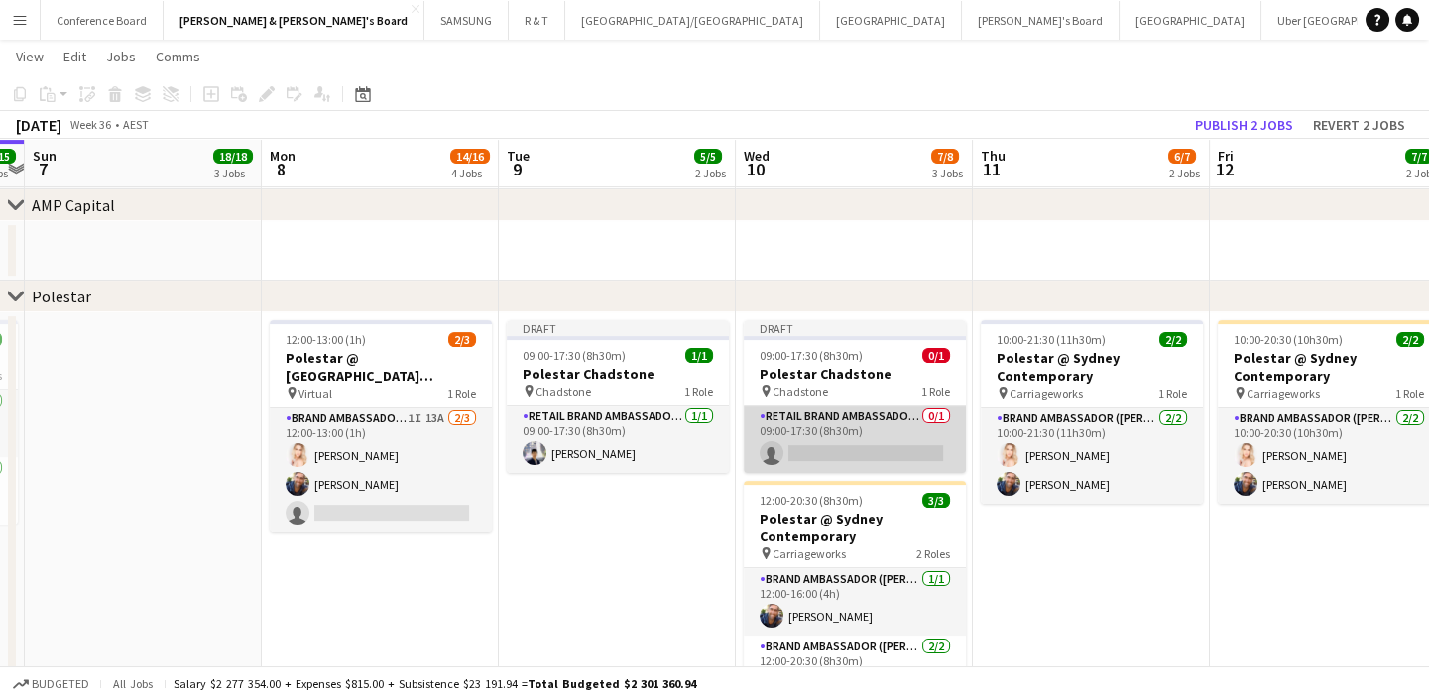
click at [867, 455] on app-card-role "RETAIL Brand Ambassador (Mon - Fri) 0/1 09:00-17:30 (8h30m) single-neutral-acti…" at bounding box center [855, 439] width 222 height 67
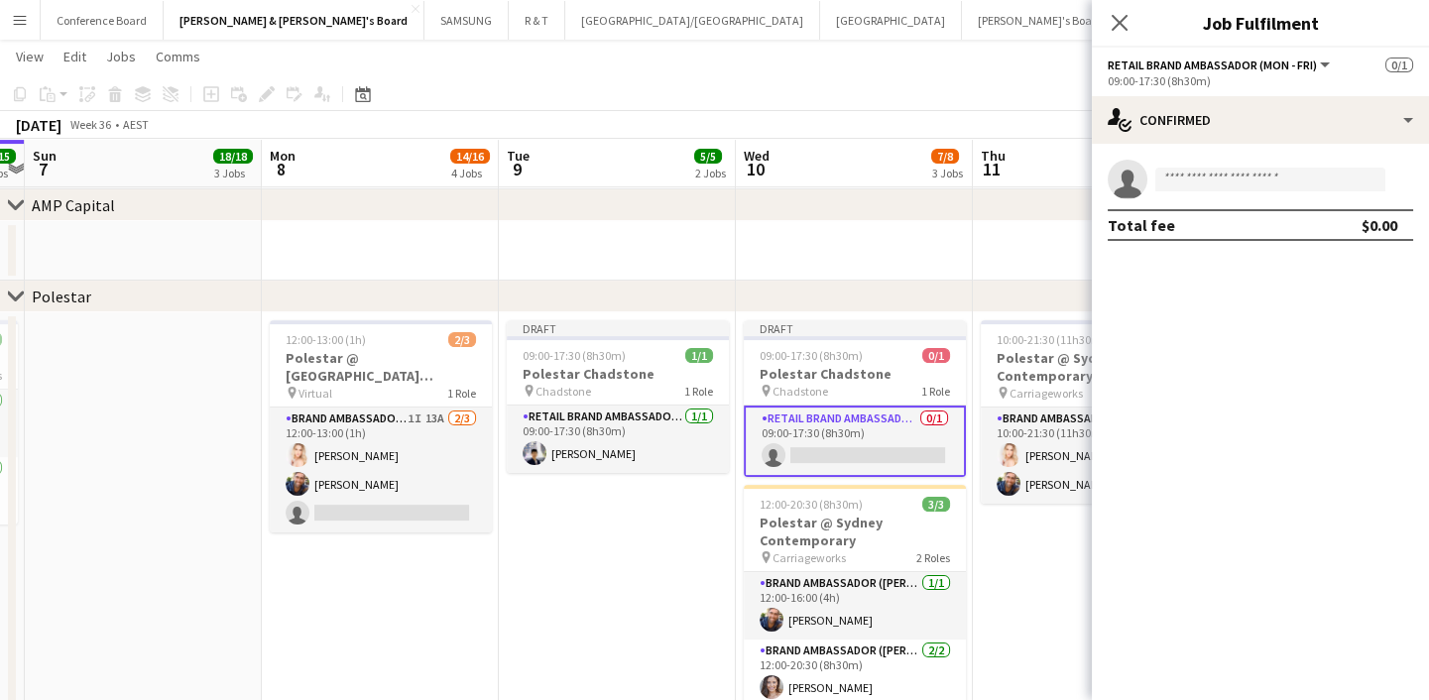
scroll to position [0, 685]
click at [1233, 180] on input at bounding box center [1270, 180] width 230 height 24
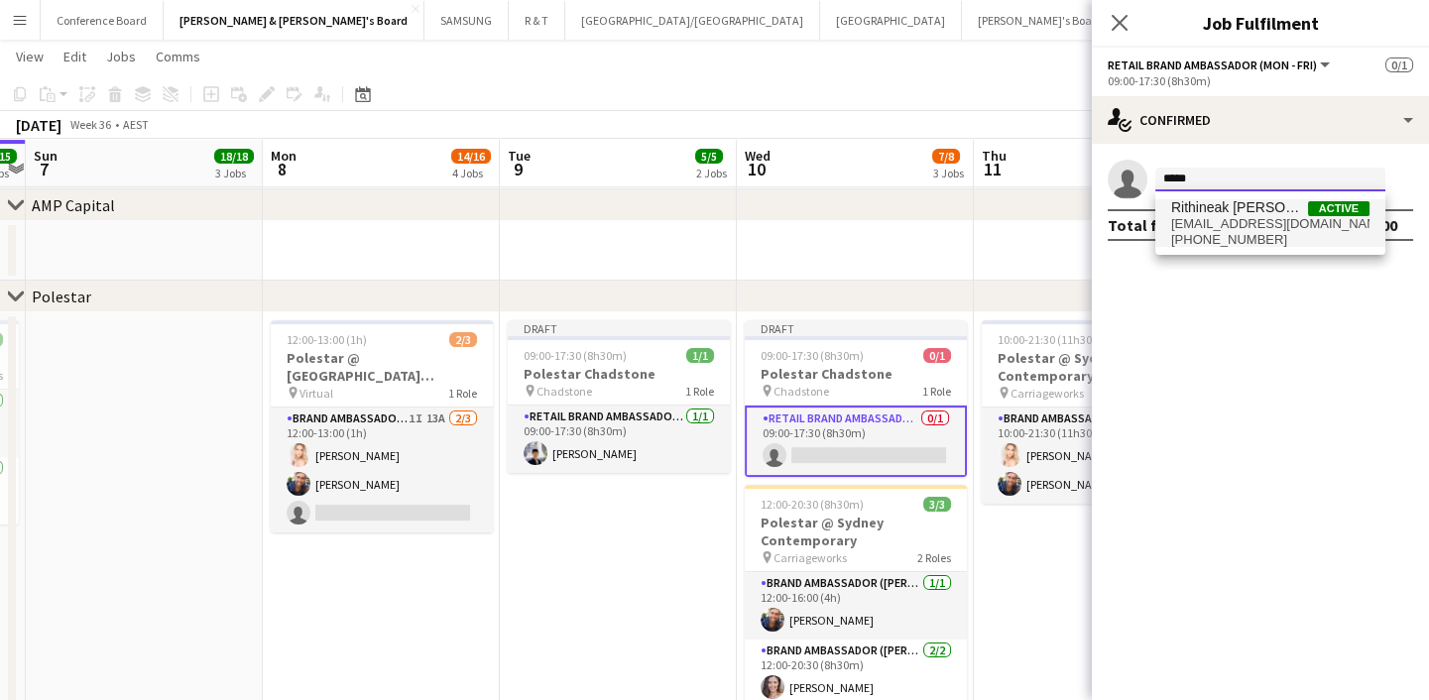
type input "*****"
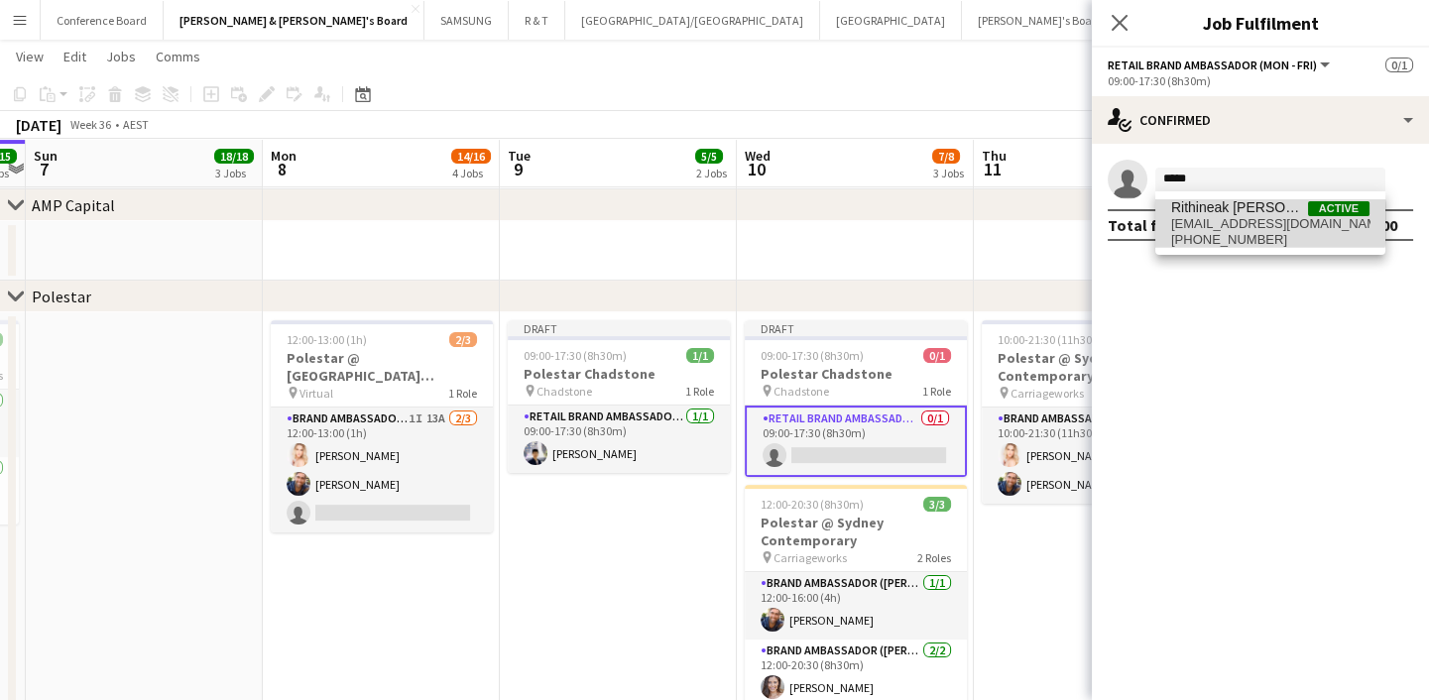
click at [1230, 221] on span "rithineak@gmail.com" at bounding box center [1270, 224] width 198 height 16
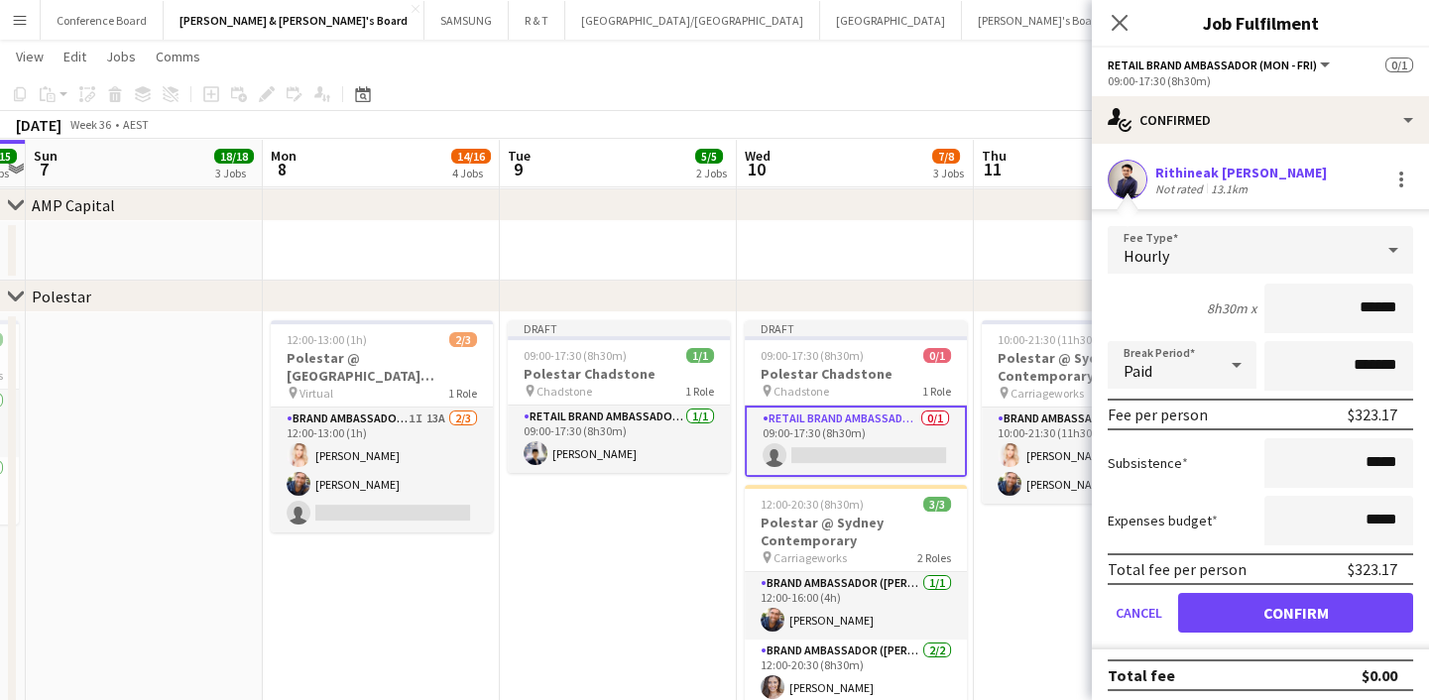
scroll to position [4, 0]
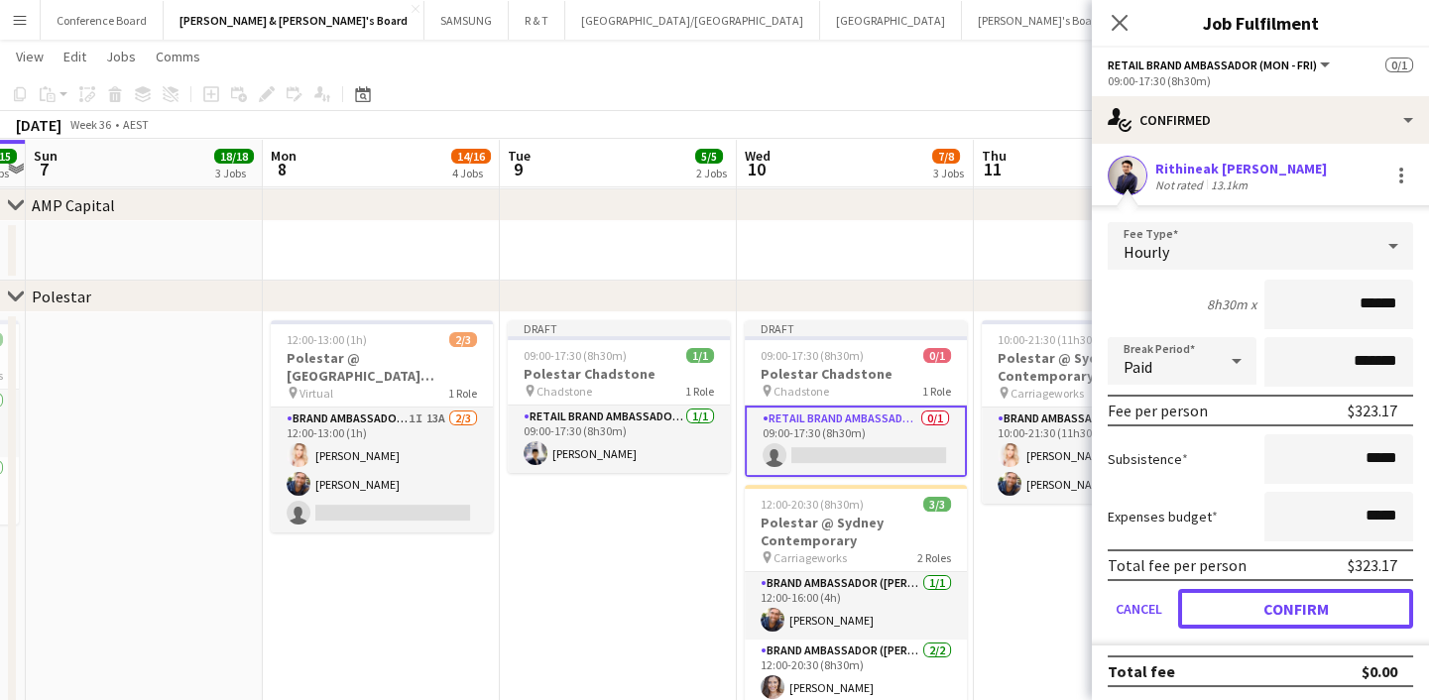
click at [1324, 608] on button "Confirm" at bounding box center [1295, 609] width 235 height 40
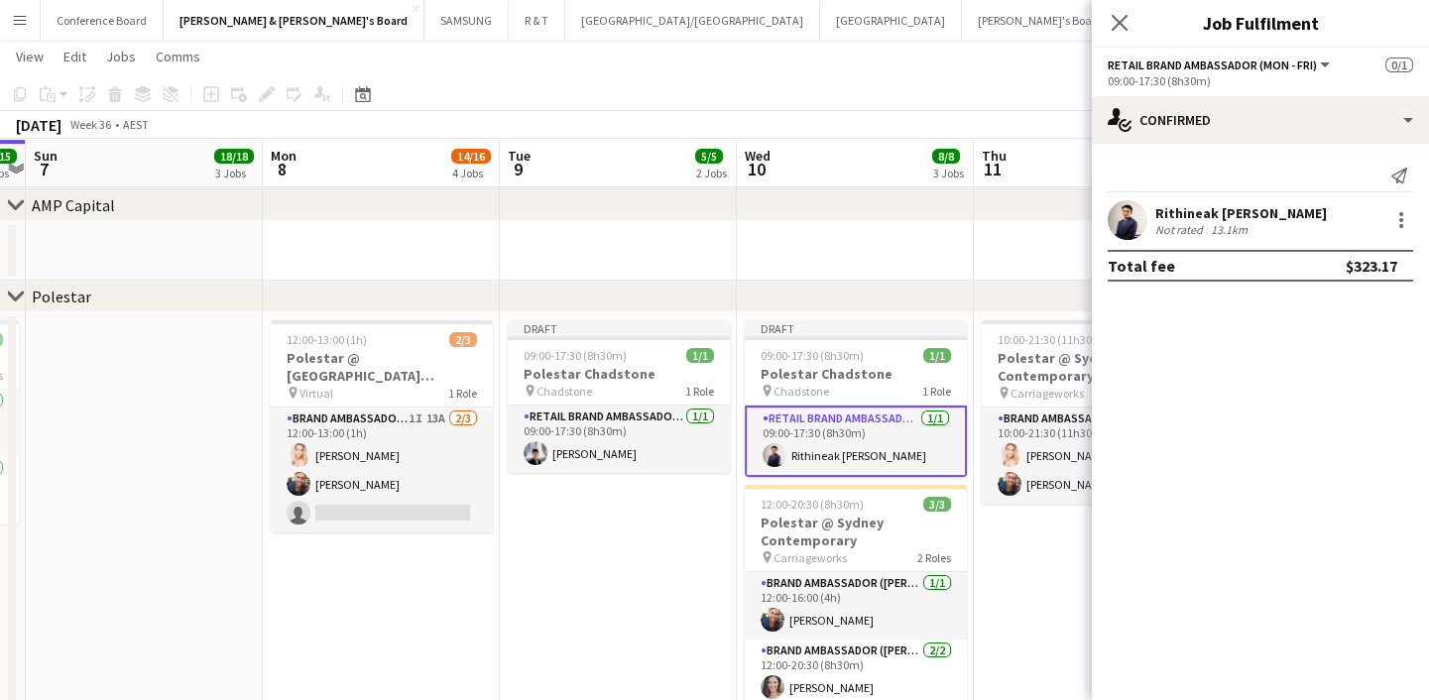
scroll to position [0, 0]
click at [1121, 17] on icon "Close pop-in" at bounding box center [1119, 22] width 19 height 19
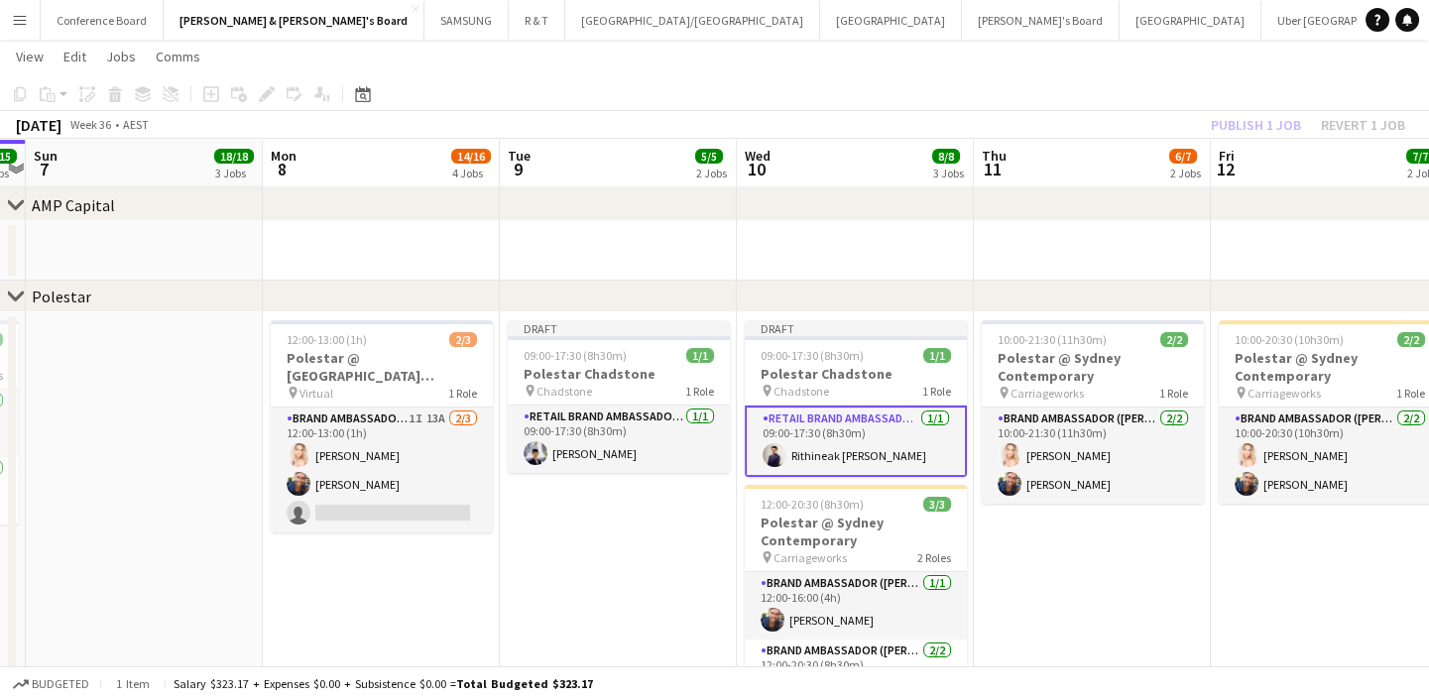
click at [660, 562] on app-date-cell "Draft 09:00-17:30 (8h30m) 1/1 Polestar Chadstone pin Chadstone 1 Role RETAIL Br…" at bounding box center [618, 543] width 237 height 462
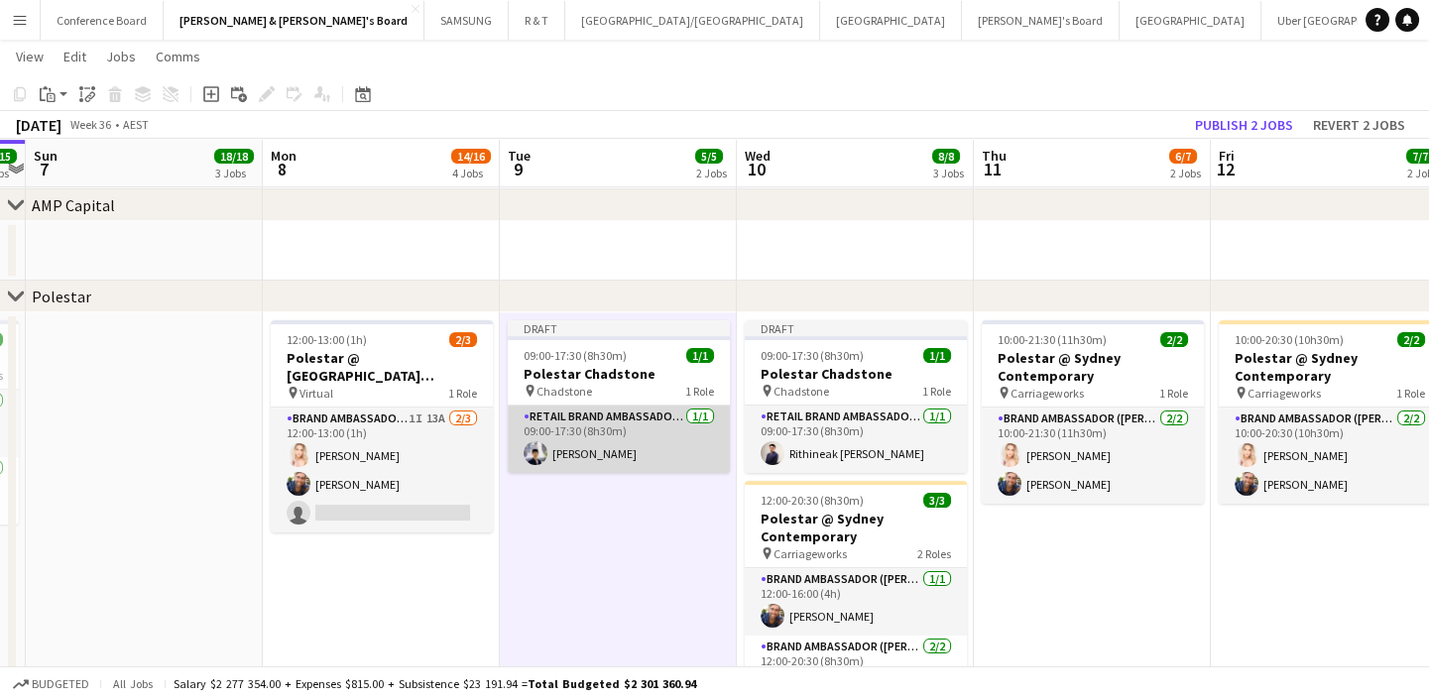
click at [639, 454] on app-card-role "RETAIL Brand Ambassador (Mon - Fri) [DATE] 09:00-17:30 (8h30m) [PERSON_NAME]" at bounding box center [619, 439] width 222 height 67
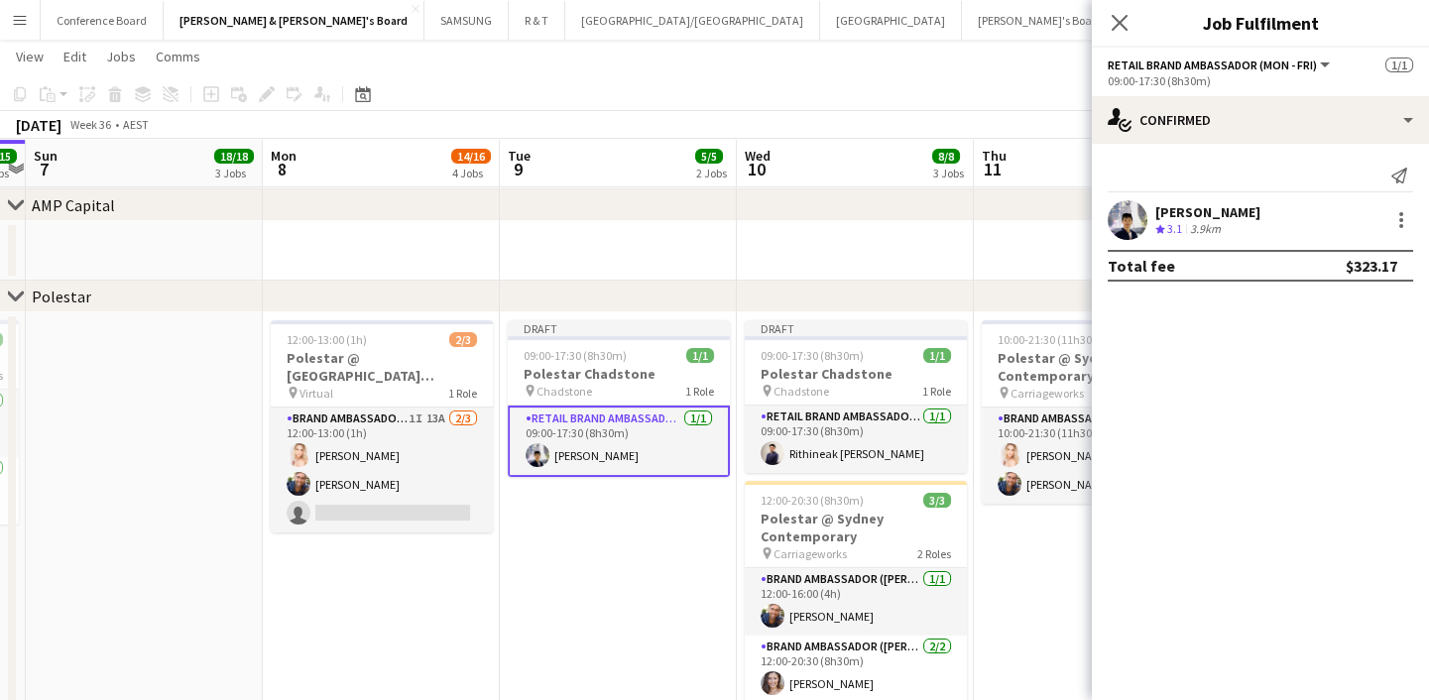
click at [638, 514] on app-date-cell "Draft 09:00-17:30 (8h30m) 1/1 Polestar Chadstone pin Chadstone 1 Role RETAIL Br…" at bounding box center [618, 543] width 237 height 462
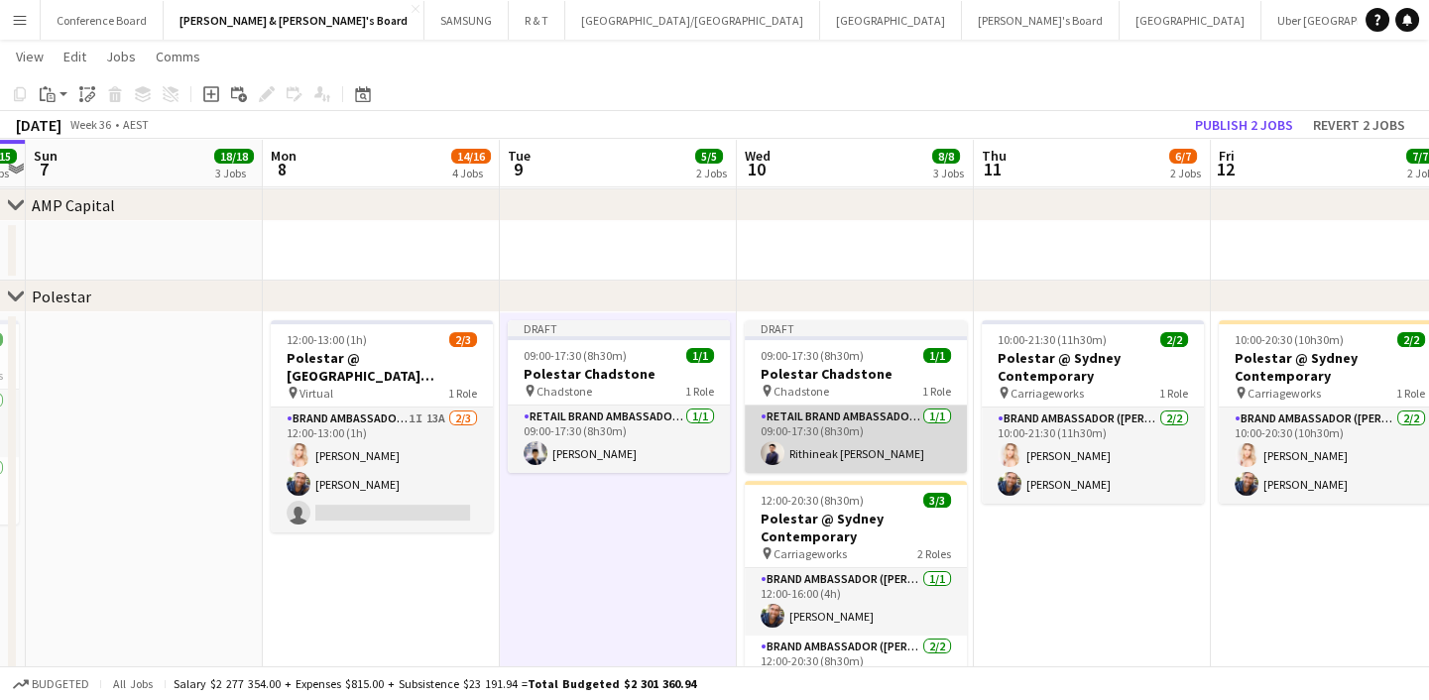
click at [859, 428] on app-card-role "RETAIL Brand Ambassador (Mon - Fri) [DATE] 09:00-17:30 (8h30m) Rithineak [PERSO…" at bounding box center [856, 439] width 222 height 67
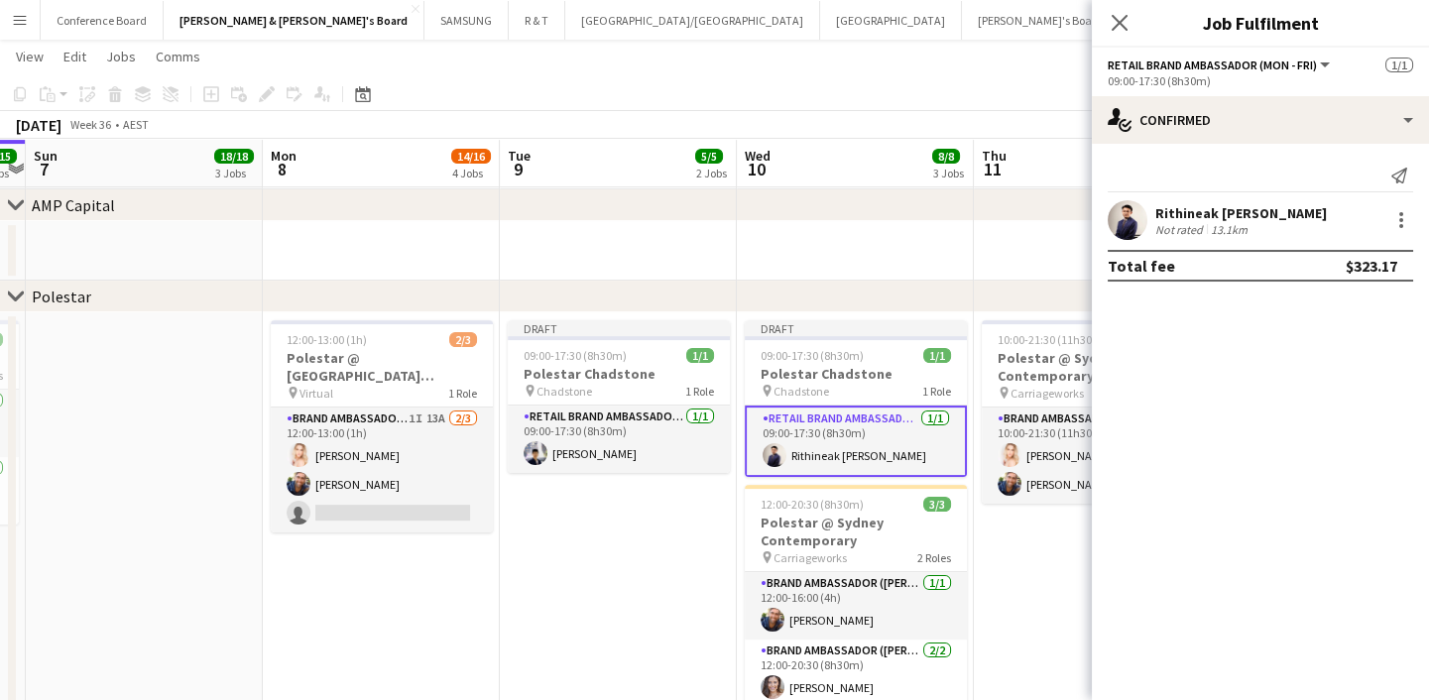
click at [595, 610] on app-date-cell "Draft 09:00-17:30 (8h30m) 1/1 Polestar Chadstone pin Chadstone 1 Role RETAIL Br…" at bounding box center [618, 543] width 237 height 462
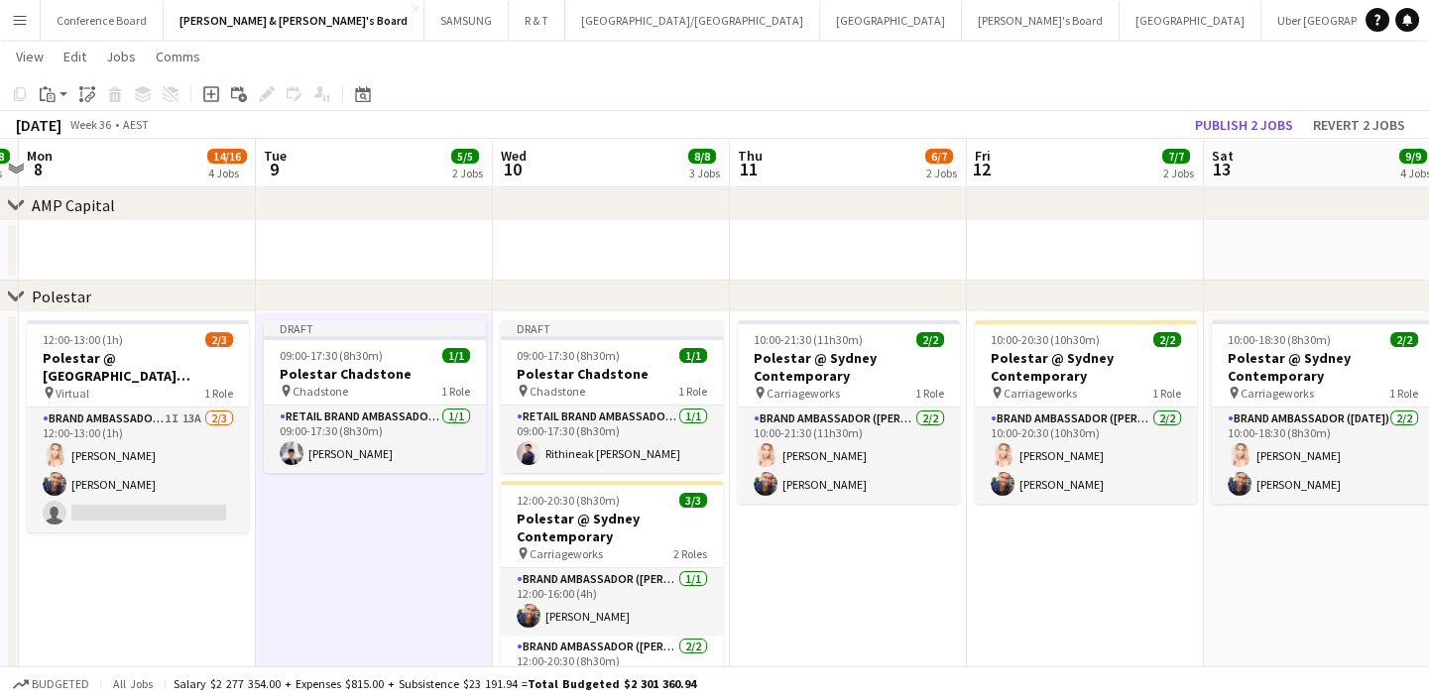
scroll to position [0, 947]
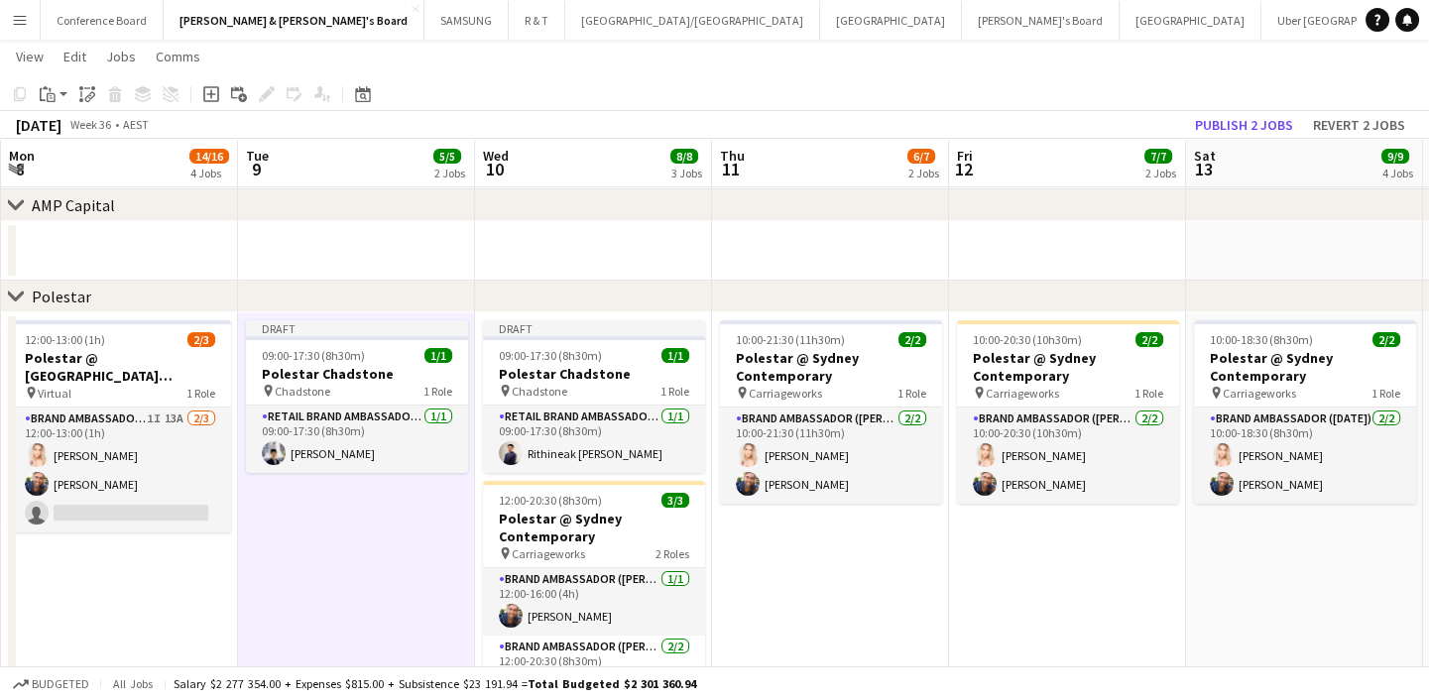
drag, startPoint x: 1014, startPoint y: 585, endPoint x: 753, endPoint y: 595, distance: 262.0
click at [753, 595] on app-calendar-viewport "Thu 4 12/12 3 Jobs Fri 5 12/12 3 Jobs Sat 6 15/15 4 Jobs Sun 7 18/18 3 Jobs Mon…" at bounding box center [714, 347] width 1429 height 3242
click at [837, 556] on app-date-cell "10:00-21:30 (11h30m) 2/2 Polestar @ Sydney Contemporary pin Carriageworks 1 Rol…" at bounding box center [830, 543] width 237 height 462
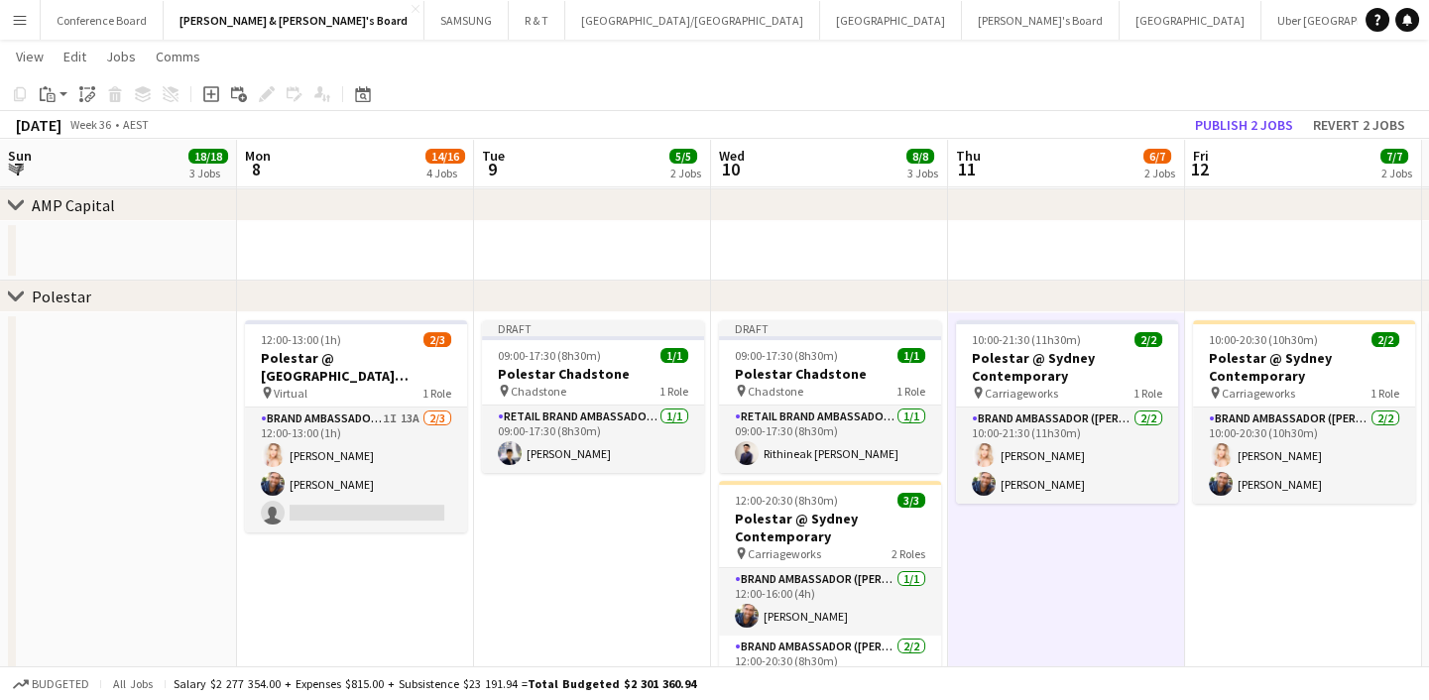
scroll to position [0, 841]
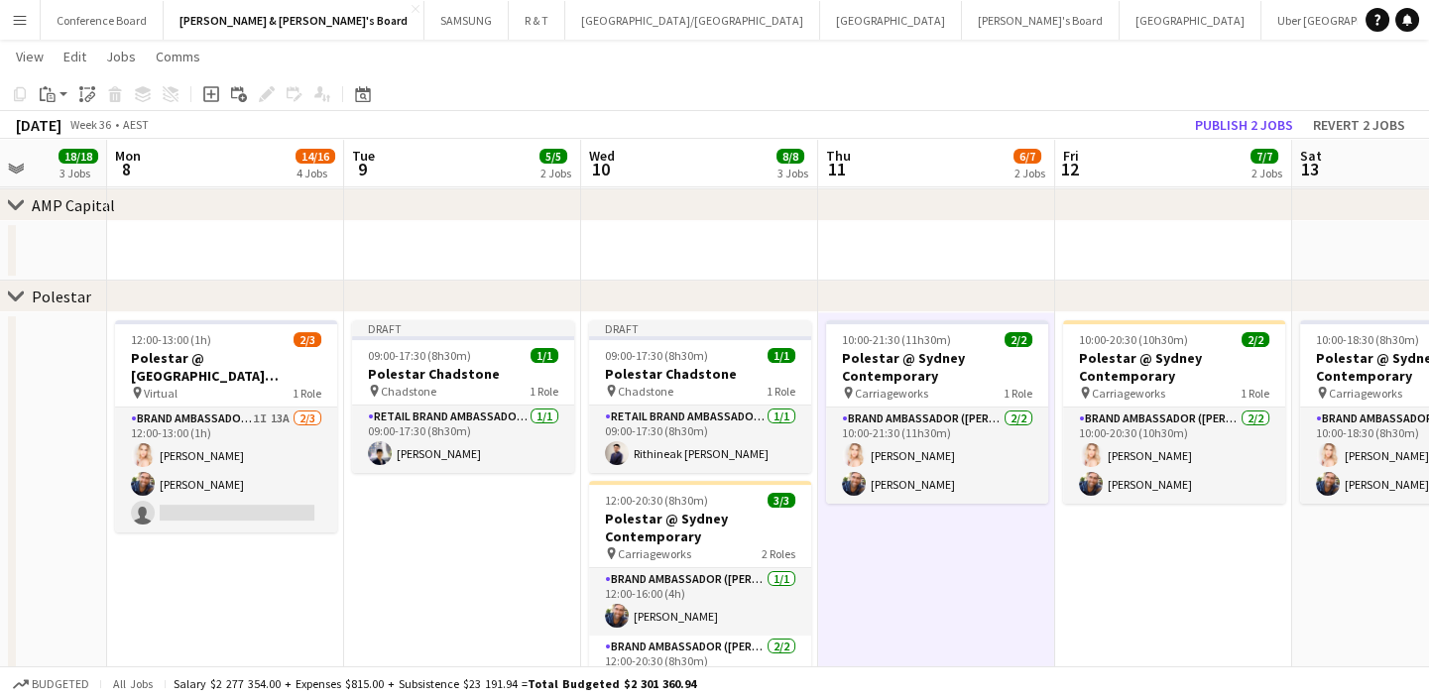
drag, startPoint x: 249, startPoint y: 611, endPoint x: 355, endPoint y: 599, distance: 106.8
click at [355, 599] on app-calendar-viewport "Thu 4 12/12 3 Jobs Fri 5 12/12 3 Jobs Sat 6 15/15 4 Jobs Sun 7 18/18 3 Jobs Mon…" at bounding box center [714, 347] width 1429 height 3242
click at [495, 535] on app-date-cell "Draft 09:00-17:30 (8h30m) 1/1 Polestar Chadstone pin Chadstone 1 Role RETAIL Br…" at bounding box center [462, 543] width 237 height 462
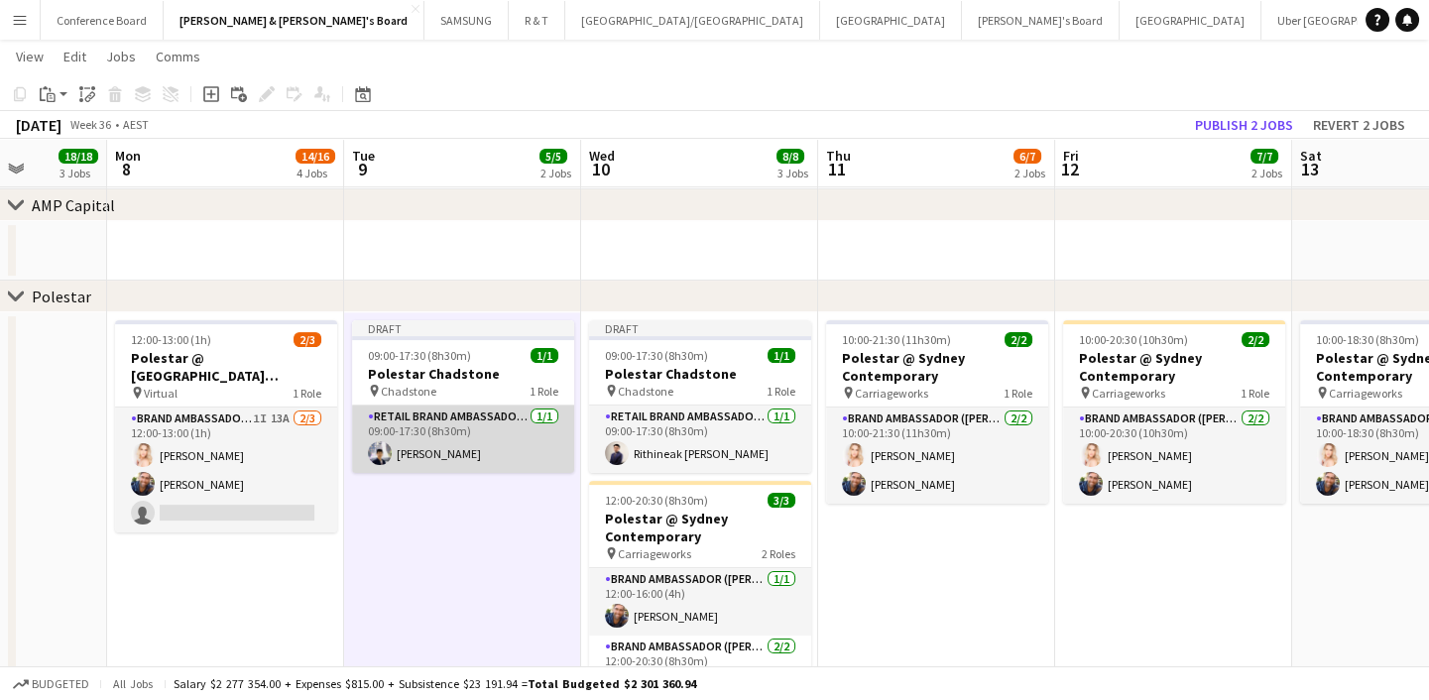
click at [485, 442] on app-card-role "RETAIL Brand Ambassador (Mon - Fri) [DATE] 09:00-17:30 (8h30m) [PERSON_NAME]" at bounding box center [463, 439] width 222 height 67
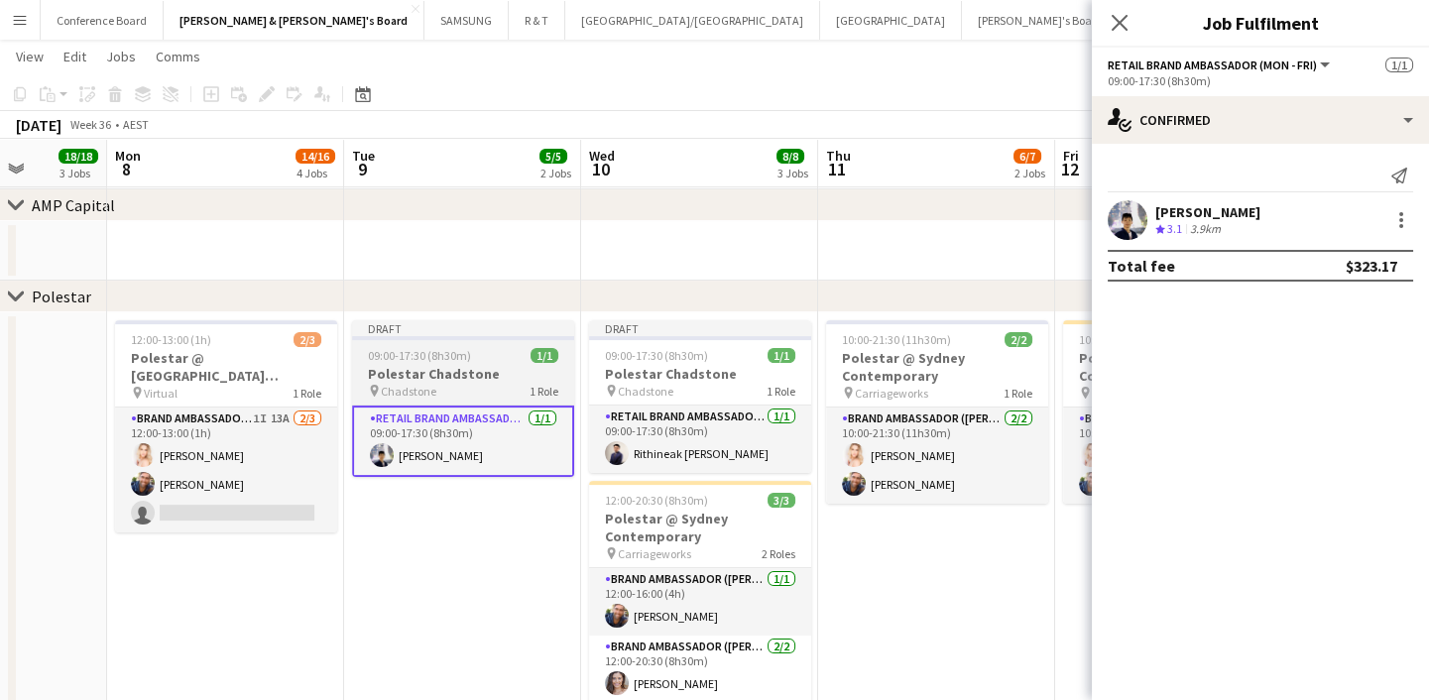
click at [464, 398] on app-job-card "Draft 09:00-17:30 (8h30m) 1/1 Polestar Chadstone pin Chadstone 1 Role RETAIL Br…" at bounding box center [463, 398] width 222 height 157
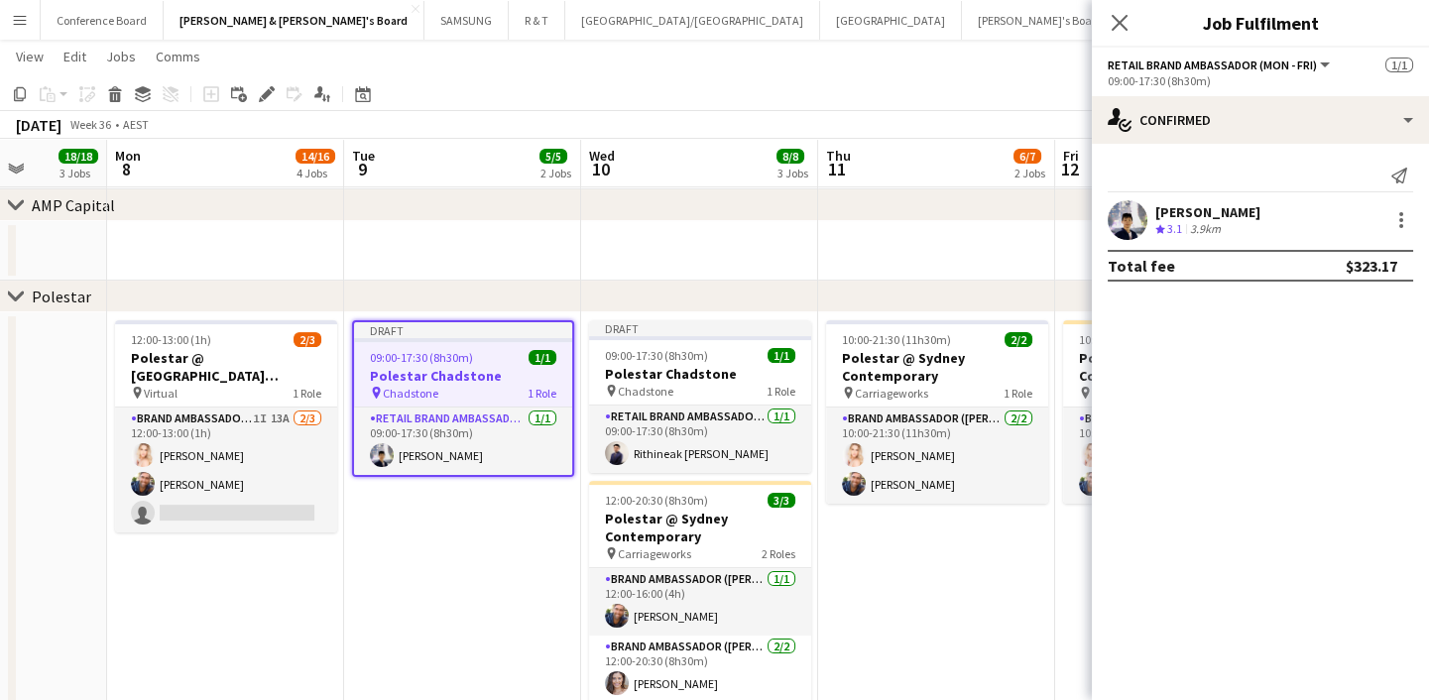
click at [940, 571] on app-date-cell "10:00-21:30 (11h30m) 2/2 Polestar @ Sydney Contemporary pin Carriageworks 1 Rol…" at bounding box center [936, 543] width 237 height 462
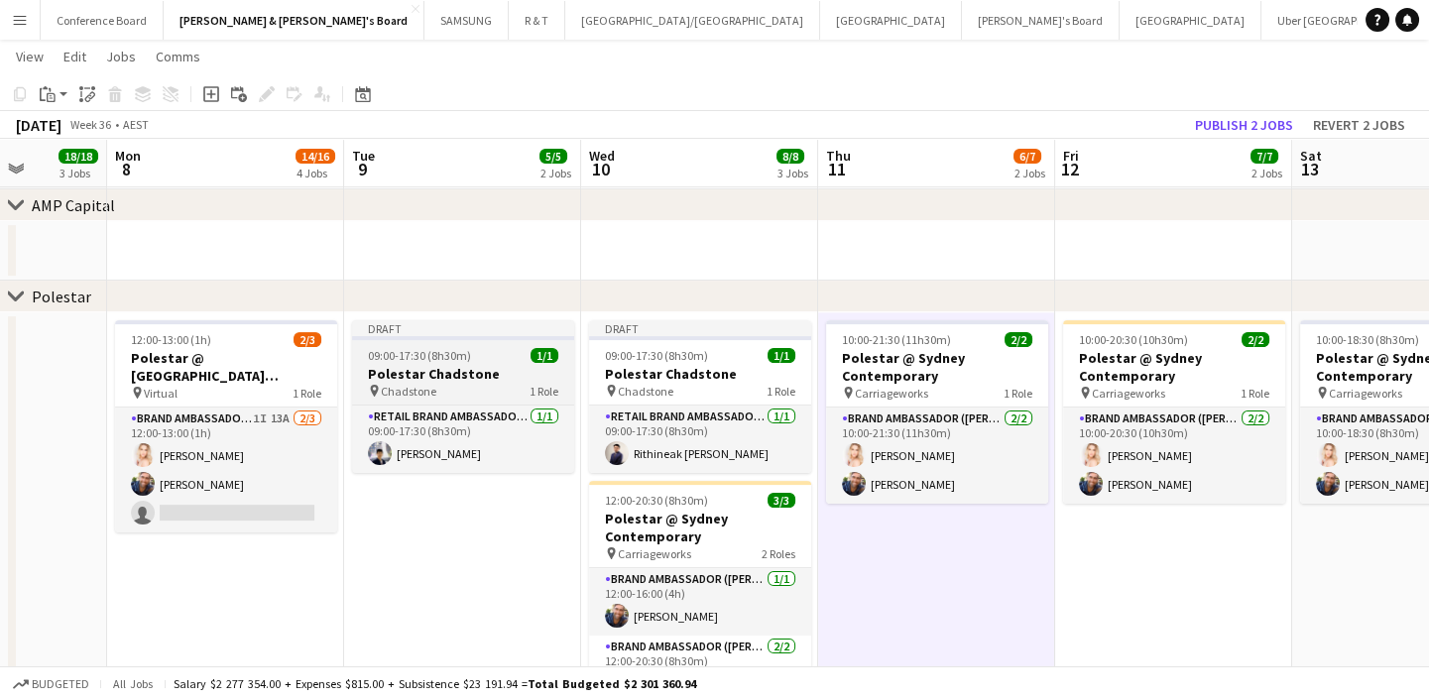
click at [460, 379] on h3 "Polestar Chadstone" at bounding box center [463, 374] width 222 height 18
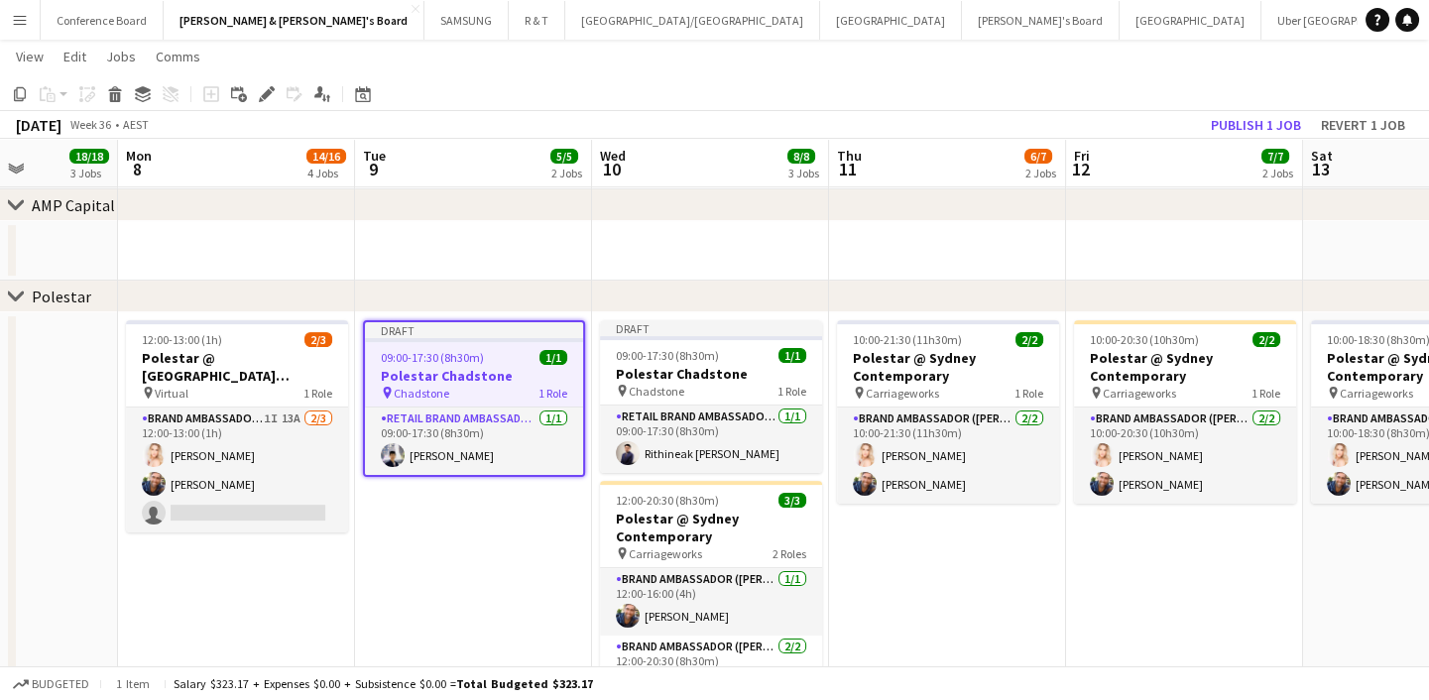
scroll to position [0, 826]
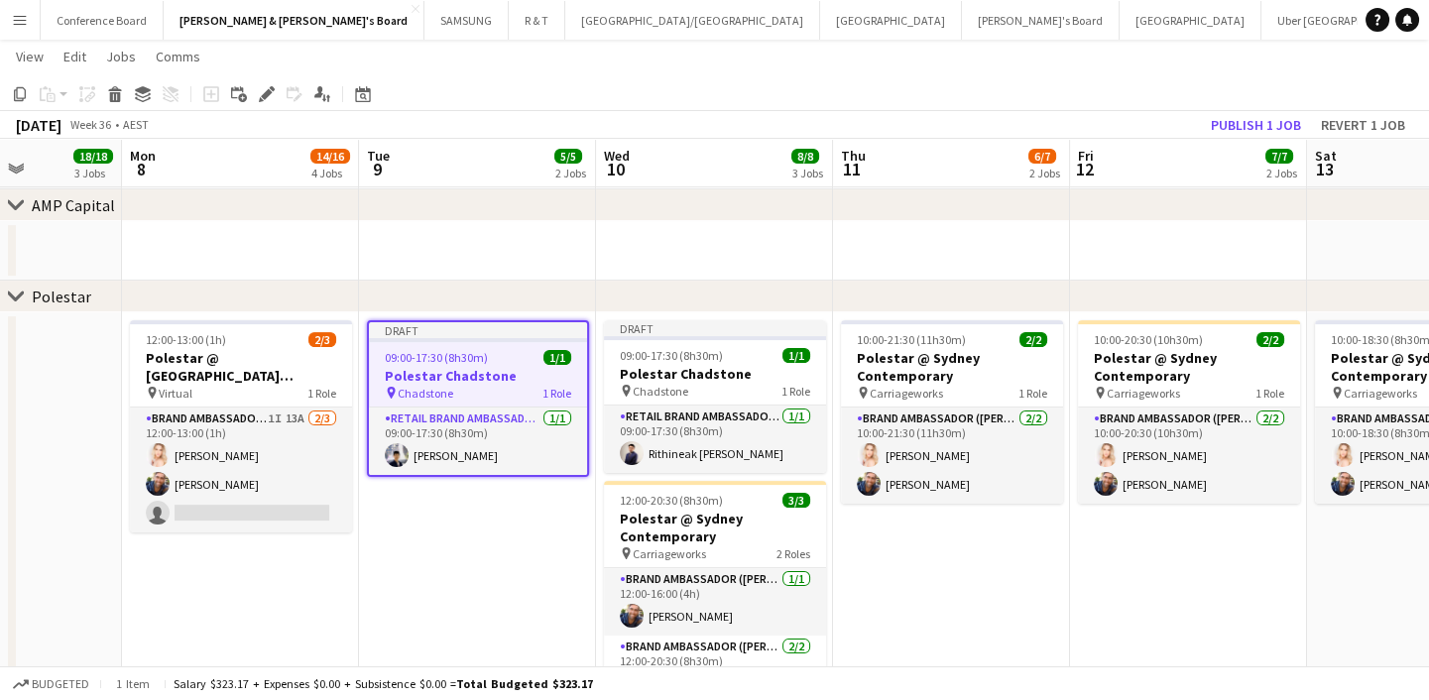
drag, startPoint x: 358, startPoint y: 584, endPoint x: 372, endPoint y: 578, distance: 15.1
click at [372, 578] on app-calendar-viewport "Thu 4 12/12 3 Jobs Fri 5 12/12 3 Jobs Sat 6 15/15 4 Jobs Sun 7 18/18 3 Jobs Mon…" at bounding box center [714, 347] width 1429 height 3242
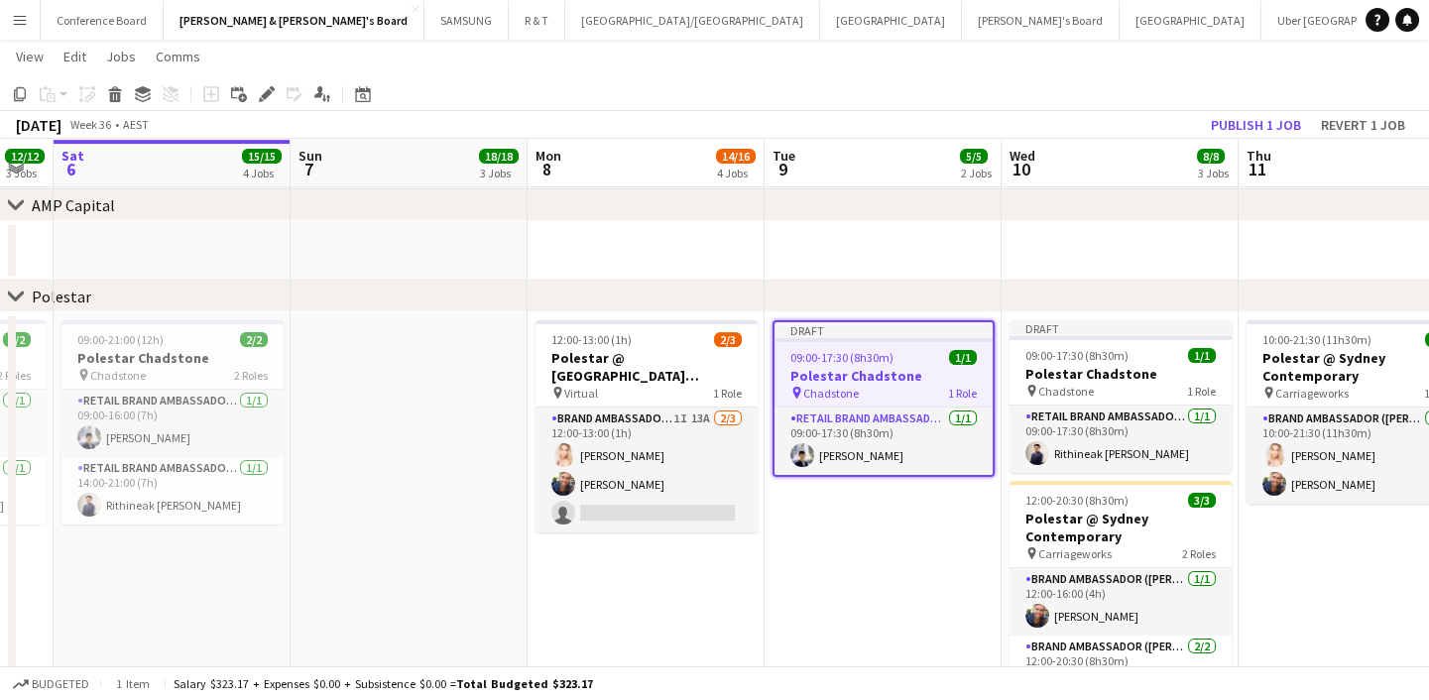
drag, startPoint x: 473, startPoint y: 578, endPoint x: 992, endPoint y: 566, distance: 518.7
click at [1046, 556] on app-calendar-viewport "Thu 4 12/12 3 Jobs Fri 5 12/12 3 Jobs Sat 6 15/15 4 Jobs Sun 7 18/18 3 Jobs Mon…" at bounding box center [714, 347] width 1429 height 3242
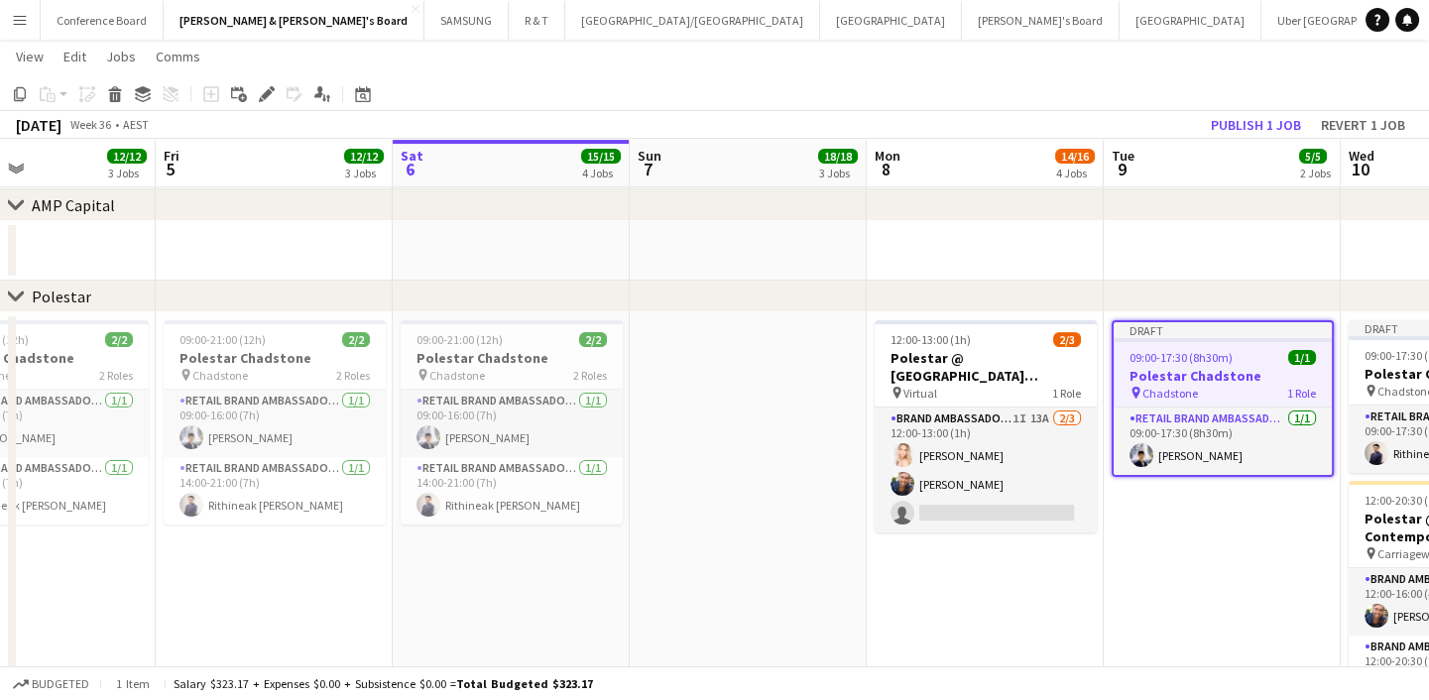
scroll to position [0, 554]
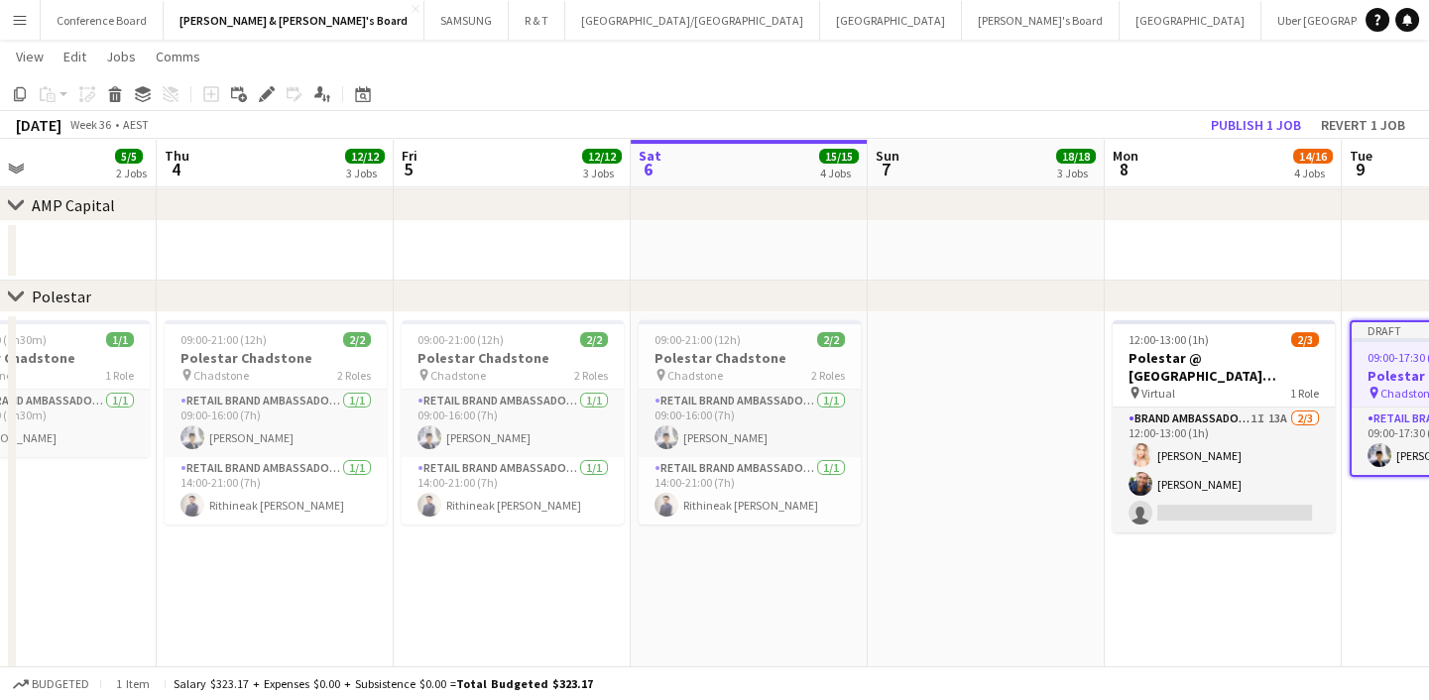
drag, startPoint x: 723, startPoint y: 609, endPoint x: 899, endPoint y: 593, distance: 177.2
click at [899, 593] on app-calendar-viewport "Mon 1 5/5 2 Jobs Tue 2 5/5 2 Jobs Wed 3 5/5 2 Jobs Thu 4 12/12 3 Jobs Fri 5 12/…" at bounding box center [714, 347] width 1429 height 3242
click at [293, 357] on h3 "Polestar Chadstone" at bounding box center [276, 358] width 222 height 18
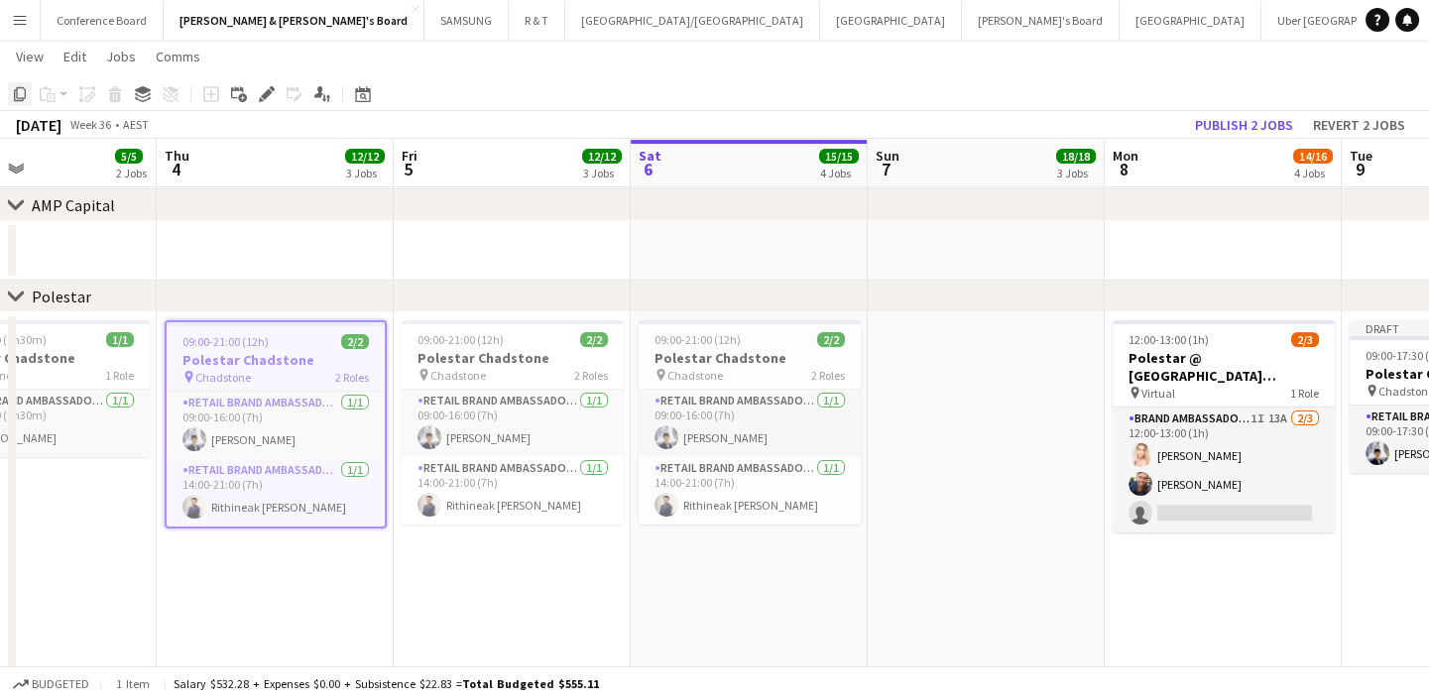
click at [14, 97] on icon at bounding box center [20, 94] width 12 height 14
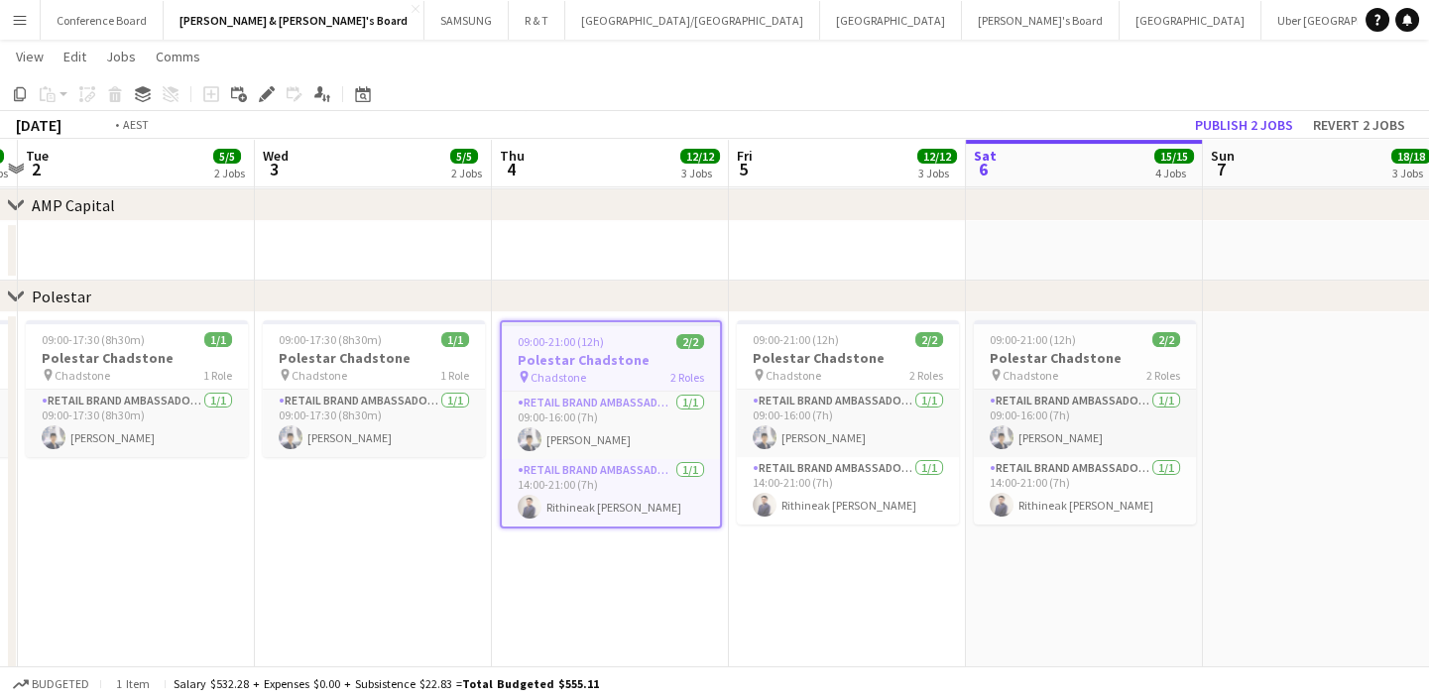
drag, startPoint x: 525, startPoint y: 580, endPoint x: 1096, endPoint y: 539, distance: 572.6
click at [1096, 539] on app-calendar-viewport "Sun 31 21/21 5 Jobs Mon 1 5/5 2 Jobs Tue 2 5/5 2 Jobs Wed 3 5/5 2 Jobs Thu 4 12…" at bounding box center [714, 347] width 1429 height 3242
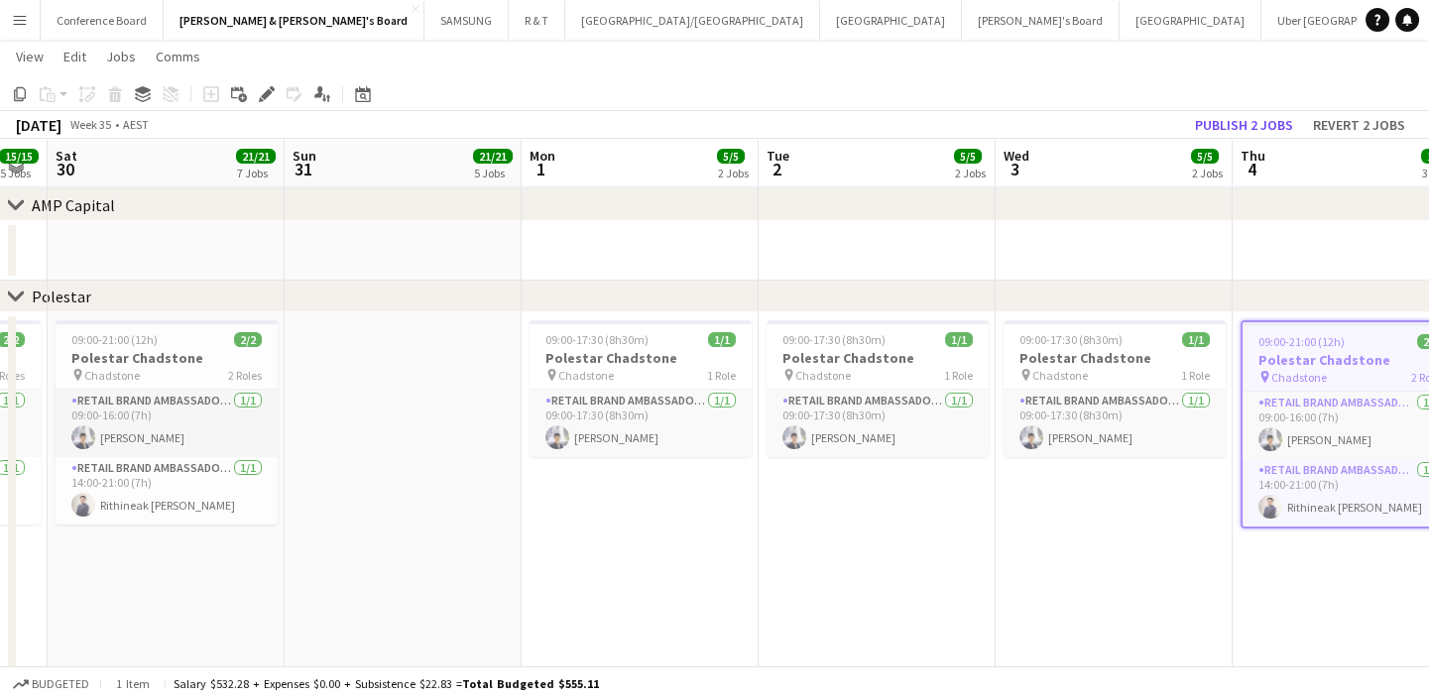
drag, startPoint x: 504, startPoint y: 559, endPoint x: 967, endPoint y: 525, distance: 464.4
click at [967, 525] on app-calendar-viewport "Thu 28 15/15 5 Jobs Fri 29 15/15 5 Jobs Sat 30 21/21 7 Jobs Sun 31 21/21 5 Jobs…" at bounding box center [714, 347] width 1429 height 3242
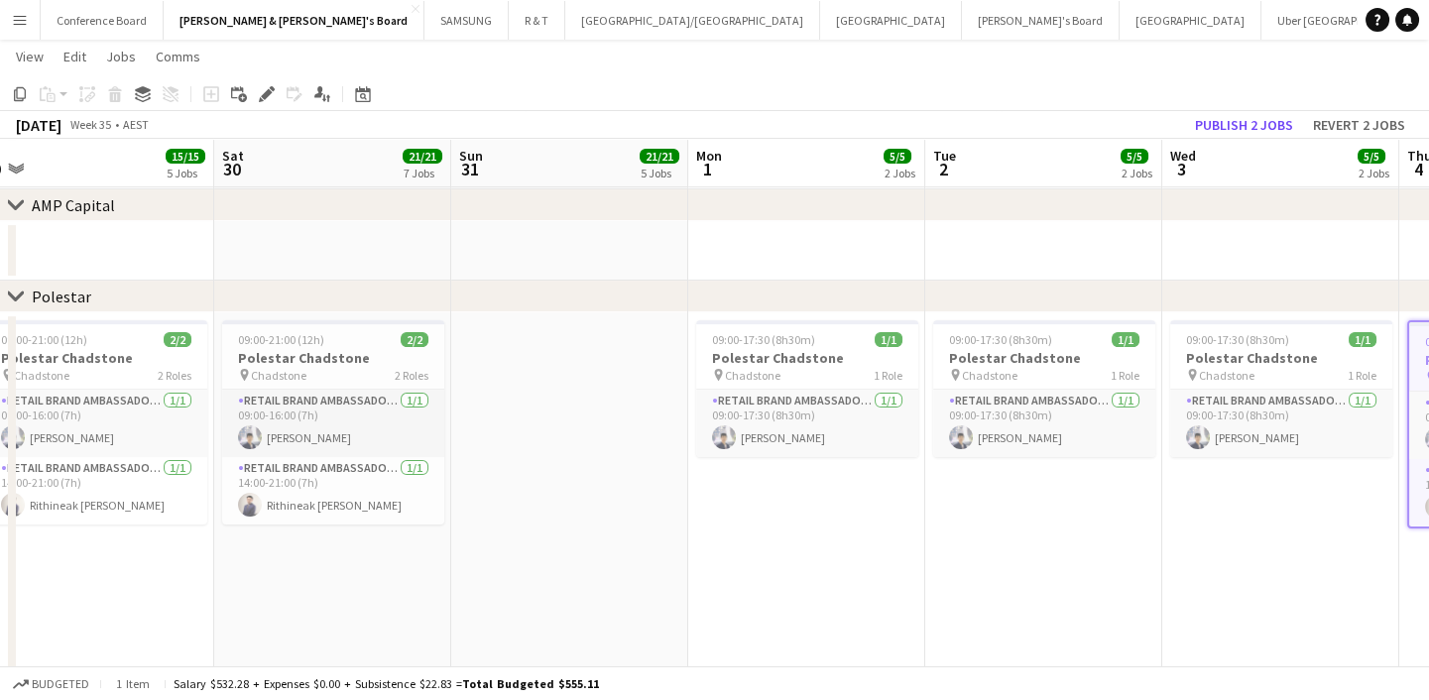
scroll to position [0, 476]
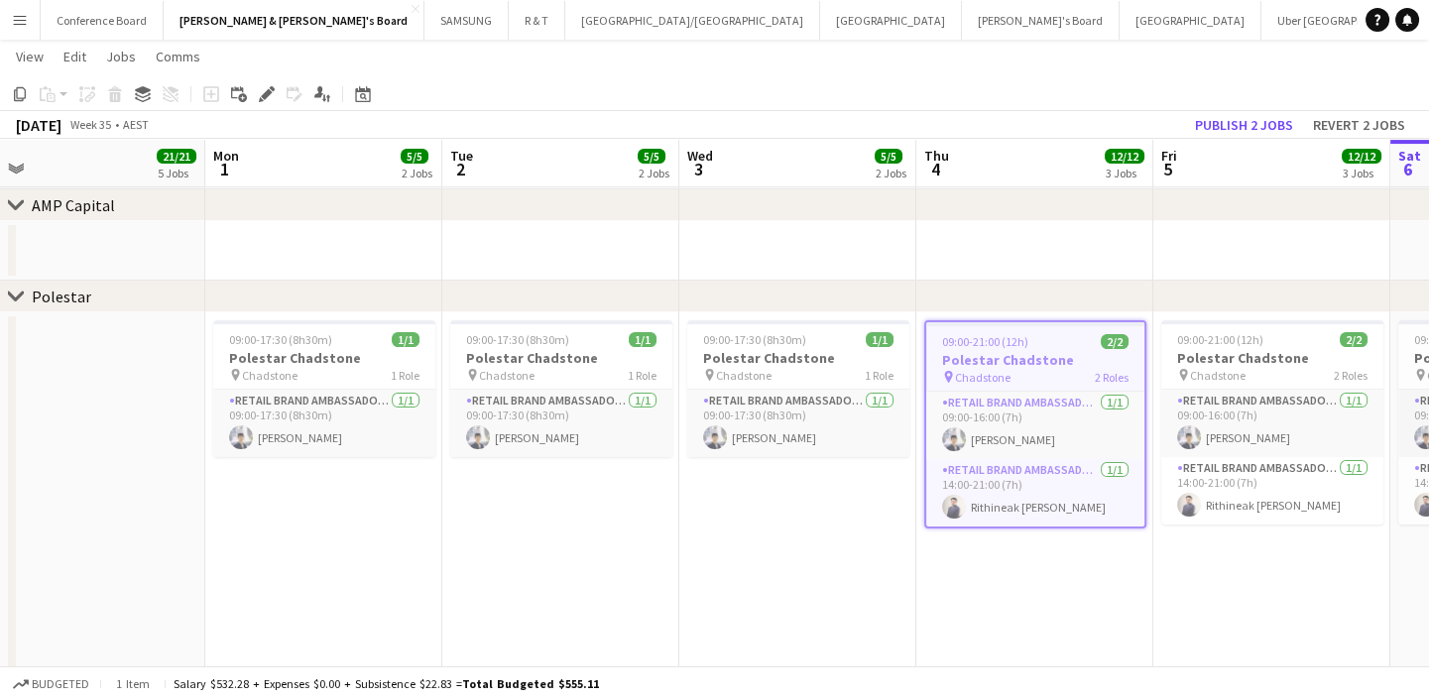
drag, startPoint x: 531, startPoint y: 555, endPoint x: 186, endPoint y: 529, distance: 346.1
click at [186, 530] on app-calendar-viewport "Wed 27 8/8 3 Jobs Thu 28 15/15 5 Jobs Fri 29 15/15 5 Jobs Sat 30 21/21 7 Jobs S…" at bounding box center [714, 347] width 1429 height 3242
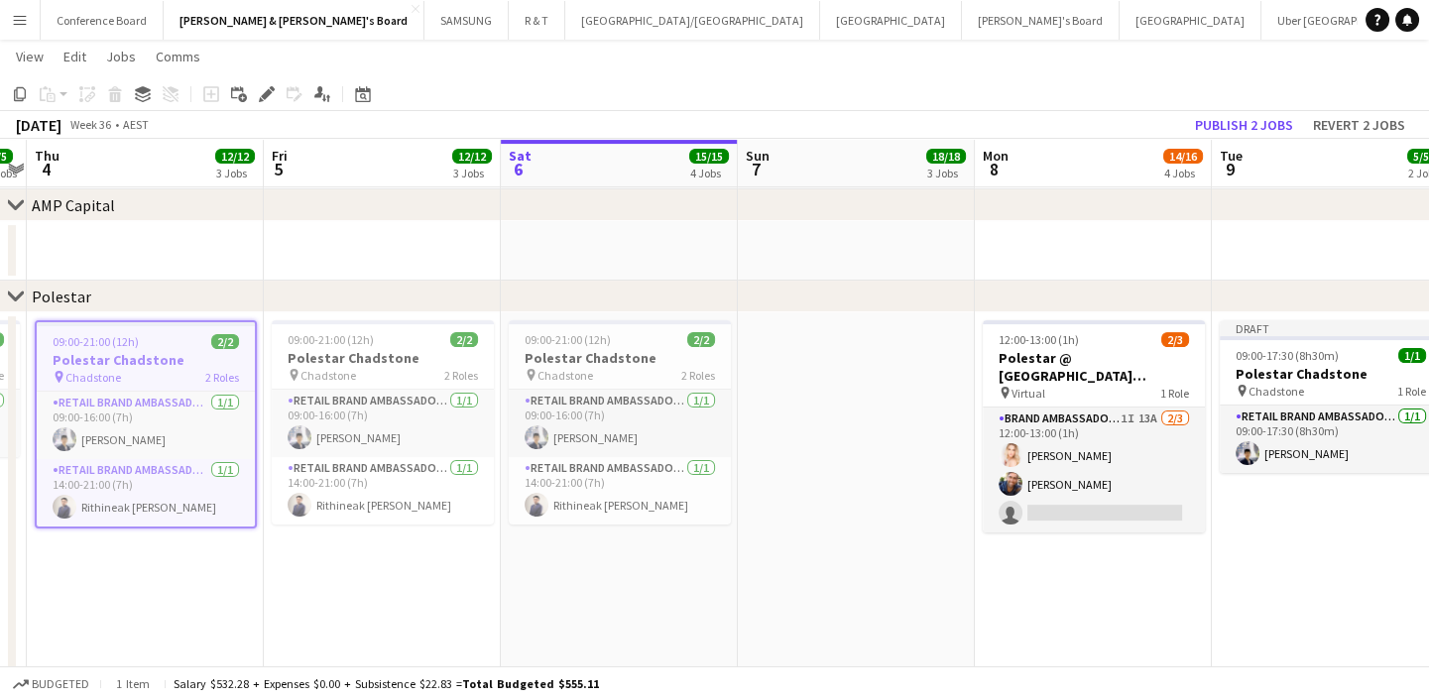
drag, startPoint x: 1232, startPoint y: 555, endPoint x: 229, endPoint y: 558, distance: 1002.5
click at [229, 558] on app-calendar-viewport "Sun 31 21/21 5 Jobs Mon 1 5/5 2 Jobs Tue 2 5/5 2 Jobs Wed 3 5/5 2 Jobs Thu 4 12…" at bounding box center [714, 347] width 1429 height 3242
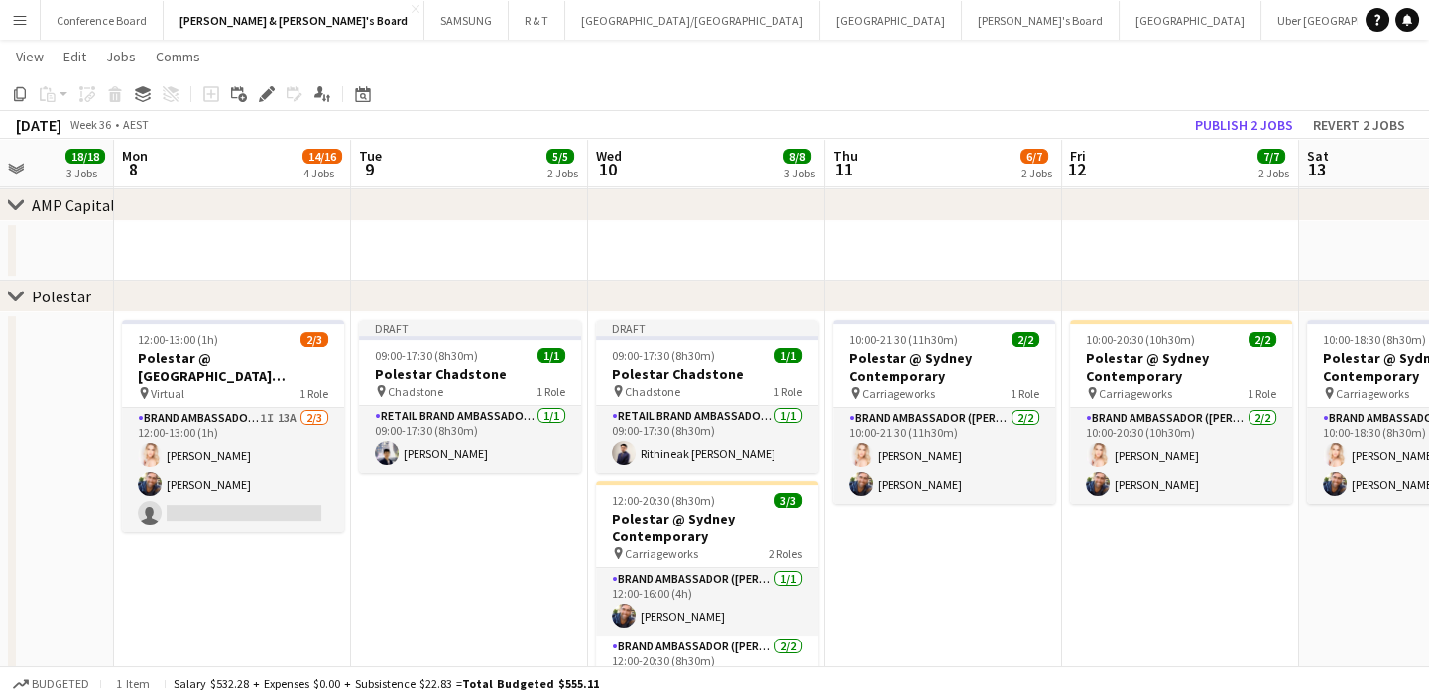
drag, startPoint x: 1006, startPoint y: 566, endPoint x: 251, endPoint y: 580, distance: 755.7
click at [251, 580] on app-calendar-viewport "Thu 4 12/12 3 Jobs Fri 5 12/12 3 Jobs Sat 6 15/15 4 Jobs Sun 7 18/18 3 Jobs Mon…" at bounding box center [714, 347] width 1429 height 3242
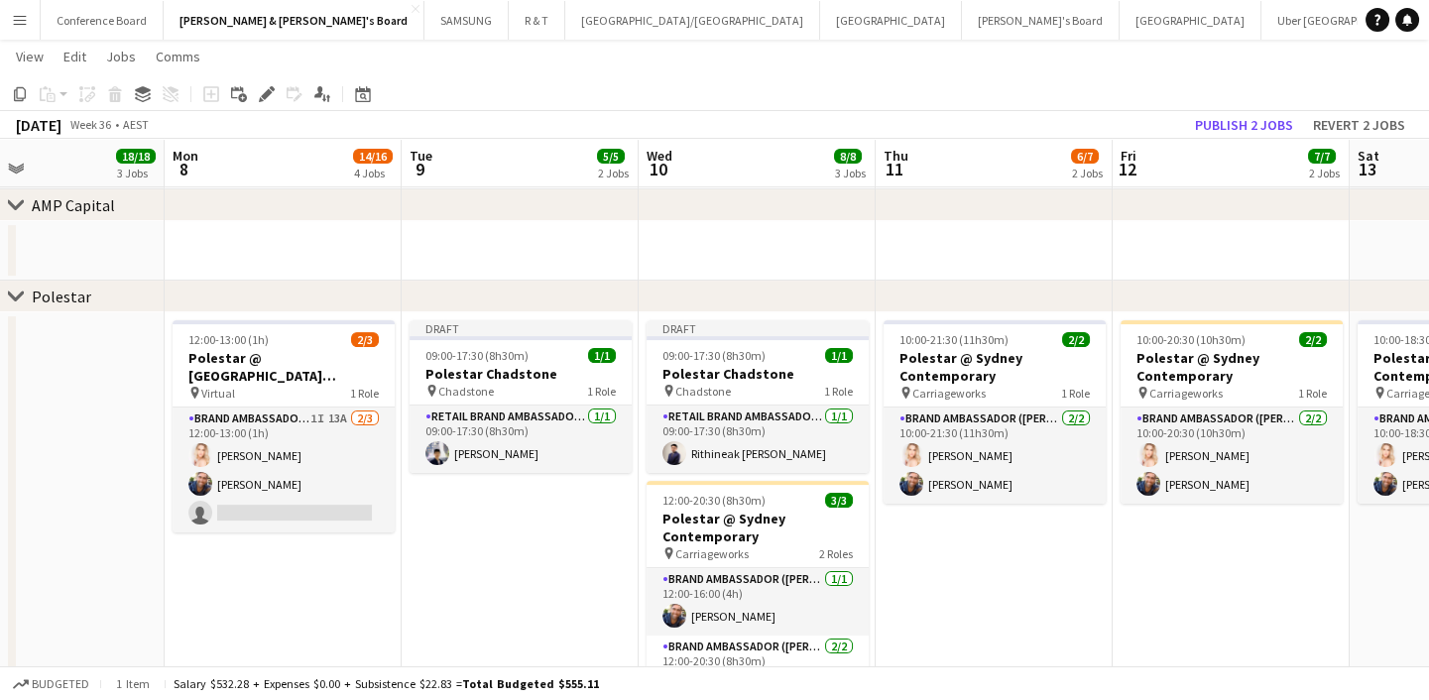
scroll to position [0, 555]
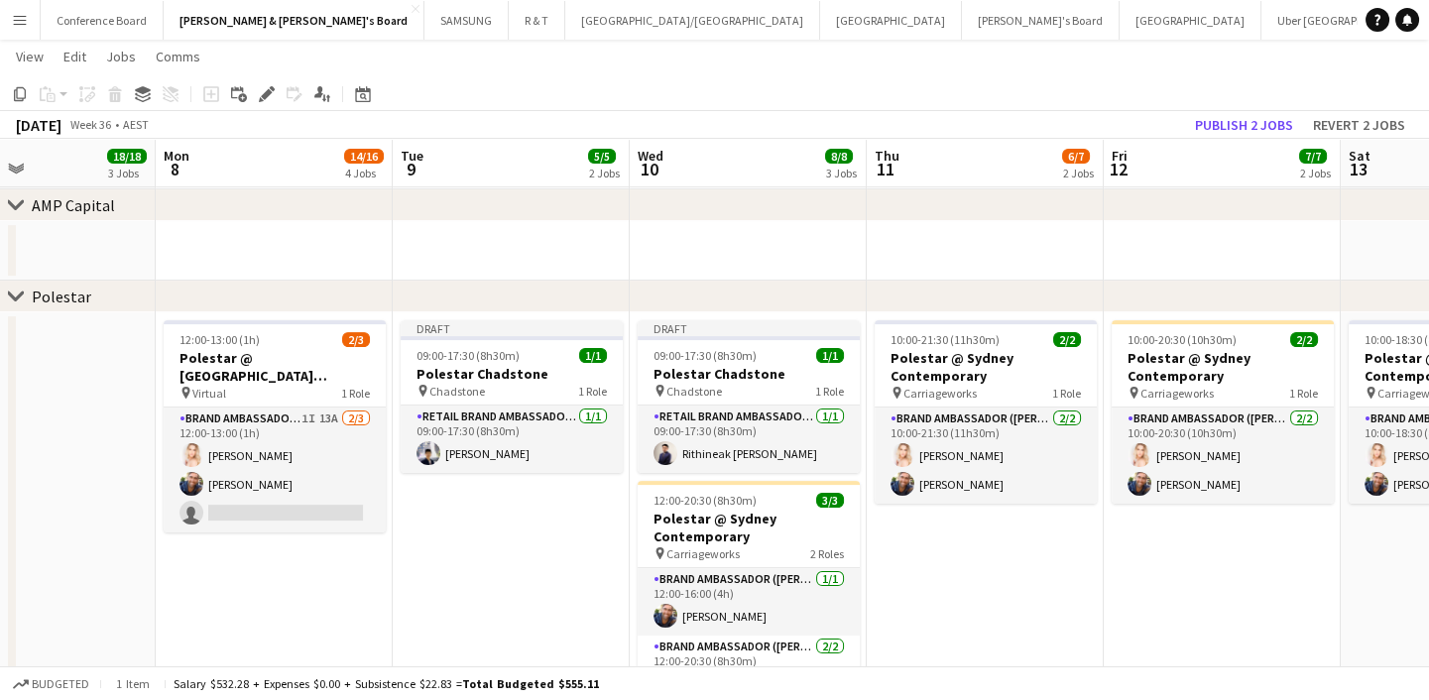
drag, startPoint x: 1119, startPoint y: 589, endPoint x: 1198, endPoint y: 598, distance: 78.8
click at [1198, 598] on app-calendar-viewport "Fri 5 12/12 3 Jobs Sat 6 15/15 4 Jobs Sun 7 18/18 3 Jobs Mon 8 14/16 4 Jobs Tue…" at bounding box center [714, 347] width 1429 height 3242
click at [1013, 643] on app-date-cell "10:00-21:30 (11h30m) 2/2 Polestar @ Sydney Contemporary pin Carriageworks 1 Rol…" at bounding box center [985, 543] width 237 height 462
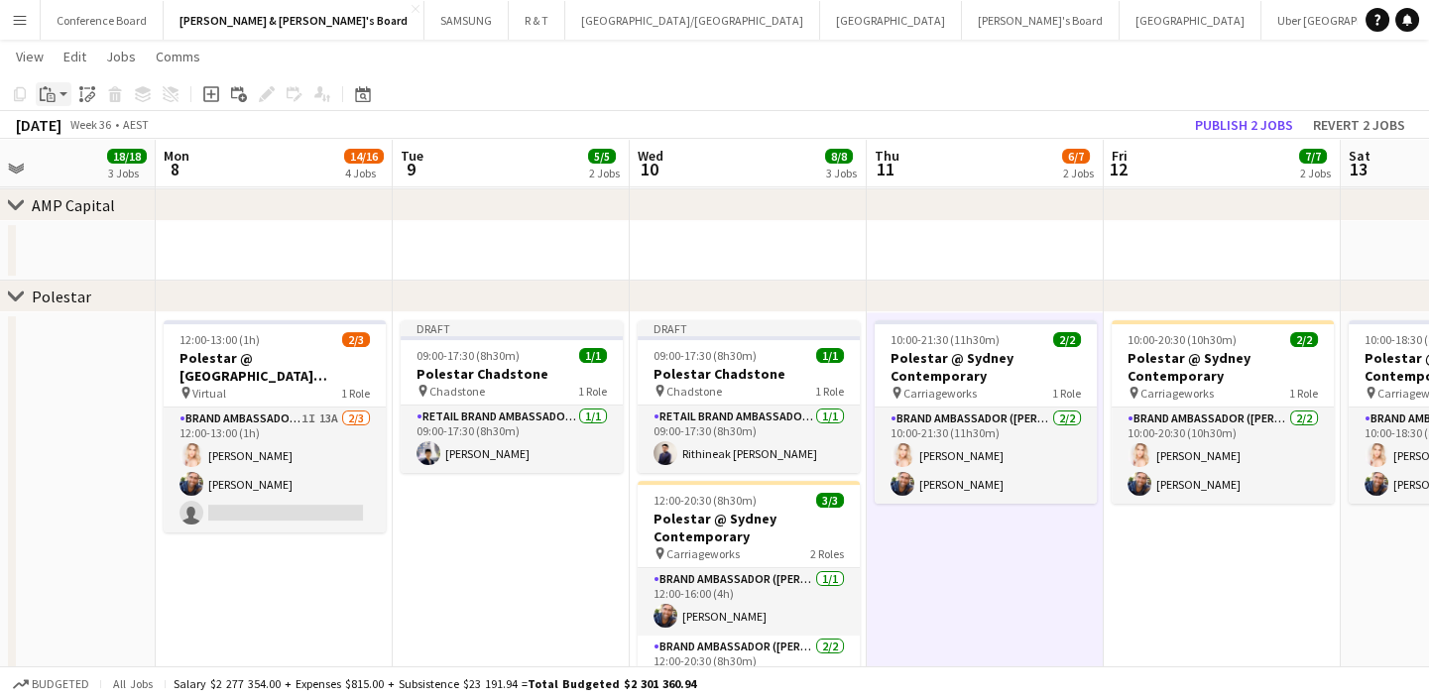
click at [58, 100] on div "Paste" at bounding box center [48, 94] width 24 height 24
click at [87, 134] on link "Paste Ctrl+V" at bounding box center [146, 132] width 186 height 18
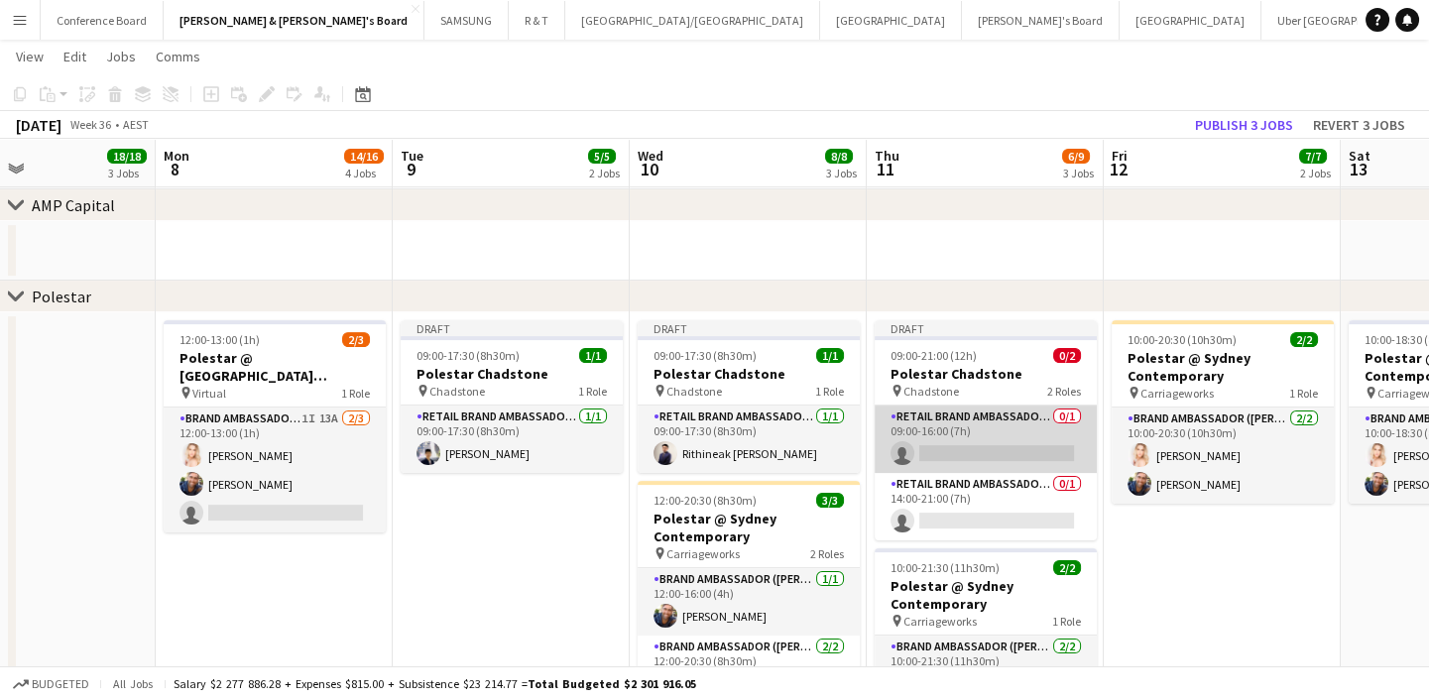
click at [1019, 438] on app-card-role "RETAIL Brand Ambassador (Mon - Fri) 0/1 09:00-16:00 (7h) single-neutral-actions" at bounding box center [986, 439] width 222 height 67
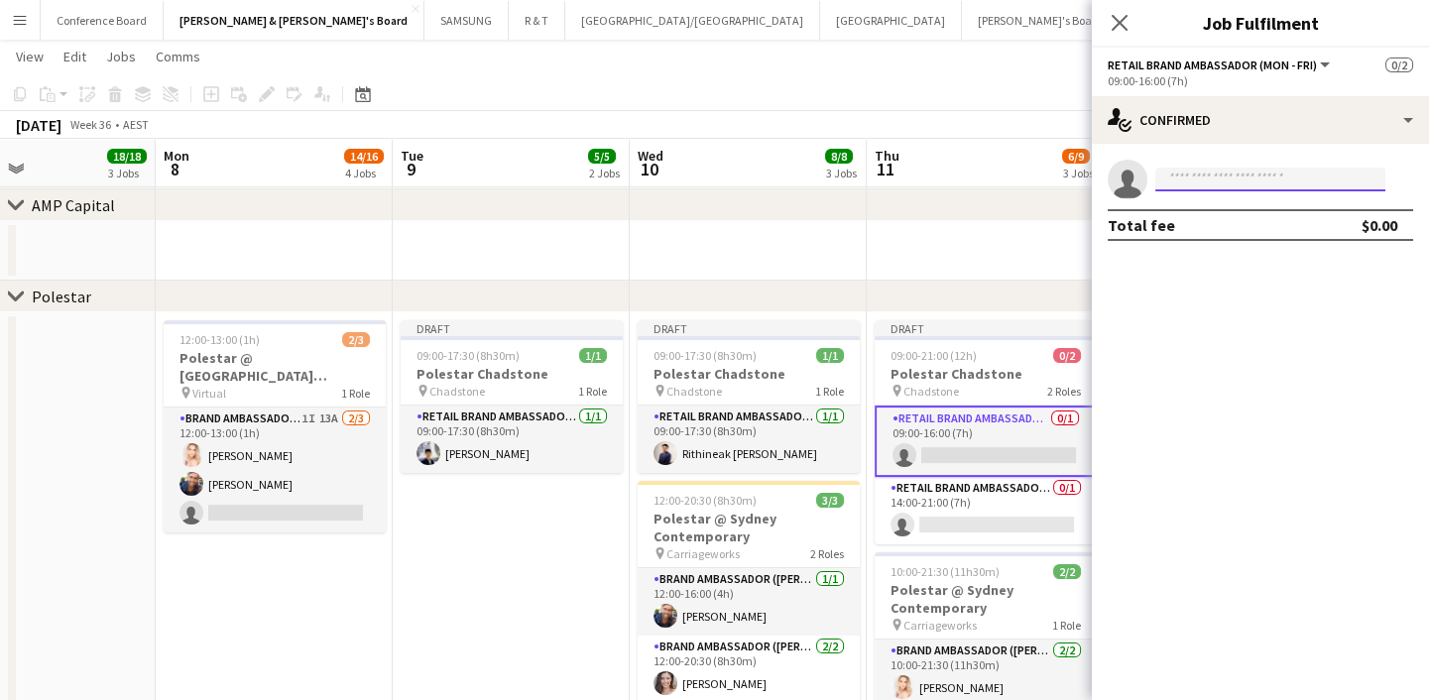
click at [1180, 178] on input at bounding box center [1270, 180] width 230 height 24
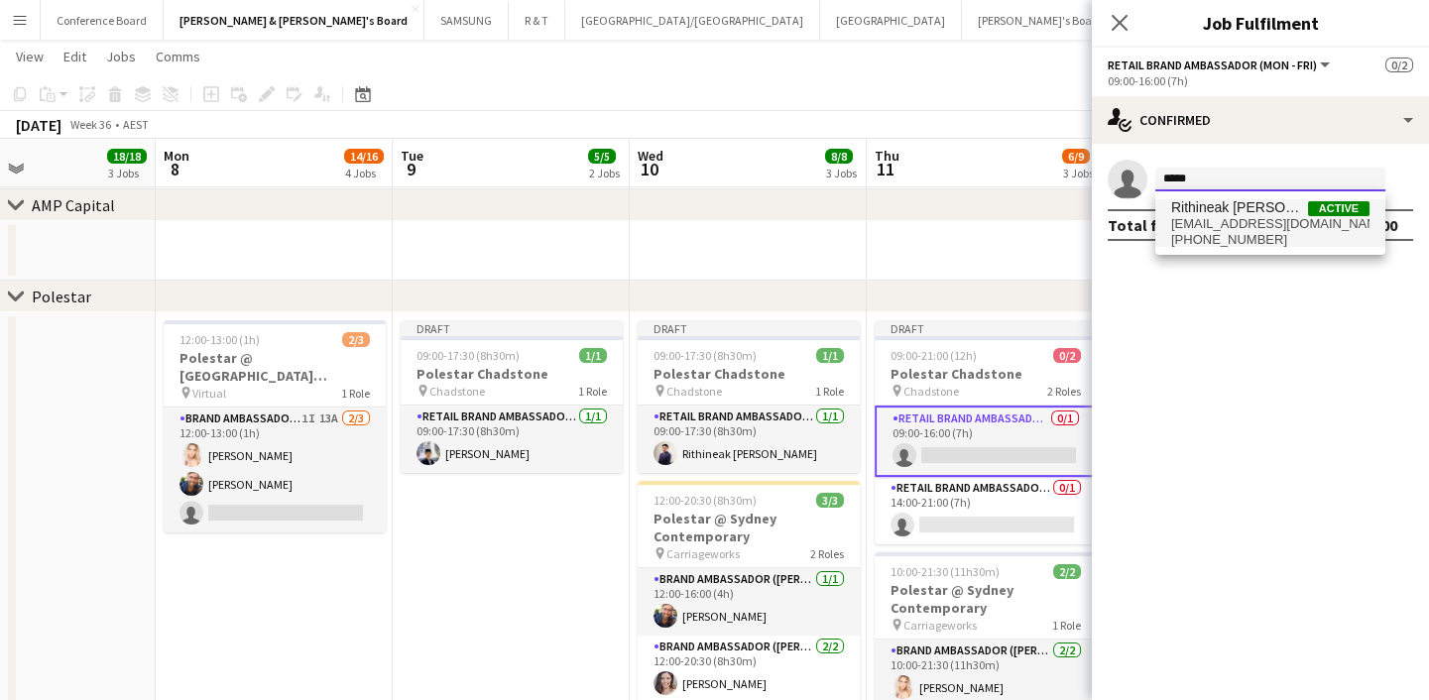
type input "*****"
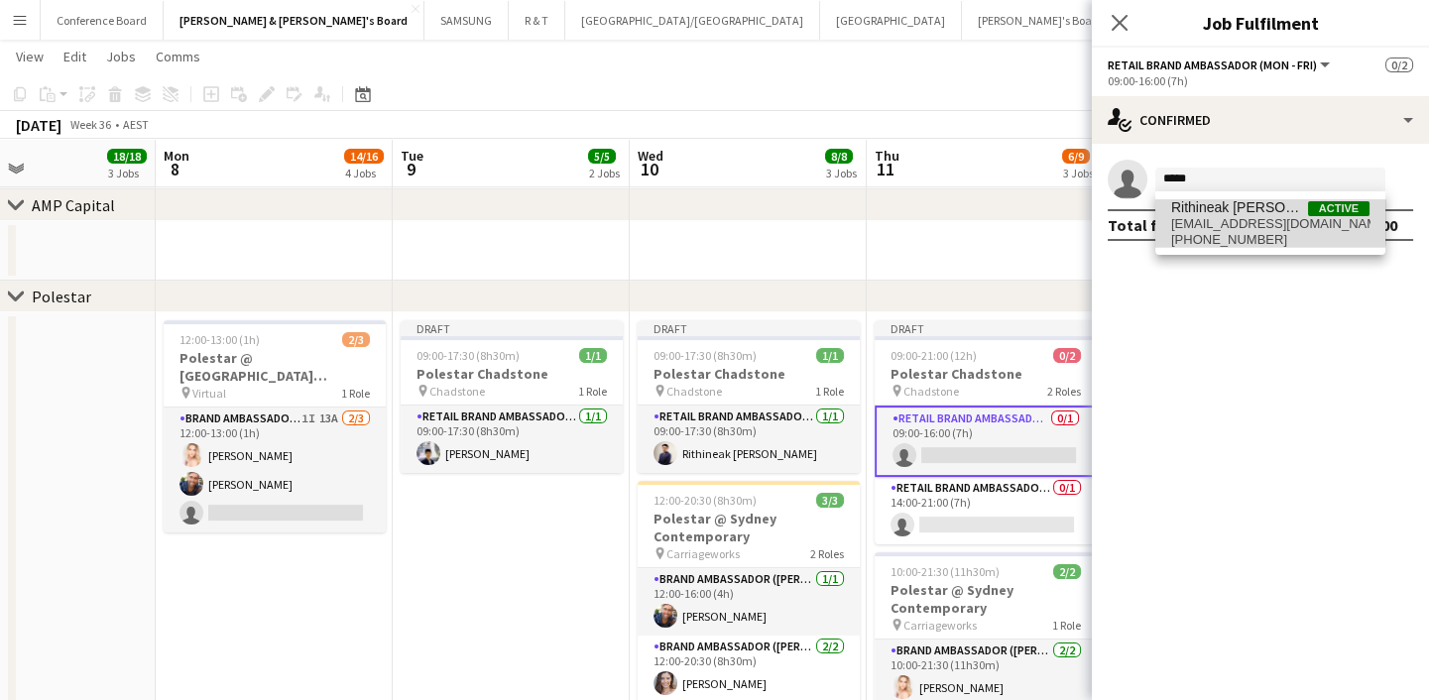
click at [1235, 213] on span "Rithineak [PERSON_NAME]" at bounding box center [1239, 207] width 137 height 17
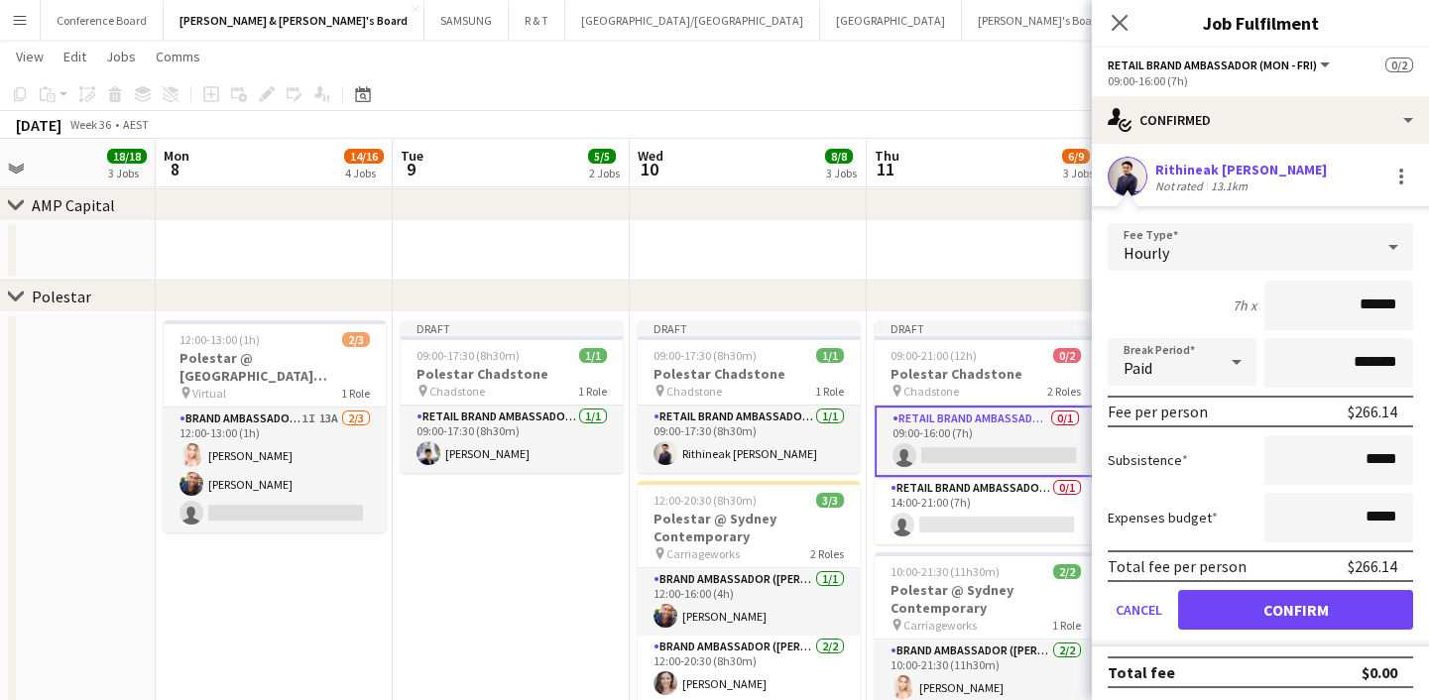
scroll to position [4, 0]
click at [1326, 599] on button "Confirm" at bounding box center [1295, 609] width 235 height 40
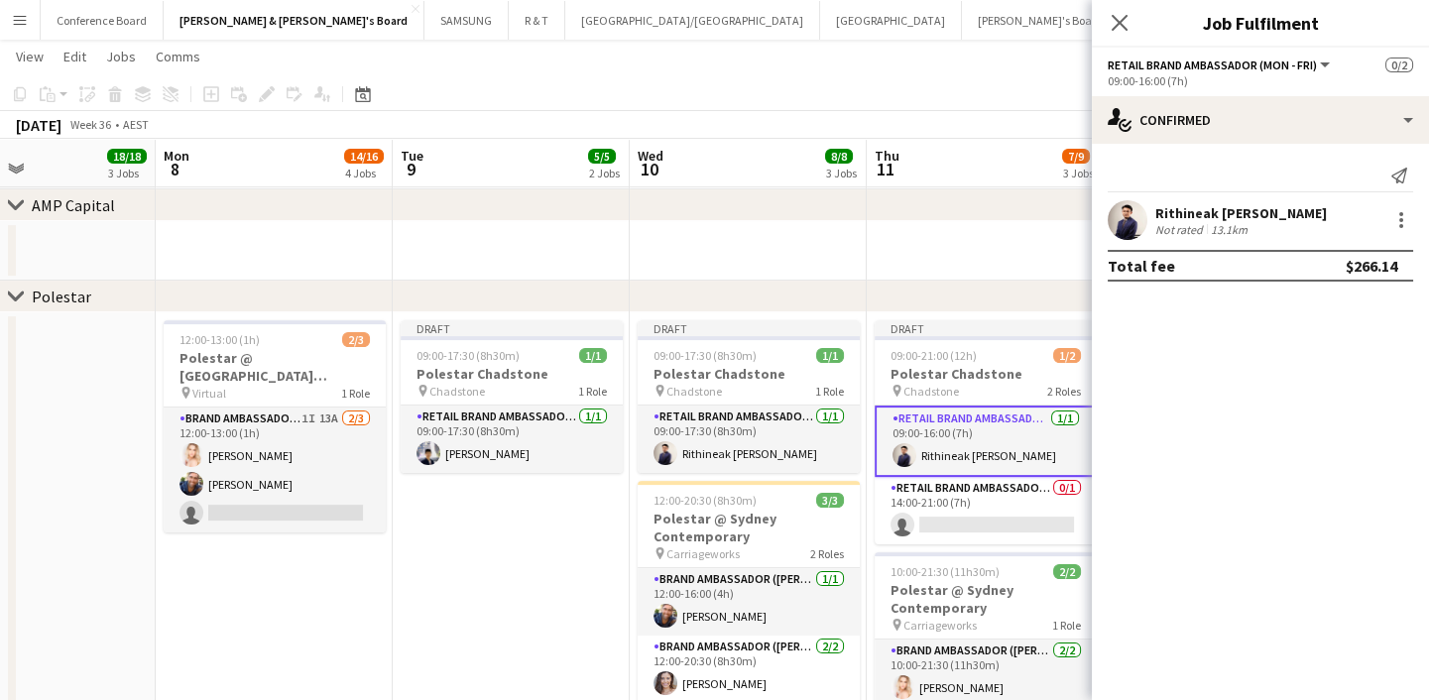
scroll to position [0, 0]
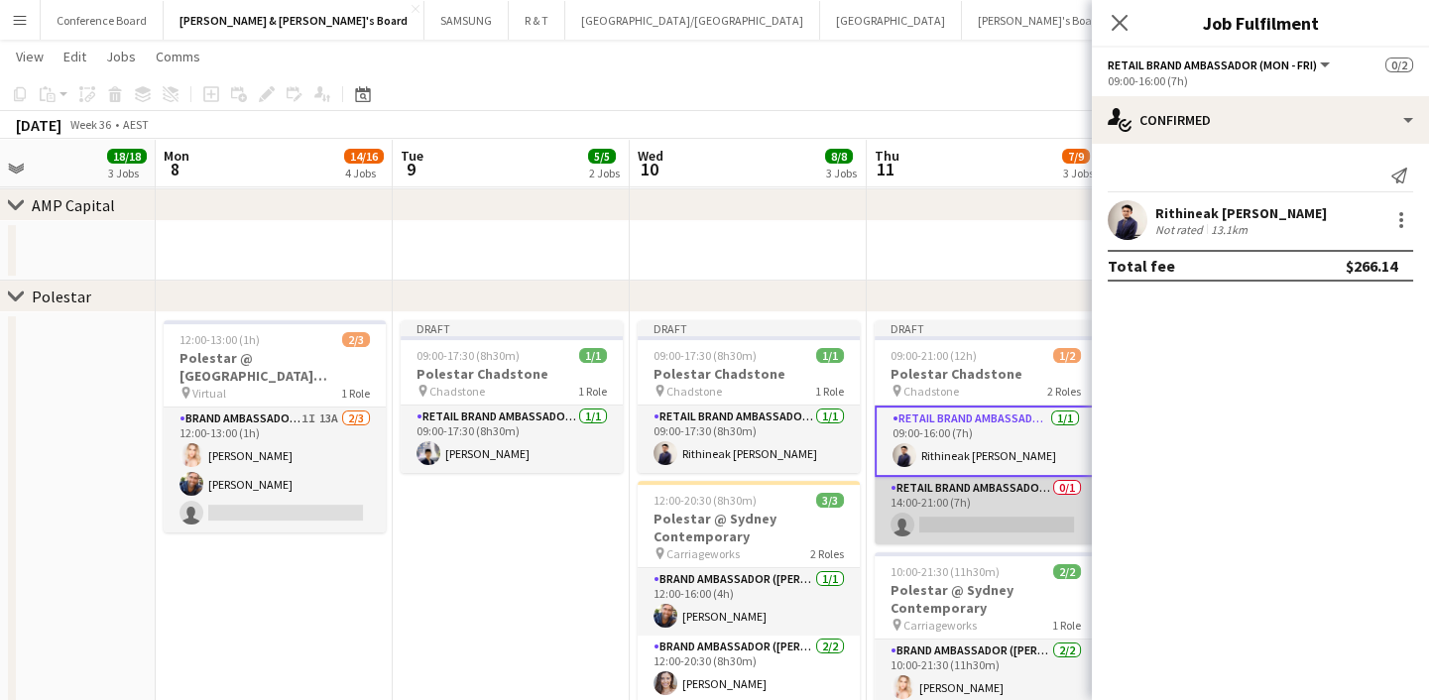
click at [971, 525] on app-card-role "RETAIL Brand Ambassador (Mon - Fri) 0/1 14:00-21:00 (7h) single-neutral-actions" at bounding box center [986, 510] width 222 height 67
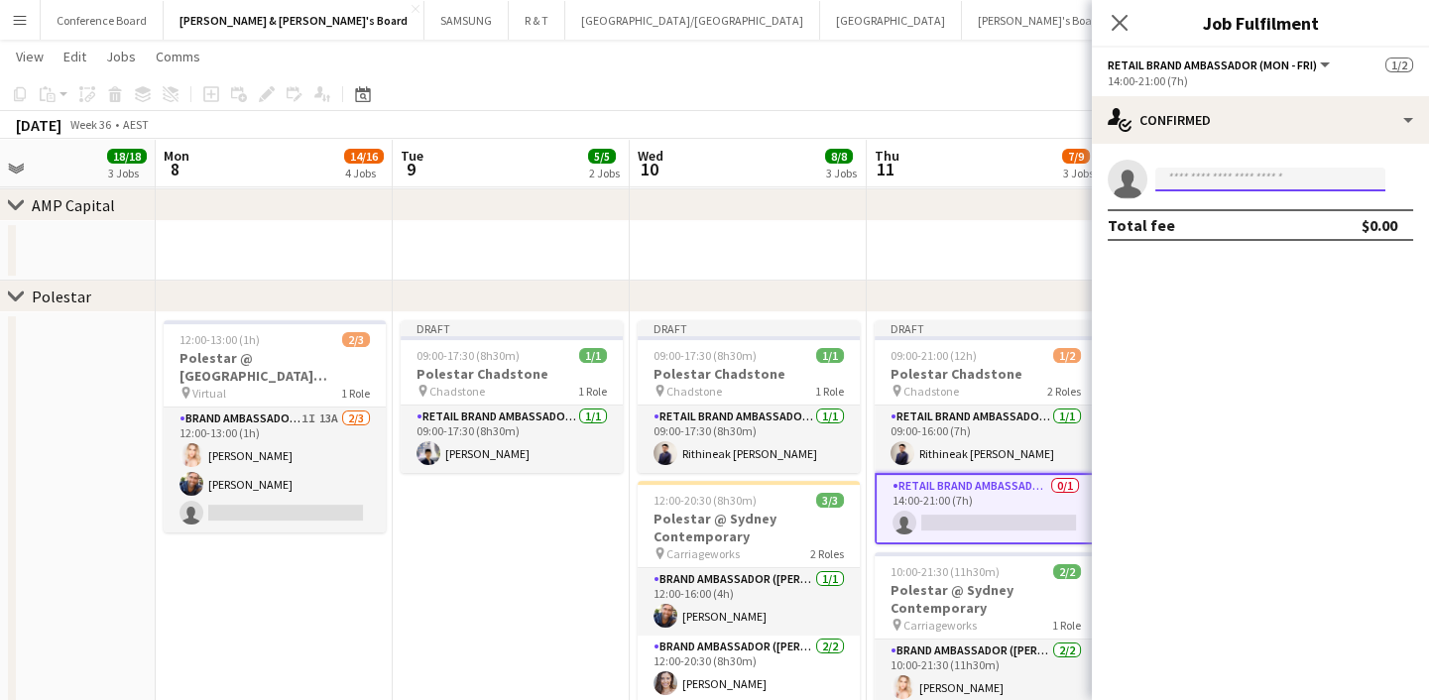
click at [1202, 183] on input at bounding box center [1270, 180] width 230 height 24
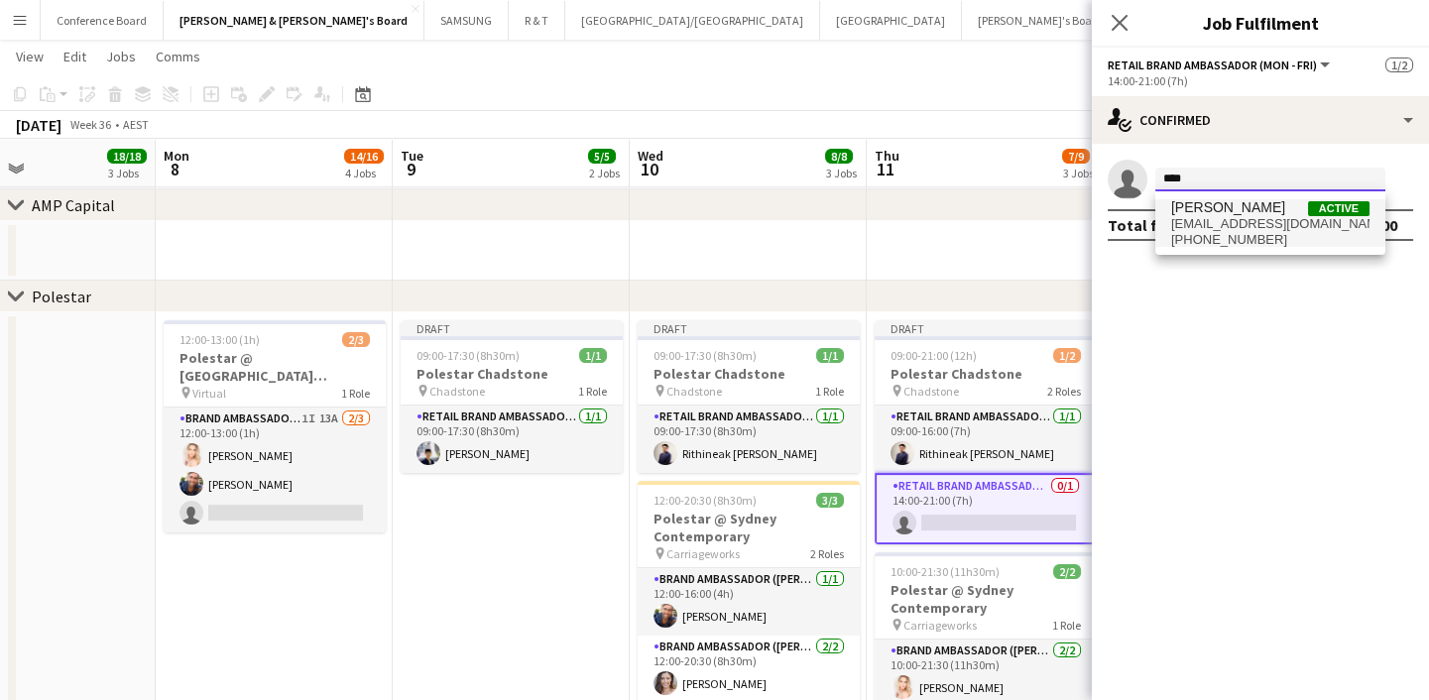
type input "****"
click at [1210, 200] on span "[PERSON_NAME]" at bounding box center [1228, 207] width 114 height 17
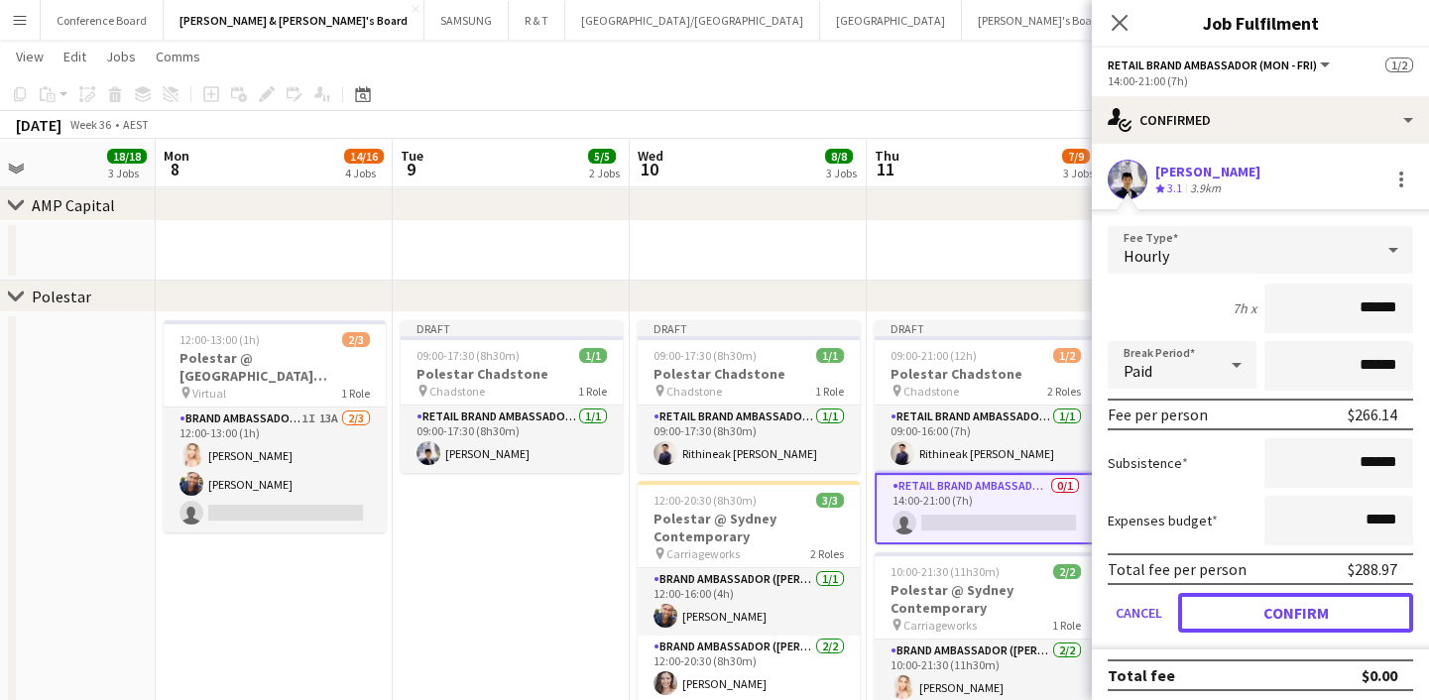
click at [1333, 605] on button "Confirm" at bounding box center [1295, 613] width 235 height 40
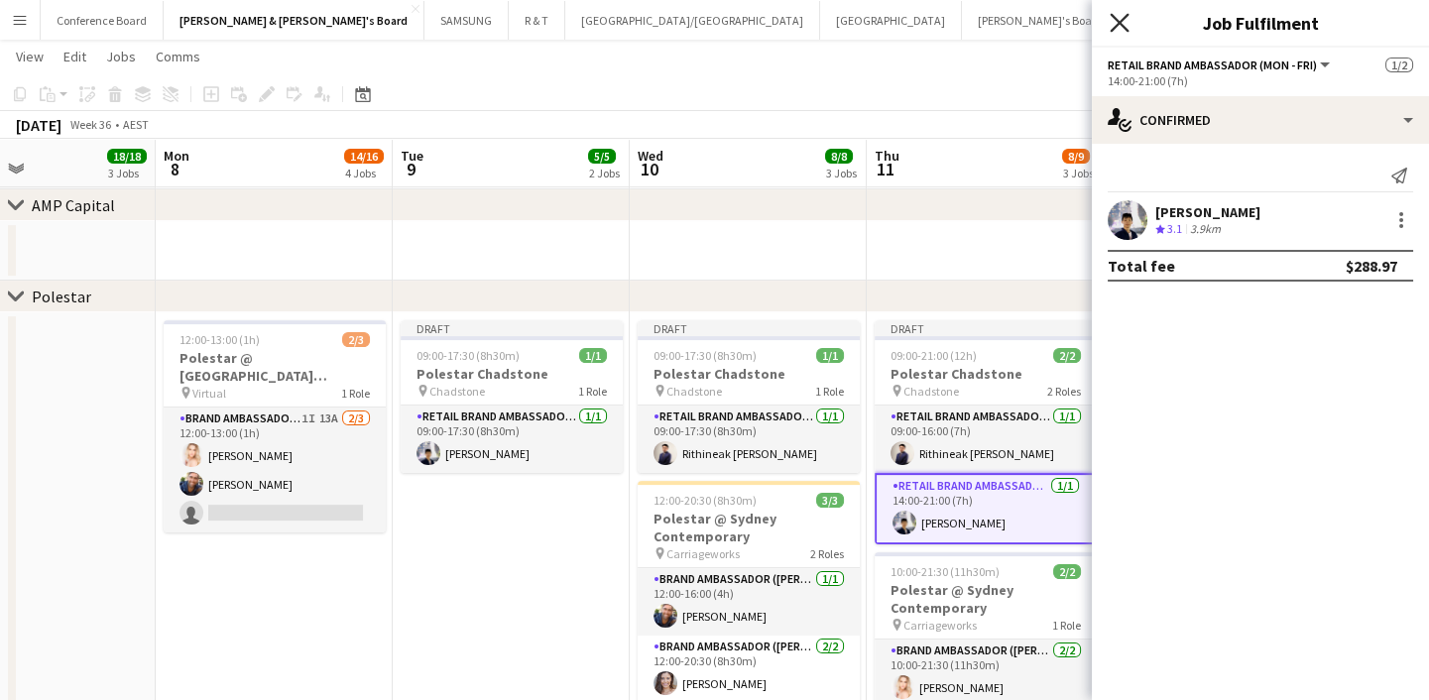
click at [1123, 29] on icon "Close pop-in" at bounding box center [1119, 22] width 19 height 19
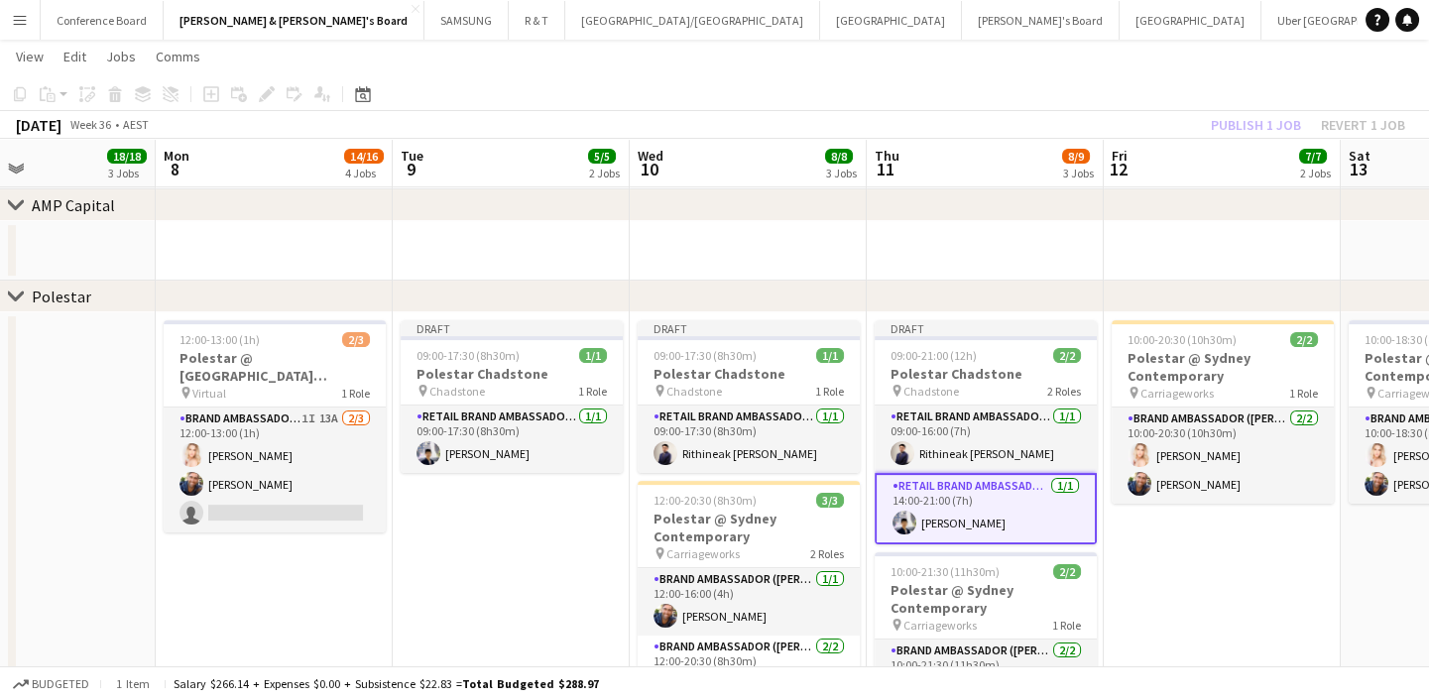
click at [1154, 573] on app-date-cell "10:00-20:30 (10h30m) 2/2 Polestar @ Sydney Contemporary pin Carriageworks 1 Rol…" at bounding box center [1222, 543] width 237 height 462
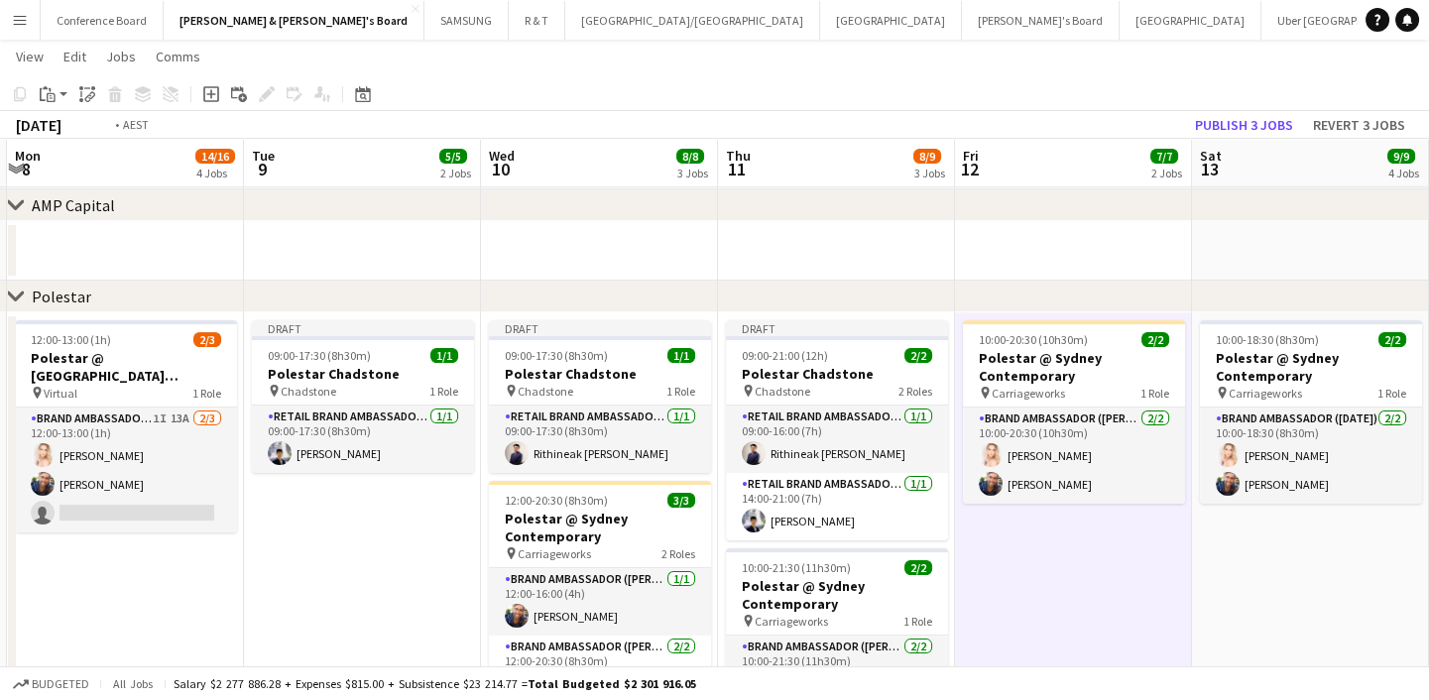
drag, startPoint x: 1154, startPoint y: 573, endPoint x: 999, endPoint y: 592, distance: 156.8
click at [999, 592] on app-calendar-viewport "Fri 5 12/12 3 Jobs Sat 6 15/15 4 Jobs Sun 7 18/18 3 Jobs Mon 8 14/16 4 Jobs Tue…" at bounding box center [714, 347] width 1429 height 3242
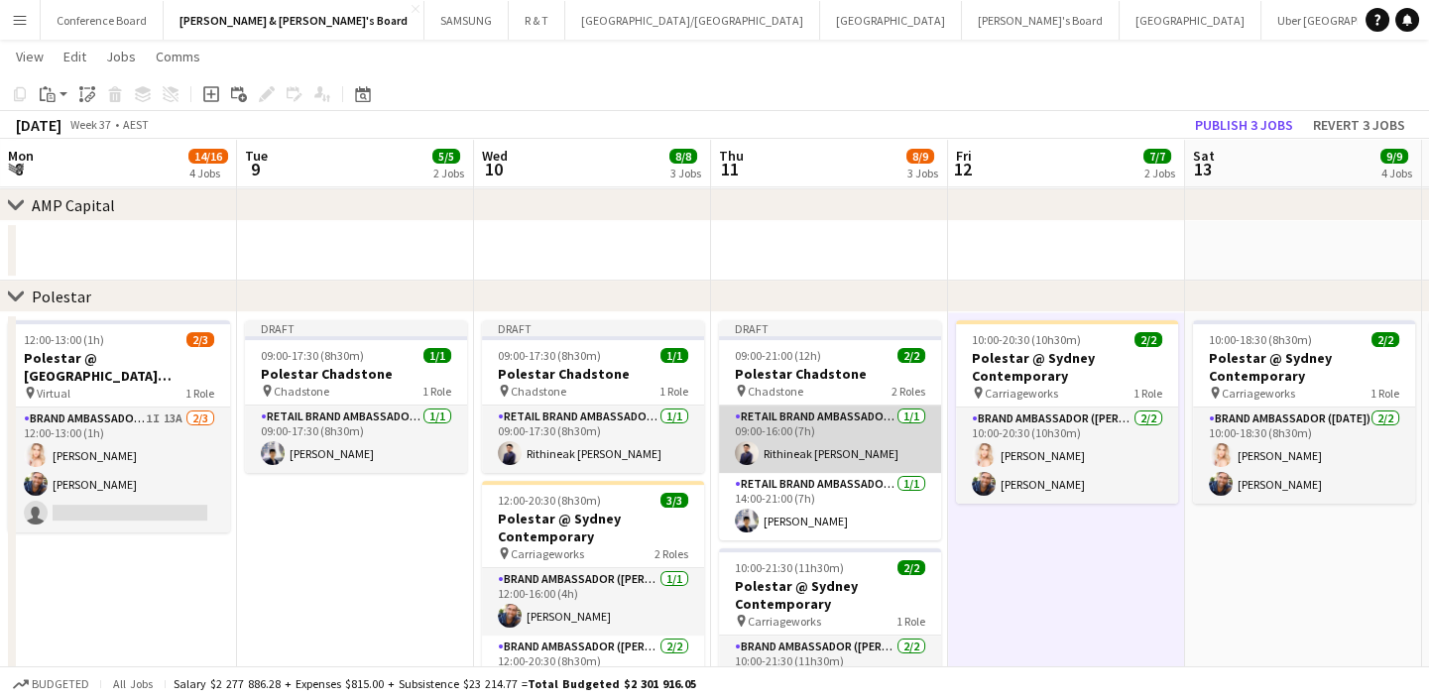
click at [813, 428] on app-card-role "RETAIL Brand Ambassador (Mon - Fri) [DATE] 09:00-16:00 (7h) Rithineak [PERSON_N…" at bounding box center [830, 439] width 222 height 67
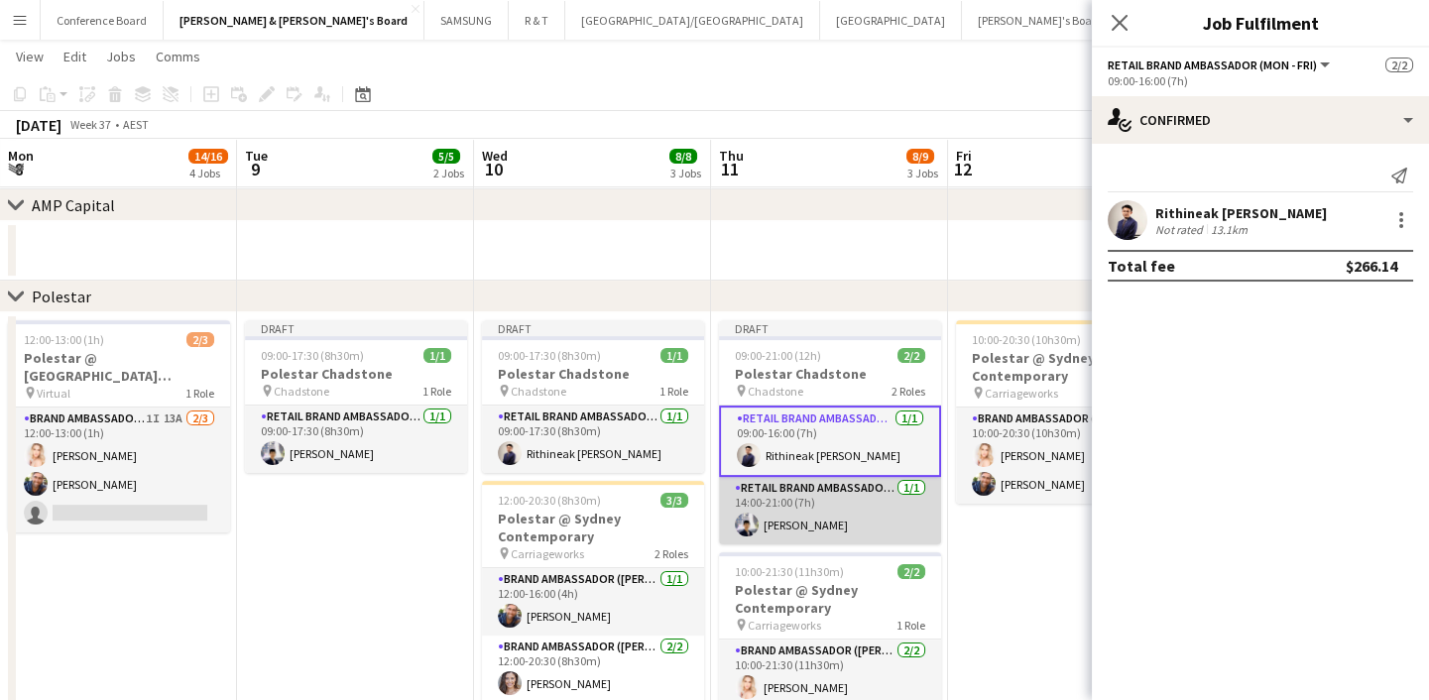
click at [825, 495] on app-card-role "RETAIL Brand Ambassador (Mon - Fri) 1/1 14:00-21:00 (7h) Aldy Putra" at bounding box center [830, 510] width 222 height 67
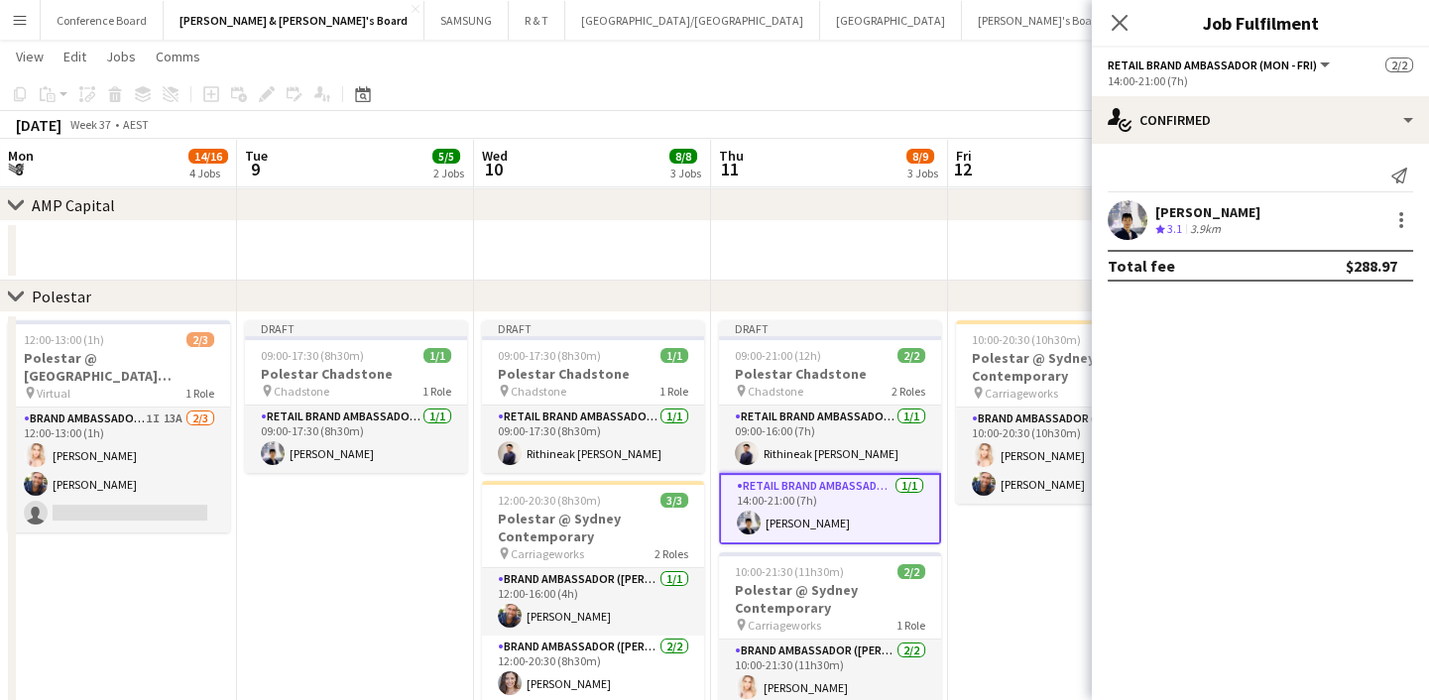
click at [1054, 570] on app-date-cell "10:00-20:30 (10h30m) 2/2 Polestar @ Sydney Contemporary pin Carriageworks 1 Rol…" at bounding box center [1066, 543] width 237 height 462
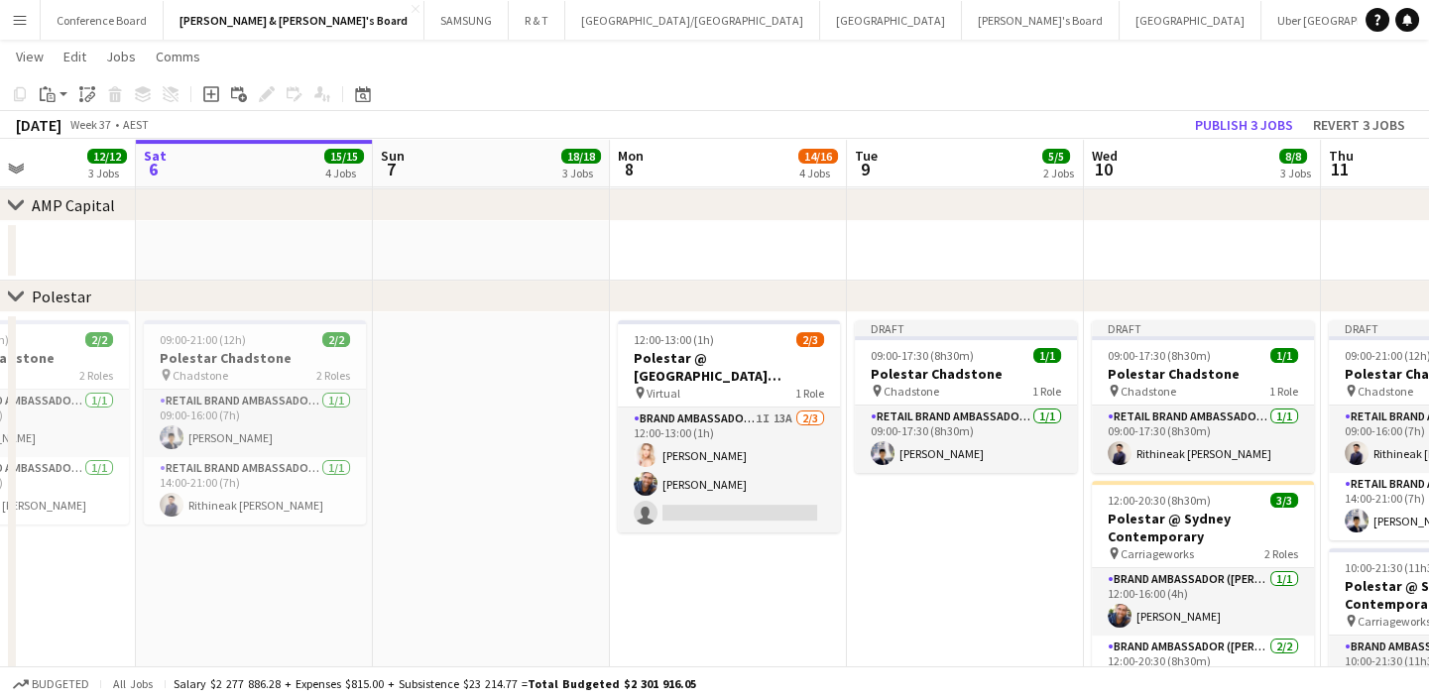
drag, startPoint x: 395, startPoint y: 552, endPoint x: 1240, endPoint y: 529, distance: 846.2
click at [1240, 529] on app-calendar-viewport "Wed 3 5/5 2 Jobs Thu 4 12/12 3 Jobs Fri 5 12/12 3 Jobs Sat 6 15/15 4 Jobs Sun 7…" at bounding box center [714, 347] width 1429 height 3242
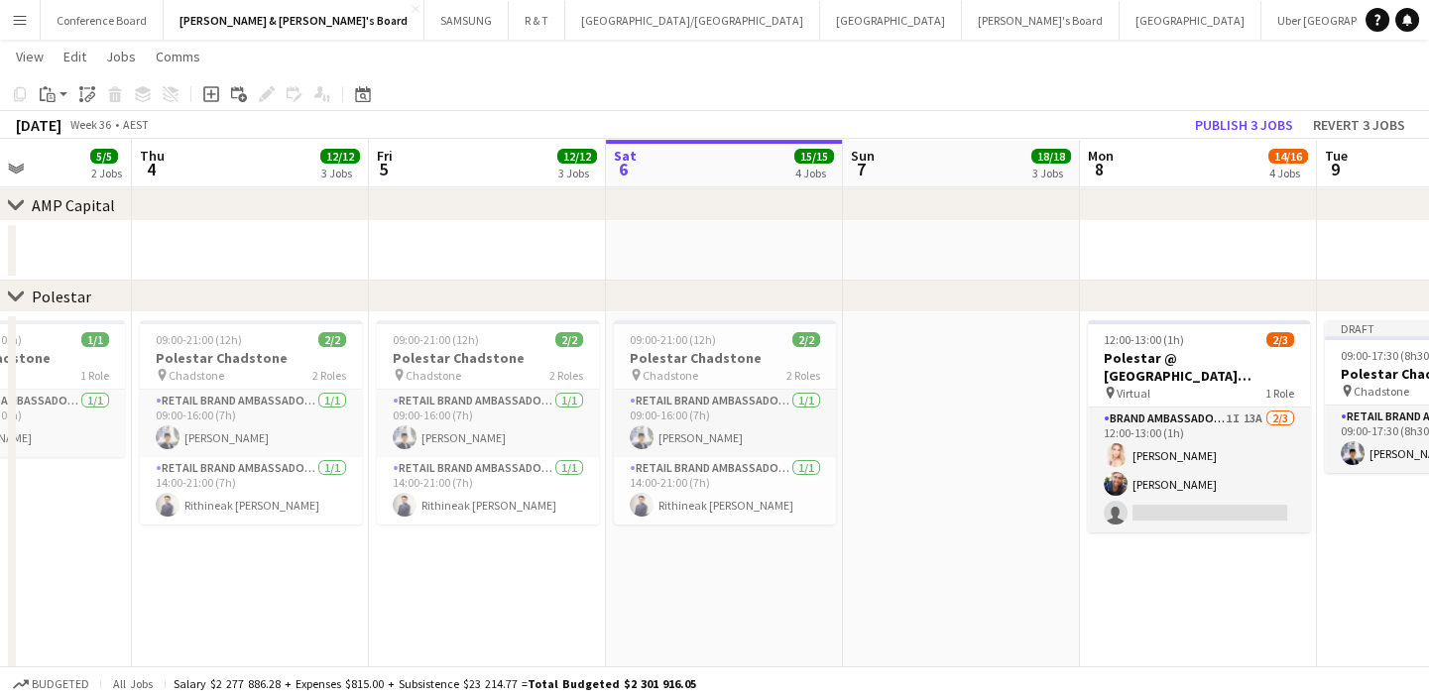
scroll to position [0, 578]
drag, startPoint x: 641, startPoint y: 571, endPoint x: 875, endPoint y: 544, distance: 235.5
click at [875, 544] on app-calendar-viewport "Mon 1 5/5 2 Jobs Tue 2 5/5 2 Jobs Wed 3 5/5 2 Jobs Thu 4 12/12 3 Jobs Fri 5 12/…" at bounding box center [714, 347] width 1429 height 3242
click at [466, 344] on span "09:00-21:00 (12h)" at bounding box center [437, 339] width 86 height 15
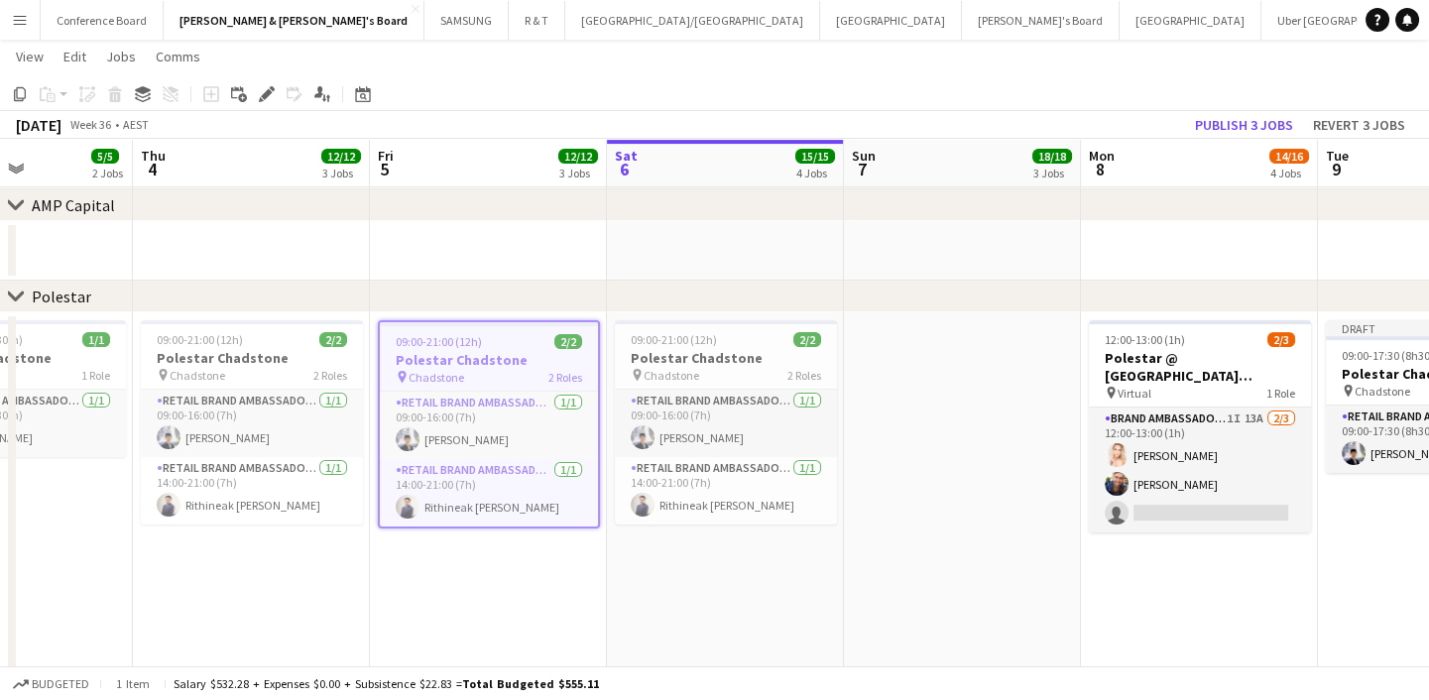
click at [704, 572] on app-date-cell "09:00-21:00 (12h) 2/2 Polestar Chadstone pin Chadstone 2 Roles RETAIL Brand Amb…" at bounding box center [725, 543] width 237 height 462
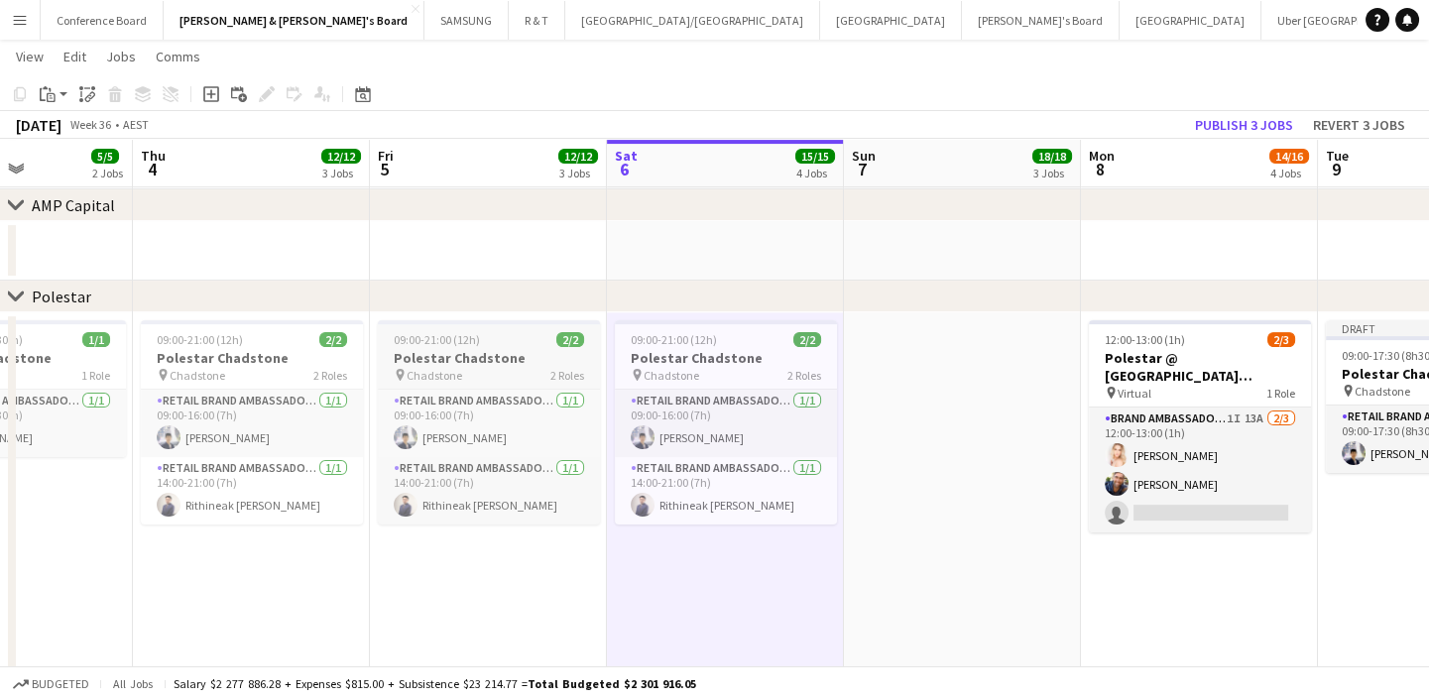
click at [490, 370] on div "pin Chadstone 2 Roles" at bounding box center [489, 375] width 222 height 16
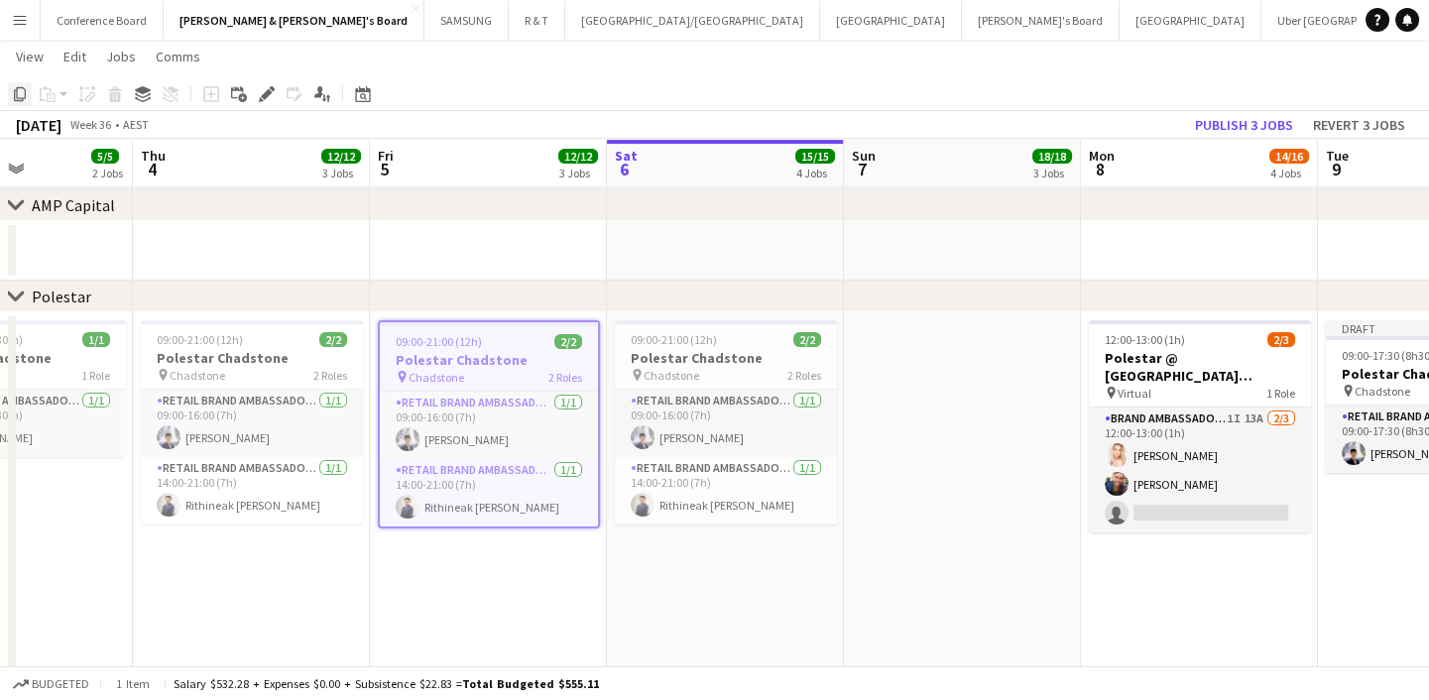
click at [16, 99] on icon "Copy" at bounding box center [20, 94] width 16 height 16
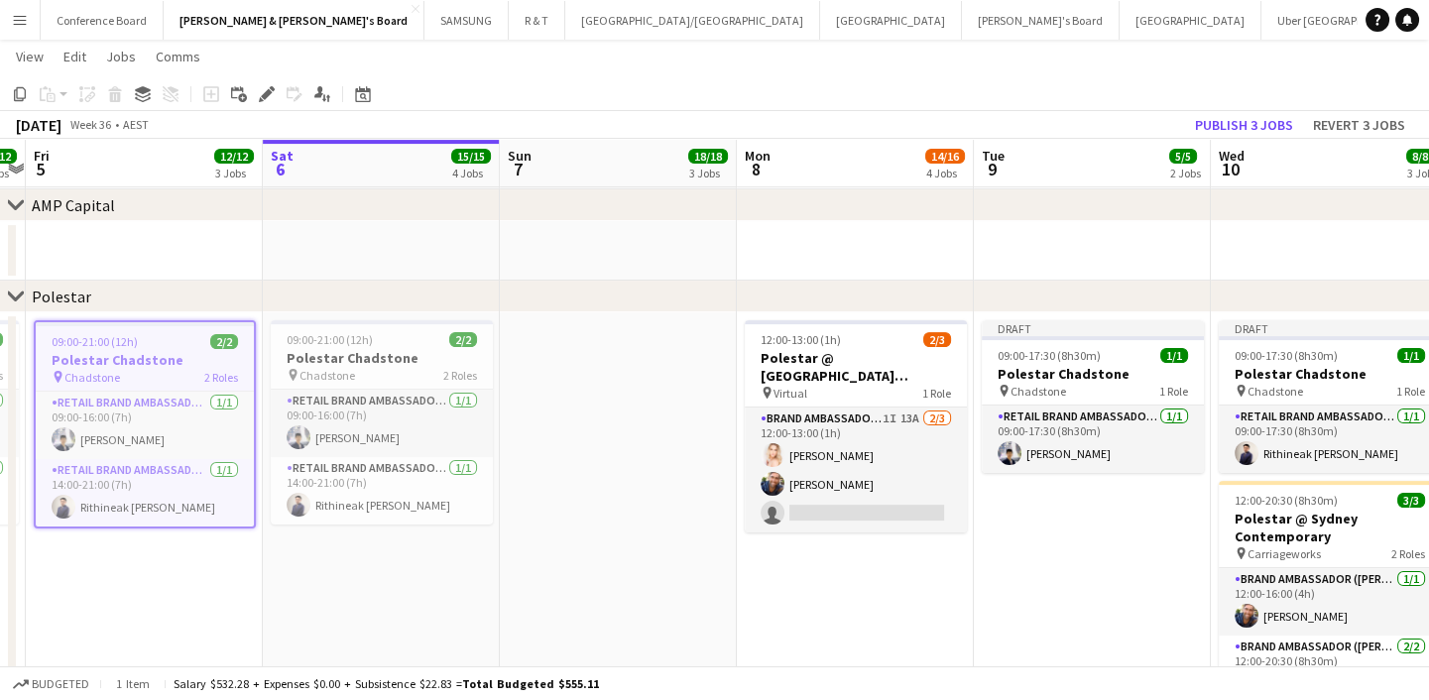
drag, startPoint x: 829, startPoint y: 456, endPoint x: 450, endPoint y: 465, distance: 378.9
click at [450, 465] on app-calendar-viewport "Mon 1 5/5 2 Jobs Tue 2 5/5 2 Jobs Wed 3 5/5 2 Jobs Thu 4 12/12 3 Jobs Fri 5 12/…" at bounding box center [714, 347] width 1429 height 3242
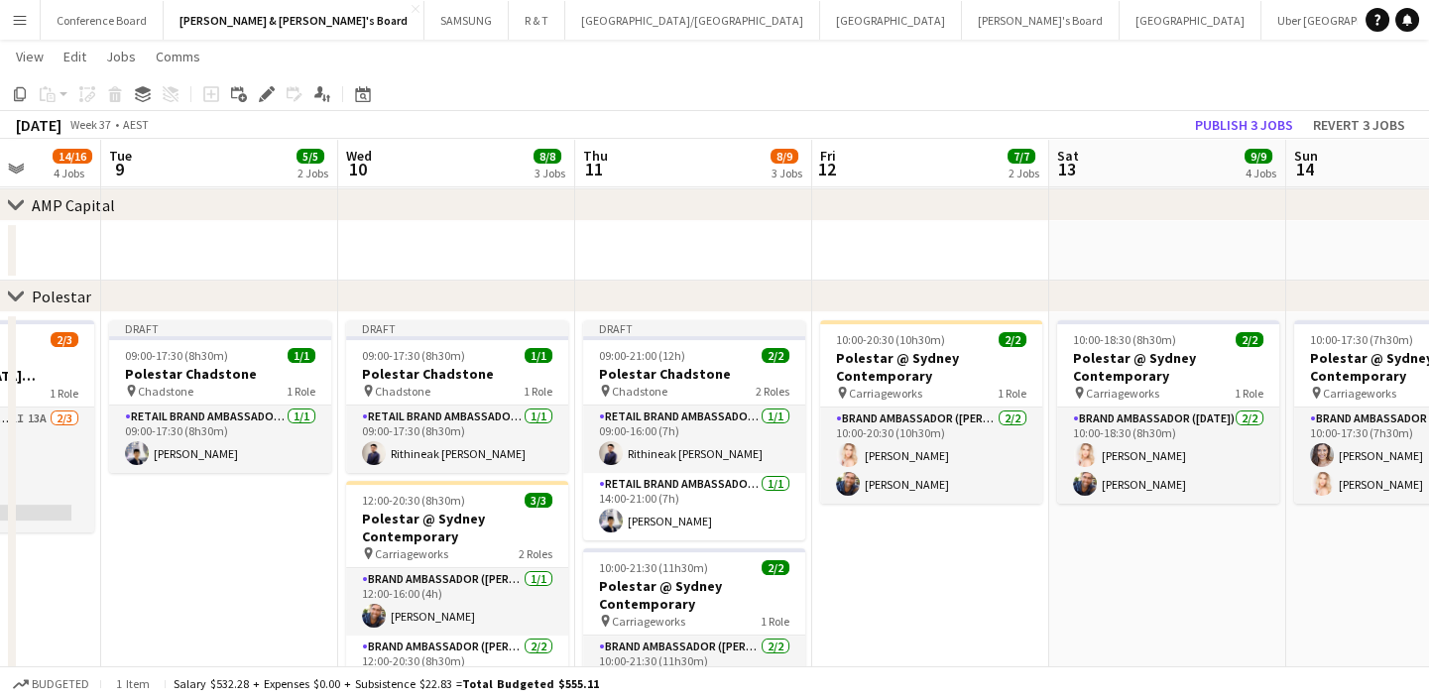
drag, startPoint x: 973, startPoint y: 577, endPoint x: 224, endPoint y: 588, distance: 748.7
click at [224, 588] on app-calendar-viewport "Fri 5 12/12 3 Jobs Sat 6 15/15 4 Jobs Sun 7 18/18 3 Jobs Mon 8 14/16 4 Jobs Tue…" at bounding box center [714, 347] width 1429 height 3242
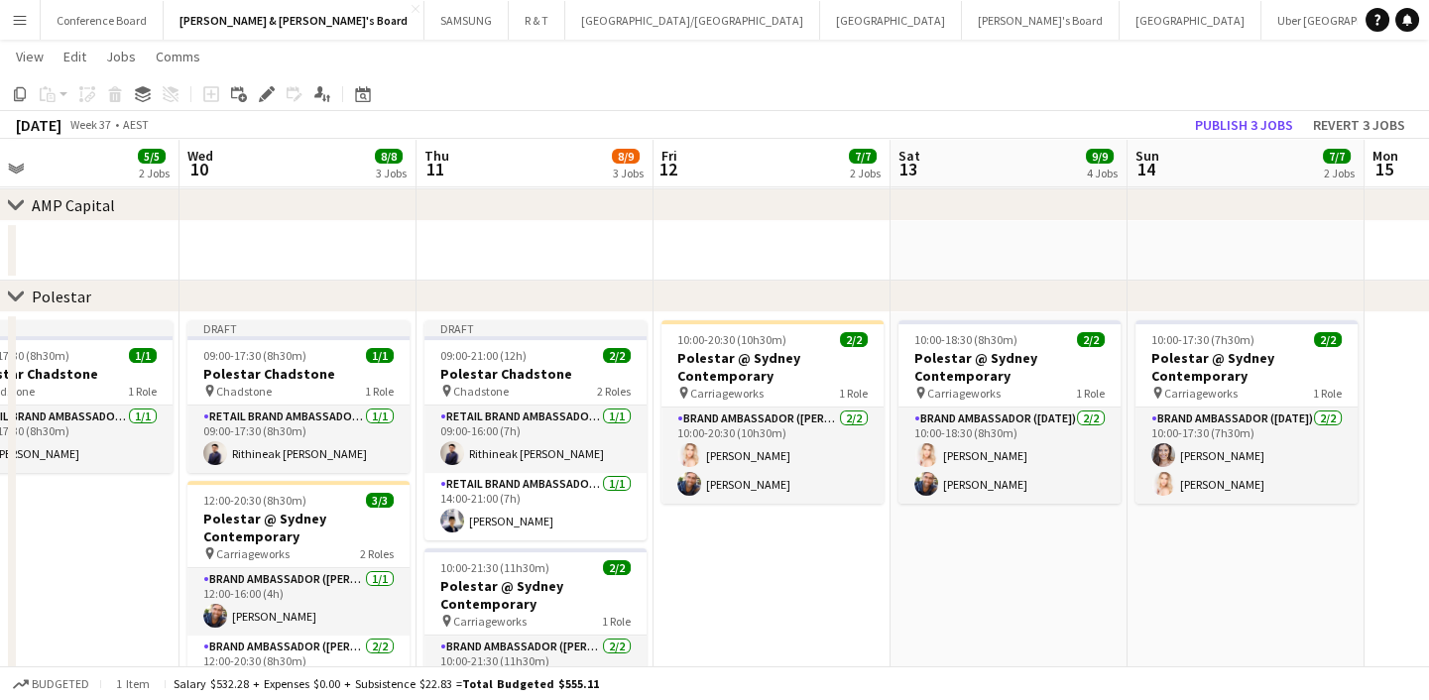
drag, startPoint x: 1002, startPoint y: 568, endPoint x: 843, endPoint y: 565, distance: 159.7
click at [843, 565] on app-calendar-viewport "Fri 5 12/12 3 Jobs Sat 6 15/15 4 Jobs Sun 7 18/18 3 Jobs Mon 8 14/16 4 Jobs Tue…" at bounding box center [714, 347] width 1429 height 3242
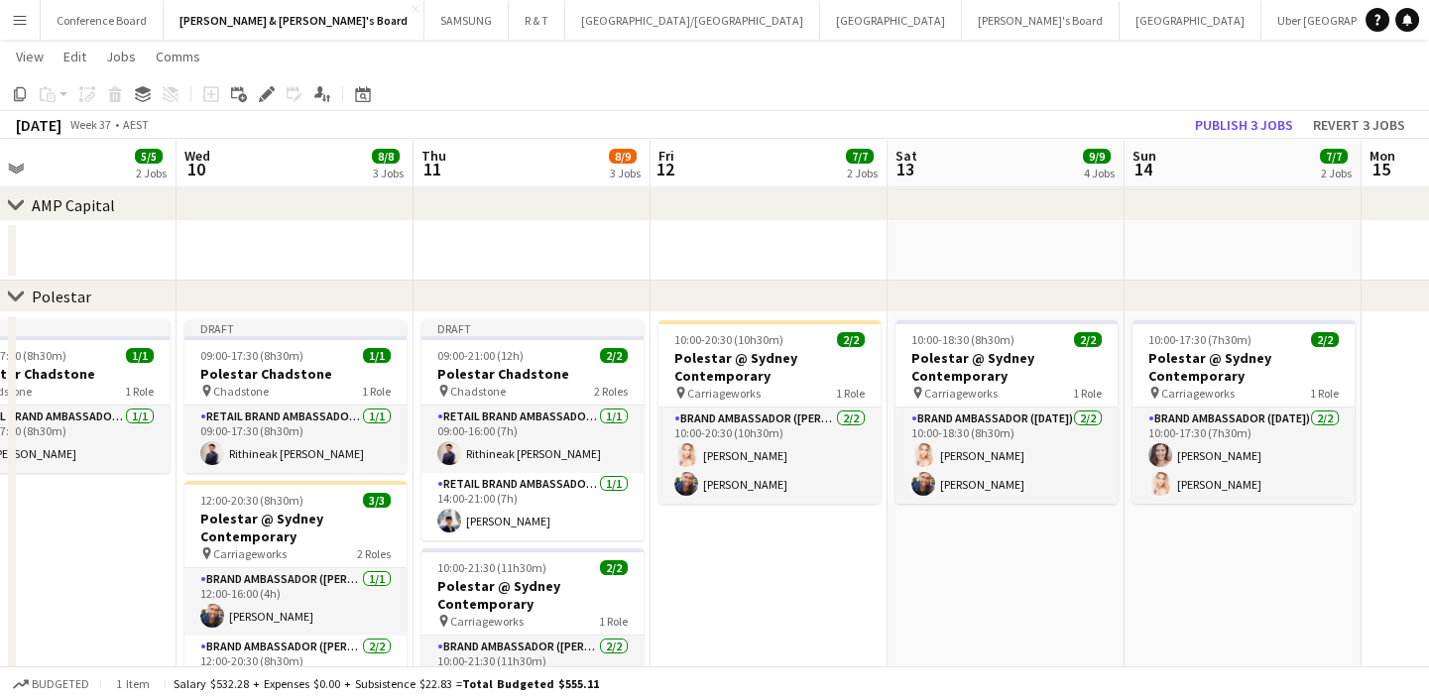
click at [778, 565] on app-date-cell "10:00-20:30 (10h30m) 2/2 Polestar @ Sydney Contemporary pin Carriageworks 1 Rol…" at bounding box center [768, 543] width 237 height 462
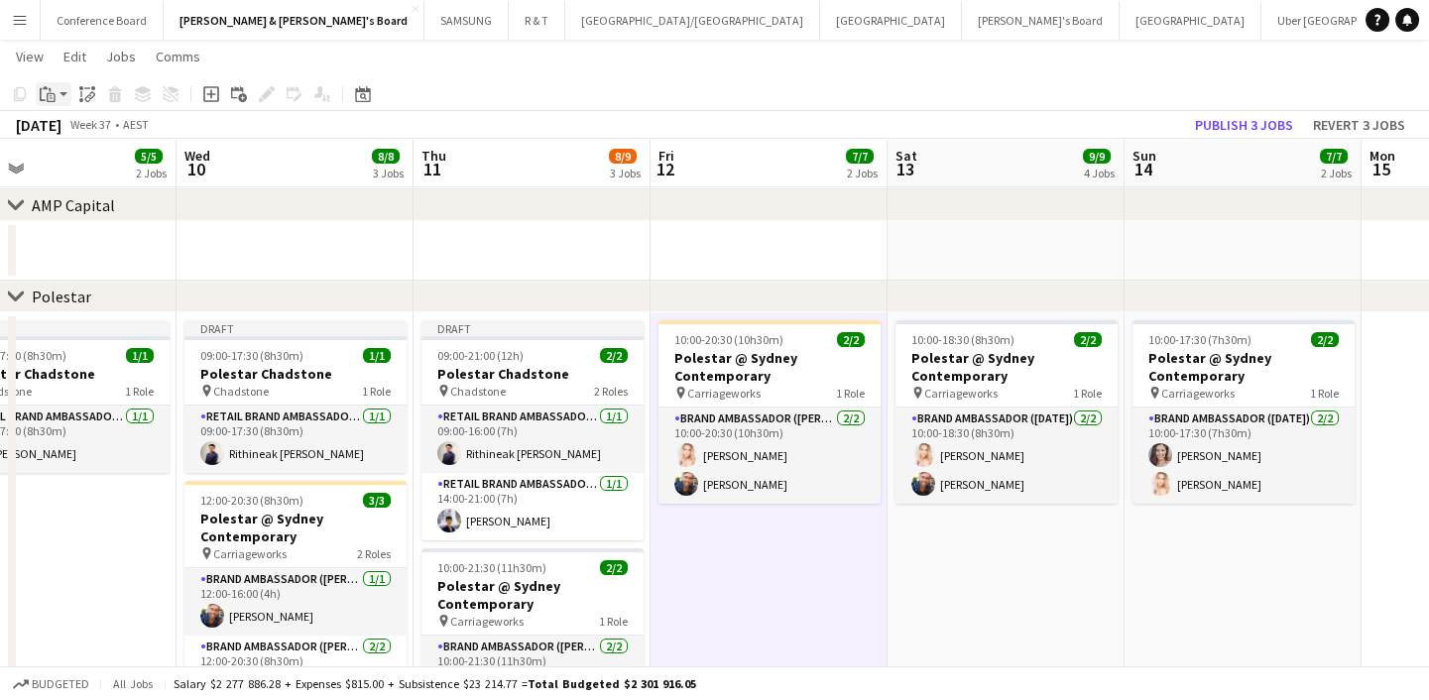
click at [59, 96] on app-action-btn "Paste" at bounding box center [54, 94] width 36 height 24
click at [75, 128] on link "Paste Ctrl+V" at bounding box center [146, 132] width 186 height 18
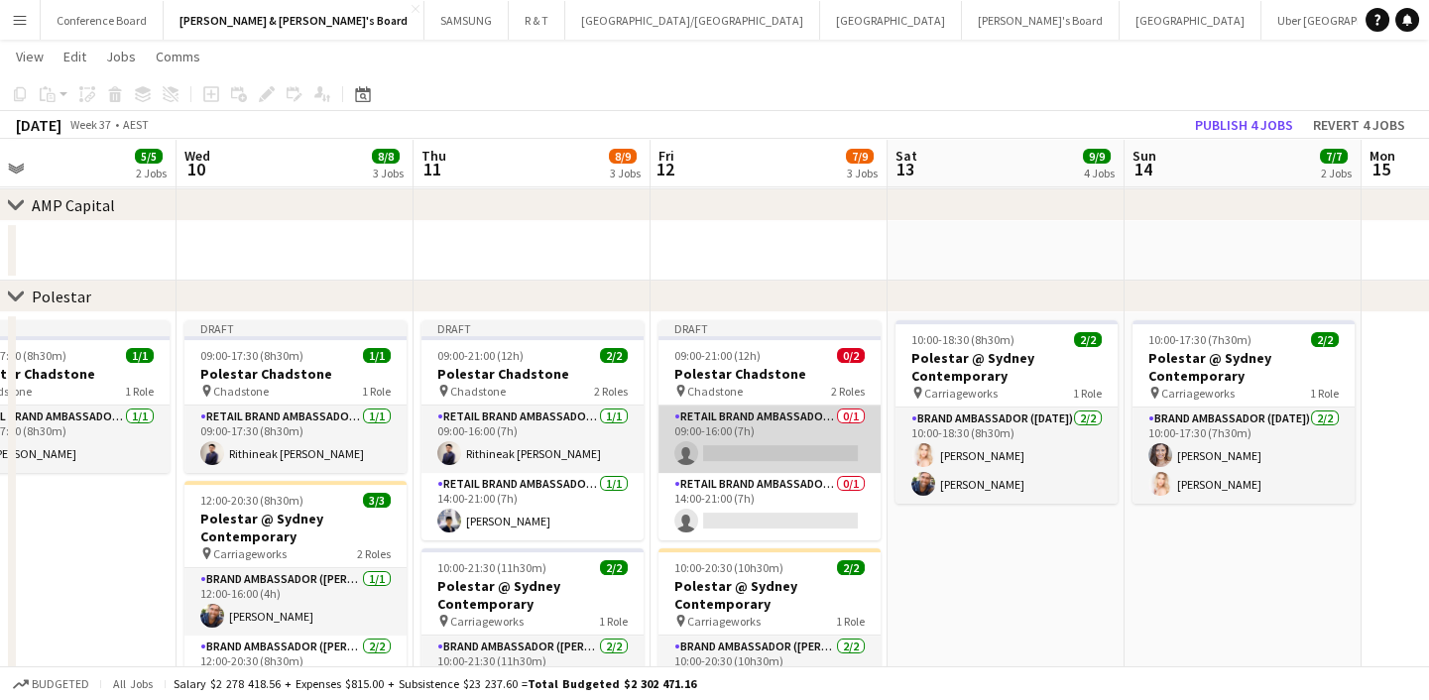
click at [753, 440] on app-card-role "RETAIL Brand Ambassador (Mon - Fri) 0/1 09:00-16:00 (7h) single-neutral-actions" at bounding box center [769, 439] width 222 height 67
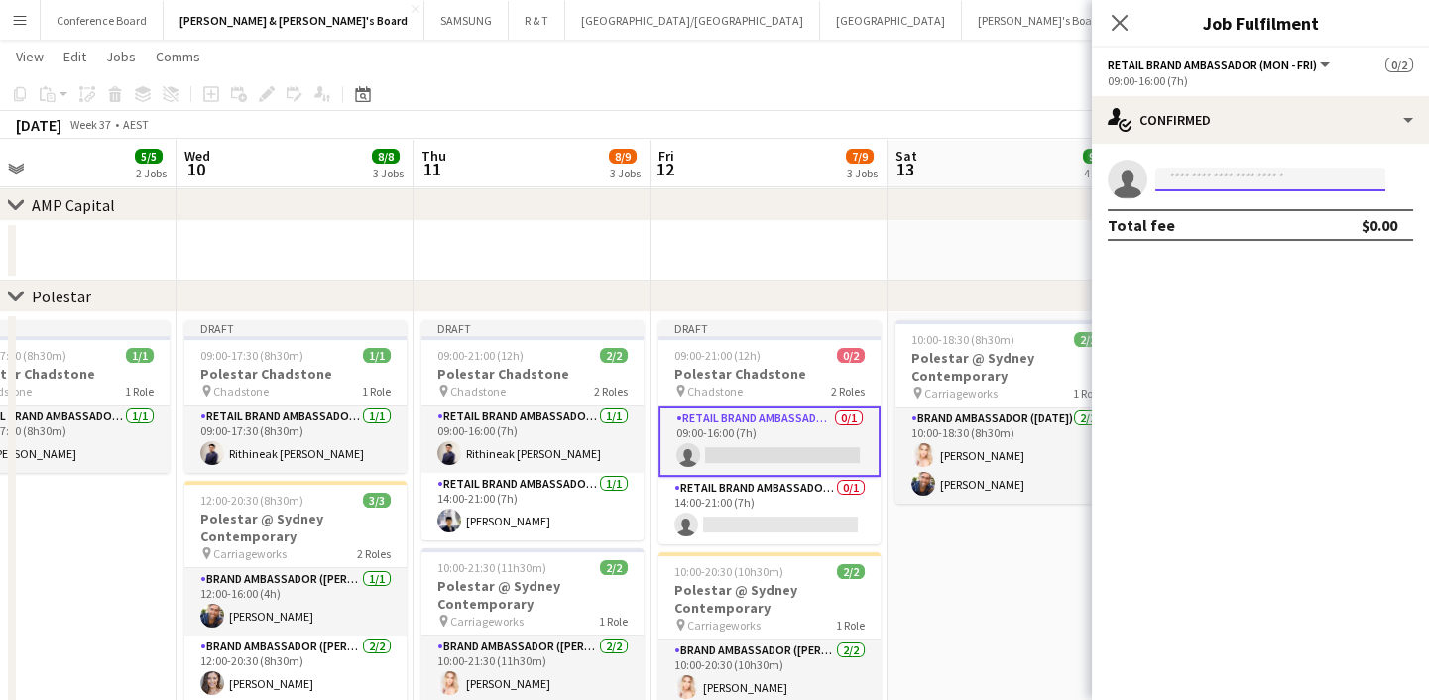
click at [1219, 173] on input at bounding box center [1270, 180] width 230 height 24
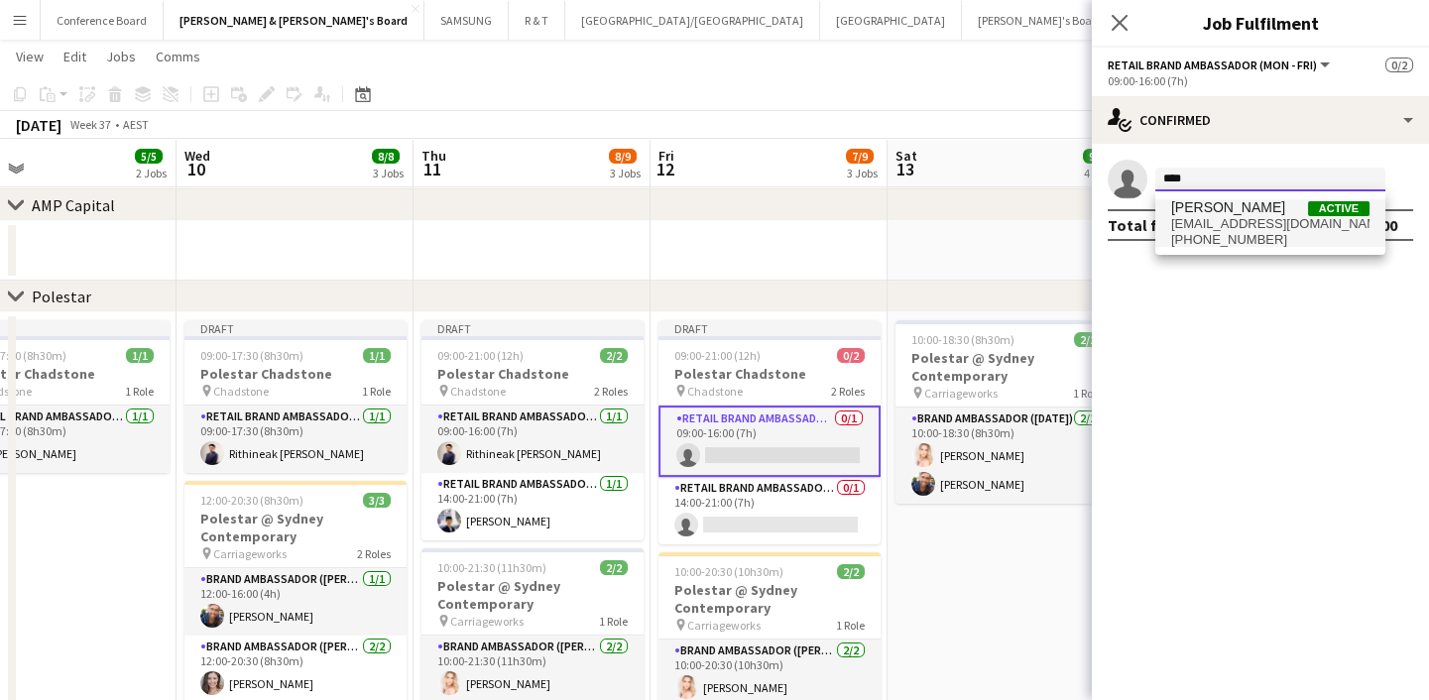
type input "****"
click at [1238, 222] on span "[EMAIL_ADDRESS][DOMAIN_NAME]" at bounding box center [1270, 224] width 198 height 16
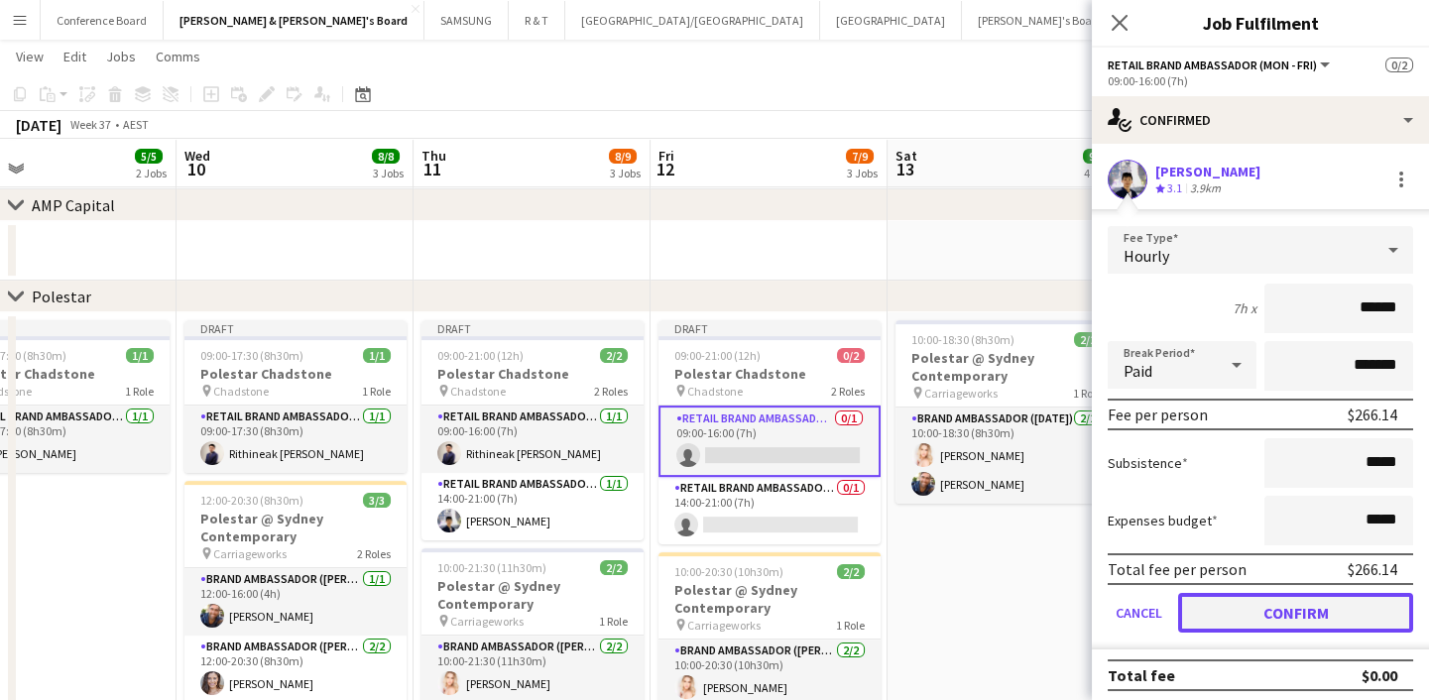
click at [1280, 609] on button "Confirm" at bounding box center [1295, 613] width 235 height 40
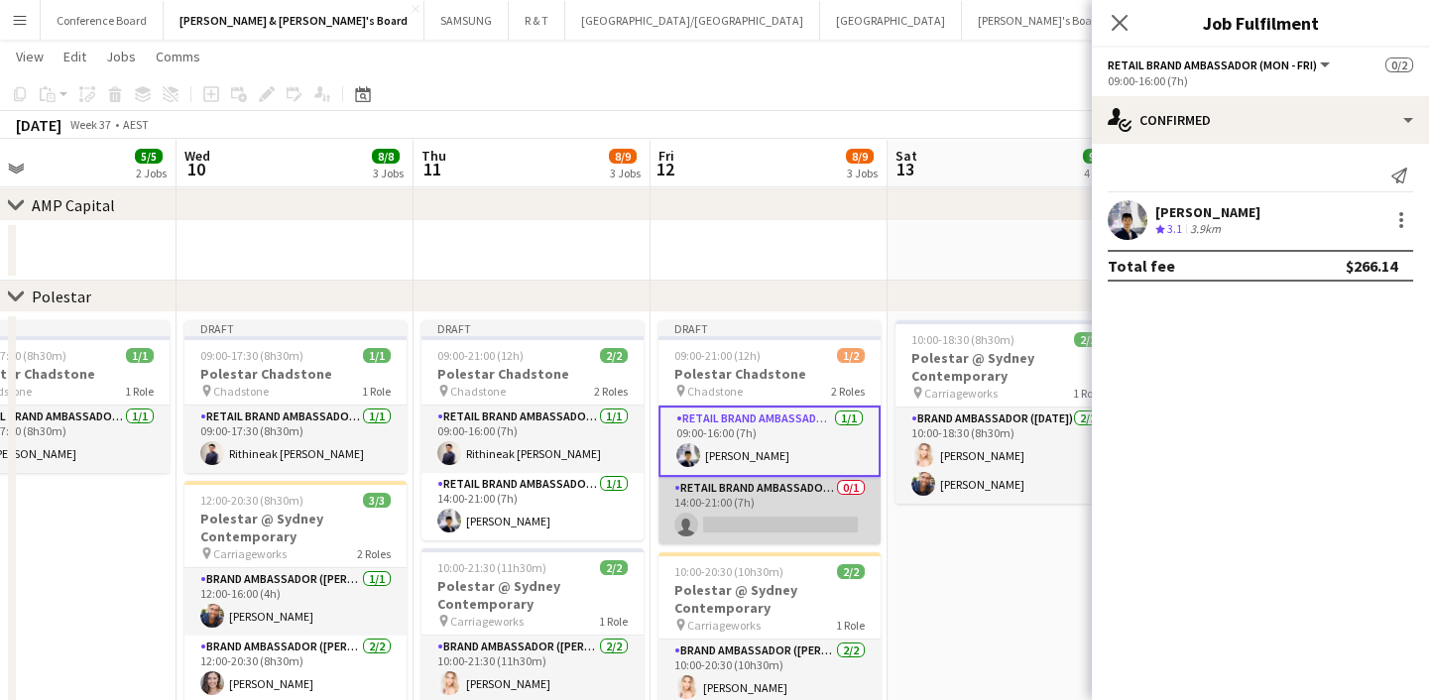
click at [775, 521] on app-card-role "RETAIL Brand Ambassador (Mon - Fri) 0/1 14:00-21:00 (7h) single-neutral-actions" at bounding box center [769, 510] width 222 height 67
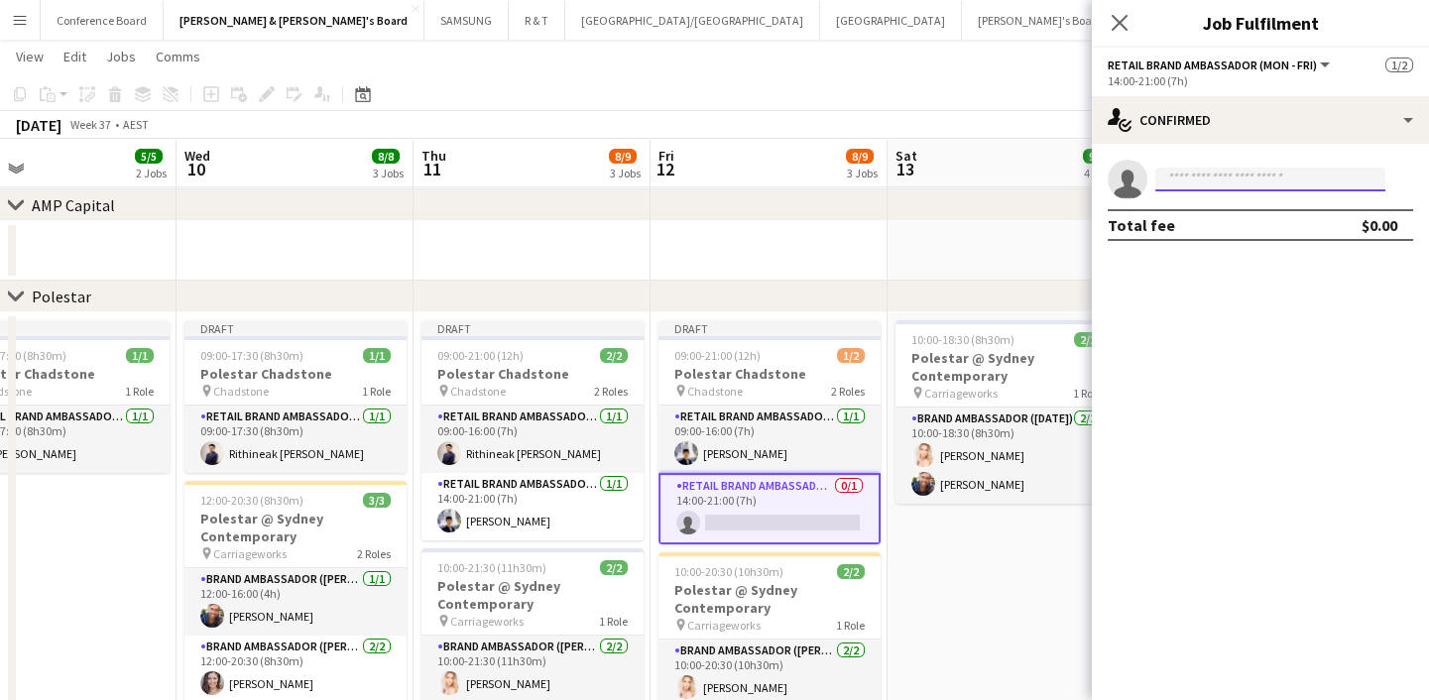
click at [1207, 173] on input at bounding box center [1270, 180] width 230 height 24
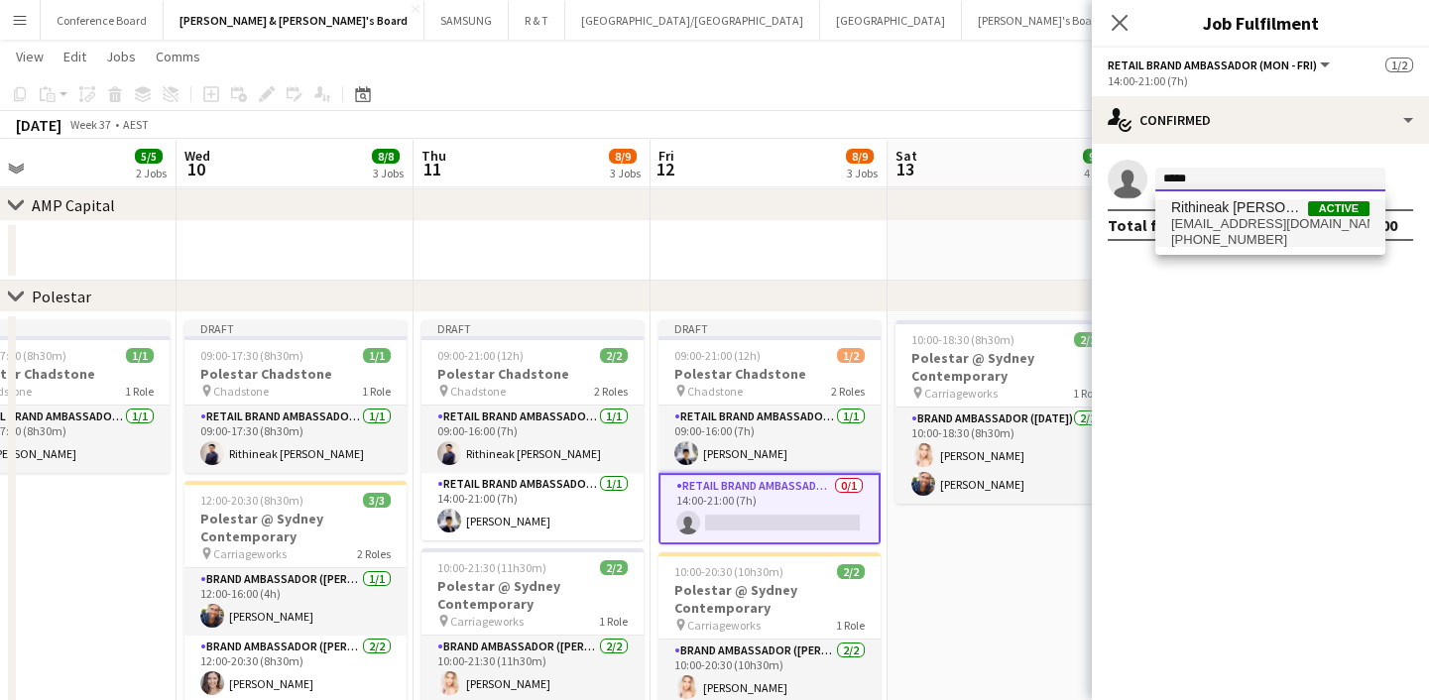
type input "*****"
click at [1214, 209] on span "Rithineak [PERSON_NAME]" at bounding box center [1239, 207] width 137 height 17
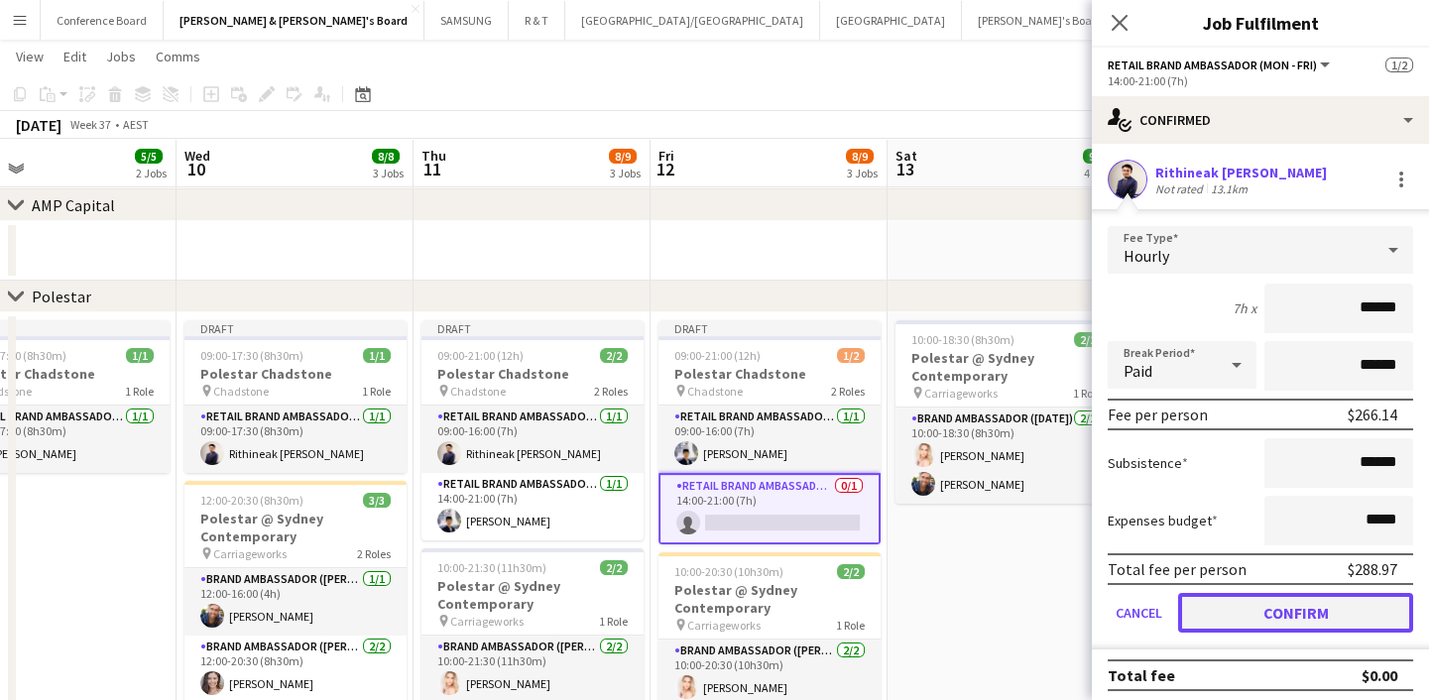
click at [1349, 620] on button "Confirm" at bounding box center [1295, 613] width 235 height 40
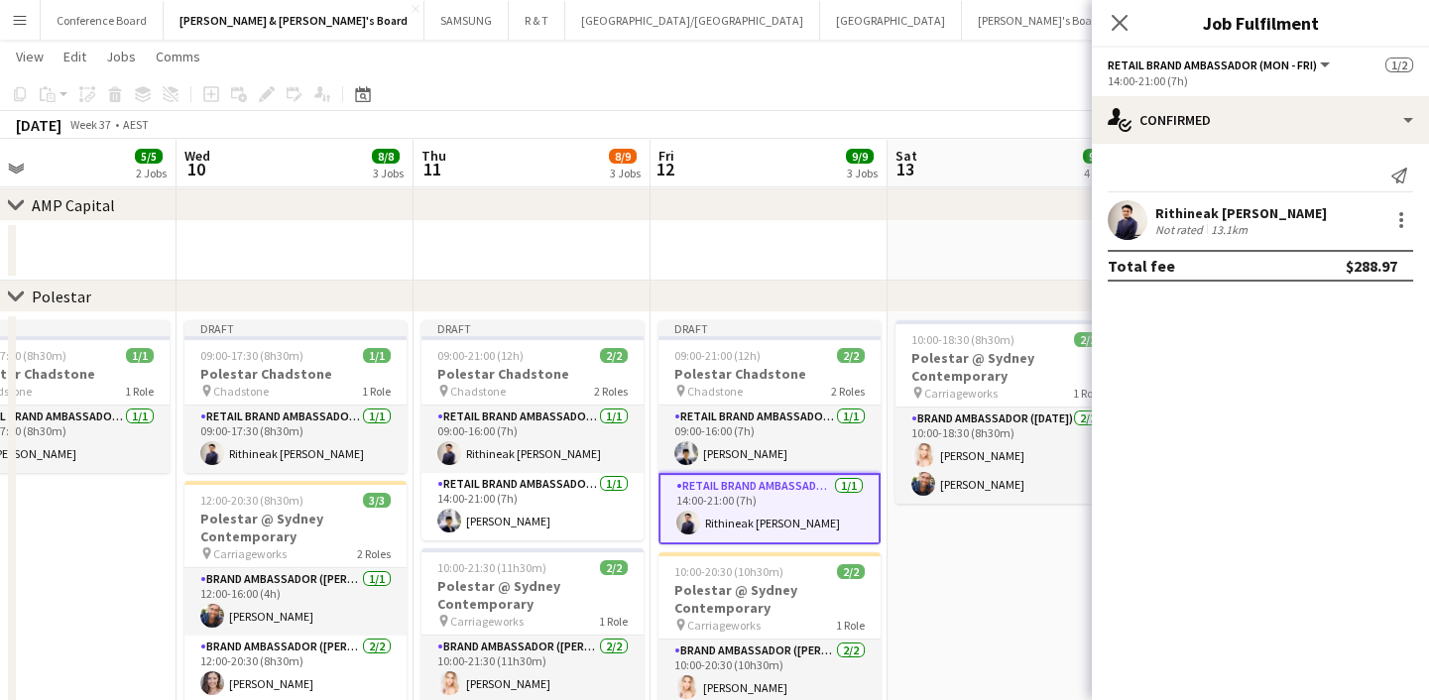
click at [1262, 392] on mat-expansion-panel "check Confirmed Send notification Rithineak Vuthy Not rated 13.1km Total fee $2…" at bounding box center [1260, 422] width 337 height 556
click at [957, 549] on app-date-cell "10:00-18:30 (8h30m) 2/2 Polestar @ Sydney Contemporary pin Carriageworks 1 Role…" at bounding box center [1005, 543] width 237 height 462
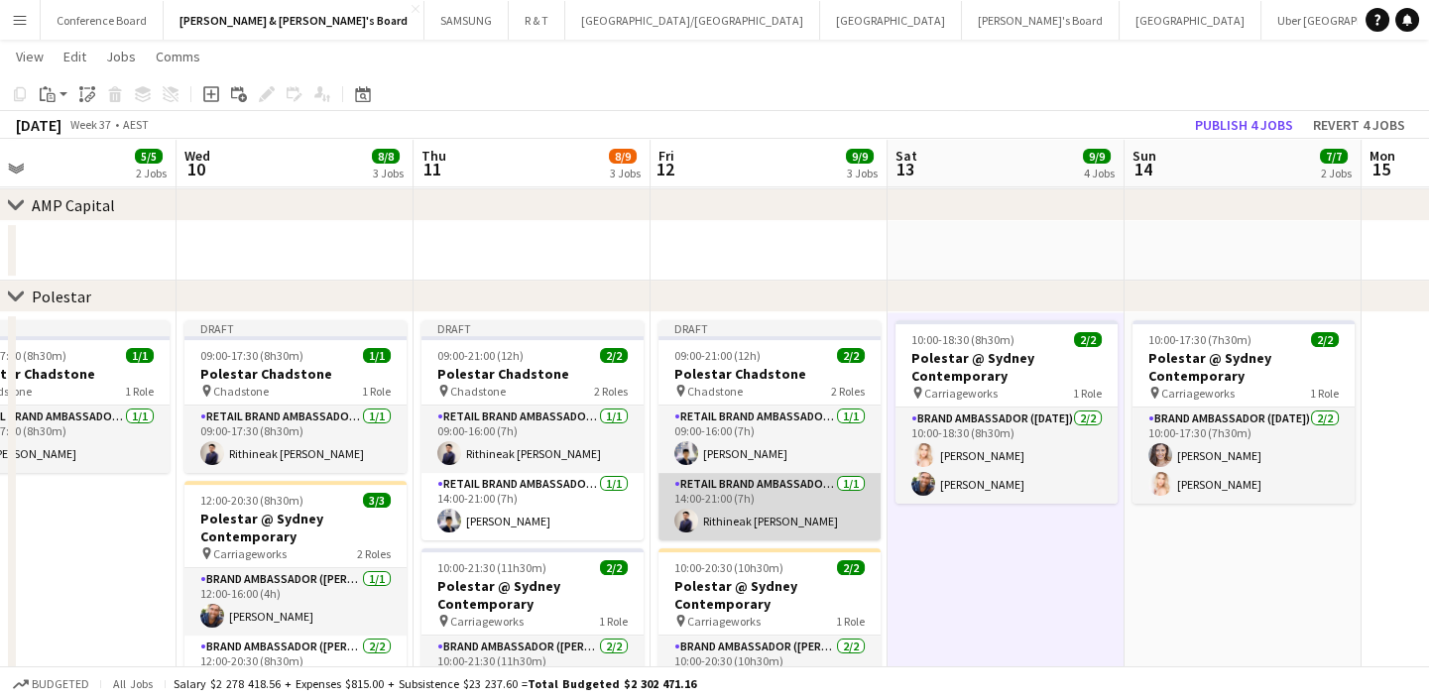
click at [805, 526] on app-card-role "RETAIL Brand Ambassador (Mon - Fri) 1/1 14:00-21:00 (7h) Rithineak Vuthy" at bounding box center [769, 506] width 222 height 67
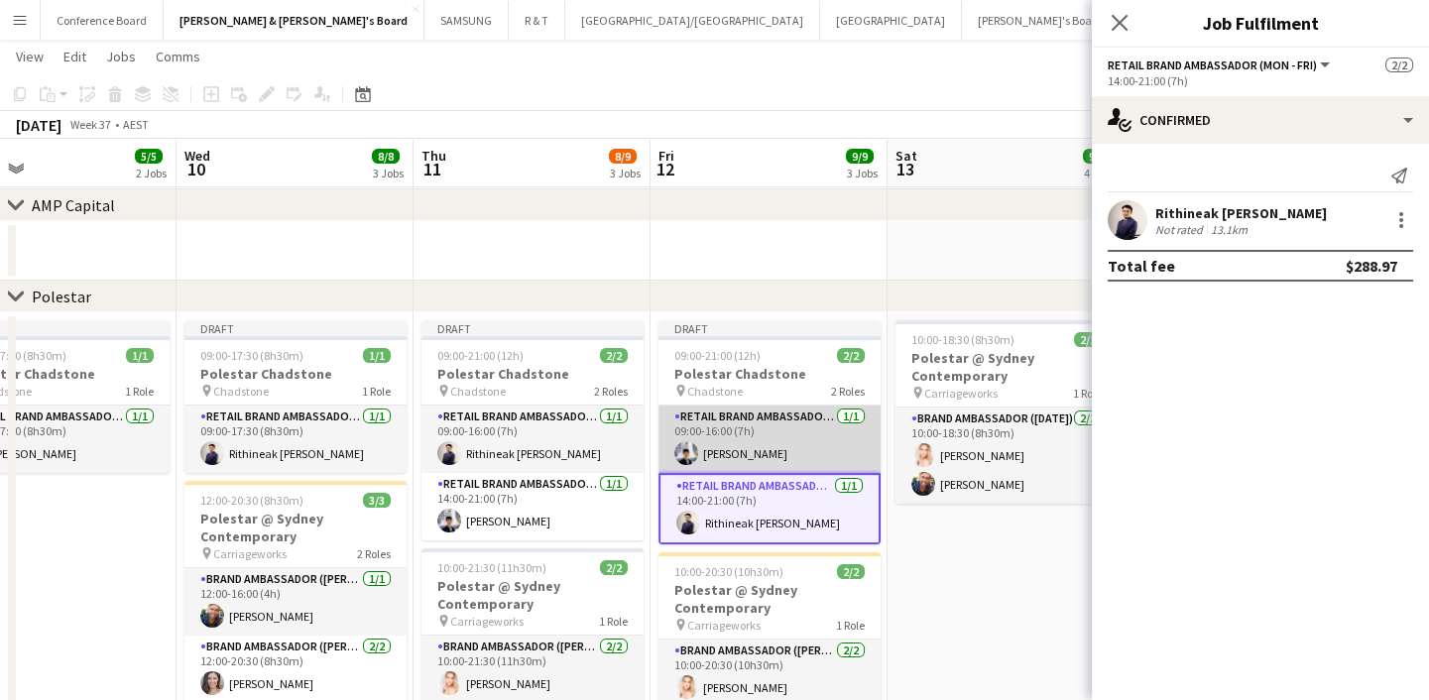
click at [758, 453] on app-card-role "RETAIL Brand Ambassador (Mon - Fri) 1/1 09:00-16:00 (7h) Aldy Putra" at bounding box center [769, 439] width 222 height 67
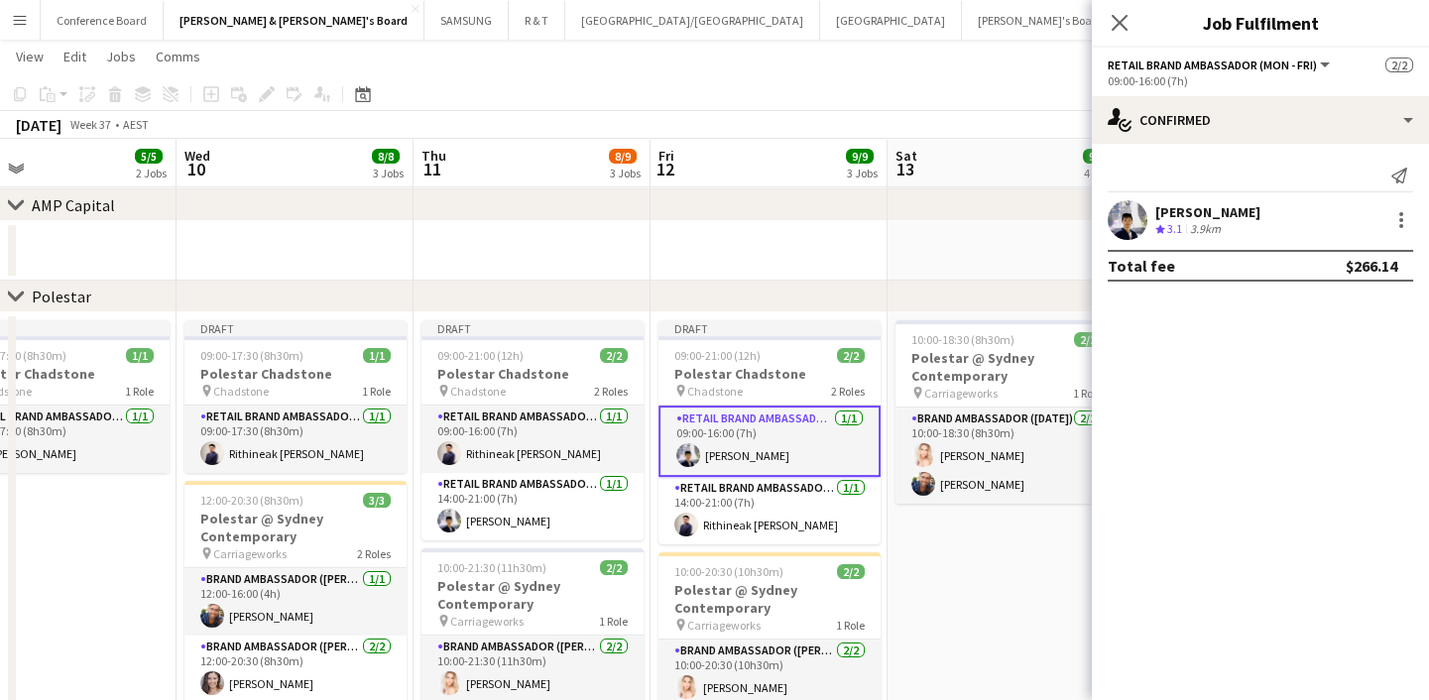
click at [115, 555] on app-date-cell "Draft 09:00-17:30 (8h30m) 1/1 Polestar Chadstone pin Chadstone 1 Role RETAIL Br…" at bounding box center [58, 543] width 237 height 462
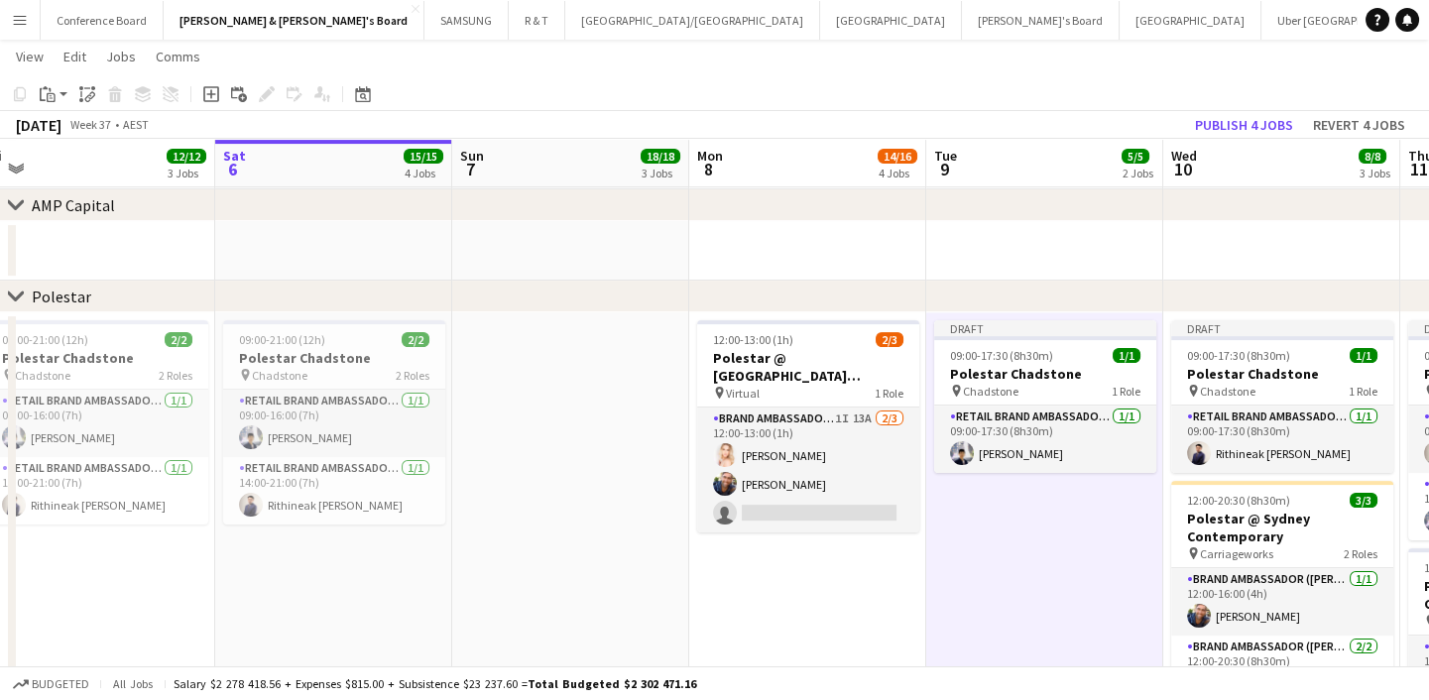
drag, startPoint x: 115, startPoint y: 555, endPoint x: 1101, endPoint y: 480, distance: 988.5
click at [1101, 480] on app-calendar-viewport "Wed 3 5/5 2 Jobs Thu 4 12/12 3 Jobs Fri 5 12/12 3 Jobs Sat 6 15/15 4 Jobs Sun 7…" at bounding box center [714, 347] width 1429 height 3242
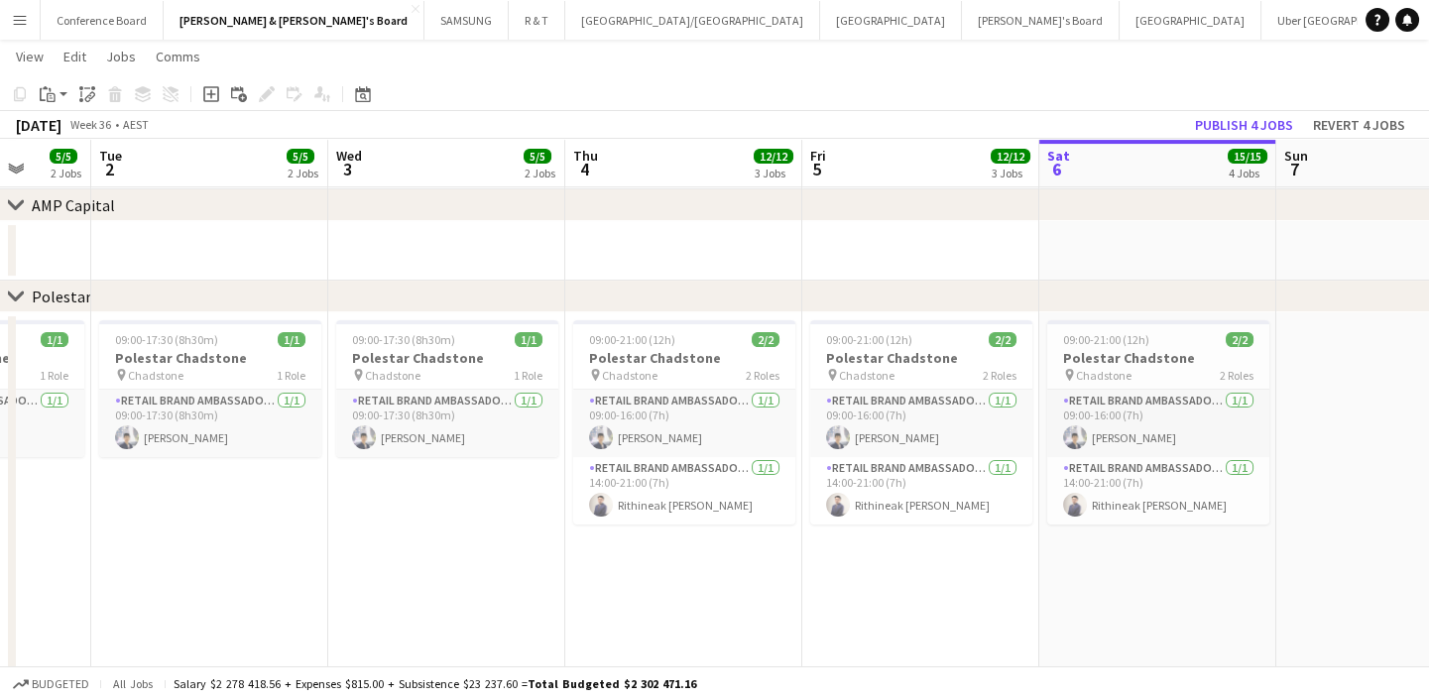
scroll to position [0, 594]
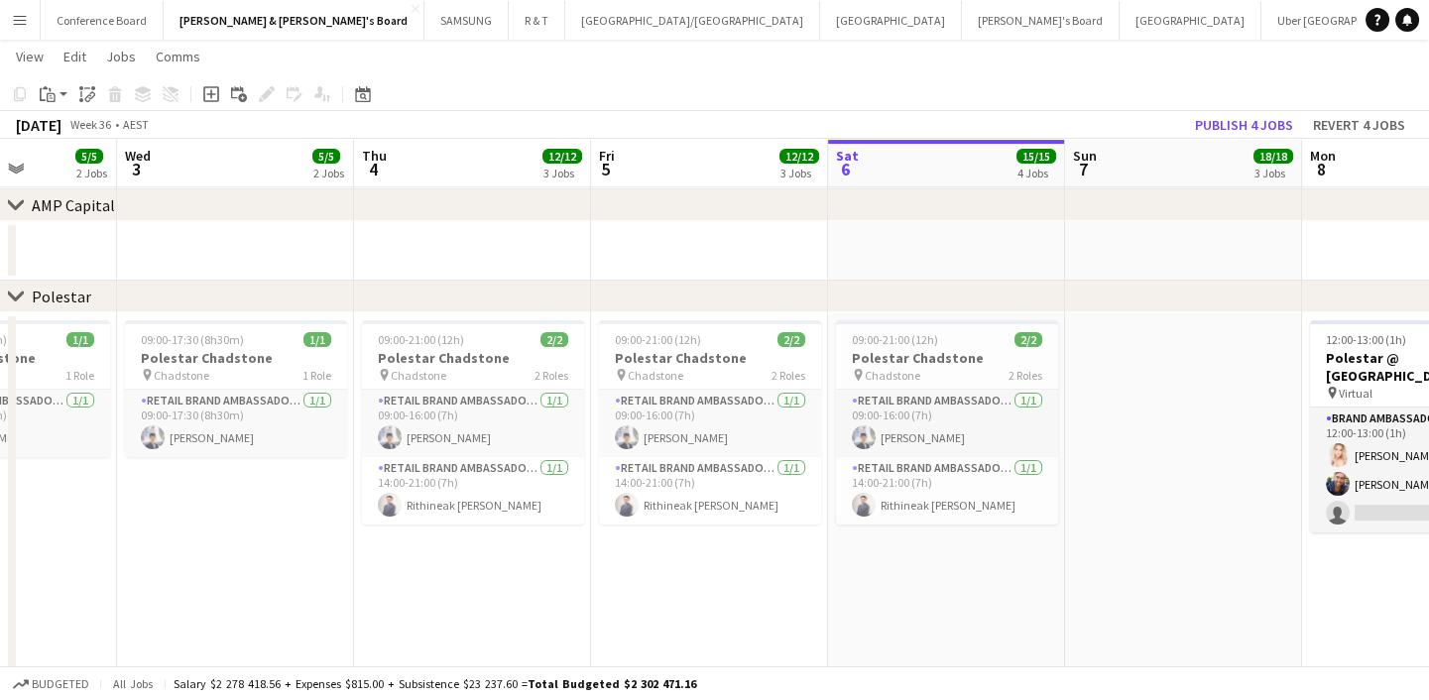
drag, startPoint x: 585, startPoint y: 575, endPoint x: 1199, endPoint y: 490, distance: 619.7
click at [1199, 490] on app-calendar-viewport "Sun 31 21/21 5 Jobs Mon 1 5/5 2 Jobs Tue 2 5/5 2 Jobs Wed 3 5/5 2 Jobs Thu 4 12…" at bounding box center [714, 347] width 1429 height 3242
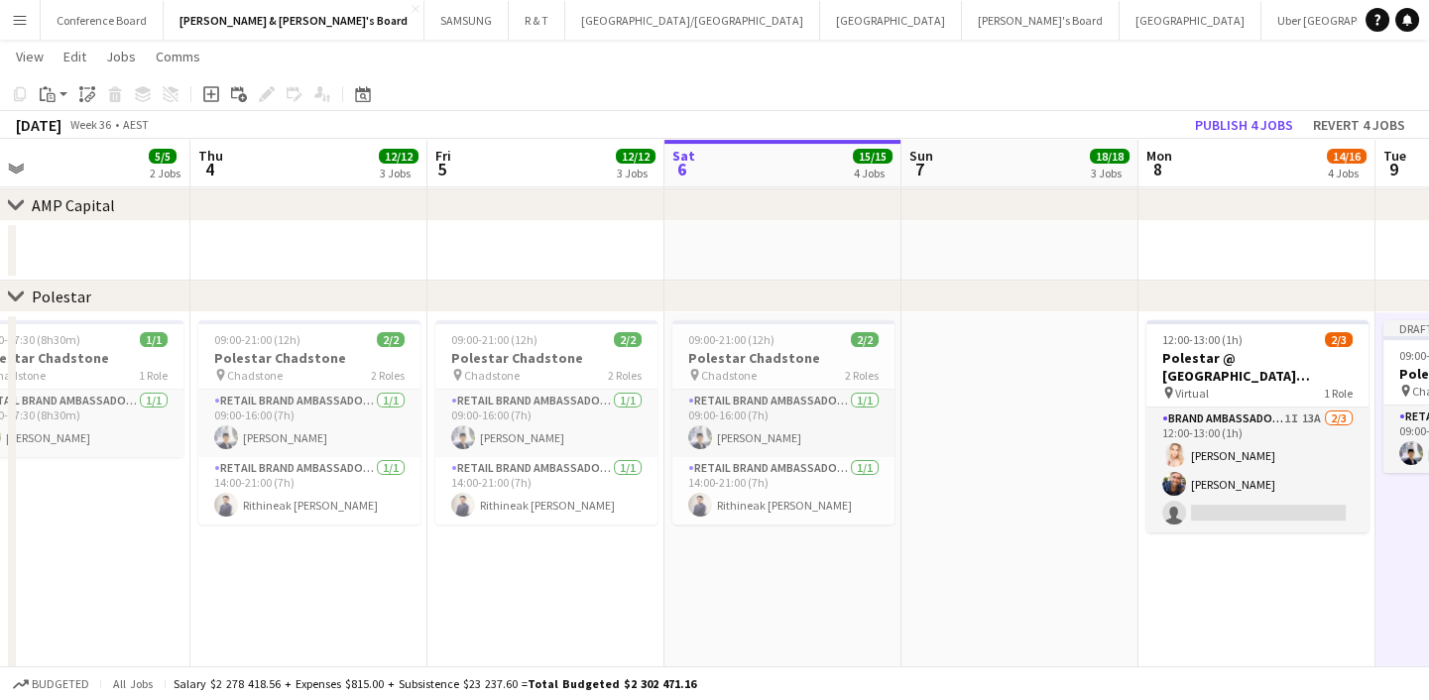
scroll to position [0, 845]
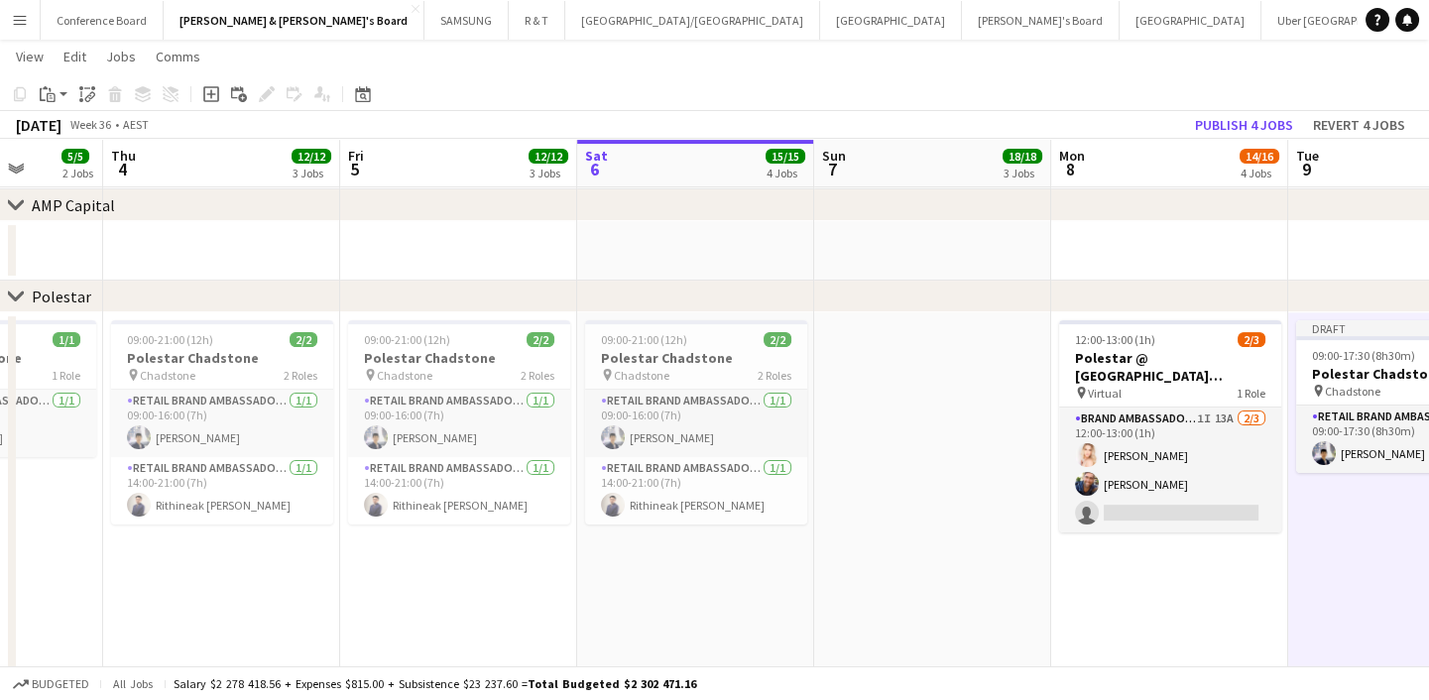
drag, startPoint x: 1096, startPoint y: 560, endPoint x: 844, endPoint y: 573, distance: 252.2
click at [844, 573] on app-calendar-viewport "Sun 31 21/21 5 Jobs Mon 1 5/5 2 Jobs Tue 2 5/5 2 Jobs Wed 3 5/5 2 Jobs Thu 4 12…" at bounding box center [714, 347] width 1429 height 3242
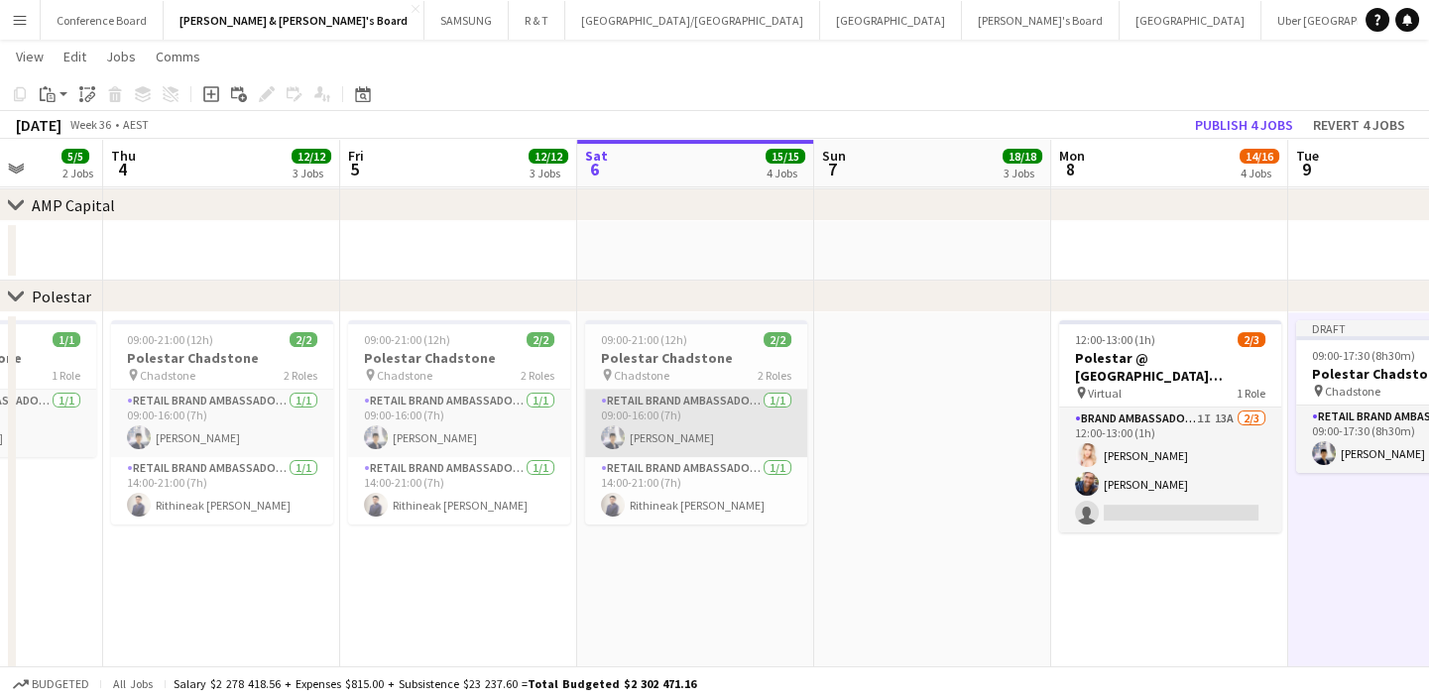
click at [716, 424] on app-card-role "RETAIL Brand Ambassador (Saturday) 1/1 09:00-16:00 (7h) Aldy Putra" at bounding box center [696, 423] width 222 height 67
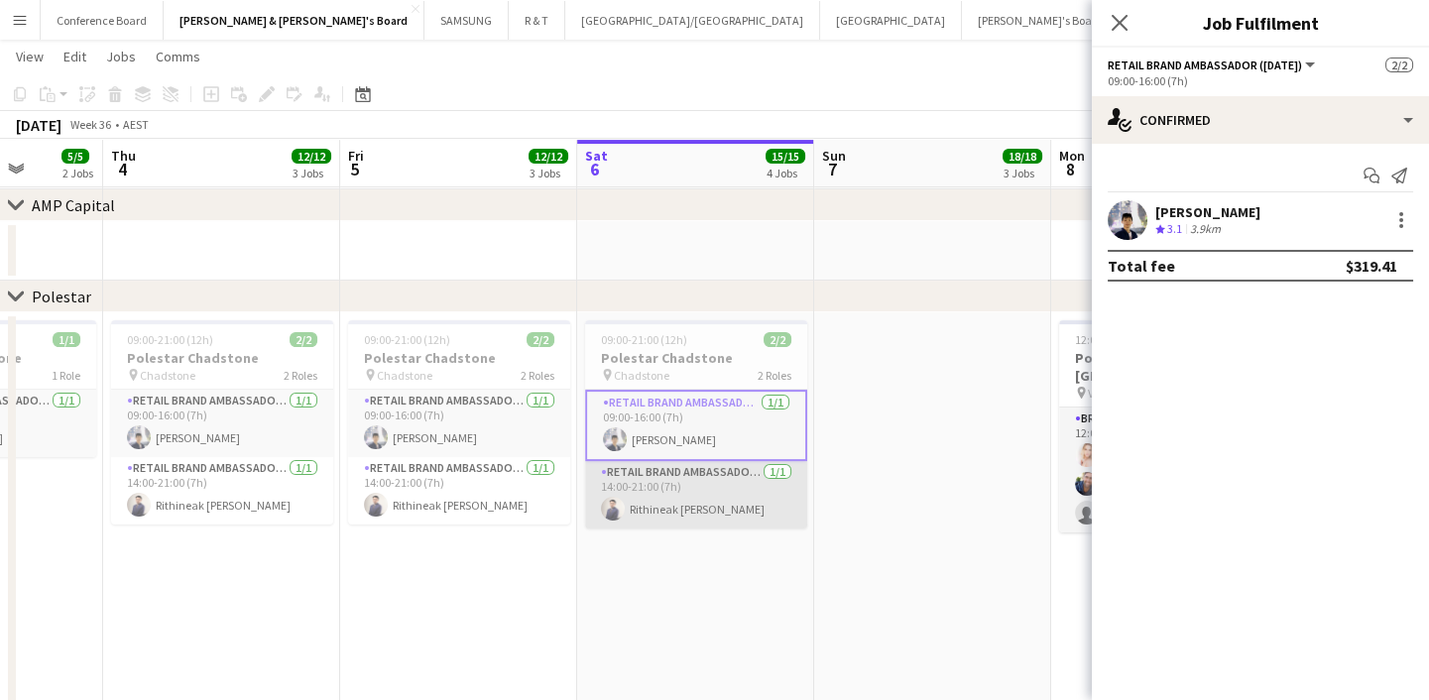
click at [721, 496] on app-card-role "RETAIL Brand Ambassador (Saturday) 1/1 14:00-21:00 (7h) Rithineak Vuthy" at bounding box center [696, 494] width 222 height 67
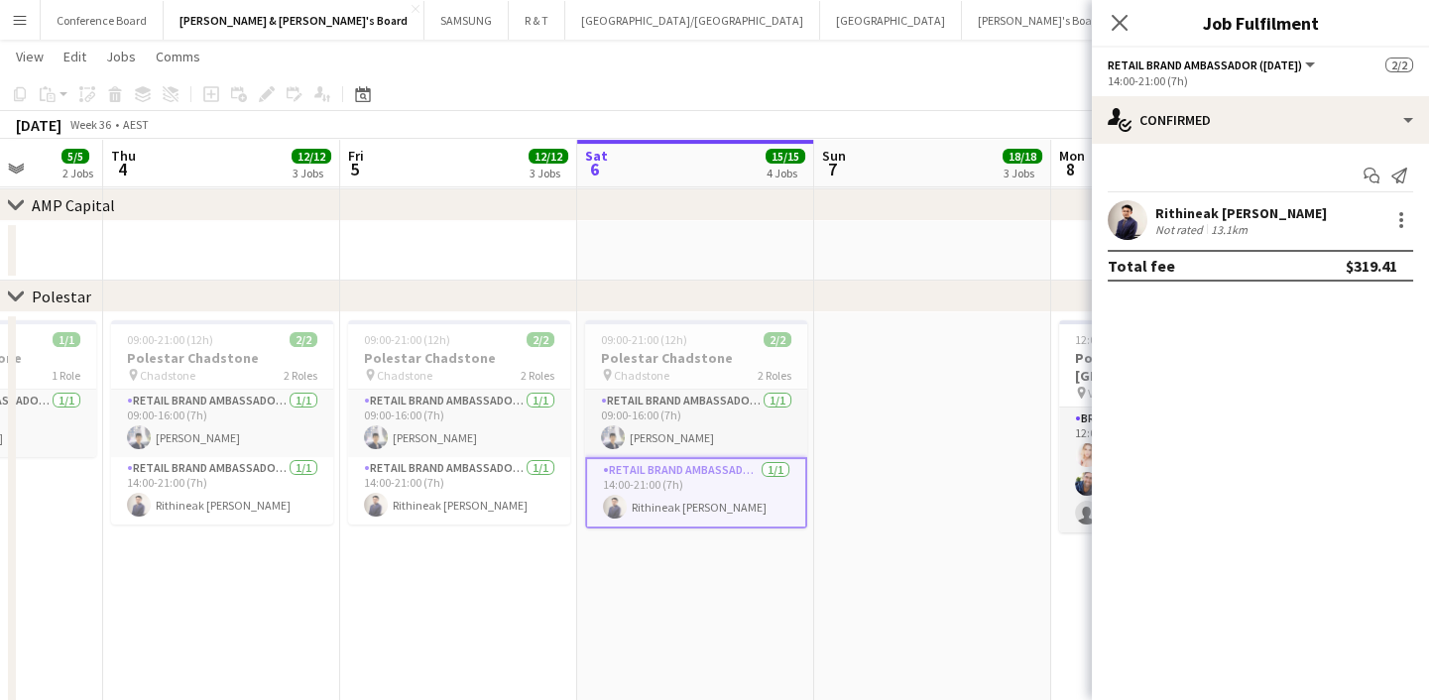
click at [1001, 531] on app-date-cell at bounding box center [932, 543] width 237 height 462
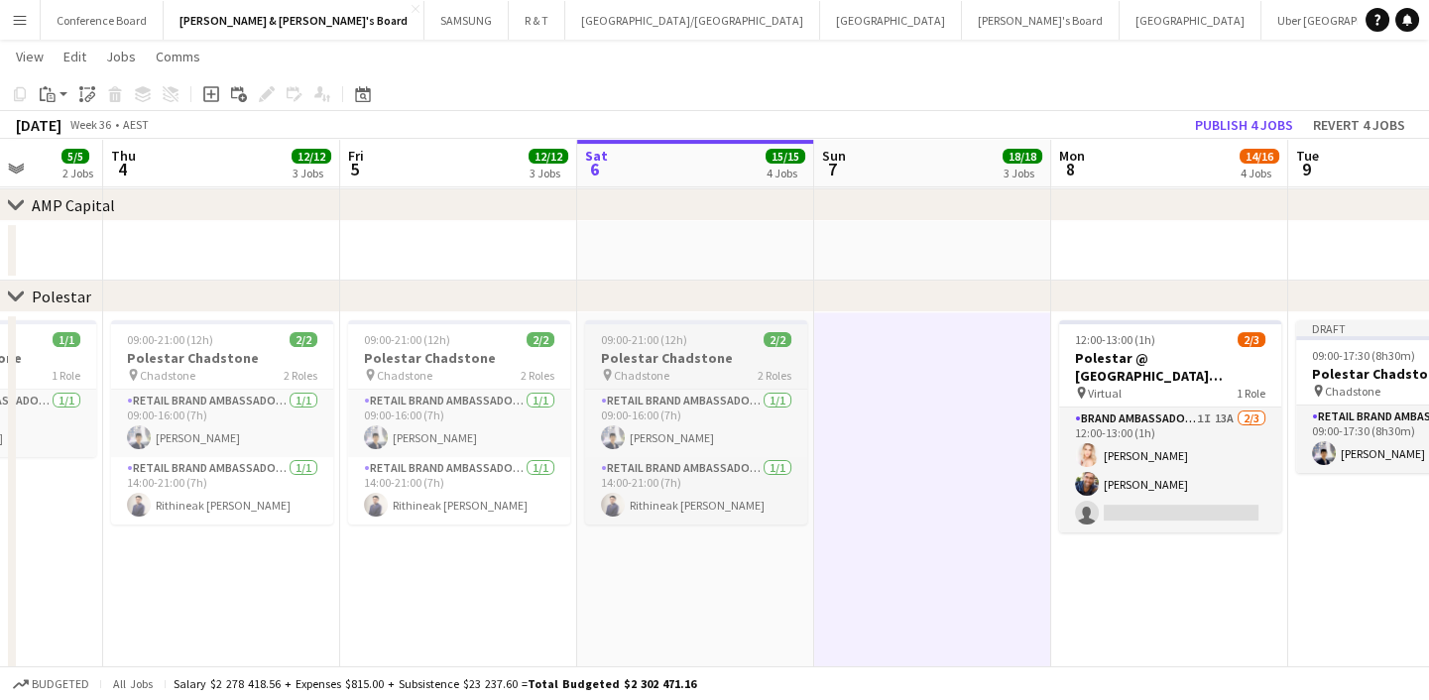
click at [744, 352] on h3 "Polestar Chadstone" at bounding box center [696, 358] width 222 height 18
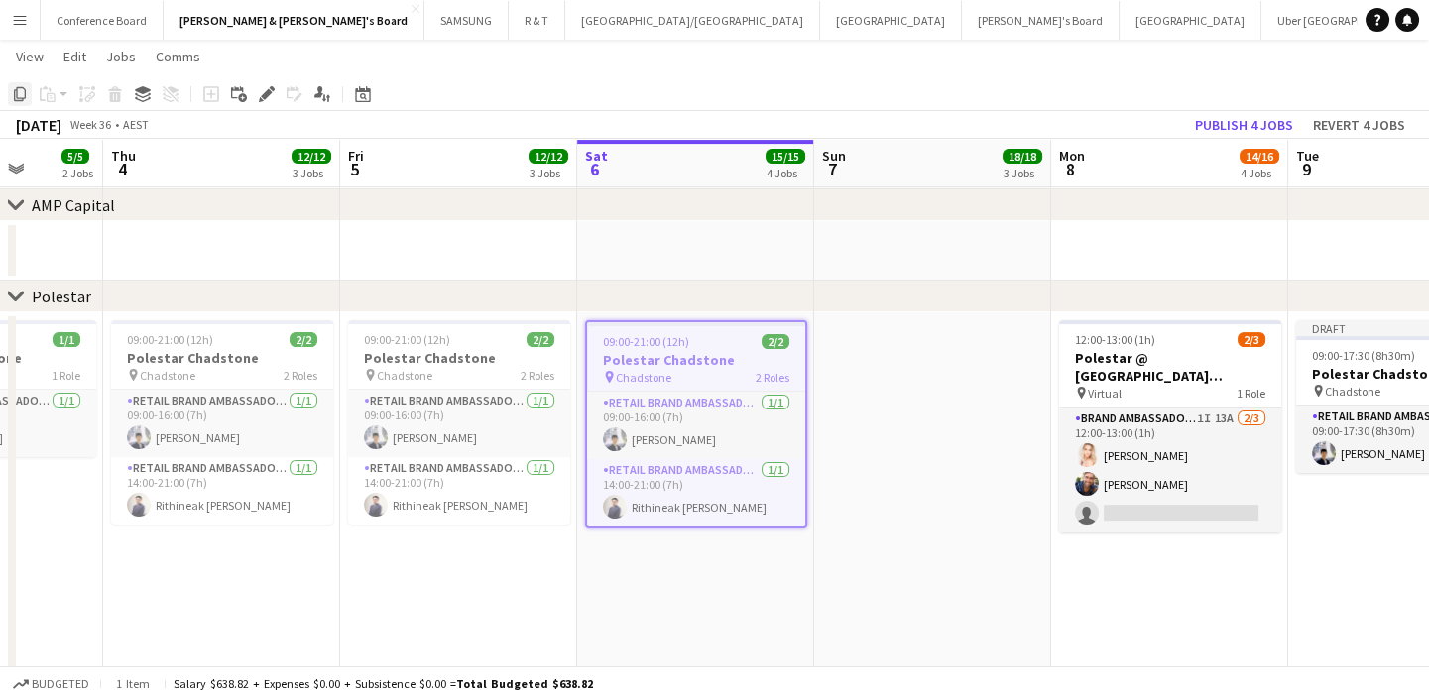
click at [21, 103] on div "Copy" at bounding box center [20, 94] width 24 height 24
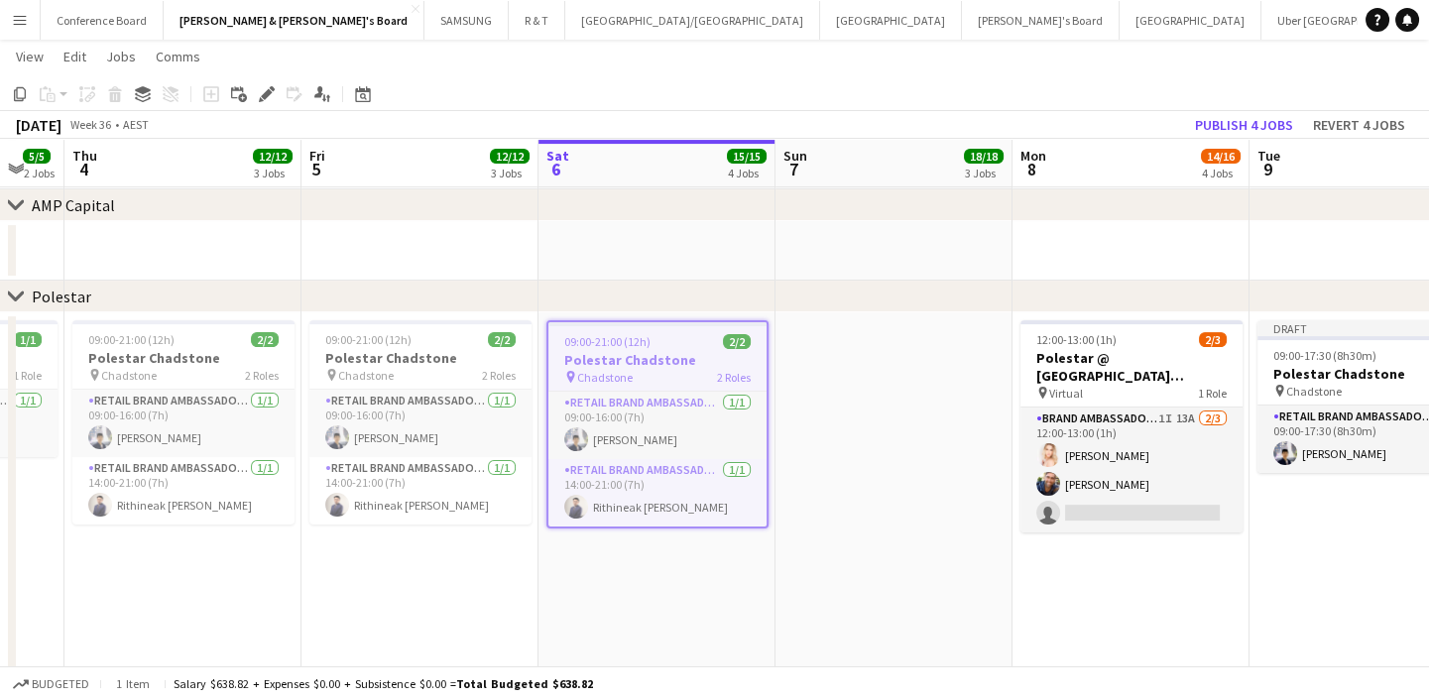
drag, startPoint x: 815, startPoint y: 553, endPoint x: 267, endPoint y: 553, distance: 548.3
click at [267, 553] on app-calendar-viewport "Sun 31 21/21 5 Jobs Mon 1 5/5 2 Jobs Tue 2 5/5 2 Jobs Wed 3 5/5 2 Jobs Thu 4 12…" at bounding box center [714, 347] width 1429 height 3242
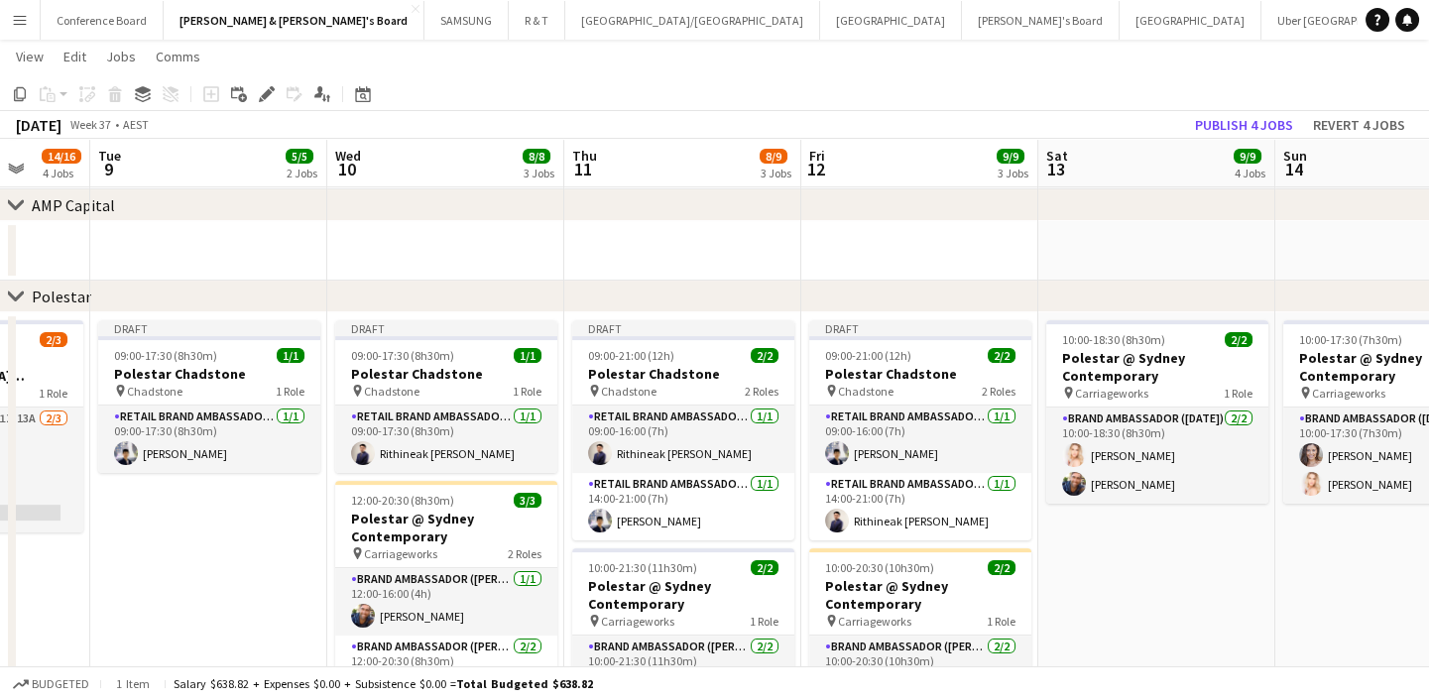
drag, startPoint x: 830, startPoint y: 612, endPoint x: 206, endPoint y: 567, distance: 625.3
click at [206, 567] on app-calendar-viewport "Sat 6 15/15 4 Jobs Sun 7 18/18 3 Jobs Mon 8 14/16 4 Jobs Tue 9 5/5 2 Jobs Wed 1…" at bounding box center [714, 347] width 1429 height 3242
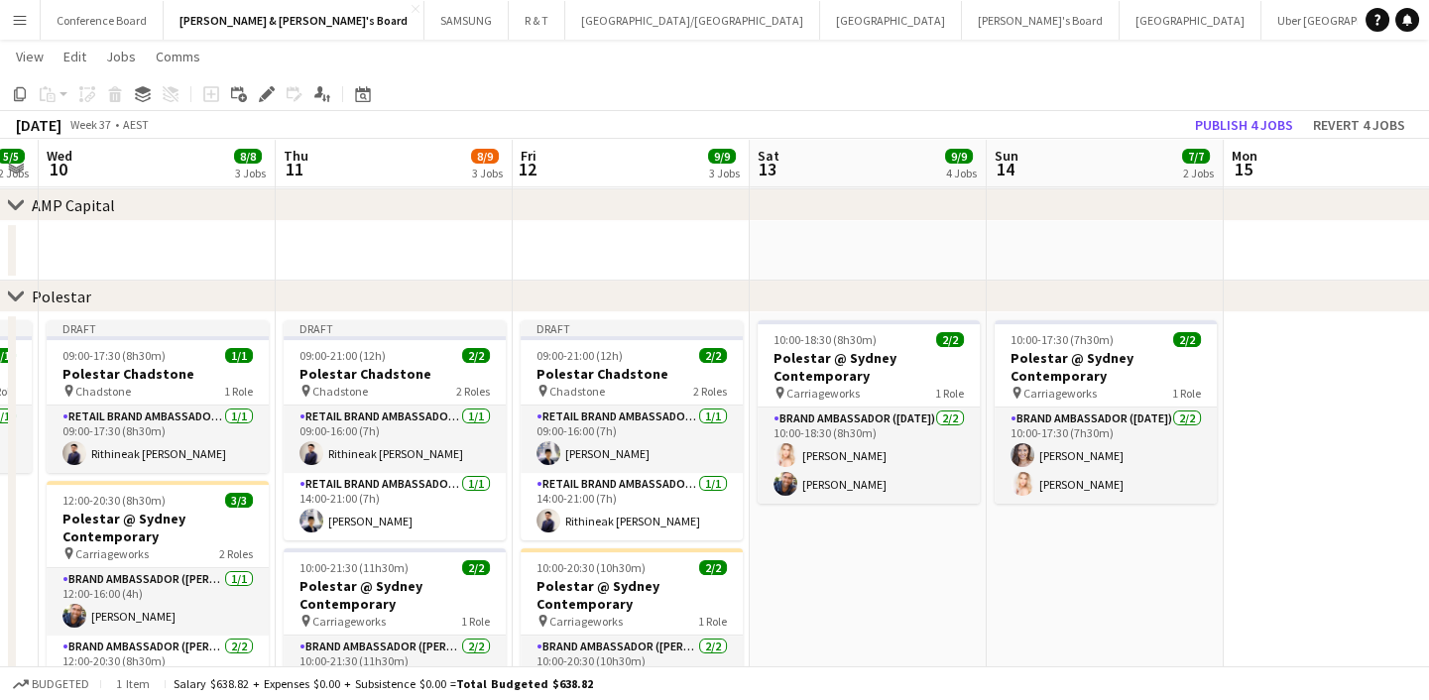
drag, startPoint x: 1236, startPoint y: 611, endPoint x: 867, endPoint y: 611, distance: 369.9
click at [867, 611] on app-calendar-viewport "Sat 6 15/15 4 Jobs Sun 7 18/18 3 Jobs Mon 8 14/16 4 Jobs Tue 9 5/5 2 Jobs Wed 1…" at bounding box center [714, 347] width 1429 height 3242
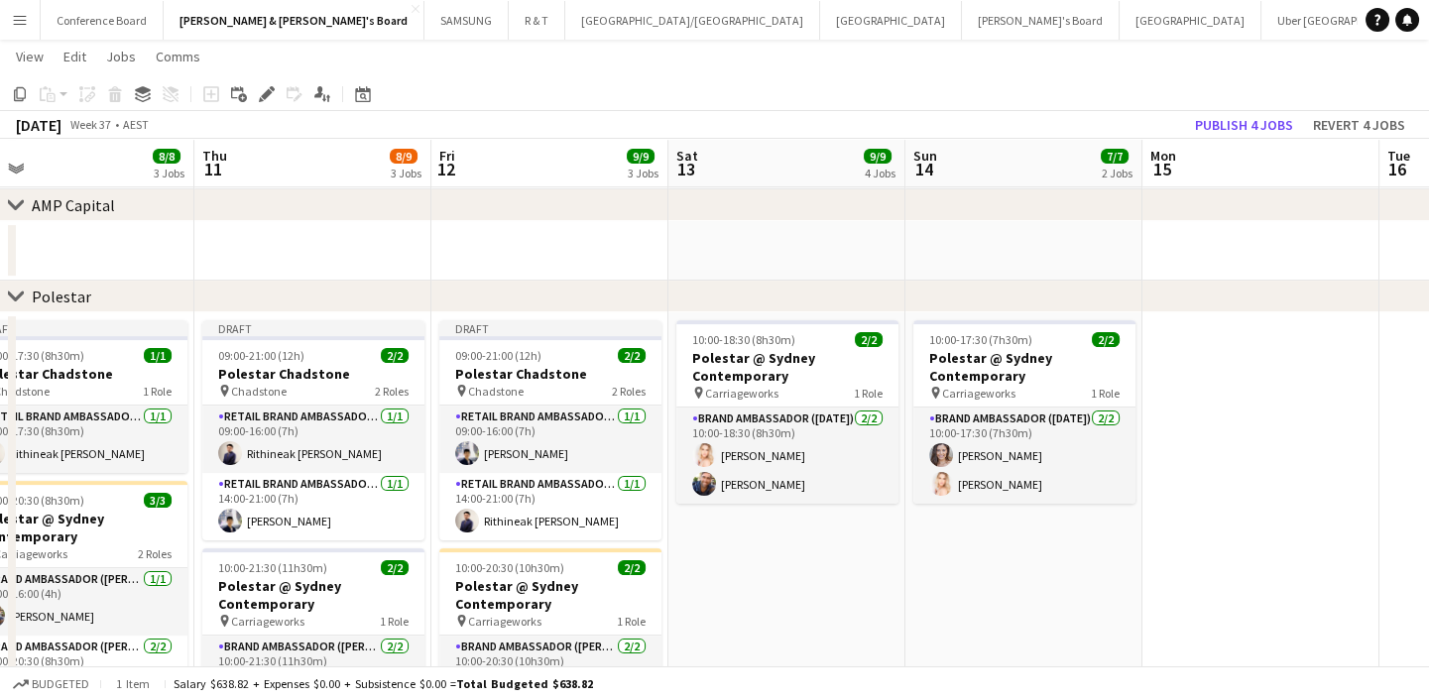
click at [832, 585] on app-date-cell "10:00-18:30 (8h30m) 2/2 Polestar @ Sydney Contemporary pin Carriageworks 1 Role…" at bounding box center [786, 543] width 237 height 462
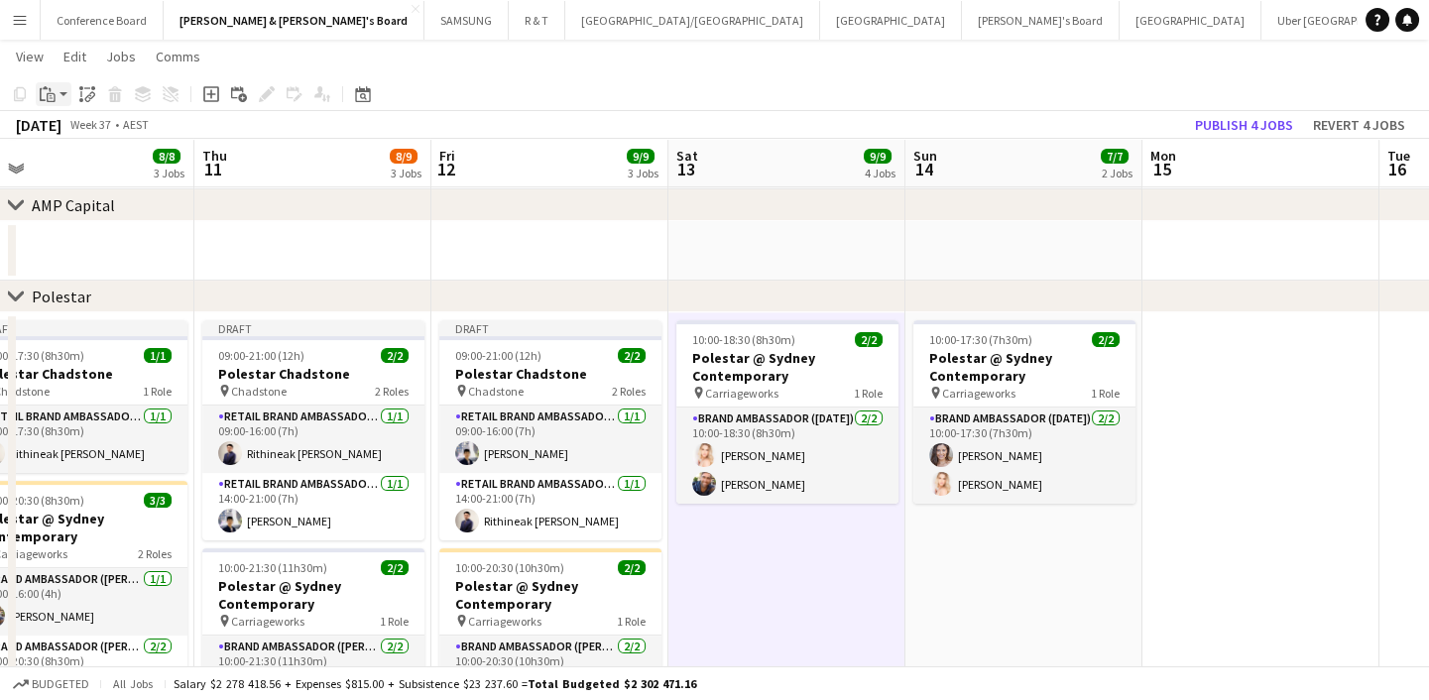
click at [59, 94] on app-action-btn "Paste" at bounding box center [54, 94] width 36 height 24
click at [96, 168] on link "Paste with crew Ctrl+Shift+V" at bounding box center [146, 166] width 186 height 18
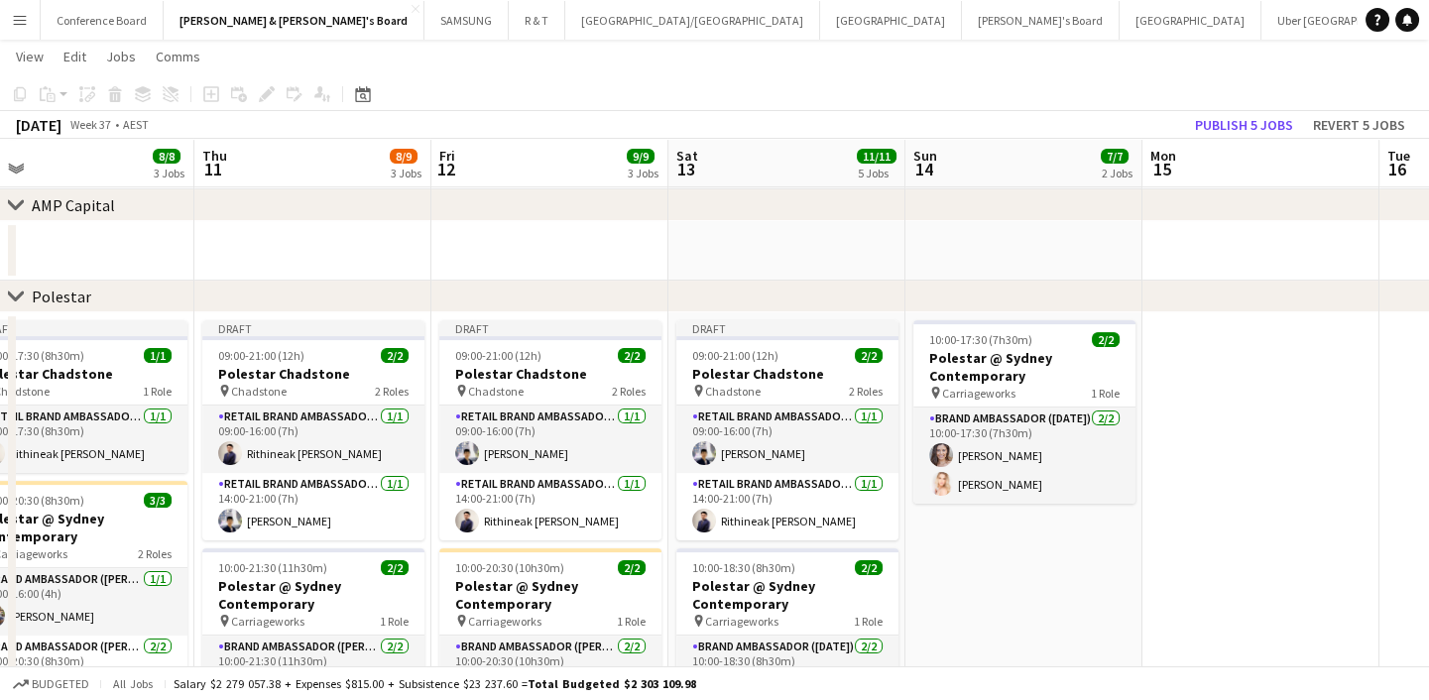
click at [998, 546] on app-date-cell "10:00-17:30 (7h30m) 2/2 Polestar @ Sydney Contemporary pin Carriageworks 1 Role…" at bounding box center [1023, 543] width 237 height 462
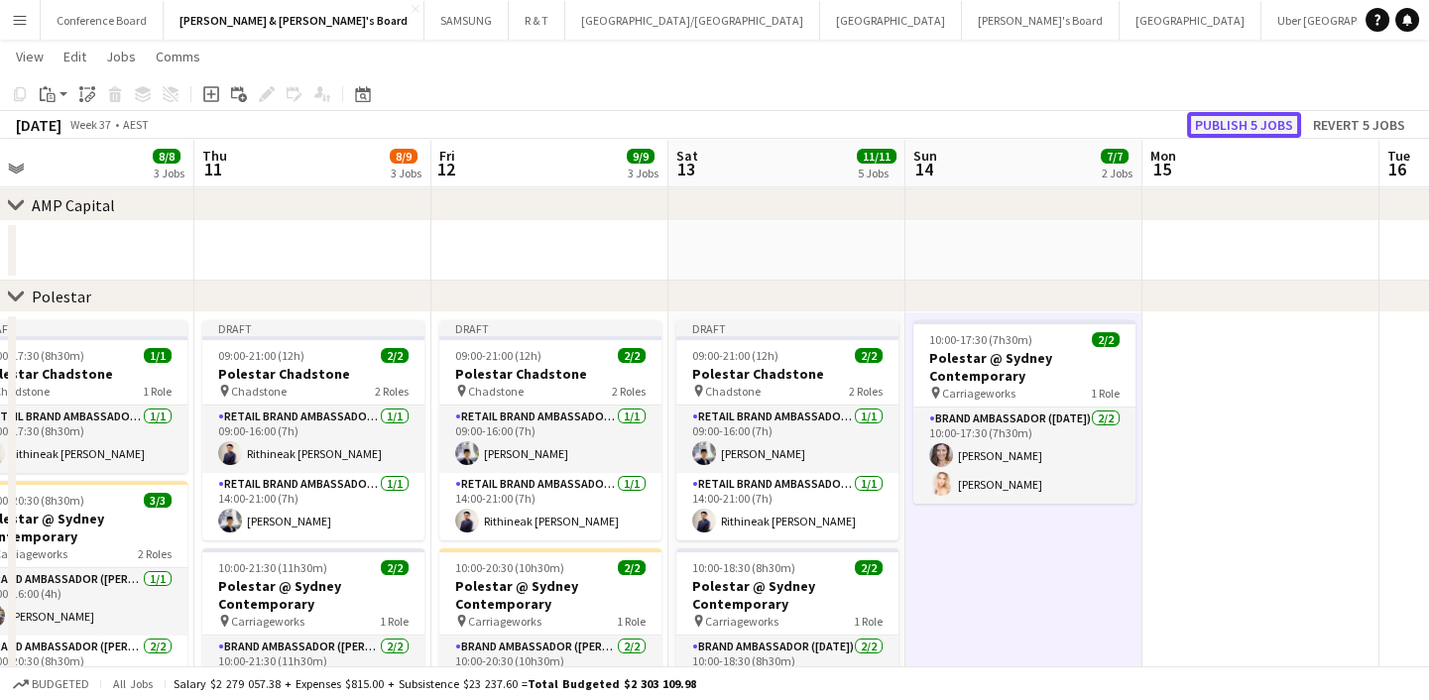
click at [1271, 127] on button "Publish 5 jobs" at bounding box center [1244, 125] width 114 height 26
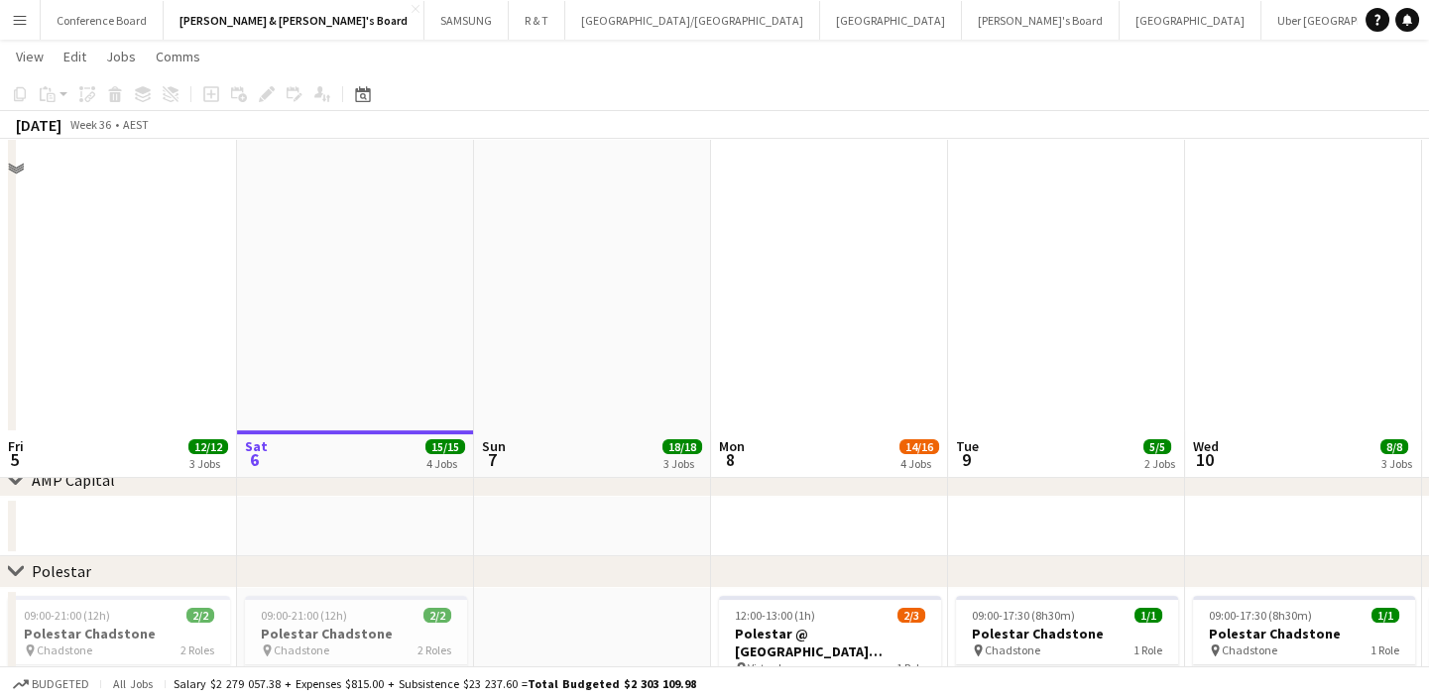
scroll to position [1171, 0]
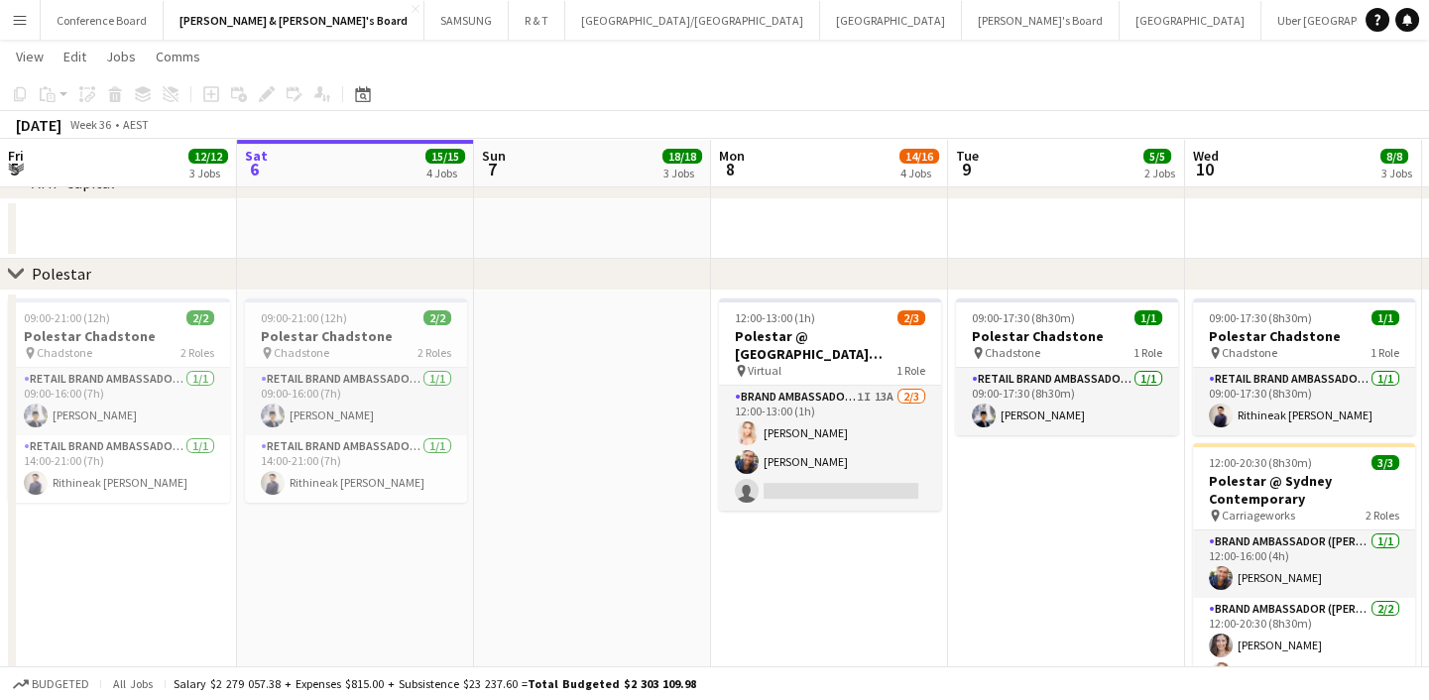
click at [1056, 536] on app-date-cell "09:00-17:30 (8h30m) 1/1 Polestar Chadstone pin Chadstone 1 Role RETAIL Brand Am…" at bounding box center [1066, 514] width 237 height 446
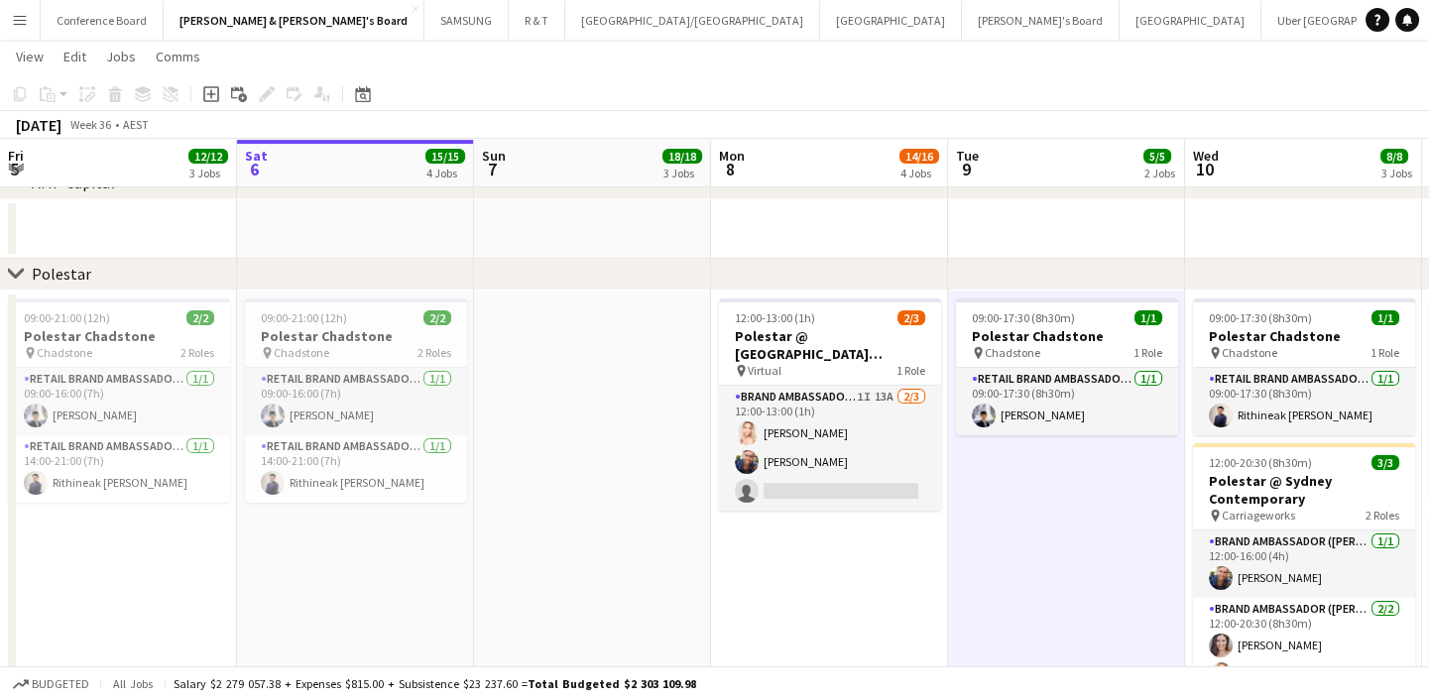
click at [575, 584] on app-date-cell at bounding box center [592, 514] width 237 height 446
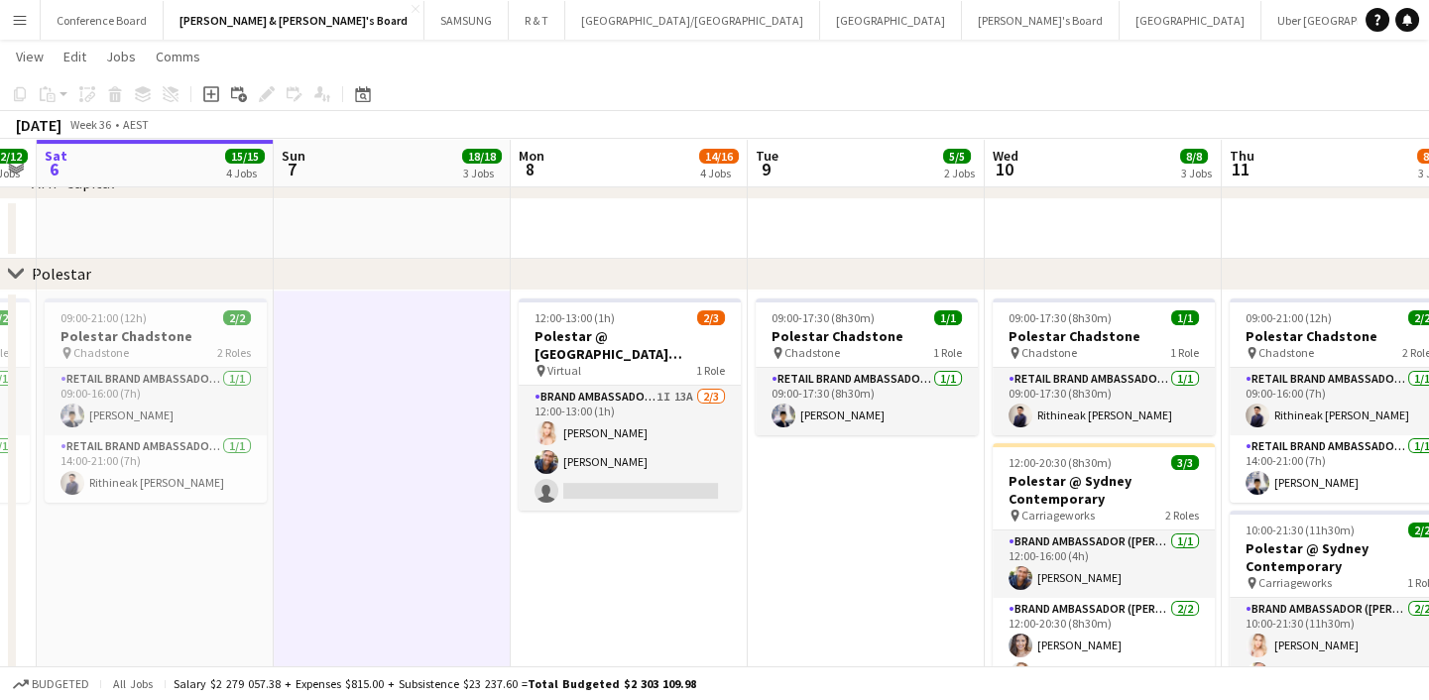
scroll to position [0, 690]
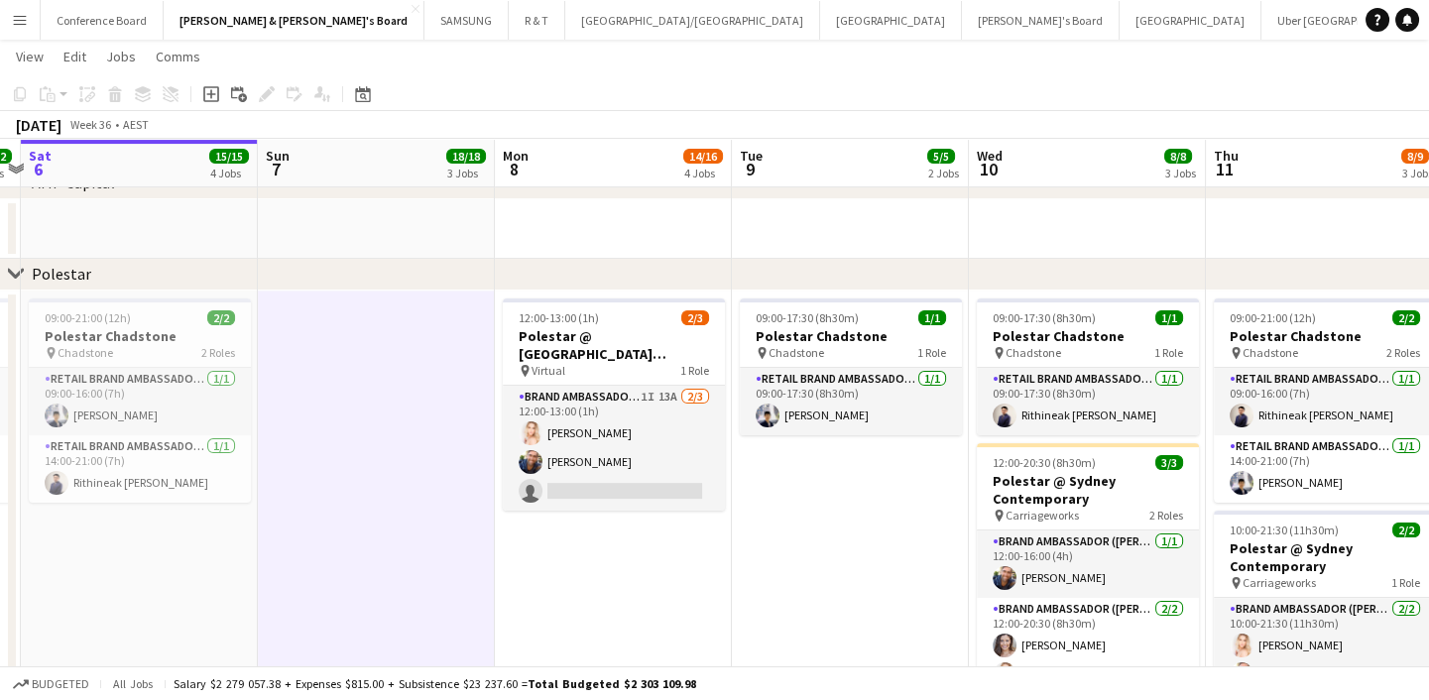
drag, startPoint x: 1005, startPoint y: 549, endPoint x: 789, endPoint y: 567, distance: 216.9
click at [789, 567] on app-calendar-viewport "Wed 3 5/5 2 Jobs Thu 4 12/12 3 Jobs Fri 5 12/12 3 Jobs Sat 6 15/15 4 Jobs Sun 7…" at bounding box center [714, 158] width 1429 height 2505
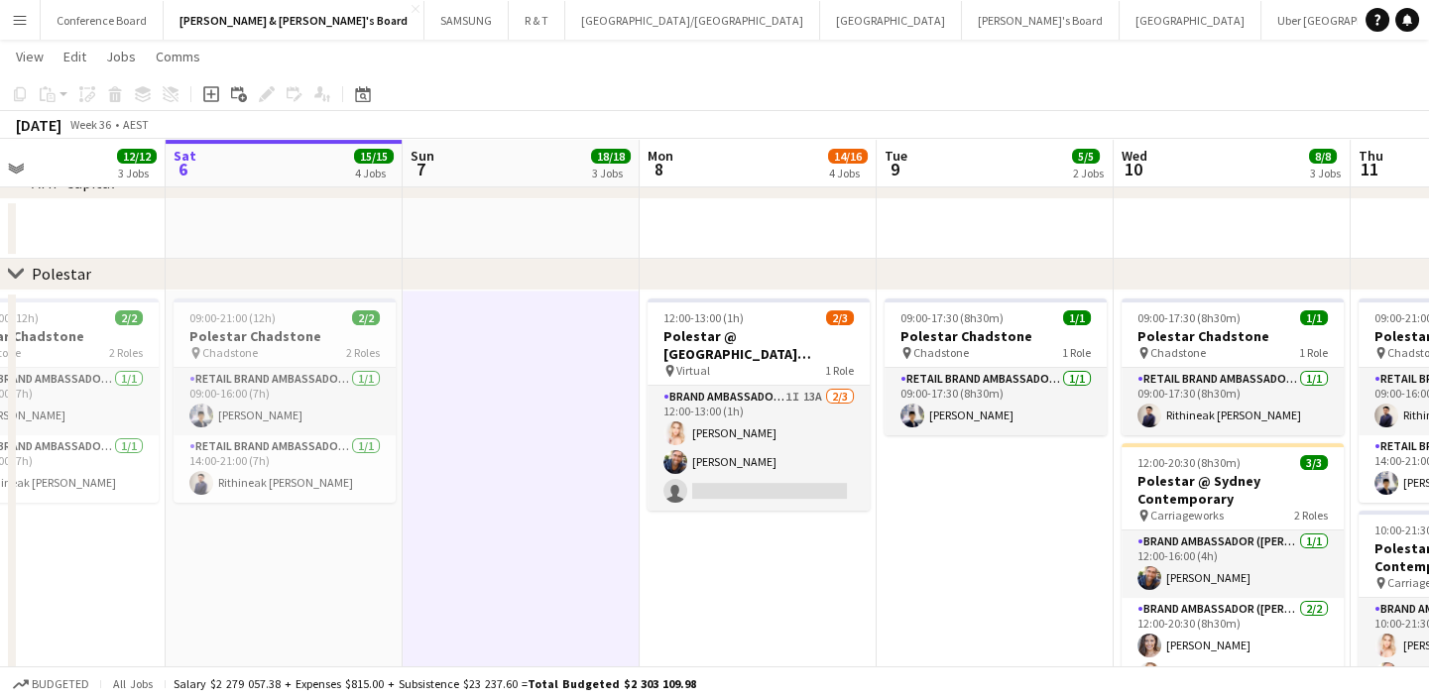
scroll to position [0, 515]
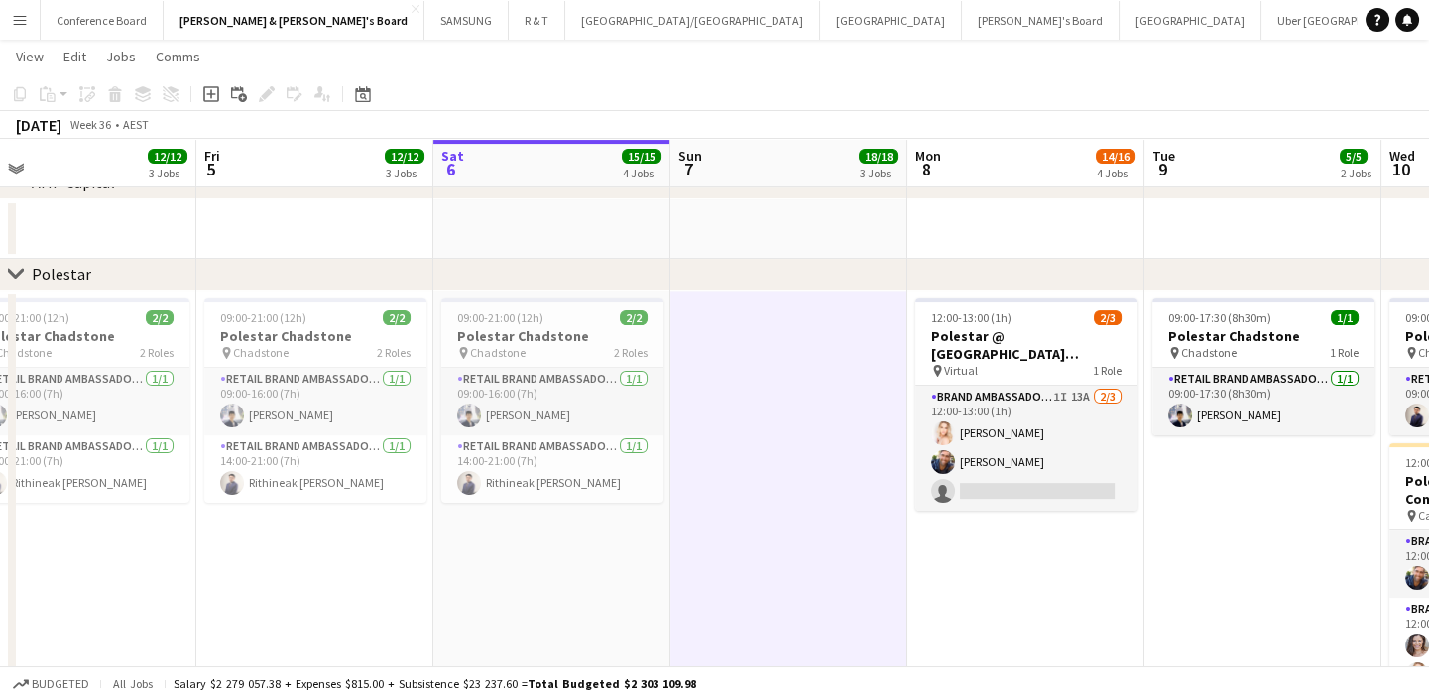
drag, startPoint x: 602, startPoint y: 607, endPoint x: 982, endPoint y: 528, distance: 388.0
click at [982, 528] on app-calendar-viewport "Tue 2 Wed 3 5/5 2 Jobs Thu 4 12/12 3 Jobs Fri 5 12/12 3 Jobs Sat 6 15/15 4 Jobs…" at bounding box center [714, 158] width 1429 height 2505
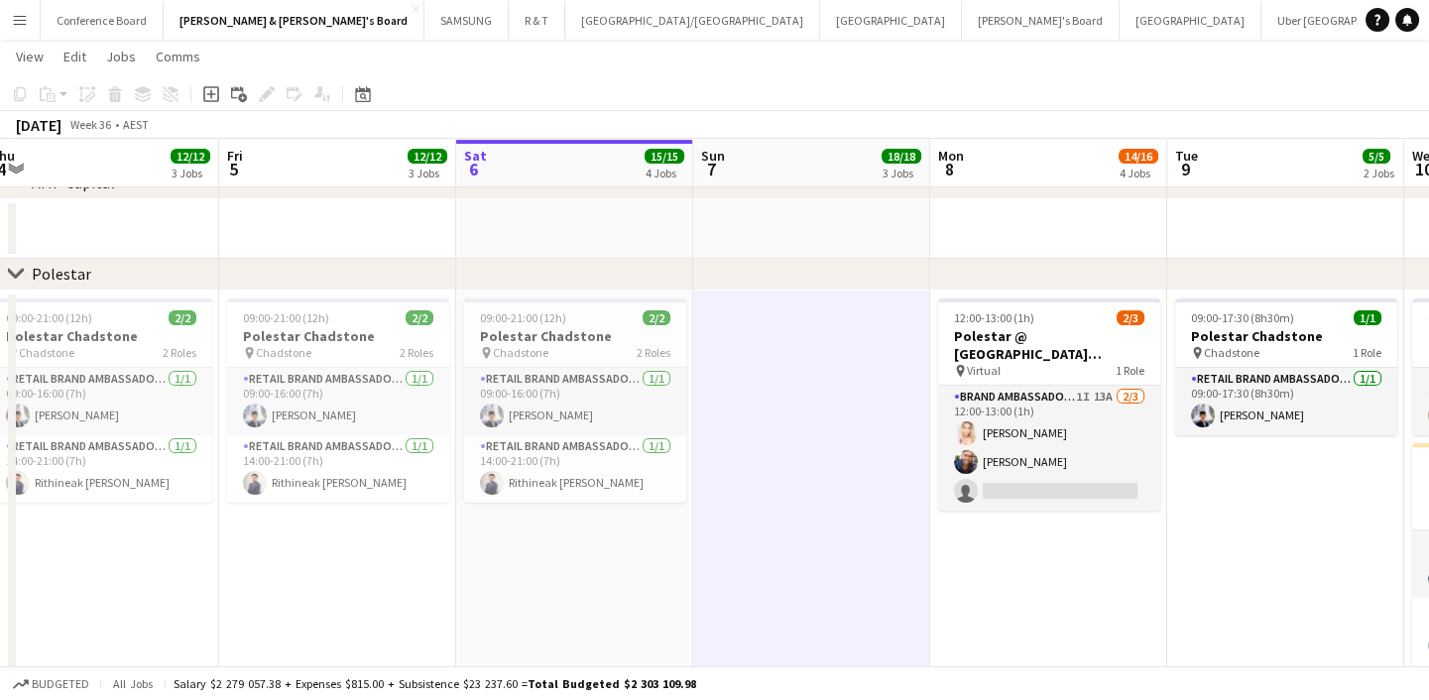
drag, startPoint x: 768, startPoint y: 546, endPoint x: 782, endPoint y: 546, distance: 13.9
click at [782, 546] on app-calendar-viewport "Tue 2 5/5 2 Jobs Wed 3 5/5 2 Jobs Thu 4 12/12 3 Jobs Fri 5 12/12 3 Jobs Sat 6 1…" at bounding box center [714, 158] width 1429 height 2505
click at [790, 563] on app-date-cell at bounding box center [812, 514] width 237 height 446
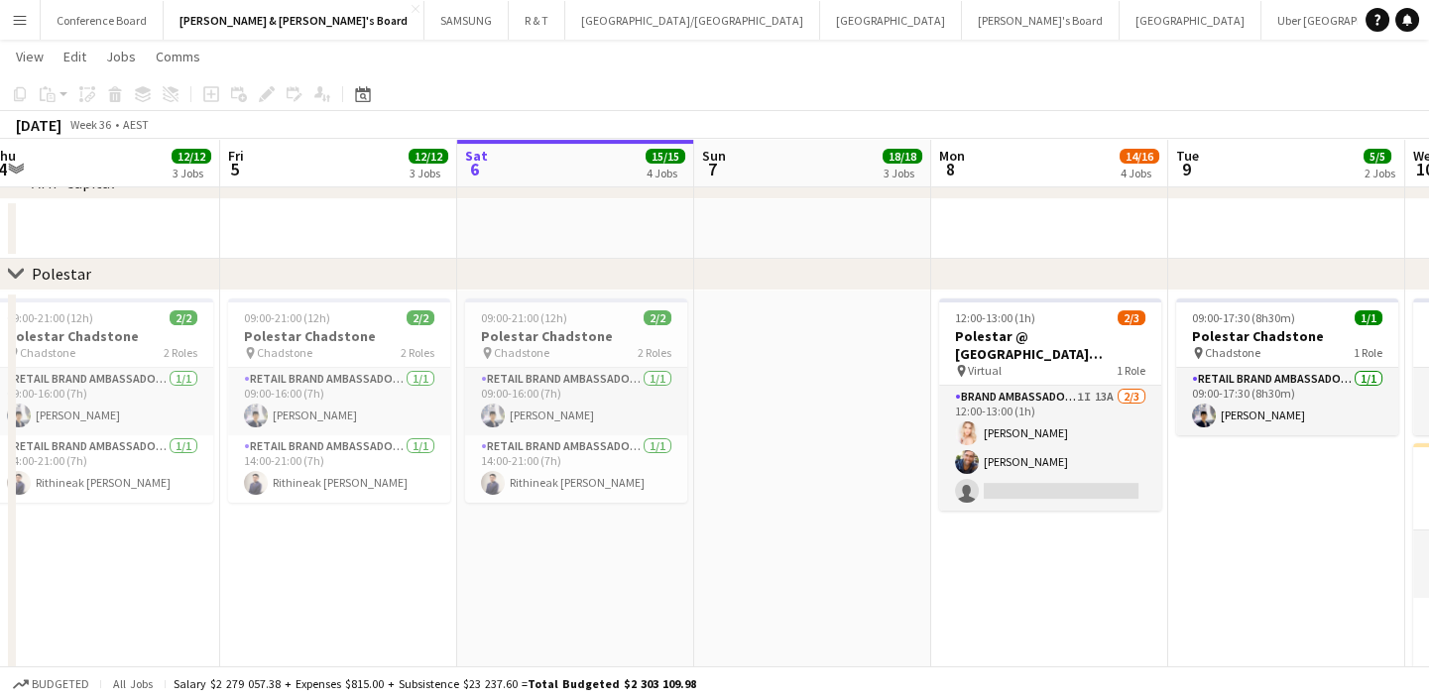
click at [790, 563] on app-date-cell at bounding box center [812, 514] width 237 height 446
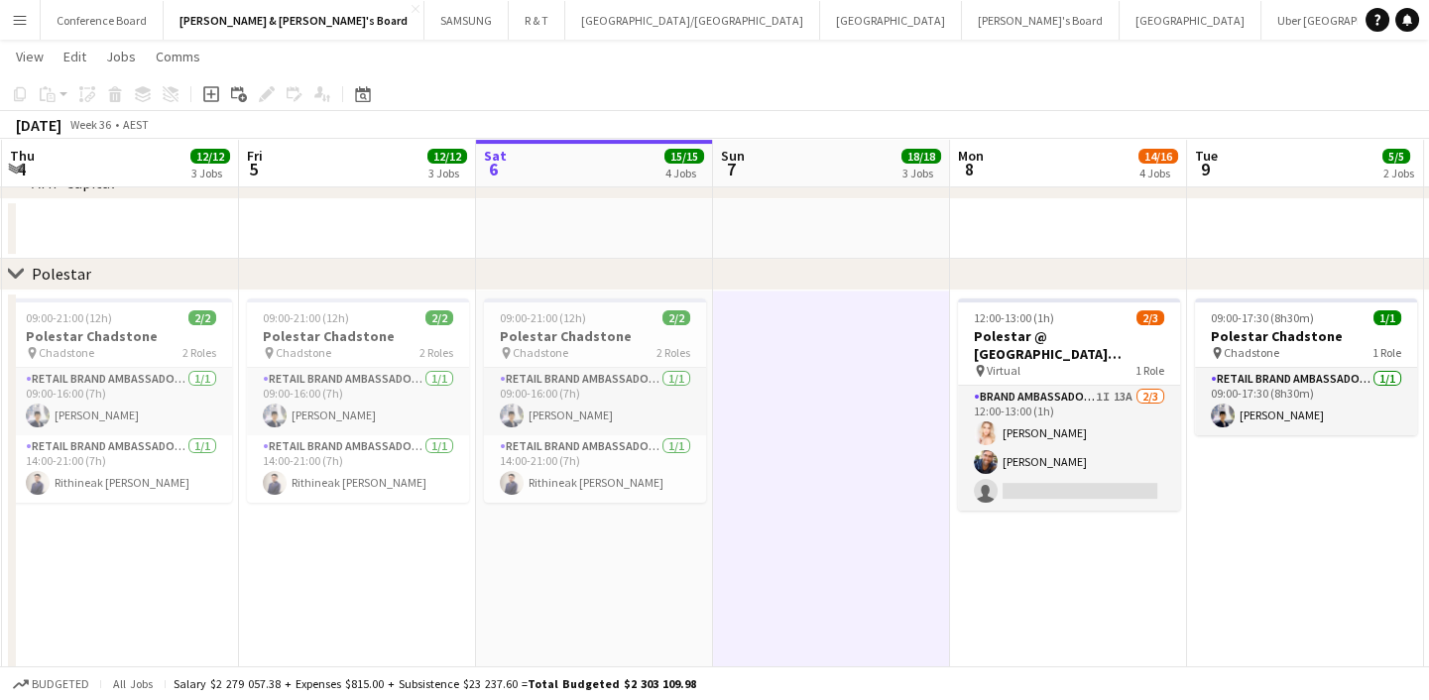
scroll to position [0, 470]
drag, startPoint x: 788, startPoint y: 563, endPoint x: 809, endPoint y: 559, distance: 21.2
click at [809, 559] on app-calendar-viewport "Tue 2 5/5 2 Jobs Wed 3 5/5 2 Jobs Thu 4 12/12 3 Jobs Fri 5 12/12 3 Jobs Sat 6 1…" at bounding box center [714, 158] width 1429 height 2505
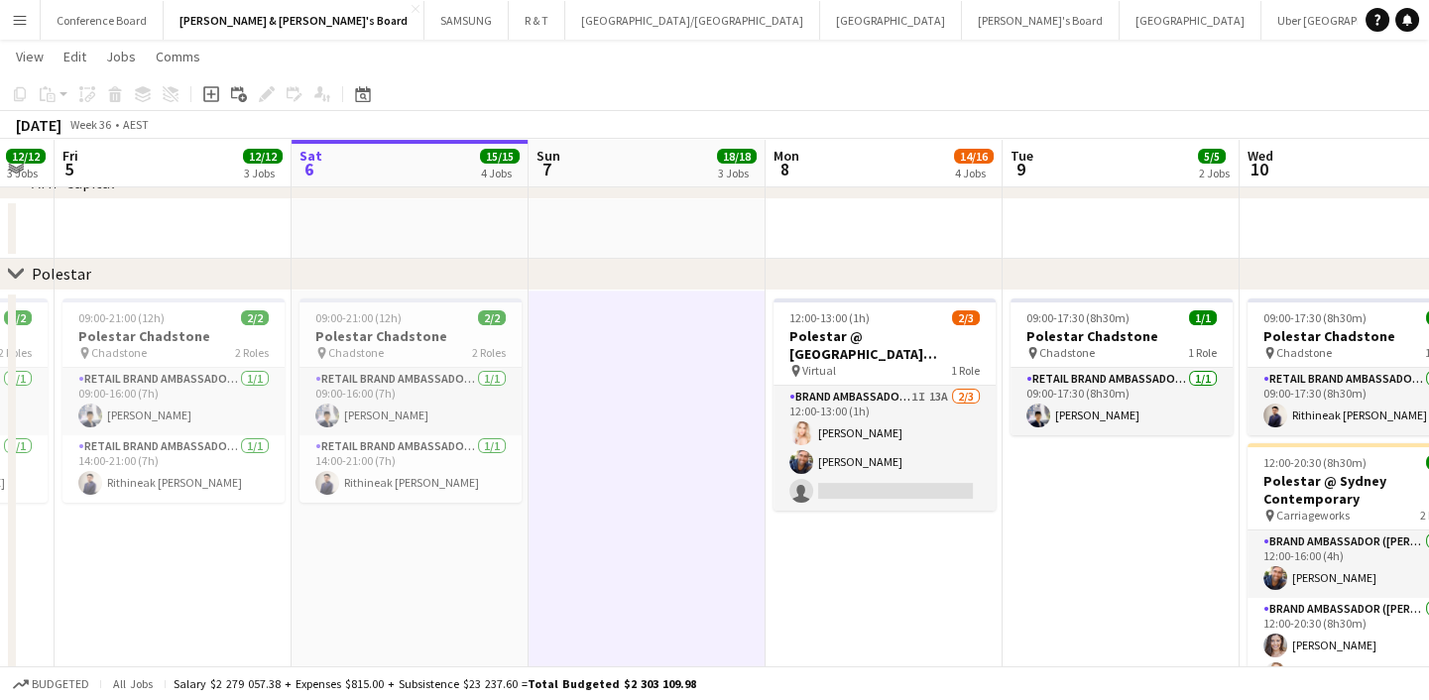
scroll to position [0, 895]
drag, startPoint x: 808, startPoint y: 558, endPoint x: 620, endPoint y: 580, distance: 189.7
click at [620, 580] on app-calendar-viewport "Mon 1 5/5 2 Jobs Tue 2 5/5 2 Jobs Wed 3 5/5 2 Jobs Thu 4 12/12 3 Jobs Fri 5 12/…" at bounding box center [714, 158] width 1429 height 2505
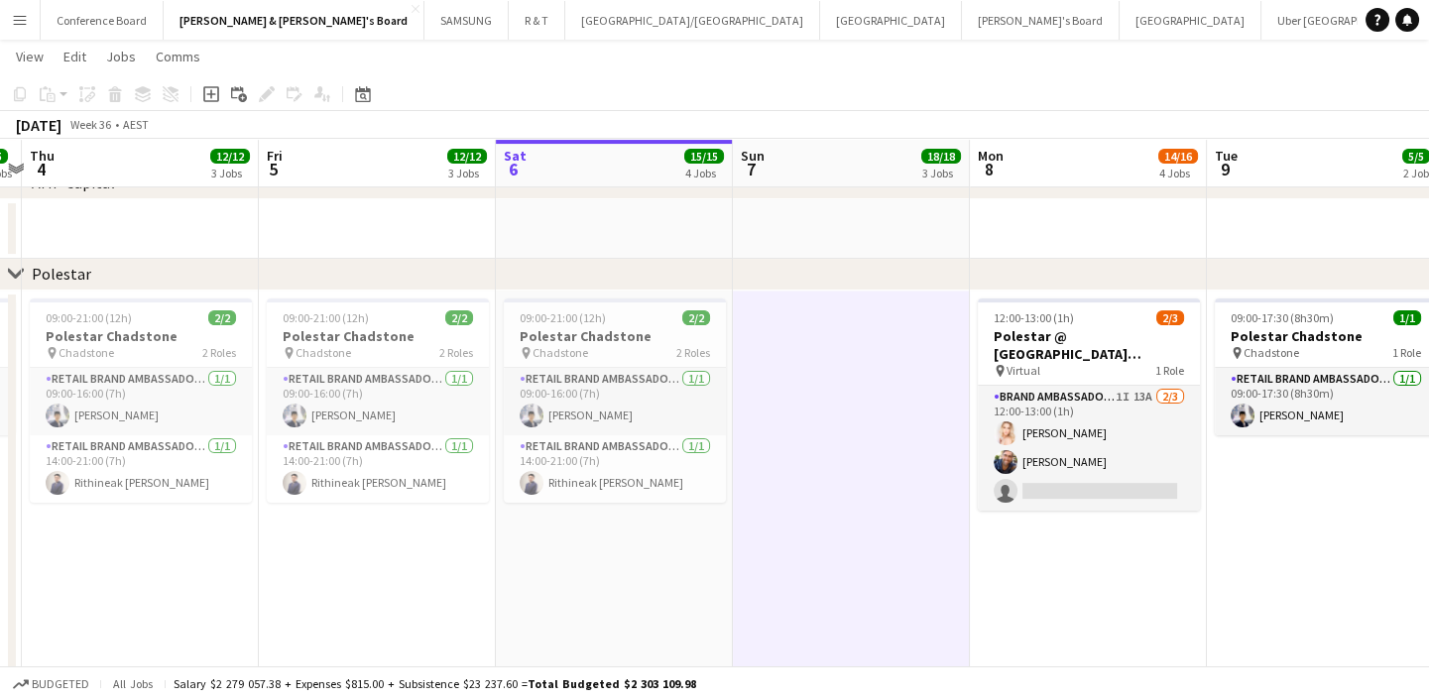
scroll to position [0, 729]
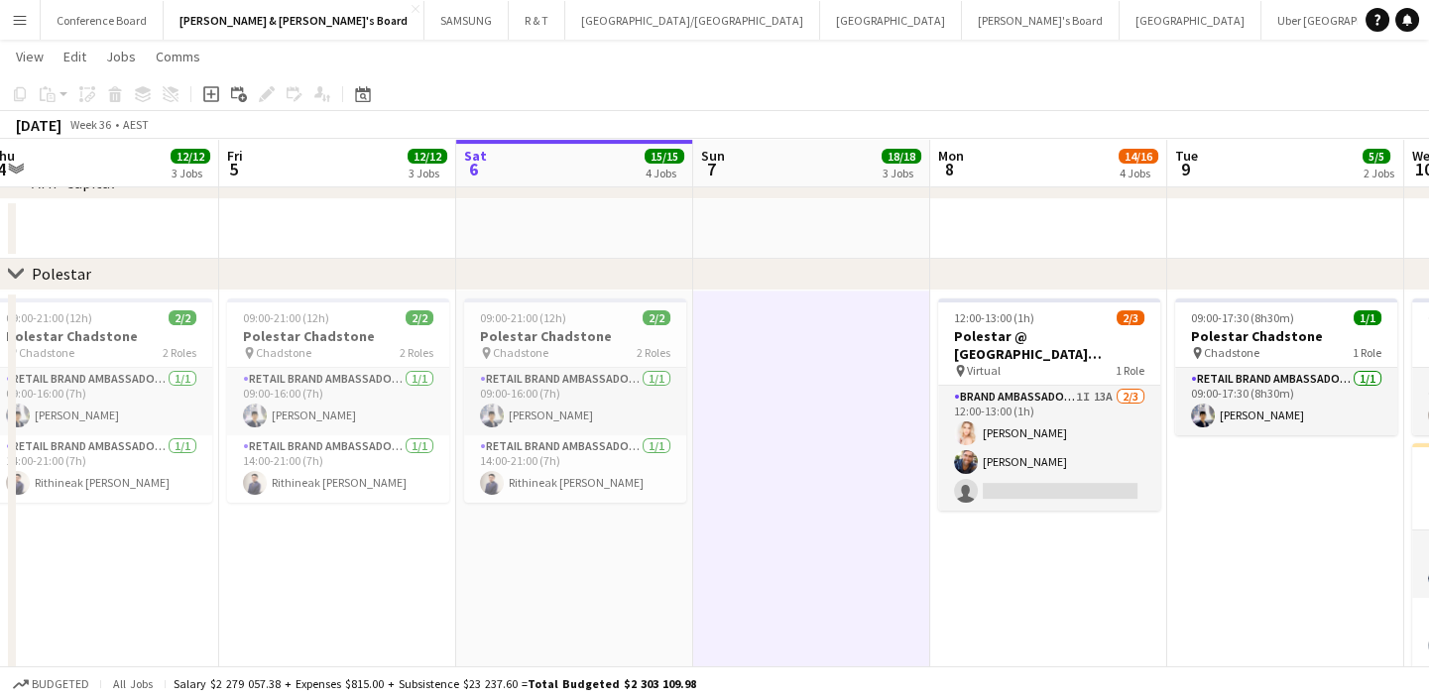
drag, startPoint x: 1051, startPoint y: 612, endPoint x: 744, endPoint y: 593, distance: 308.0
click at [744, 593] on app-calendar-viewport "Mon 1 5/5 2 Jobs Tue 2 5/5 2 Jobs Wed 3 5/5 2 Jobs Thu 4 12/12 3 Jobs Fri 5 12/…" at bounding box center [714, 158] width 1429 height 2505
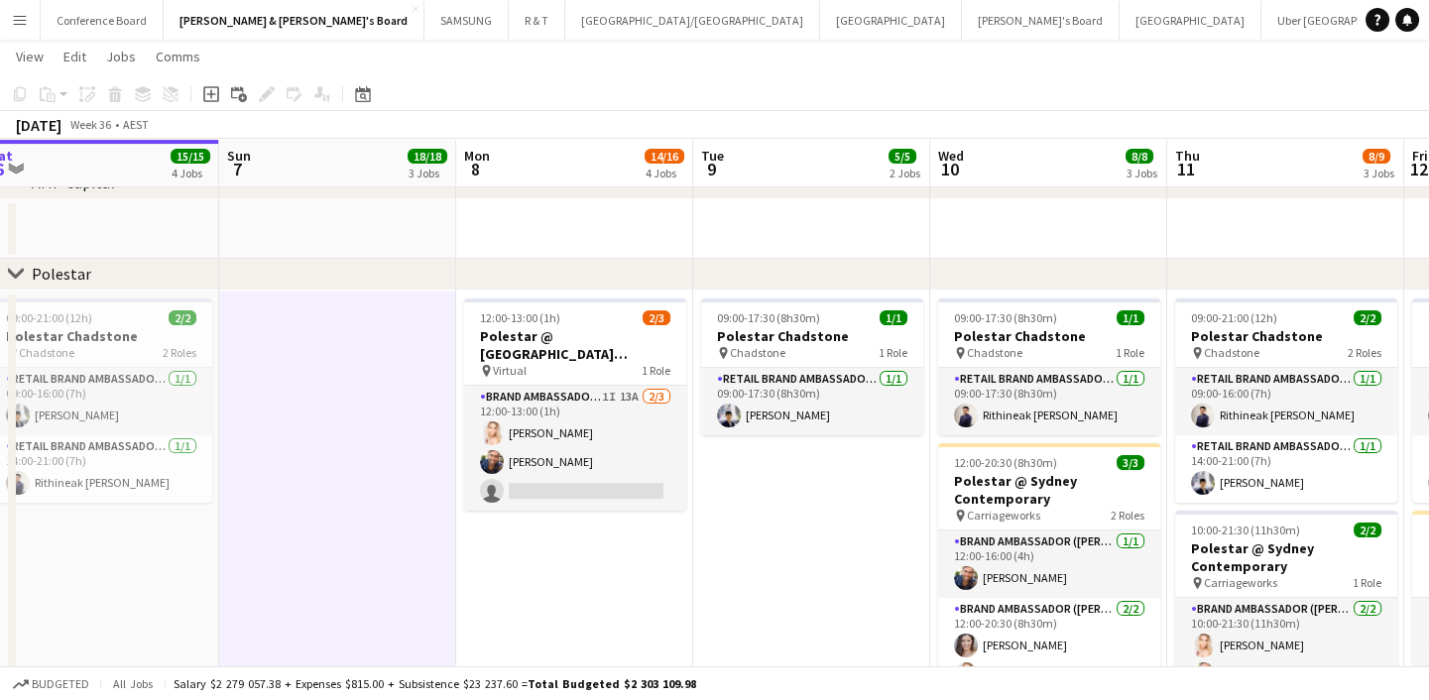
click at [751, 555] on app-date-cell "09:00-17:30 (8h30m) 1/1 Polestar Chadstone pin Chadstone 1 Role RETAIL Brand Am…" at bounding box center [811, 514] width 237 height 446
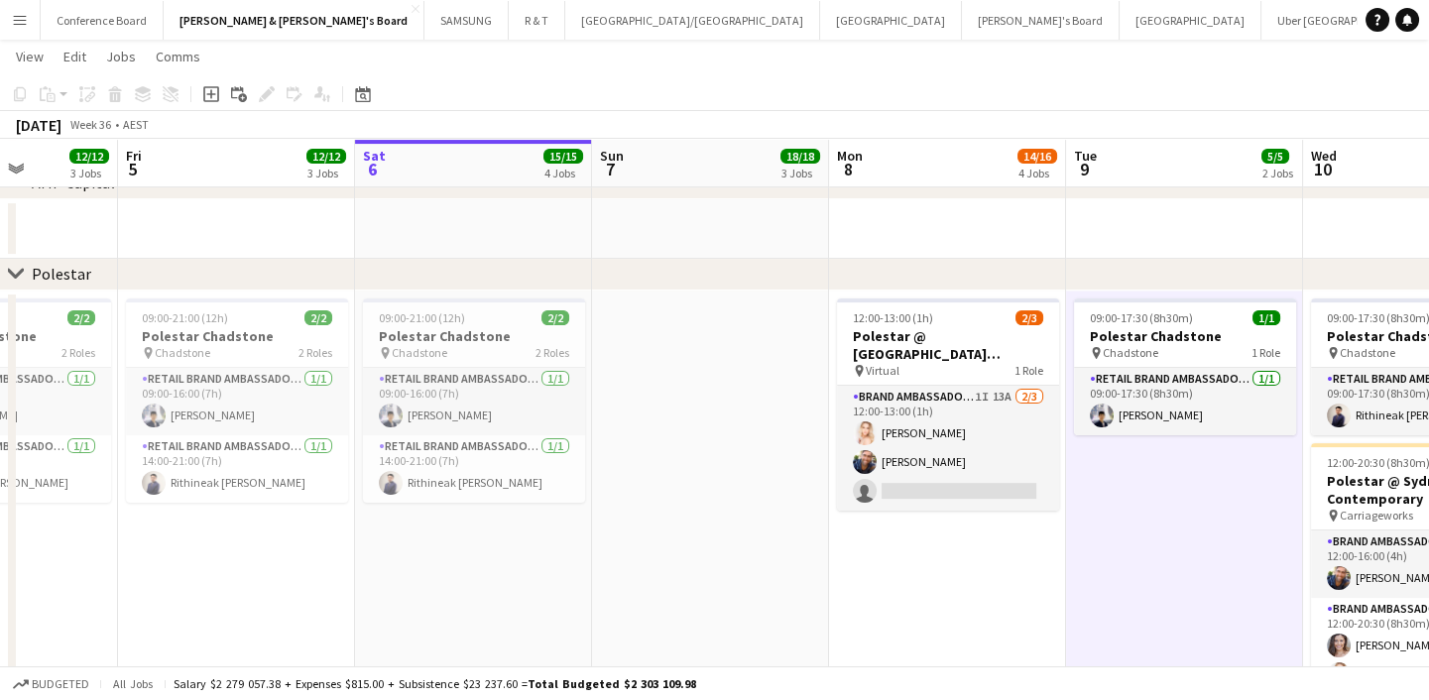
drag, startPoint x: 785, startPoint y: 578, endPoint x: 1158, endPoint y: 526, distance: 376.5
click at [1158, 526] on app-calendar-viewport "Tue 2 5/5 2 Jobs Wed 3 5/5 2 Jobs Thu 4 12/12 3 Jobs Fri 5 12/12 3 Jobs Sat 6 1…" at bounding box center [714, 158] width 1429 height 2505
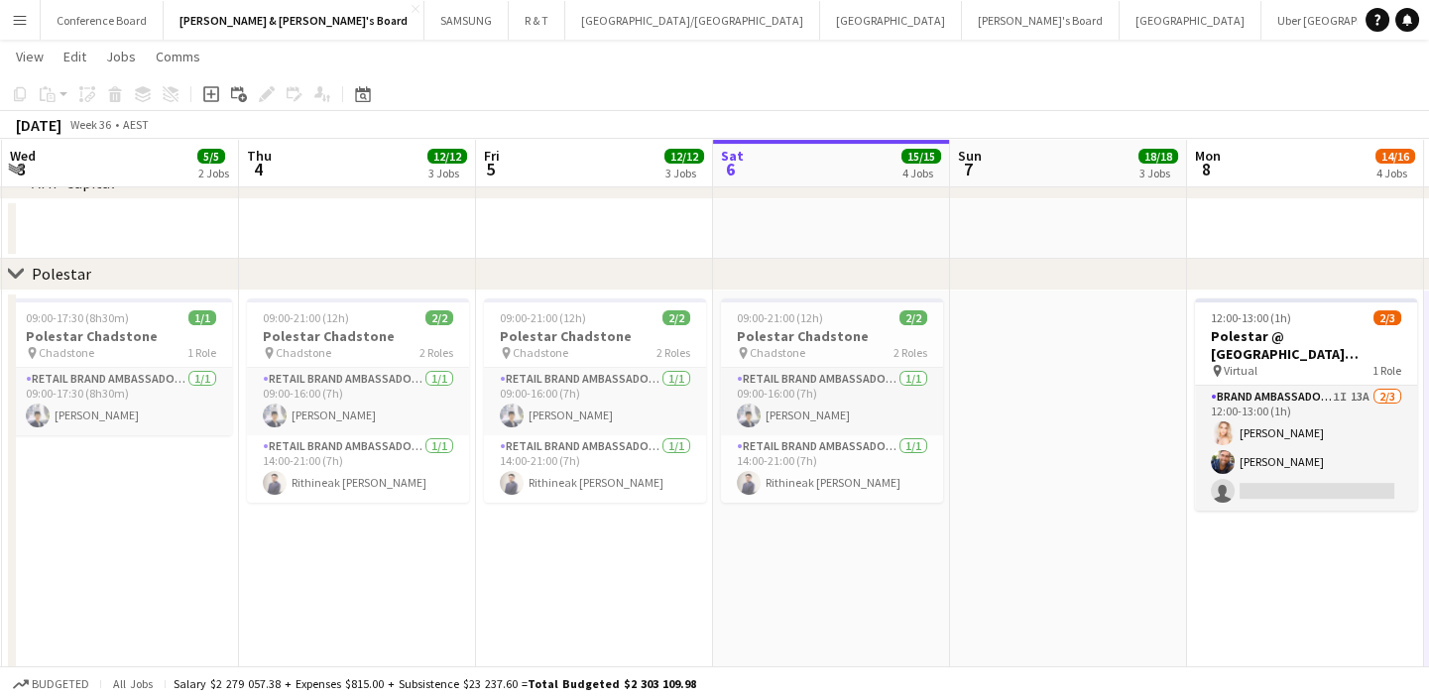
drag, startPoint x: 675, startPoint y: 551, endPoint x: 1033, endPoint y: 488, distance: 363.5
click at [1033, 488] on app-calendar-viewport "Mon 1 5/5 2 Jobs Tue 2 5/5 2 Jobs Wed 3 5/5 2 Jobs Thu 4 12/12 3 Jobs Fri 5 12/…" at bounding box center [714, 158] width 1429 height 2505
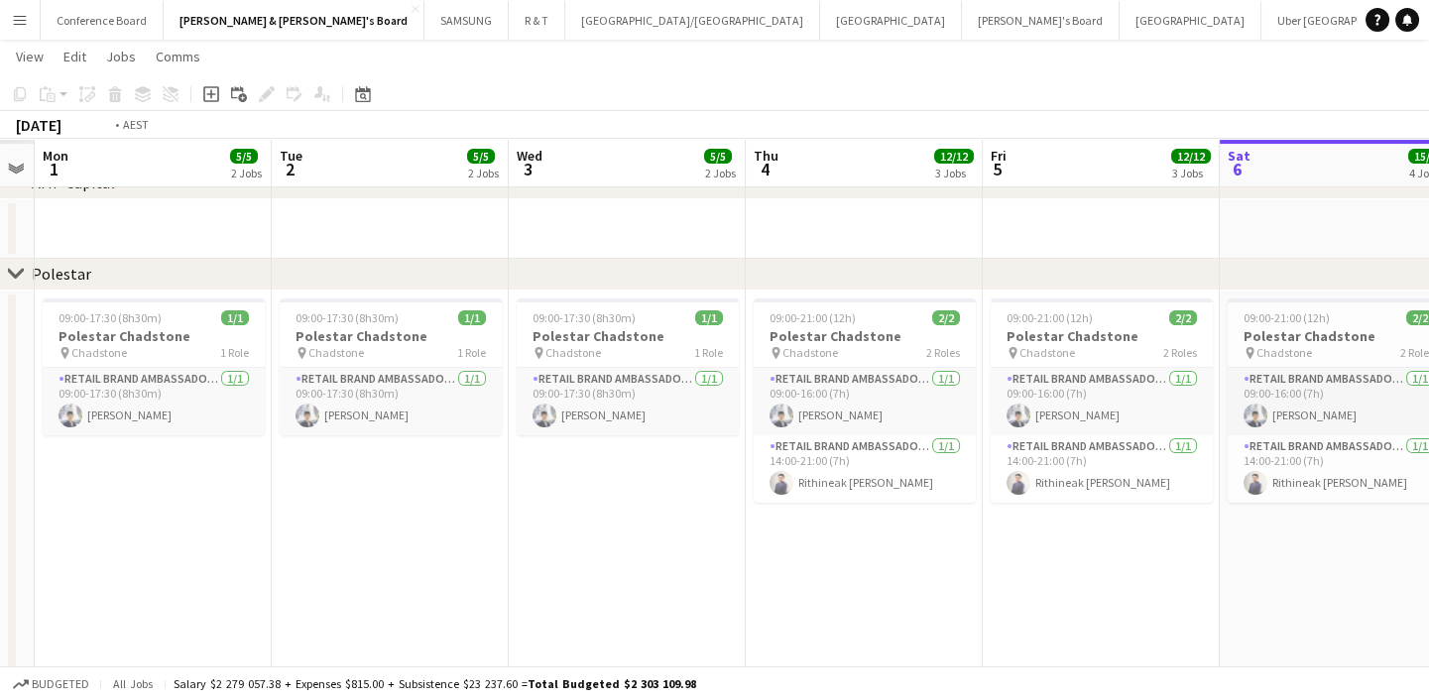
drag, startPoint x: 683, startPoint y: 566, endPoint x: 1190, endPoint y: 517, distance: 509.1
click at [1190, 517] on app-calendar-viewport "Sat 30 Sun 31 Mon 1 5/5 2 Jobs Tue 2 5/5 2 Jobs Wed 3 5/5 2 Jobs Thu 4 12/12 3 …" at bounding box center [714, 158] width 1429 height 2505
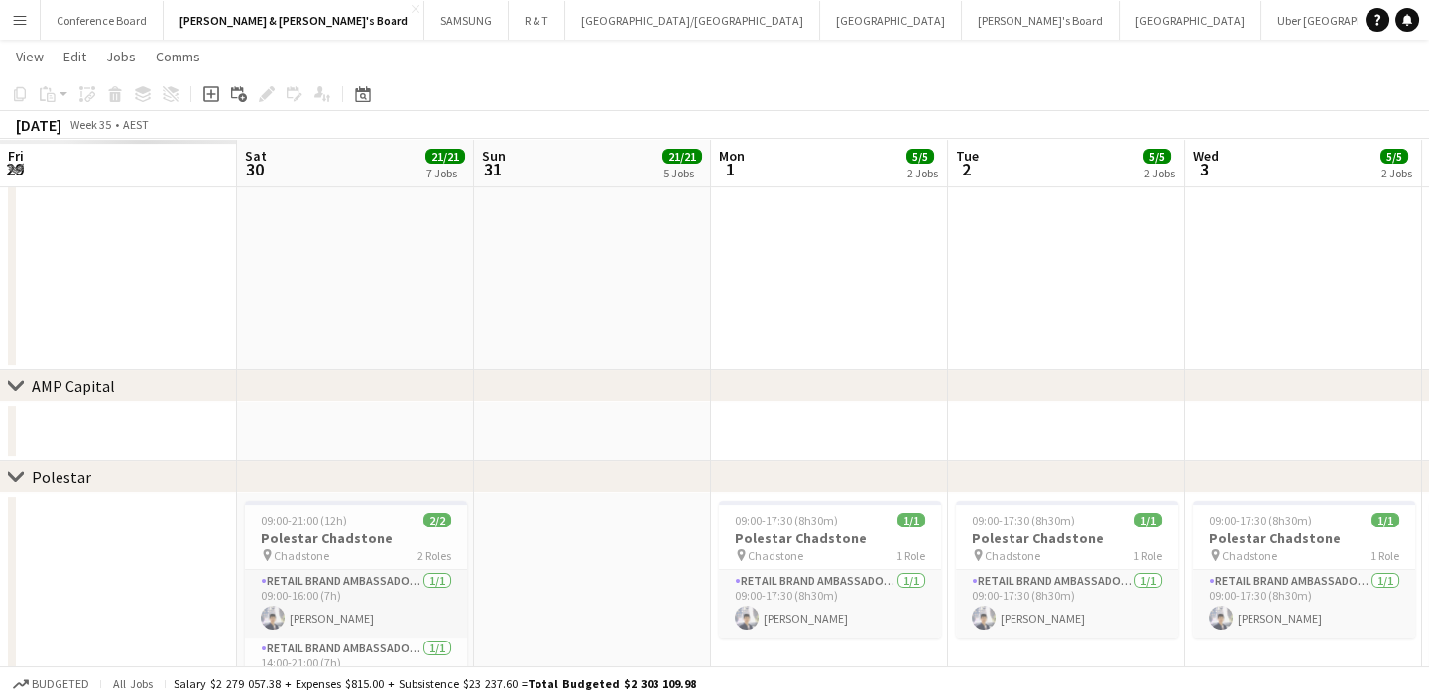
scroll to position [0, 510]
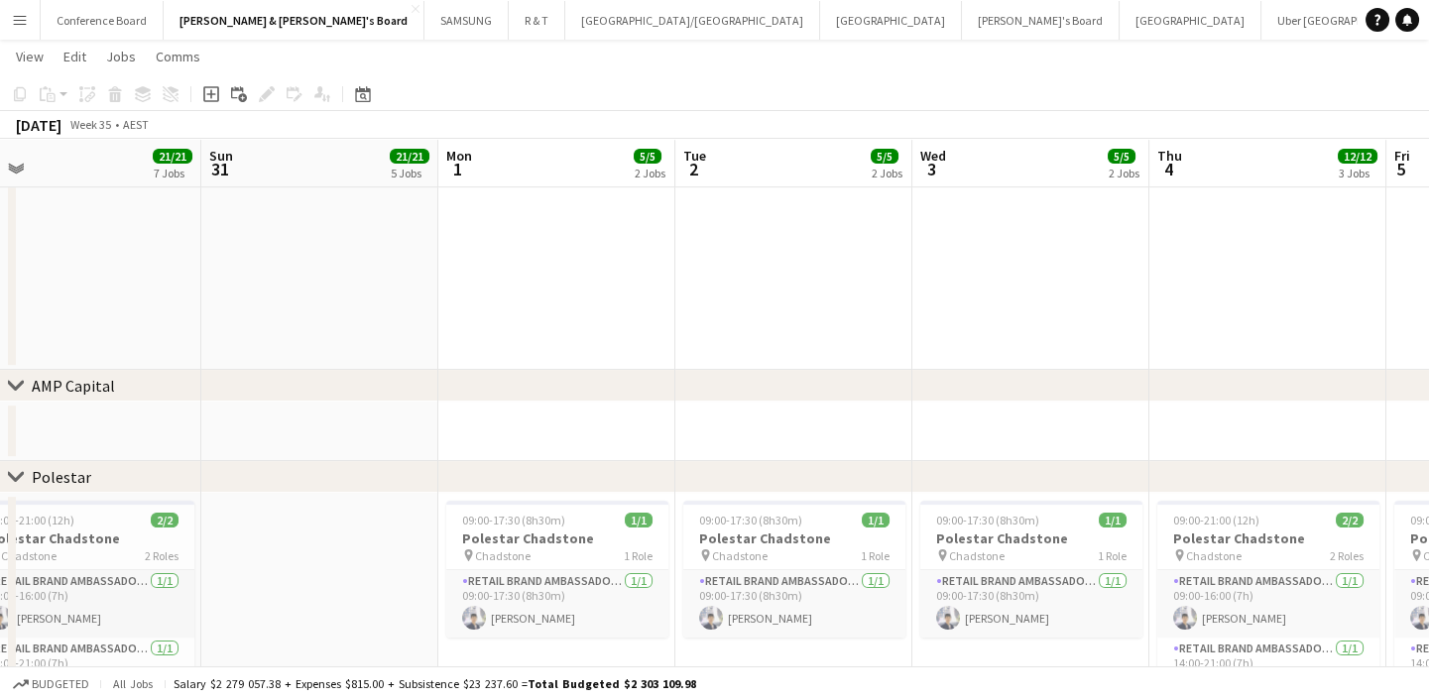
drag, startPoint x: 506, startPoint y: 559, endPoint x: 908, endPoint y: 520, distance: 404.5
click at [908, 520] on app-calendar-viewport "Thu 28 Fri 29 Sat 30 21/21 7 Jobs Sun 31 21/21 5 Jobs Mon 1 5/5 2 Jobs Tue 2 5/…" at bounding box center [714, 259] width 1429 height 2707
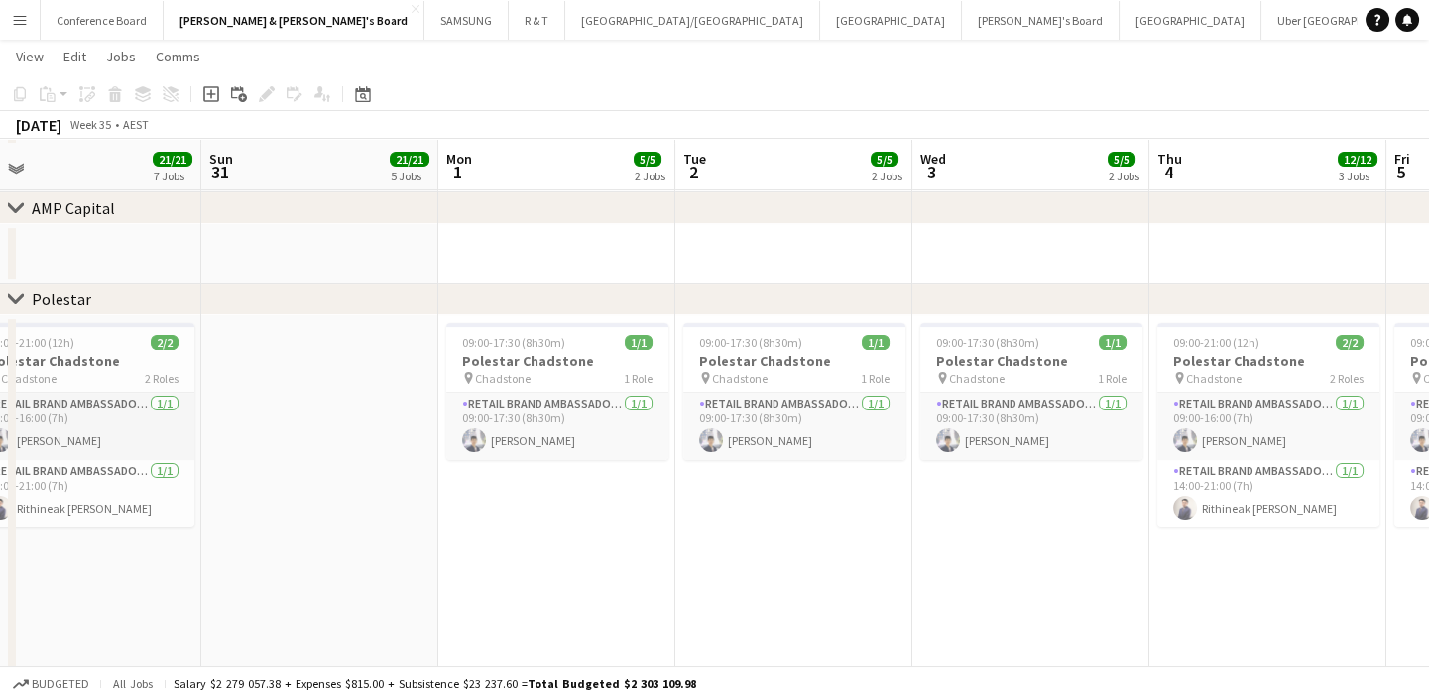
scroll to position [1352, 0]
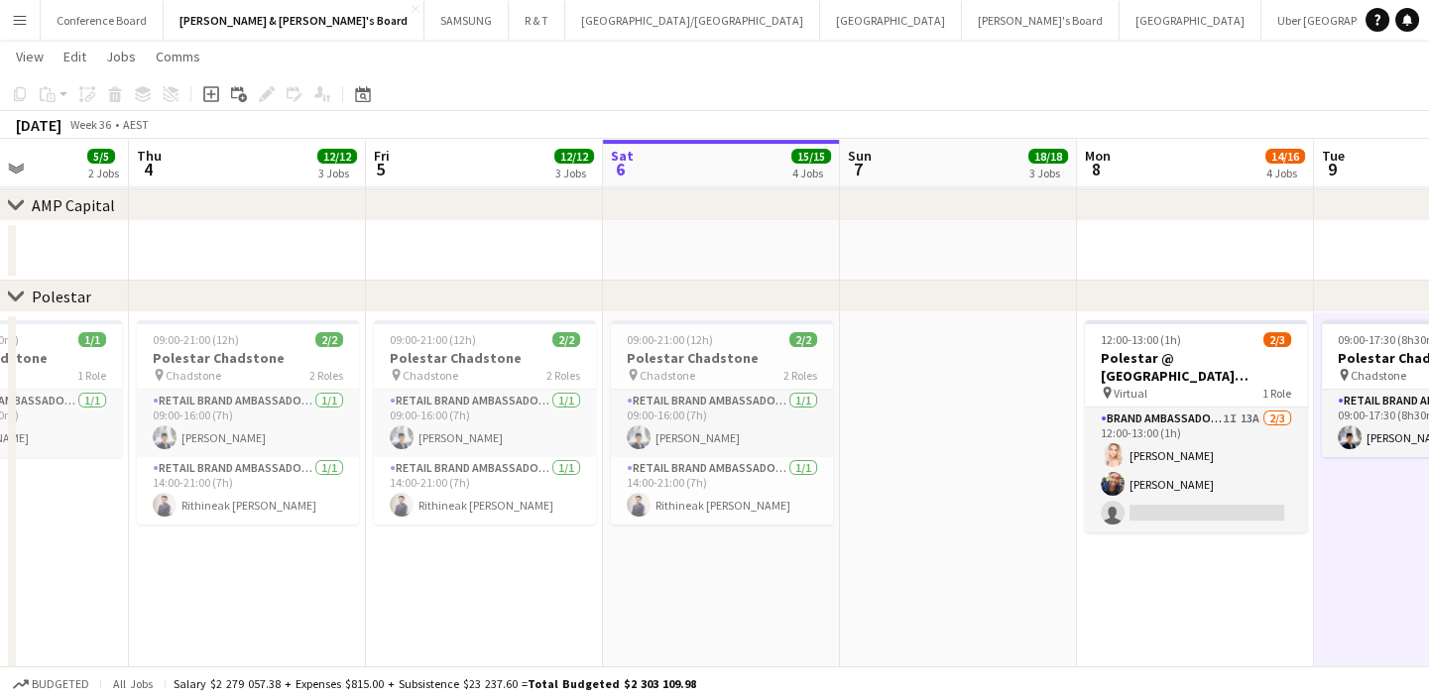
drag, startPoint x: 965, startPoint y: 460, endPoint x: 162, endPoint y: 443, distance: 803.4
click at [162, 443] on app-calendar-viewport "Sat 30 21/21 7 Jobs Sun 31 21/21 5 Jobs Mon 1 5/5 2 Jobs Tue 2 5/5 2 Jobs Wed 3…" at bounding box center [714, 79] width 1429 height 2707
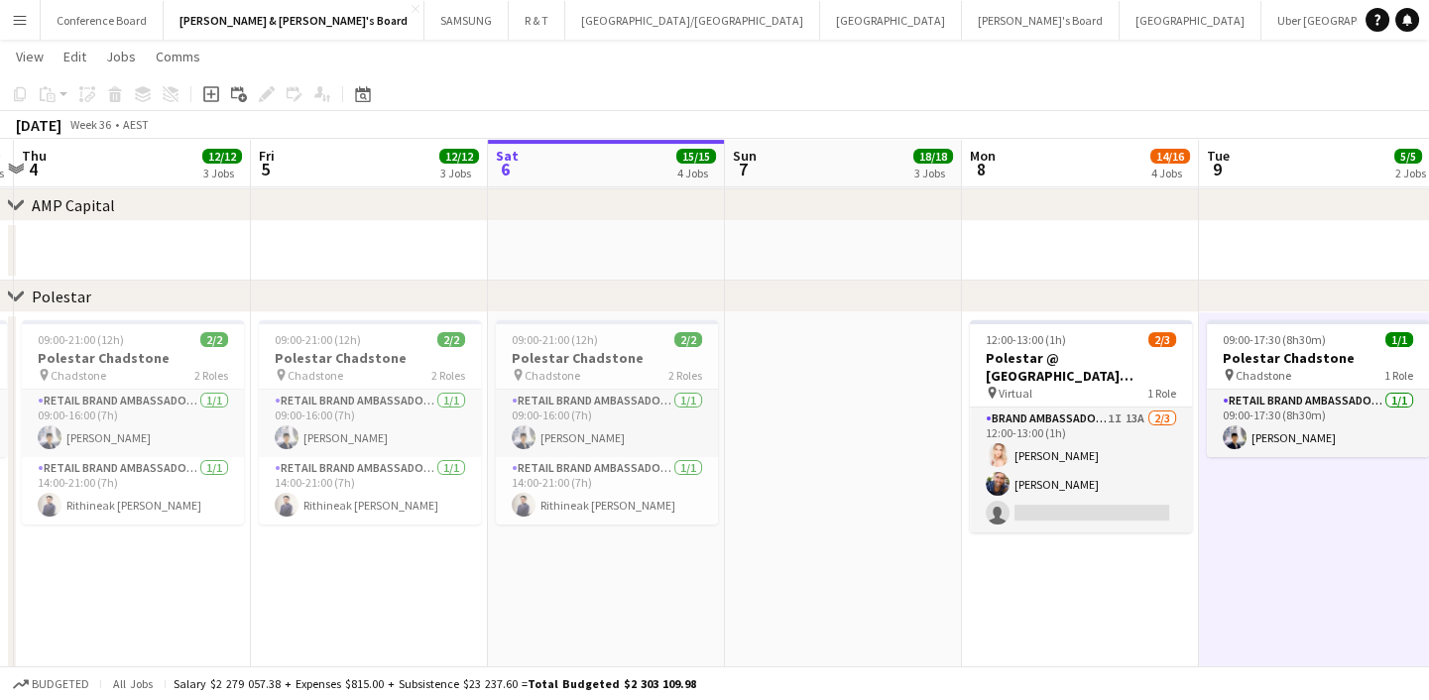
drag, startPoint x: 1046, startPoint y: 532, endPoint x: 703, endPoint y: 555, distance: 343.8
click at [703, 555] on app-calendar-viewport "Mon 1 5/5 2 Jobs Tue 2 5/5 2 Jobs Wed 3 5/5 2 Jobs Thu 4 12/12 3 Jobs Fri 5 12/…" at bounding box center [714, 79] width 1429 height 2707
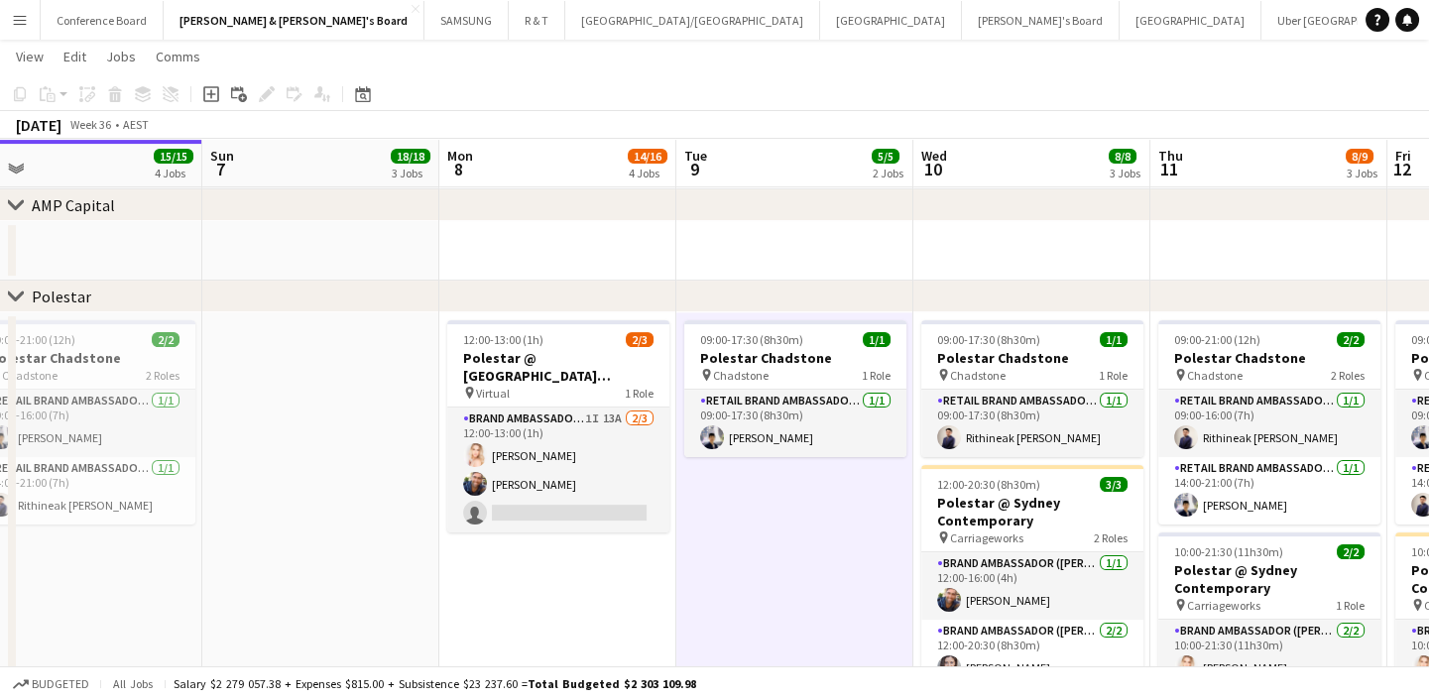
scroll to position [0, 841]
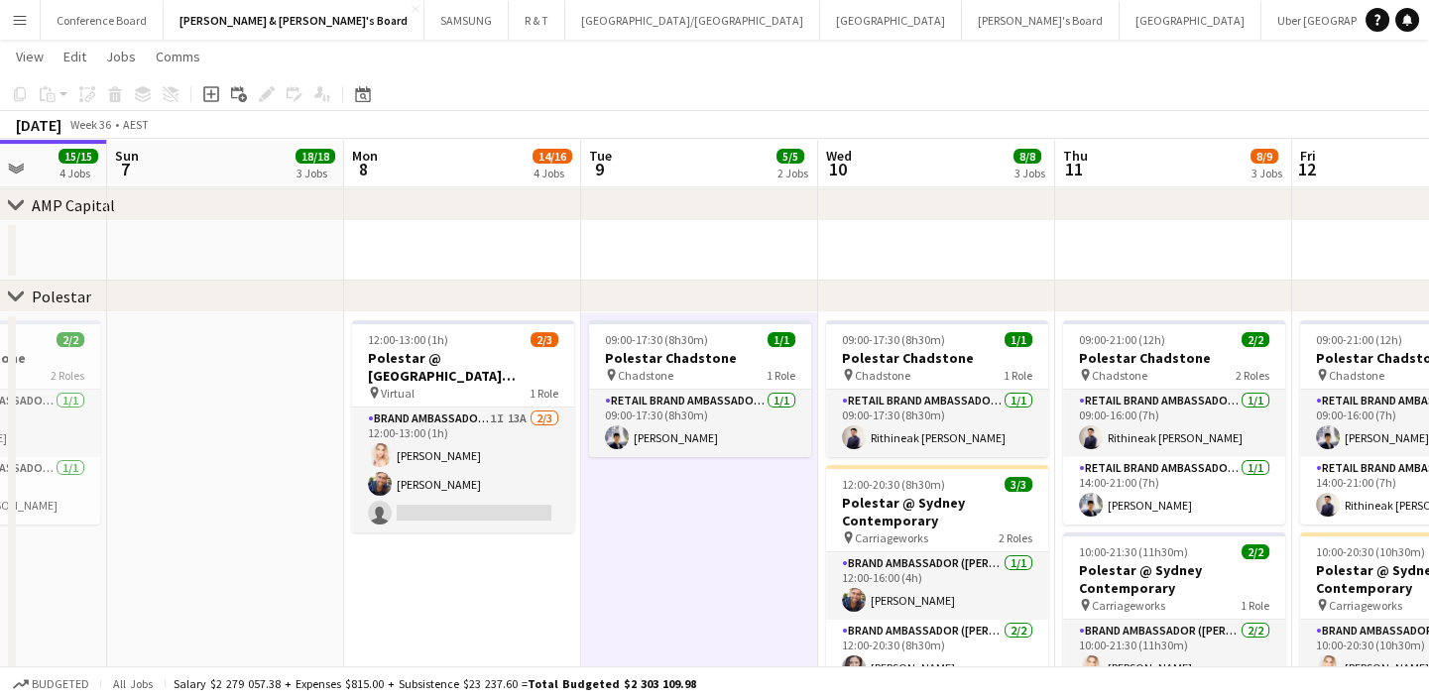
drag, startPoint x: 901, startPoint y: 613, endPoint x: 340, endPoint y: 636, distance: 561.7
click at [340, 636] on app-calendar-viewport "Wed 3 5/5 2 Jobs Thu 4 12/12 3 Jobs Fri 5 12/12 3 Jobs Sat 6 15/15 4 Jobs Sun 7…" at bounding box center [714, 79] width 1429 height 2707
click at [702, 360] on h3 "Polestar Chadstone" at bounding box center [700, 358] width 222 height 18
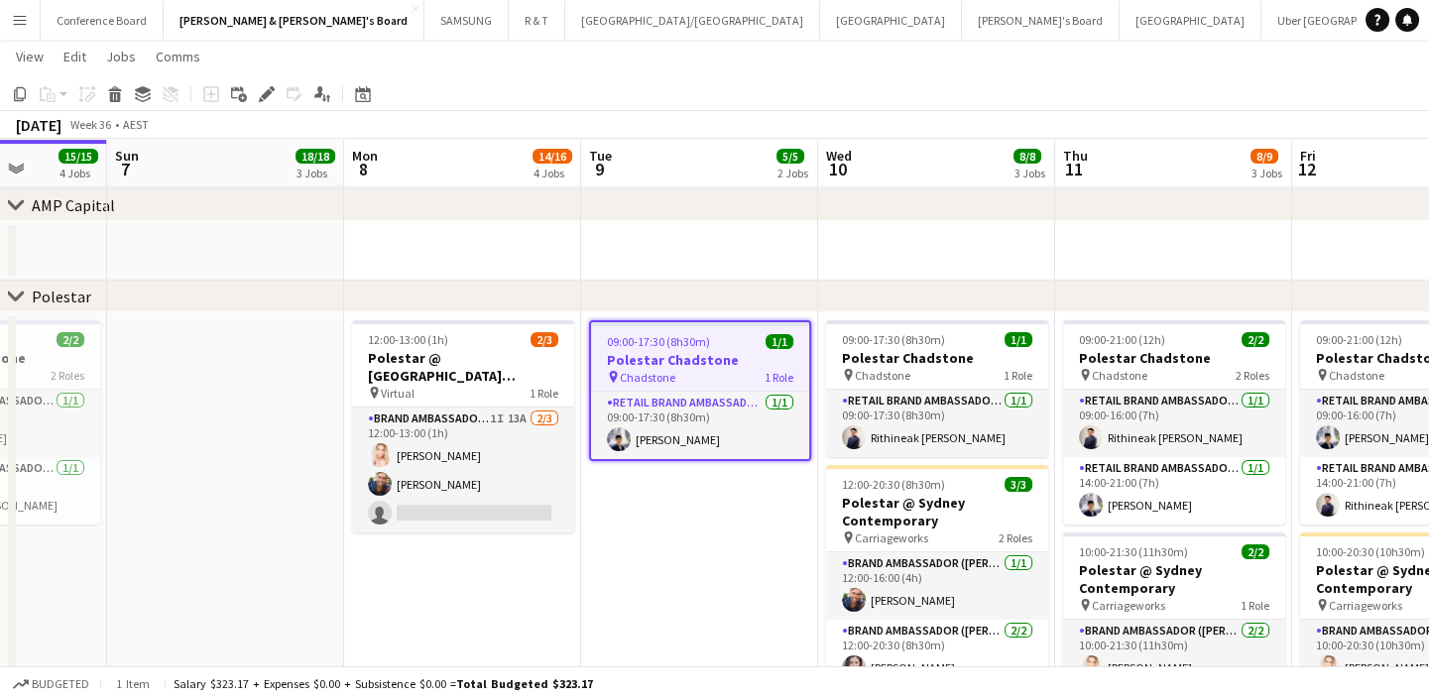
drag, startPoint x: 702, startPoint y: 360, endPoint x: 637, endPoint y: 595, distance: 243.9
click at [637, 595] on app-date-cell "09:00-17:30 (8h30m) 1/1 Polestar Chadstone pin Chadstone 1 Role RETAIL Brand Am…" at bounding box center [699, 535] width 237 height 446
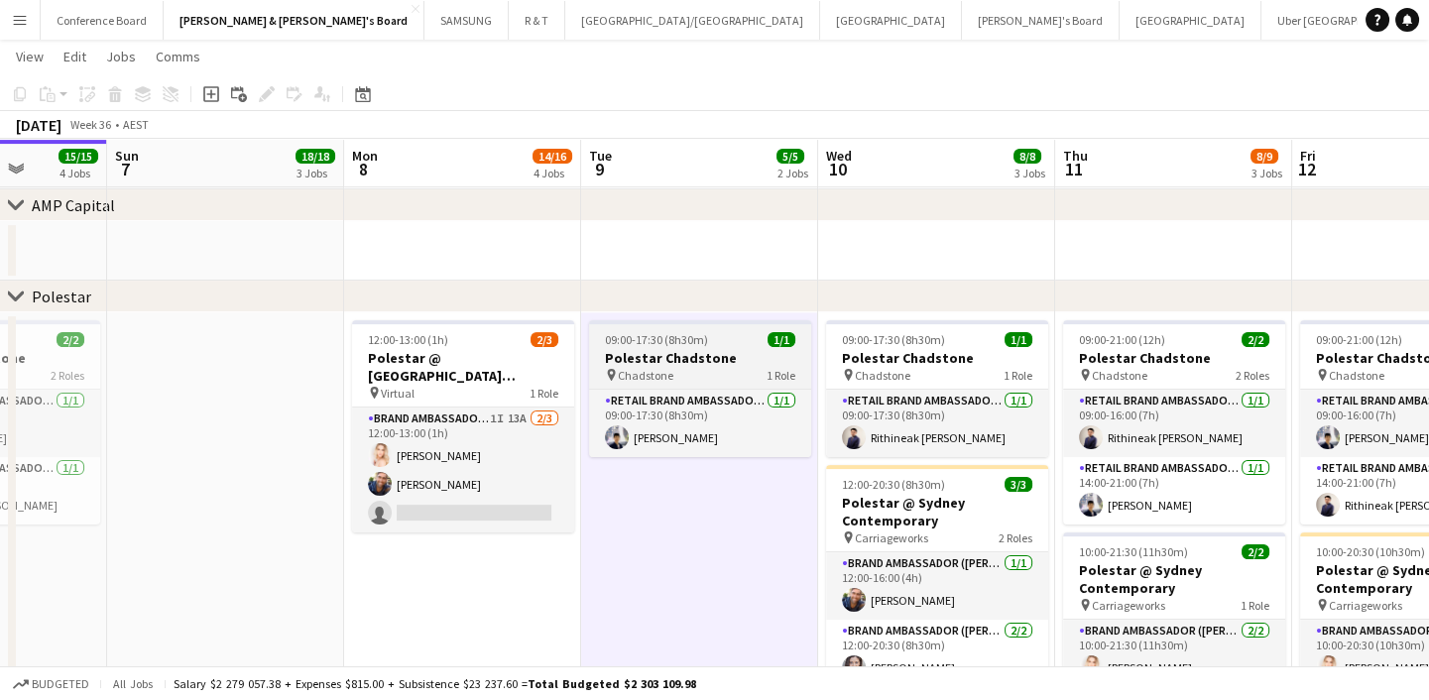
click at [694, 354] on h3 "Polestar Chadstone" at bounding box center [700, 358] width 222 height 18
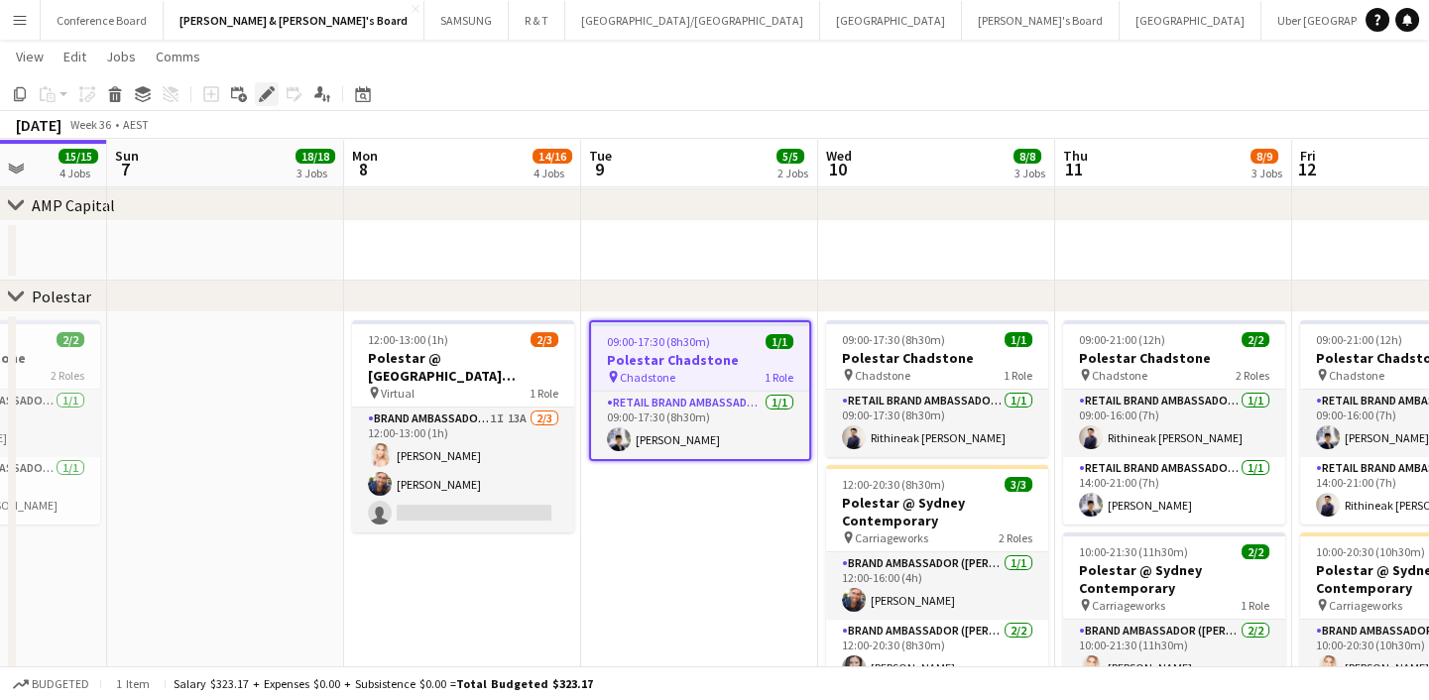
click at [269, 86] on icon "Edit" at bounding box center [267, 94] width 16 height 16
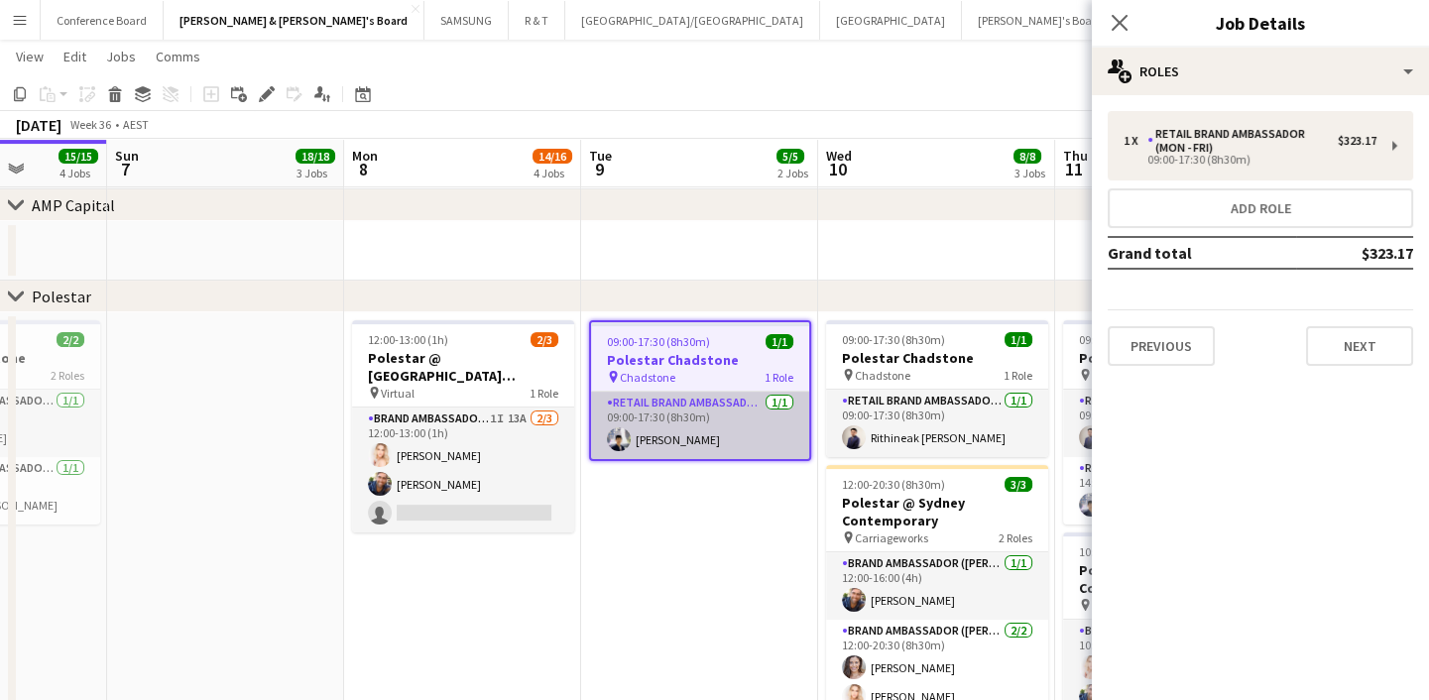
click at [704, 454] on app-card-role "RETAIL Brand Ambassador (Mon - Fri) [DATE] 09:00-17:30 (8h30m) [PERSON_NAME]" at bounding box center [700, 425] width 218 height 67
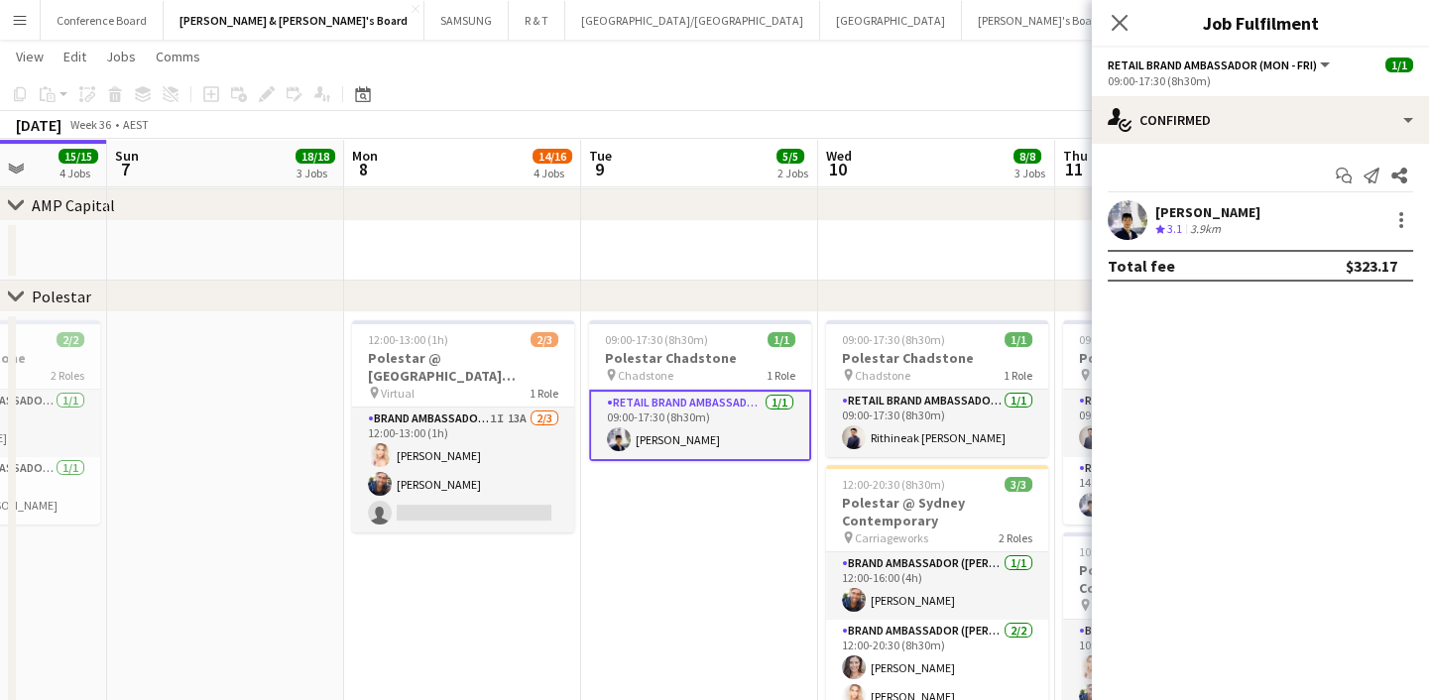
click at [1398, 206] on div "Aldy Putra Crew rating 3.1 3.9km" at bounding box center [1260, 220] width 337 height 40
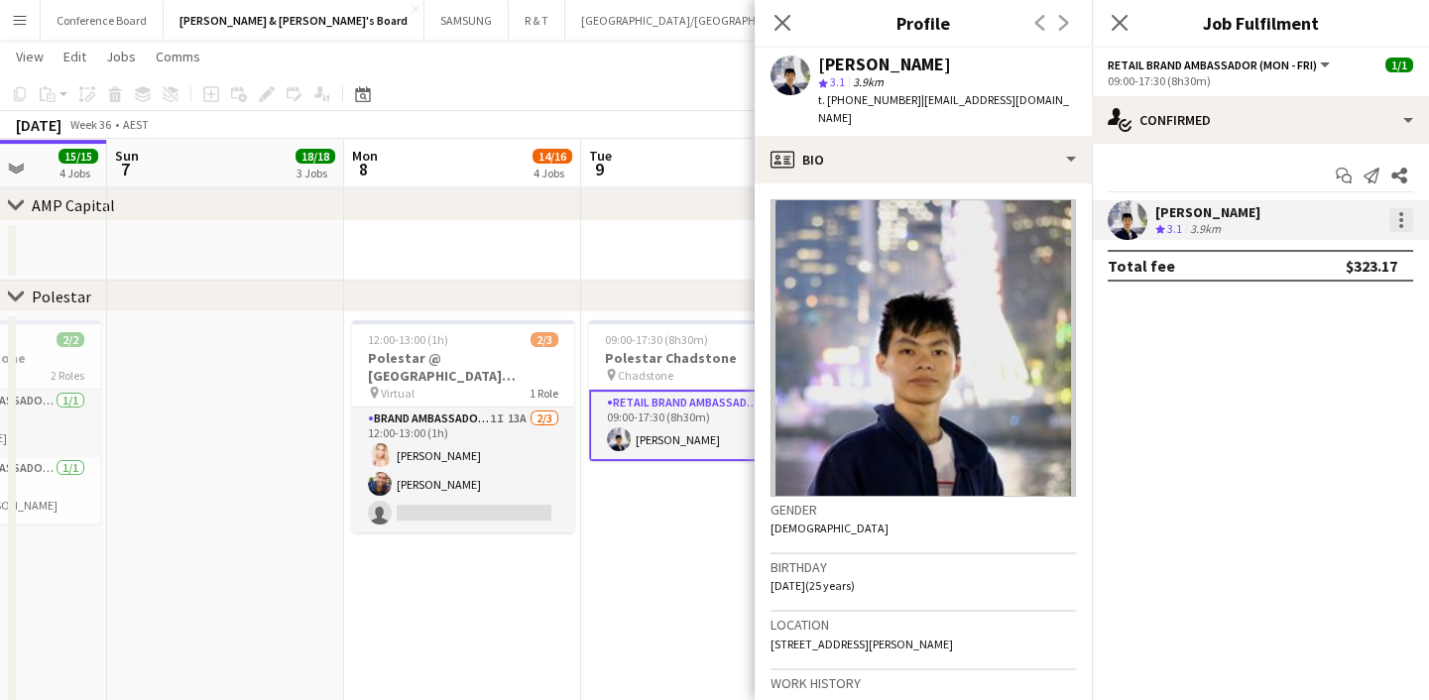
click at [1398, 218] on div at bounding box center [1401, 220] width 24 height 24
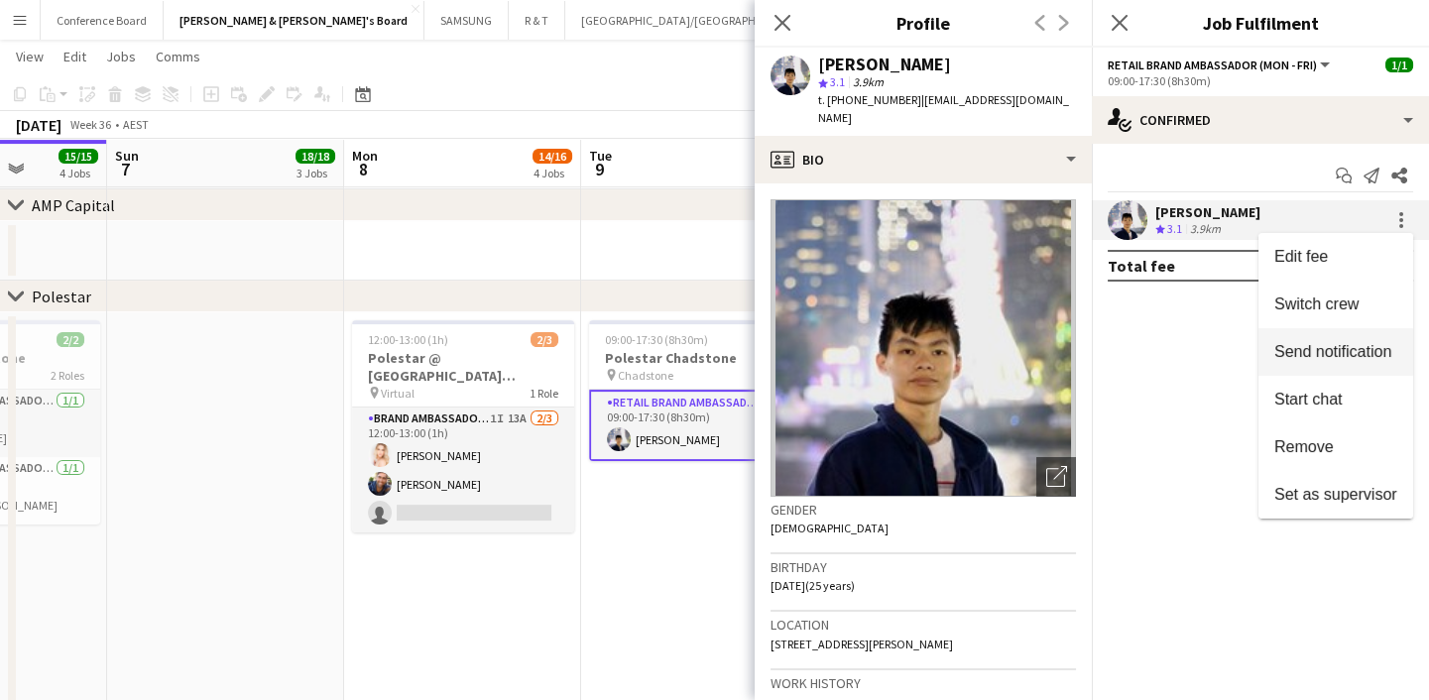
click at [1325, 346] on span "Send notification" at bounding box center [1332, 351] width 117 height 17
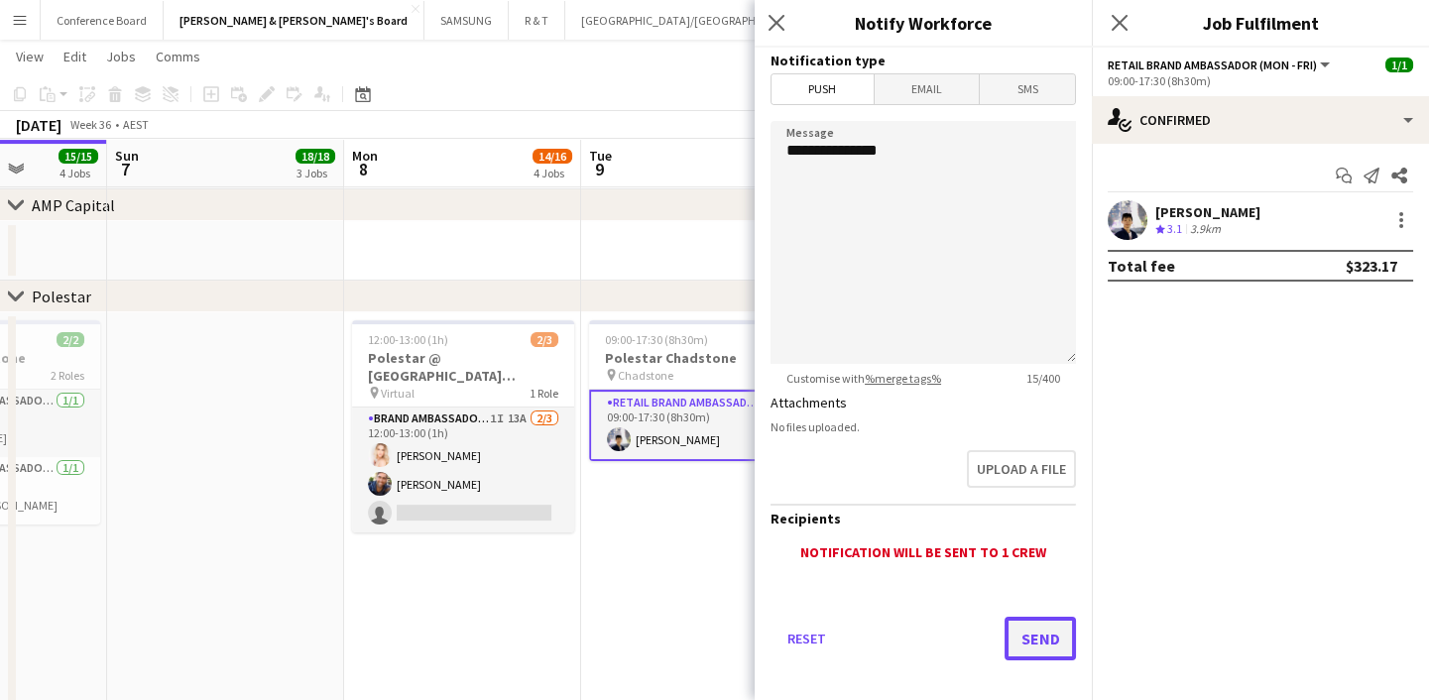
click at [1022, 624] on button "Send" at bounding box center [1039, 639] width 71 height 44
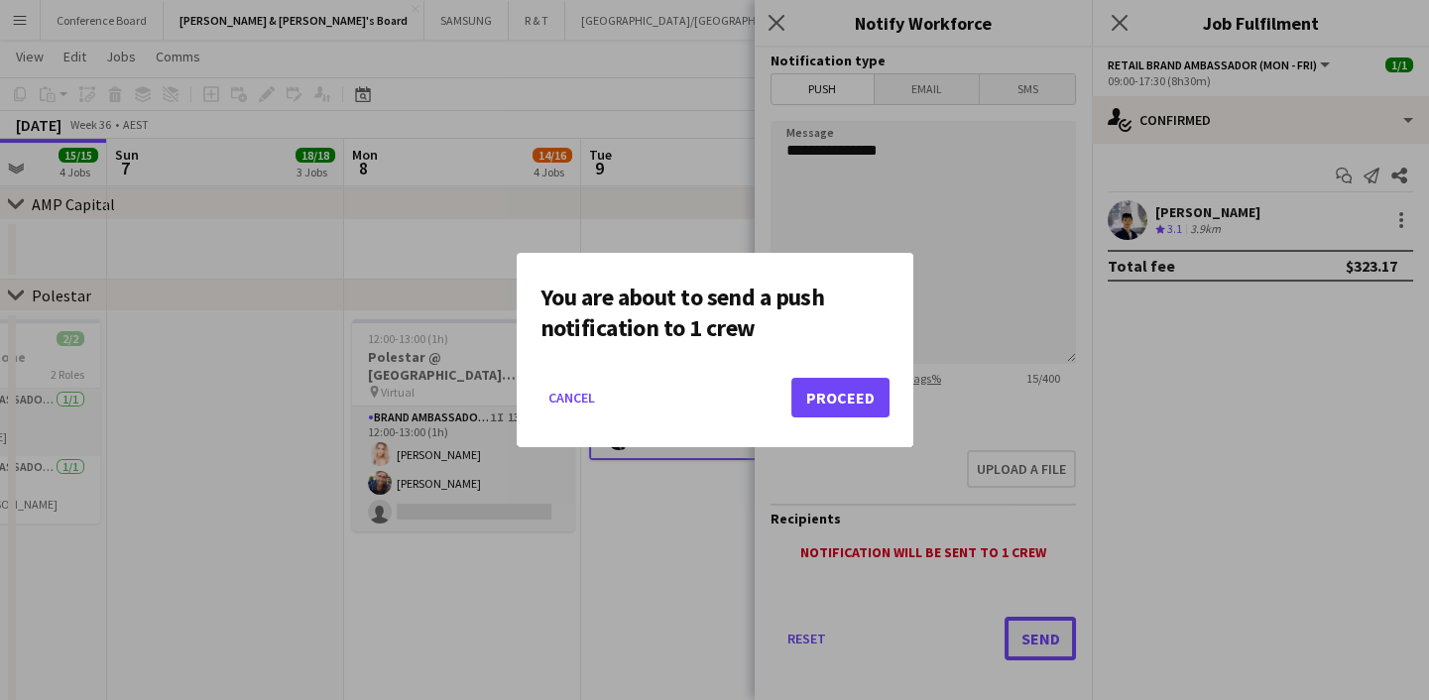
scroll to position [0, 0]
click at [815, 406] on button "Proceed" at bounding box center [840, 398] width 98 height 40
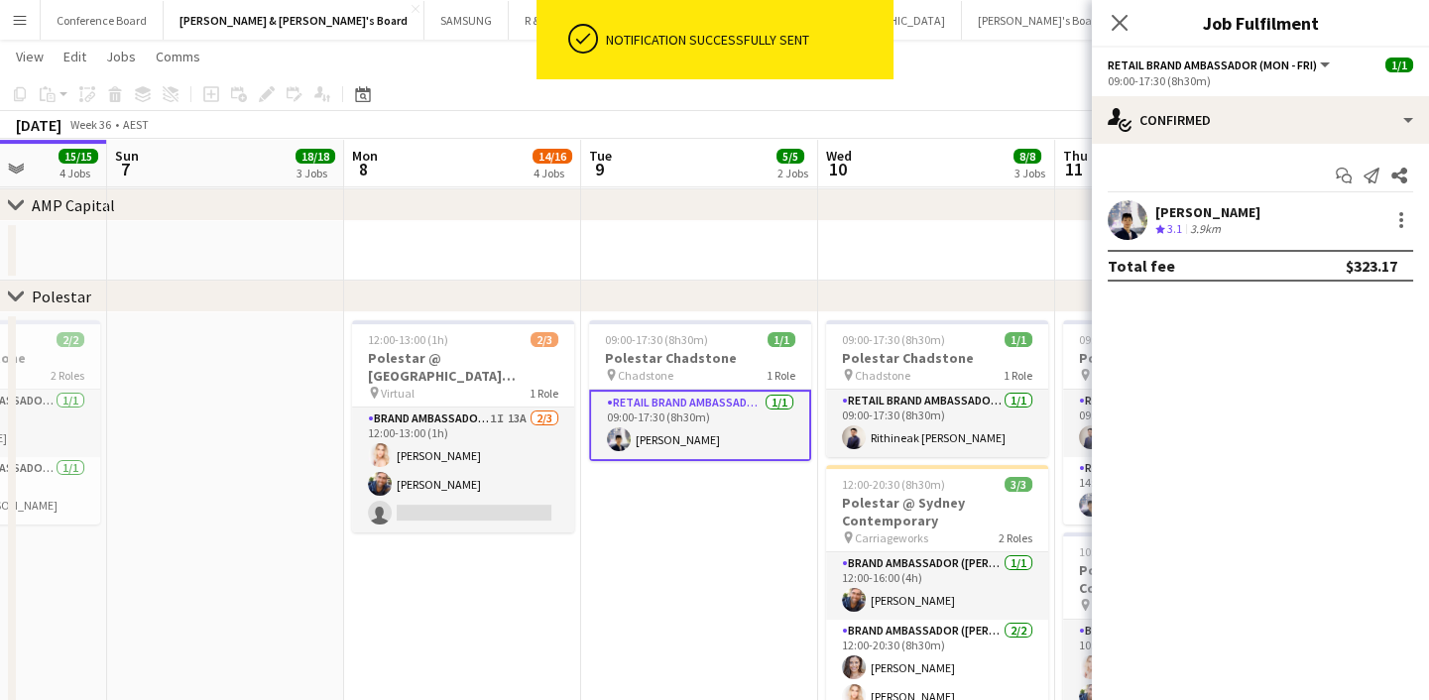
scroll to position [0, 545]
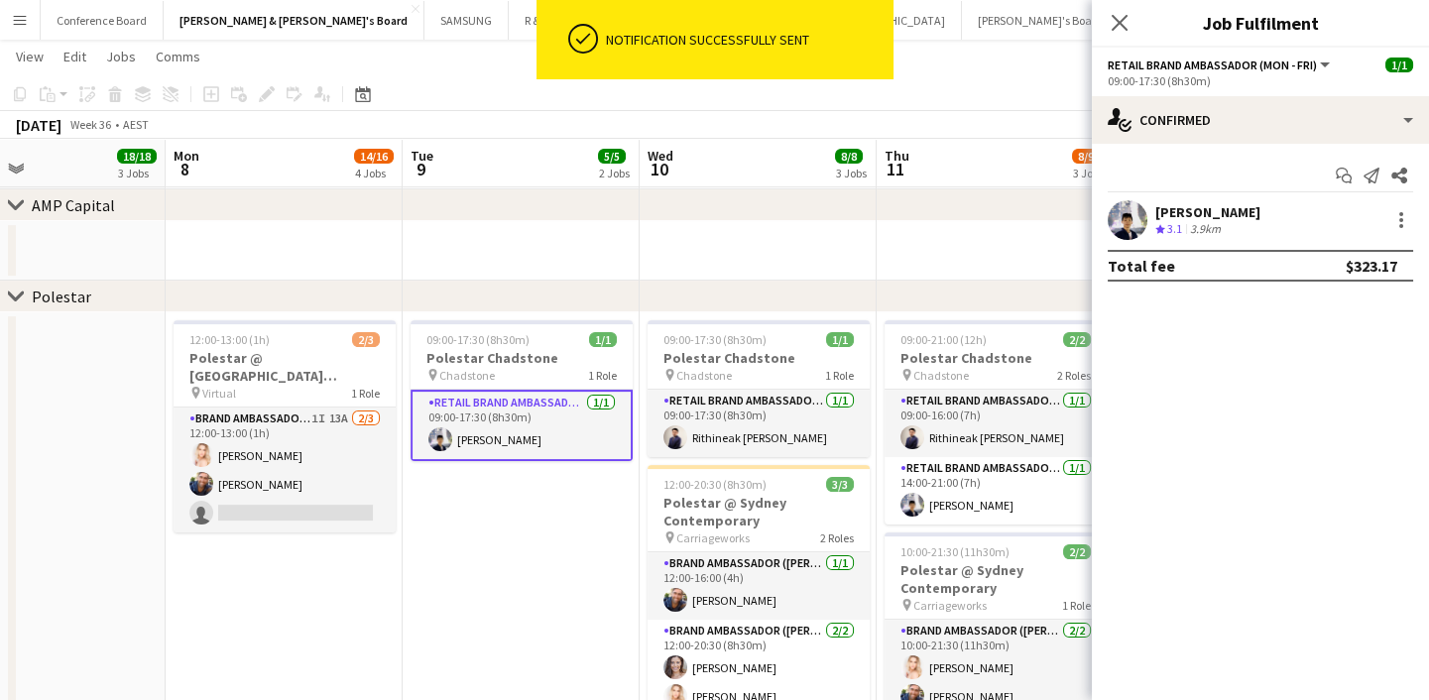
drag, startPoint x: 612, startPoint y: 568, endPoint x: 447, endPoint y: 561, distance: 164.7
click at [435, 567] on app-calendar-viewport "Fri 5 12/12 3 Jobs Sat 6 15/15 4 Jobs Sun 7 18/18 3 Jobs Mon 8 14/16 4 Jobs Tue…" at bounding box center [714, 79] width 1429 height 2707
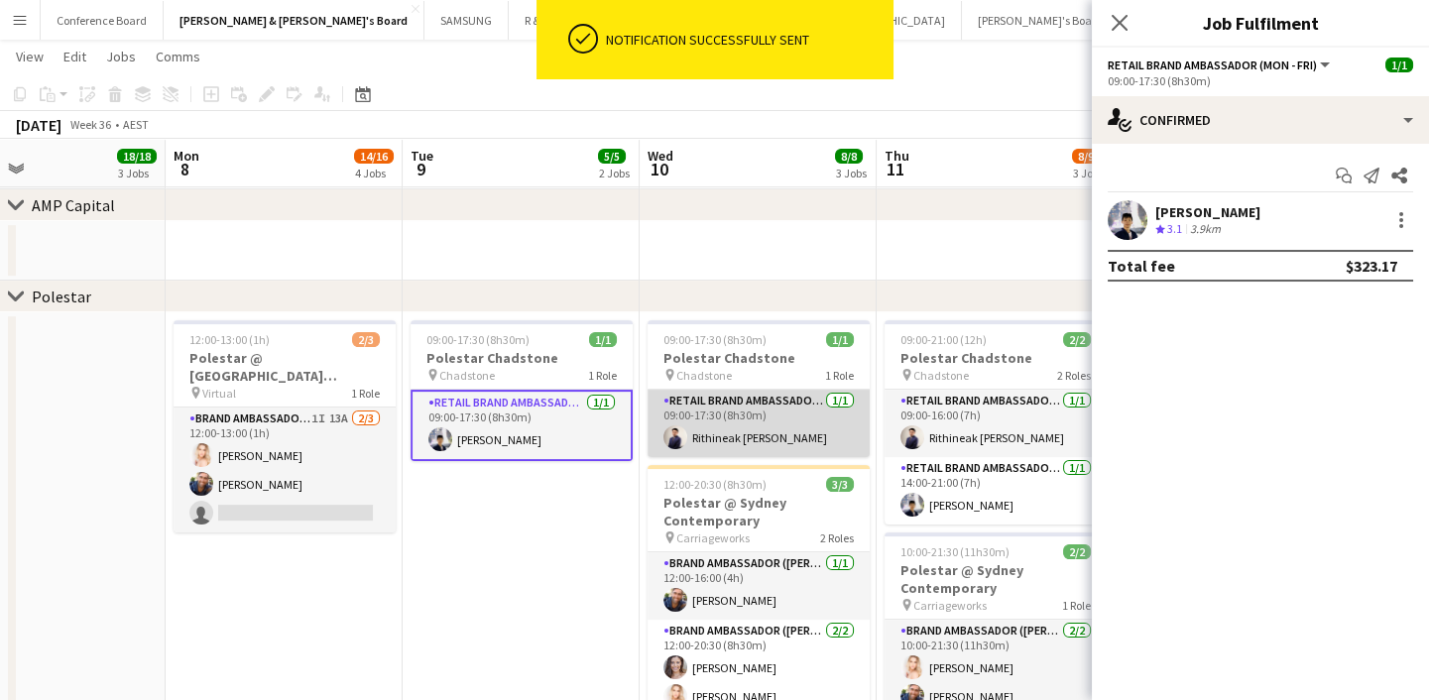
click at [784, 431] on app-card-role "RETAIL Brand Ambassador (Mon - Fri) [DATE] 09:00-17:30 (8h30m) Rithineak [PERSO…" at bounding box center [759, 423] width 222 height 67
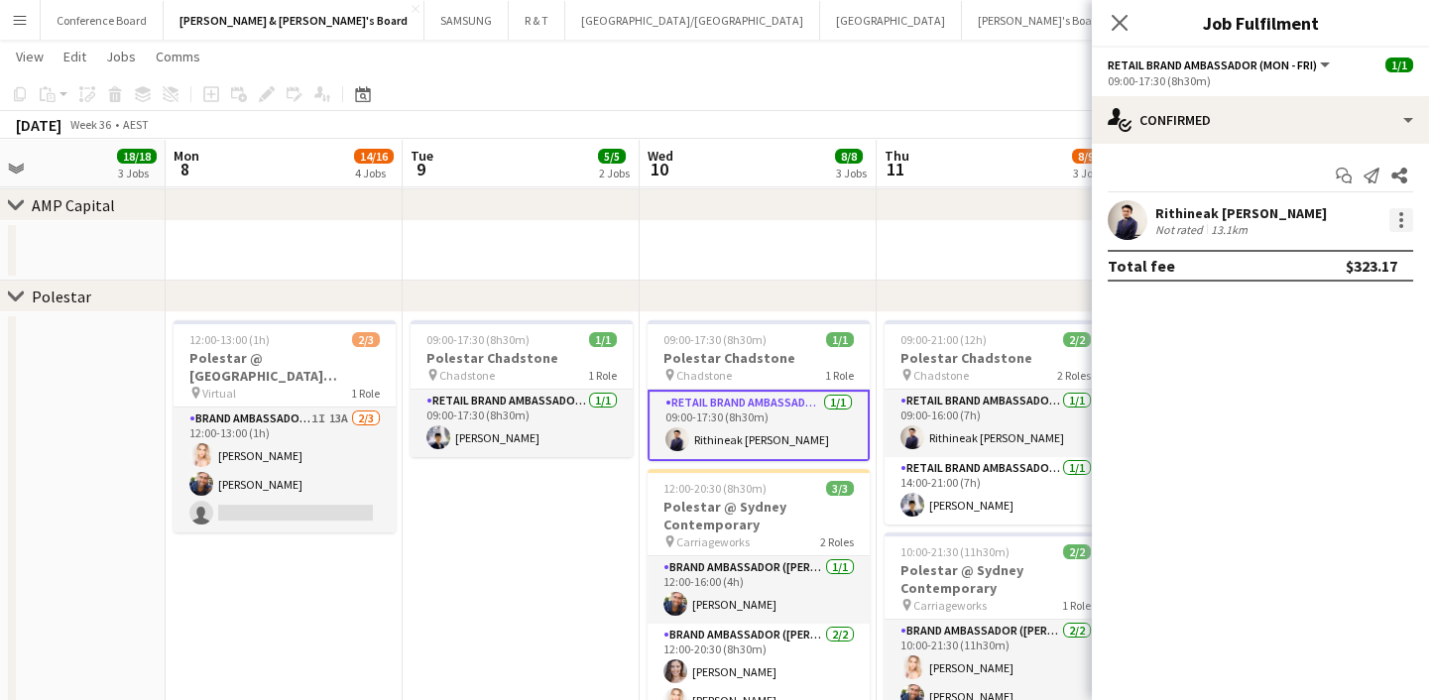
click at [1398, 210] on div at bounding box center [1401, 220] width 24 height 24
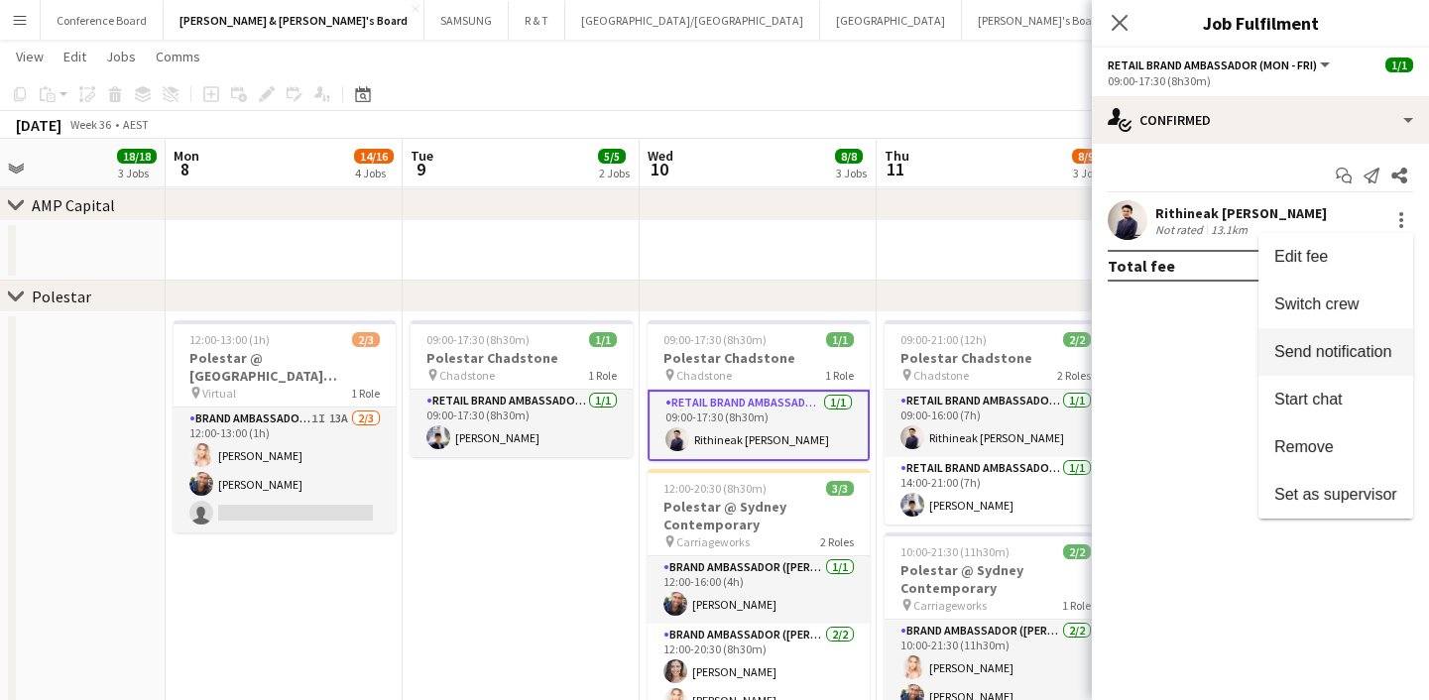
click at [1363, 352] on span "Send notification" at bounding box center [1332, 351] width 117 height 17
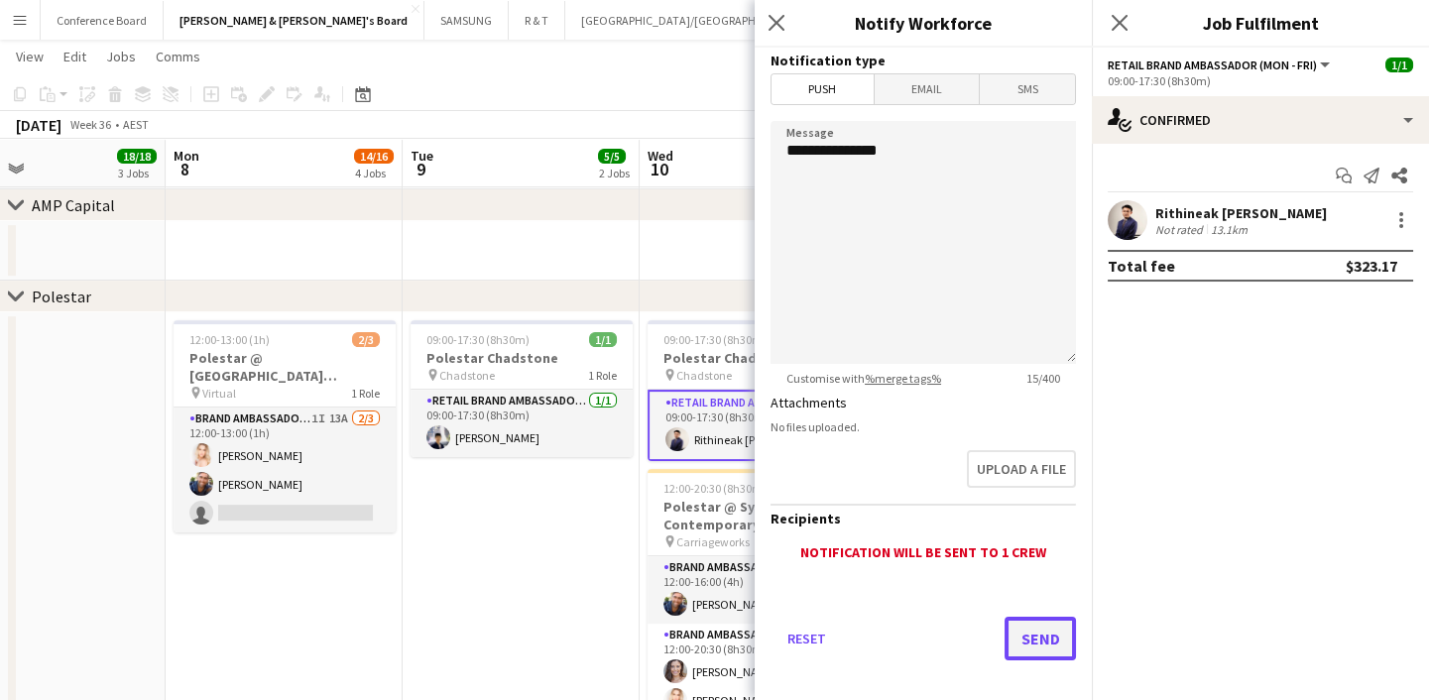
click at [1022, 642] on button "Send" at bounding box center [1039, 639] width 71 height 44
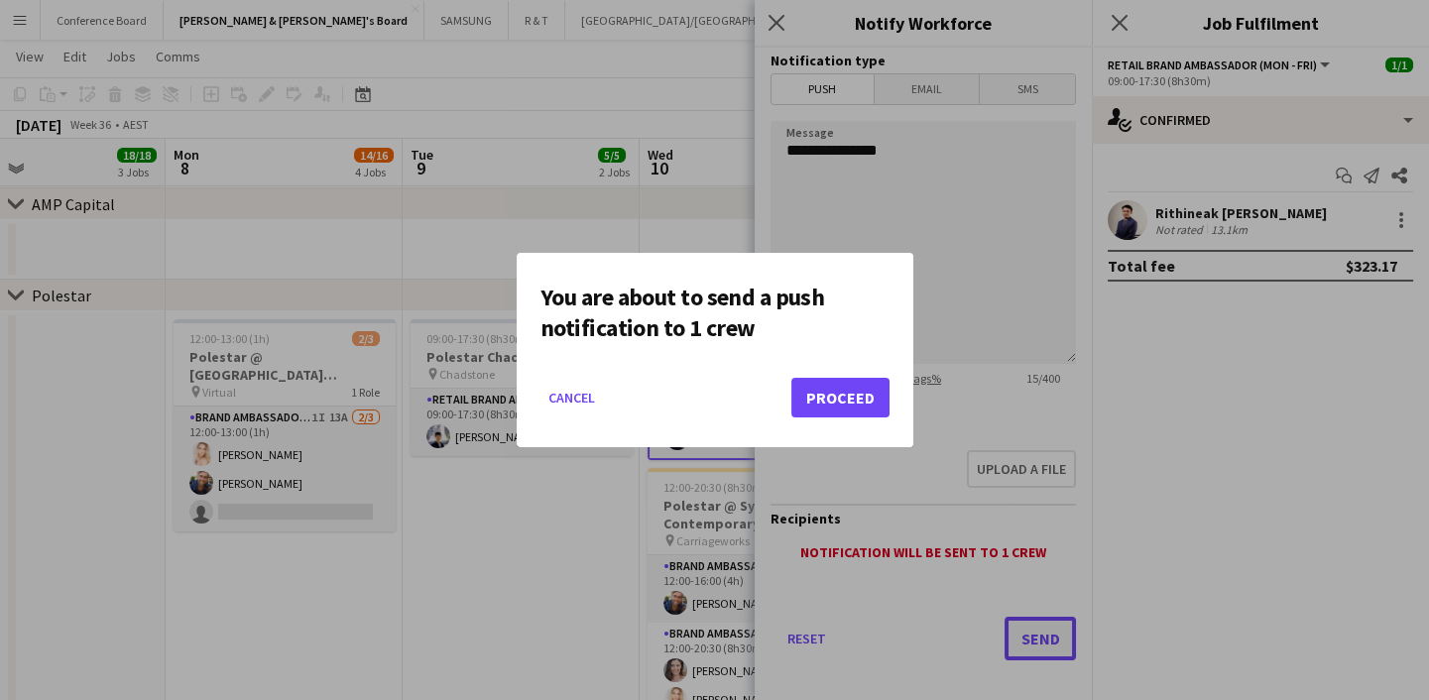
scroll to position [0, 0]
click at [843, 404] on button "Proceed" at bounding box center [840, 398] width 98 height 40
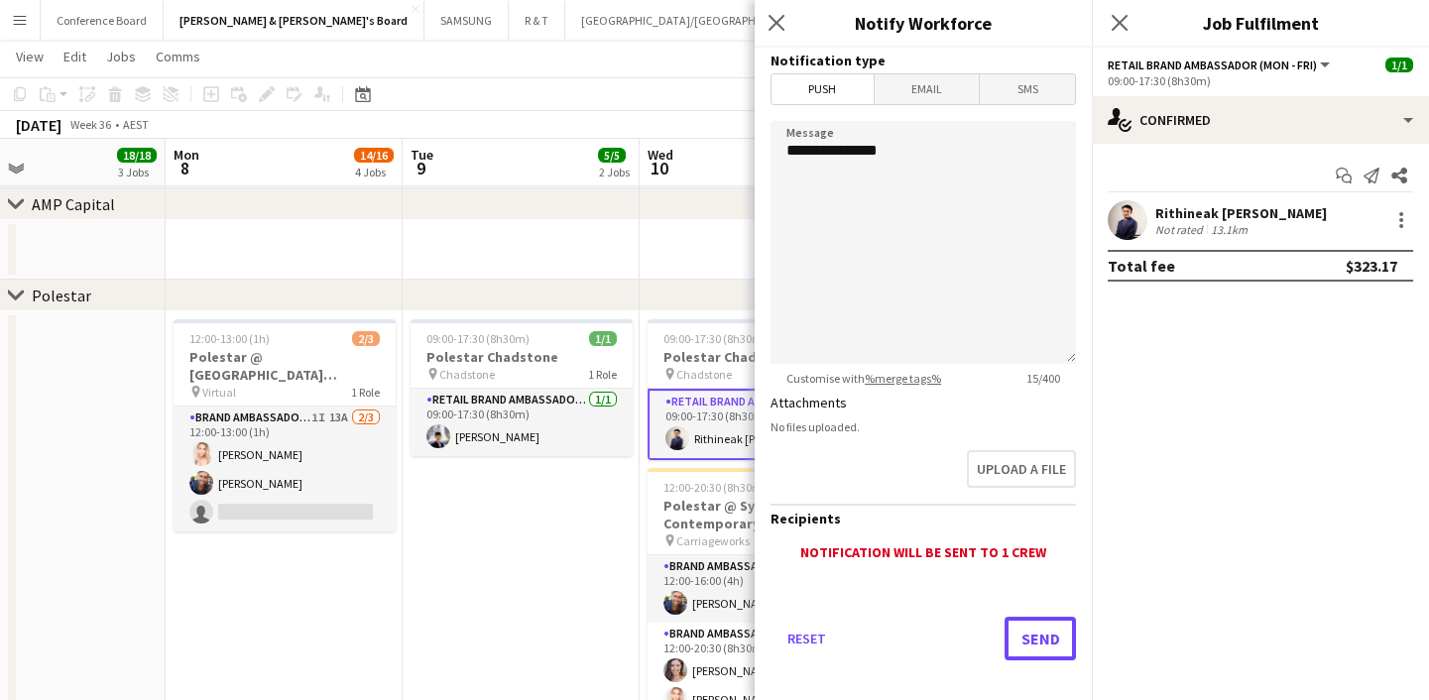
scroll to position [1352, 0]
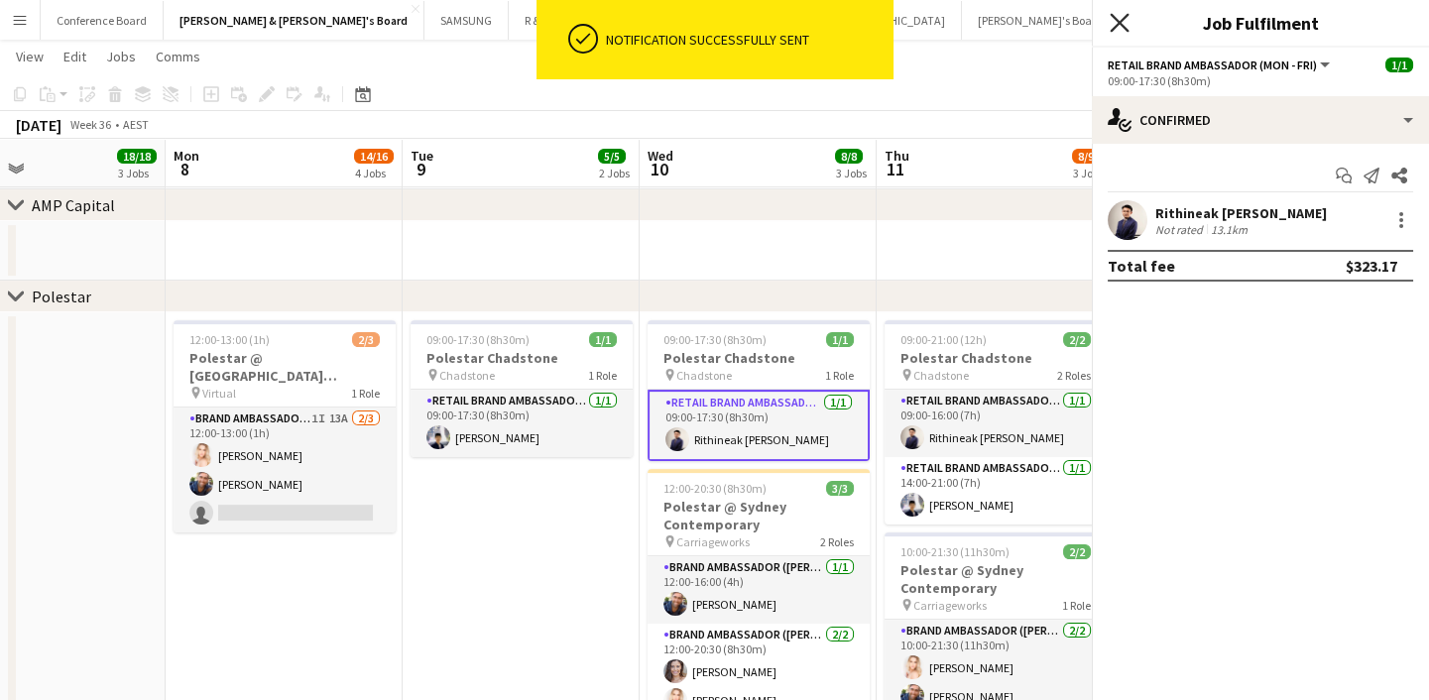
click at [1119, 23] on icon at bounding box center [1119, 22] width 19 height 19
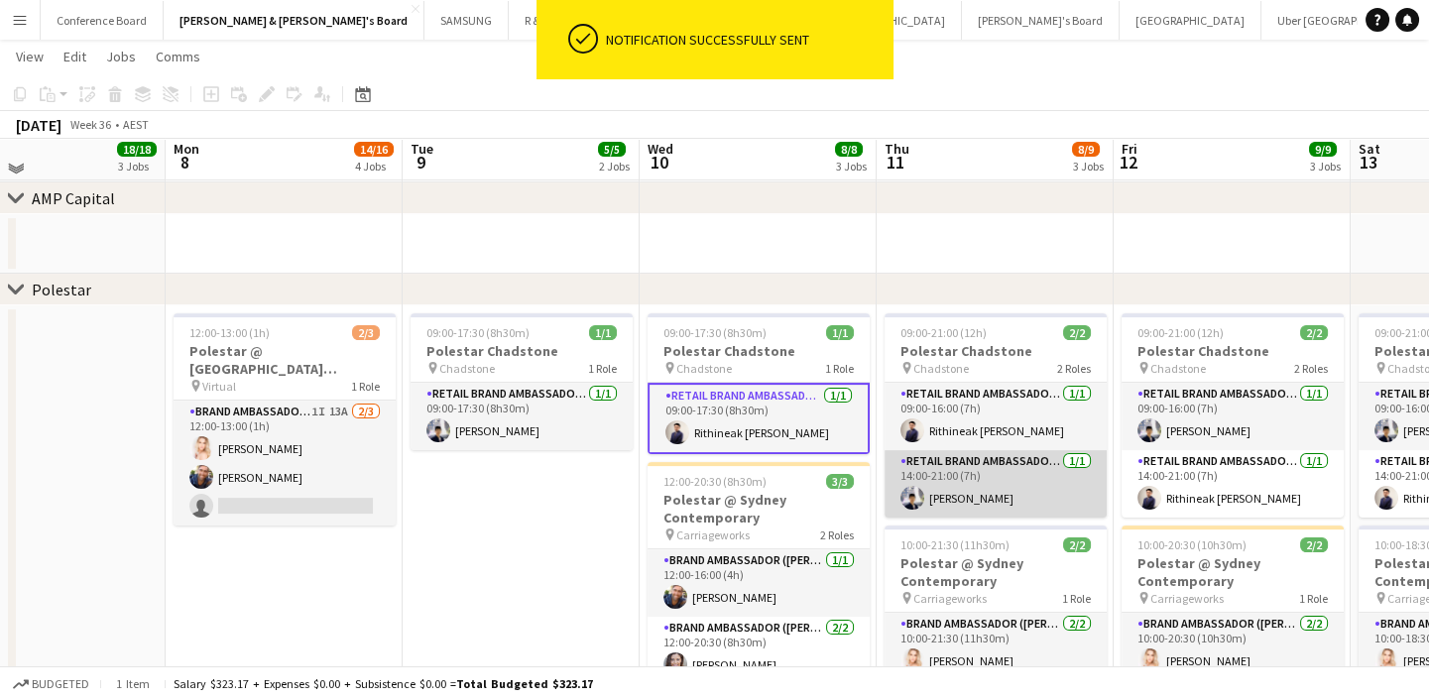
scroll to position [1442, 0]
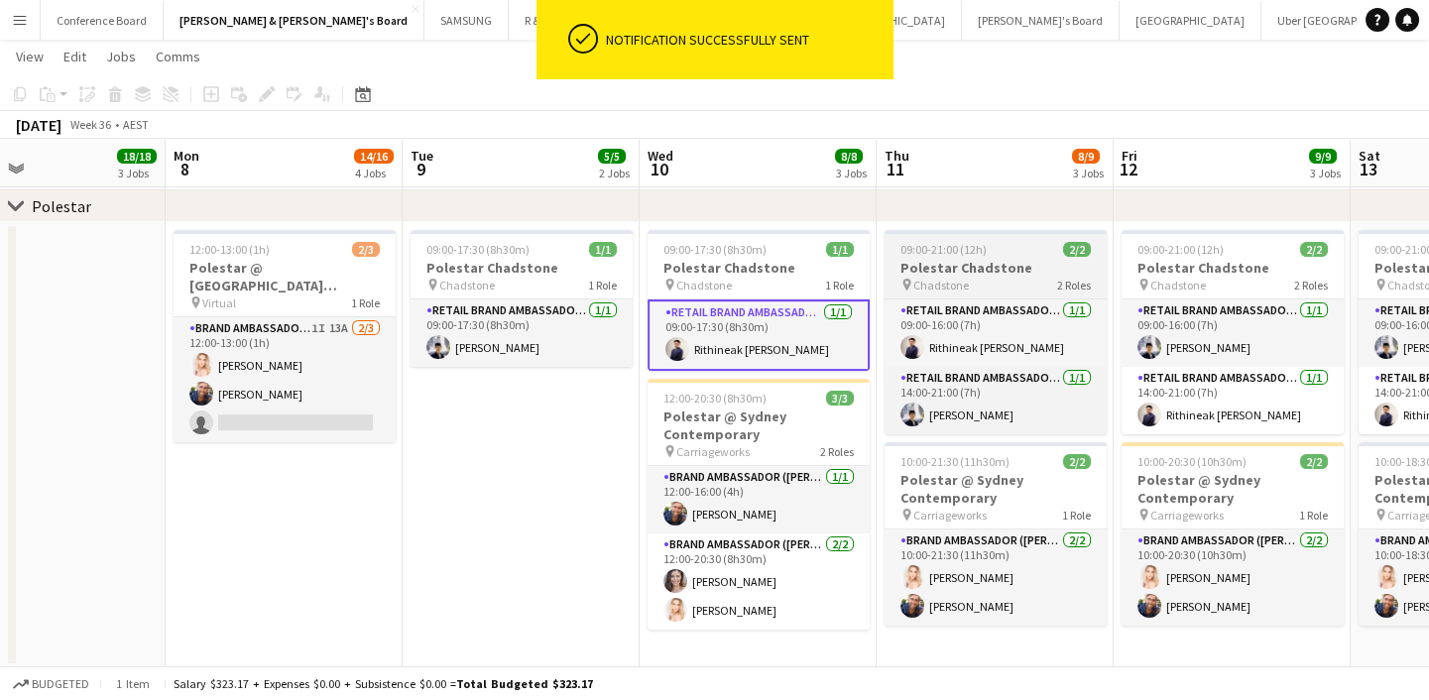
click at [1020, 271] on h3 "Polestar Chadstone" at bounding box center [995, 268] width 222 height 18
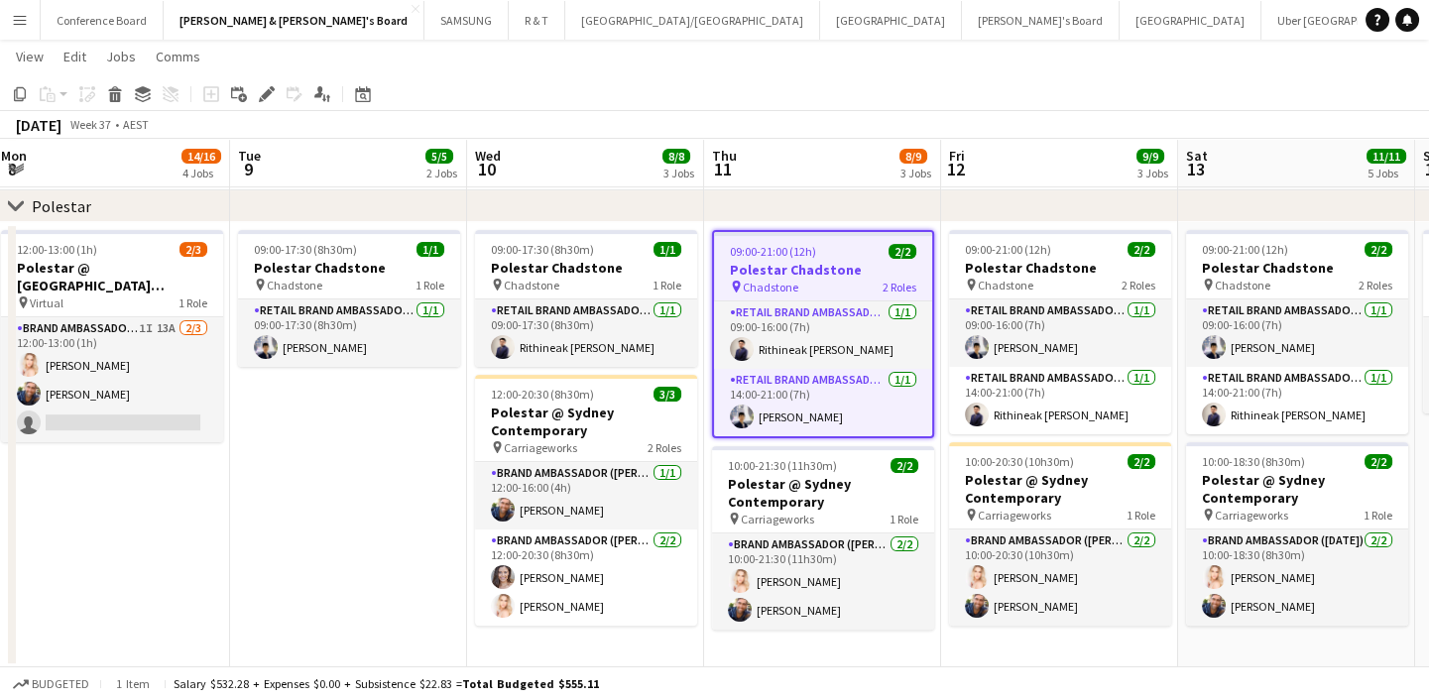
scroll to position [0, 773]
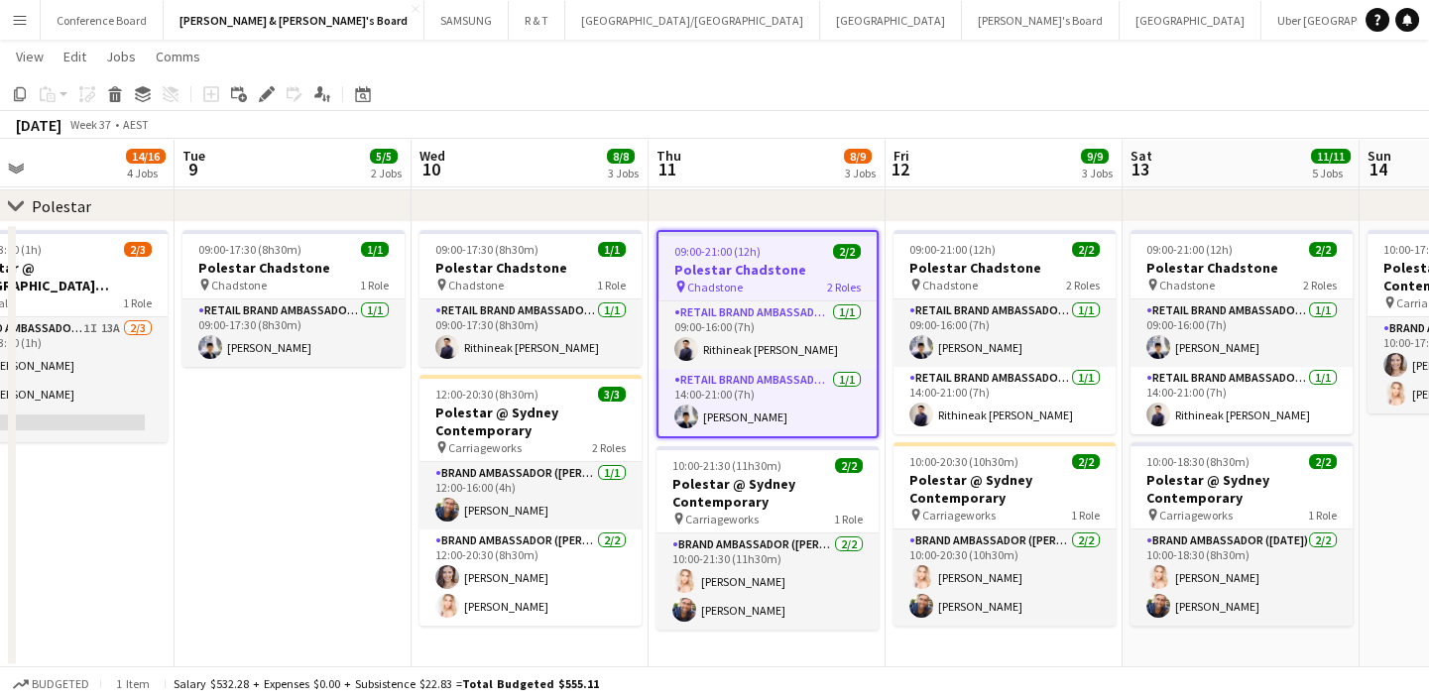
drag, startPoint x: 435, startPoint y: 550, endPoint x: 208, endPoint y: 537, distance: 227.4
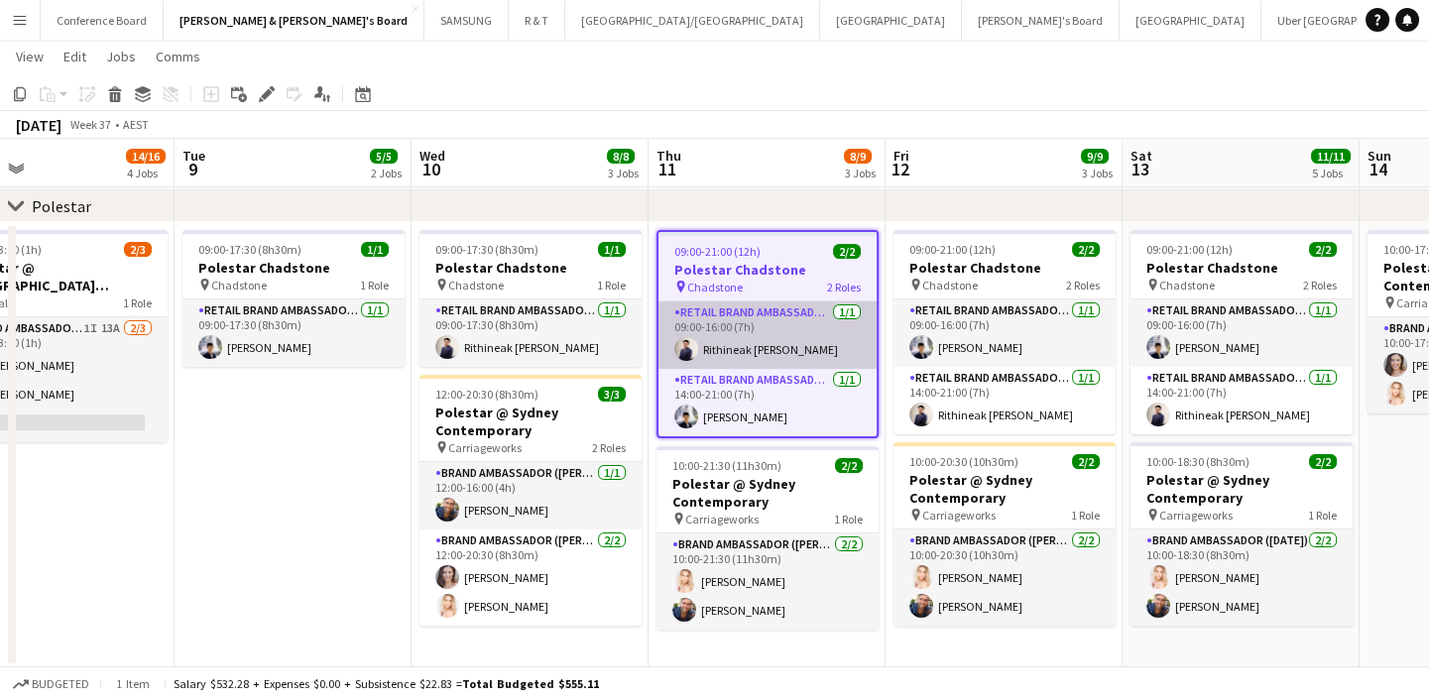
click at [825, 318] on app-card-role "RETAIL Brand Ambassador (Mon - Fri) [DATE] 09:00-16:00 (7h) Rithineak [PERSON_N…" at bounding box center [767, 334] width 218 height 67
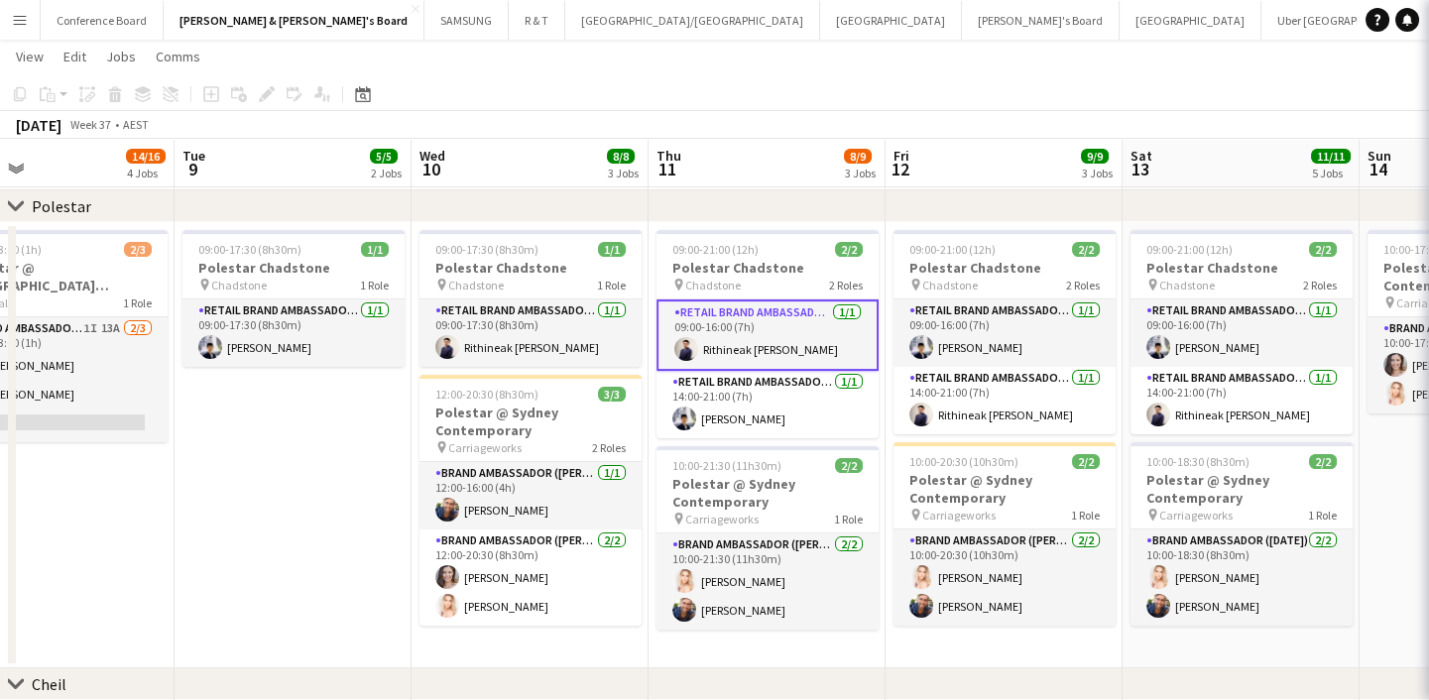
scroll to position [0, 772]
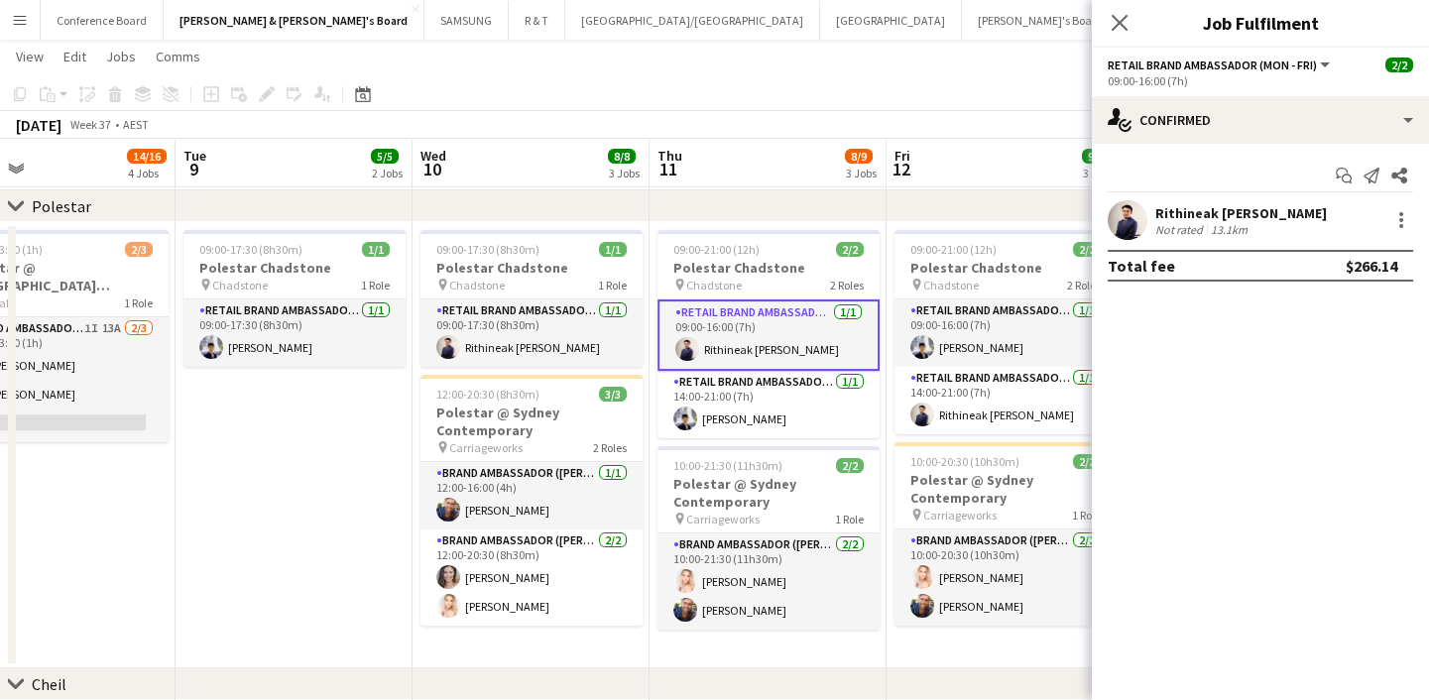
click at [362, 464] on app-date-cell "09:00-17:30 (8h30m) 1/1 Polestar Chadstone pin Chadstone 1 Role RETAIL Brand Am…" at bounding box center [294, 445] width 237 height 446
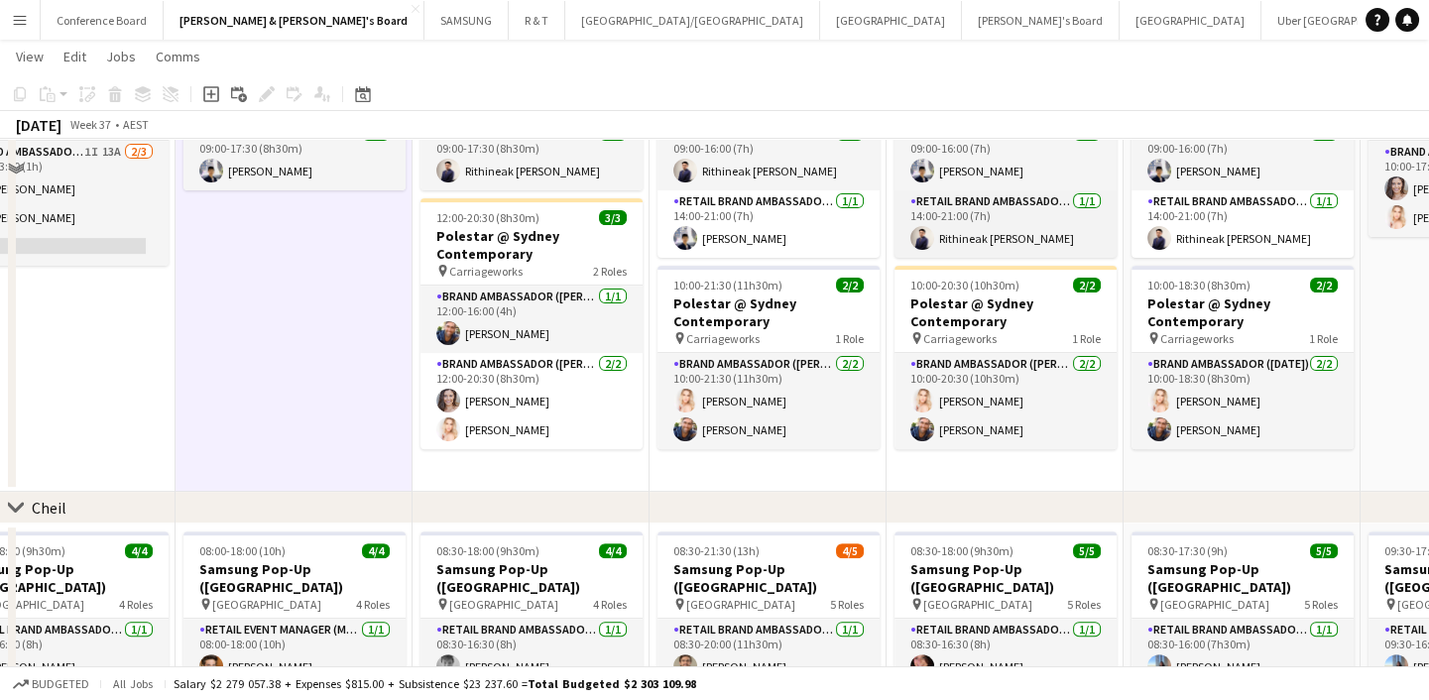
scroll to position [1622, 0]
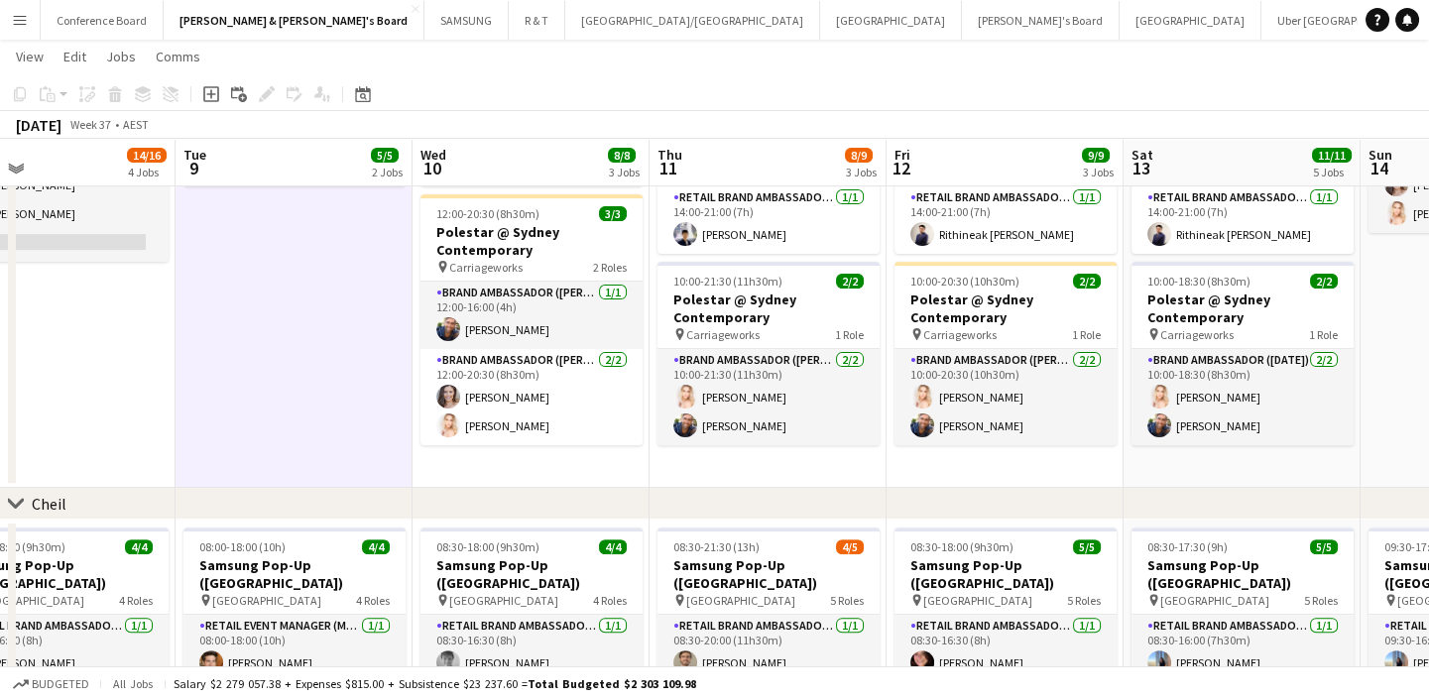
click at [382, 372] on app-date-cell "09:00-17:30 (8h30m) 1/1 Polestar Chadstone pin Chadstone 1 Role RETAIL Brand Am…" at bounding box center [294, 265] width 237 height 446
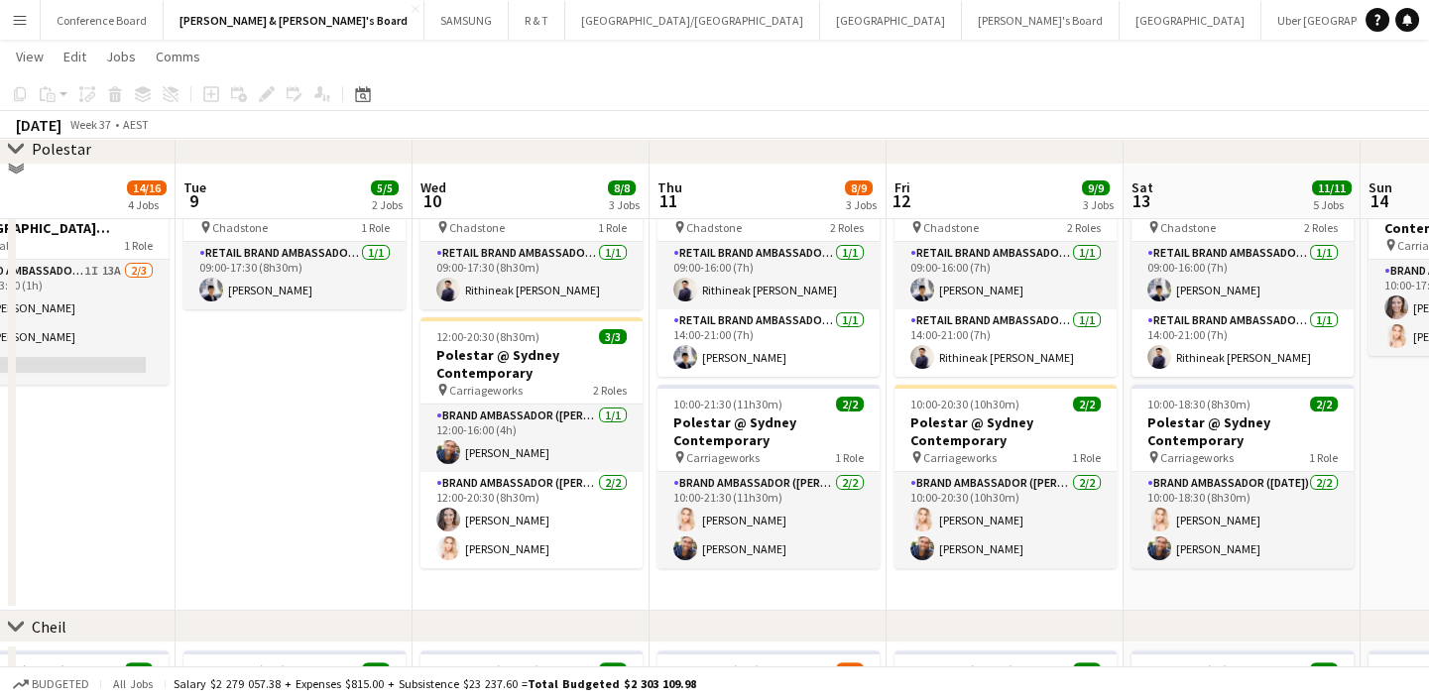
scroll to position [1532, 0]
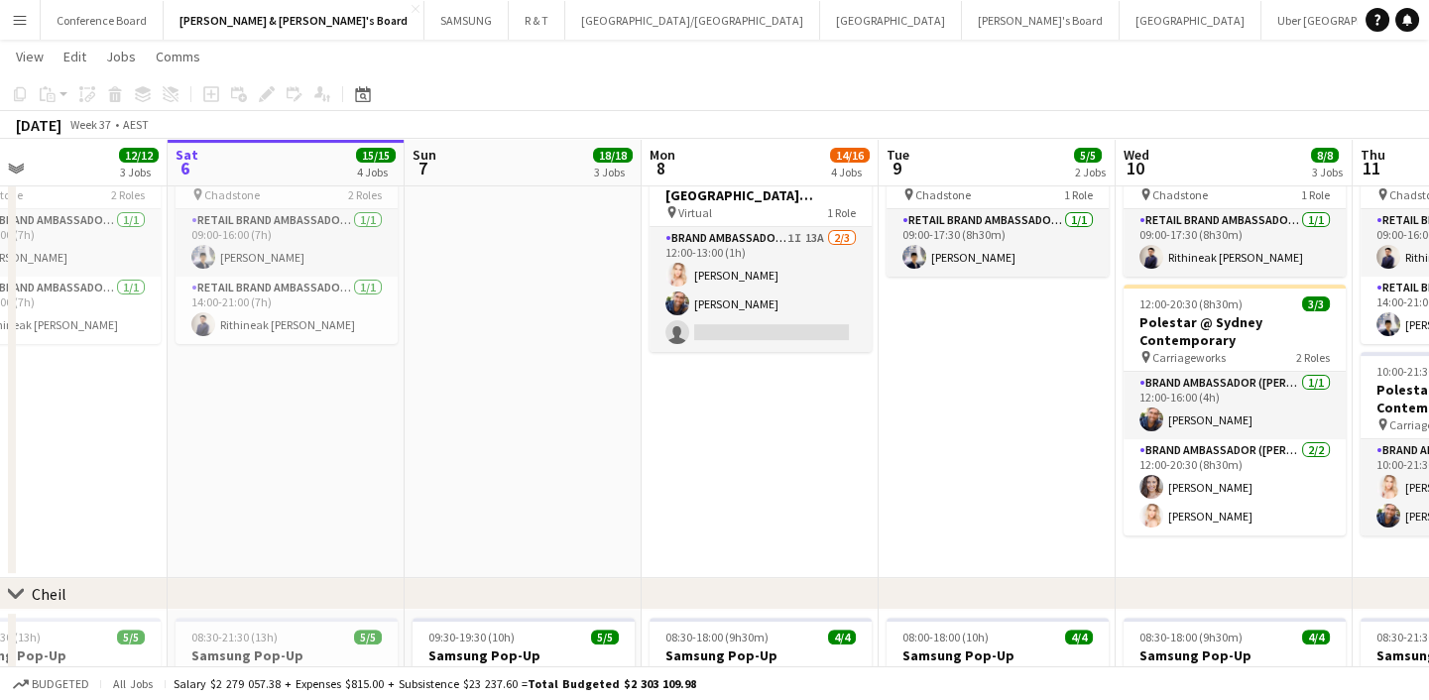
drag, startPoint x: 321, startPoint y: 496, endPoint x: 923, endPoint y: 436, distance: 604.8
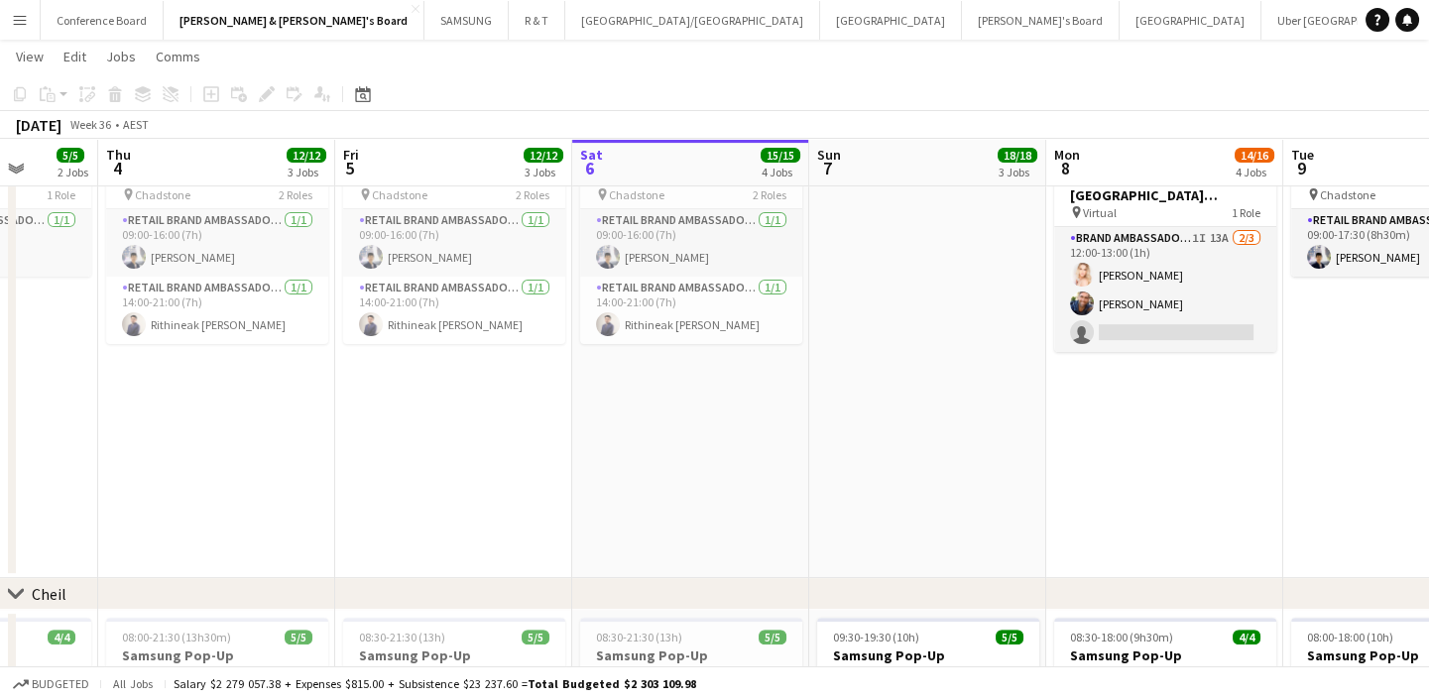
drag, startPoint x: 527, startPoint y: 478, endPoint x: 931, endPoint y: 464, distance: 404.8
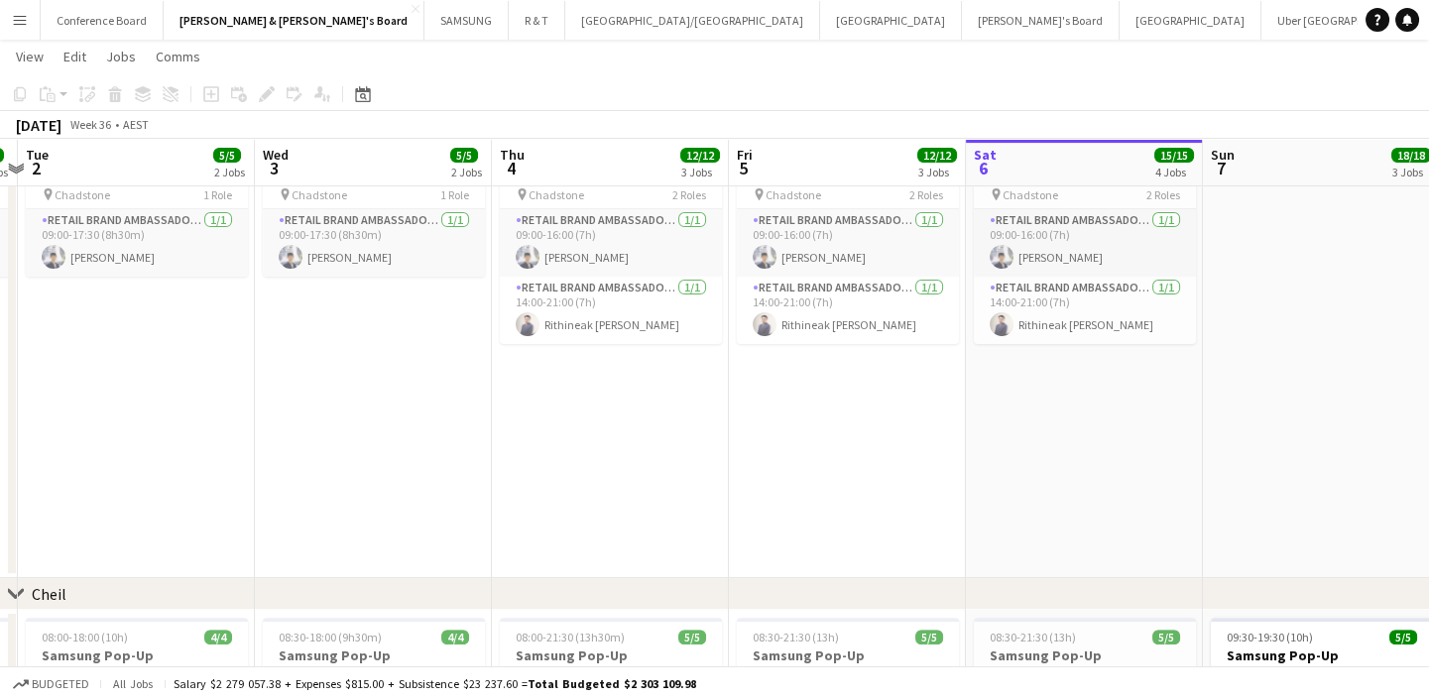
drag, startPoint x: 523, startPoint y: 518, endPoint x: 916, endPoint y: 441, distance: 401.0
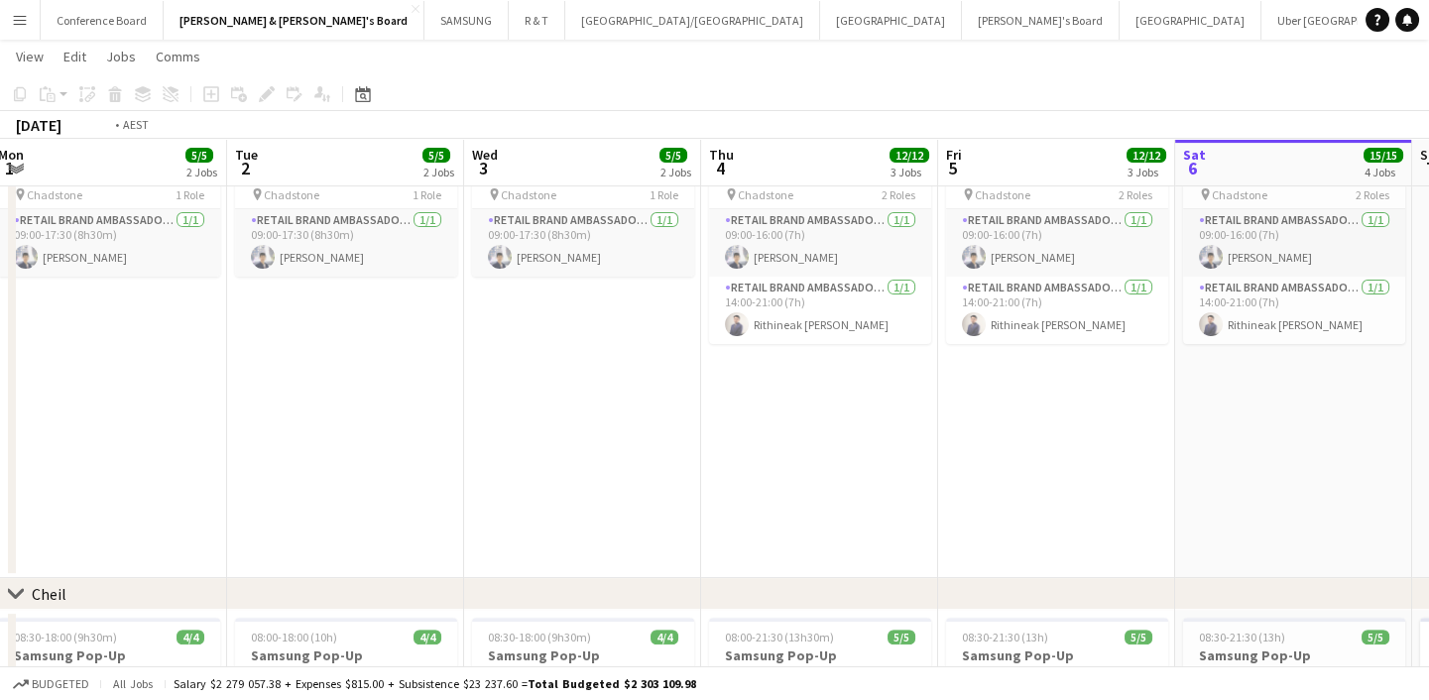
scroll to position [0, 465]
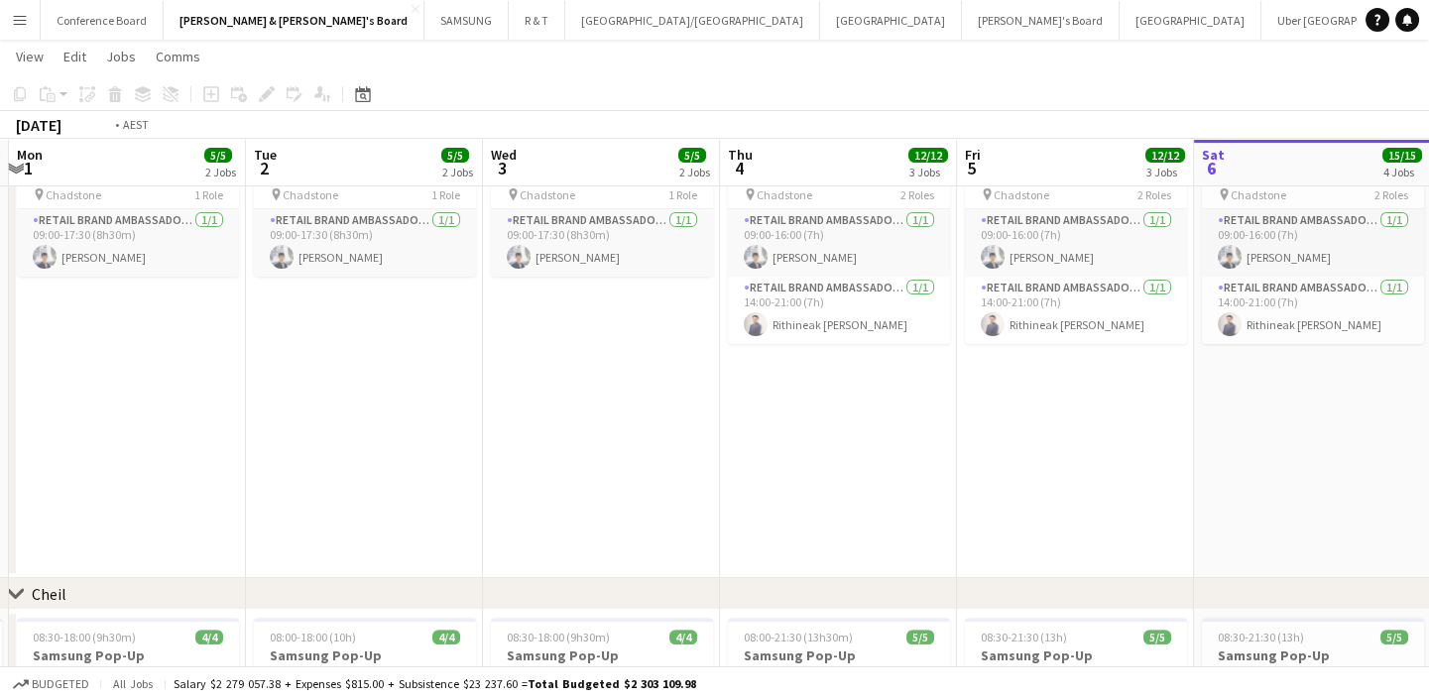
drag, startPoint x: 567, startPoint y: 461, endPoint x: 794, endPoint y: 469, distance: 227.2
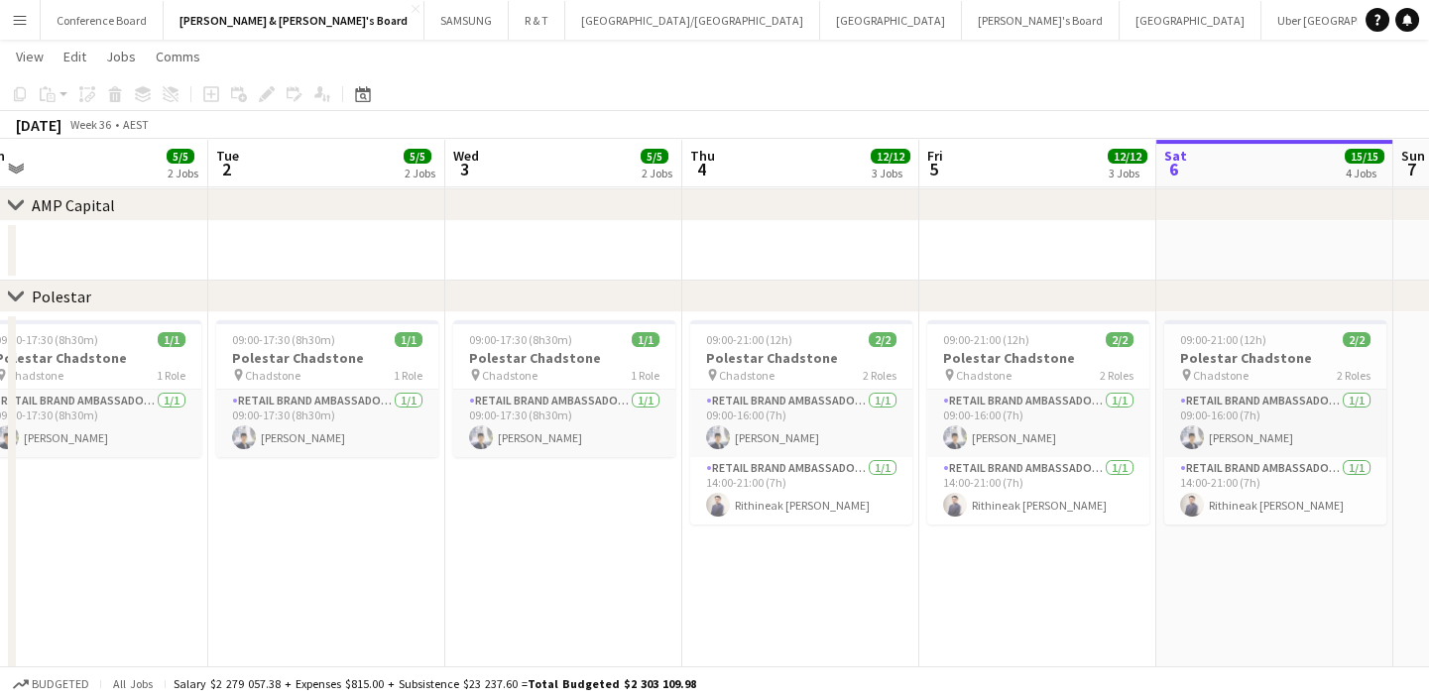
scroll to position [0, 504]
drag, startPoint x: 1041, startPoint y: 562, endPoint x: 1002, endPoint y: 571, distance: 39.7
click at [1002, 571] on app-calendar-viewport "Sat 30 21/21 7 Jobs Sun 31 21/21 5 Jobs Mon 1 5/5 2 Jobs Tue 2 5/5 2 Jobs Wed 3…" at bounding box center [714, 79] width 1429 height 2707
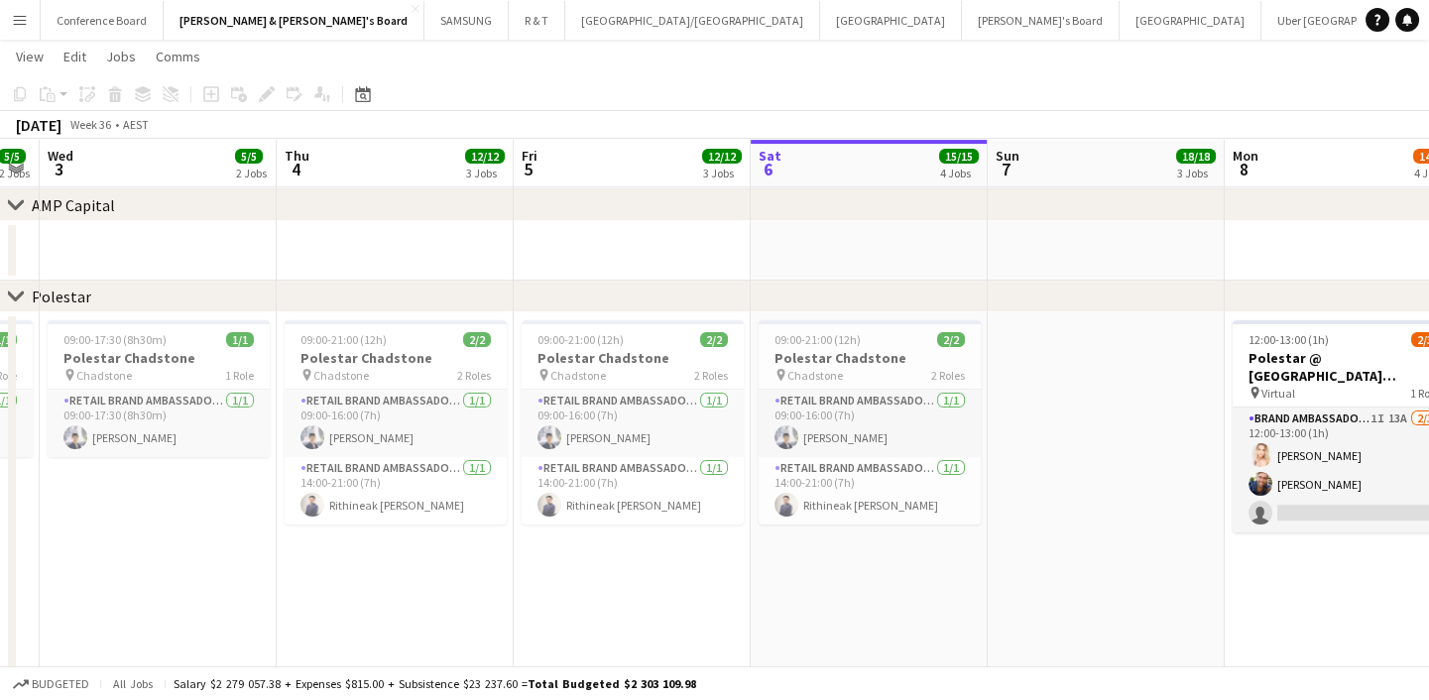
scroll to position [0, 555]
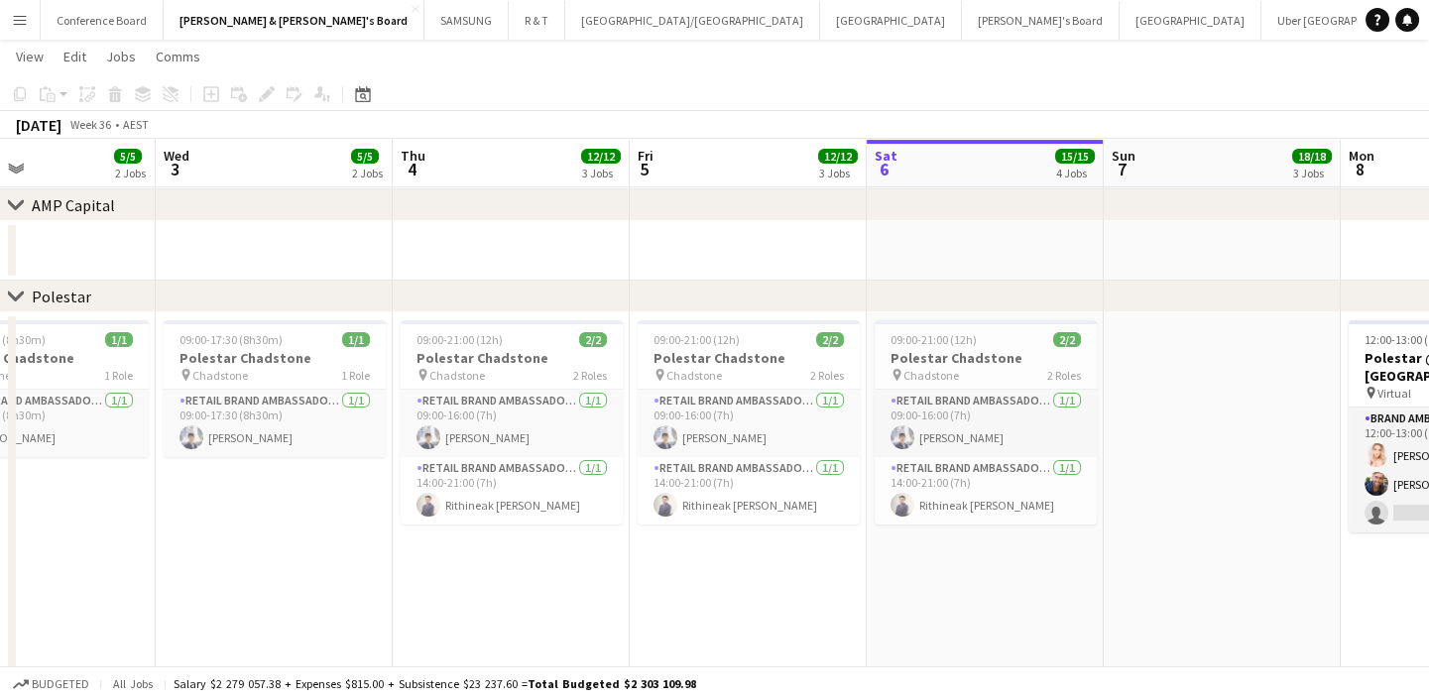
drag, startPoint x: 1192, startPoint y: 586, endPoint x: 903, endPoint y: 631, distance: 292.0
click at [903, 631] on app-calendar-viewport "Sun 31 21/21 5 Jobs Mon 1 5/5 2 Jobs Tue 2 5/5 2 Jobs Wed 3 5/5 2 Jobs Thu 4 12…" at bounding box center [714, 79] width 1429 height 2707
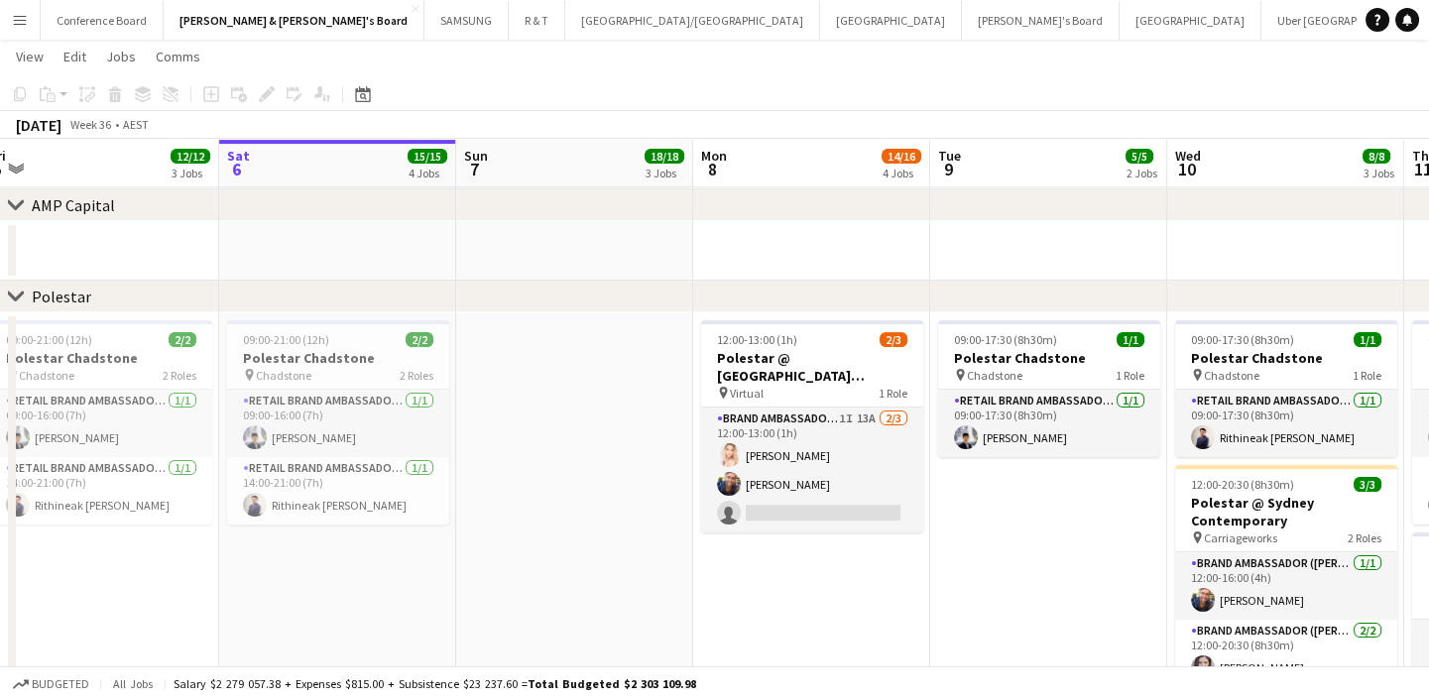
scroll to position [0, 778]
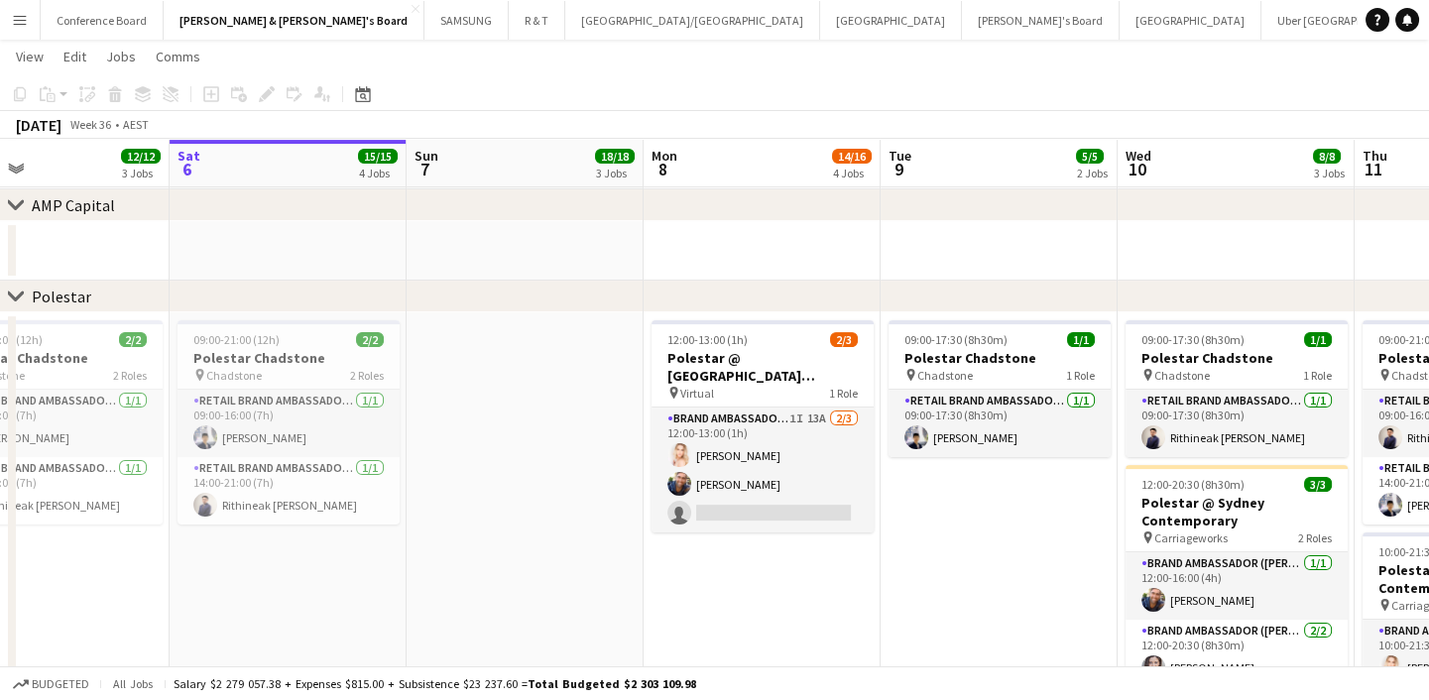
drag, startPoint x: 1111, startPoint y: 559, endPoint x: 471, endPoint y: 674, distance: 649.8
click at [471, 674] on app-board "[PERSON_NAME] & [PERSON_NAME]'s Board View Day view expanded Day view collapsed…" at bounding box center [714, 77] width 1429 height 2778
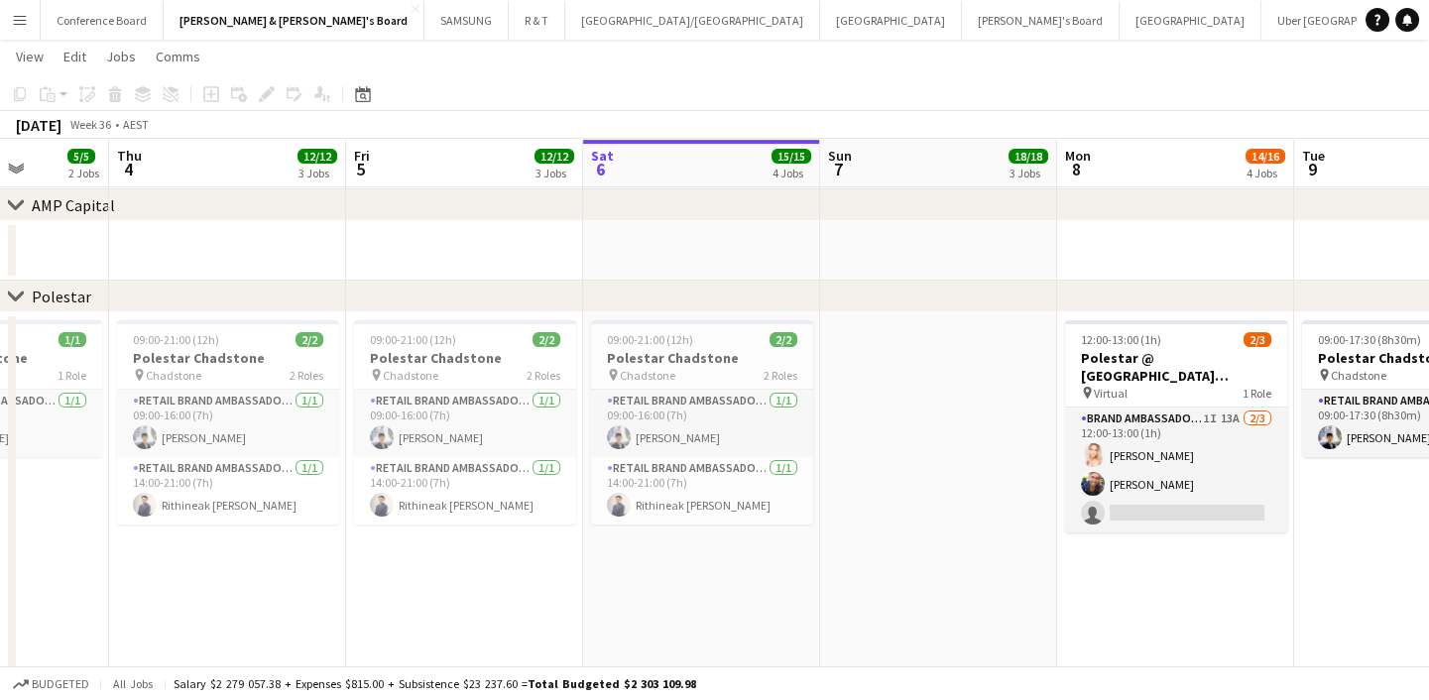
drag, startPoint x: 587, startPoint y: 577, endPoint x: 1001, endPoint y: 556, distance: 414.0
click at [1001, 556] on app-calendar-viewport "Mon 1 5/5 2 Jobs Tue 2 5/5 2 Jobs Wed 3 5/5 2 Jobs Thu 4 12/12 3 Jobs Fri 5 12/…" at bounding box center [714, 79] width 1429 height 2707
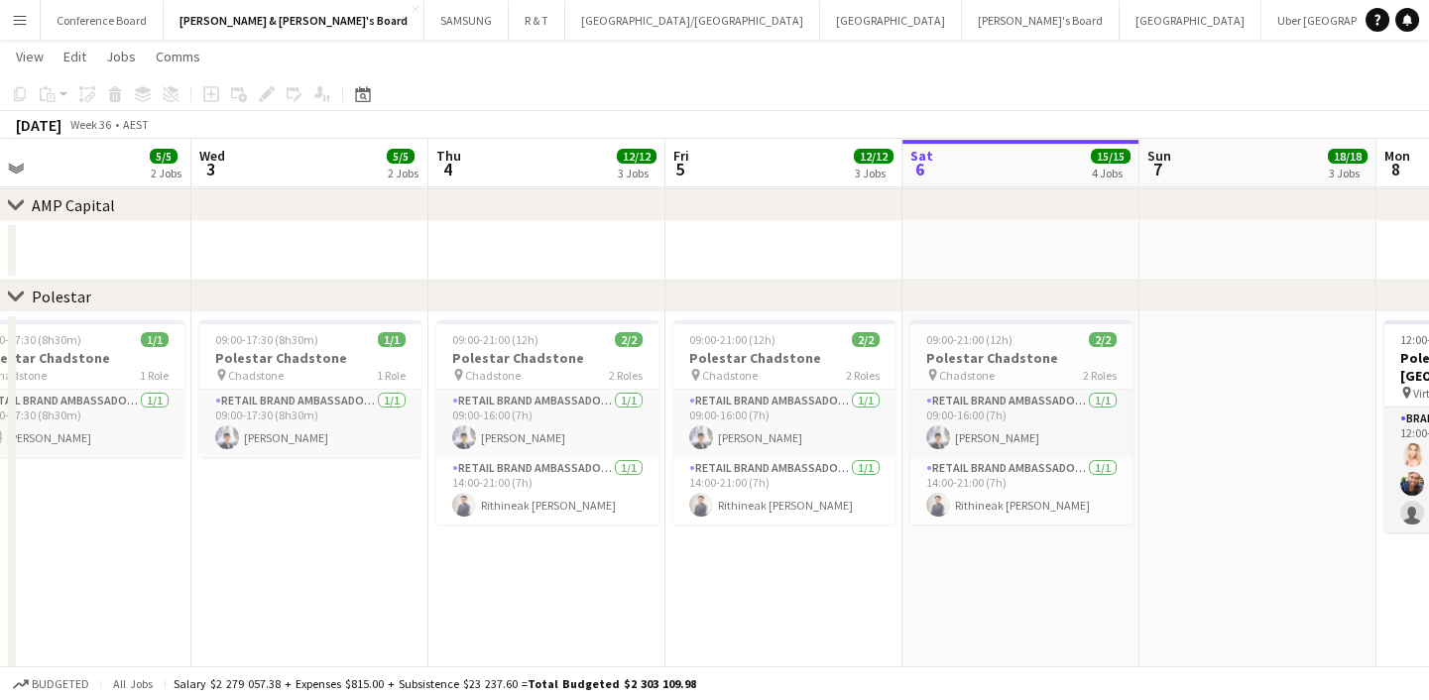
drag, startPoint x: 724, startPoint y: 587, endPoint x: 1030, endPoint y: 598, distance: 306.6
click at [1030, 598] on app-calendar-viewport "Sun 31 21/21 5 Jobs Mon 1 5/5 2 Jobs Tue 2 5/5 2 Jobs Wed 3 5/5 2 Jobs Thu 4 12…" at bounding box center [714, 79] width 1429 height 2707
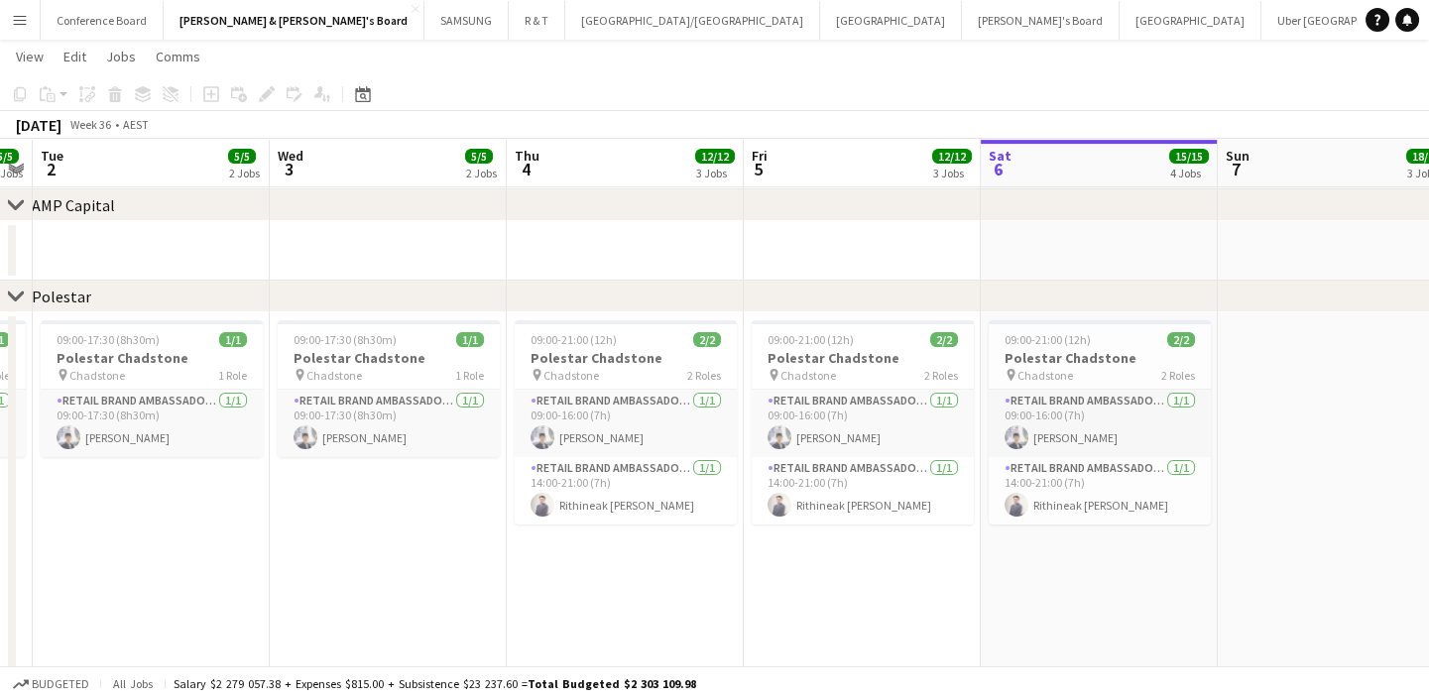
scroll to position [0, 565]
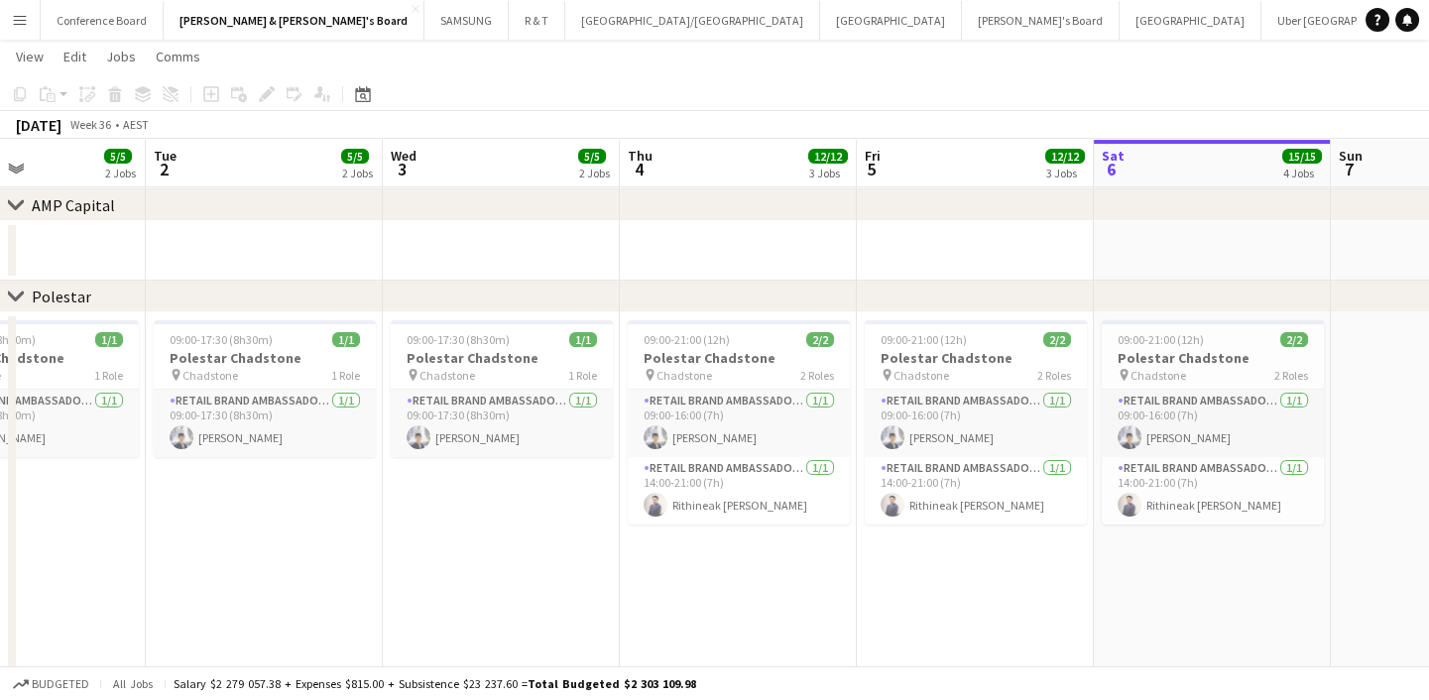
drag, startPoint x: 813, startPoint y: 610, endPoint x: 1004, endPoint y: 594, distance: 192.0
click at [1004, 594] on app-calendar-viewport "Sat 30 21/21 7 Jobs Sun 31 21/21 5 Jobs Mon 1 5/5 2 Jobs Tue 2 5/5 2 Jobs Wed 3…" at bounding box center [714, 79] width 1429 height 2707
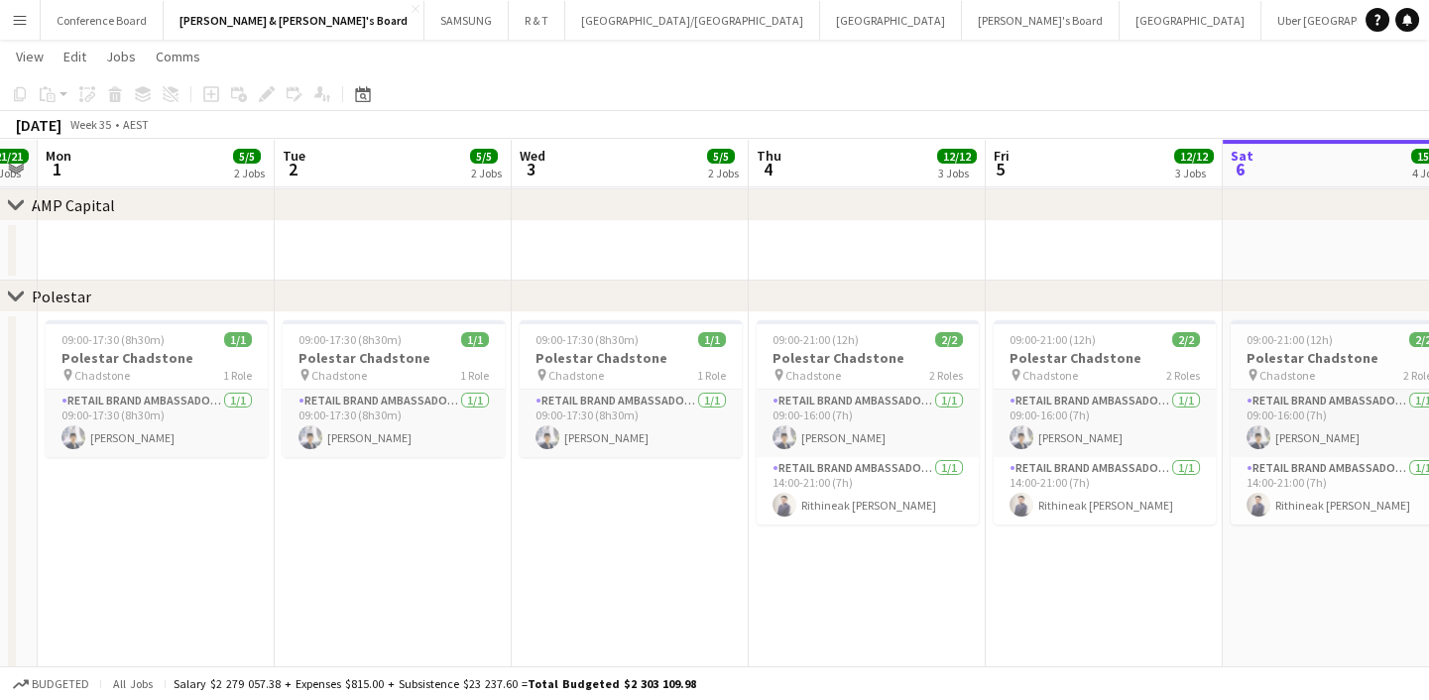
scroll to position [0, 623]
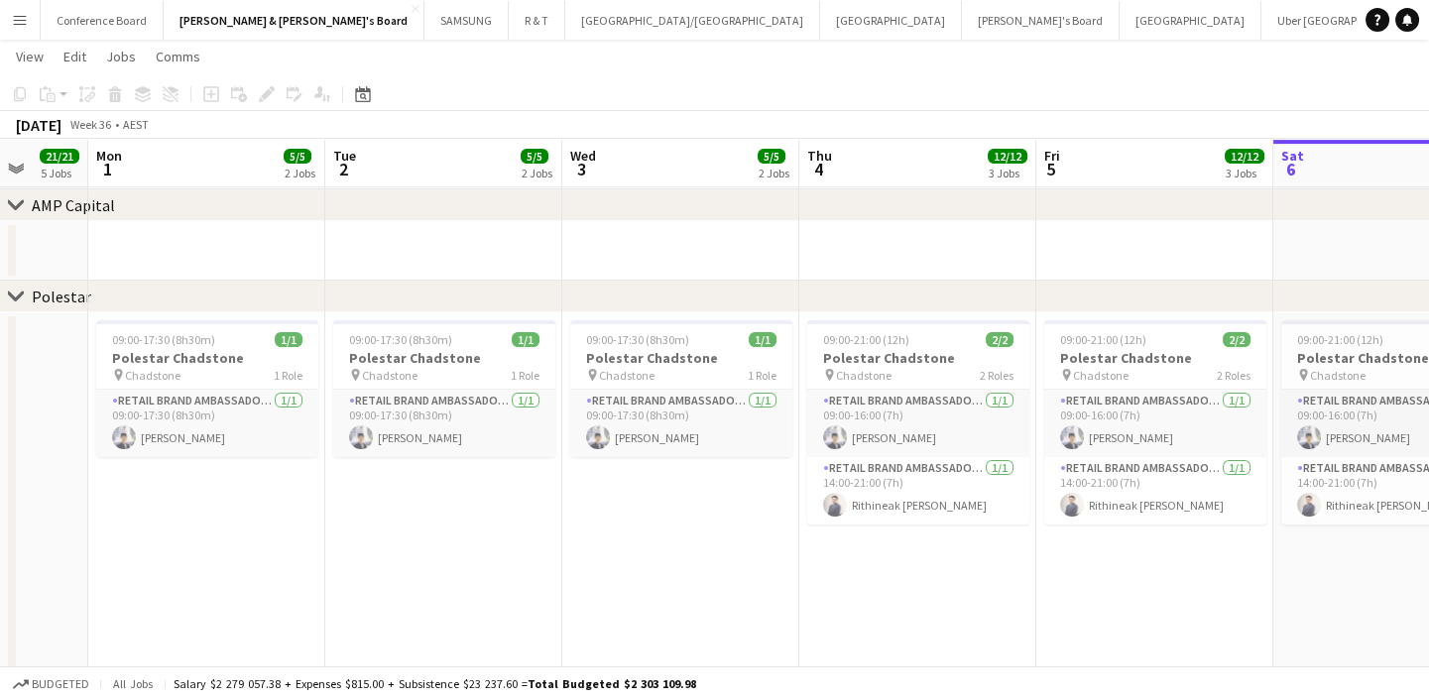
drag, startPoint x: 683, startPoint y: 624, endPoint x: 864, endPoint y: 602, distance: 181.8
click at [864, 602] on app-calendar-viewport "Fri 29 15/15 5 Jobs Sat 30 21/21 7 Jobs Sun 31 21/21 5 Jobs Mon 1 5/5 2 Jobs Tu…" at bounding box center [714, 79] width 1429 height 2707
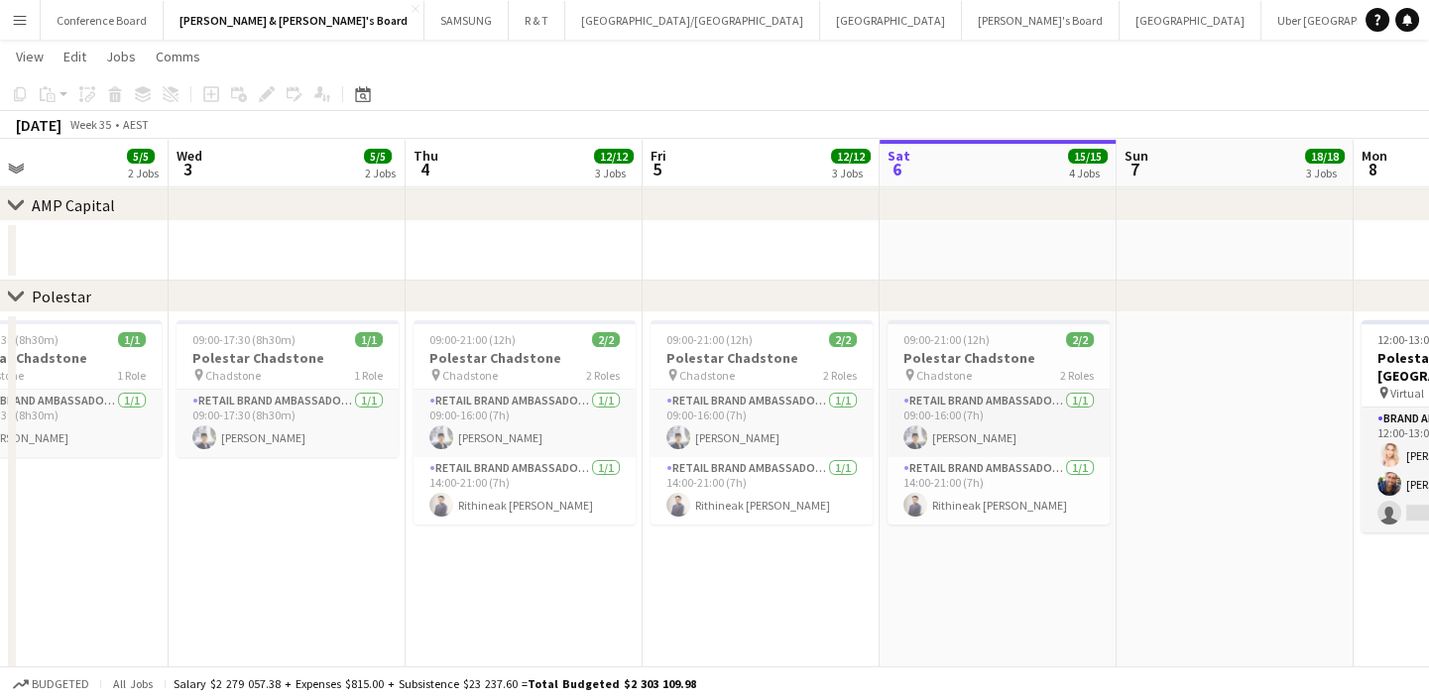
scroll to position [0, 691]
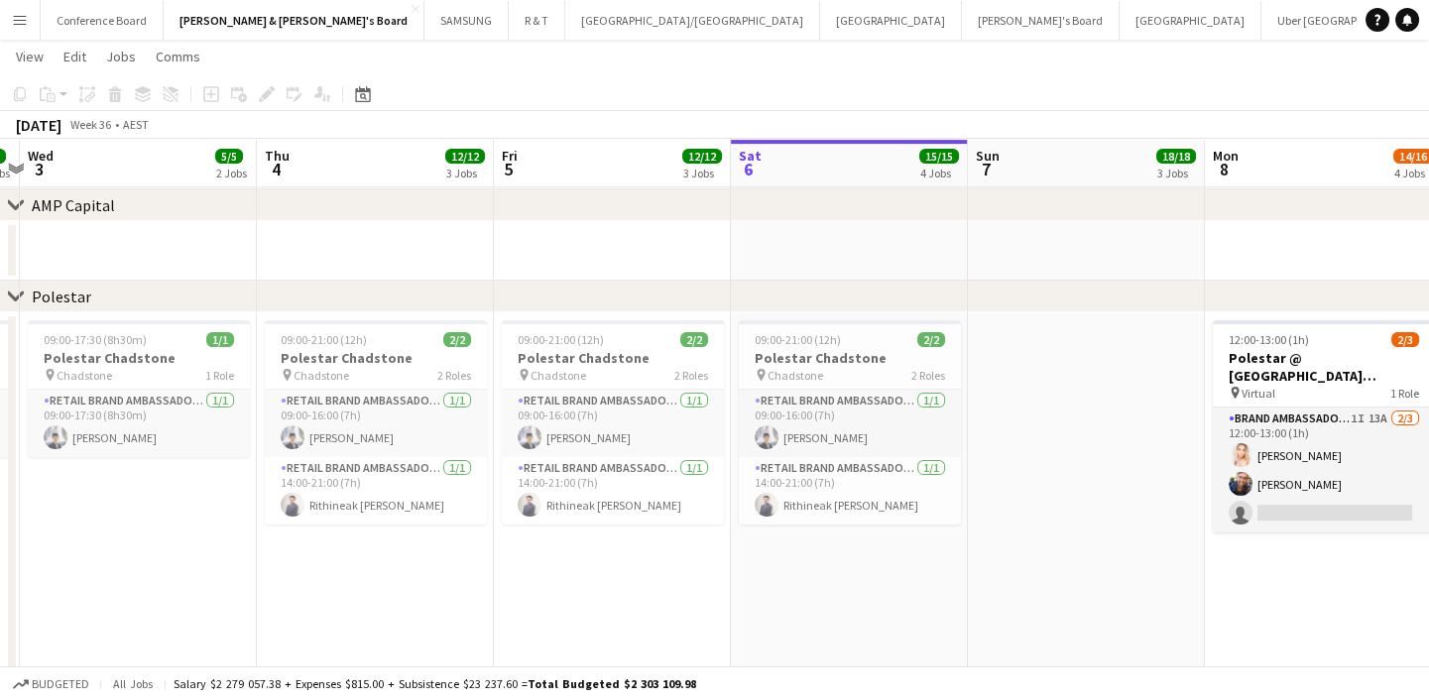
drag, startPoint x: 1130, startPoint y: 599, endPoint x: 588, endPoint y: 662, distance: 546.1
click at [588, 662] on app-calendar-viewport "Sun 31 21/21 5 Jobs Mon 1 5/5 2 Jobs Tue 2 5/5 2 Jobs Wed 3 5/5 2 Jobs Thu 4 12…" at bounding box center [714, 79] width 1429 height 2707
drag, startPoint x: 1160, startPoint y: 668, endPoint x: 555, endPoint y: 683, distance: 605.0
click at [555, 683] on div "Budgeted All jobs Salary $2 279 057.38 + Expenses $815.00 + Subsistence $23 237…" at bounding box center [714, 683] width 1429 height 34
click at [1157, 602] on app-date-cell at bounding box center [1086, 535] width 237 height 446
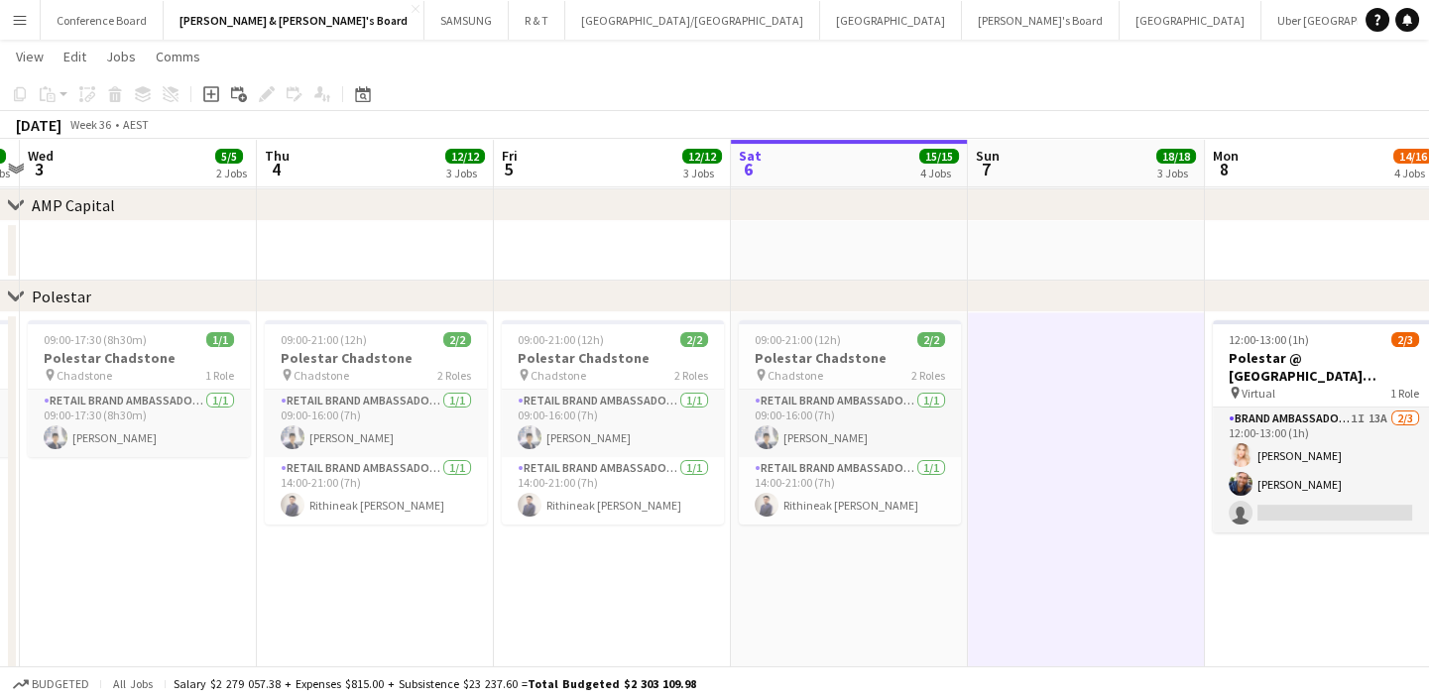
click at [597, 684] on span "Total Budgeted $2 303 109.98" at bounding box center [612, 683] width 169 height 15
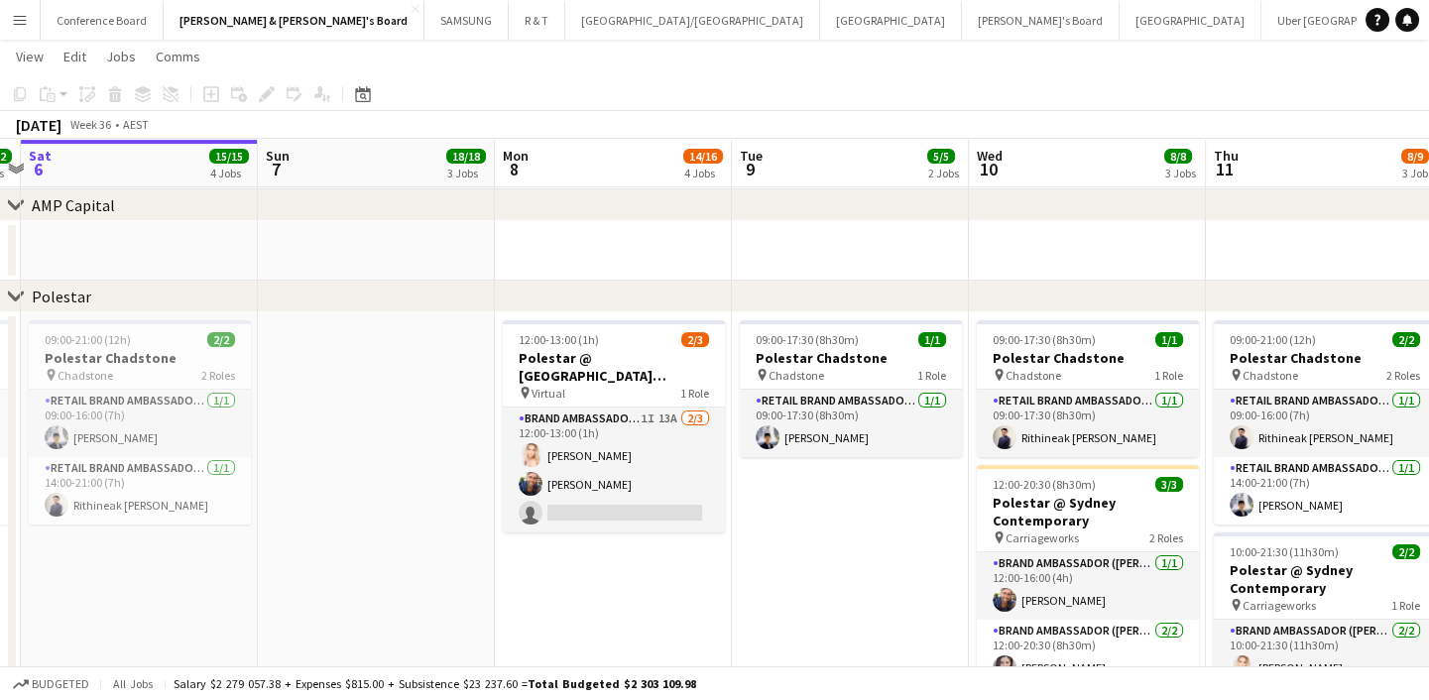
scroll to position [0, 952]
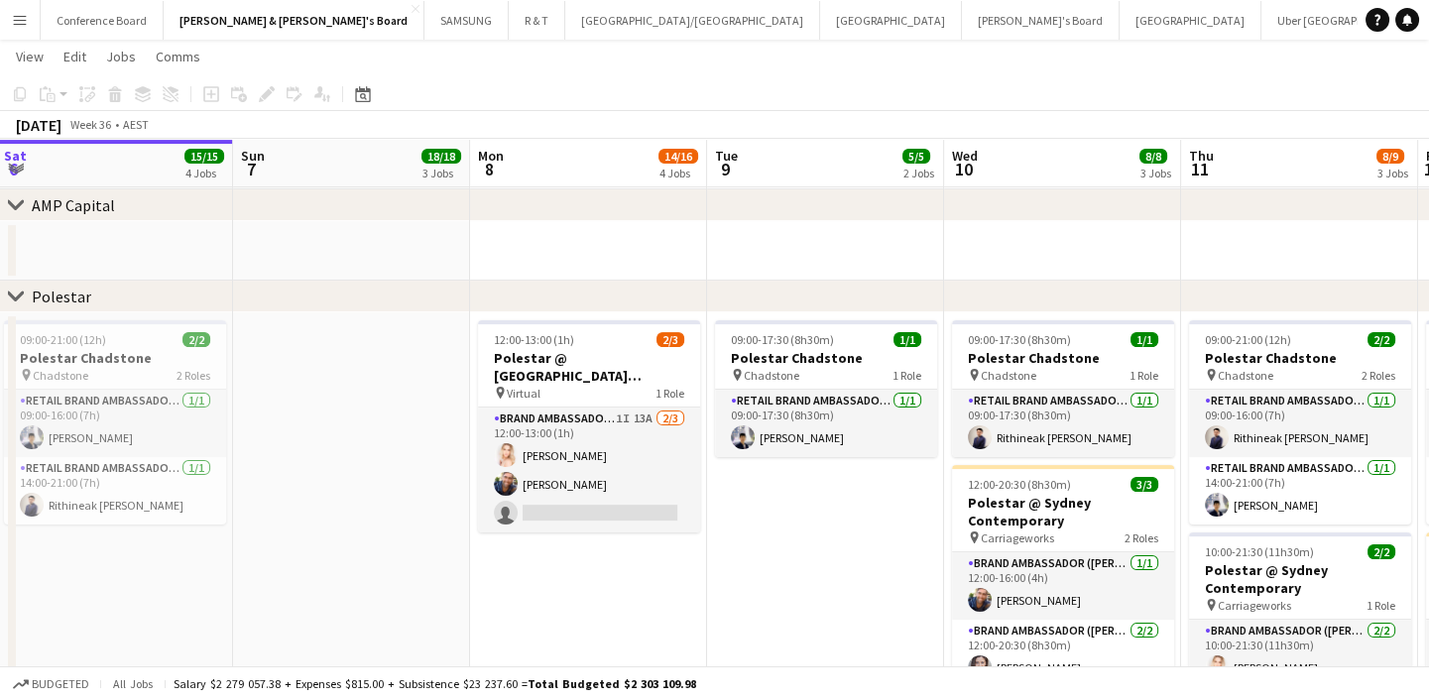
drag, startPoint x: 1058, startPoint y: 560, endPoint x: 323, endPoint y: 566, distance: 734.8
click at [323, 566] on app-calendar-viewport "Tue 2 5/5 2 Jobs Wed 3 5/5 2 Jobs Thu 4 12/12 3 Jobs Fri 5 12/12 3 Jobs Sat 6 1…" at bounding box center [714, 79] width 1429 height 2707
click at [323, 566] on app-date-cell at bounding box center [351, 535] width 237 height 446
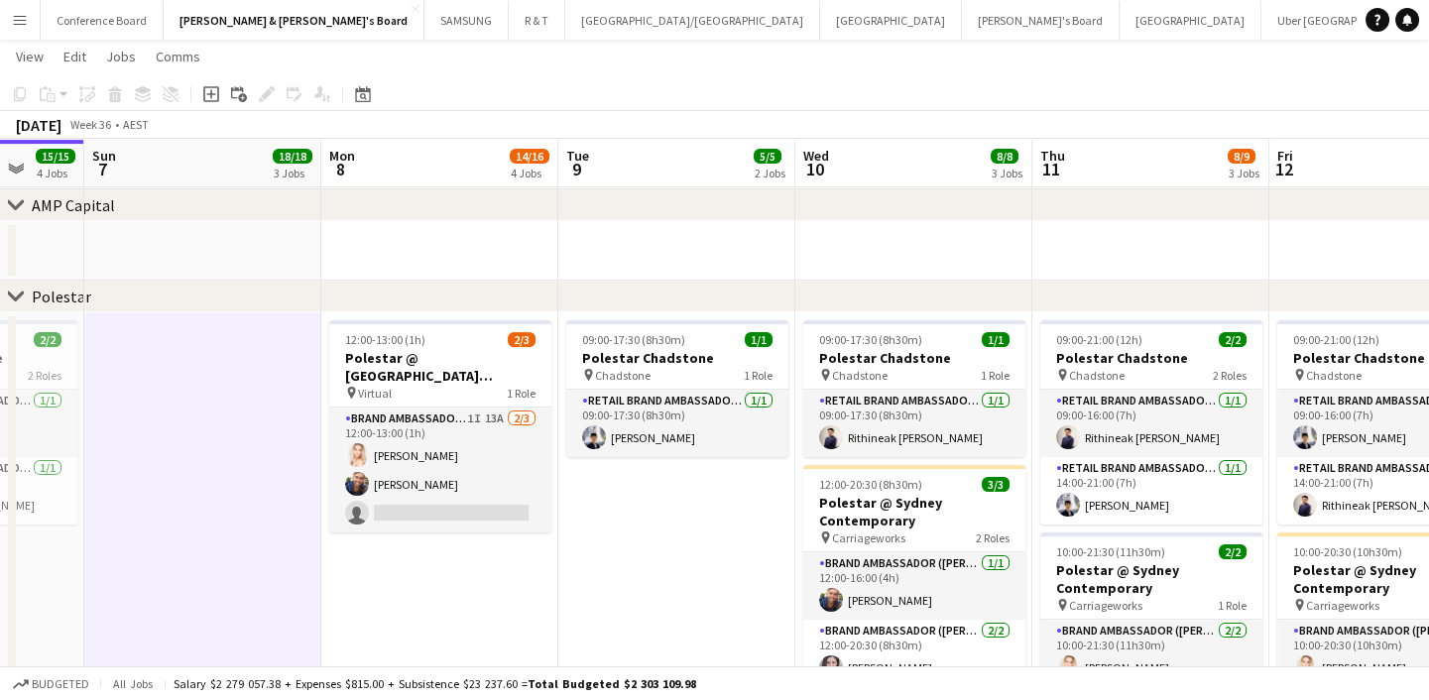
scroll to position [0, 631]
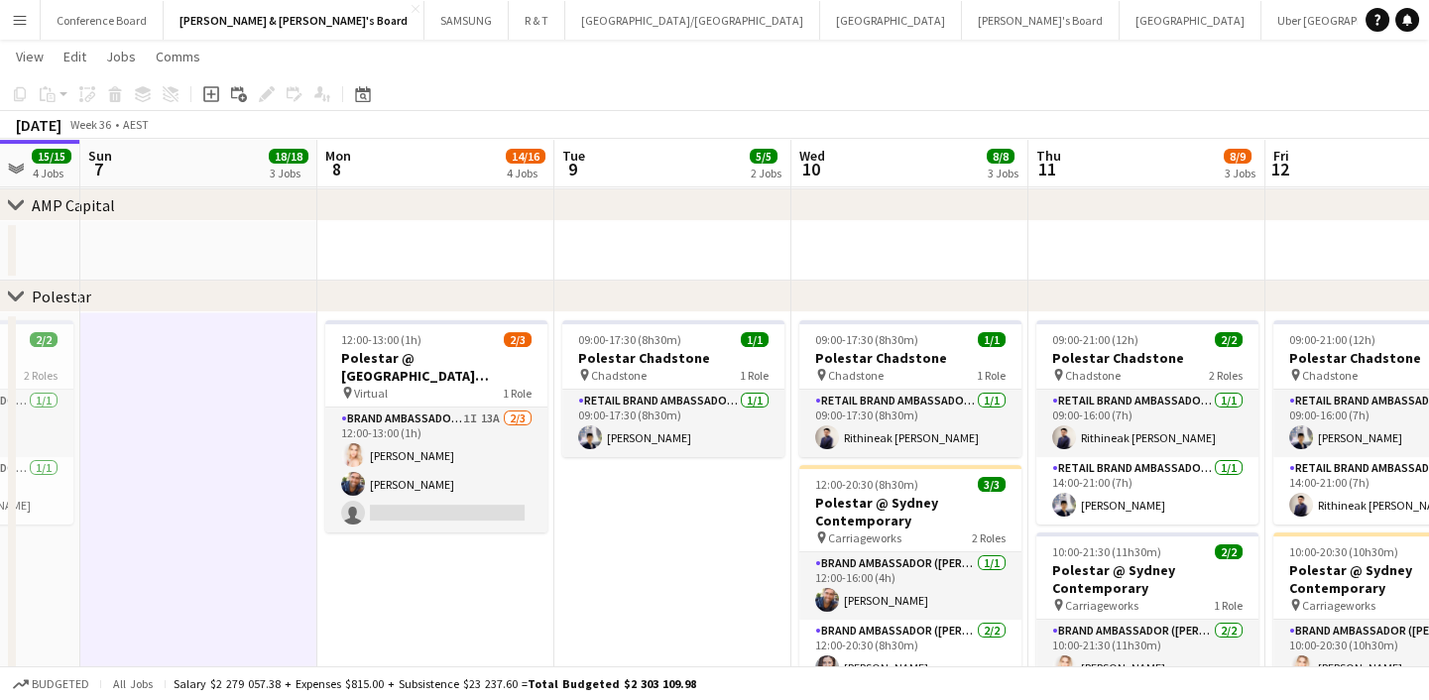
drag, startPoint x: 911, startPoint y: 587, endPoint x: 759, endPoint y: 589, distance: 152.7
click at [759, 589] on app-calendar-viewport "Thu 4 12/12 3 Jobs Fri 5 12/12 3 Jobs Sat 6 15/15 4 Jobs Sun 7 18/18 3 Jobs Mon…" at bounding box center [714, 79] width 1429 height 2707
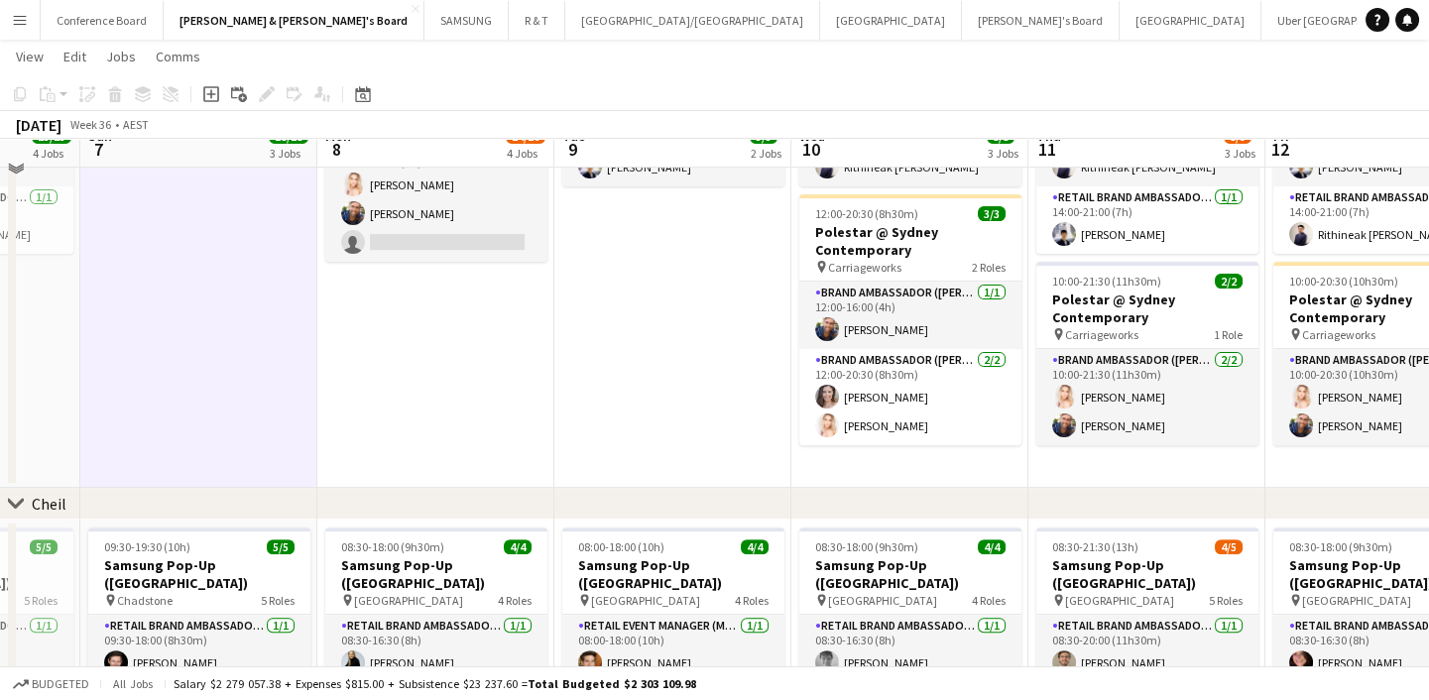
scroll to position [1261, 0]
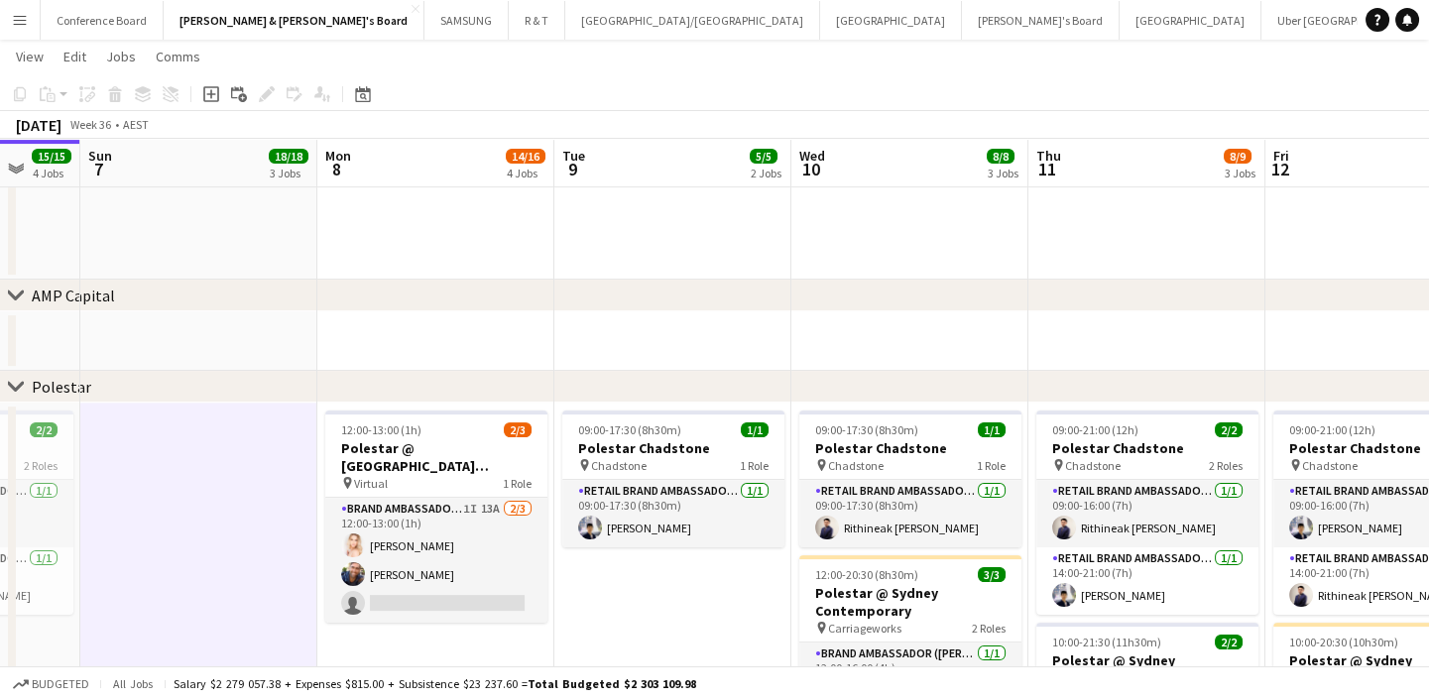
click at [647, 613] on app-date-cell "09:00-17:30 (8h30m) 1/1 Polestar Chadstone pin Chadstone 1 Role RETAIL Brand Am…" at bounding box center [672, 626] width 237 height 446
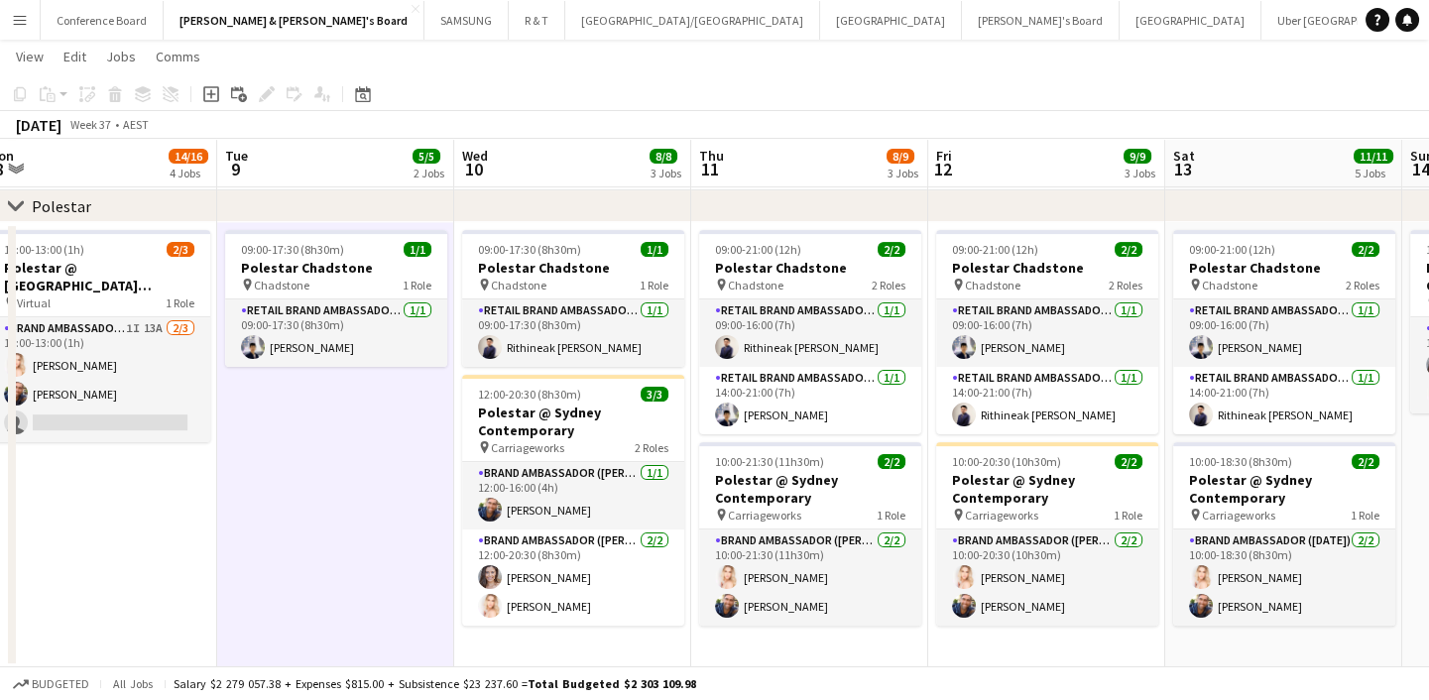
scroll to position [0, 966]
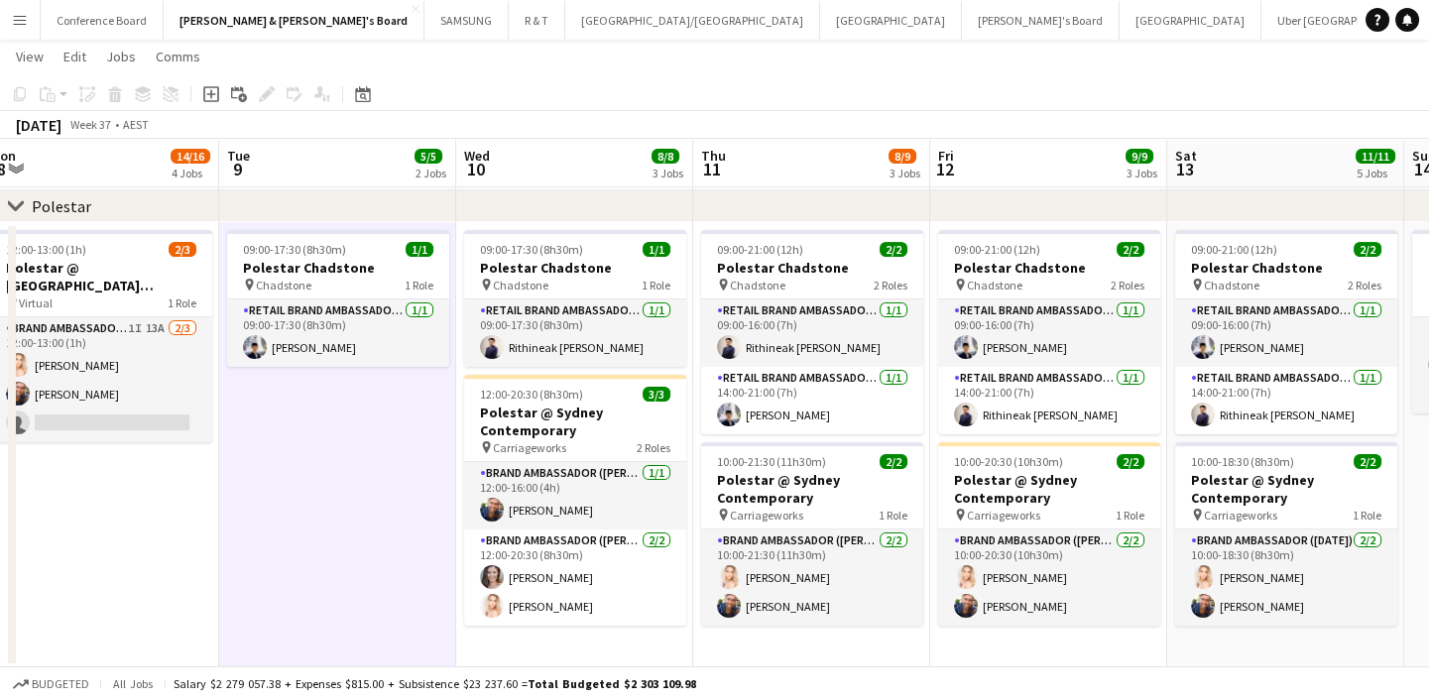
drag, startPoint x: 623, startPoint y: 530, endPoint x: 288, endPoint y: 606, distance: 343.7
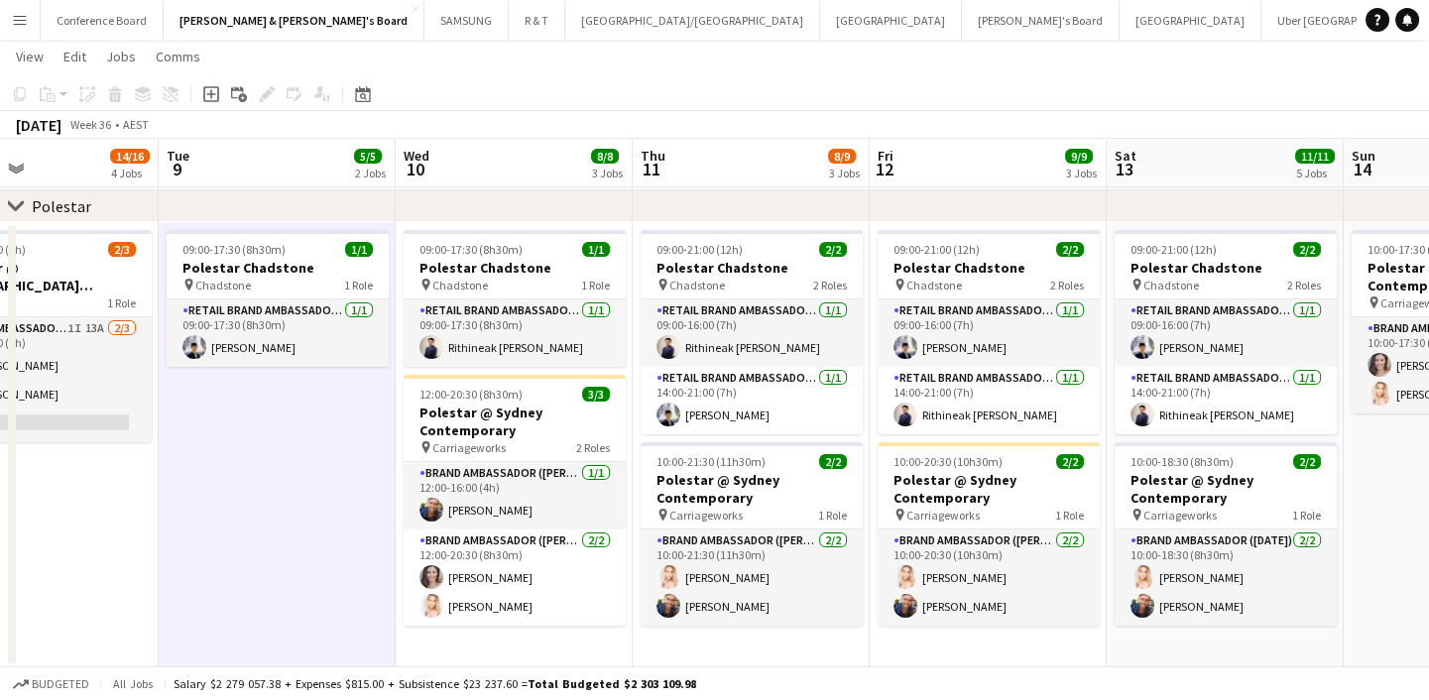
scroll to position [0, 790]
drag, startPoint x: 283, startPoint y: 610, endPoint x: 221, endPoint y: 553, distance: 83.5
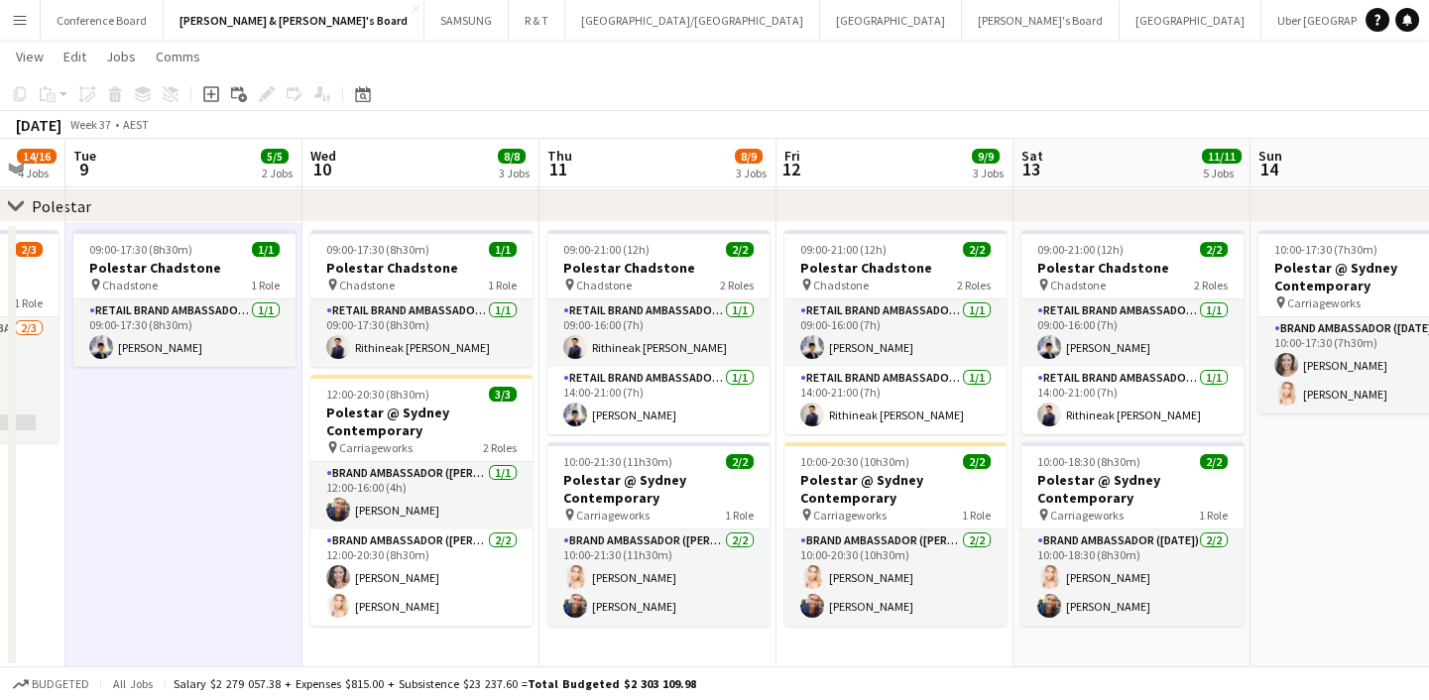
scroll to position [0, 621]
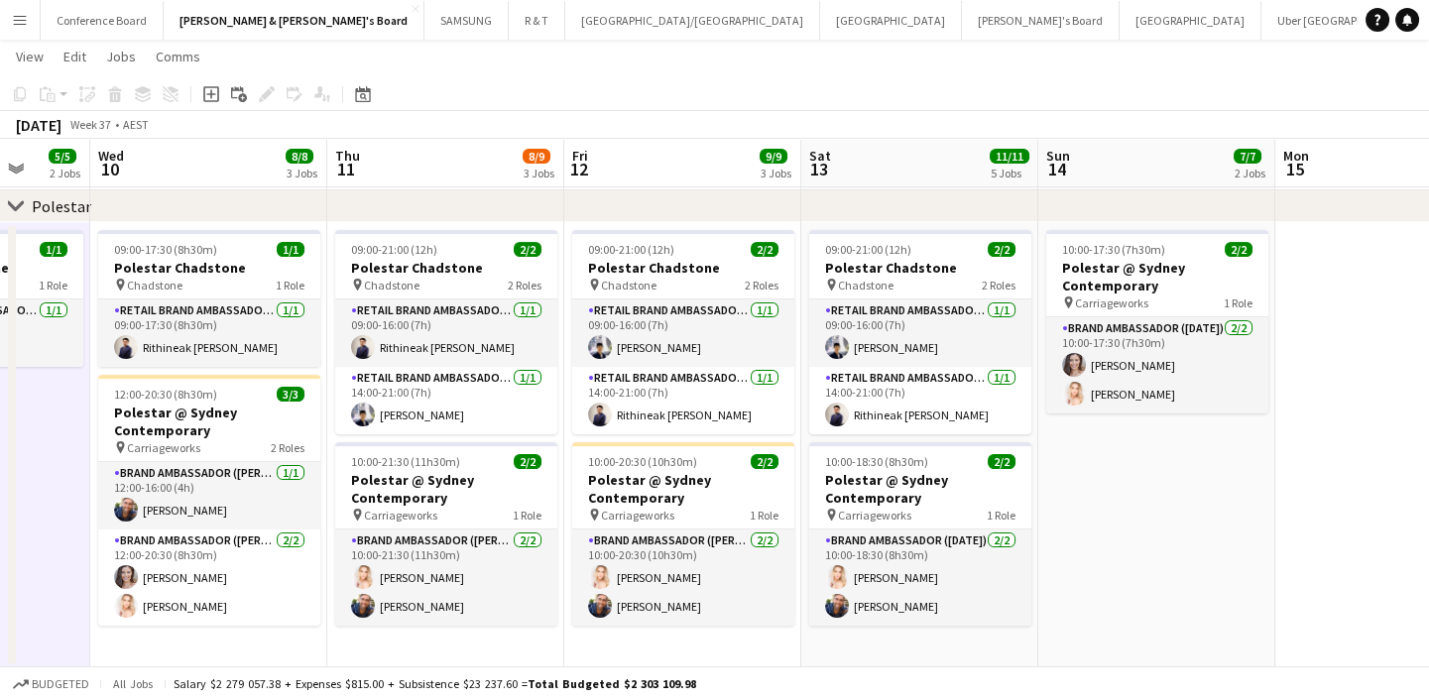
drag, startPoint x: 304, startPoint y: 542, endPoint x: -5, endPoint y: 550, distance: 309.5
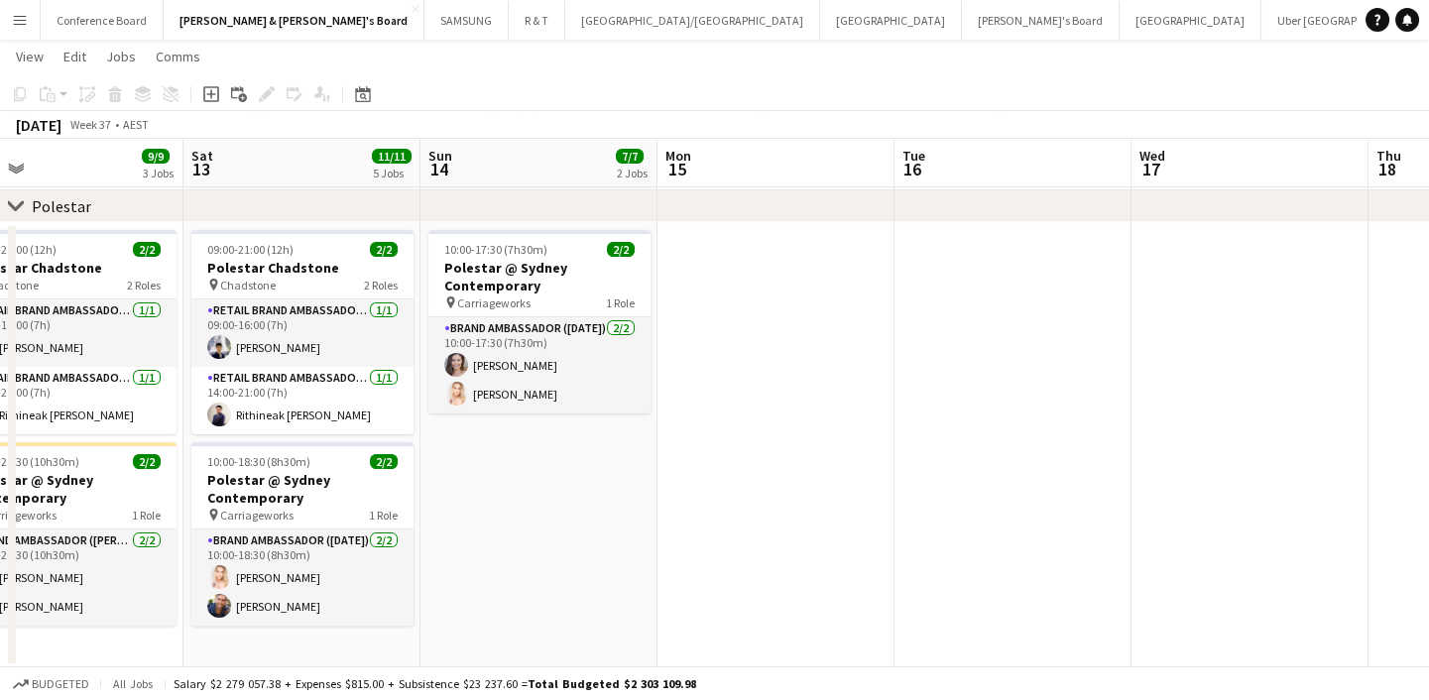
scroll to position [0, 587]
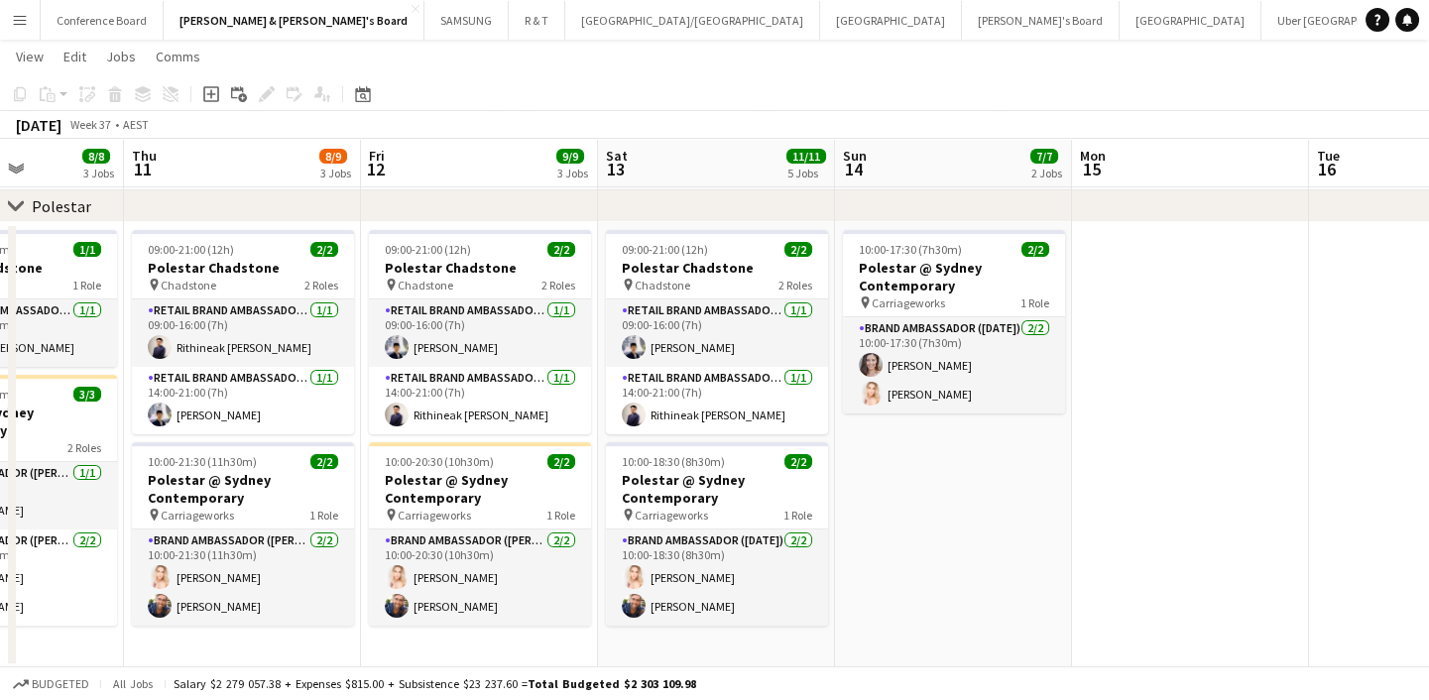
drag, startPoint x: 1170, startPoint y: 511, endPoint x: 1441, endPoint y: 463, distance: 274.9
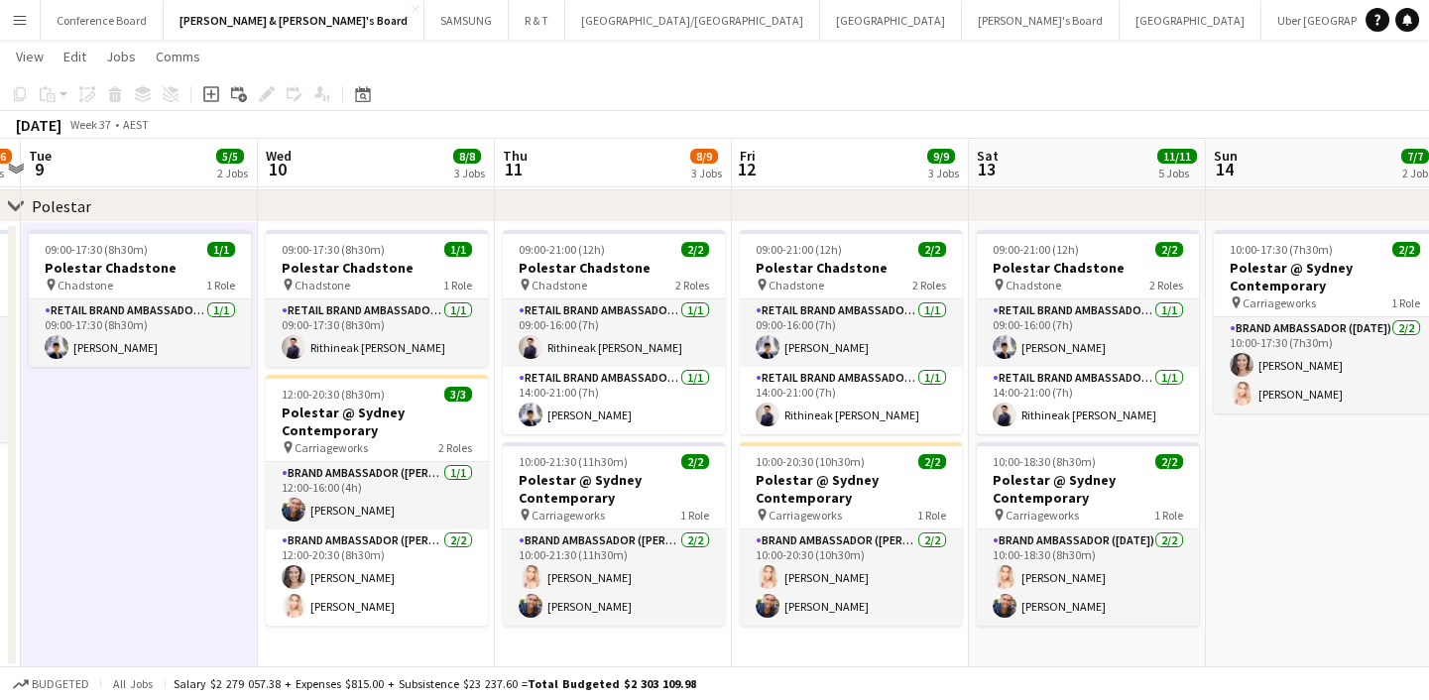
scroll to position [0, 449]
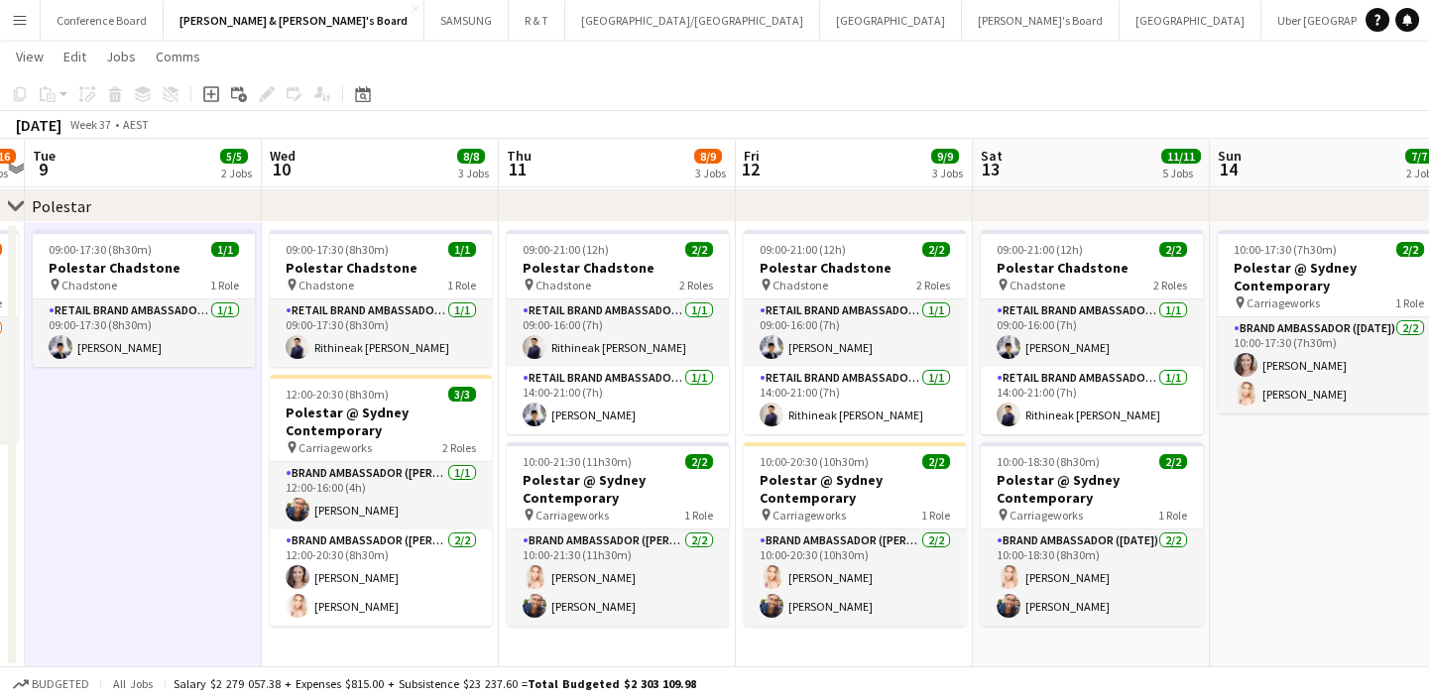
drag, startPoint x: 974, startPoint y: 560, endPoint x: 1349, endPoint y: 459, distance: 388.2
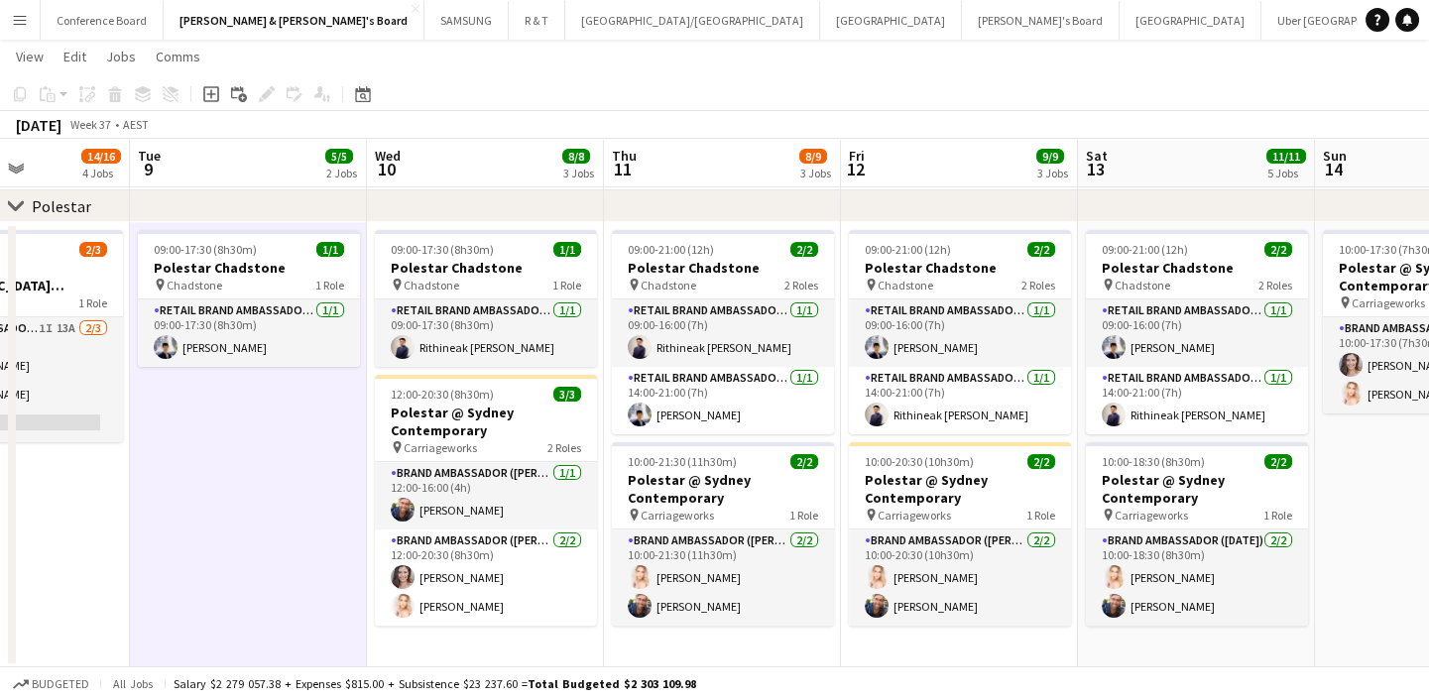
scroll to position [0, 577]
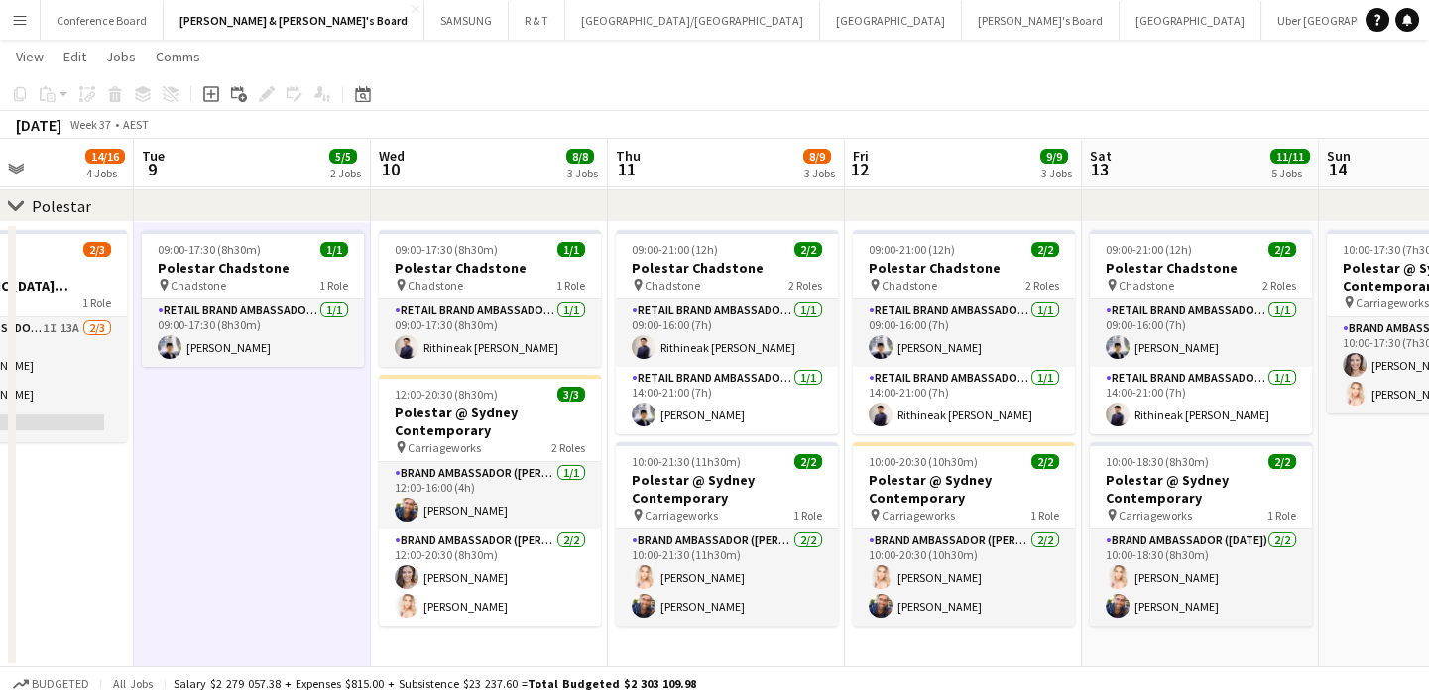
drag, startPoint x: 160, startPoint y: 535, endPoint x: 269, endPoint y: 508, distance: 112.6
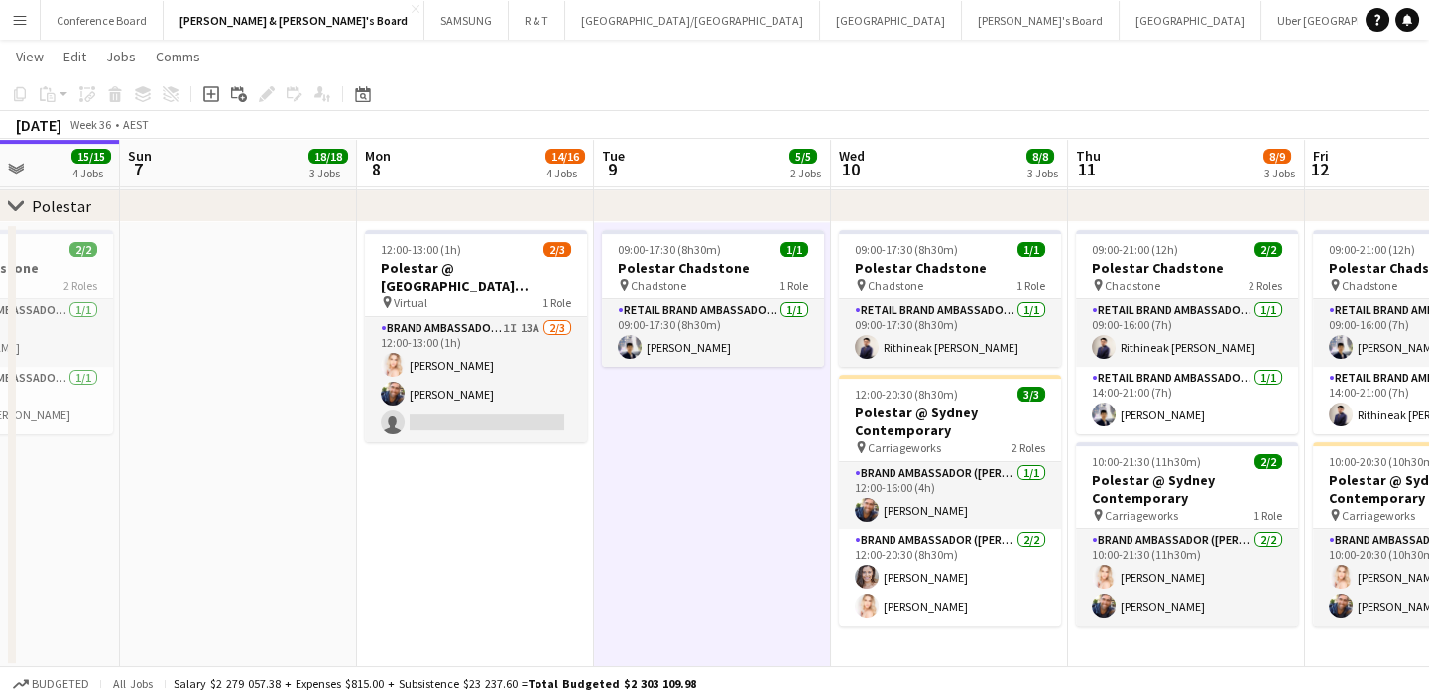
scroll to position [0, 456]
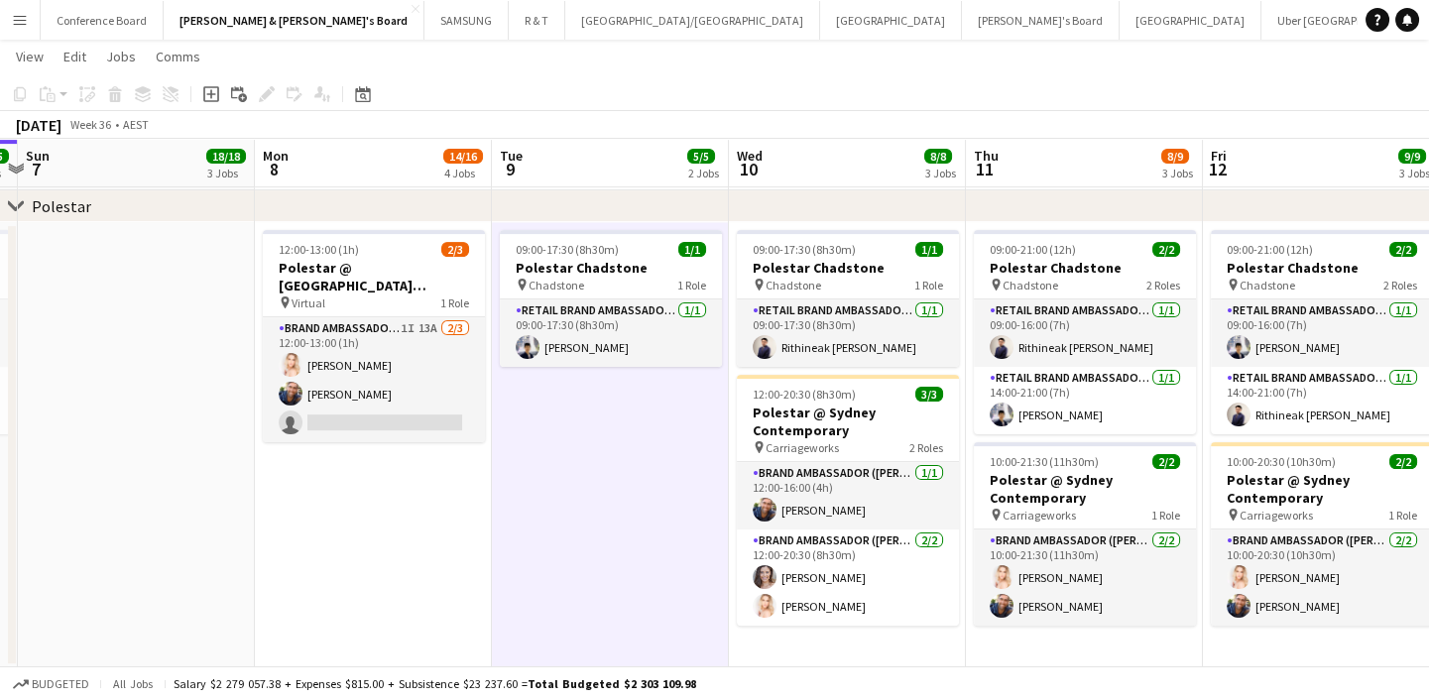
drag, startPoint x: 266, startPoint y: 464, endPoint x: 624, endPoint y: 448, distance: 358.3
click at [633, 251] on div "09:00-17:30 (8h30m) 1/1" at bounding box center [611, 249] width 222 height 15
